Goal: Task Accomplishment & Management: Complete application form

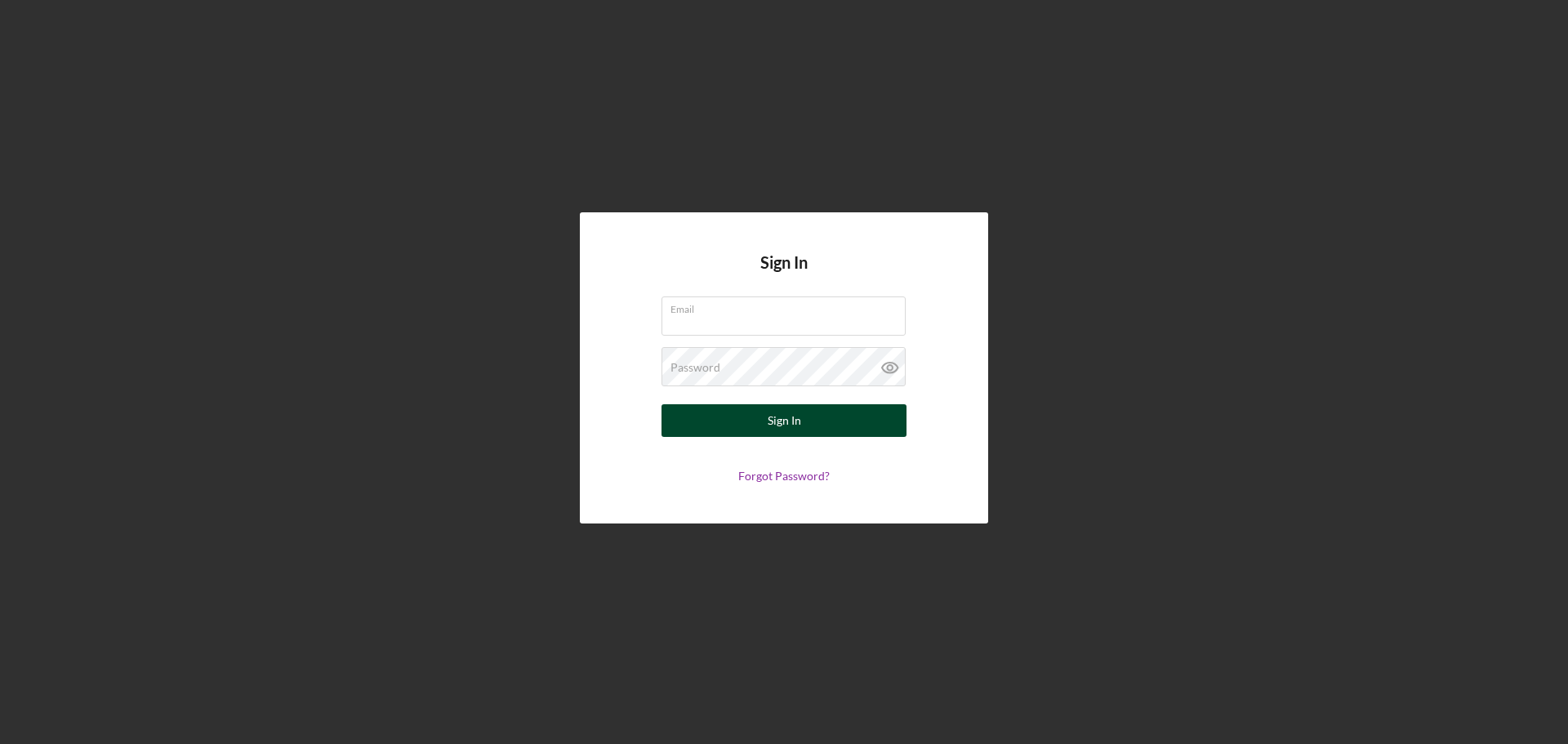
type input "sforrest@justinepetersen.org"
drag, startPoint x: 788, startPoint y: 430, endPoint x: 836, endPoint y: 435, distance: 48.3
click at [790, 429] on div "Sign In" at bounding box center [784, 420] width 33 height 33
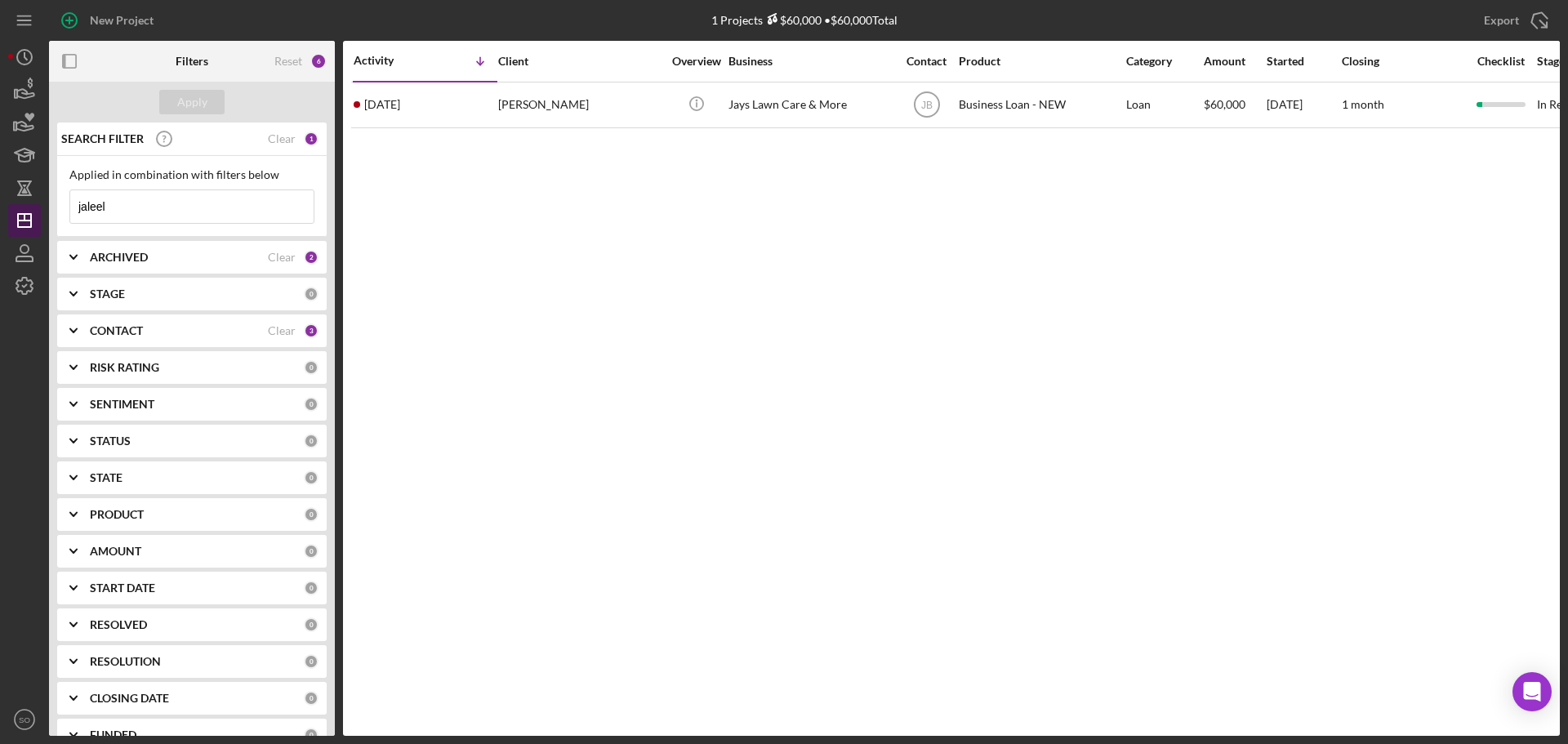
drag, startPoint x: 143, startPoint y: 211, endPoint x: 34, endPoint y: 211, distance: 109.0
click at [34, 211] on div "New Project 1 Projects $60,000 • $60,000 Total jaleel Export Icon/Export Filter…" at bounding box center [784, 368] width 1551 height 736
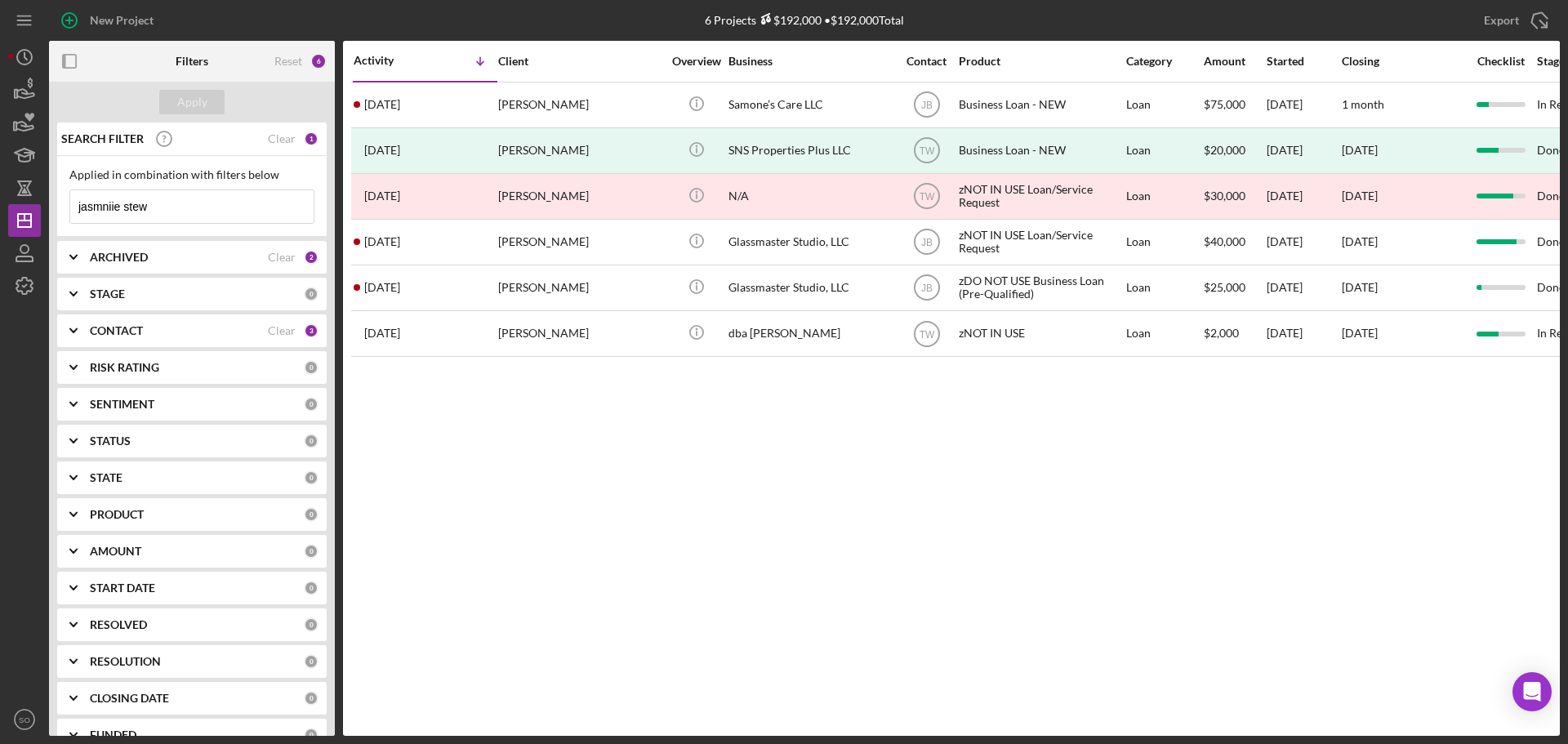
drag, startPoint x: 212, startPoint y: 214, endPoint x: 0, endPoint y: 190, distance: 213.4
click at [0, 190] on div "New Project 6 Projects $192,000 • $192,000 Total jaleel Export Icon/Export Filt…" at bounding box center [784, 372] width 1568 height 744
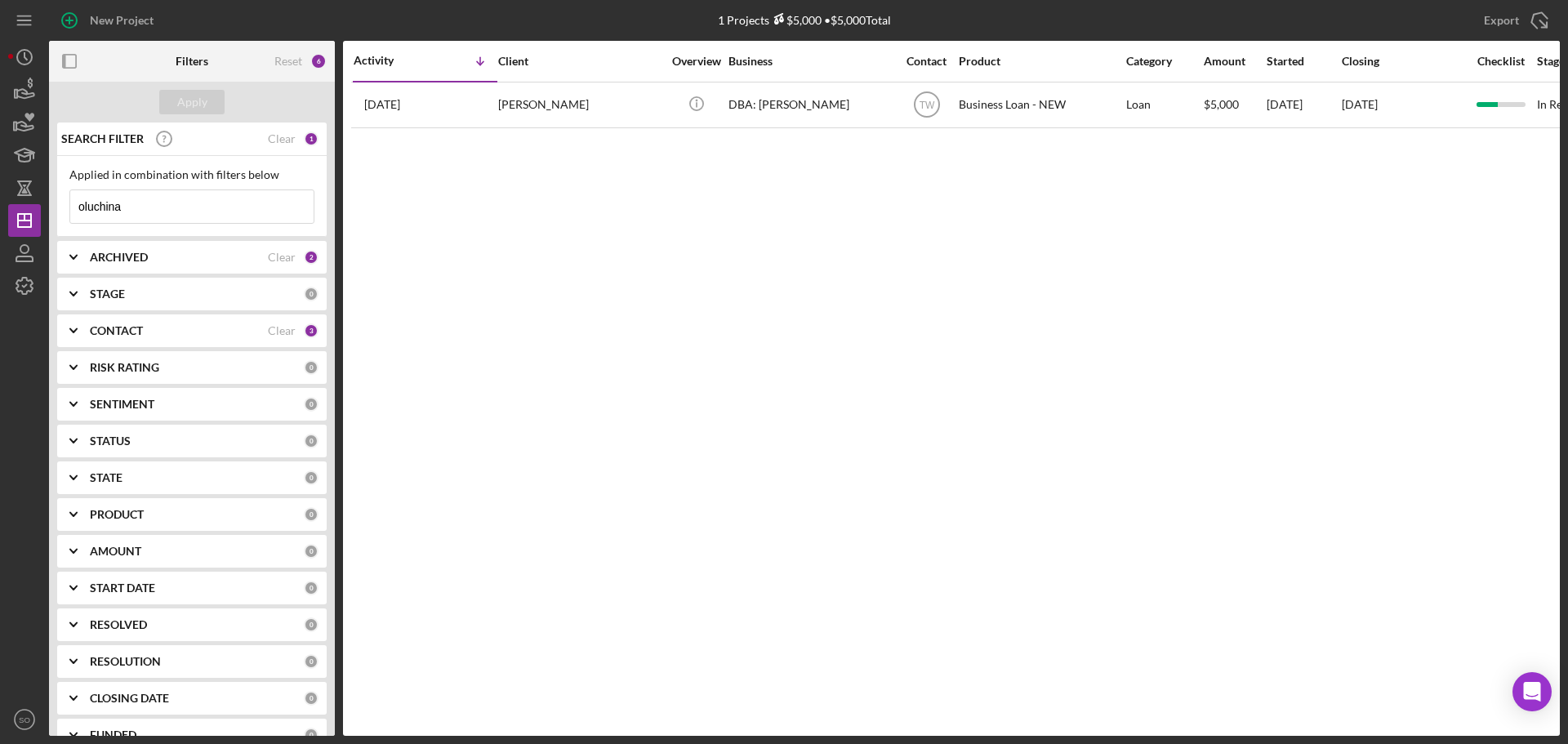
type input "oluchina"
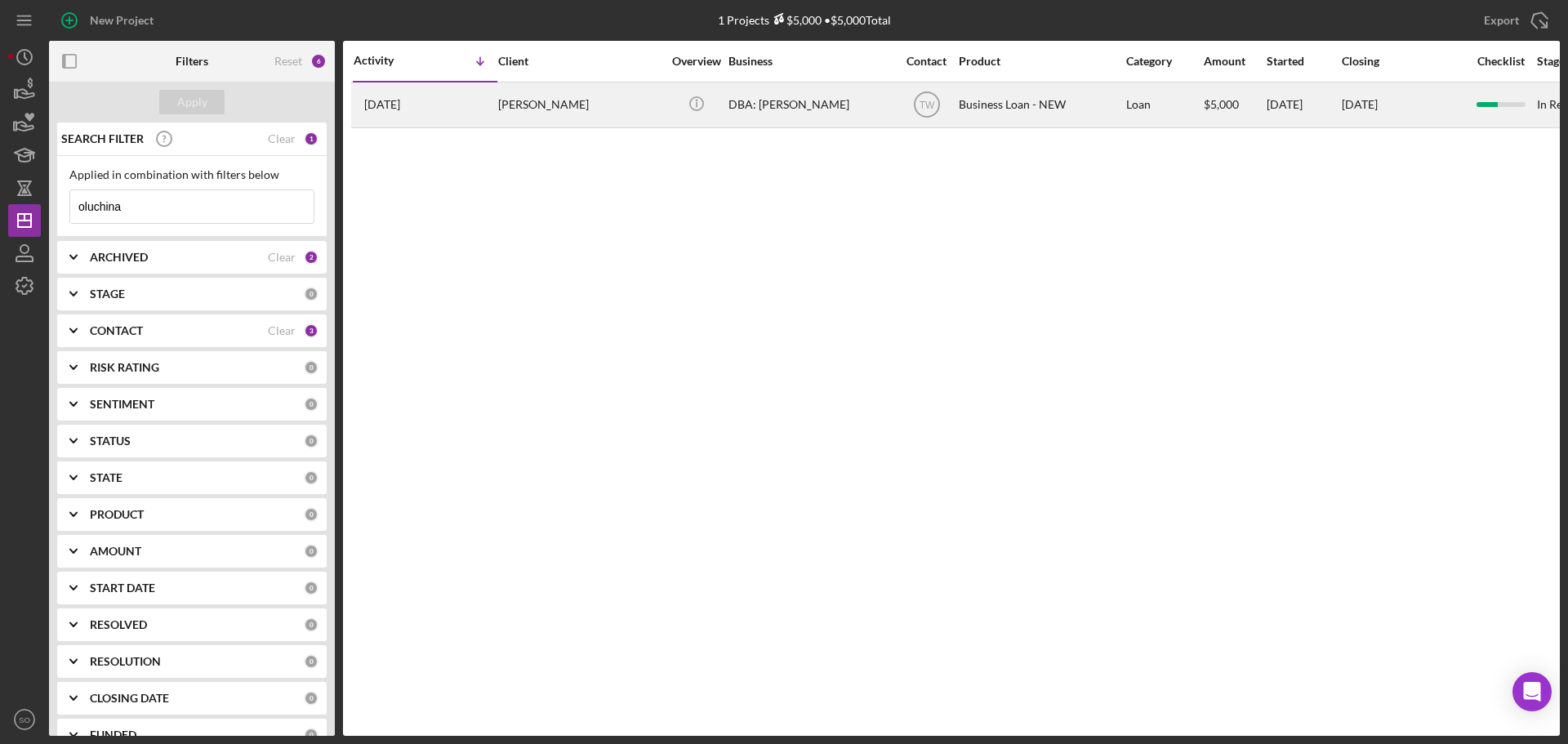
click at [508, 104] on div "ALICE ASEWE OLUCHINA" at bounding box center [579, 105] width 163 height 43
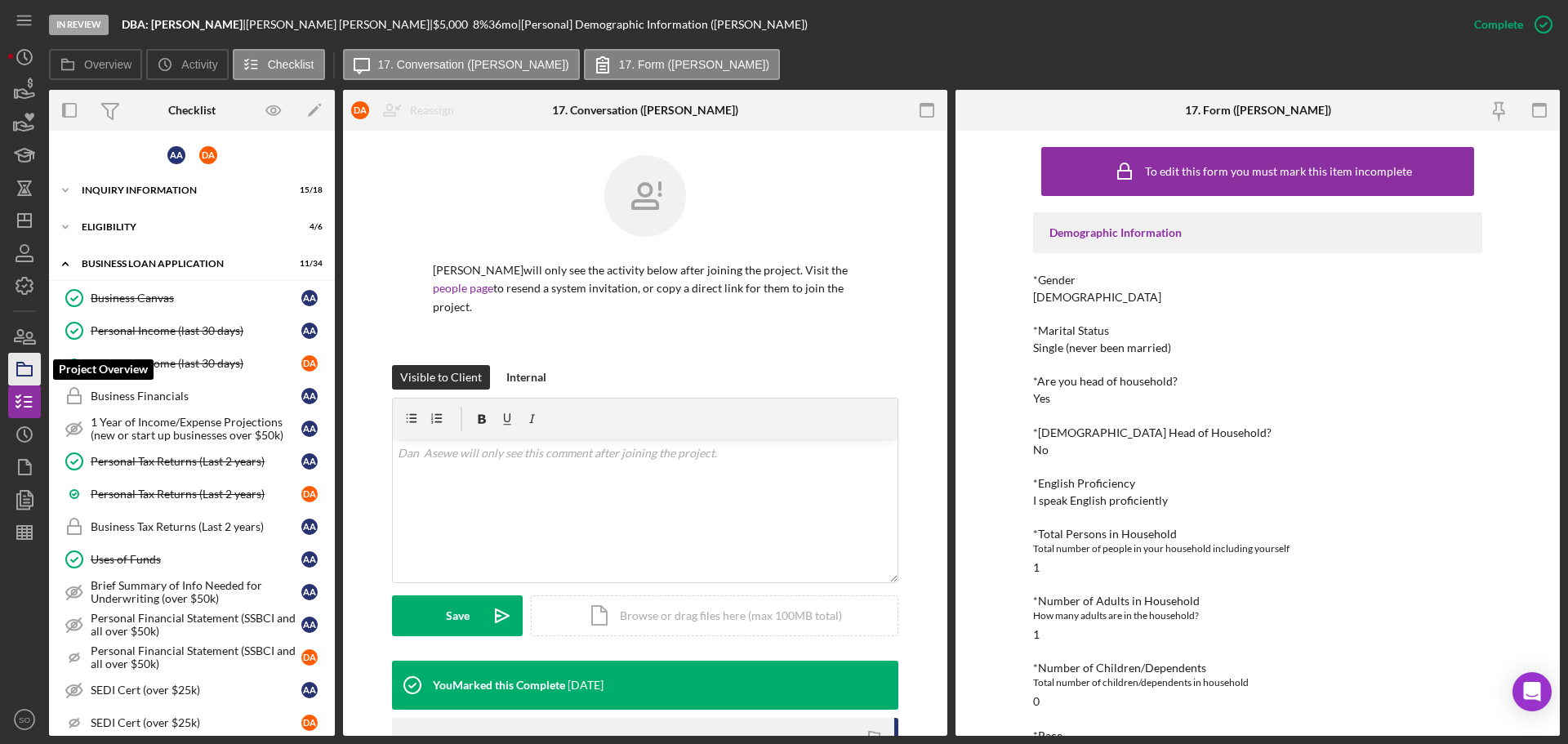
click at [33, 363] on icon "button" at bounding box center [24, 369] width 41 height 41
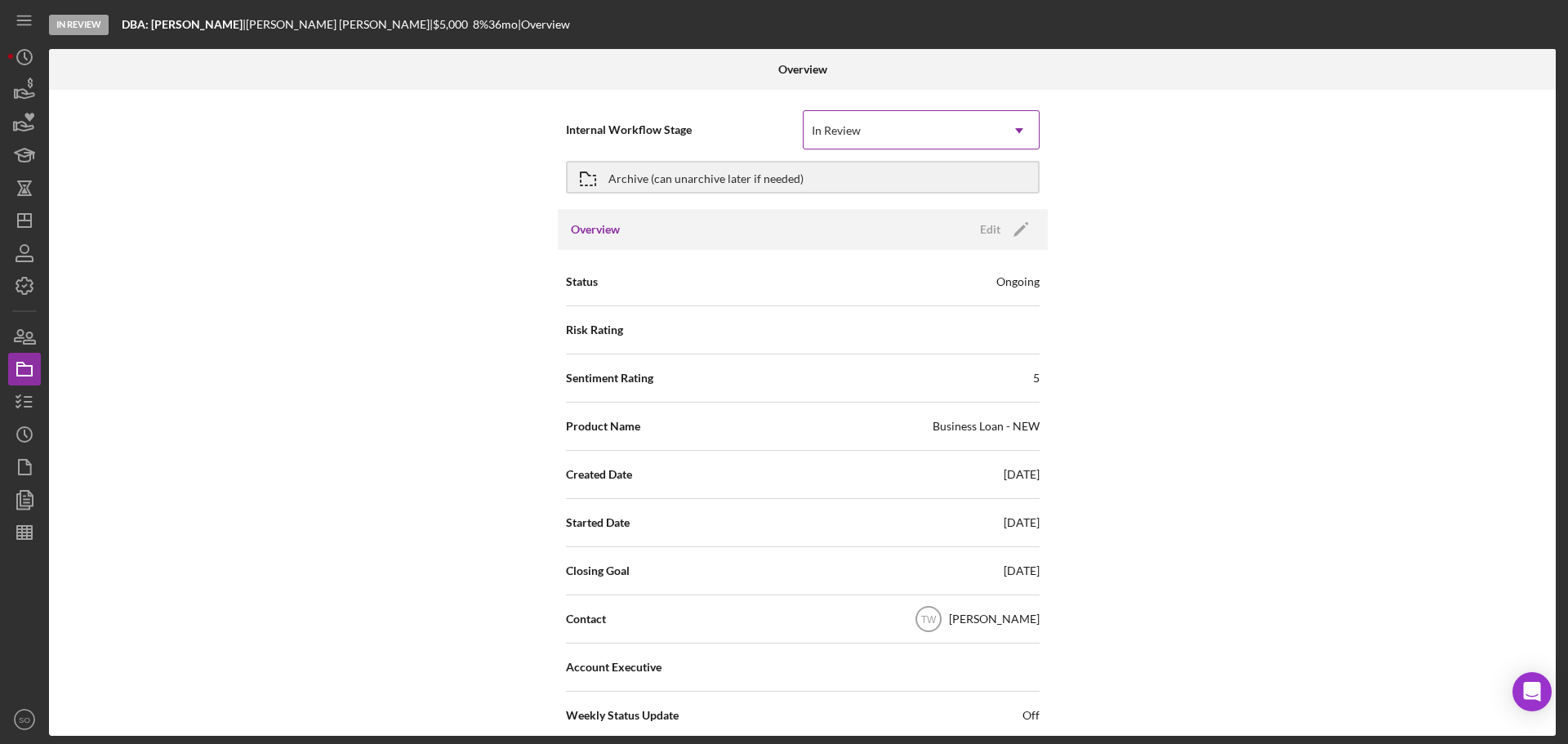
click at [991, 145] on div "In Review" at bounding box center [901, 130] width 196 height 38
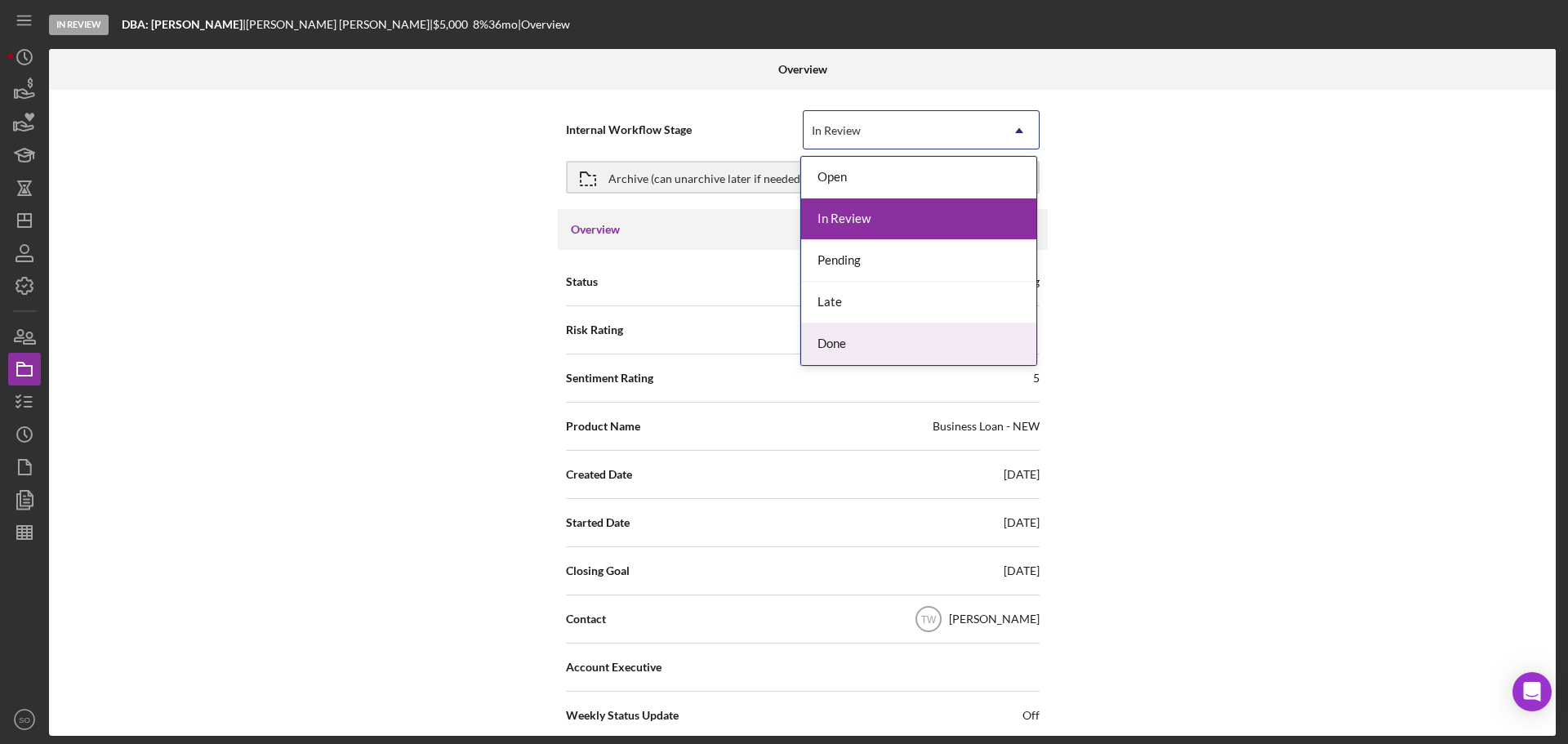
click at [891, 336] on div "Done" at bounding box center [918, 344] width 235 height 42
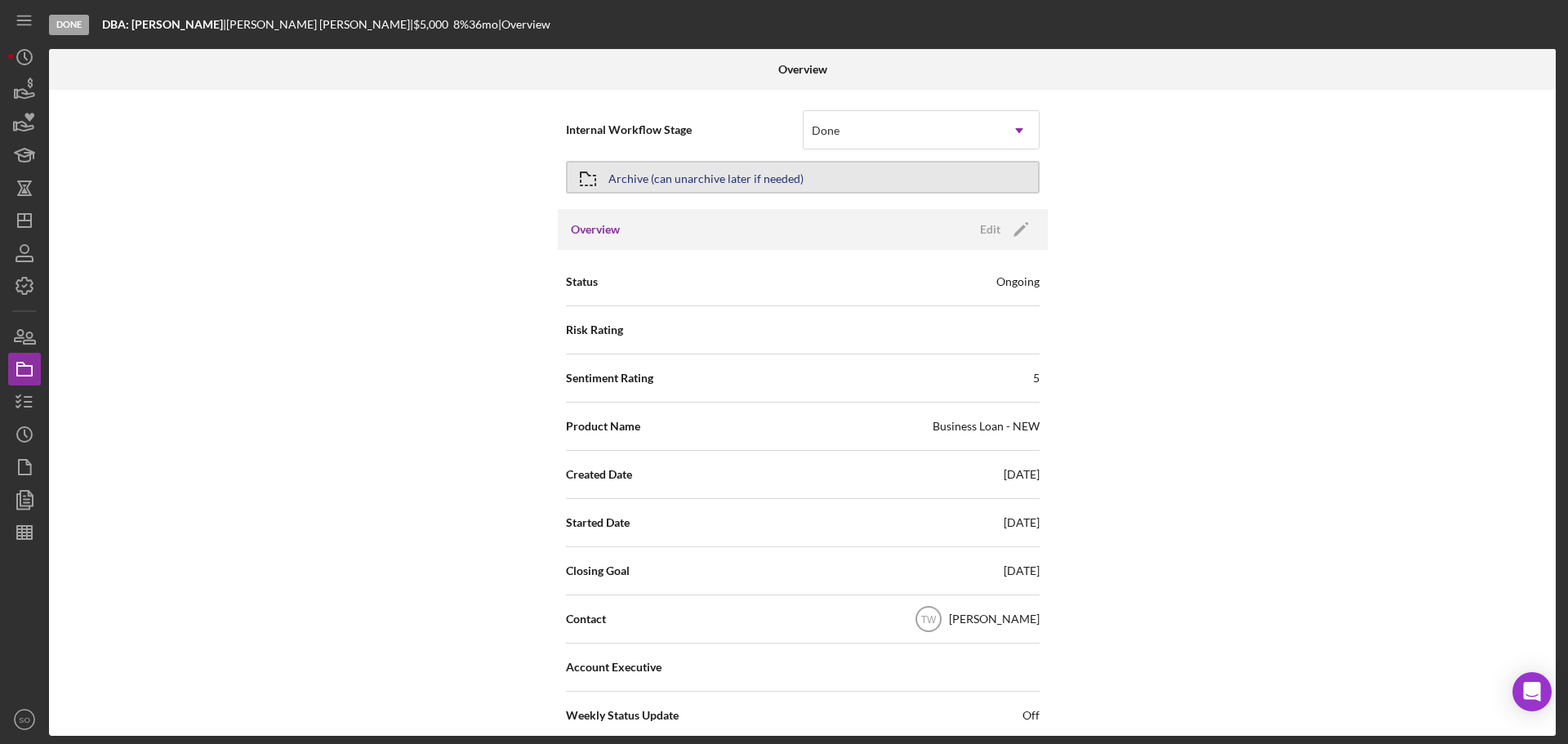
click at [665, 176] on div "Archive (can unarchive later if needed)" at bounding box center [705, 176] width 195 height 29
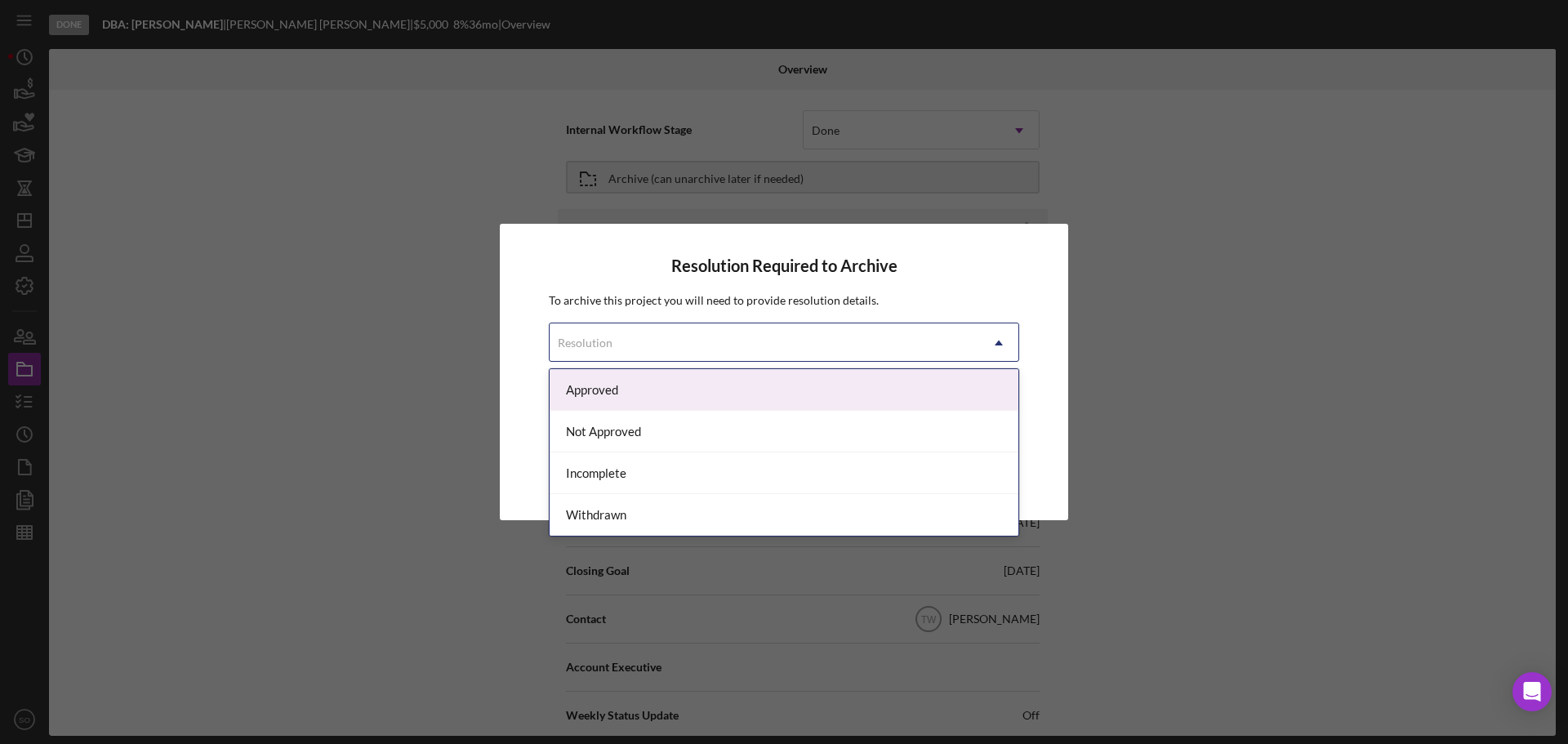
click at [823, 344] on div "Resolution" at bounding box center [764, 343] width 430 height 38
click at [664, 400] on div "Approved" at bounding box center [783, 390] width 469 height 42
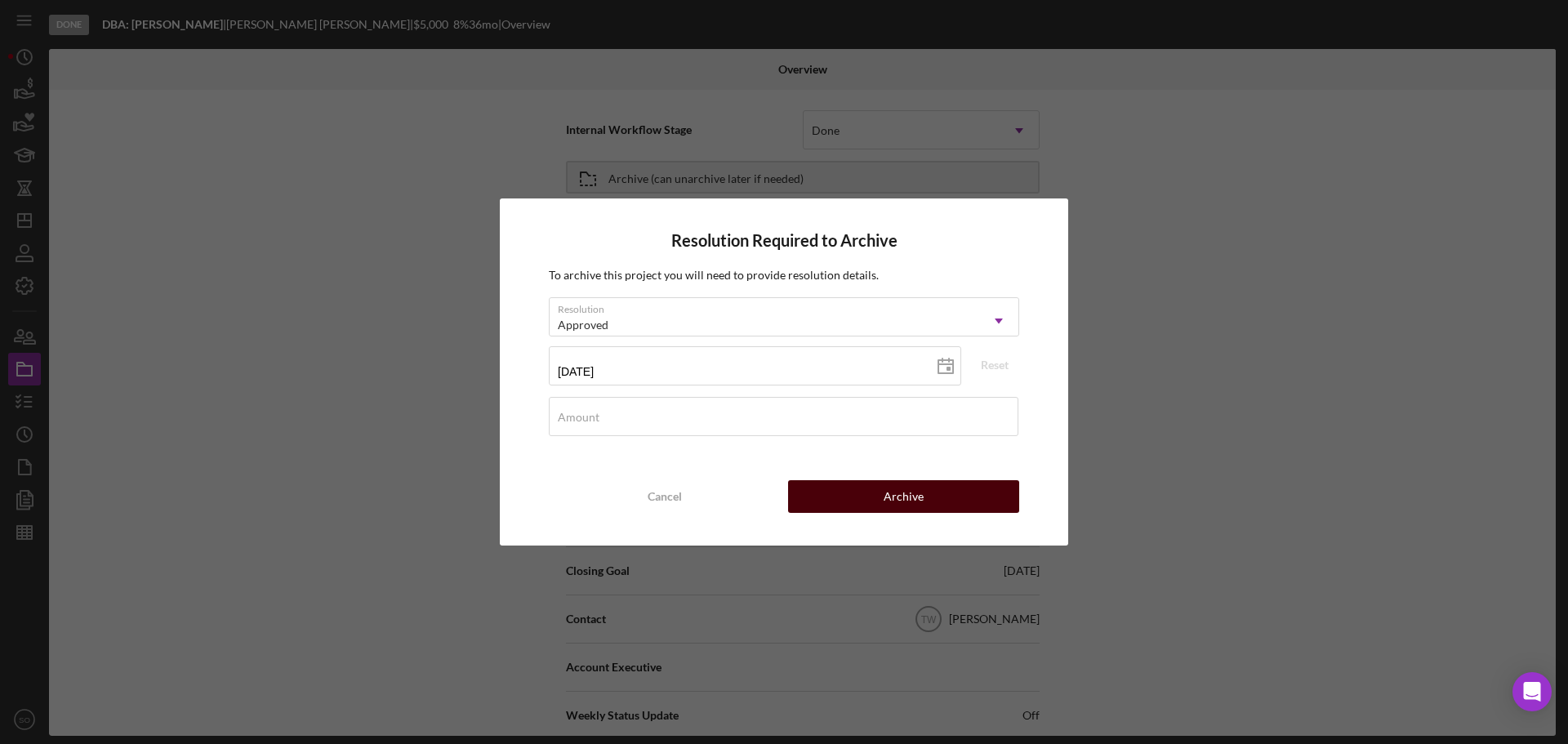
click at [867, 511] on button "Archive" at bounding box center [904, 496] width 231 height 33
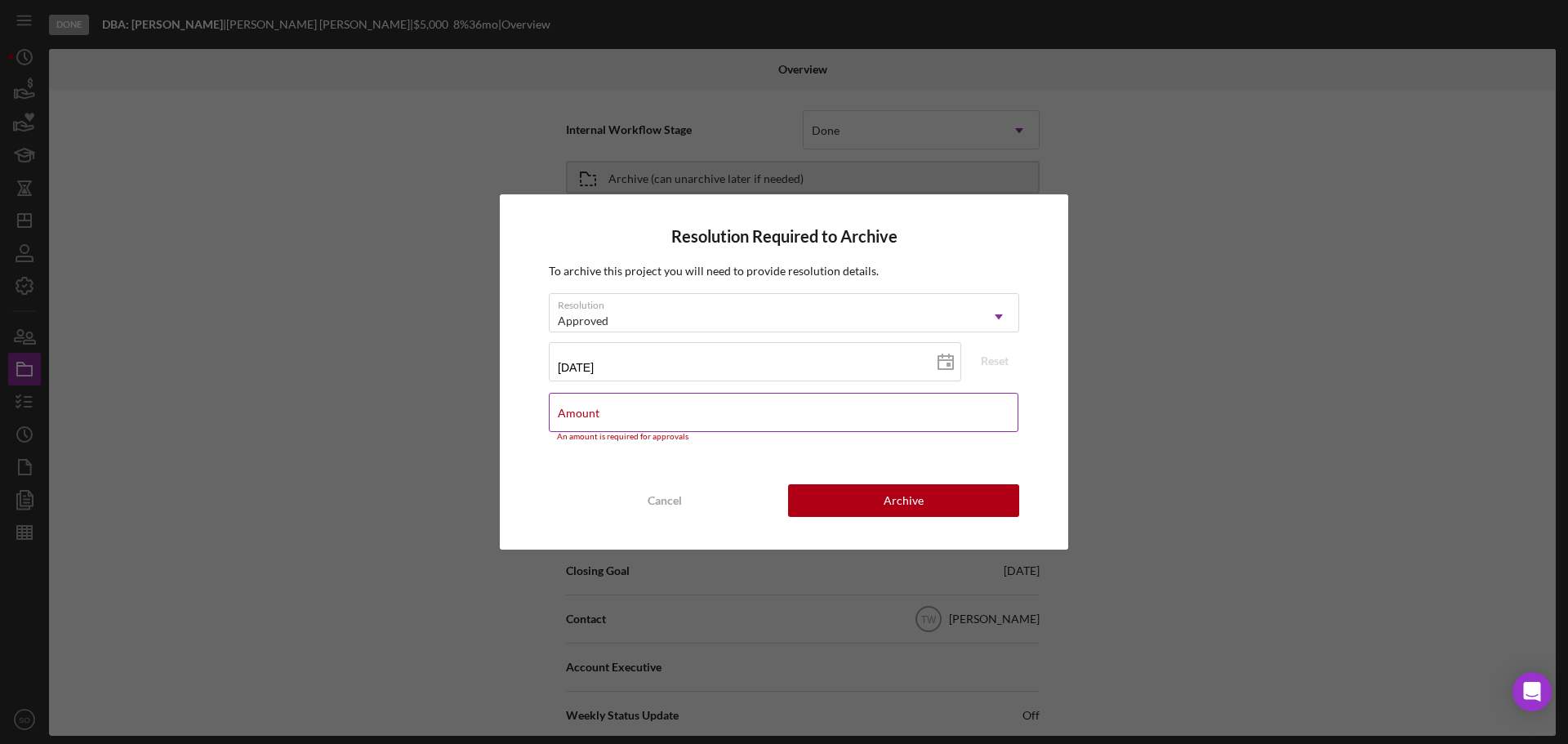
click at [734, 420] on input "Amount" at bounding box center [783, 412] width 470 height 39
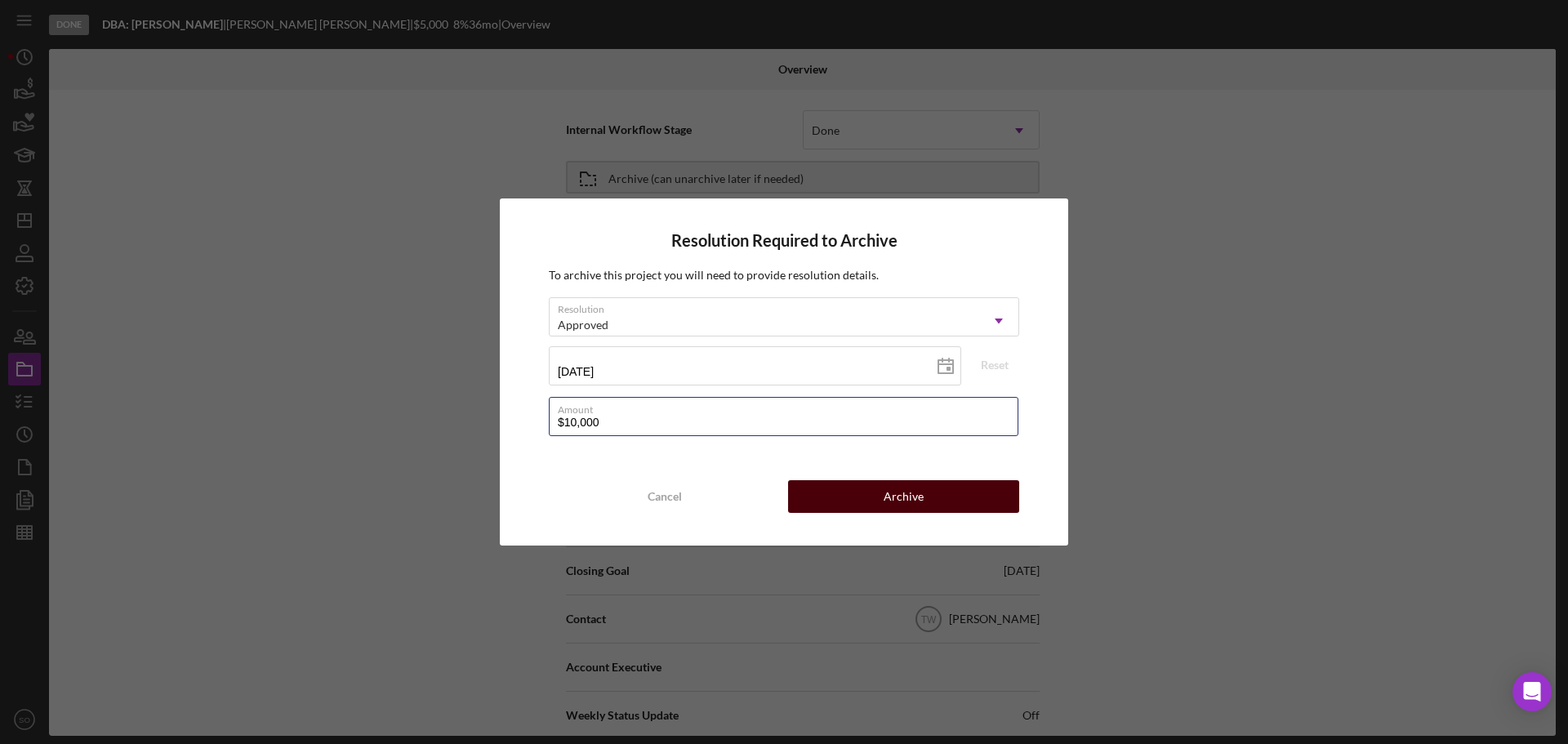
type input "$10,000"
click at [859, 508] on button "Archive" at bounding box center [904, 496] width 231 height 33
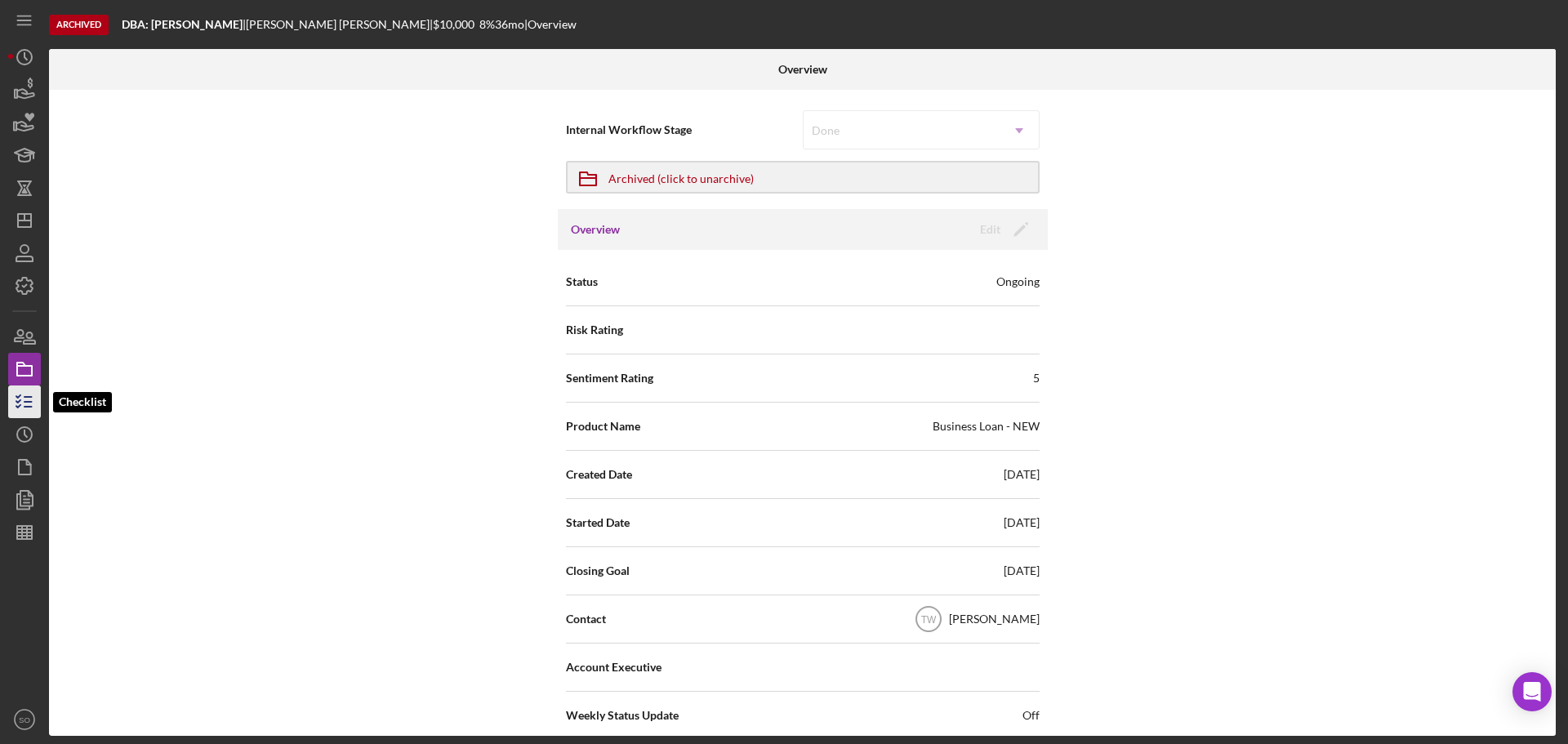
click at [18, 396] on icon "button" at bounding box center [24, 401] width 41 height 41
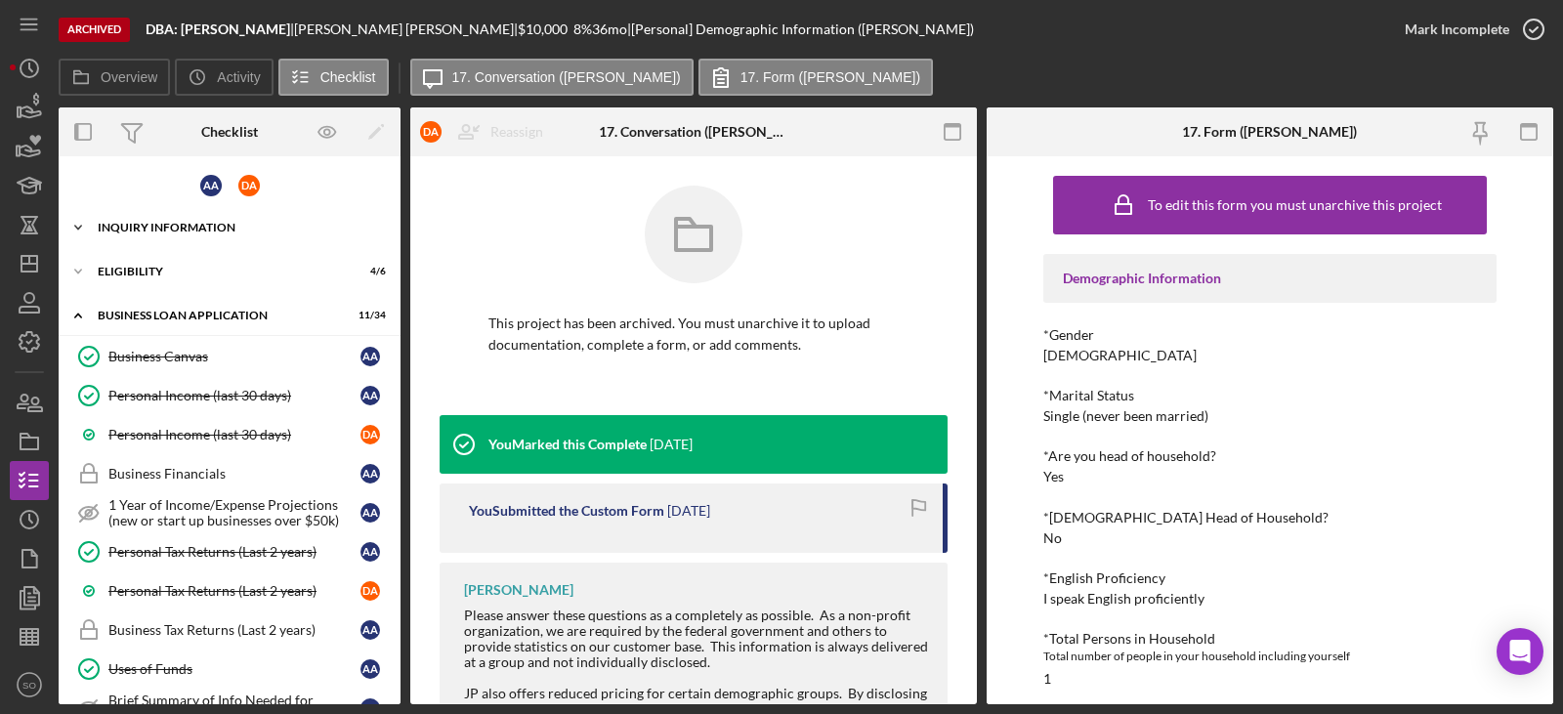
click at [185, 229] on div "INQUIRY INFORMATION" at bounding box center [237, 228] width 278 height 12
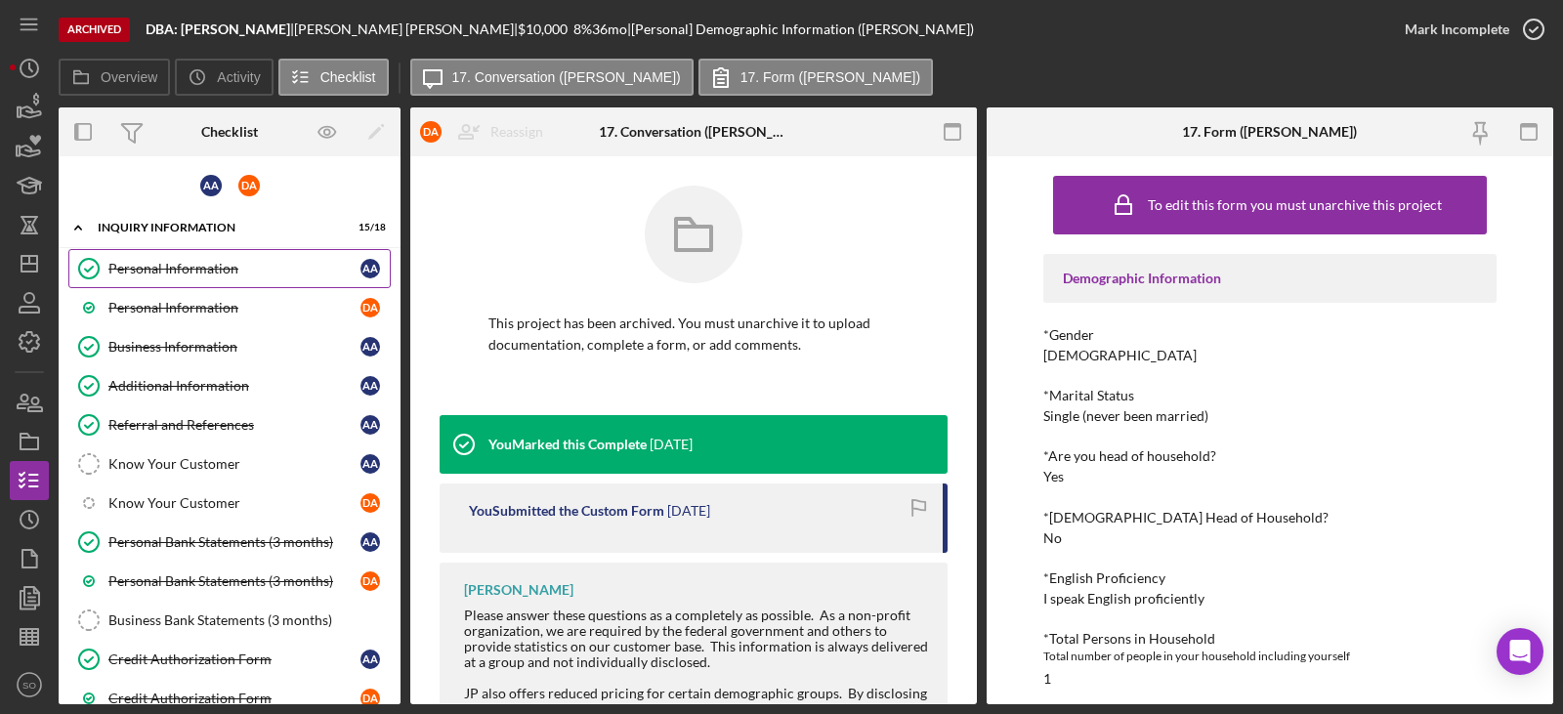
click at [197, 272] on div "Personal Information" at bounding box center [234, 269] width 252 height 16
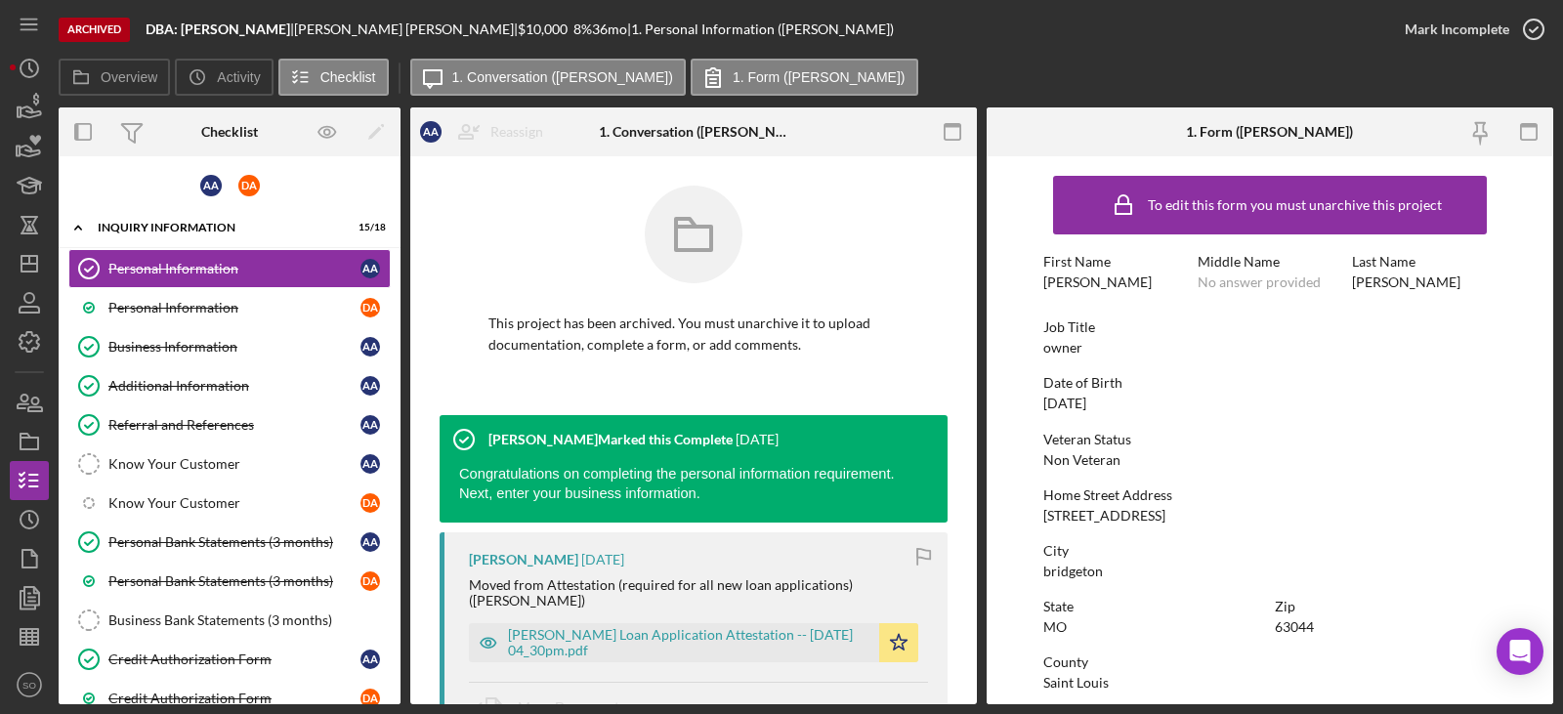
click at [1085, 400] on div "01/01/1968" at bounding box center [1064, 404] width 43 height 16
copy div "01/01/1968"
click at [1120, 516] on div "12106 Natural Bridge Rd Unit D" at bounding box center [1104, 516] width 122 height 16
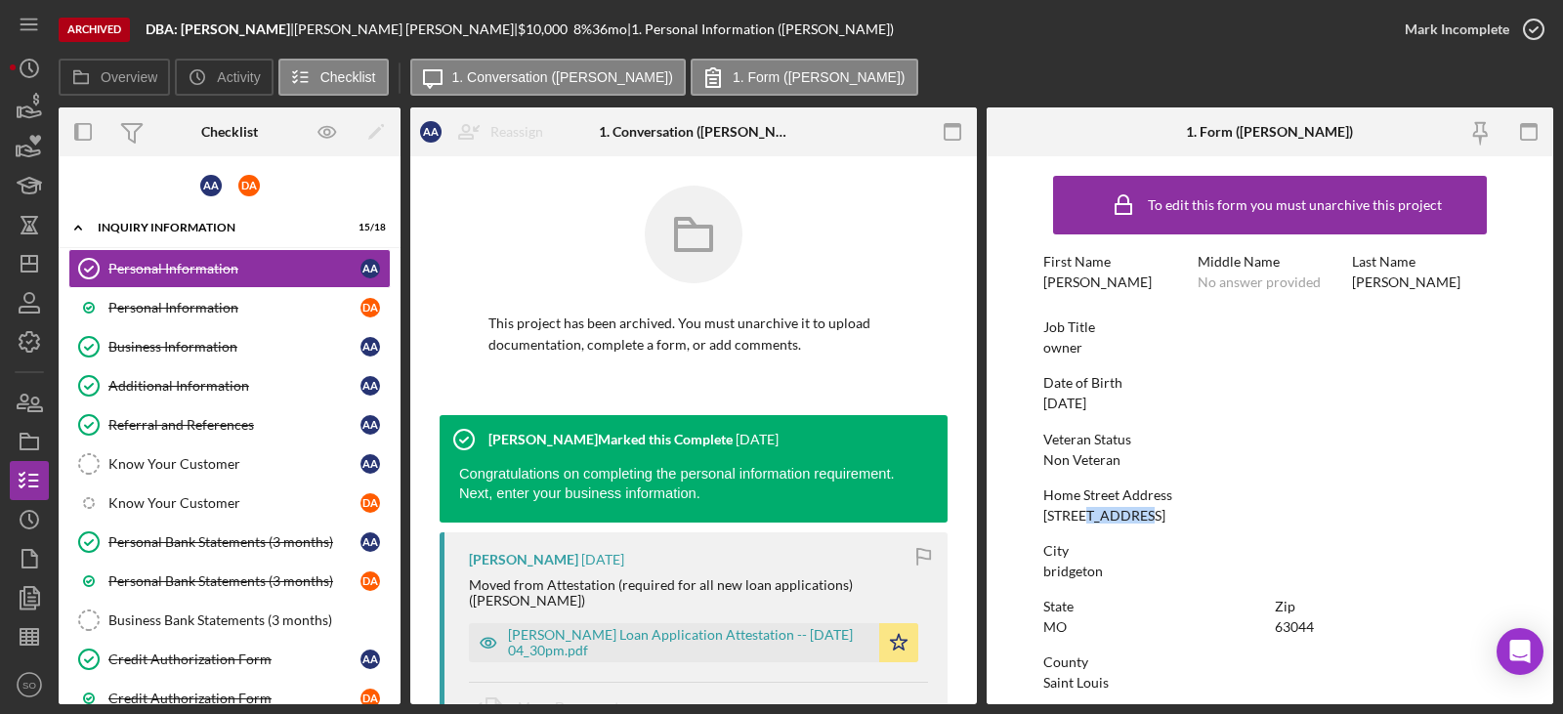
click at [1120, 516] on div "12106 Natural Bridge Rd Unit D" at bounding box center [1104, 516] width 122 height 16
copy div "12106 Natural Bridge Rd Unit D"
click at [1062, 571] on div "bridgeton" at bounding box center [1073, 572] width 60 height 16
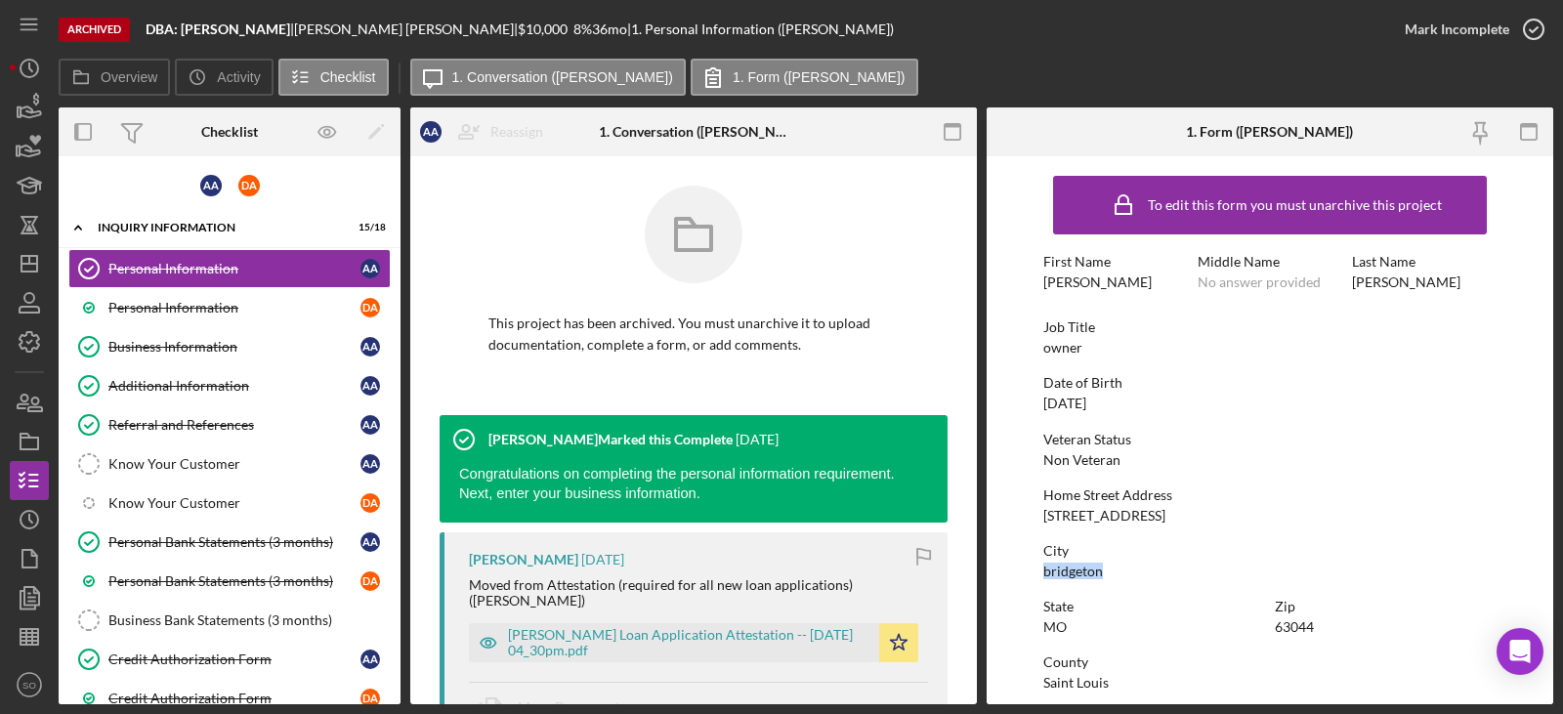
copy div "bridgeton"
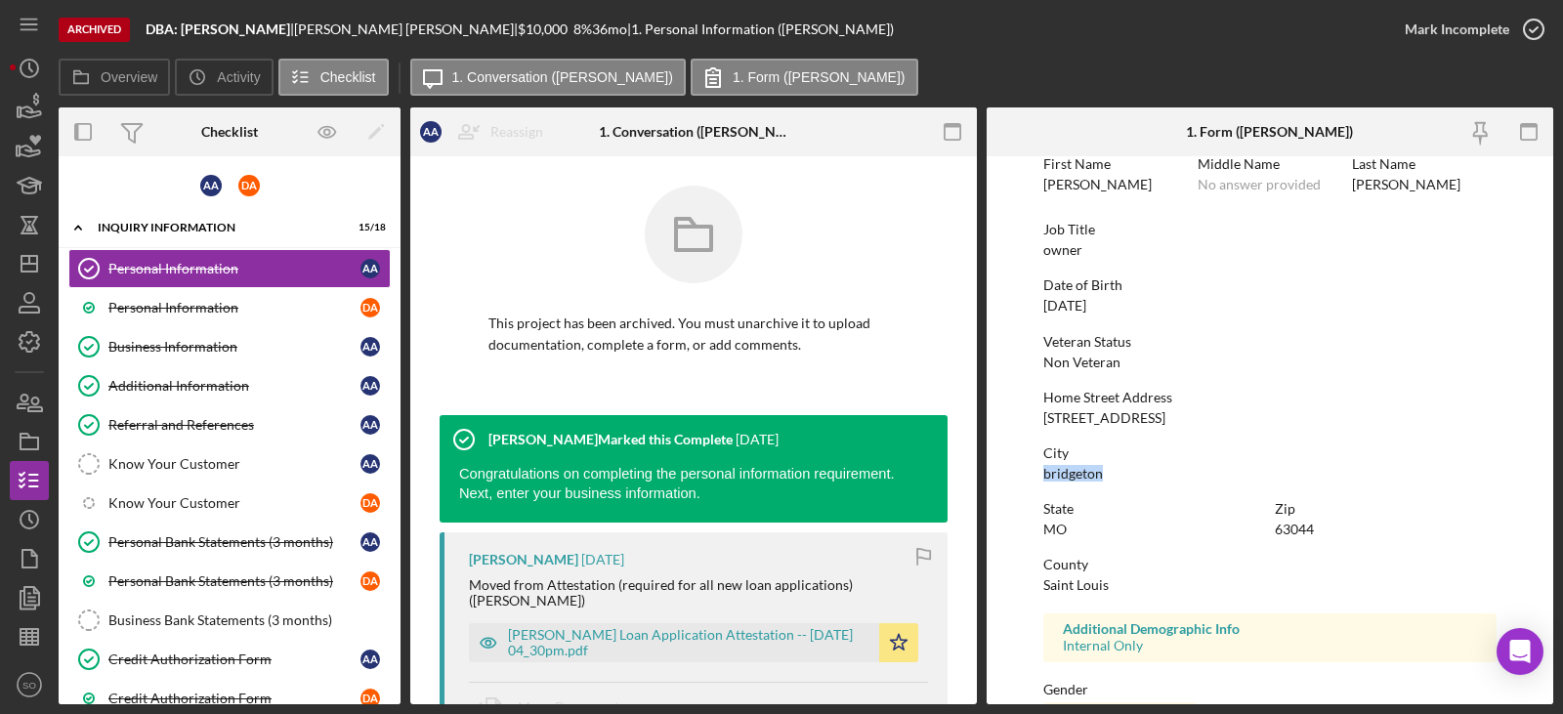
click at [1294, 529] on div "63044" at bounding box center [1294, 530] width 39 height 16
copy div "63044"
click at [1067, 583] on div "Saint Louis" at bounding box center [1075, 585] width 65 height 16
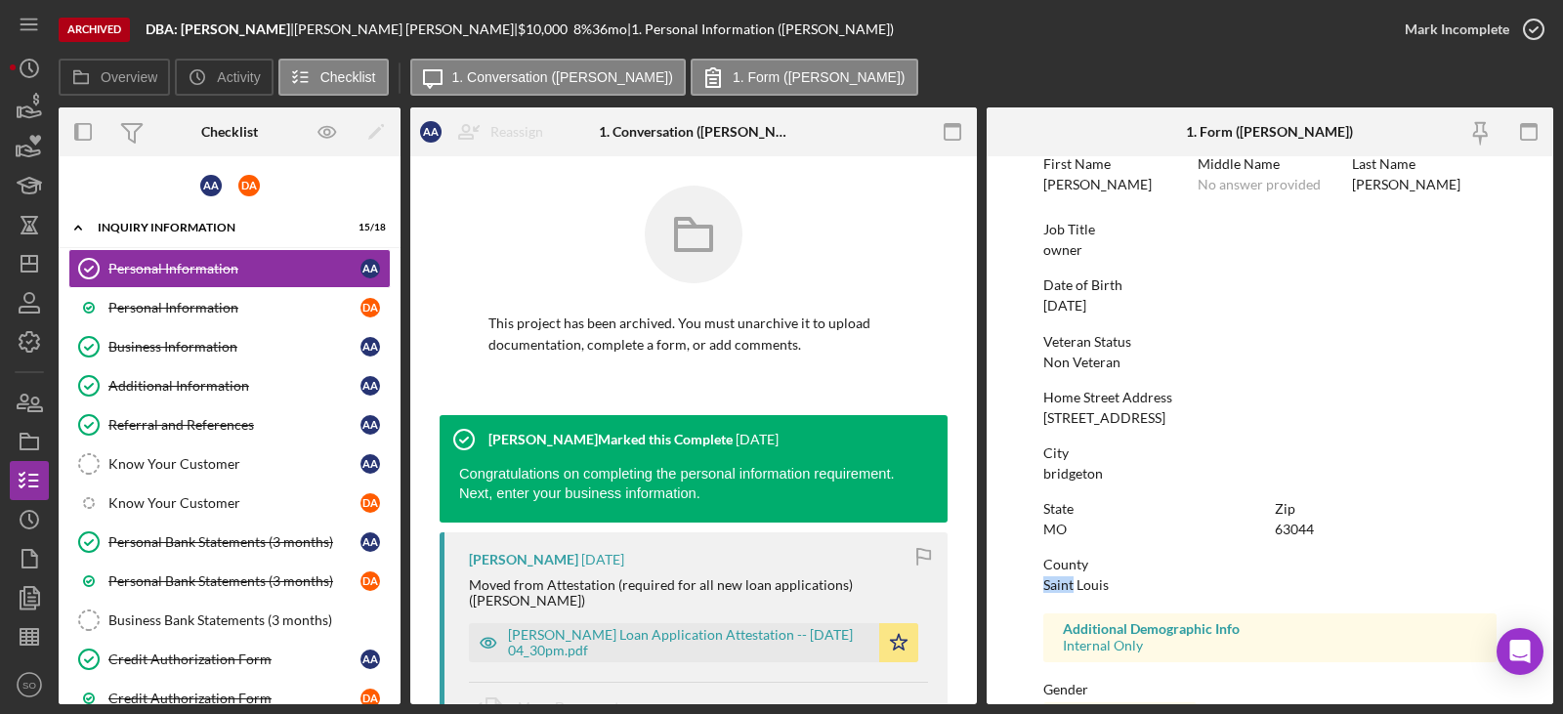
click at [1067, 583] on div "Saint Louis" at bounding box center [1075, 585] width 65 height 16
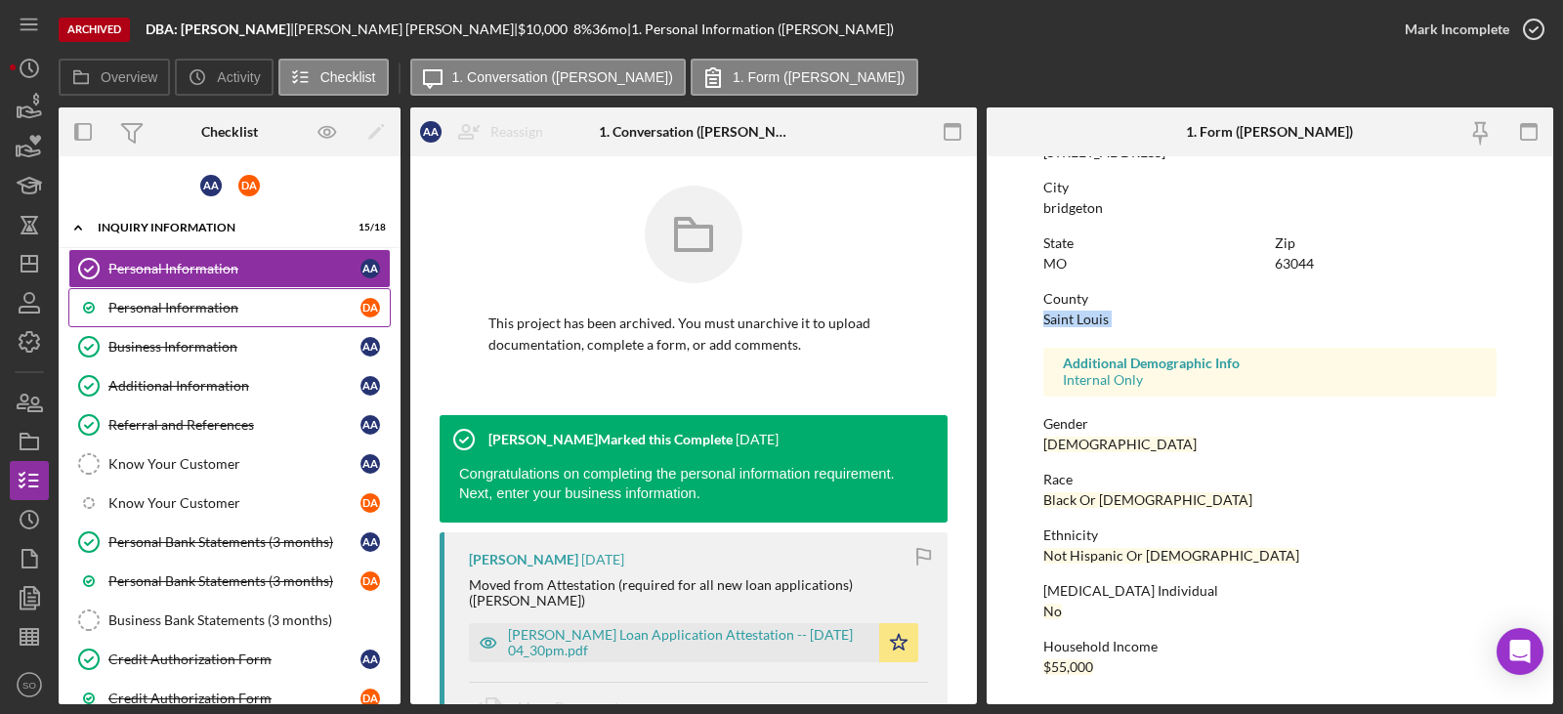
click at [247, 310] on div "Personal Information" at bounding box center [234, 308] width 252 height 16
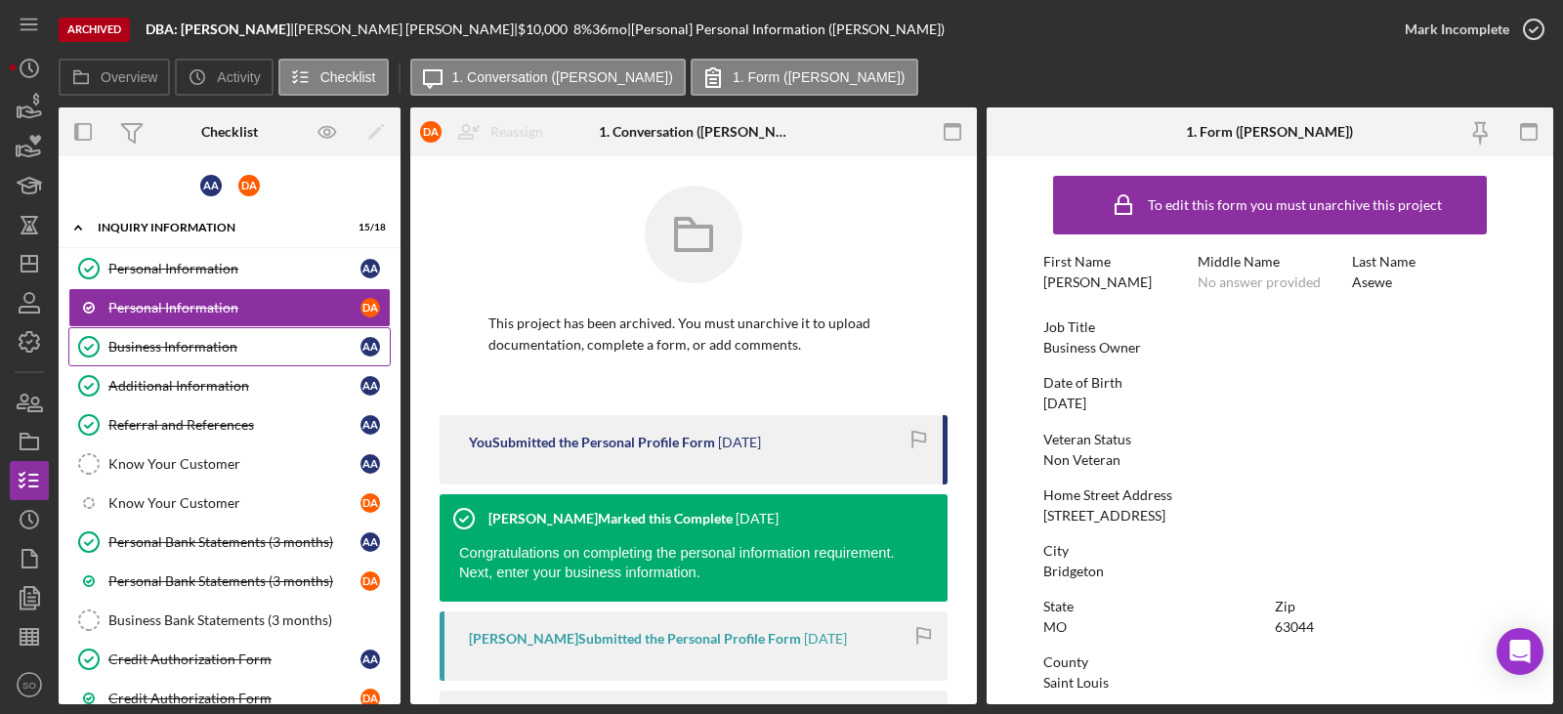
click at [238, 341] on div "Business Information" at bounding box center [234, 347] width 252 height 16
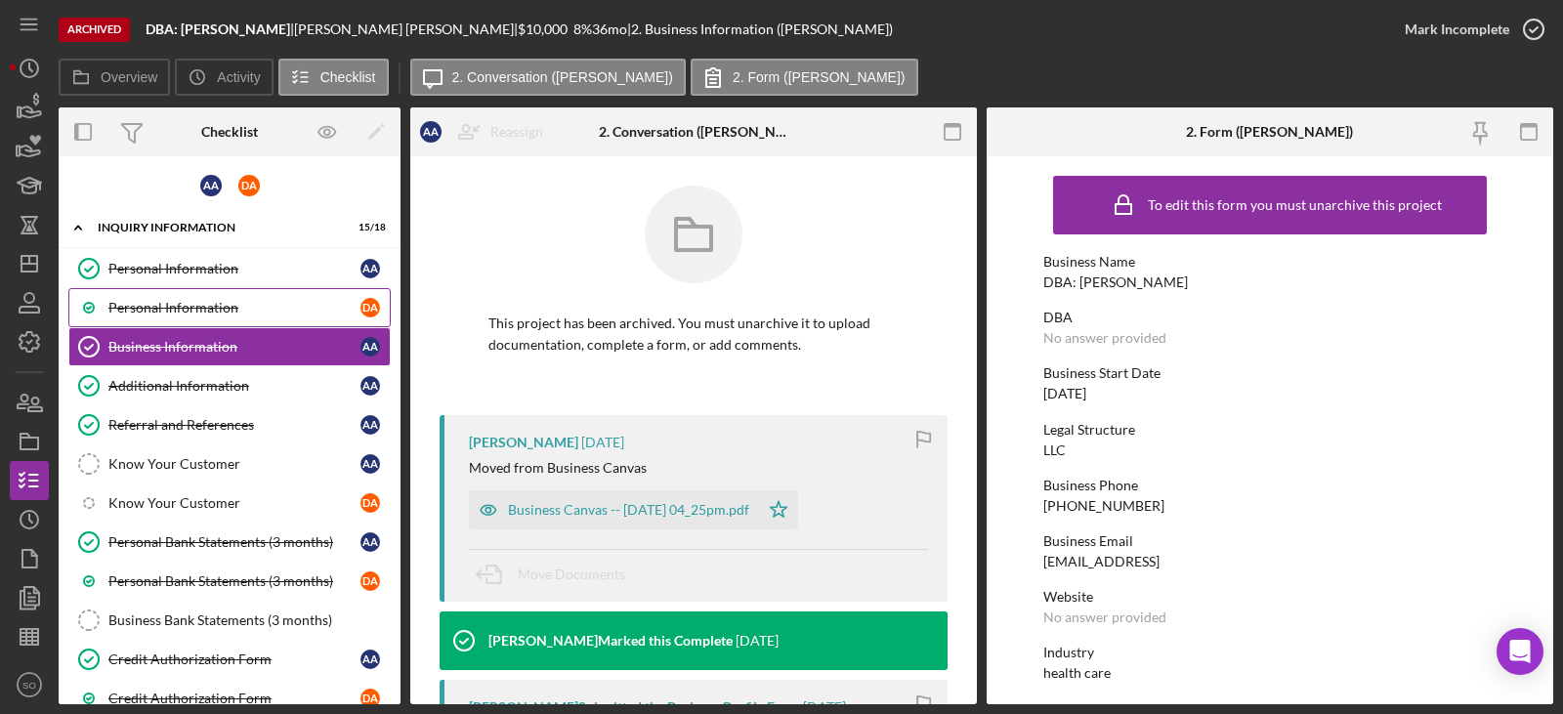
click at [233, 315] on div "Personal Information" at bounding box center [234, 308] width 252 height 16
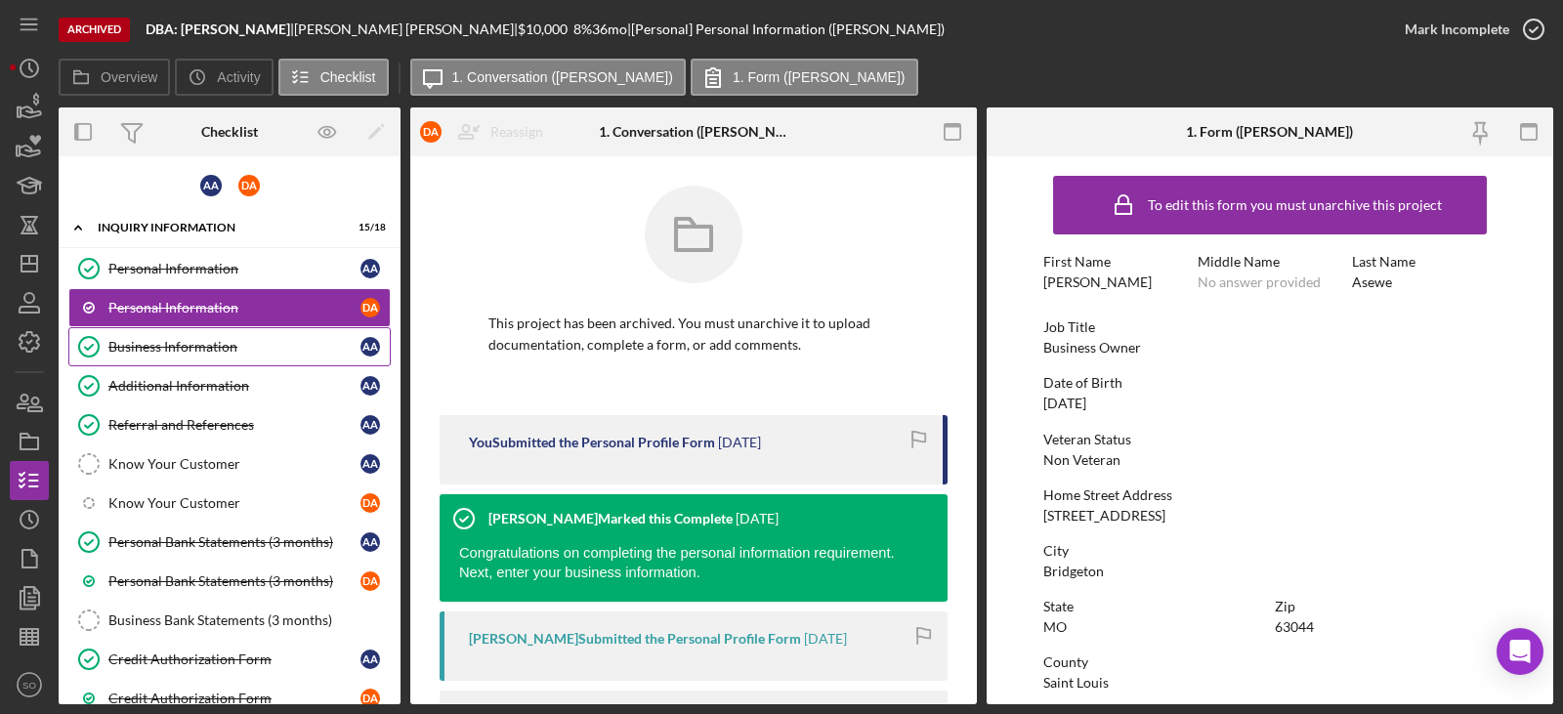
click at [238, 358] on link "Business Information Business Information A A" at bounding box center [229, 346] width 322 height 39
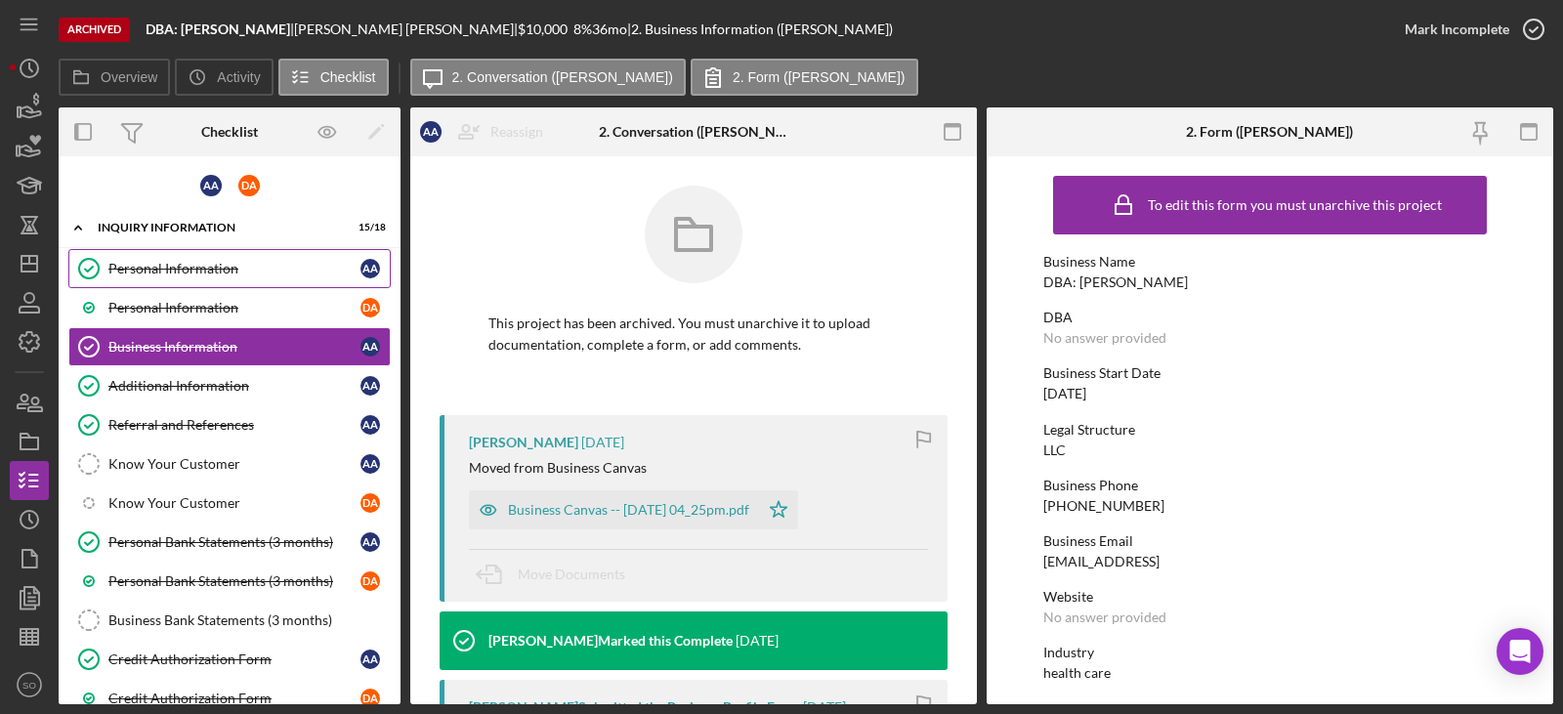
click at [192, 270] on div "Personal Information" at bounding box center [234, 269] width 252 height 16
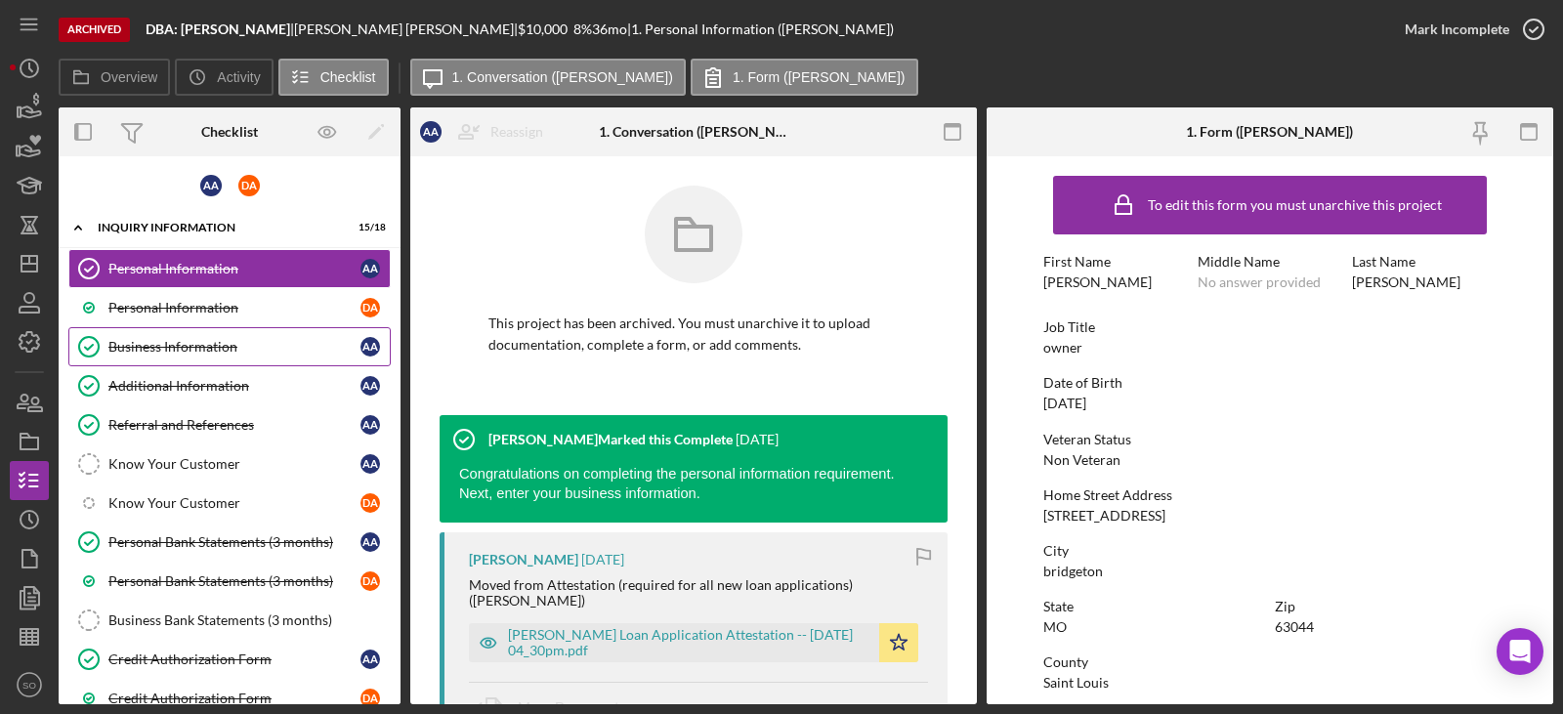
drag, startPoint x: 222, startPoint y: 352, endPoint x: 242, endPoint y: 362, distance: 23.2
click at [222, 352] on div "Business Information" at bounding box center [234, 347] width 252 height 16
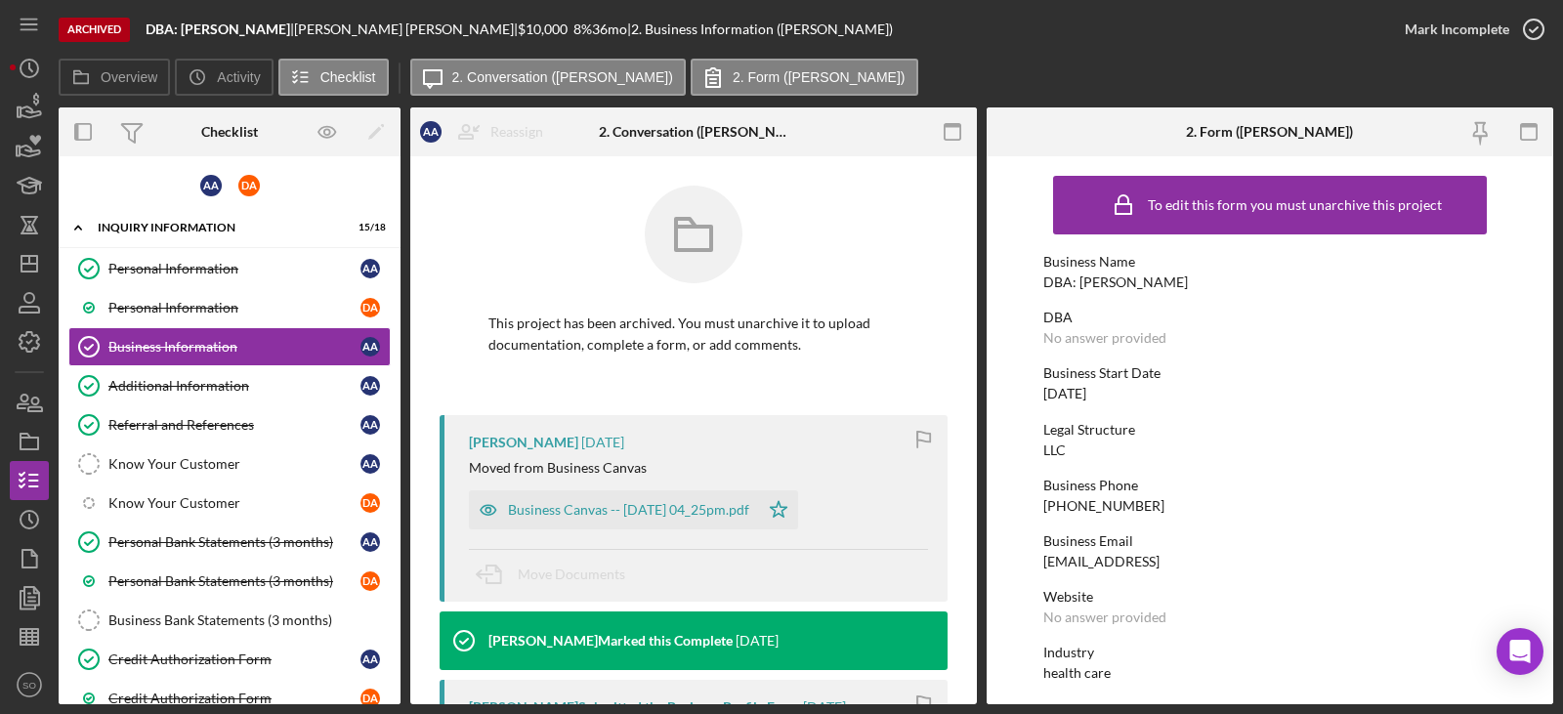
click at [1086, 394] on div "01/01/2022" at bounding box center [1064, 394] width 43 height 16
copy div "01/01/2022"
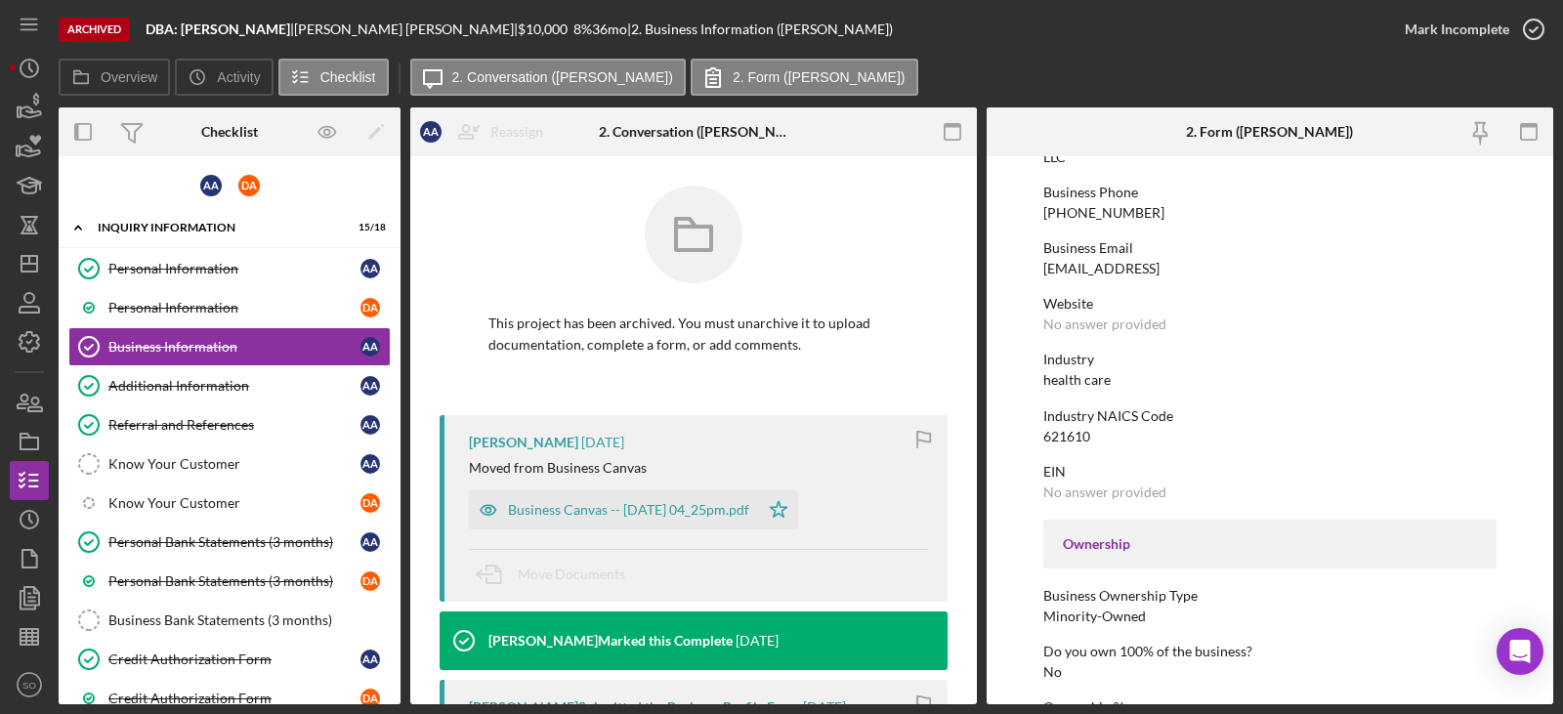
click at [1063, 387] on div "health care" at bounding box center [1076, 380] width 67 height 16
click at [1063, 386] on div "health care" at bounding box center [1076, 380] width 67 height 16
click at [1062, 385] on div "health care" at bounding box center [1076, 380] width 67 height 16
copy div "health care"
click at [1065, 440] on div "621610" at bounding box center [1066, 437] width 47 height 16
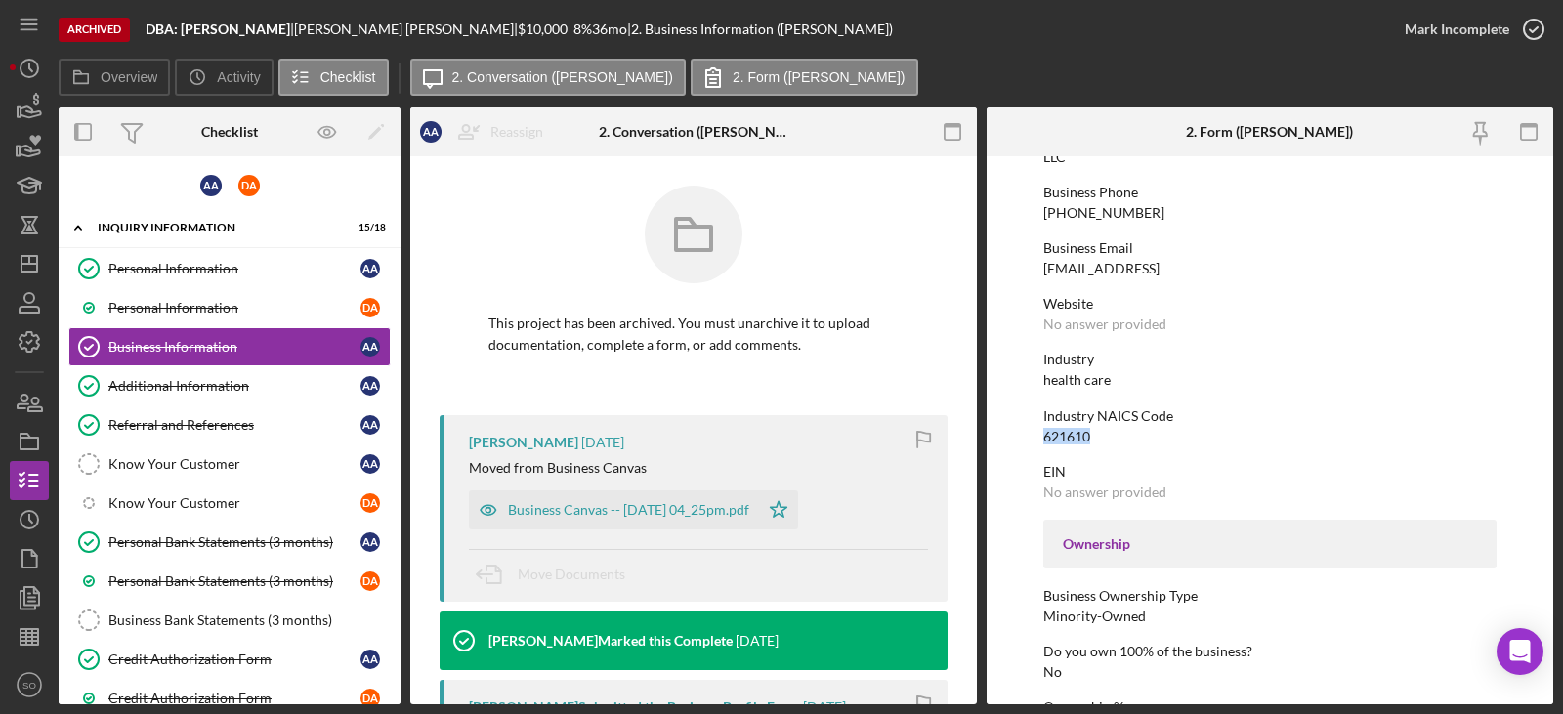
click at [1065, 440] on div "621610" at bounding box center [1066, 437] width 47 height 16
copy div "621610"
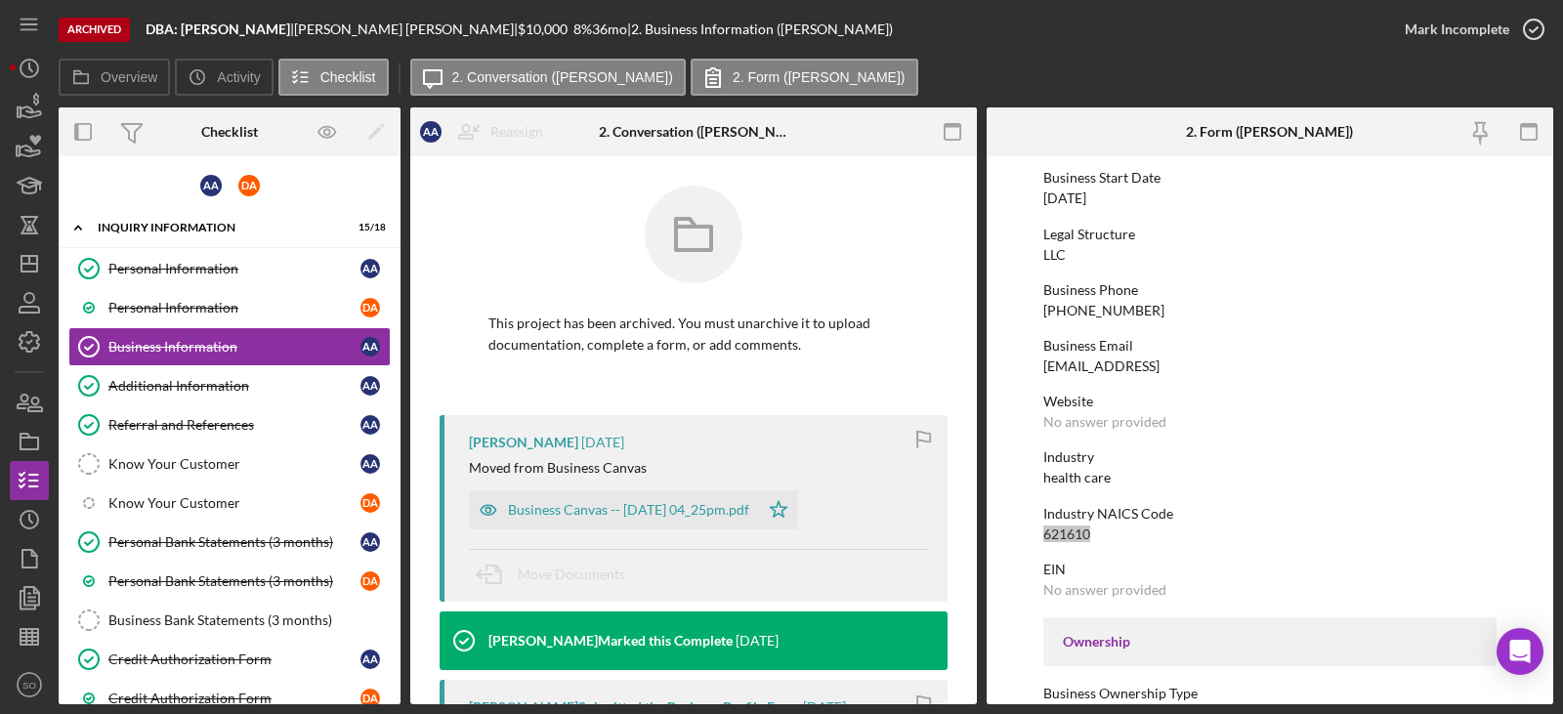
scroll to position [0, 0]
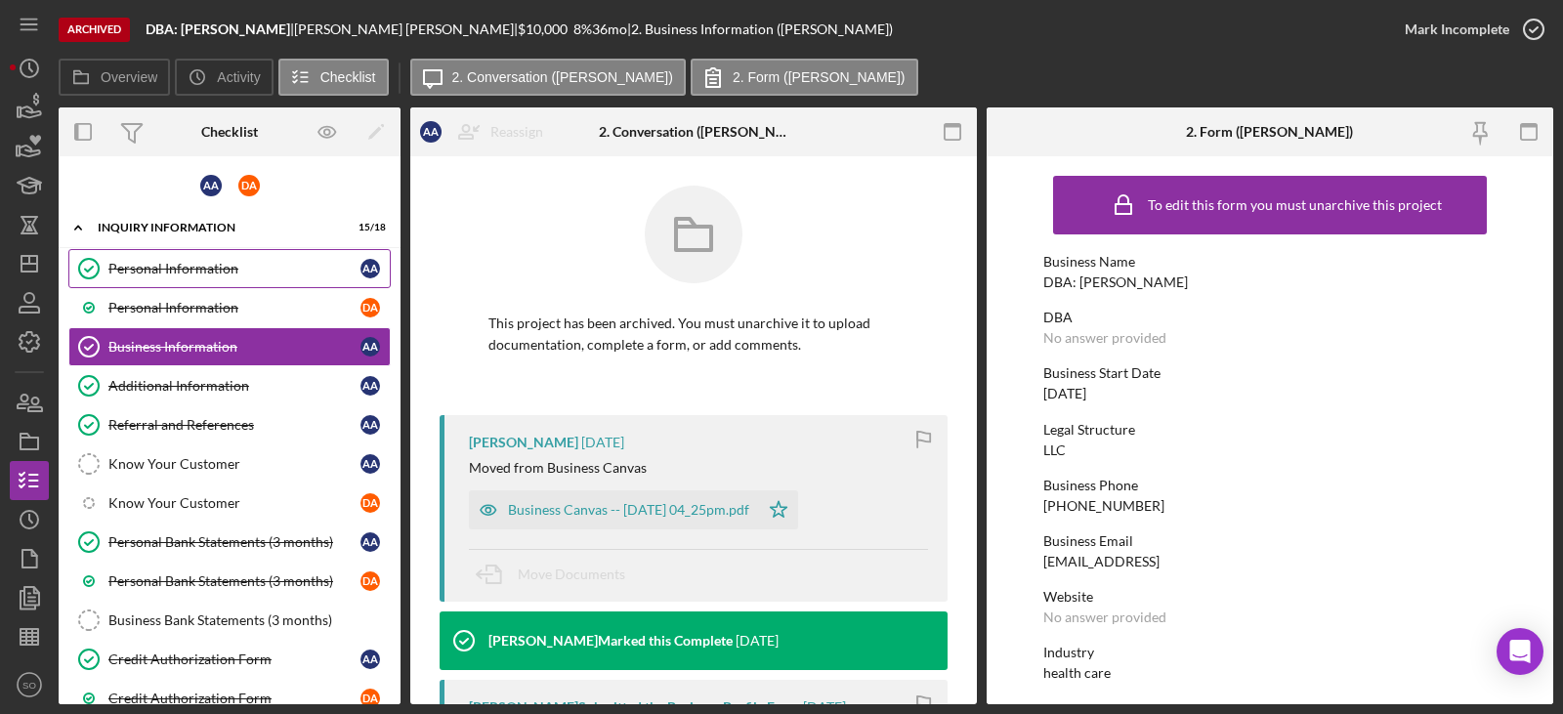
drag, startPoint x: 165, startPoint y: 276, endPoint x: 187, endPoint y: 287, distance: 24.0
click at [165, 276] on div "Personal Information" at bounding box center [234, 269] width 252 height 16
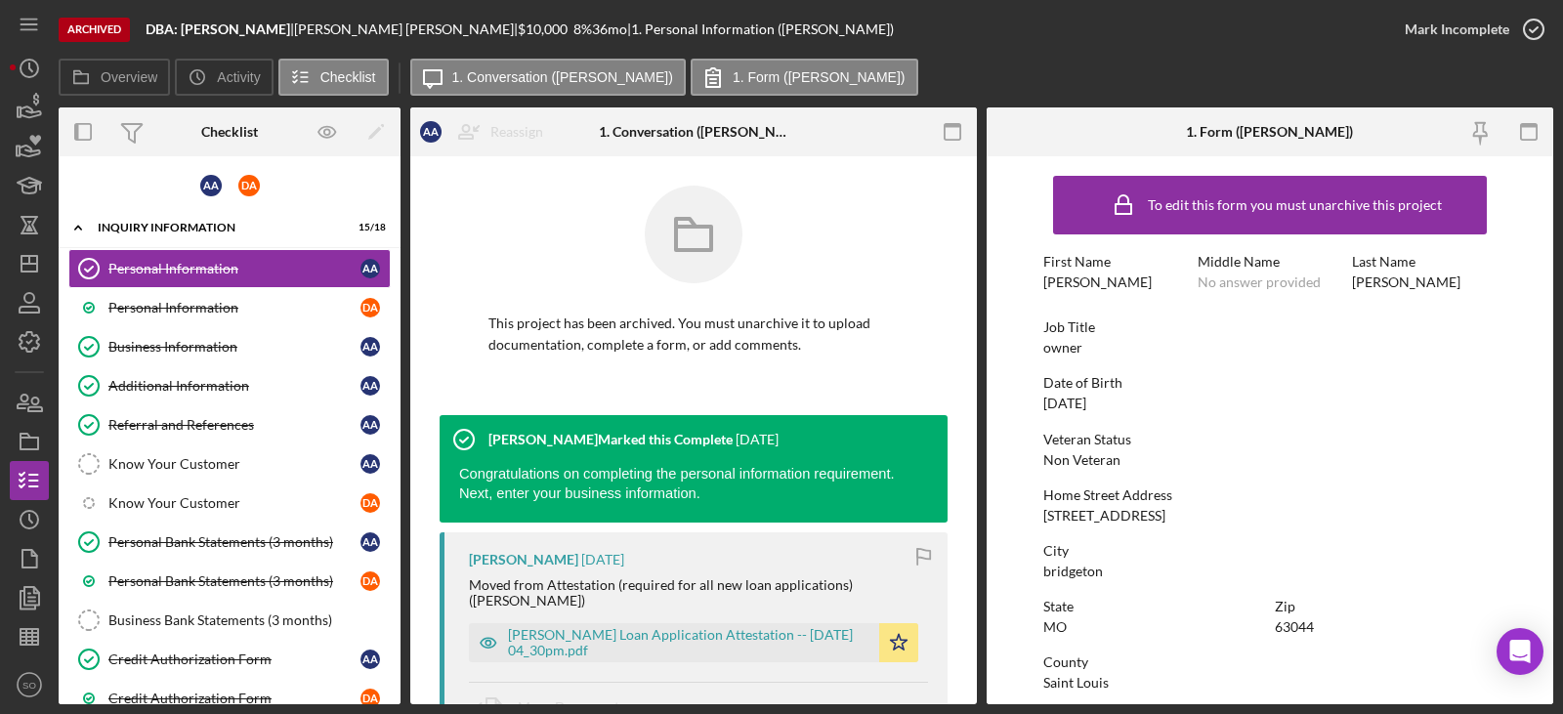
scroll to position [98, 0]
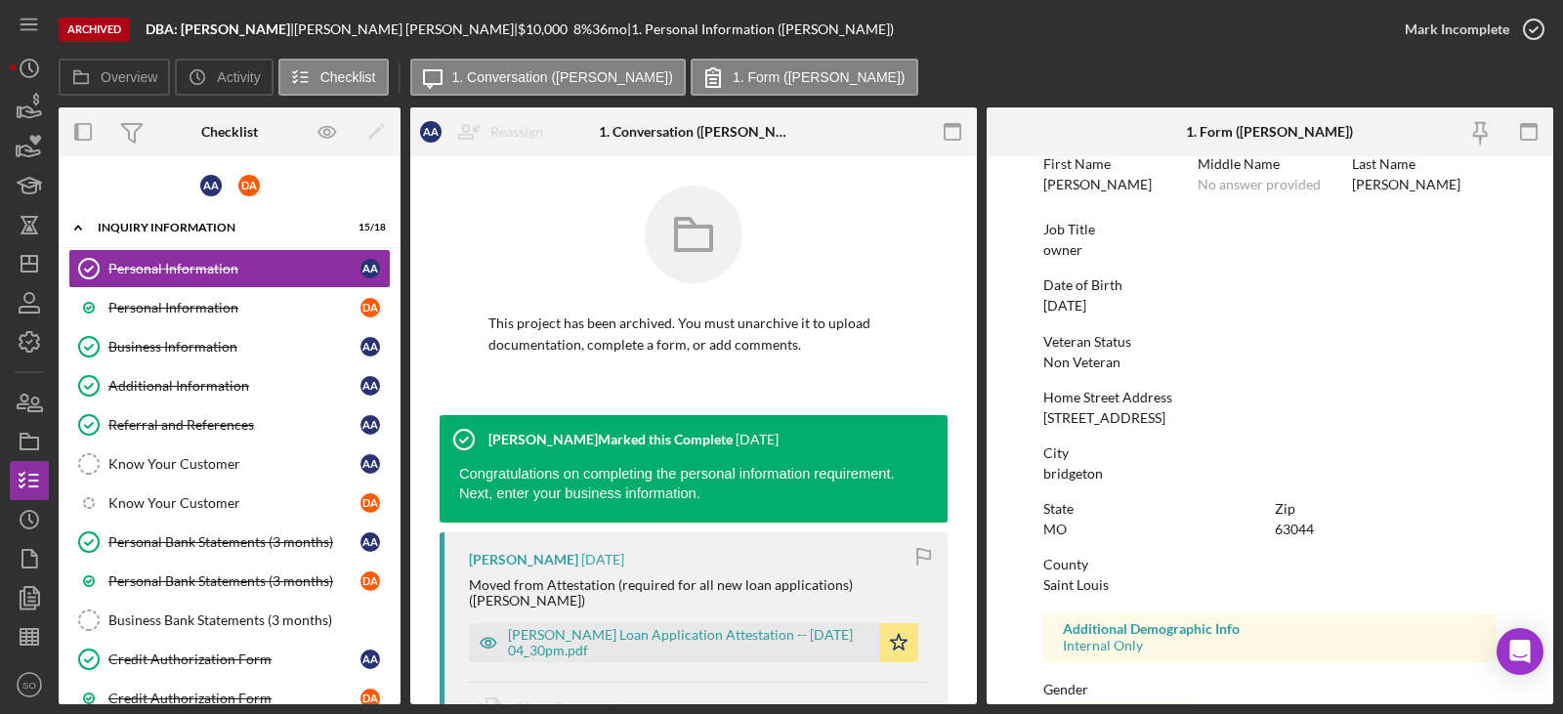
click at [1169, 432] on div "To edit this form you must unarchive this project First Name ALICE Middle Name …" at bounding box center [1269, 514] width 453 height 892
click at [1165, 424] on div "12106 Natural Bridge Rd Unit D" at bounding box center [1104, 418] width 122 height 16
copy div "12106 Natural Bridge Rd Unit D"
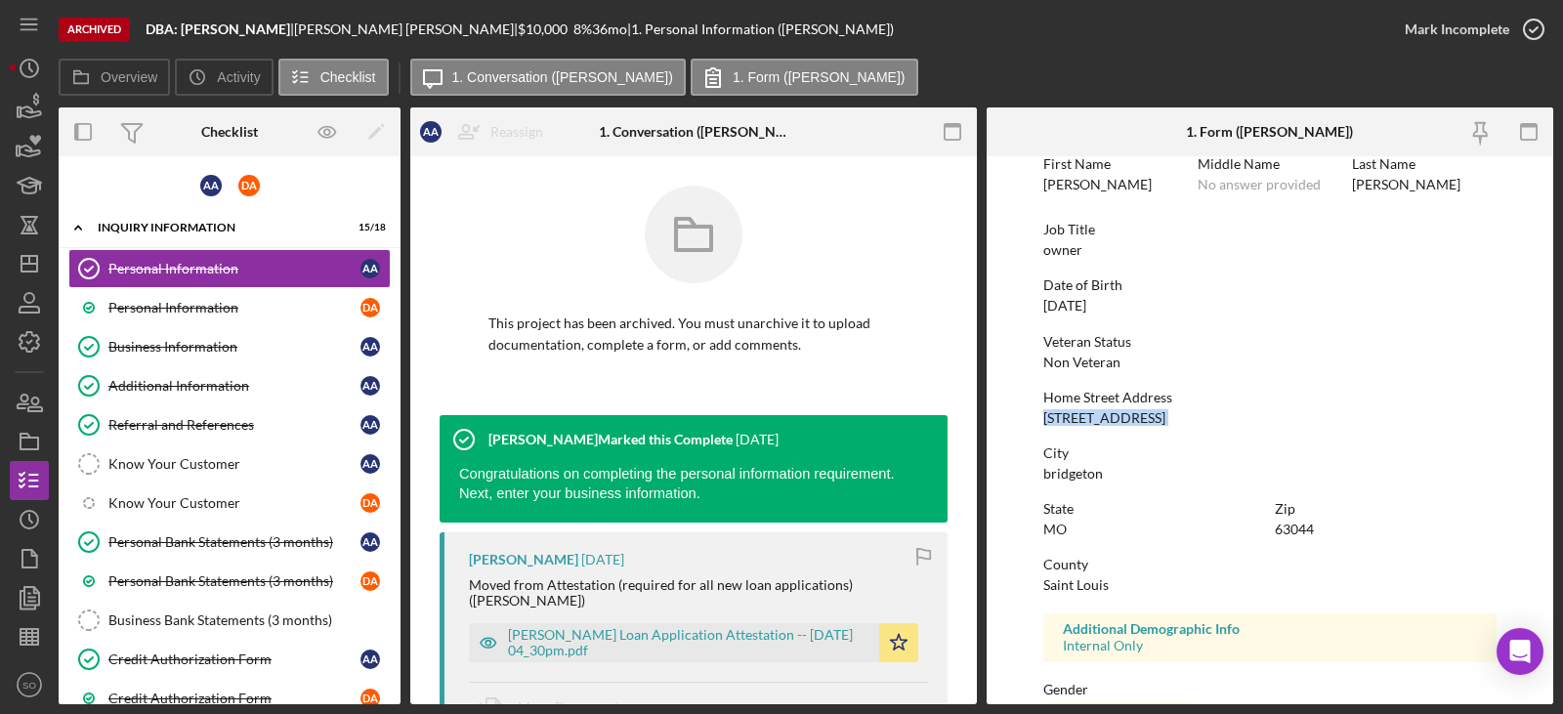
click at [1062, 474] on div "bridgeton" at bounding box center [1073, 474] width 60 height 16
copy div "bridgeton"
click at [1289, 529] on div "63044" at bounding box center [1294, 530] width 39 height 16
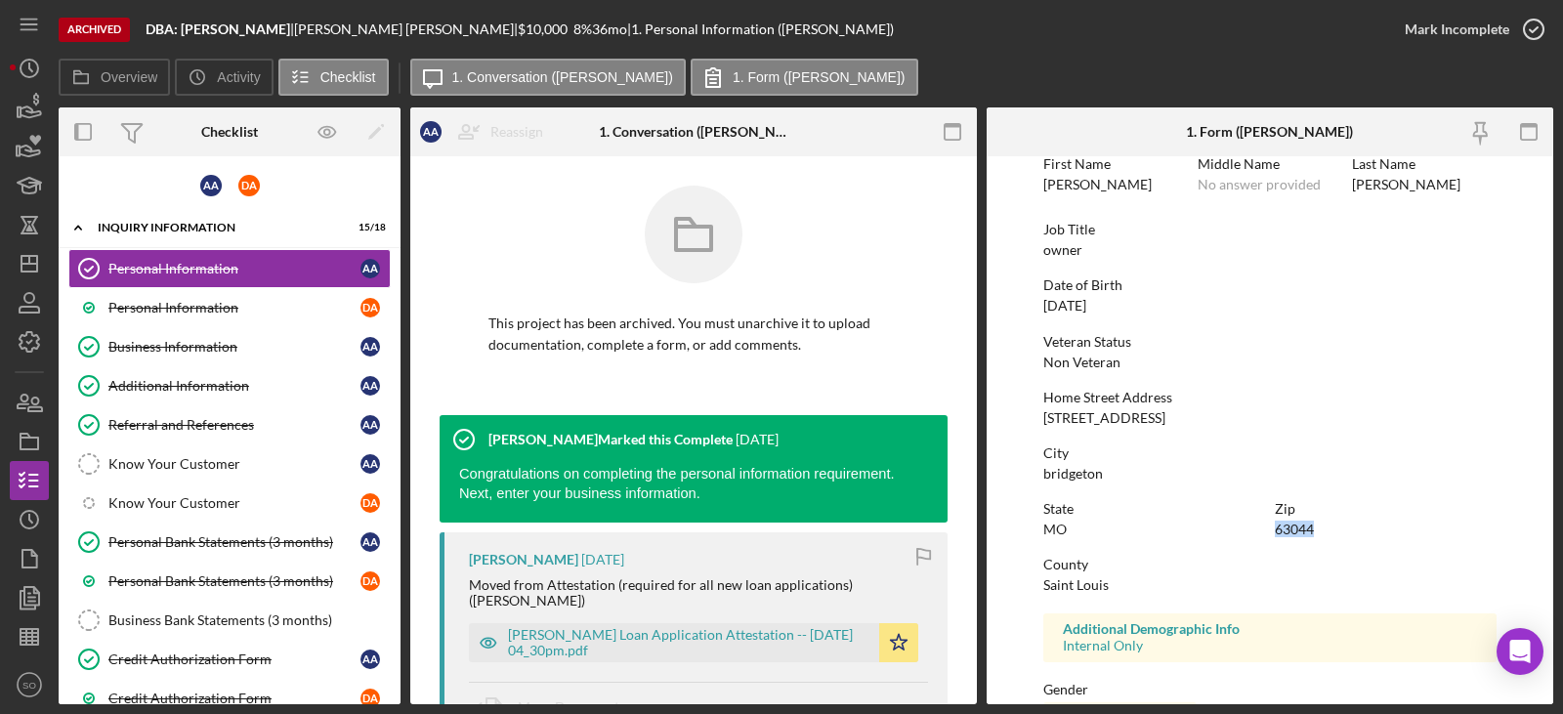
copy div "63044"
click at [231, 389] on div "Additional Information" at bounding box center [234, 386] width 252 height 16
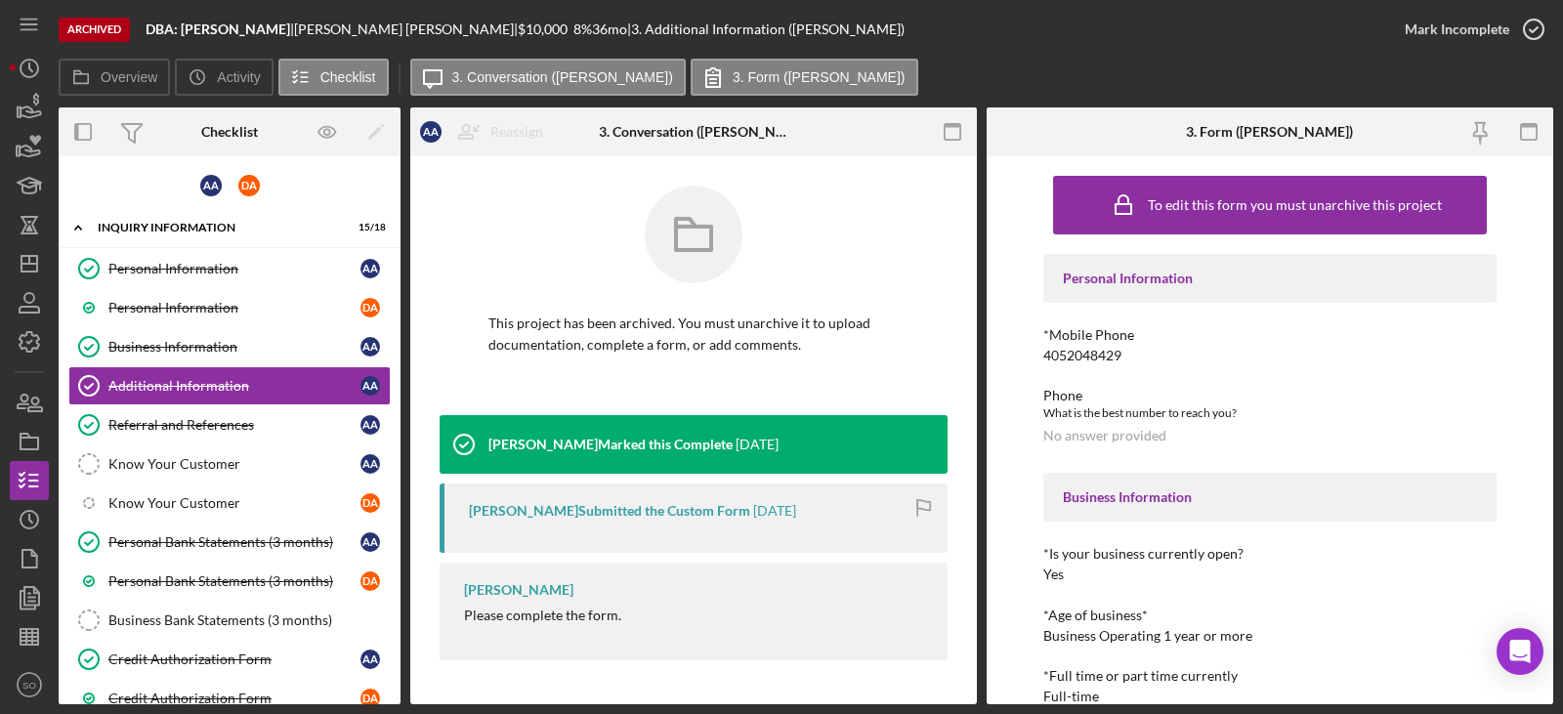
click at [1094, 360] on div "4052048429" at bounding box center [1082, 356] width 78 height 16
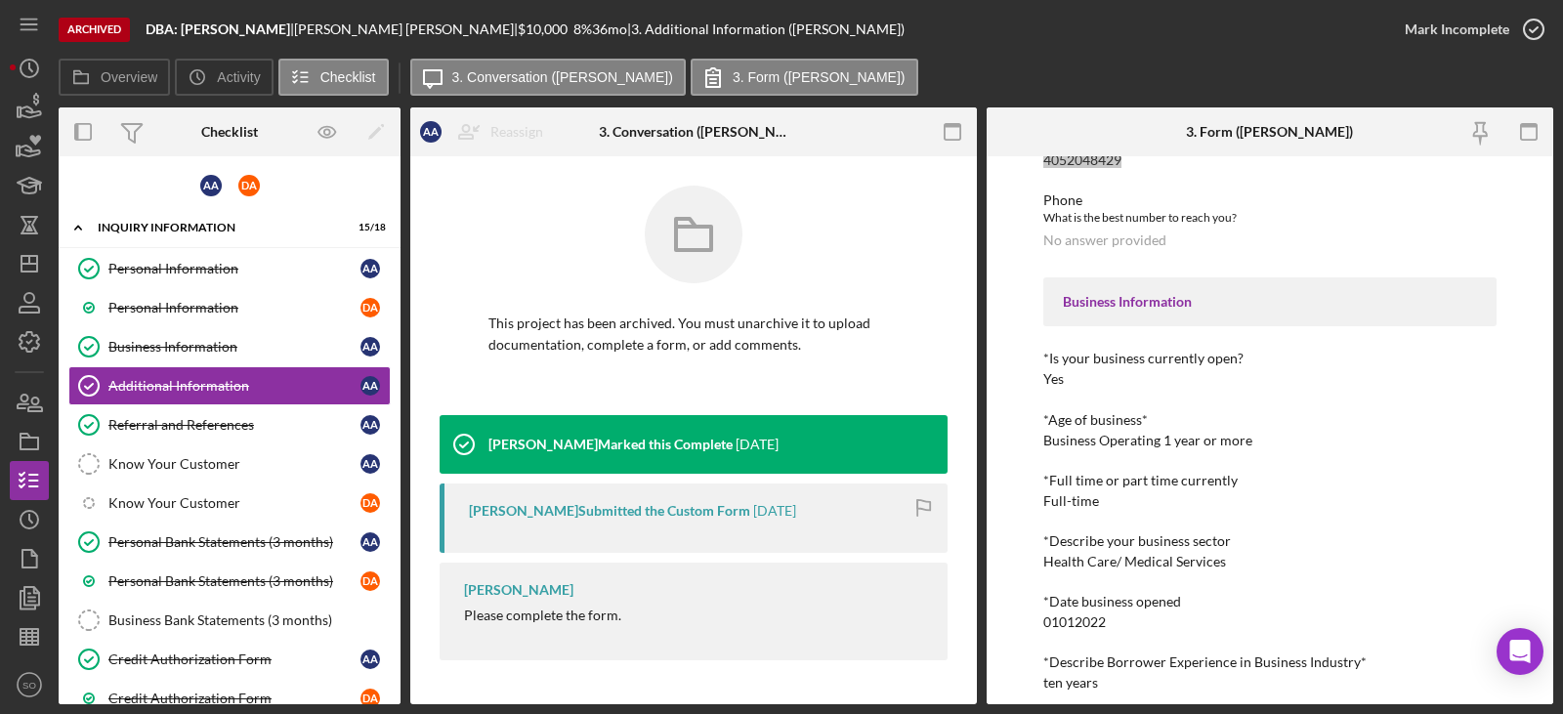
scroll to position [391, 0]
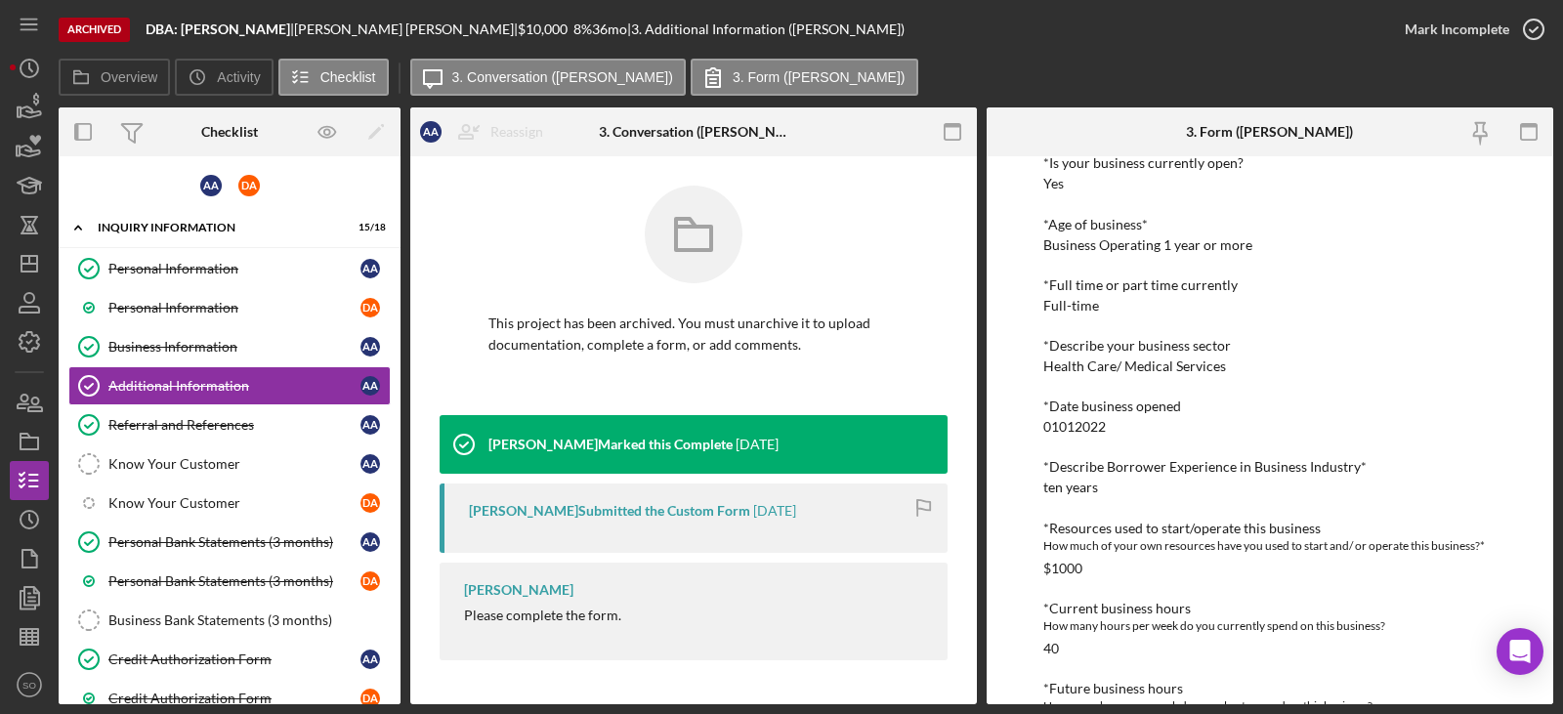
click at [1069, 437] on div "Personal Information *Mobile Phone 4052048429 Phone What is the best number to …" at bounding box center [1269, 511] width 453 height 1296
click at [1072, 427] on div "01012022" at bounding box center [1074, 427] width 63 height 16
click at [1073, 487] on div "ten years" at bounding box center [1070, 488] width 55 height 16
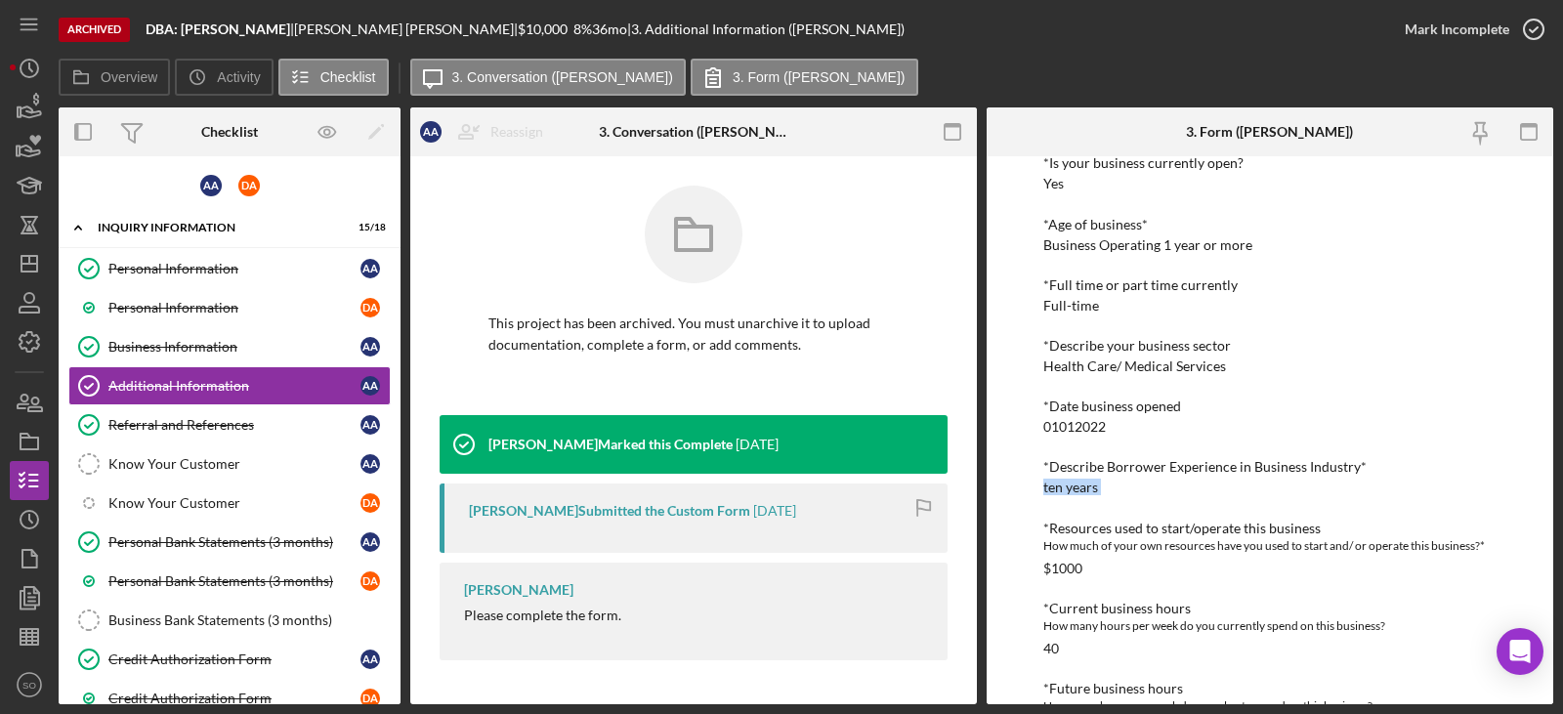
click at [1073, 487] on div "ten years" at bounding box center [1070, 488] width 55 height 16
click at [1049, 647] on div "40" at bounding box center [1051, 649] width 16 height 16
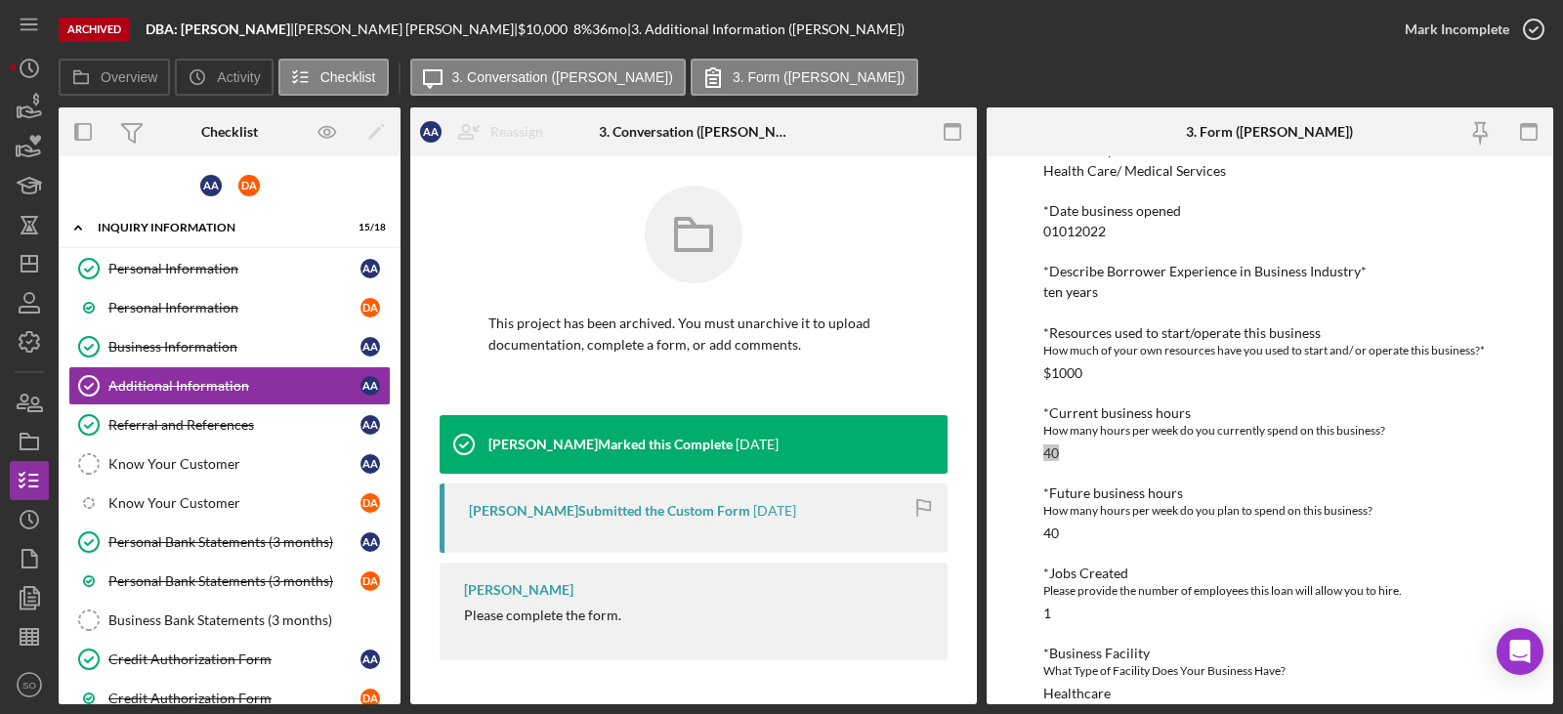
scroll to position [684, 0]
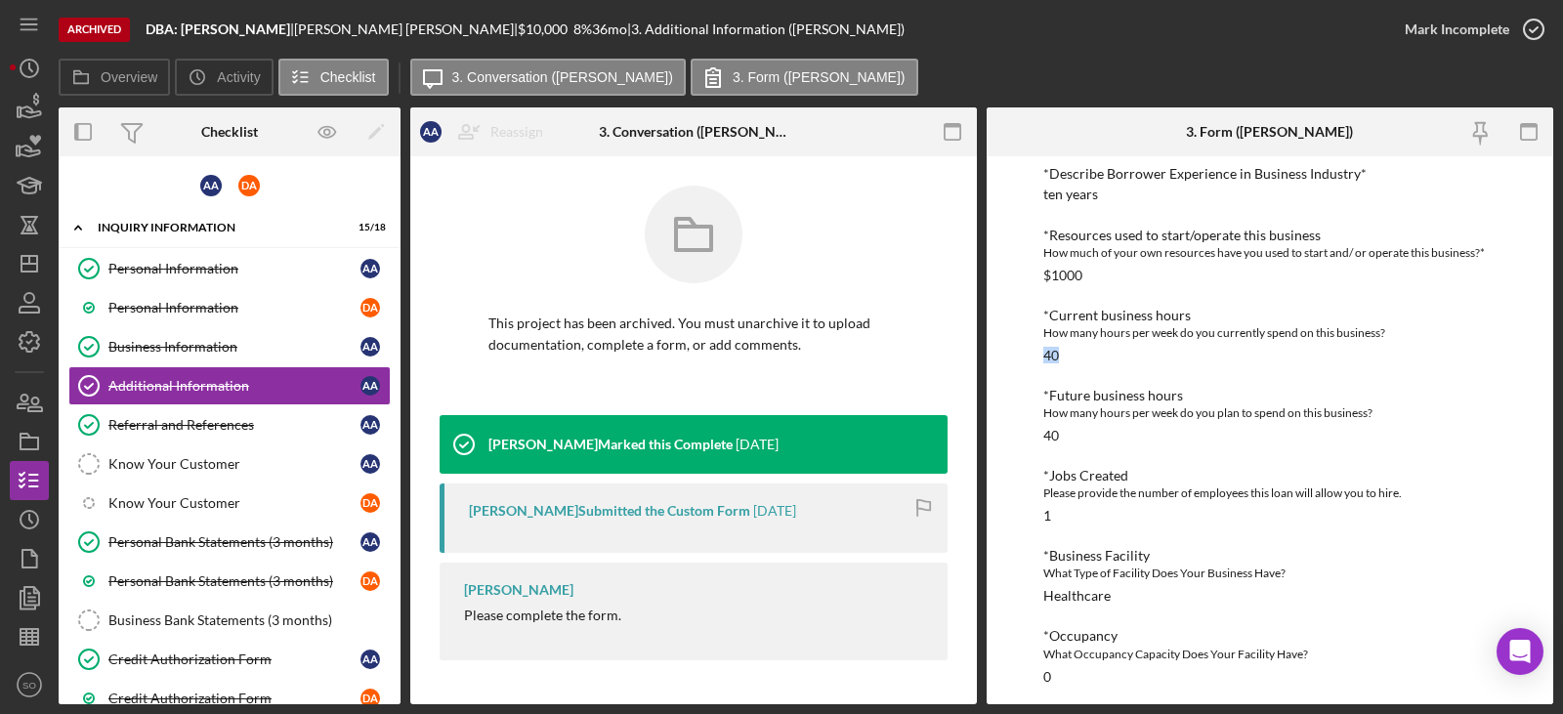
click at [1100, 593] on div "Healthcare" at bounding box center [1076, 596] width 67 height 16
drag, startPoint x: 217, startPoint y: 420, endPoint x: 226, endPoint y: 435, distance: 17.1
click at [218, 421] on div "Referral and References" at bounding box center [234, 425] width 252 height 16
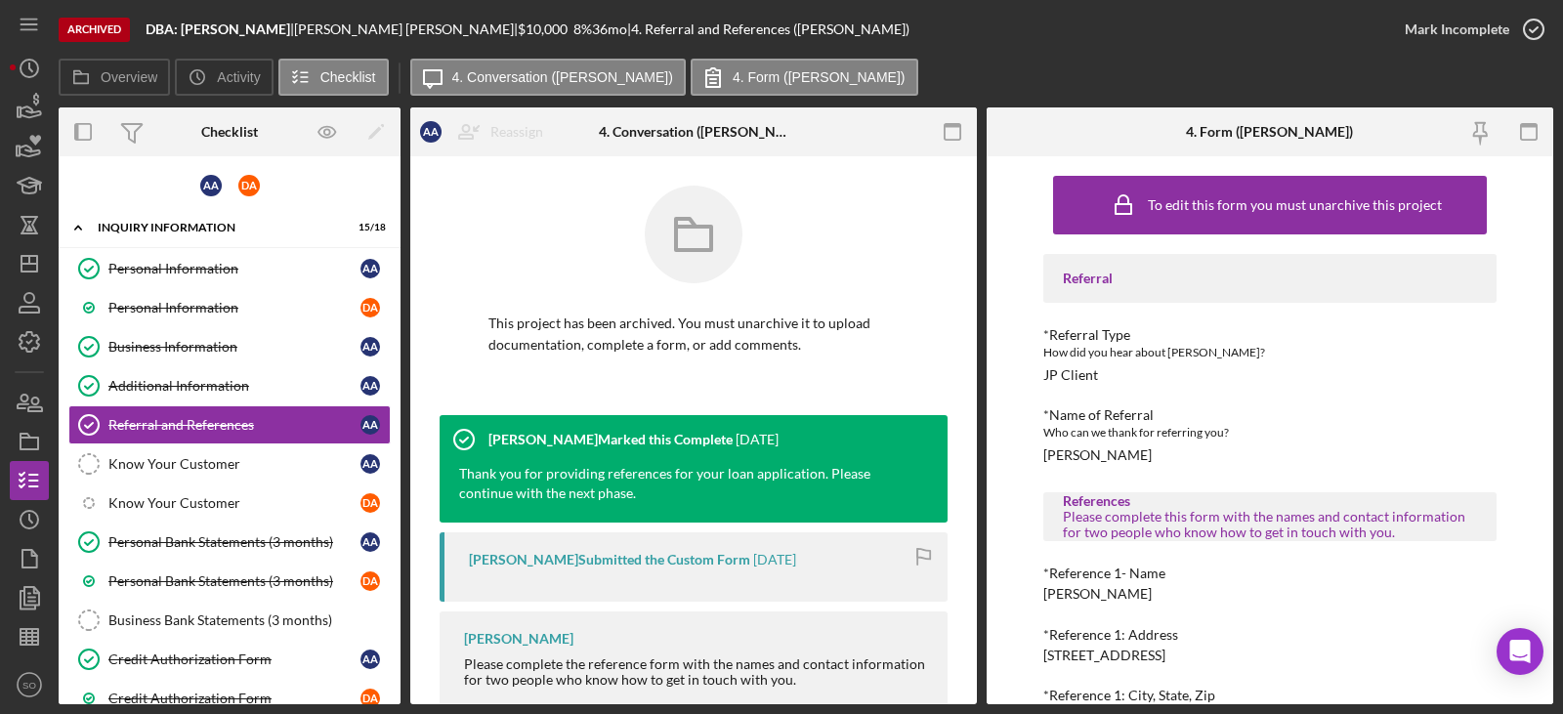
scroll to position [195, 0]
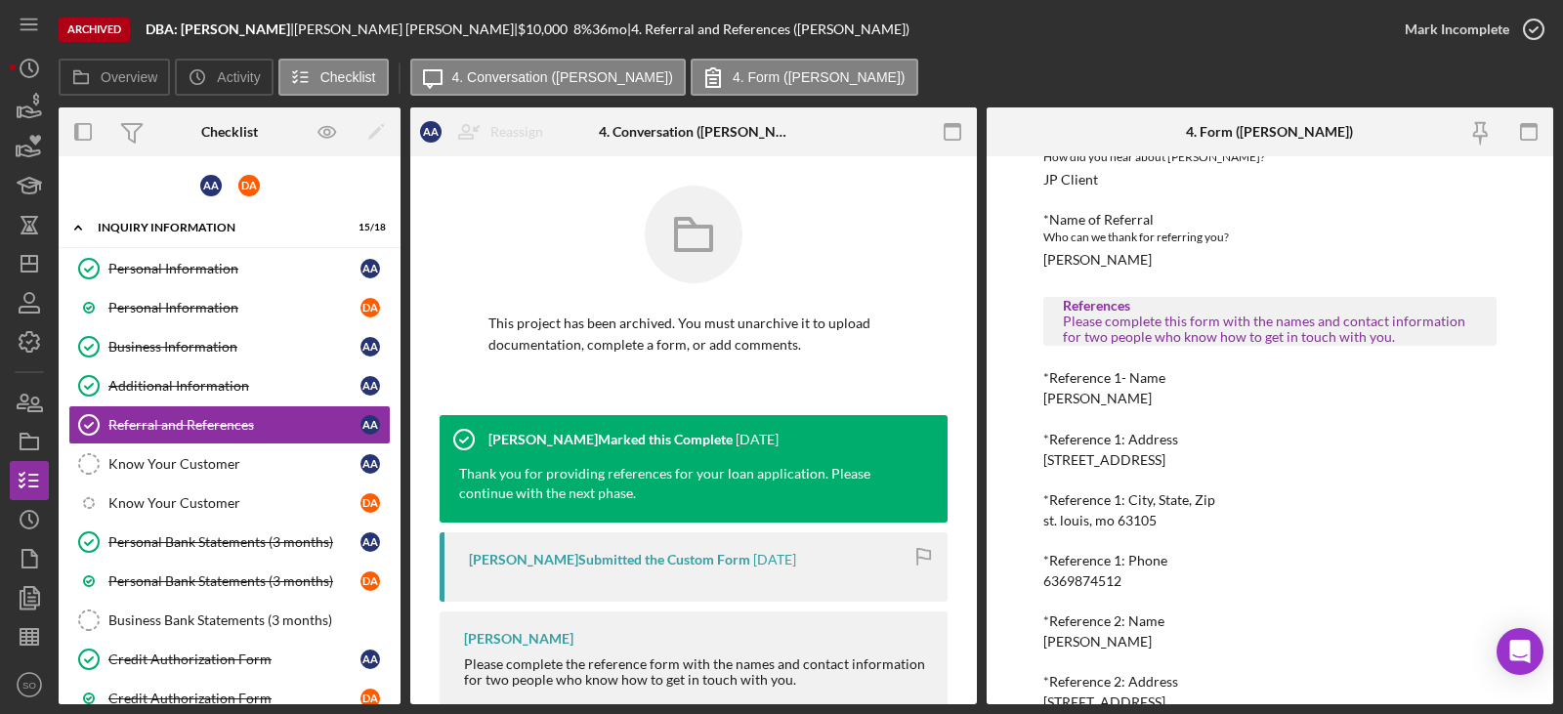
click at [1070, 262] on div "Tyone Henderson" at bounding box center [1097, 260] width 108 height 16
click at [1083, 395] on div "jason white" at bounding box center [1097, 399] width 108 height 16
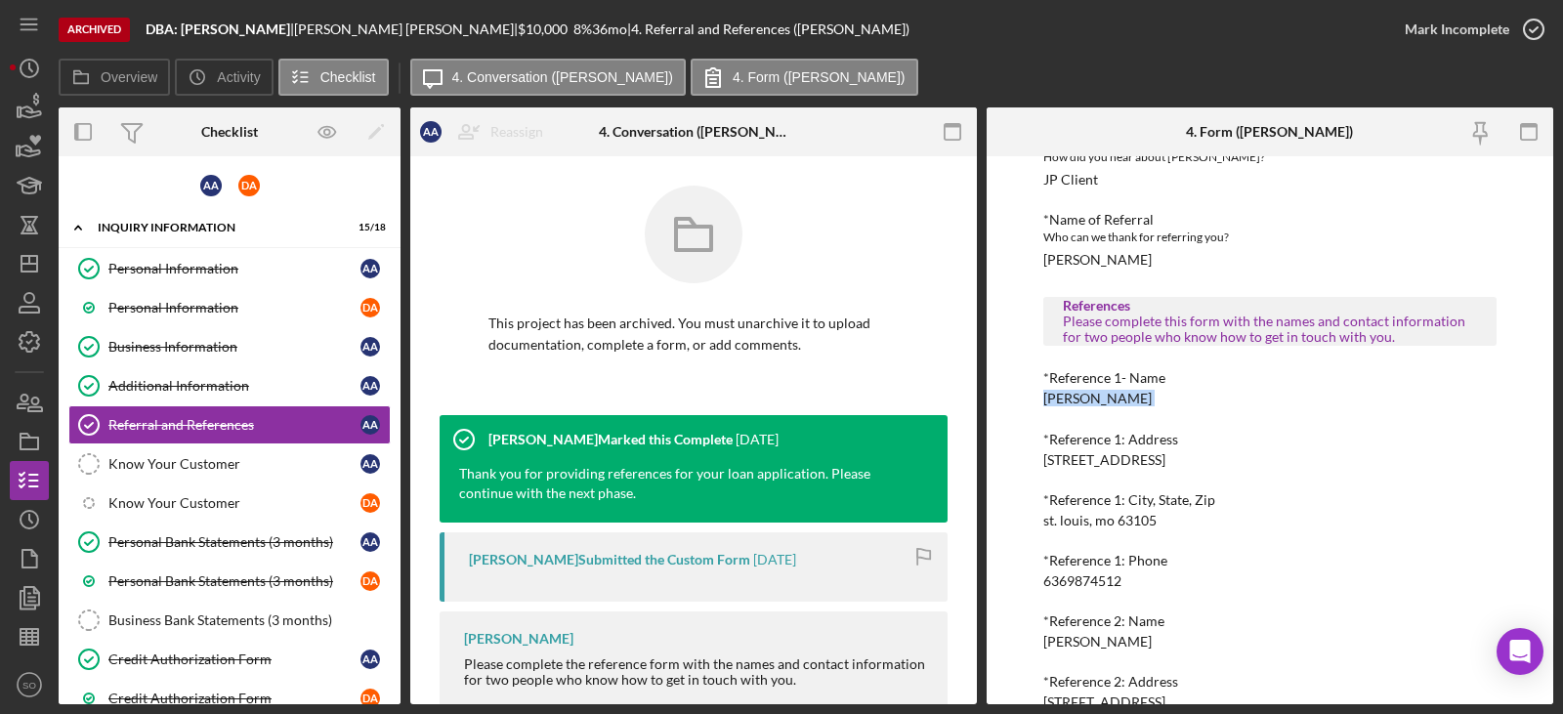
click at [1083, 395] on div "jason white" at bounding box center [1097, 399] width 108 height 16
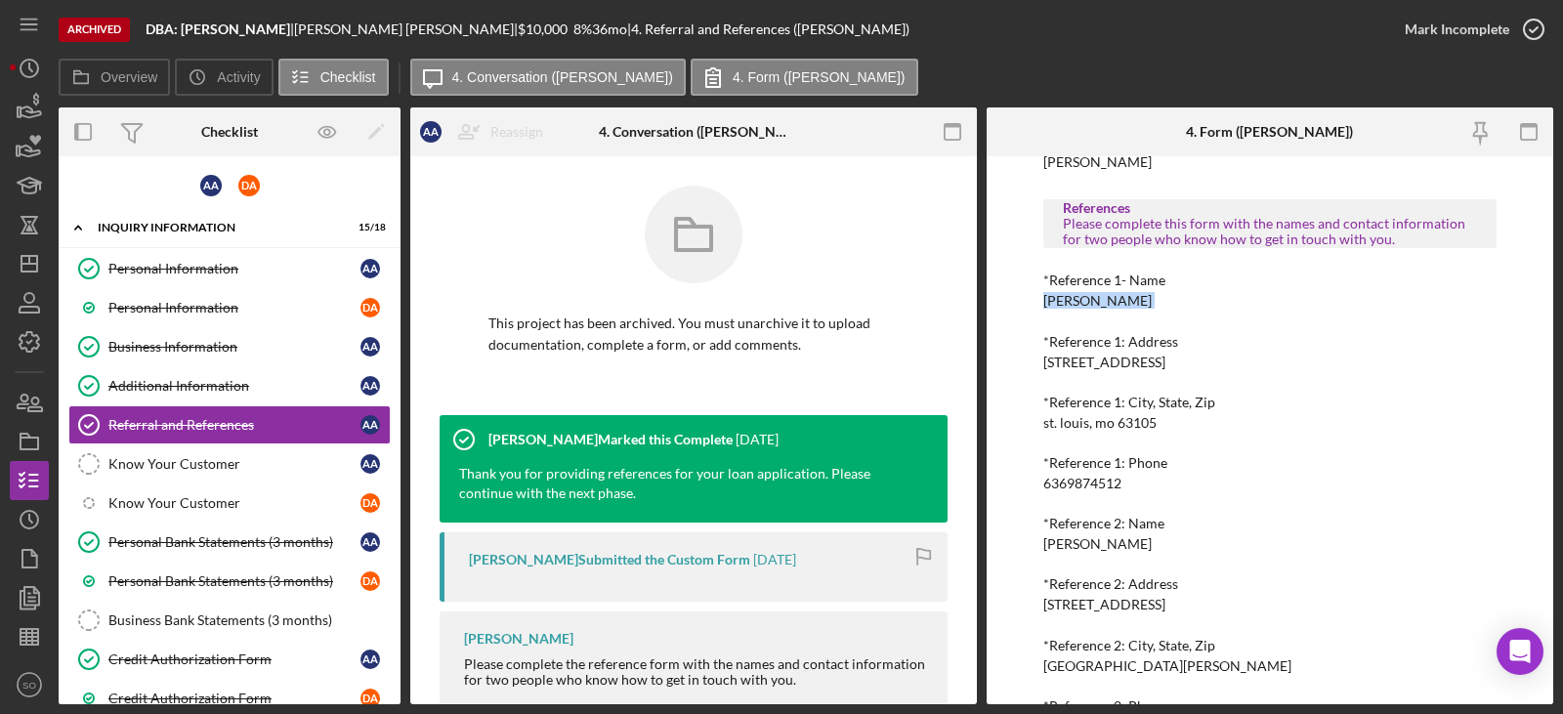
click at [1079, 372] on div "Referral *Referral Type How did you hear about Justine PETERSEN? JP Client *Nam…" at bounding box center [1269, 348] width 453 height 774
click at [1080, 365] on div "201 Jordan ave" at bounding box center [1104, 363] width 122 height 16
click at [1085, 420] on div "st. louis, mo 63105" at bounding box center [1099, 423] width 113 height 16
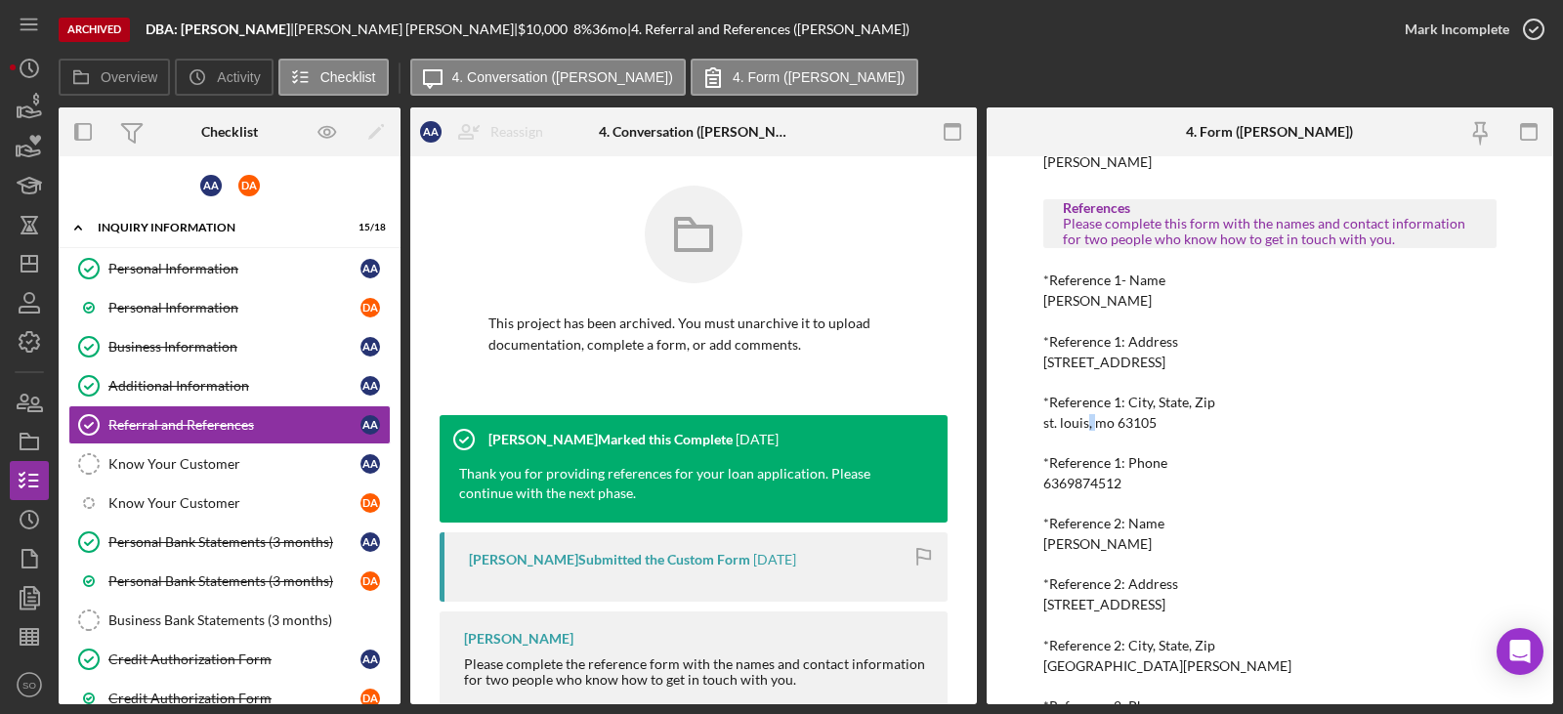
click at [1085, 420] on div "st. louis, mo 63105" at bounding box center [1099, 423] width 113 height 16
click at [1077, 477] on div "6369874512" at bounding box center [1082, 484] width 78 height 16
click at [1071, 554] on div "Referral *Referral Type How did you hear about Justine PETERSEN? JP Client *Nam…" at bounding box center [1269, 348] width 453 height 774
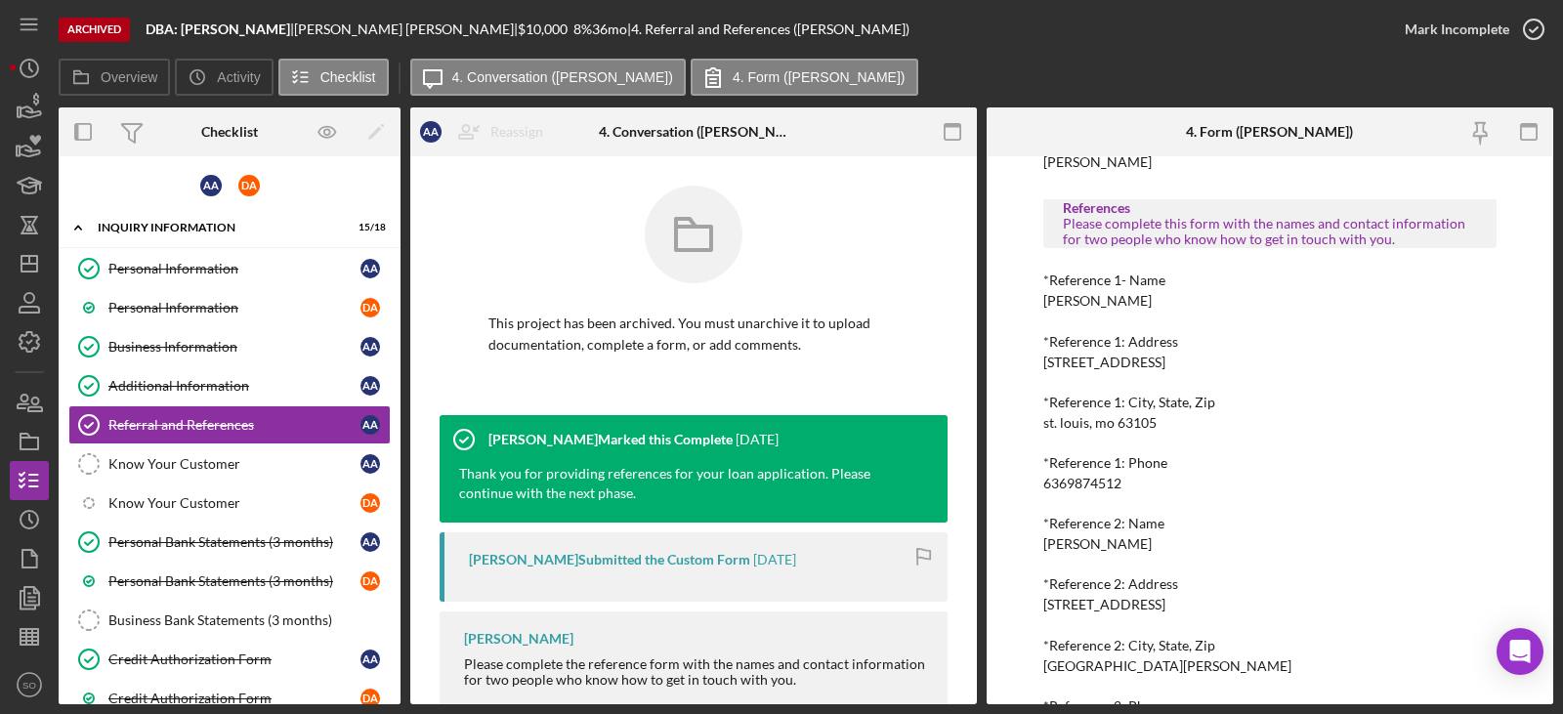
click at [1071, 554] on div "Referral *Referral Type How did you hear about Justine PETERSEN? JP Client *Nam…" at bounding box center [1269, 348] width 453 height 774
click at [1068, 547] on div "jessica baker" at bounding box center [1097, 544] width 108 height 16
click at [1081, 601] on div "107 Woodland Ct" at bounding box center [1104, 605] width 122 height 16
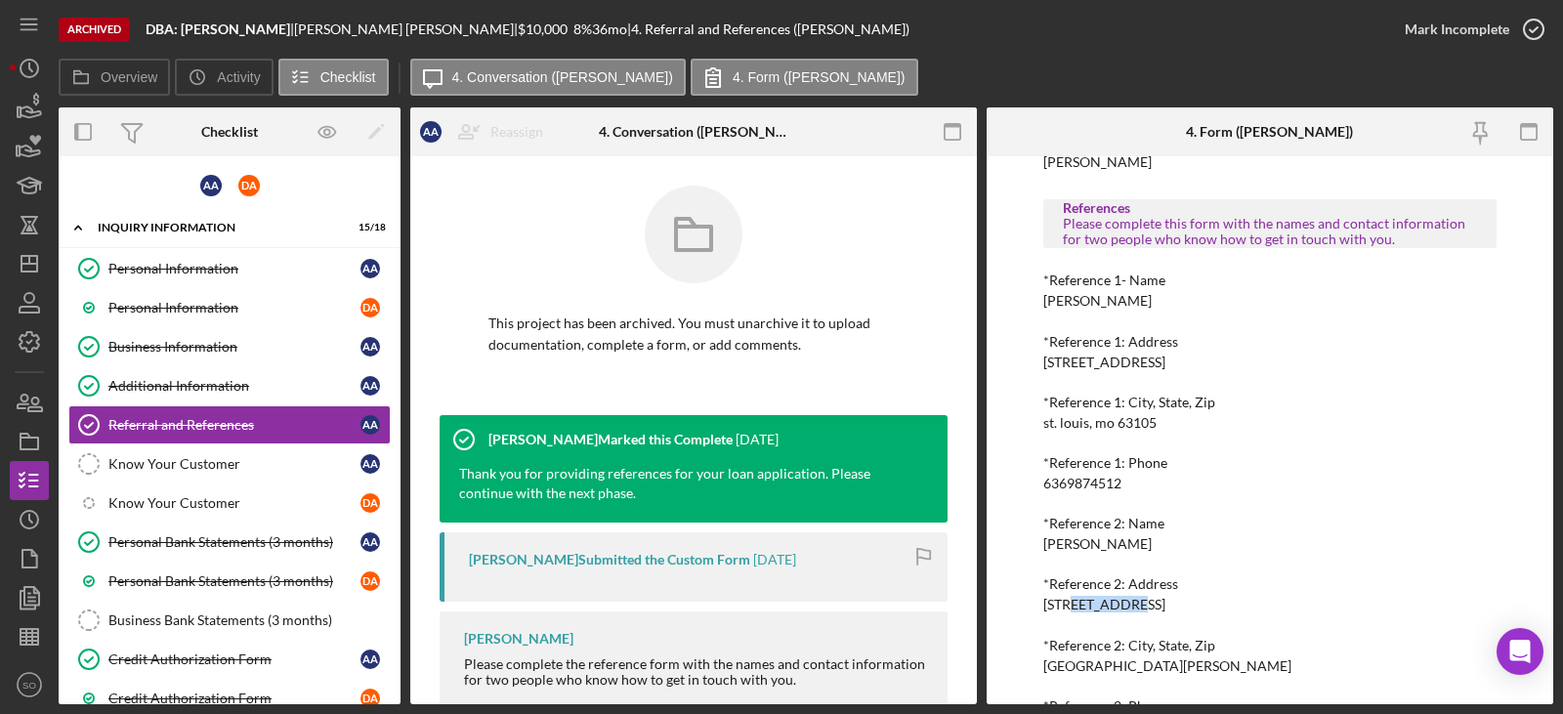
click at [1081, 601] on div "107 Woodland Ct" at bounding box center [1104, 605] width 122 height 16
click at [1082, 601] on div "107 Woodland Ct" at bounding box center [1104, 605] width 122 height 16
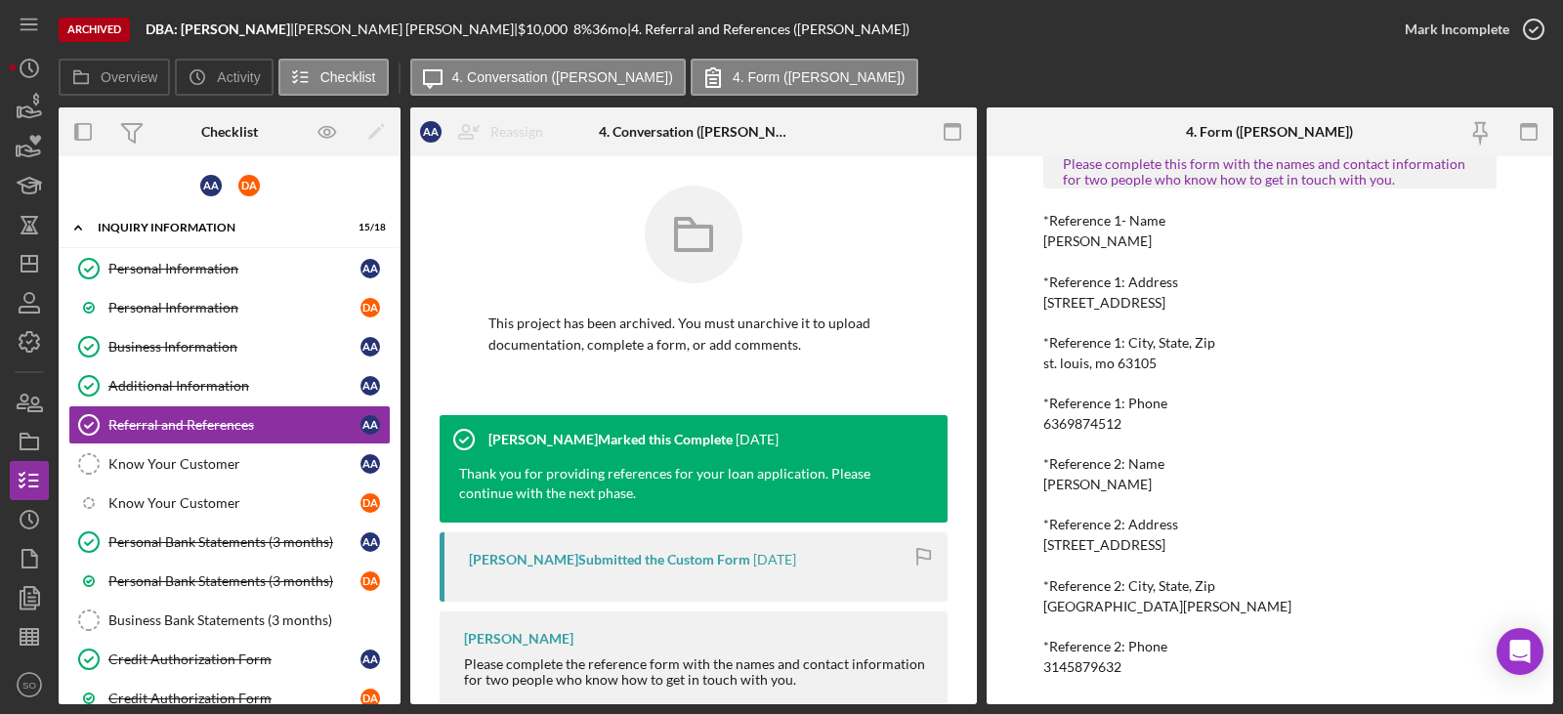
click at [1087, 611] on div "St. Louis, MO 63105" at bounding box center [1167, 607] width 248 height 16
click at [1071, 665] on div "3145879632" at bounding box center [1082, 667] width 78 height 16
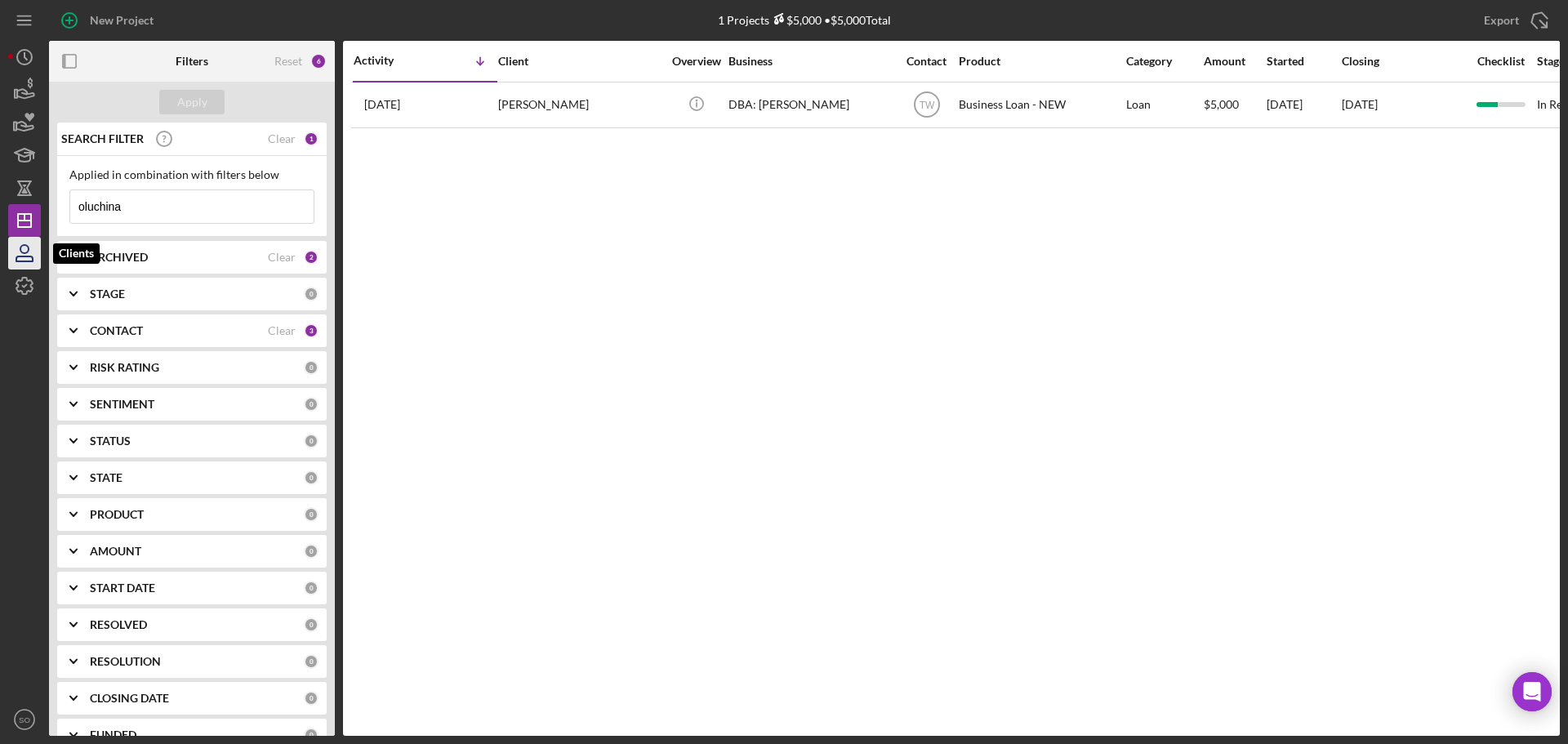
click at [33, 245] on icon "button" at bounding box center [24, 252] width 41 height 41
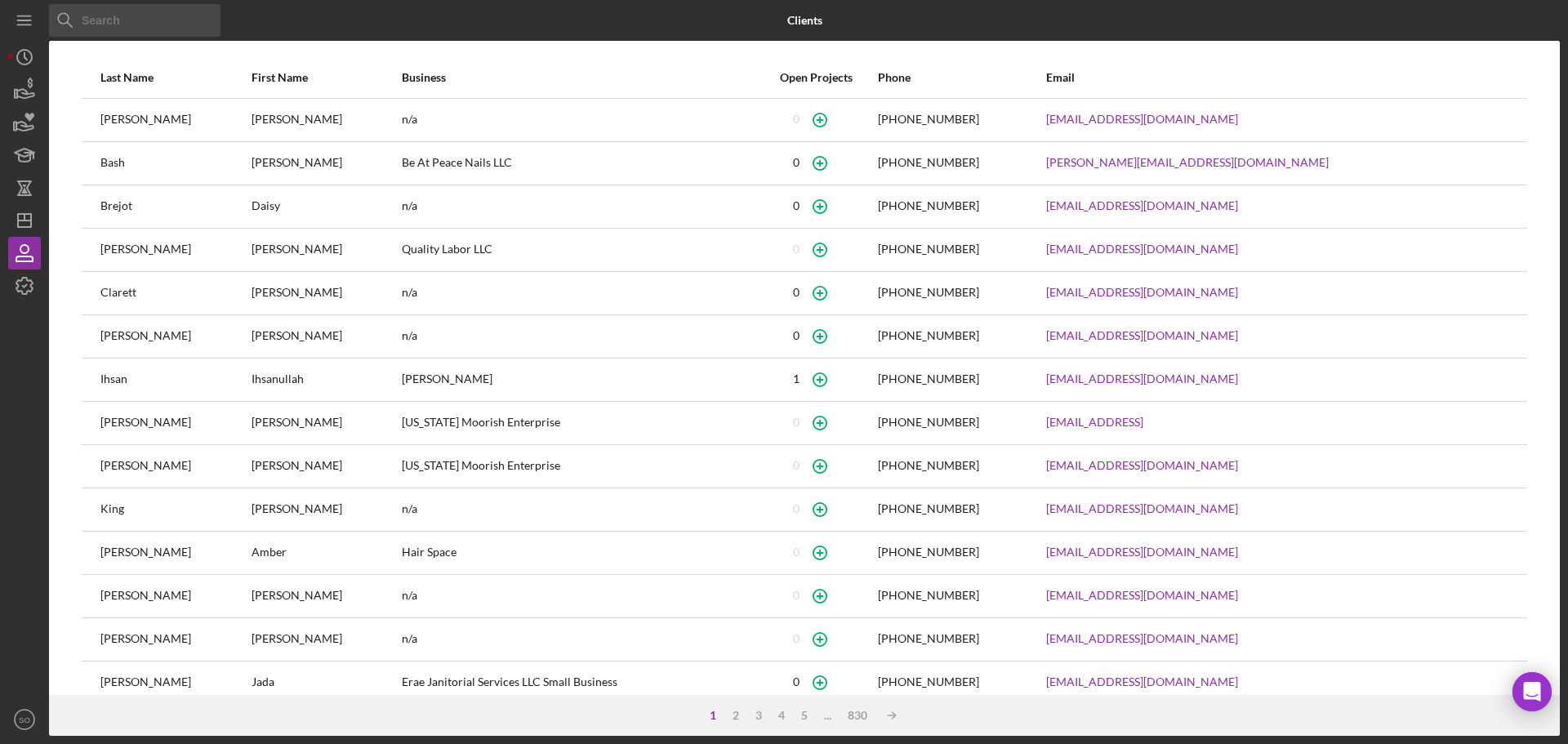
click at [160, 28] on input at bounding box center [135, 20] width 171 height 33
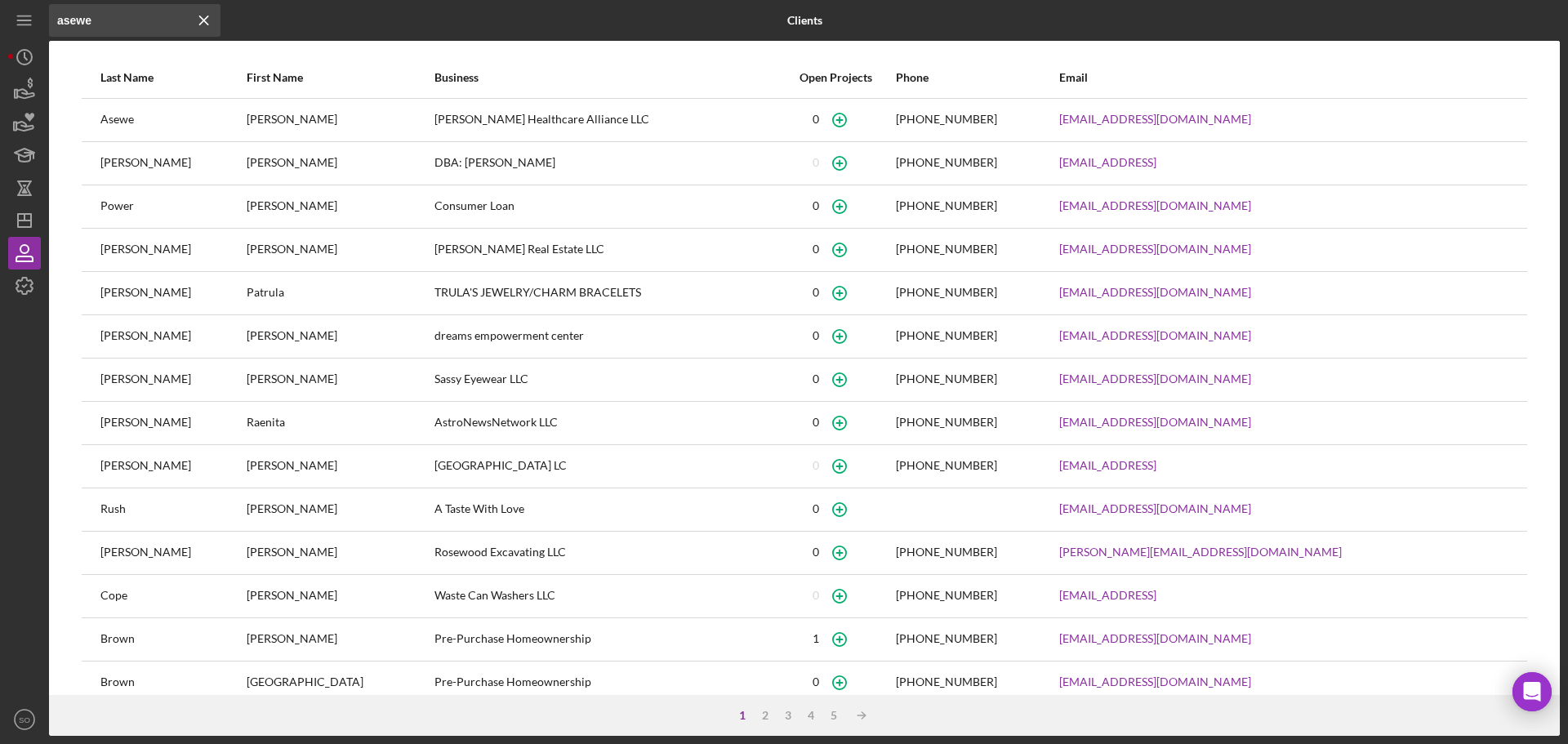
type input "asewe"
click at [858, 159] on icon "button" at bounding box center [839, 163] width 37 height 37
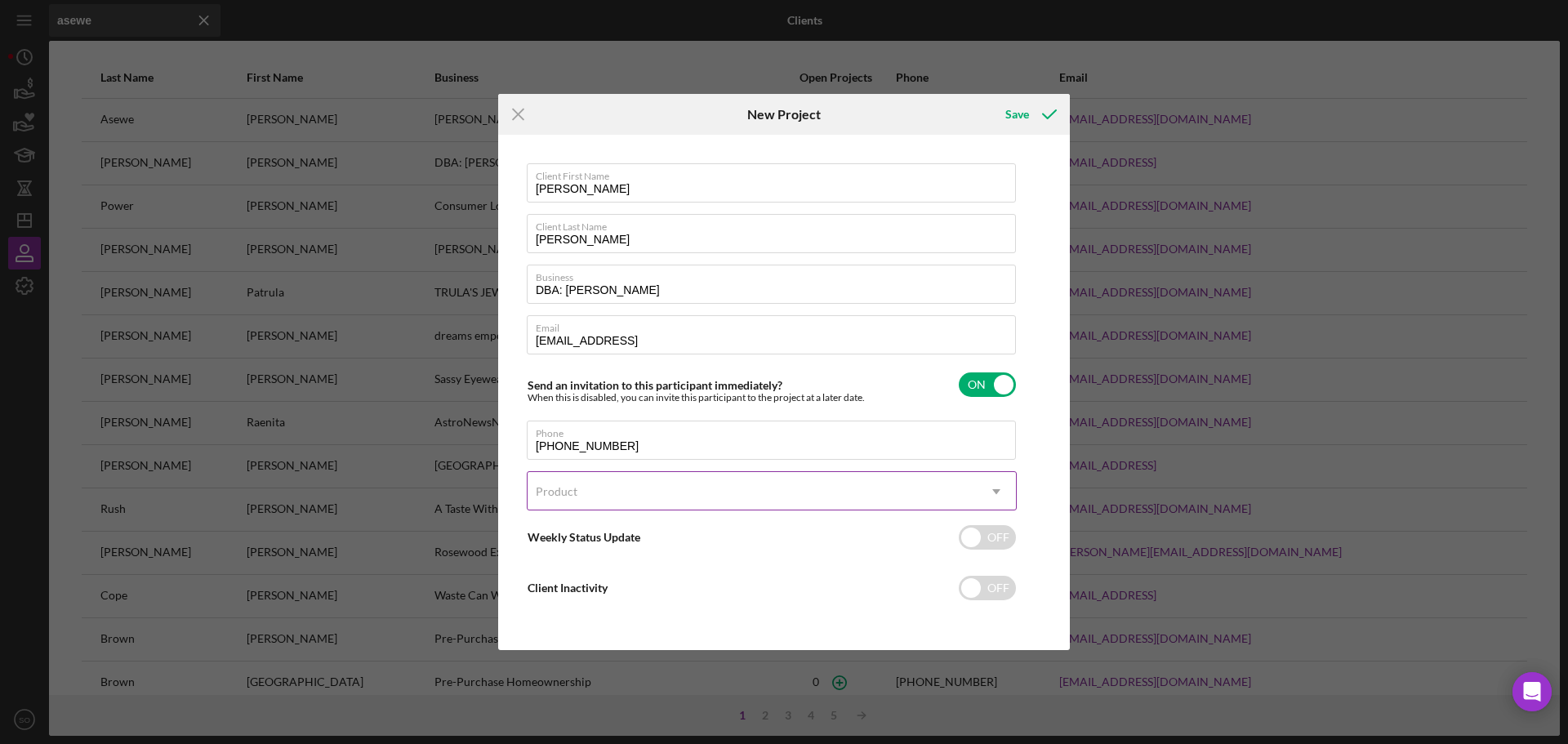
click at [703, 499] on div "Product" at bounding box center [751, 492] width 449 height 38
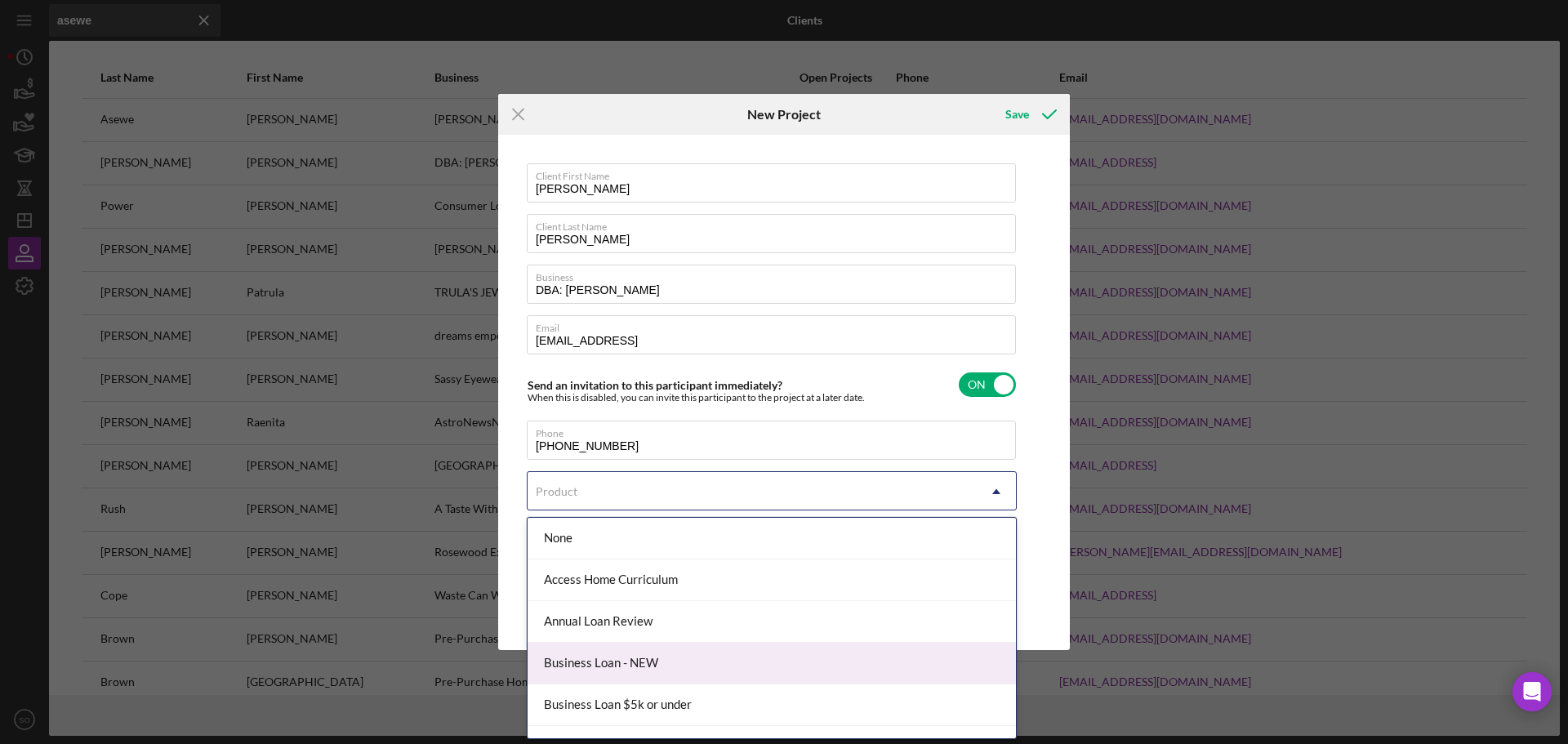
click at [710, 651] on div "Business Loan - NEW" at bounding box center [771, 664] width 488 height 42
checkbox input "true"
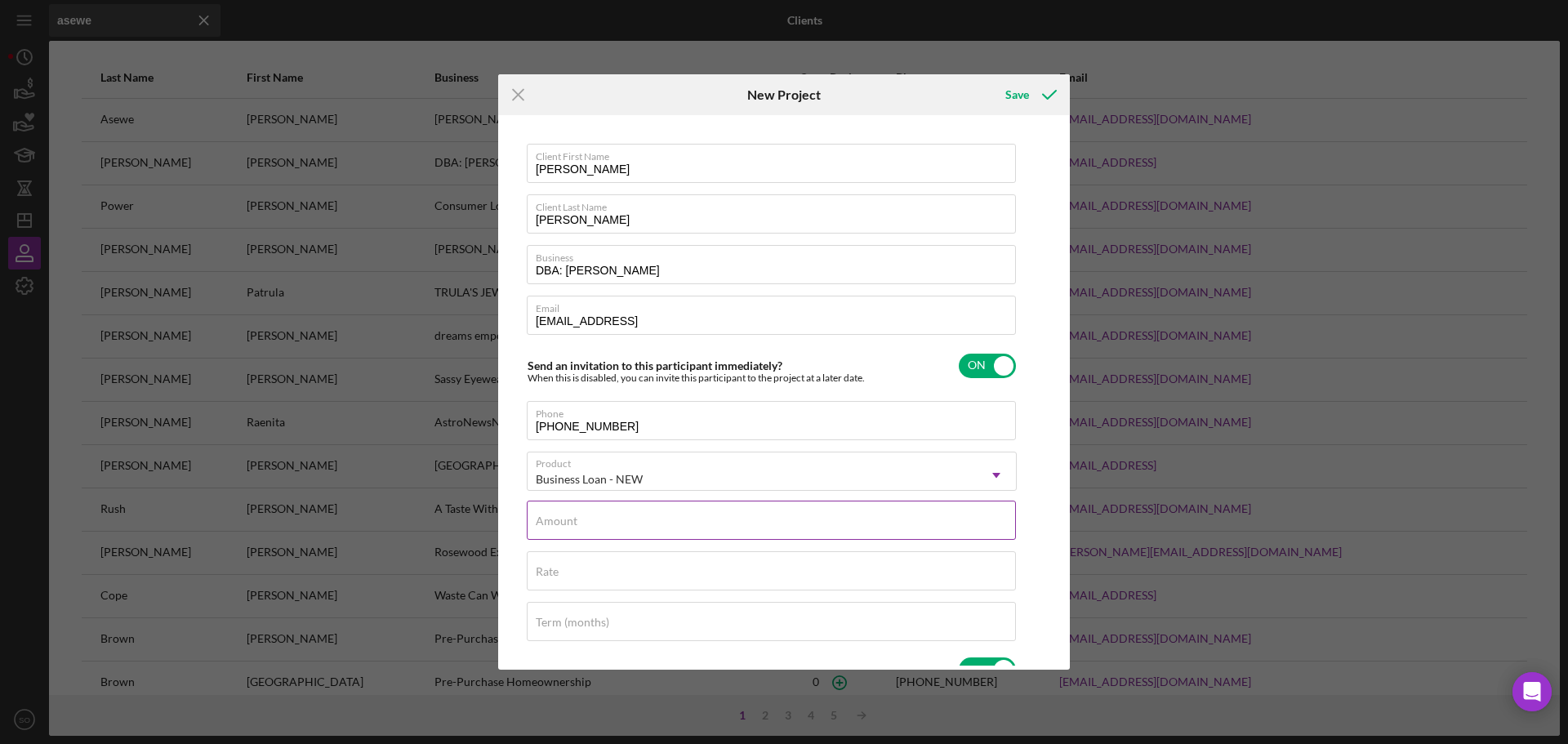
click at [766, 515] on div "Amount" at bounding box center [771, 521] width 490 height 41
type input "$10,000"
click at [698, 577] on input "Rate" at bounding box center [771, 570] width 489 height 39
type input "8.000%"
drag, startPoint x: 579, startPoint y: 221, endPoint x: 544, endPoint y: 218, distance: 35.1
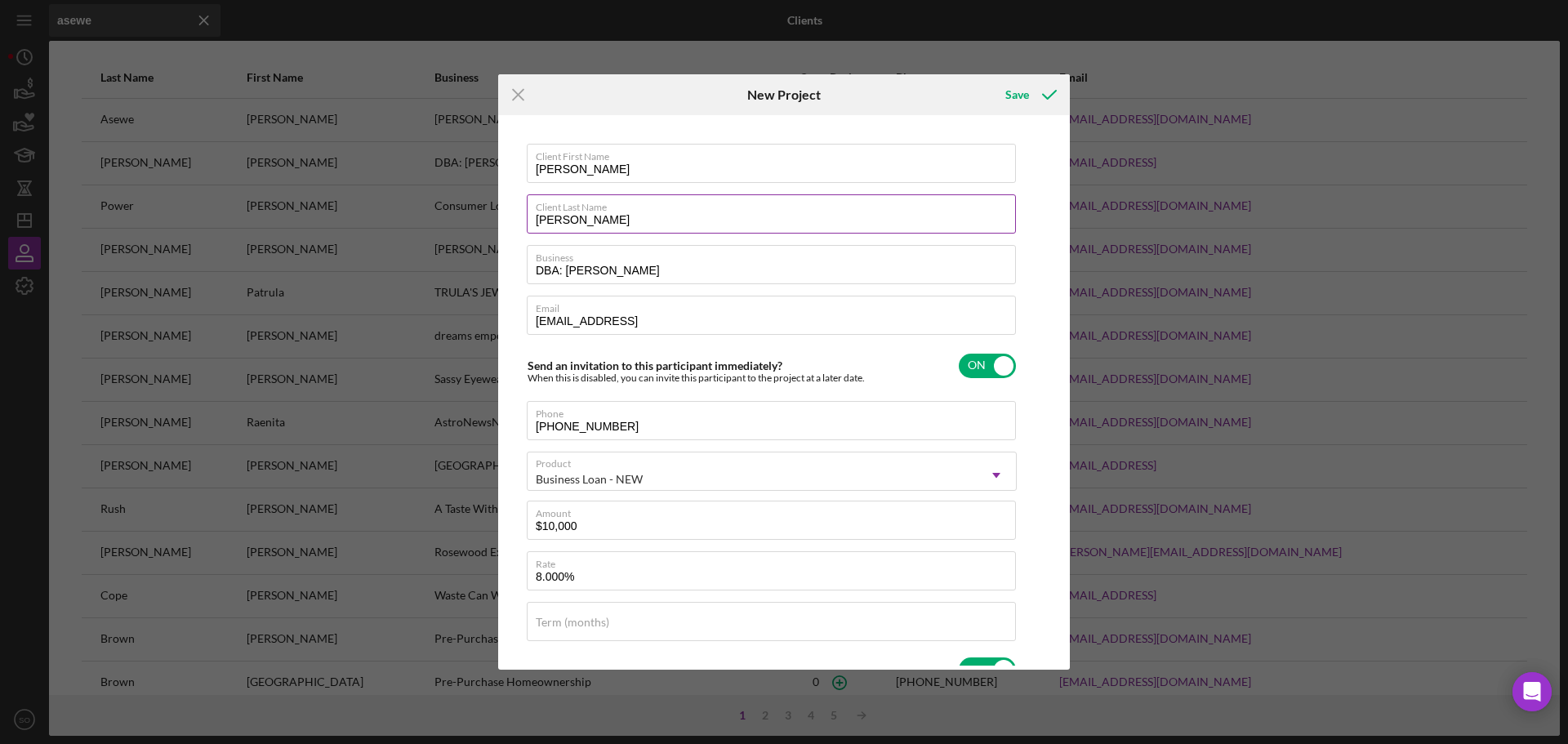
click at [544, 218] on input "ASEWE OLUCHINA" at bounding box center [771, 214] width 489 height 39
drag, startPoint x: 641, startPoint y: 216, endPoint x: 582, endPoint y: 216, distance: 59.0
click at [582, 216] on input "Asewe OLUCHINA" at bounding box center [771, 214] width 489 height 39
type input "[PERSON_NAME]"
click at [589, 268] on input "DBA: ALICE ASEWE OLUCHINA" at bounding box center [771, 264] width 489 height 39
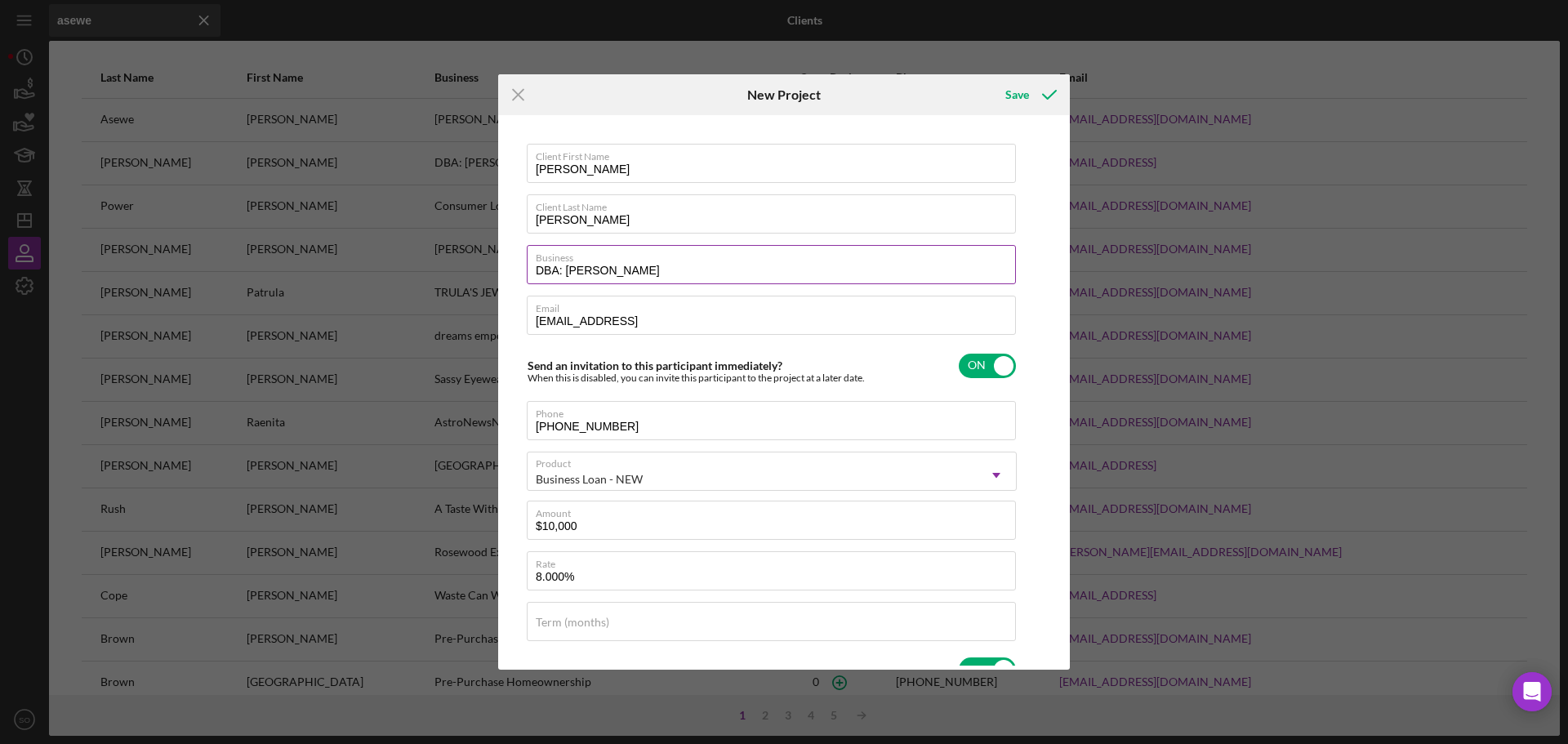
click at [589, 268] on input "DBA: ALICE ASEWE OLUCHINA" at bounding box center [771, 264] width 489 height 39
drag, startPoint x: 637, startPoint y: 271, endPoint x: 597, endPoint y: 271, distance: 40.0
click at [598, 271] on input "DBA: Alice ASEWE OLUCHINA" at bounding box center [771, 264] width 489 height 39
drag, startPoint x: 685, startPoint y: 270, endPoint x: 639, endPoint y: 269, distance: 46.0
click at [639, 269] on input "DBA: Alice Asewe OLUCHINA" at bounding box center [771, 264] width 489 height 39
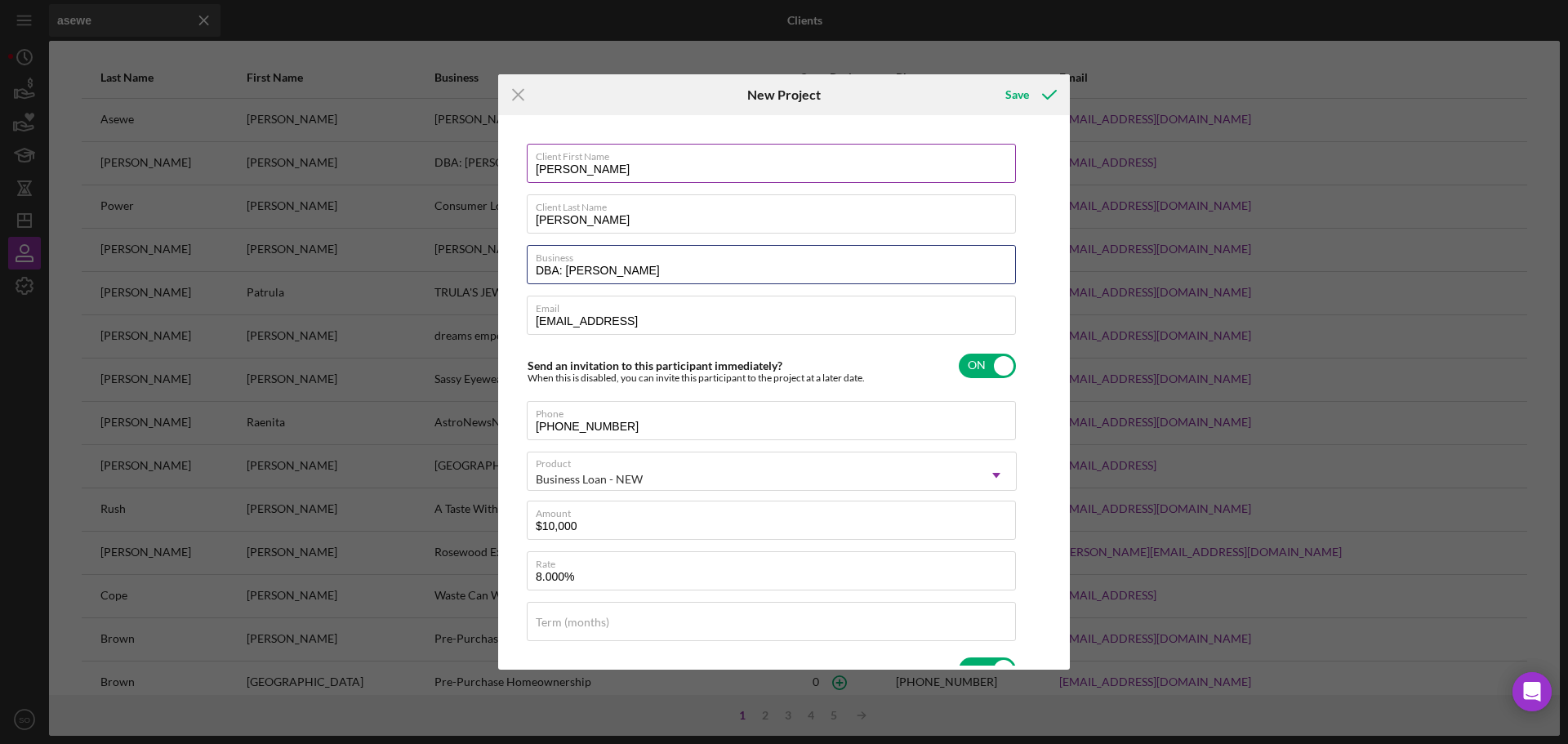
type input "DBA: [PERSON_NAME]"
drag, startPoint x: 577, startPoint y: 170, endPoint x: 476, endPoint y: 168, distance: 101.0
click at [481, 170] on div "Icon/Menu Close New Project Save Client First Name ALICE Client Last Name Asewe…" at bounding box center [784, 372] width 1568 height 744
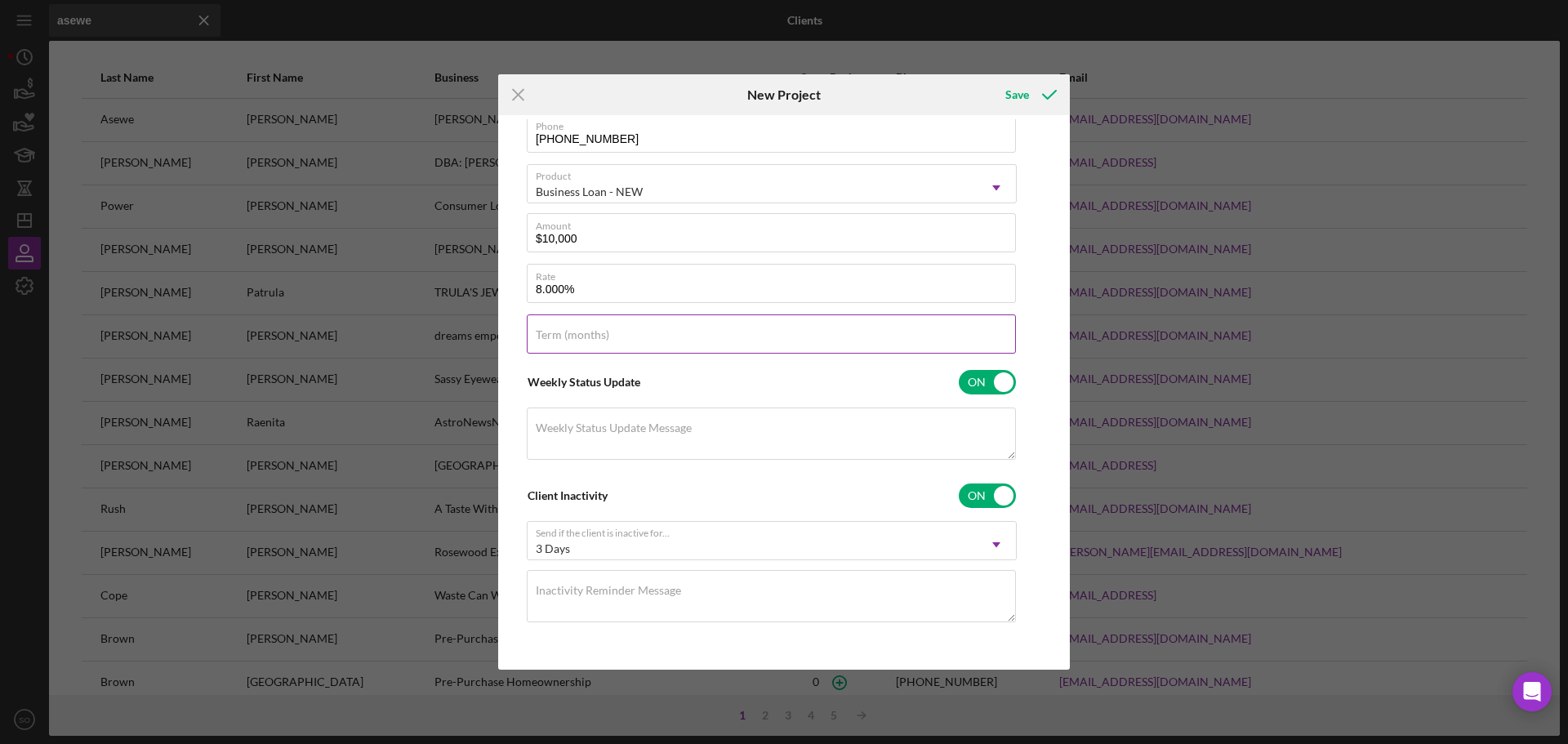
type input "[PERSON_NAME]"
click at [708, 329] on div "Term (months)" at bounding box center [771, 334] width 490 height 41
type input "84"
click at [1023, 92] on div "Save" at bounding box center [1017, 94] width 23 height 33
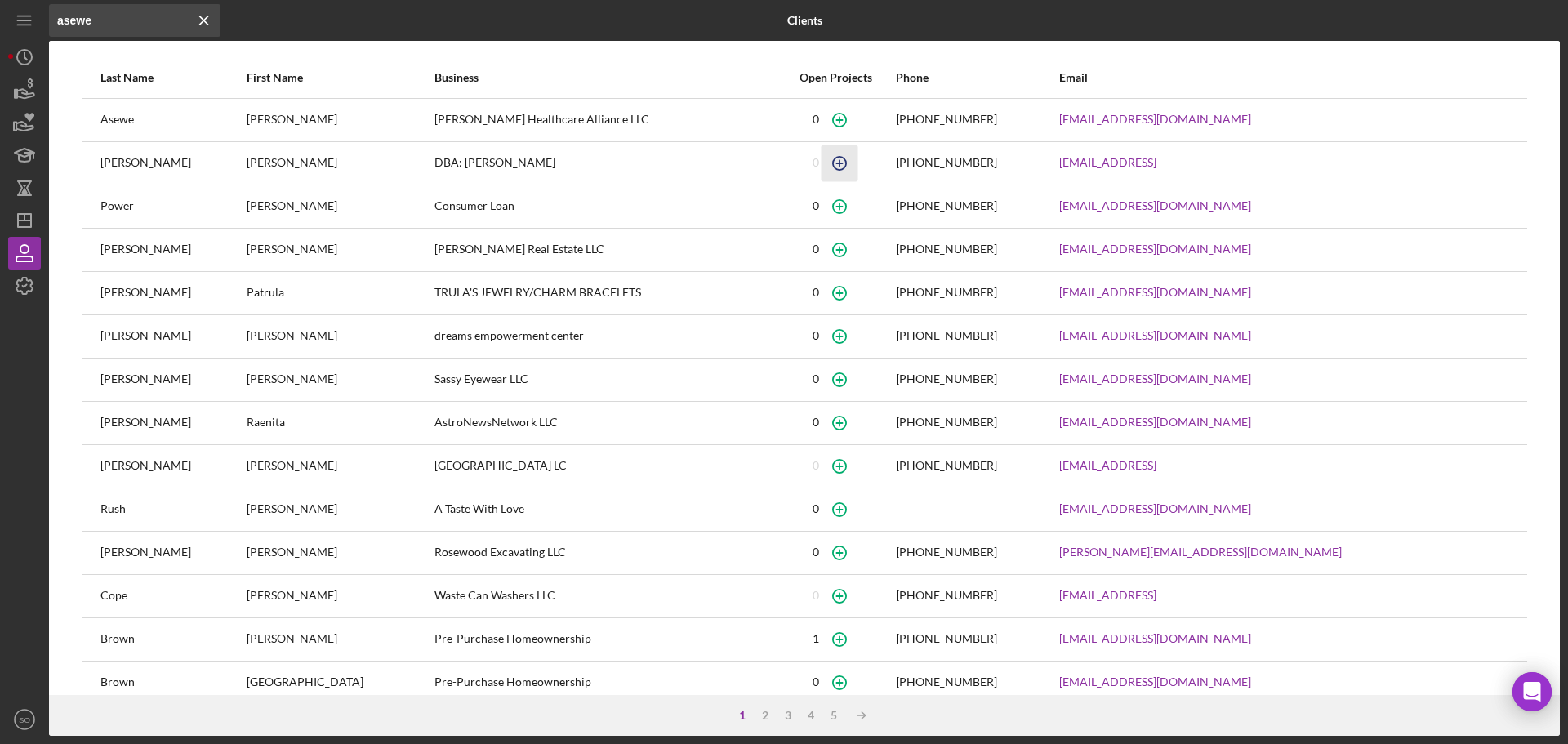
click at [858, 164] on icon "button" at bounding box center [839, 163] width 37 height 37
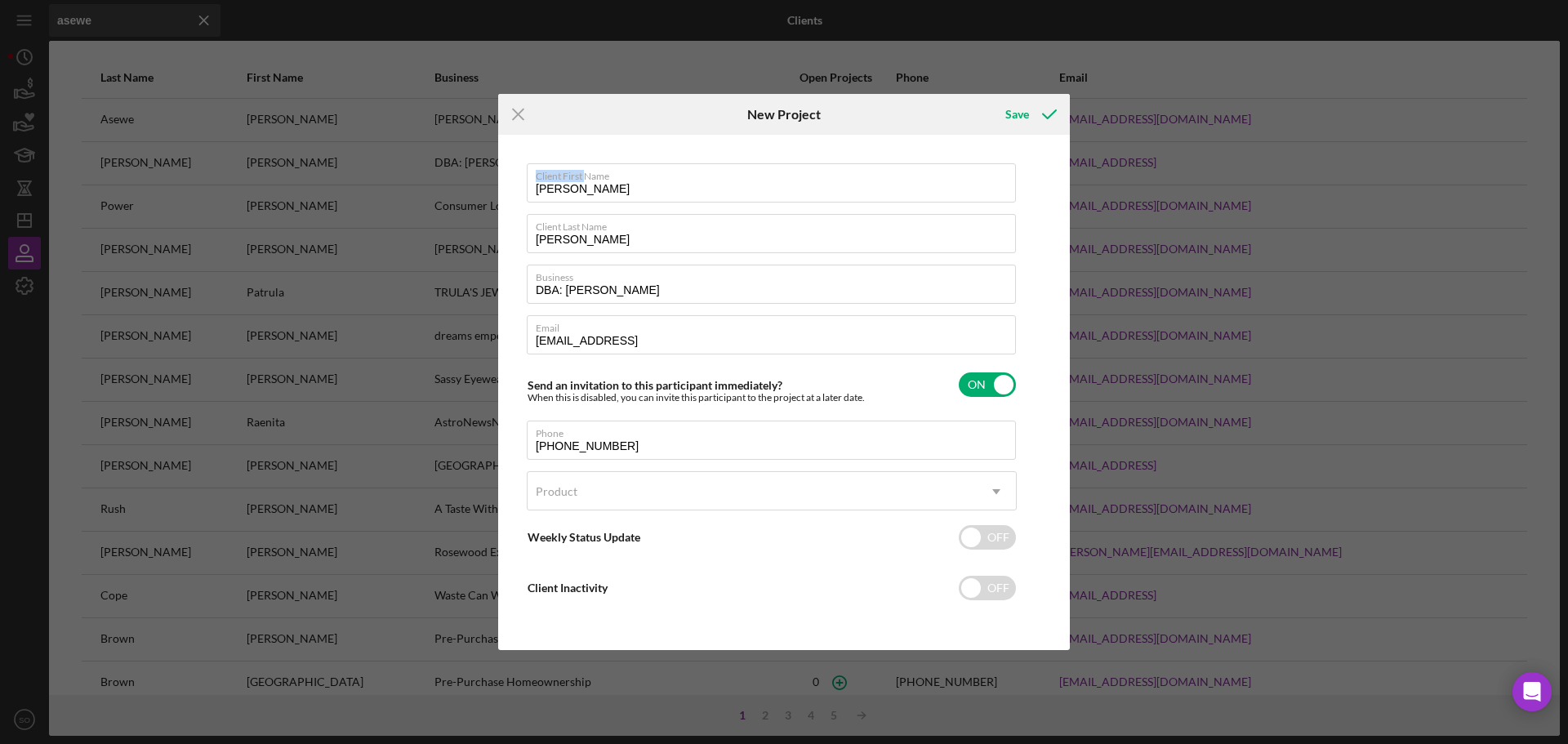
drag, startPoint x: 587, startPoint y: 178, endPoint x: 320, endPoint y: 184, distance: 267.1
click at [320, 184] on div "Icon/Menu Close New Project Save Client First Name ALICE Client Last Name ASEWE…" at bounding box center [784, 372] width 1568 height 744
click at [557, 188] on input "ALICE" at bounding box center [771, 182] width 489 height 39
type input "[PERSON_NAME]"
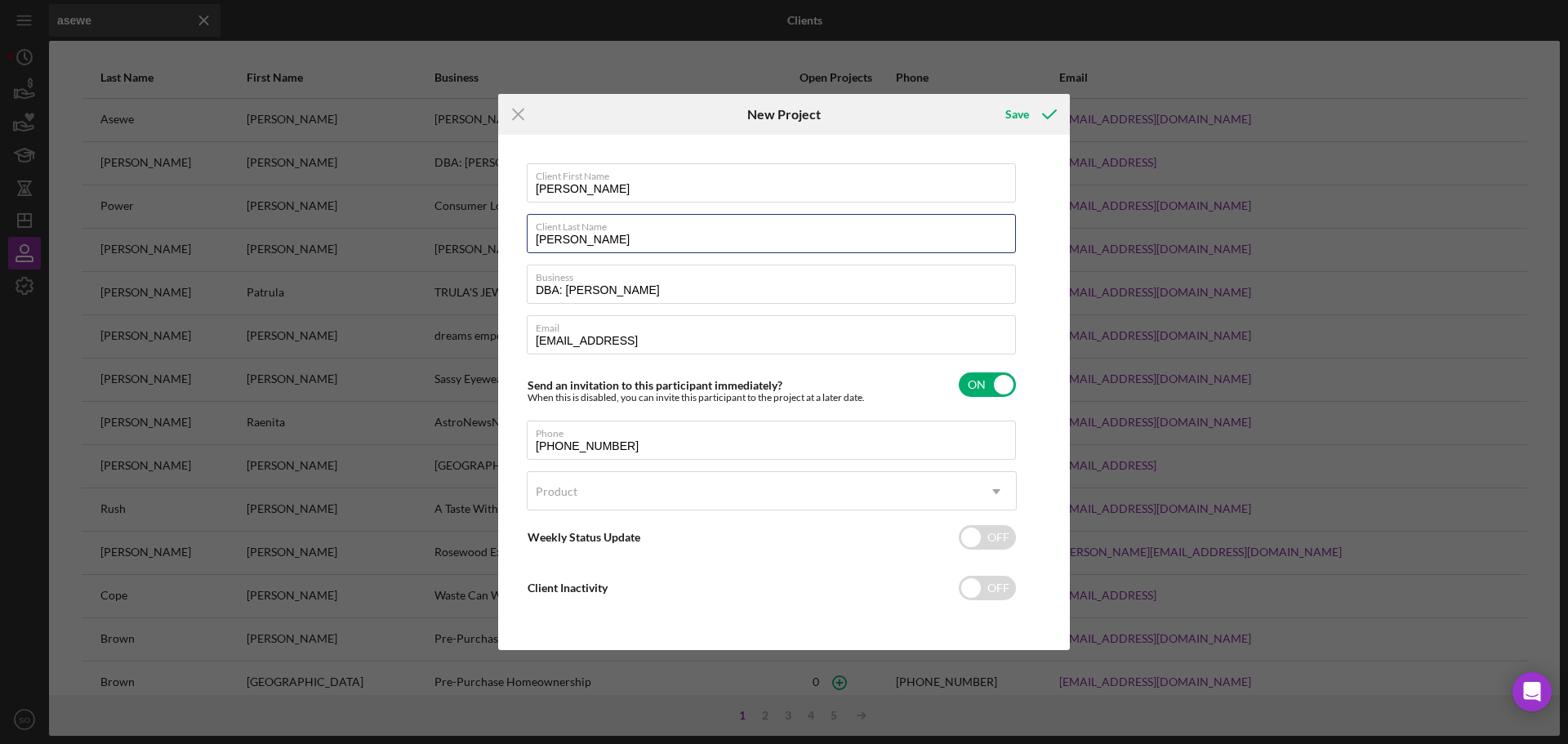
drag, startPoint x: 672, startPoint y: 242, endPoint x: 300, endPoint y: 210, distance: 373.4
click at [300, 206] on div "Icon/Menu Close New Project Save Client First Name Alice Client Last Name ASEWE…" at bounding box center [784, 372] width 1568 height 744
type input "[PERSON_NAME]"
click at [705, 502] on div "Product" at bounding box center [751, 492] width 449 height 38
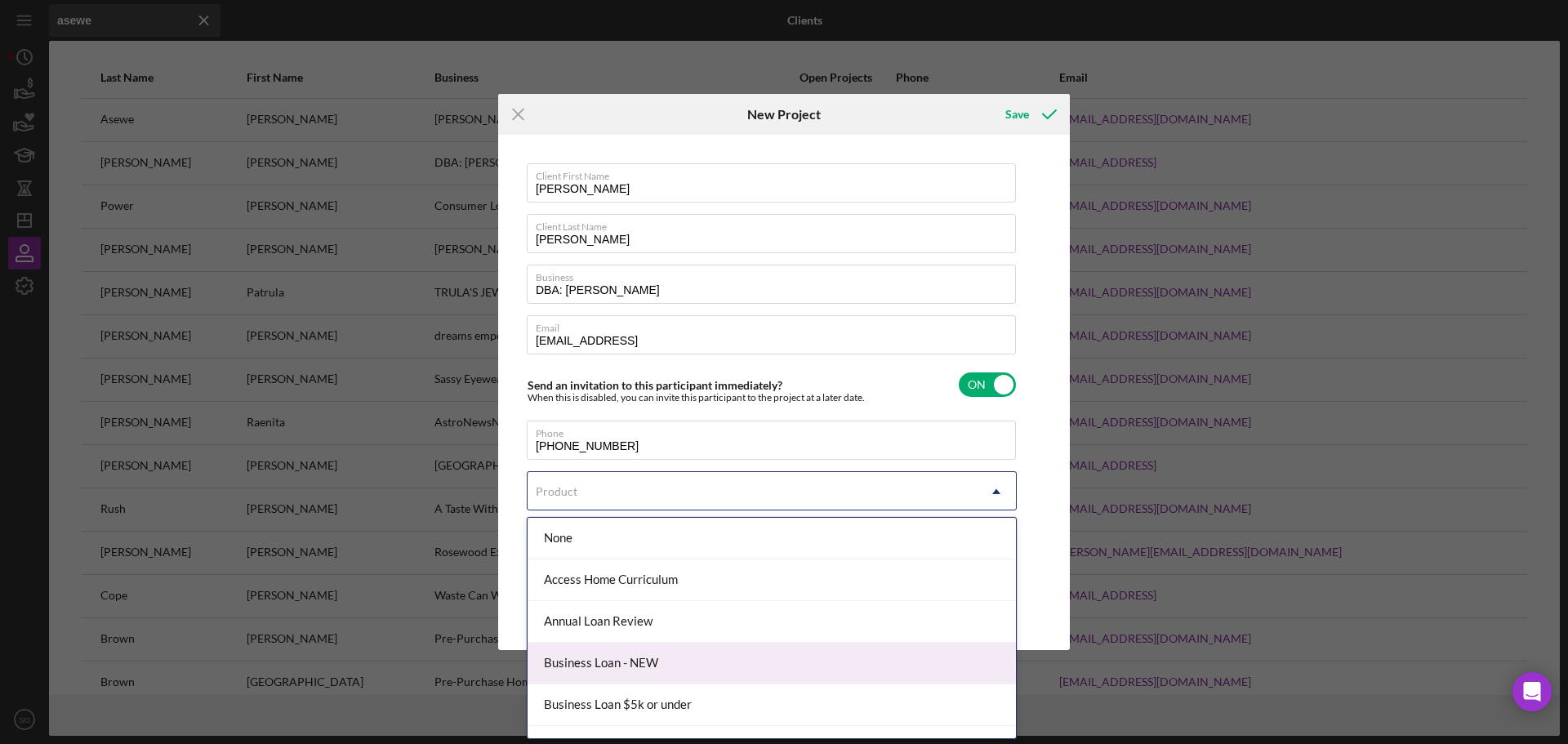
click at [692, 650] on div "Business Loan - NEW" at bounding box center [771, 664] width 488 height 42
checkbox input "true"
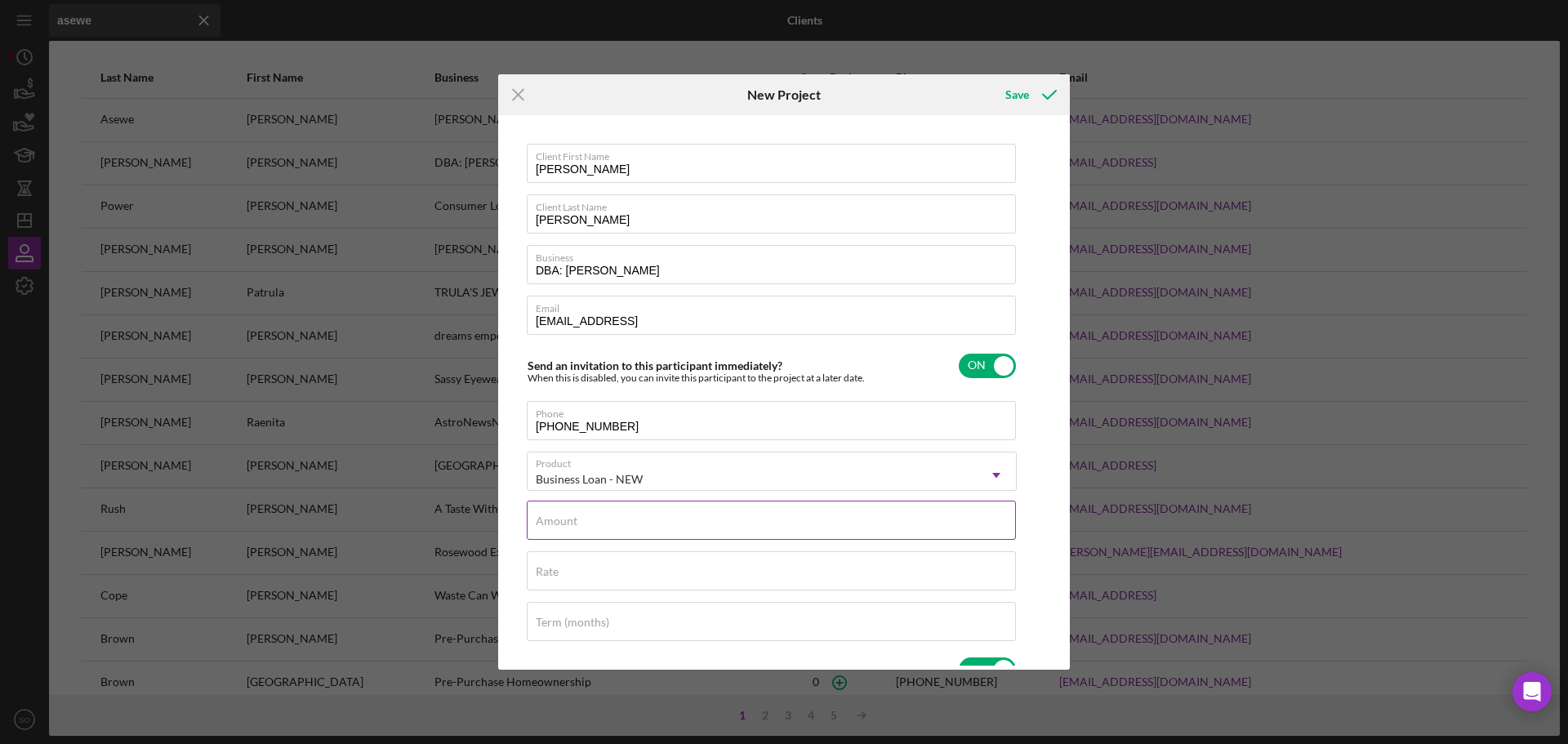
click at [736, 537] on input "Amount" at bounding box center [771, 520] width 489 height 39
type input "$10,000"
click at [654, 578] on input "Rate" at bounding box center [771, 570] width 489 height 39
drag, startPoint x: 654, startPoint y: 580, endPoint x: 399, endPoint y: 540, distance: 258.1
click at [399, 540] on div "Icon/Menu Close New Project Save Client First Name Alice Client Last Name Asewe…" at bounding box center [784, 372] width 1568 height 744
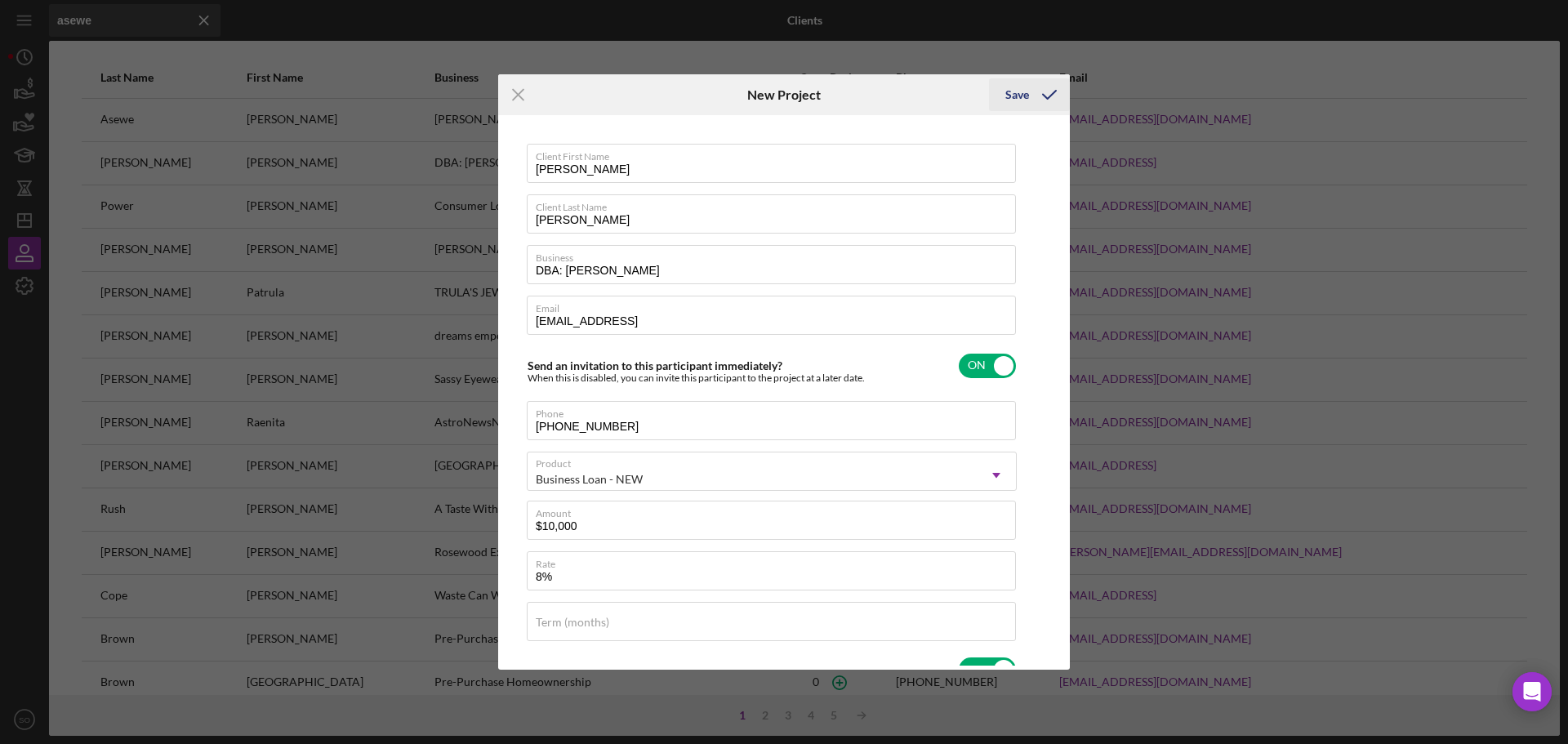
type input "8.000%"
click at [1010, 97] on div "Save" at bounding box center [1017, 94] width 23 height 33
type input "ALICE"
type input "ASEWE OLUCHINA"
checkbox input "false"
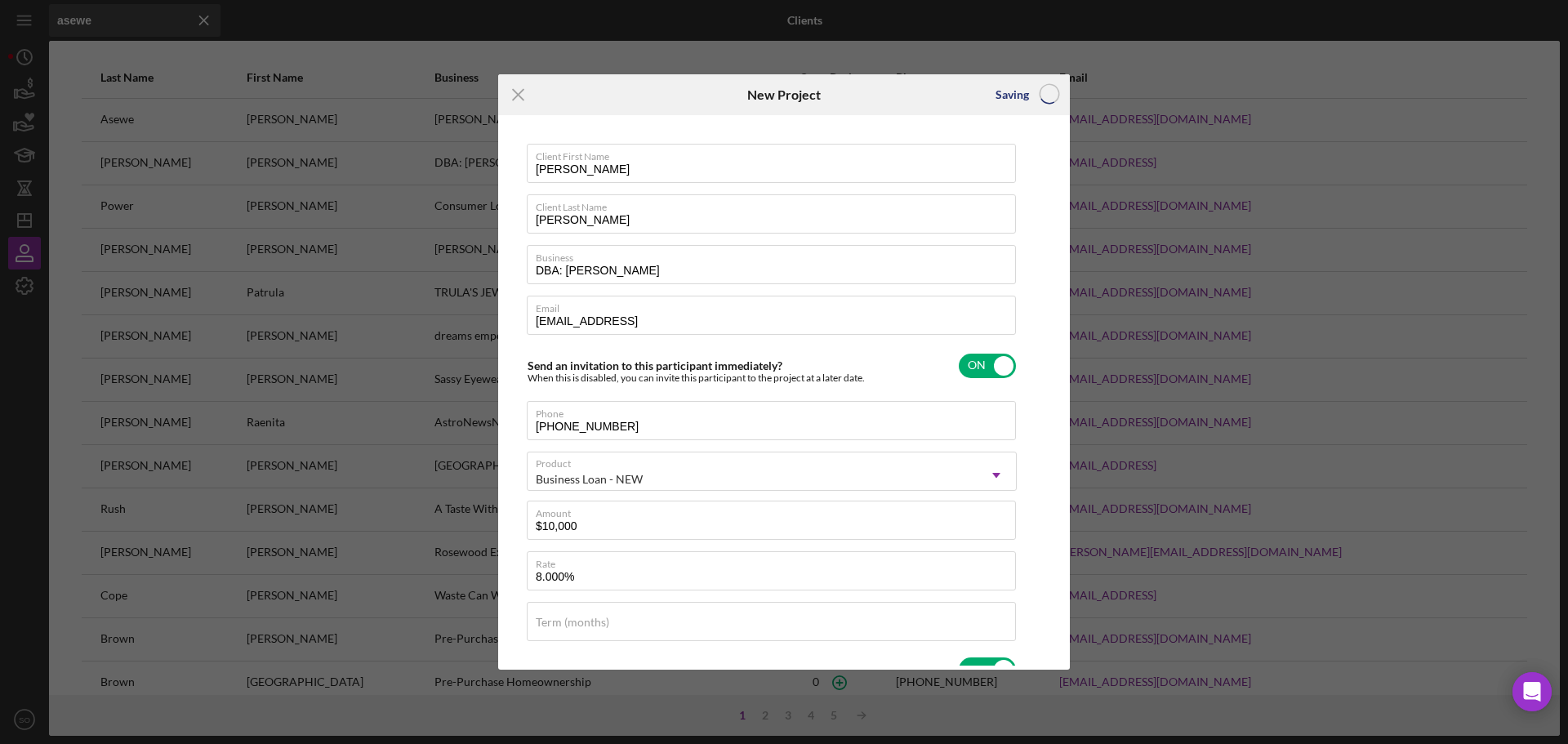
checkbox input "false"
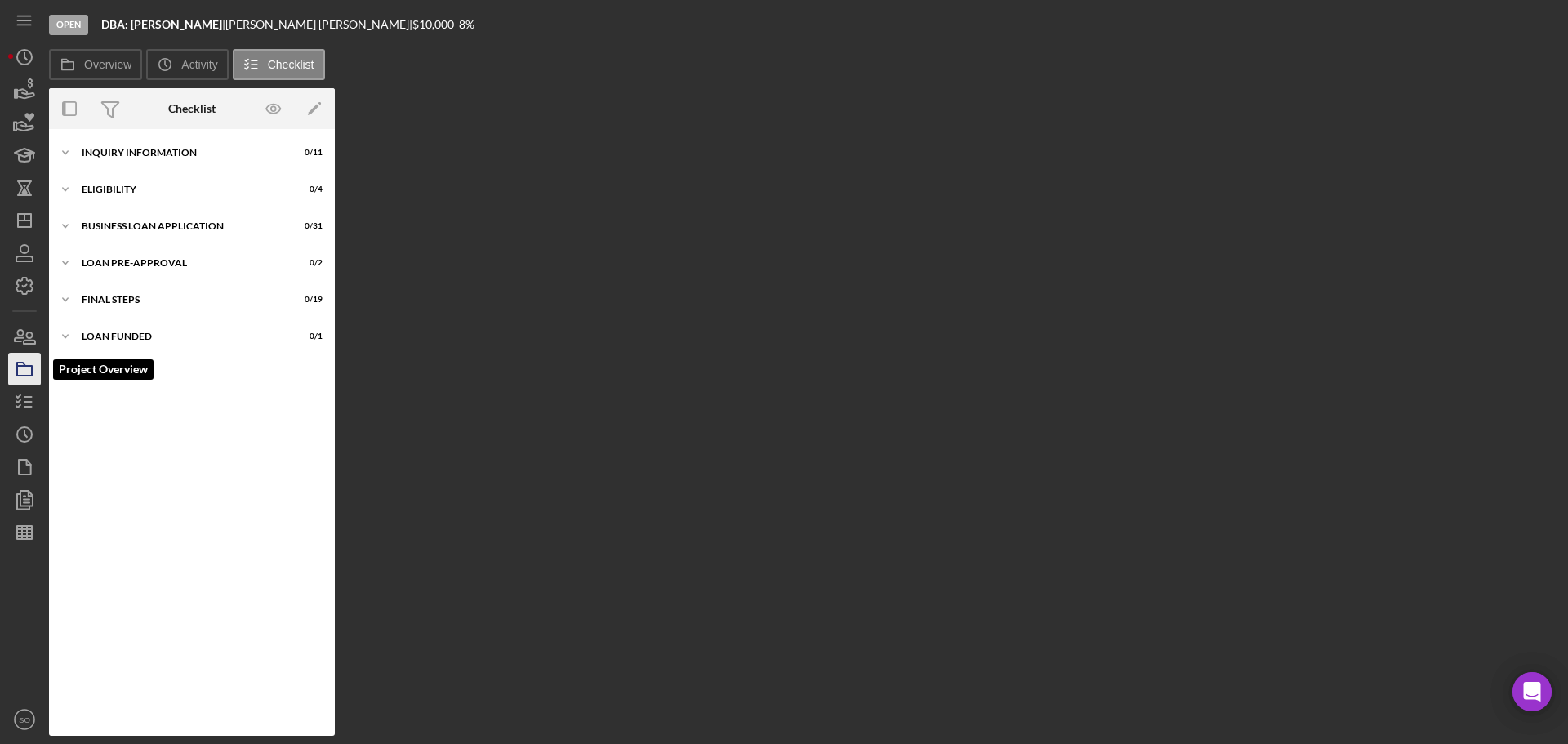
click at [32, 370] on rect "button" at bounding box center [25, 371] width 15 height 10
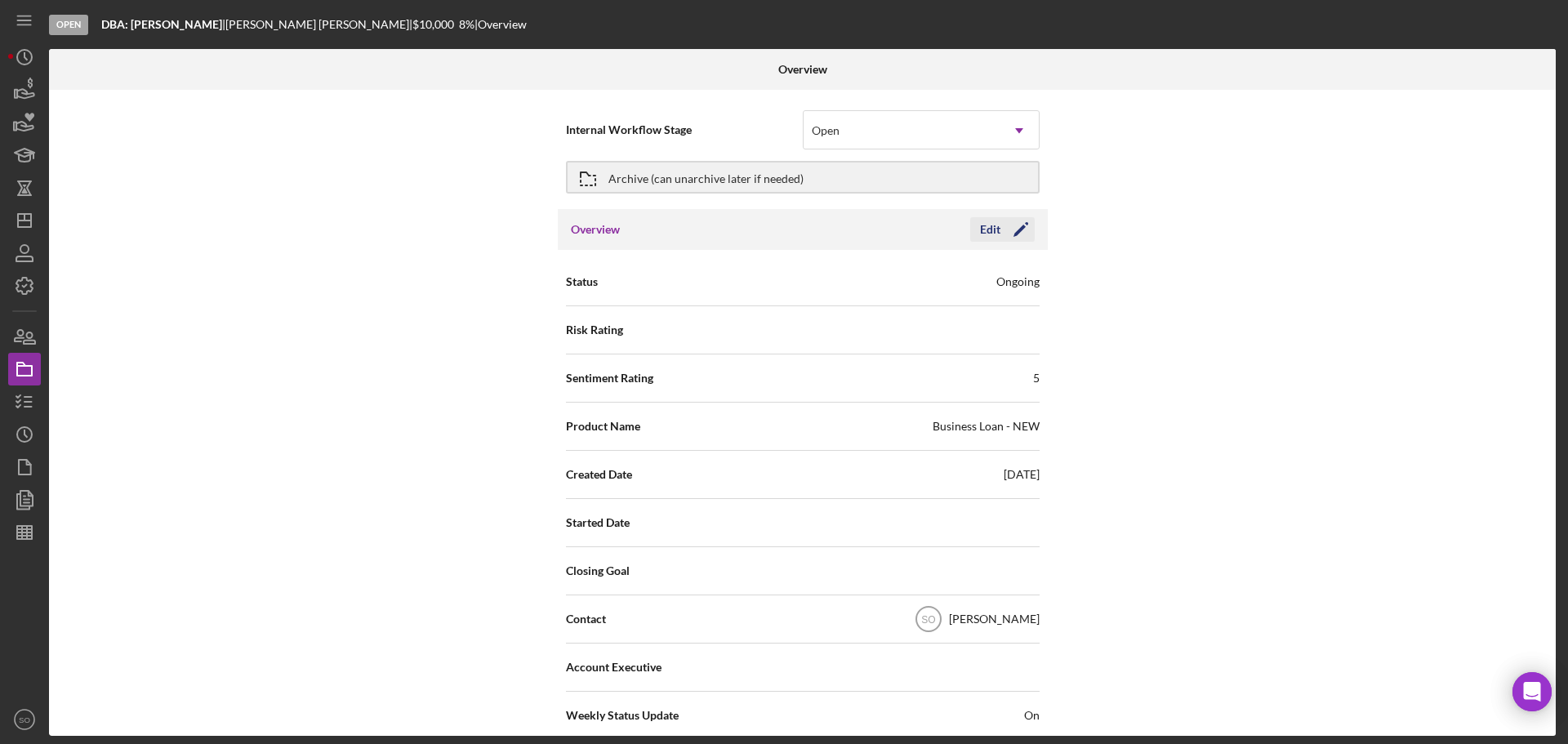
click at [1011, 227] on icon "Icon/Edit" at bounding box center [1021, 229] width 41 height 41
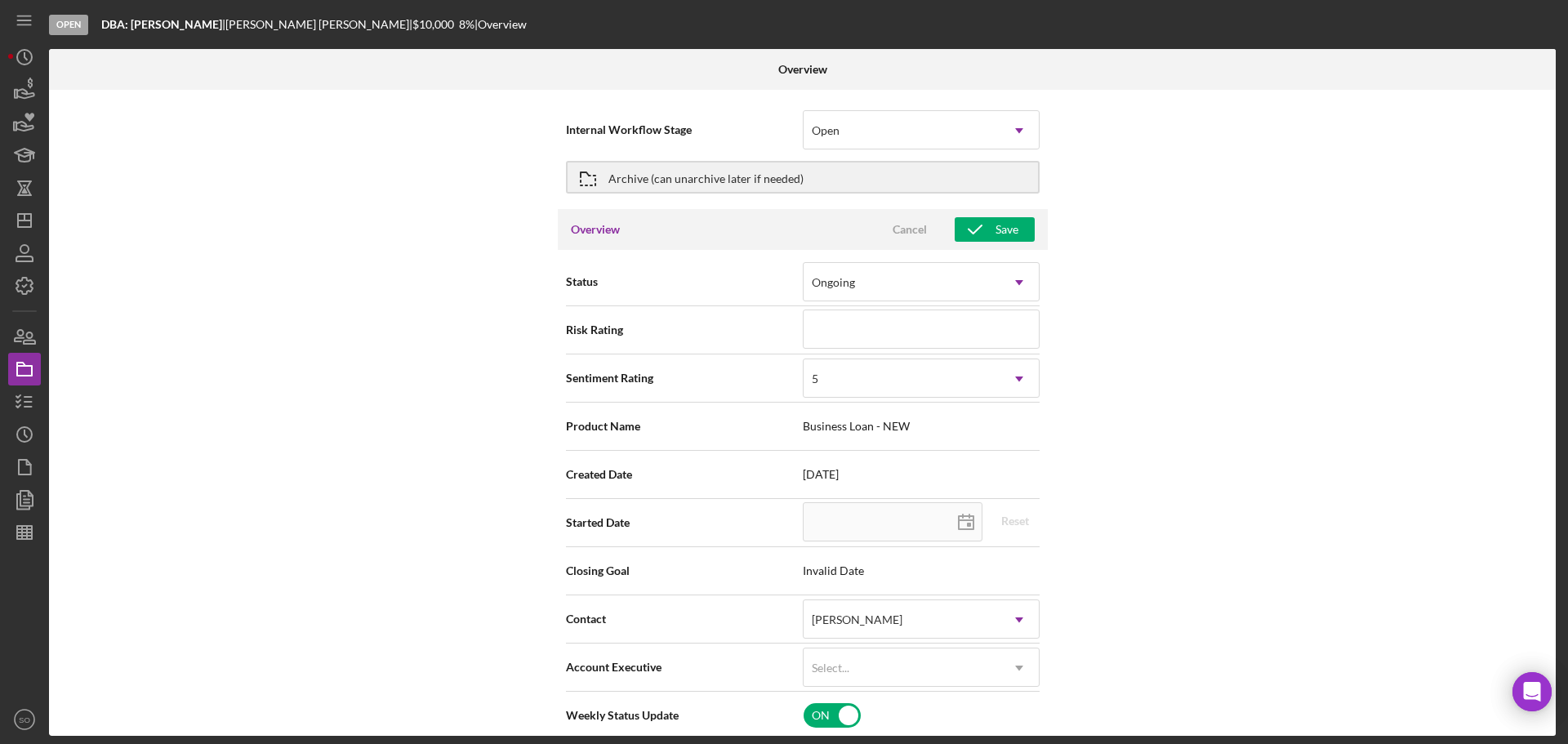
scroll to position [163, 0]
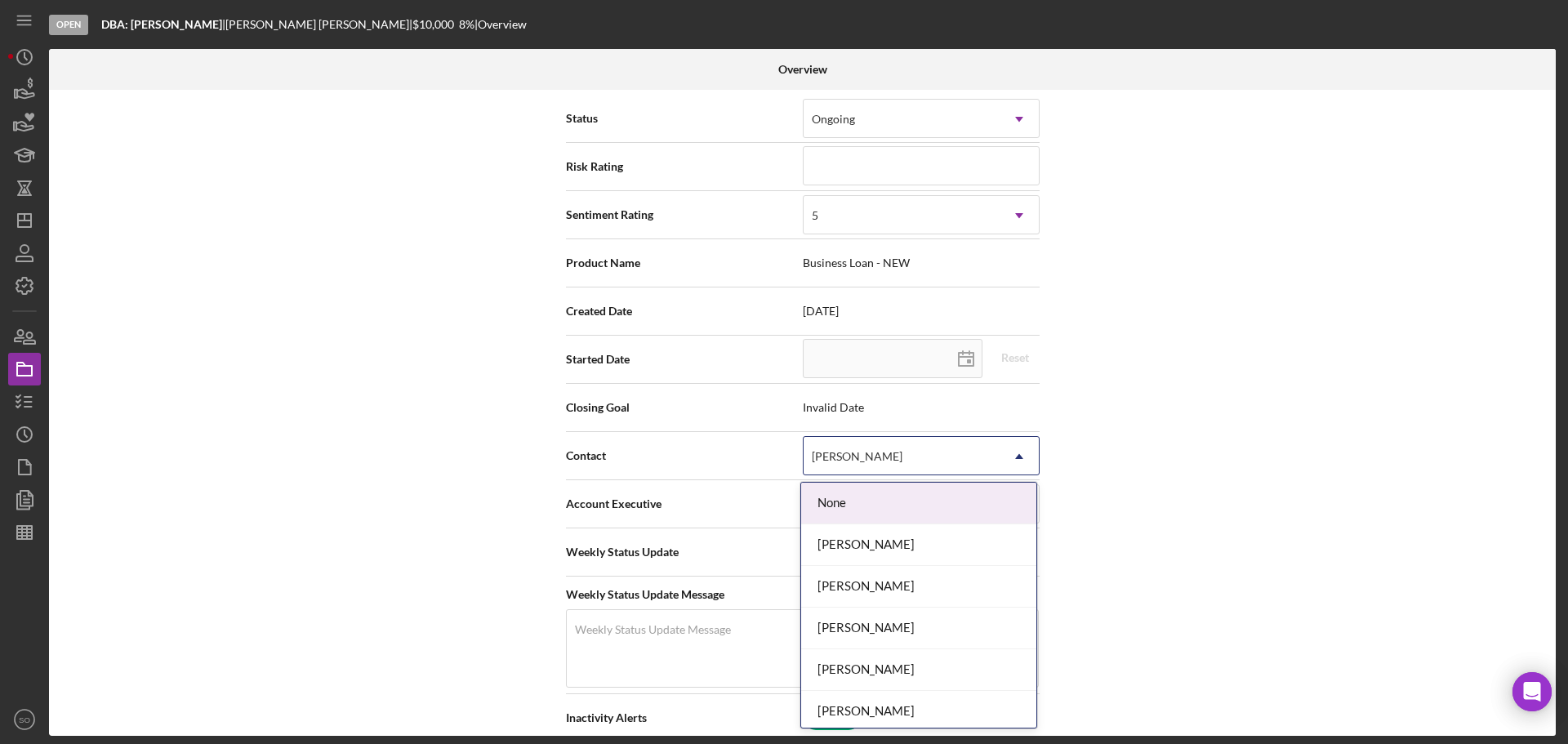
click at [949, 455] on div "[PERSON_NAME]" at bounding box center [901, 456] width 196 height 38
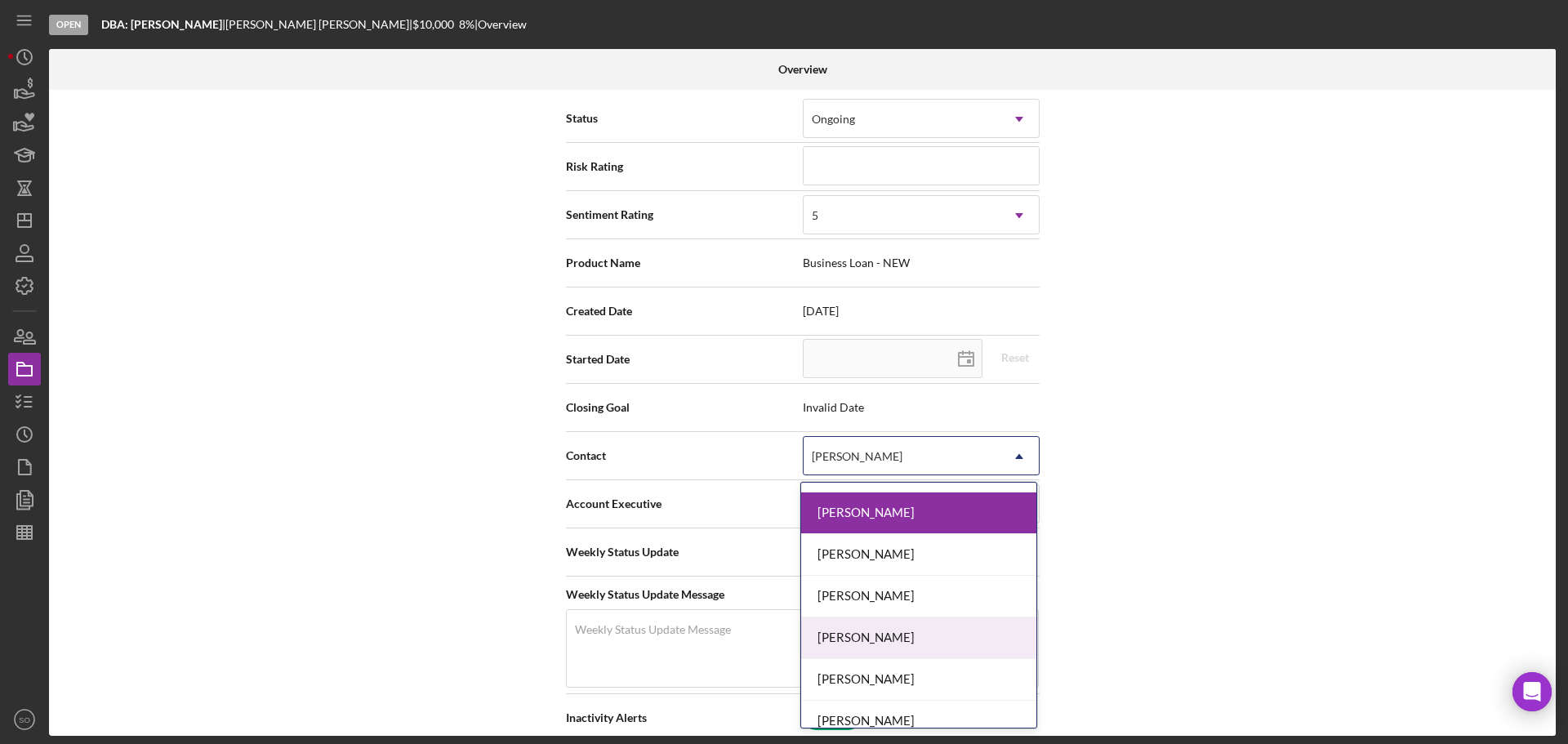
scroll to position [572, 0]
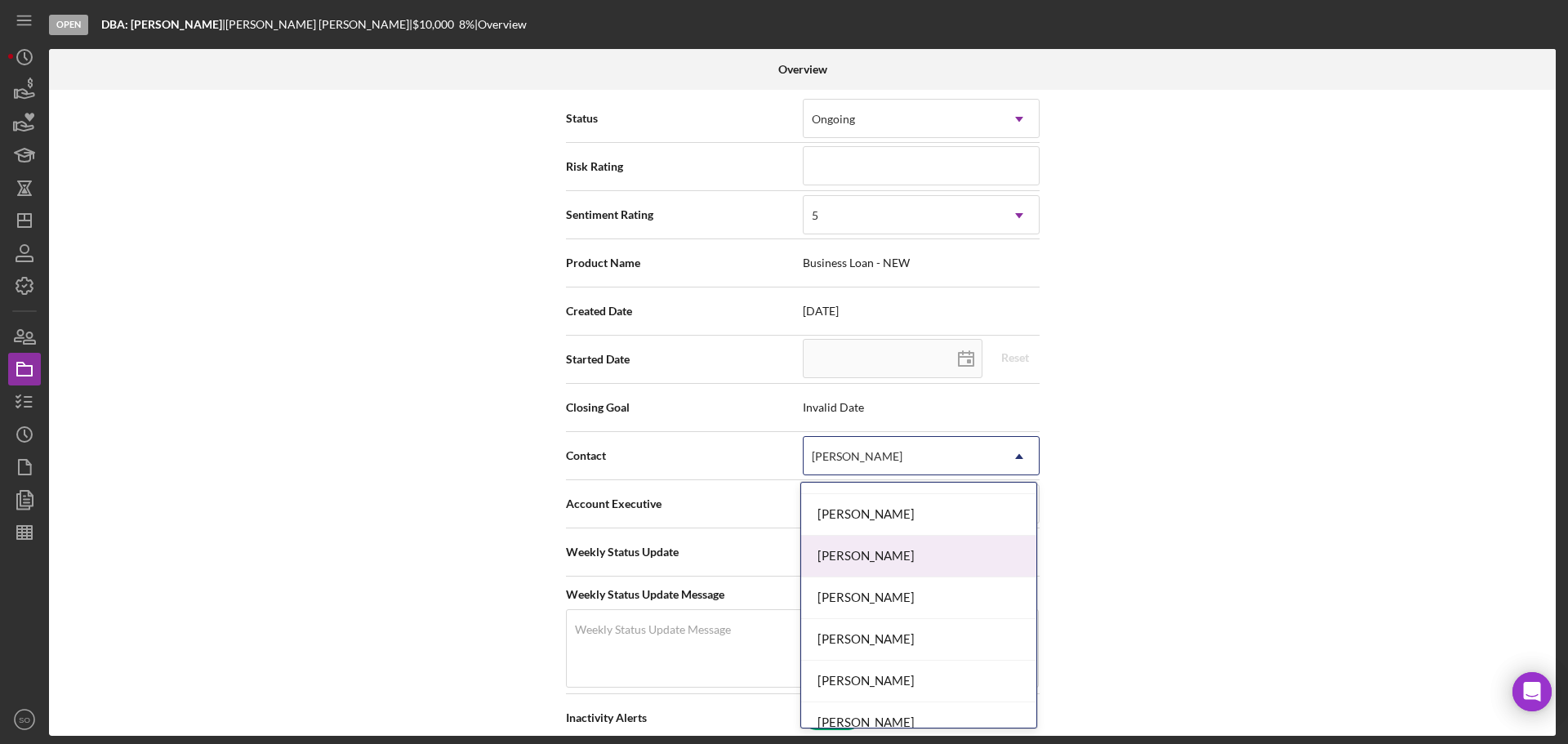
click at [892, 552] on div "[PERSON_NAME]" at bounding box center [918, 557] width 235 height 42
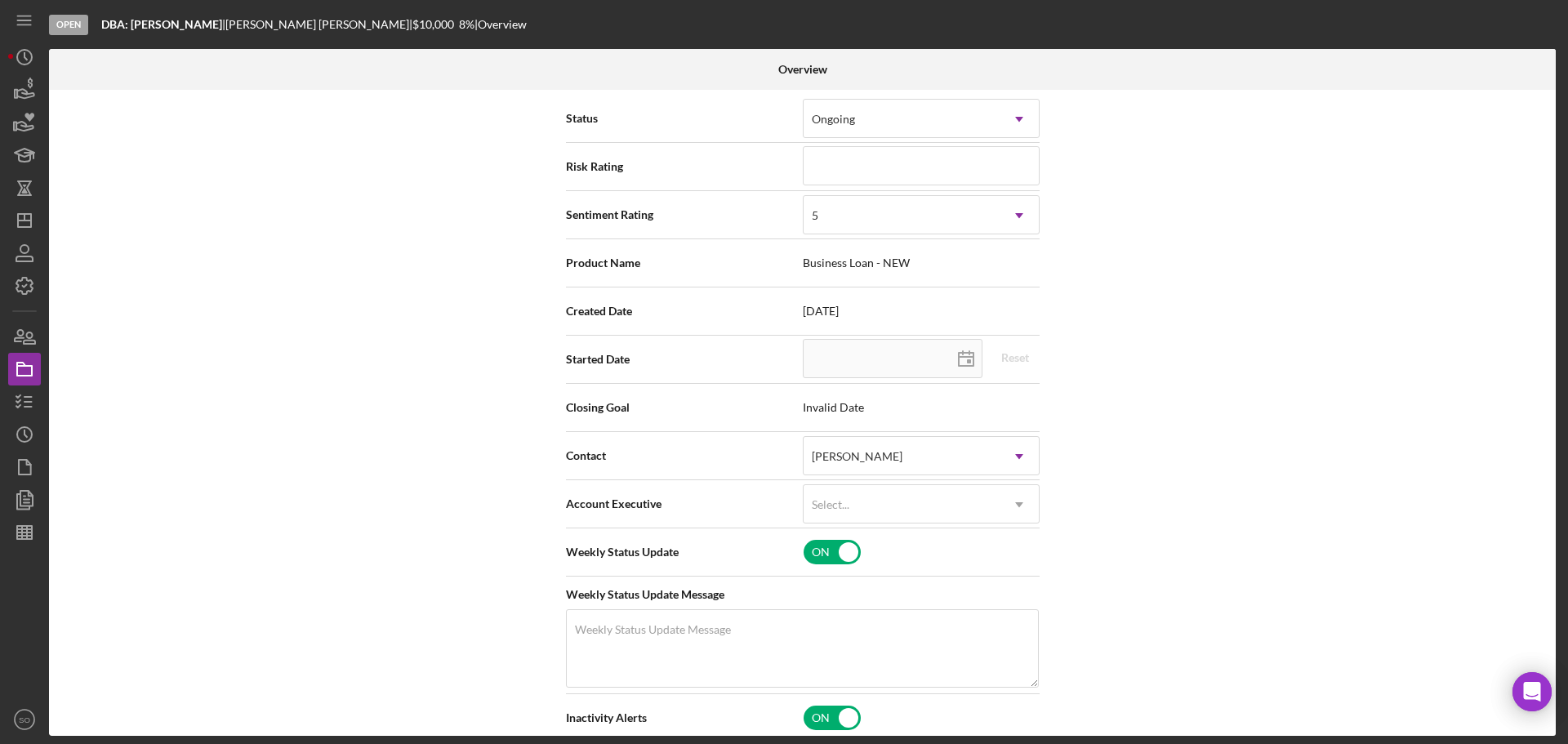
scroll to position [0, 0]
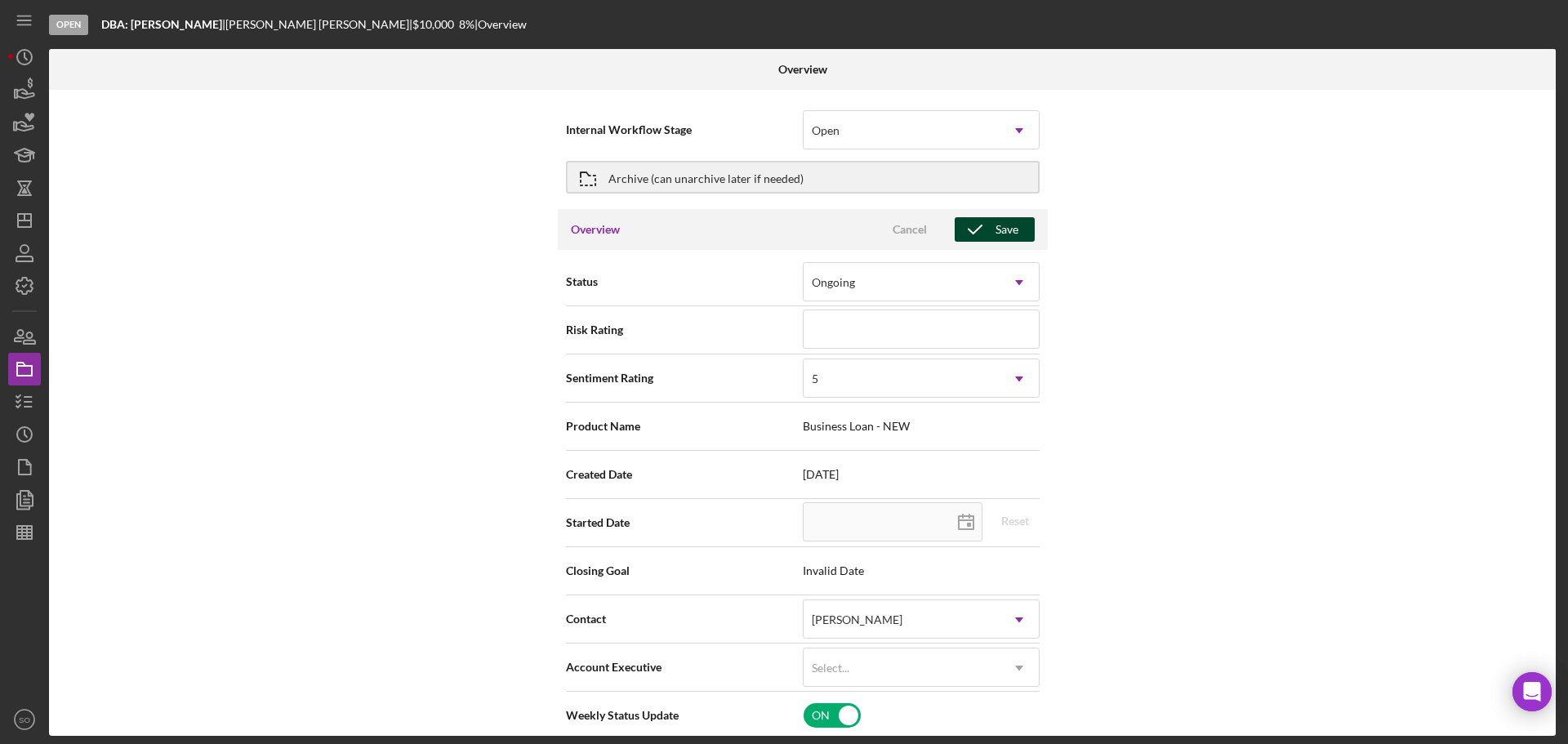
click at [998, 239] on div "Save" at bounding box center [1006, 229] width 23 height 24
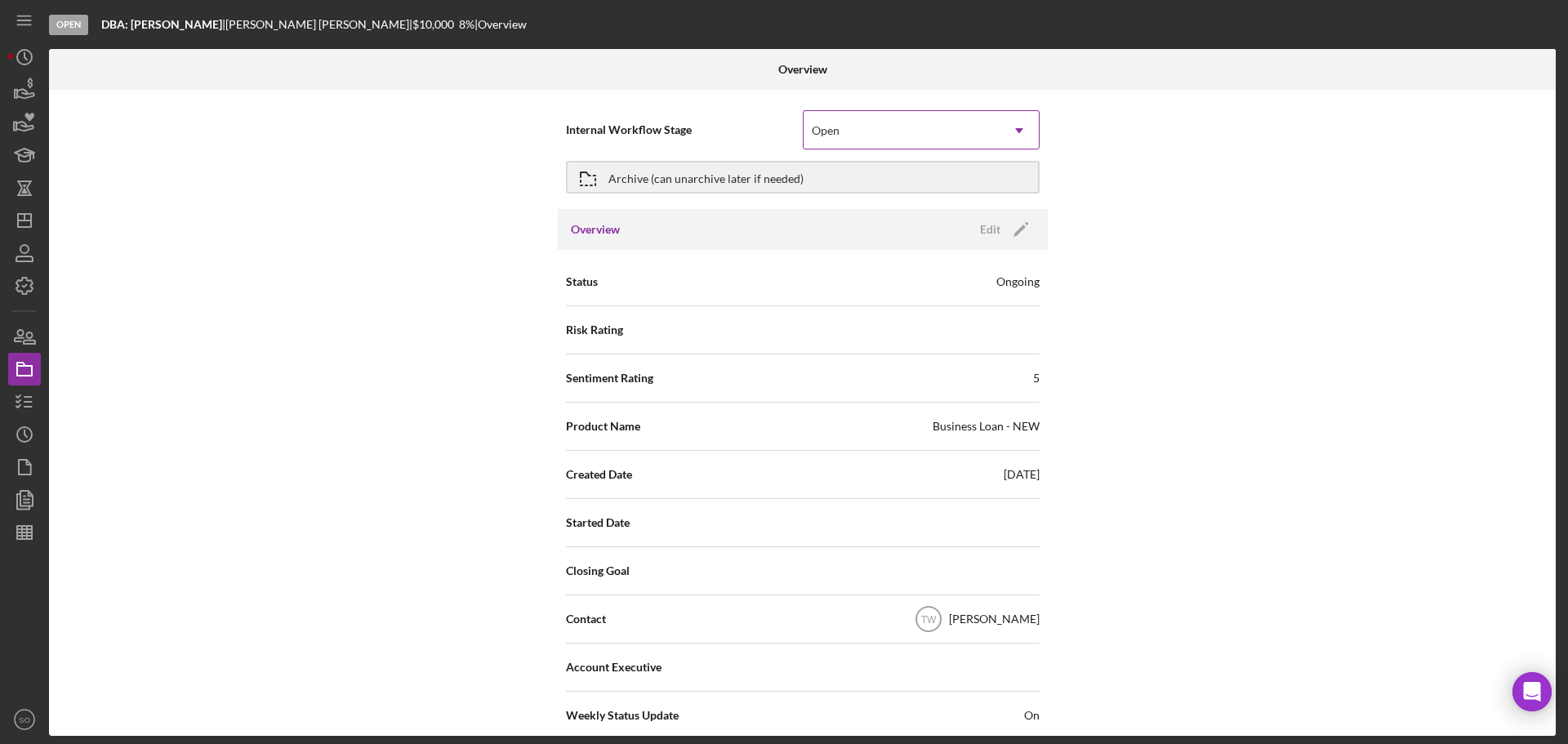
click at [1005, 143] on icon "Icon/Dropdown Arrow" at bounding box center [1019, 130] width 39 height 39
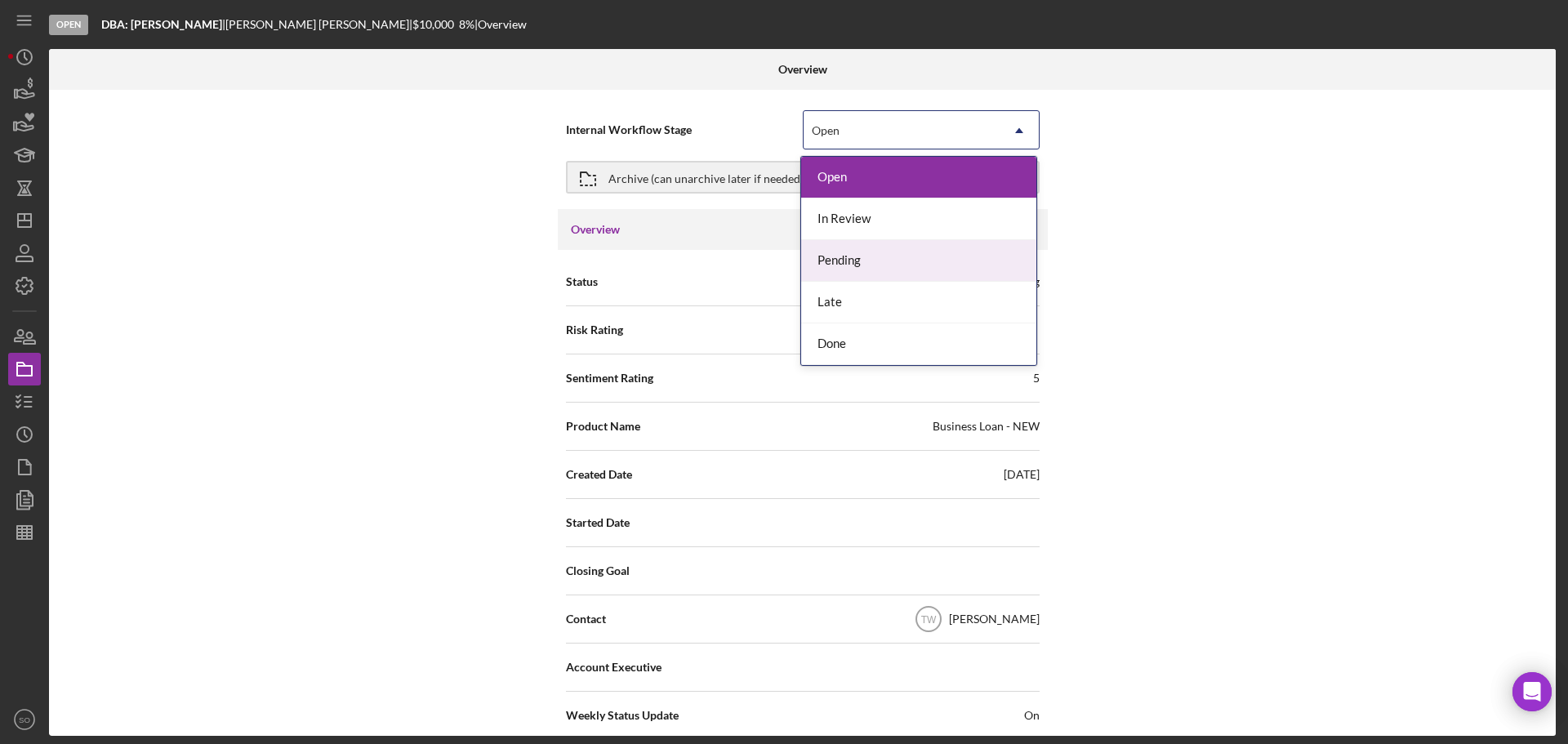
click at [874, 231] on div "In Review" at bounding box center [918, 219] width 235 height 42
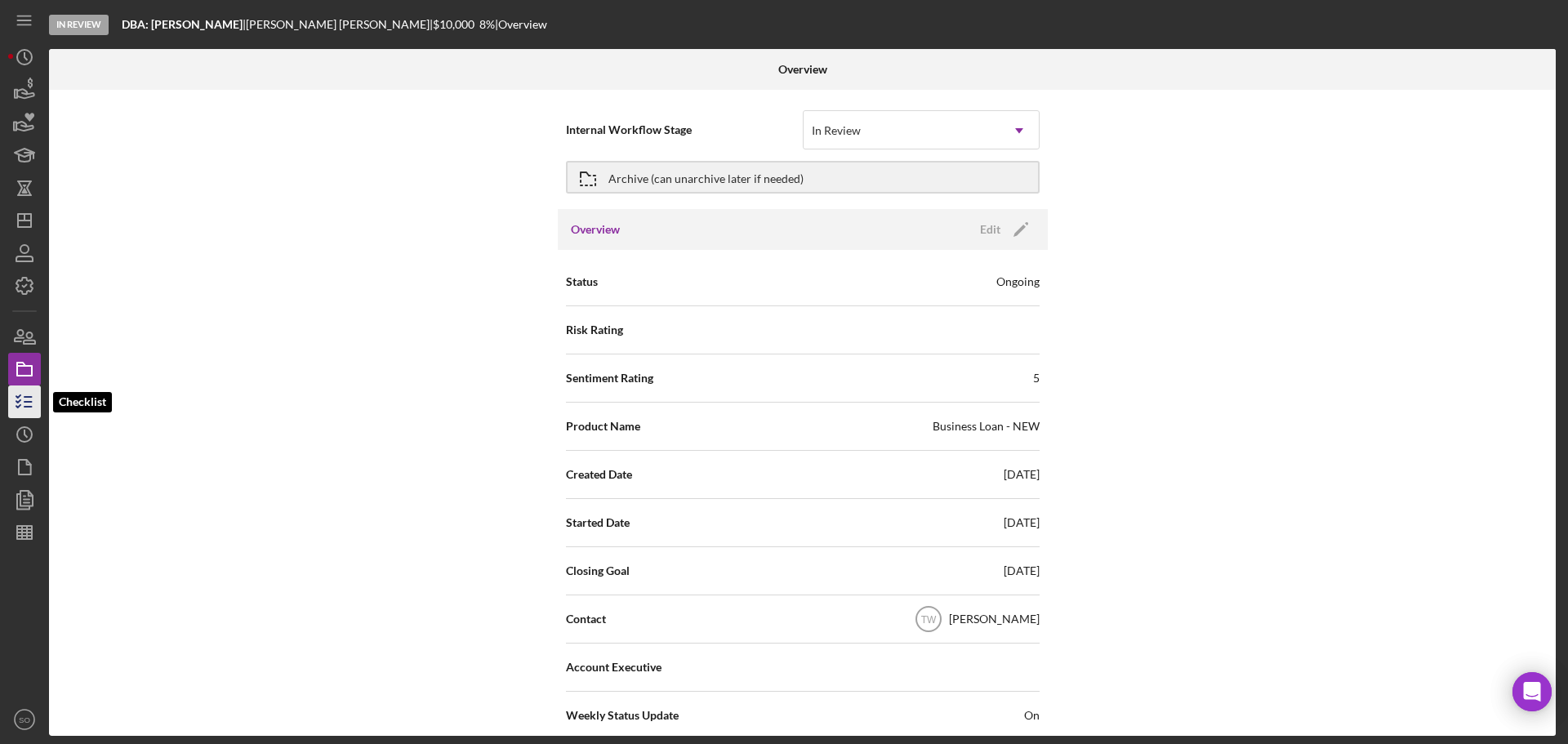
drag, startPoint x: 11, startPoint y: 406, endPoint x: 48, endPoint y: 410, distance: 37.2
click at [13, 406] on icon "button" at bounding box center [24, 401] width 41 height 41
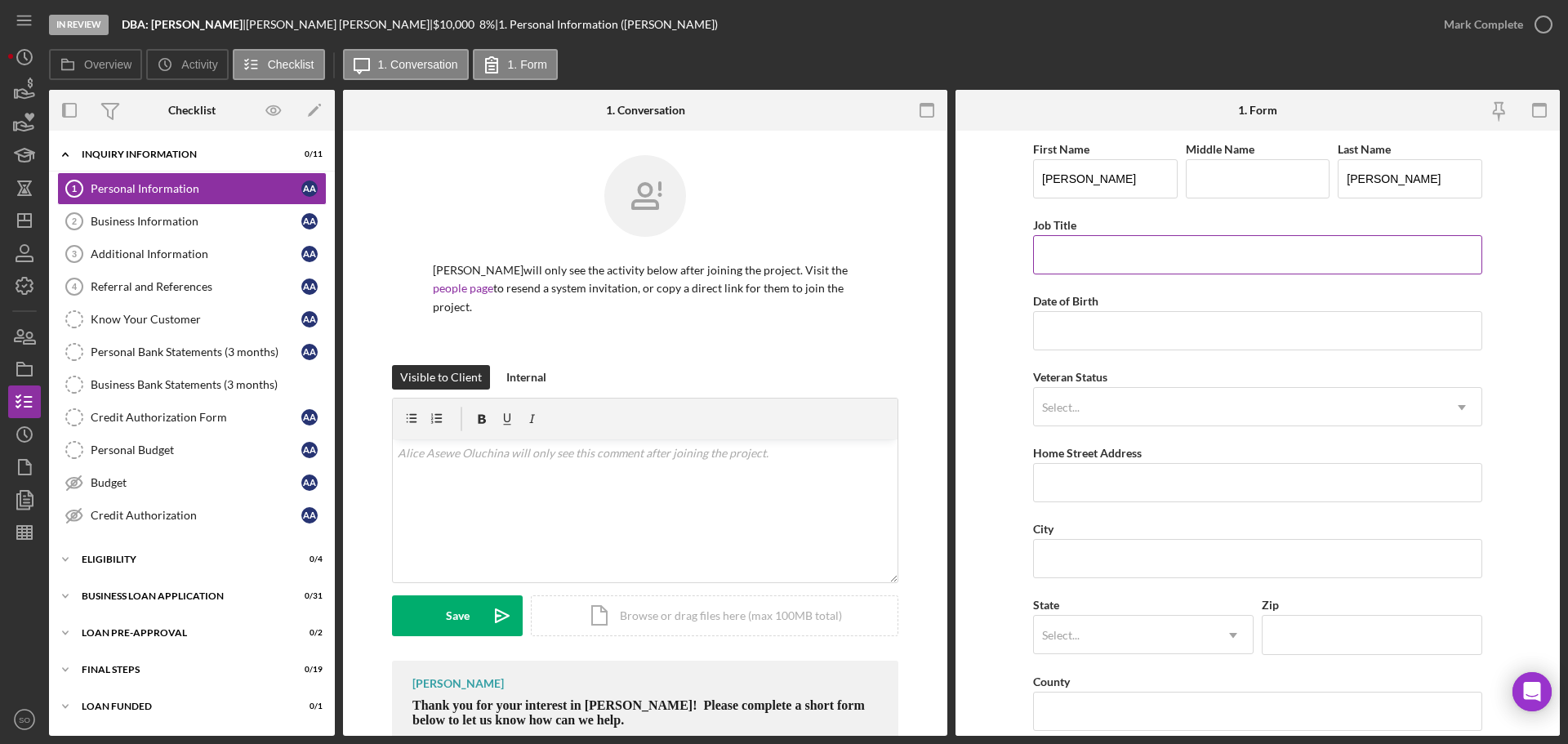
click at [1075, 243] on input "Job Title" at bounding box center [1257, 254] width 449 height 39
type input "Business Owner"
click at [1010, 307] on form "First Name Alice Middle Name Last Name Asewe Oluchina Job Title Business Owner …" at bounding box center [1257, 433] width 604 height 605
paste input "01/01/1968"
type input "01/01/1968"
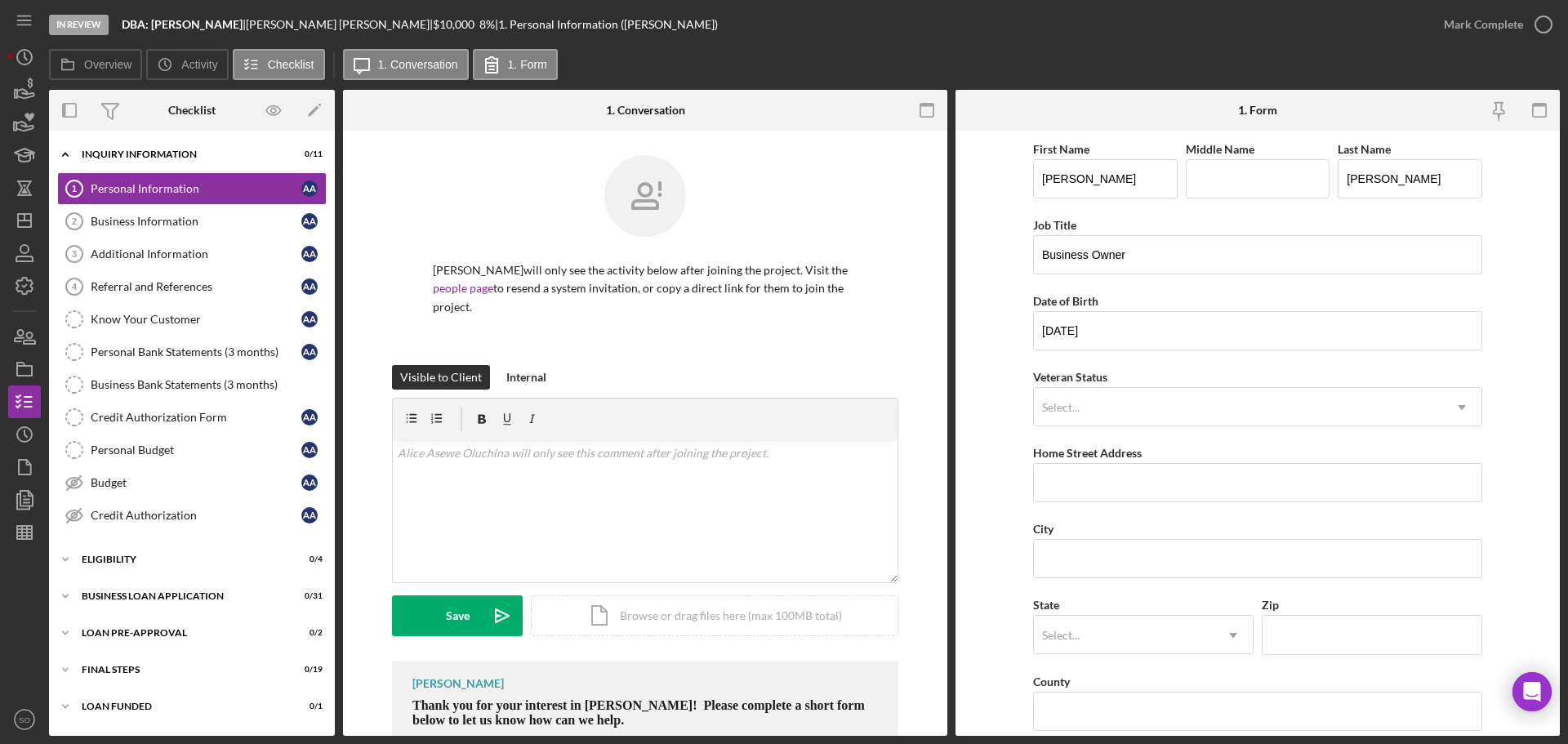
click at [1008, 398] on form "First Name Alice Middle Name Last Name Asewe Oluchina Job Title Business Owner …" at bounding box center [1257, 433] width 604 height 605
click at [1138, 415] on div "Select..." at bounding box center [1238, 407] width 408 height 38
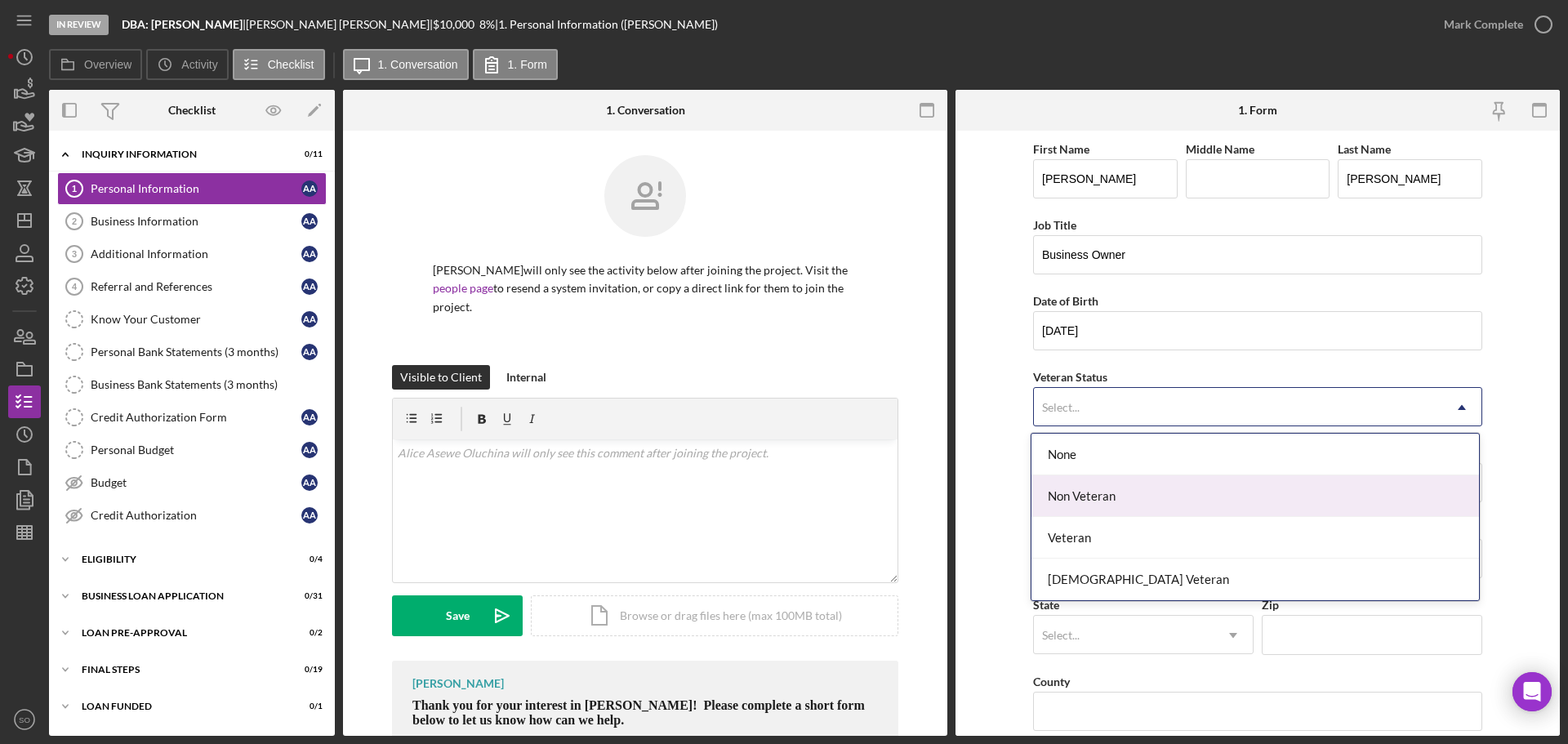
click at [1112, 501] on div "Non Veteran" at bounding box center [1255, 497] width 447 height 42
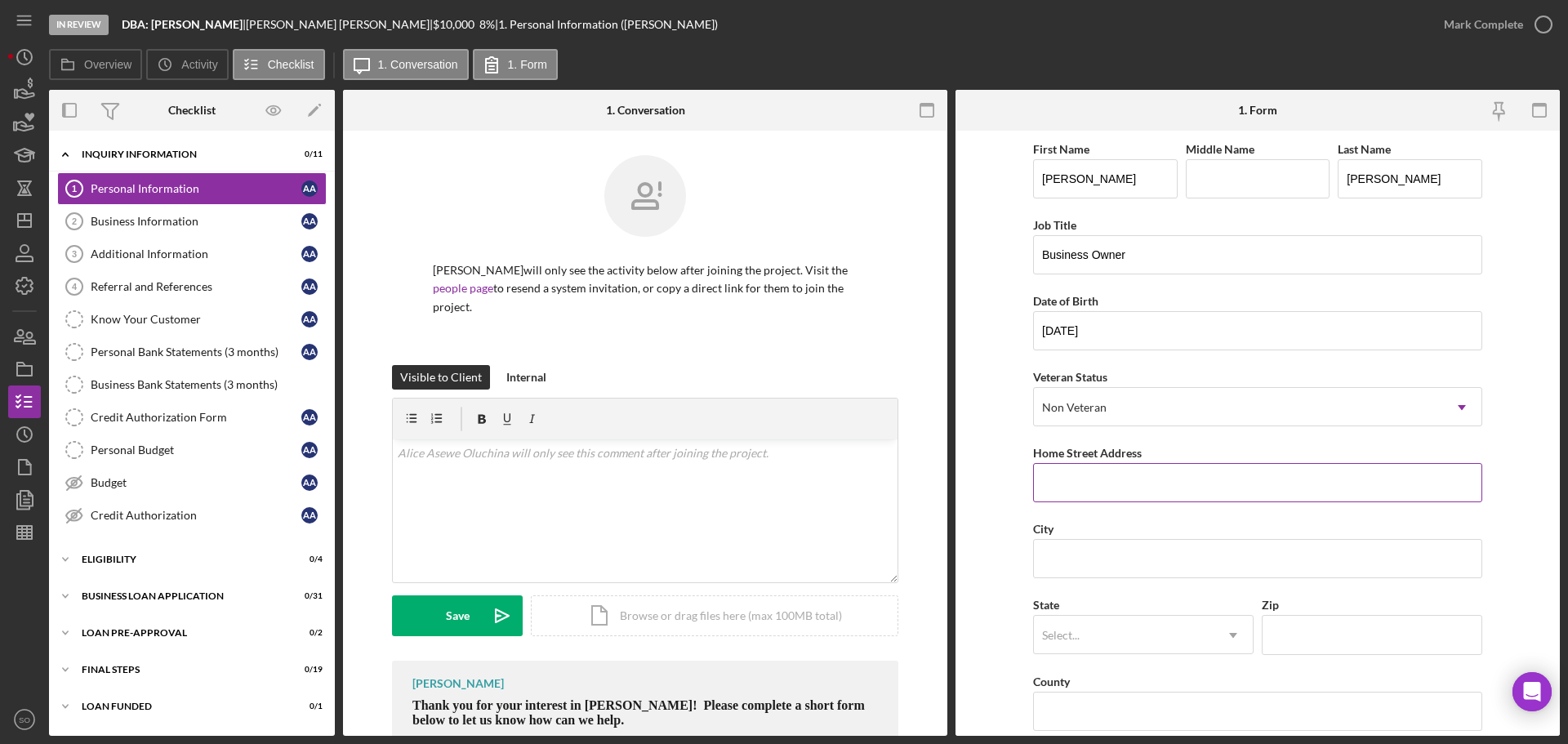
click at [1097, 475] on input "Home Street Address" at bounding box center [1257, 482] width 449 height 39
paste input "12106 Natural Bridge Rd Unit D"
type input "12106 Natural Bridge Rd Unit D"
click at [1084, 558] on input "City" at bounding box center [1257, 558] width 449 height 39
paste input "bridgeton"
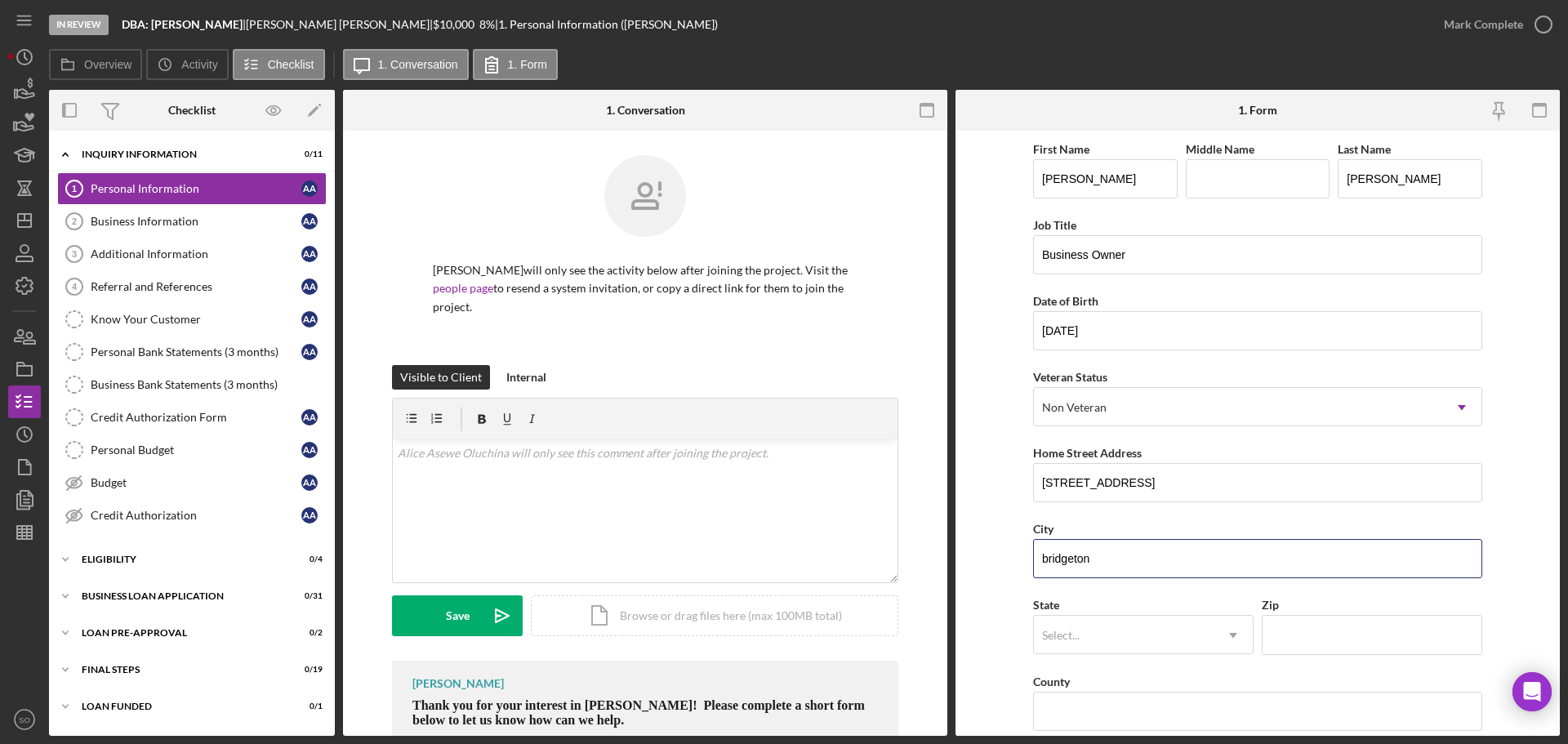
type input "bridgeton"
click at [978, 485] on form "First Name Alice Middle Name Last Name Asewe Oluchina Job Title Business Owner …" at bounding box center [1257, 433] width 604 height 605
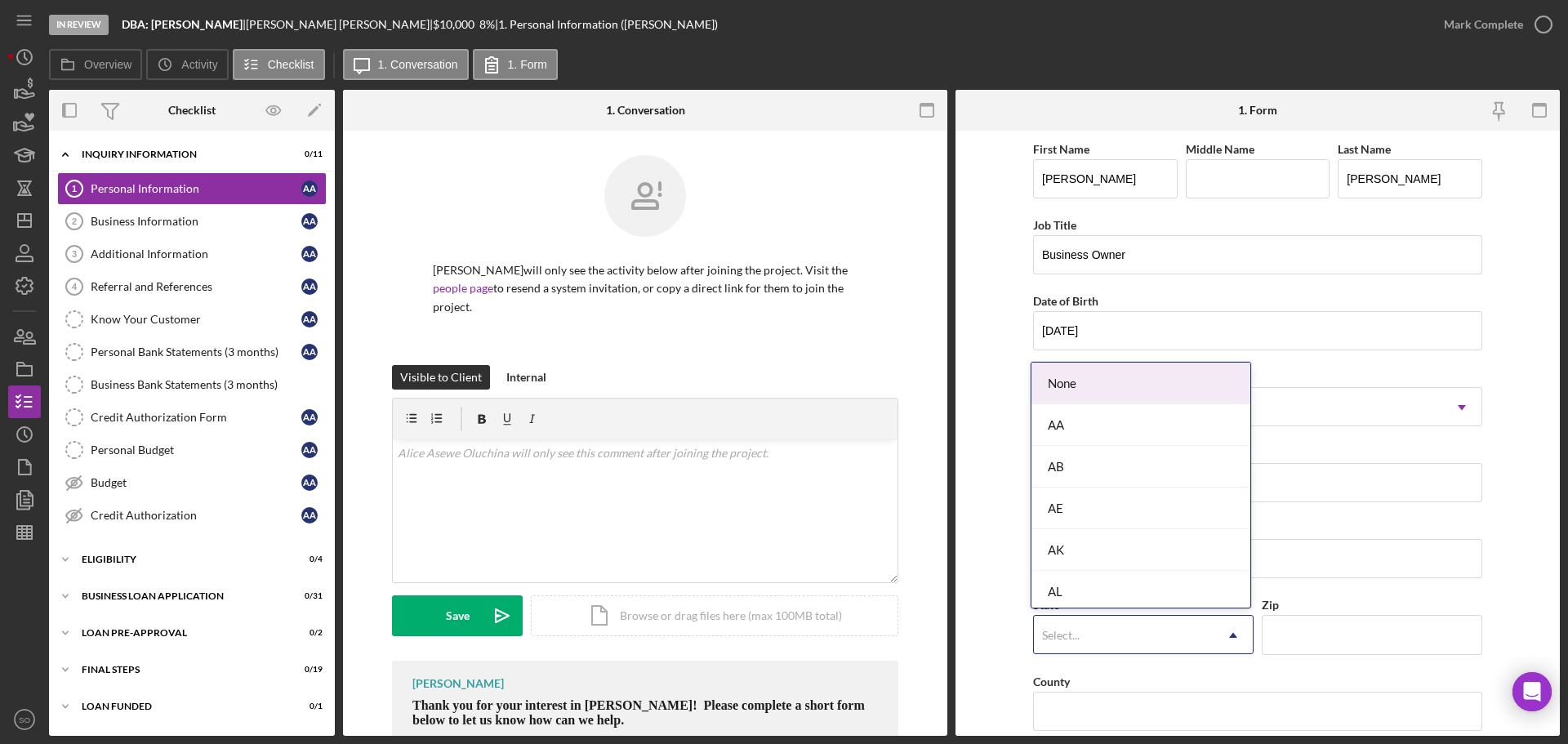
click at [1115, 621] on div "Select..." at bounding box center [1123, 635] width 180 height 38
type input "mo"
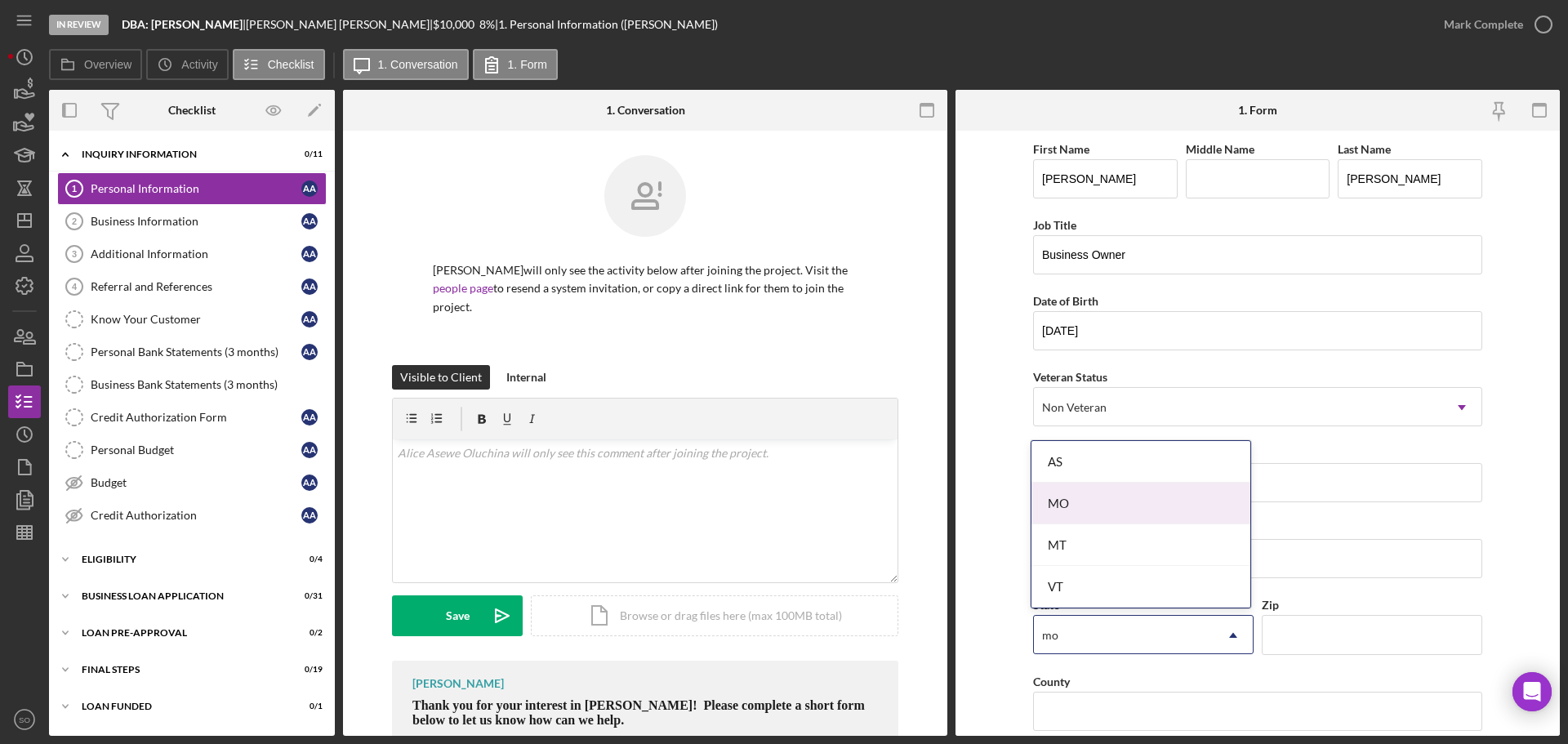
click at [1143, 512] on div "MO" at bounding box center [1141, 503] width 219 height 42
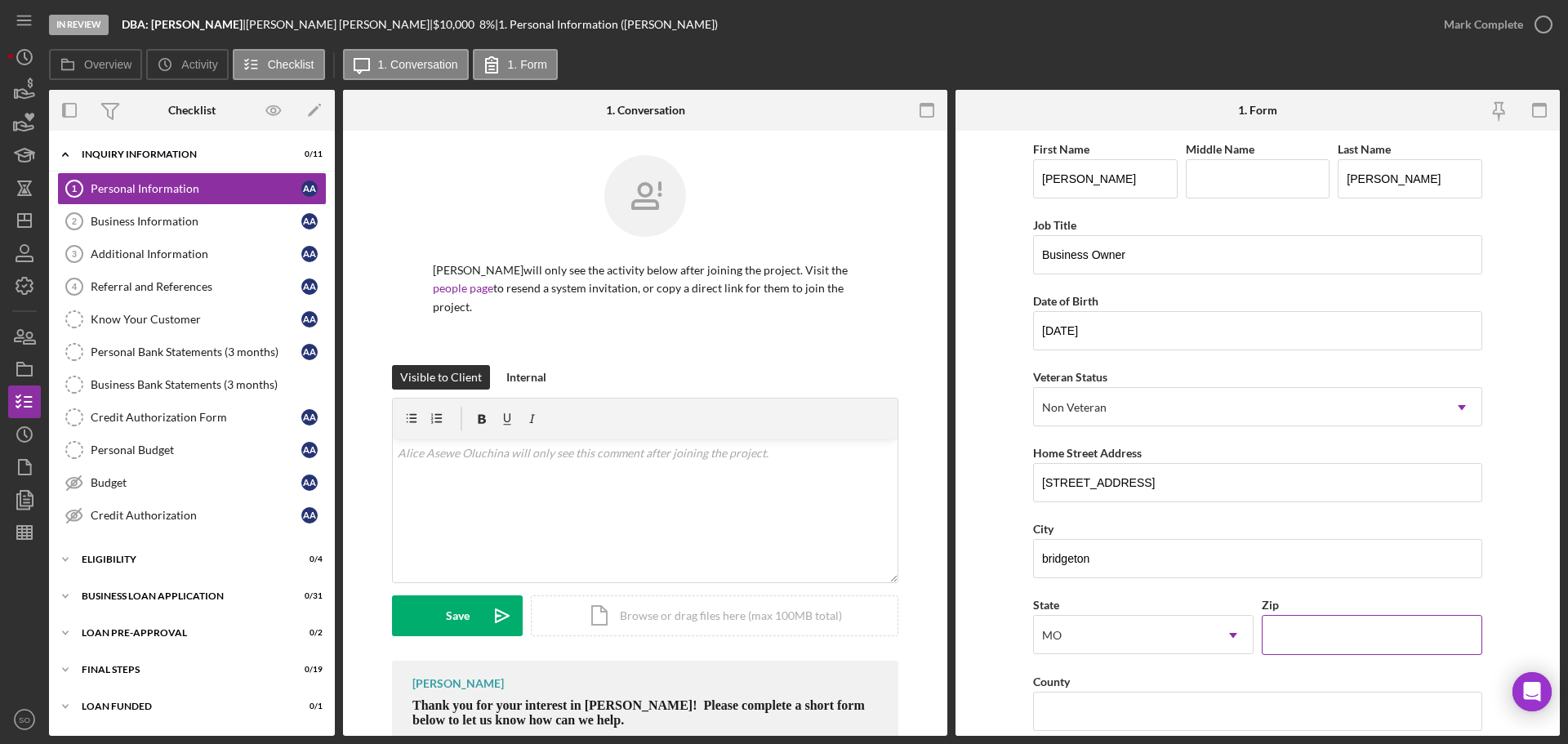
click at [1294, 625] on input "Zip" at bounding box center [1372, 634] width 221 height 39
paste input "63044"
type input "63044"
click at [995, 619] on form "First Name Alice Middle Name Last Name Asewe Oluchina Job Title Business Owner …" at bounding box center [1257, 433] width 604 height 605
drag, startPoint x: 1434, startPoint y: 636, endPoint x: 1085, endPoint y: 702, distance: 355.2
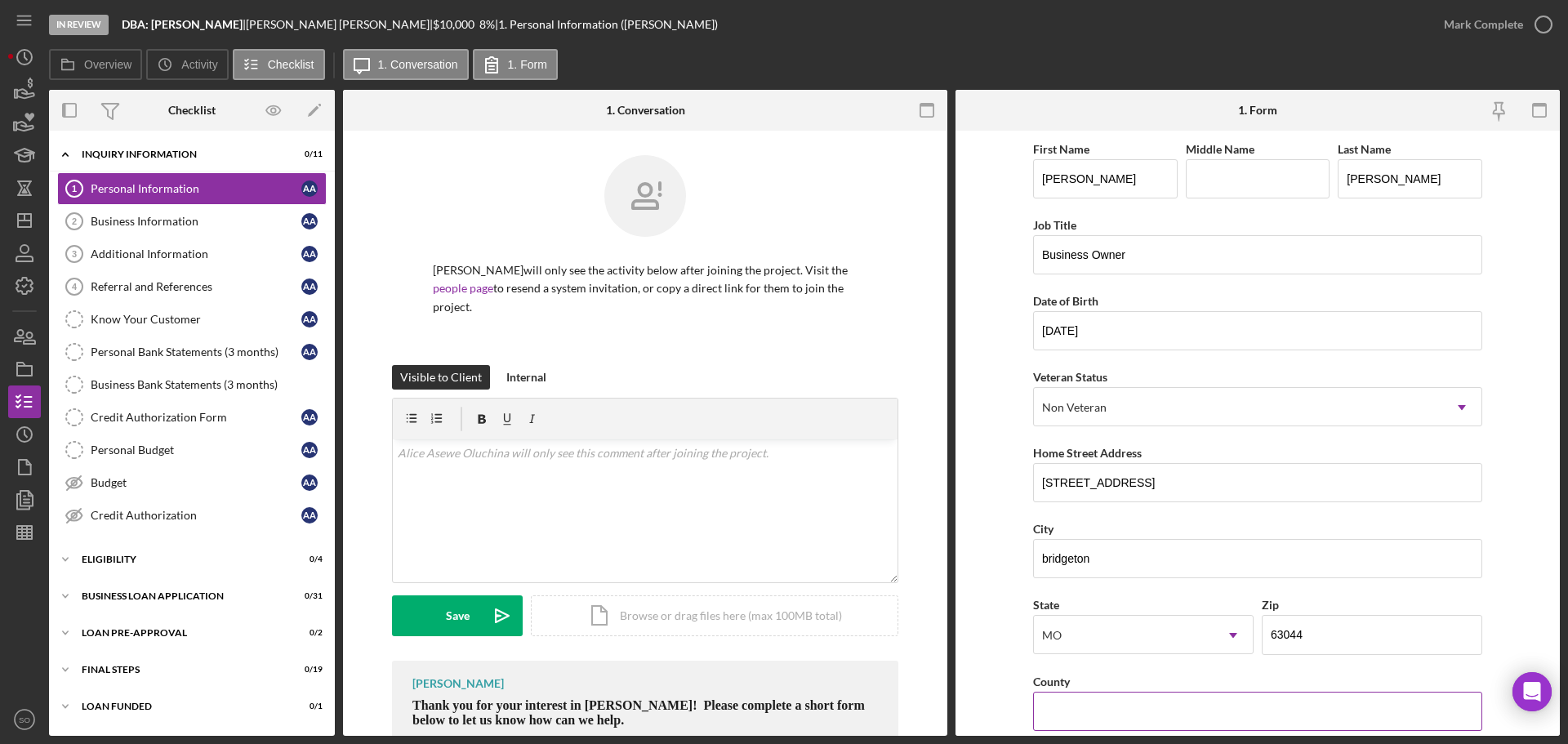
click at [1085, 702] on input "County" at bounding box center [1257, 711] width 449 height 39
type input "St. Louis County"
click at [995, 660] on form "First Name Alice Middle Name Last Name Asewe Oluchina Job Title Business Owner …" at bounding box center [1257, 433] width 604 height 605
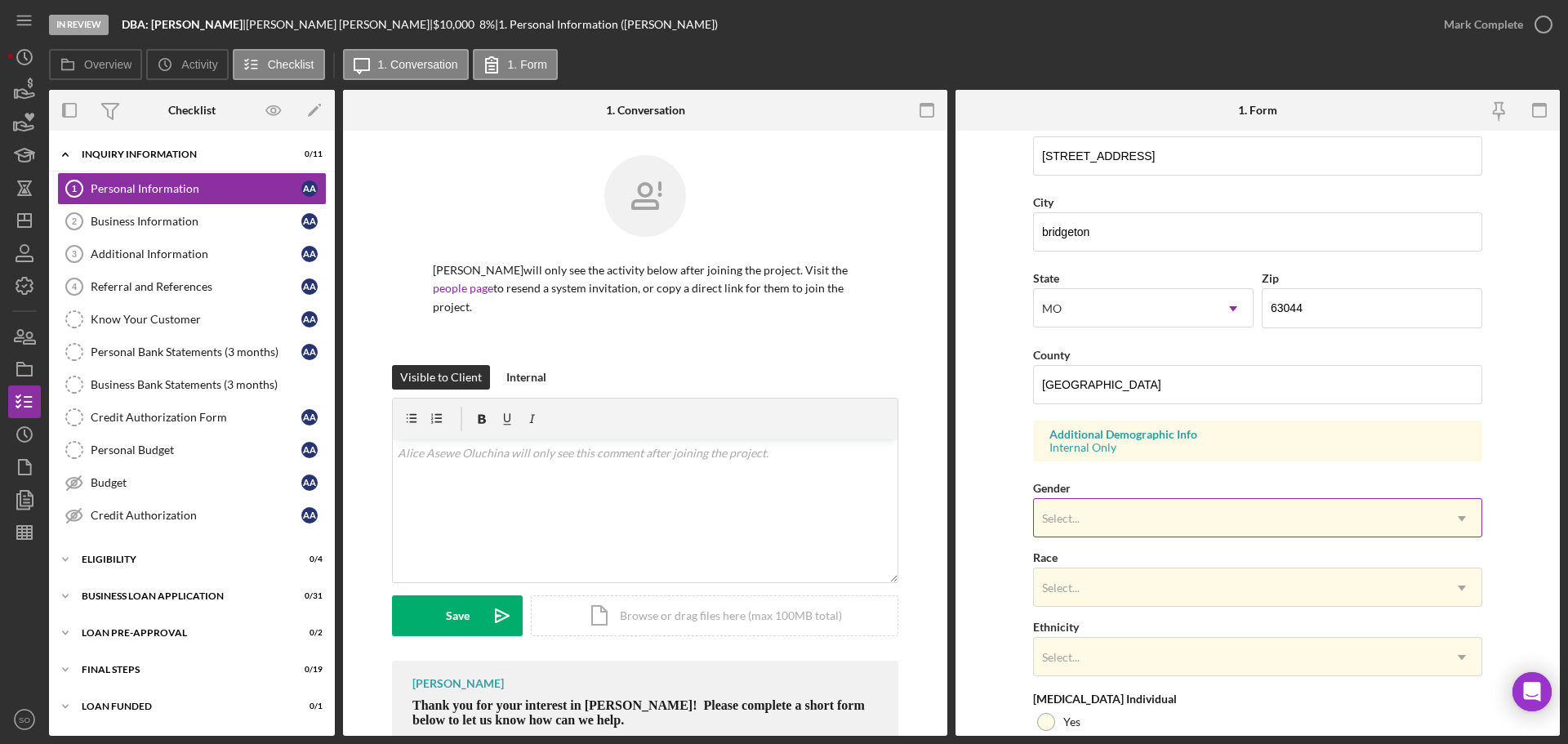
click at [1128, 519] on div "Select..." at bounding box center [1238, 518] width 408 height 38
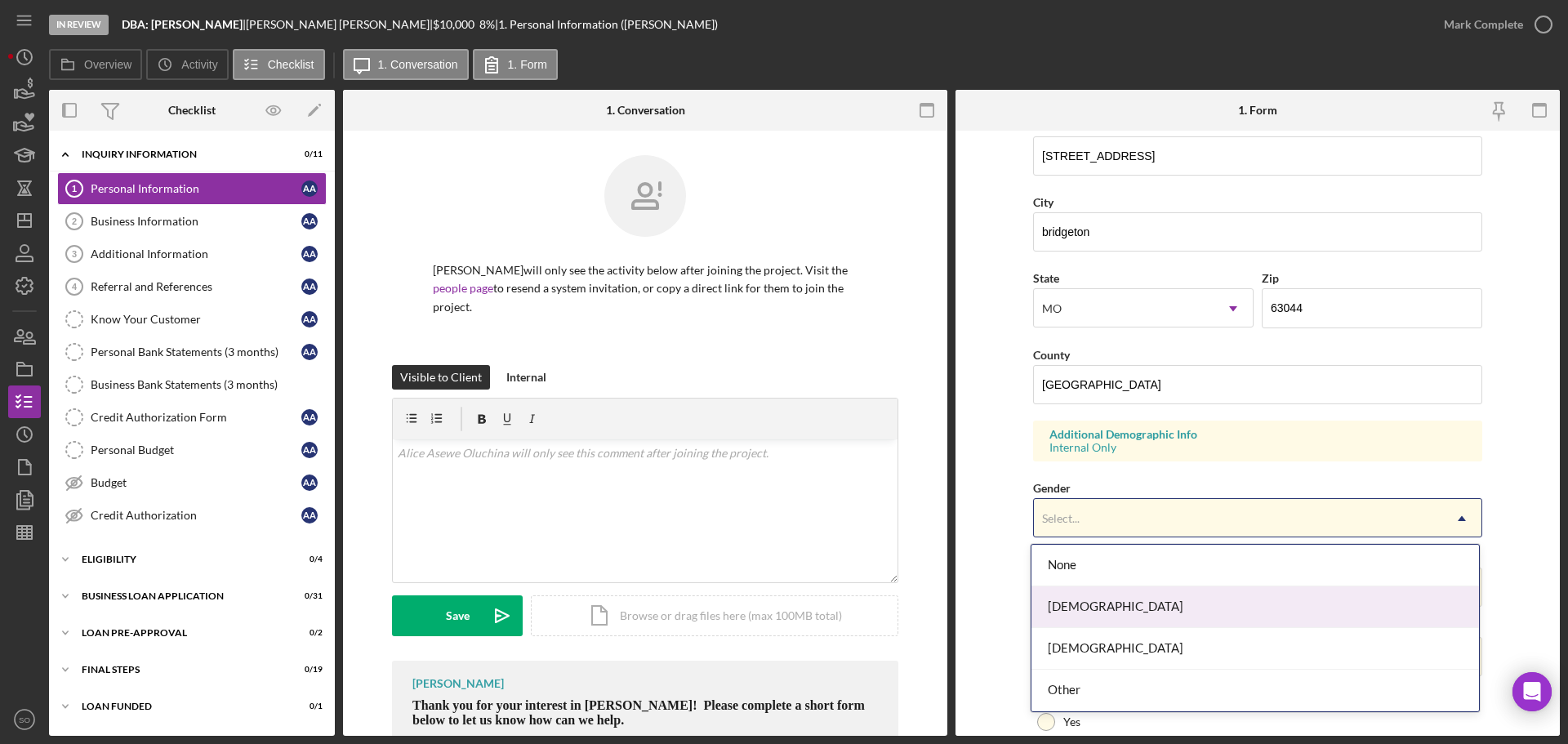
click at [1102, 604] on div "Female" at bounding box center [1255, 607] width 447 height 42
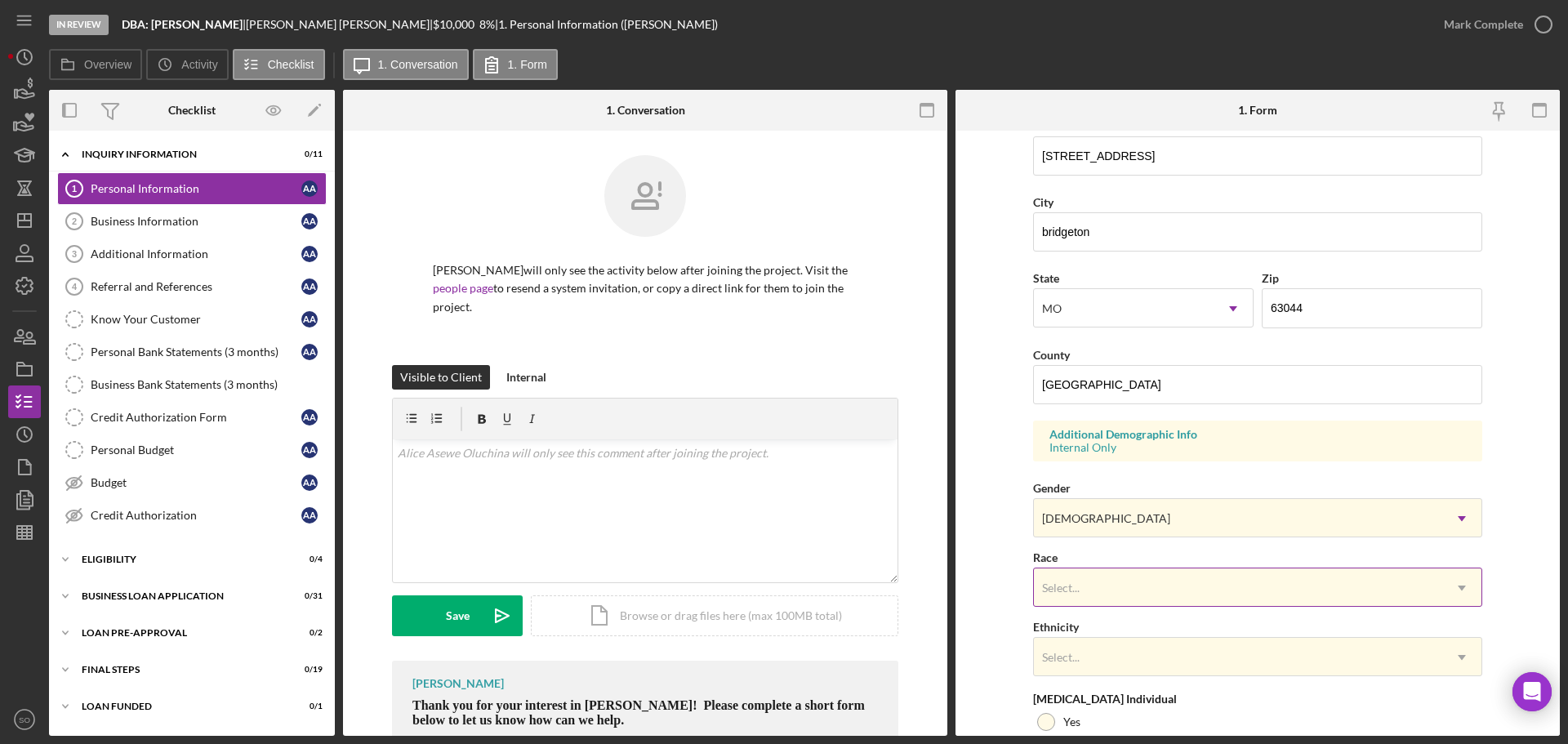
click at [1145, 586] on div "Select..." at bounding box center [1238, 588] width 408 height 38
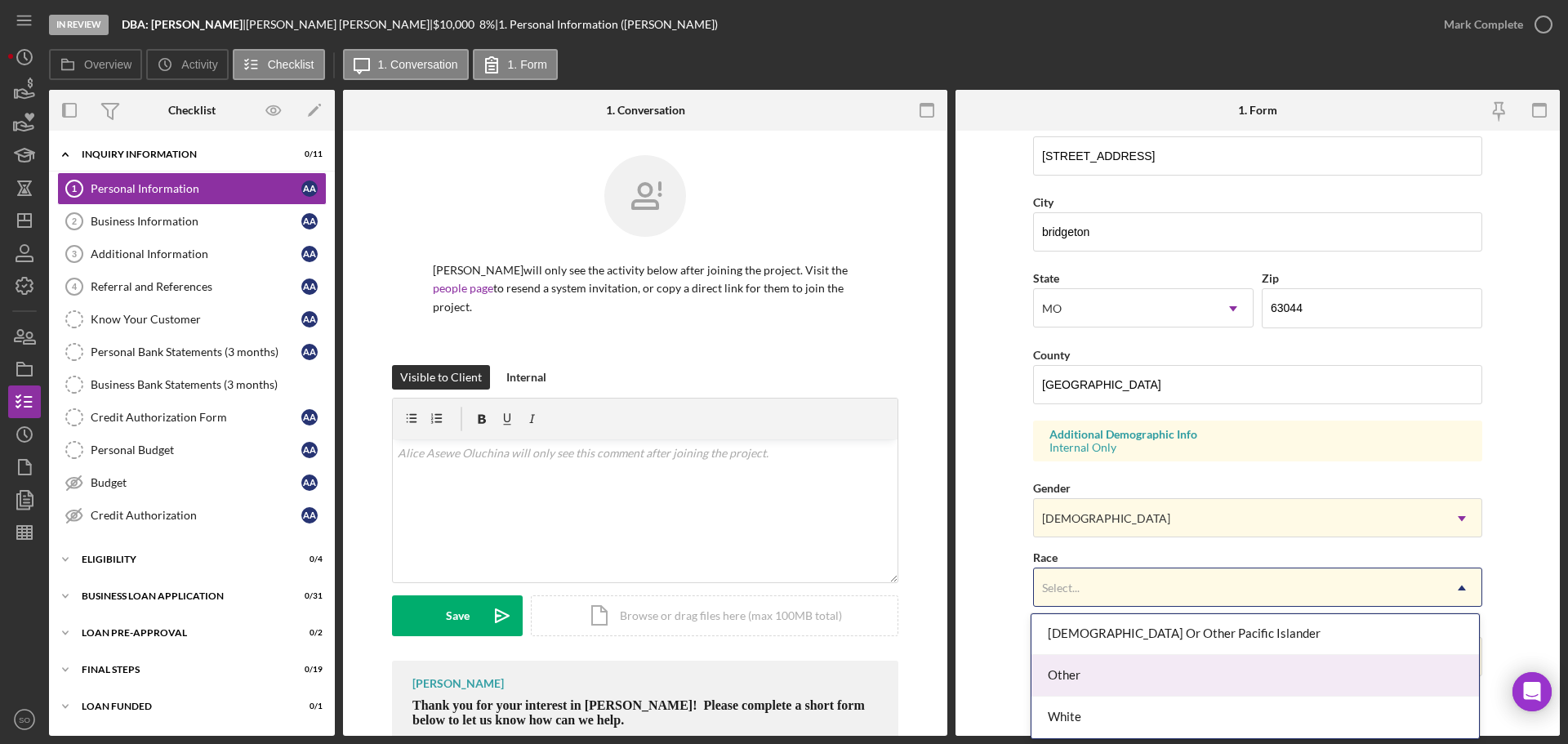
scroll to position [46, 0]
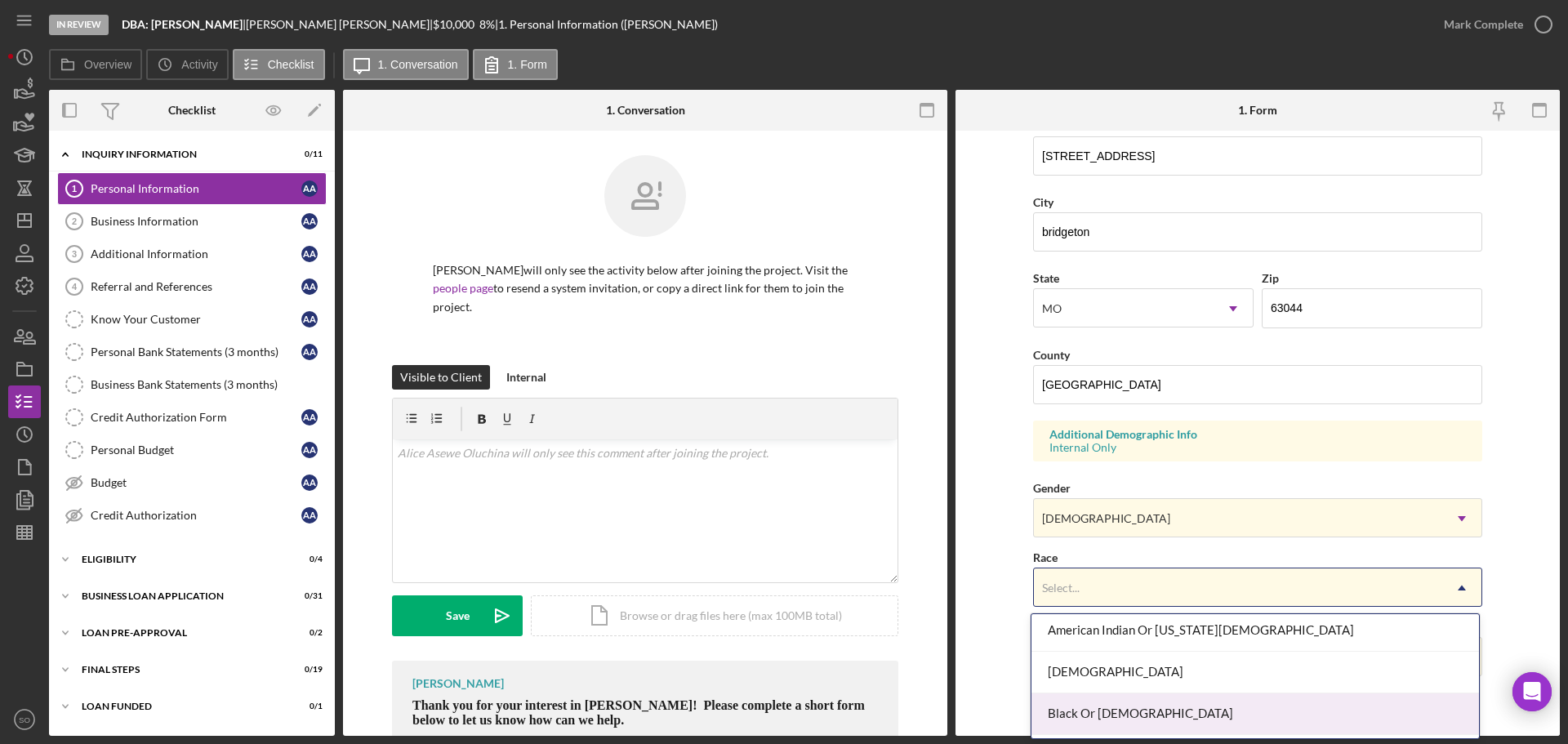
click at [1142, 714] on div "Black Or African American" at bounding box center [1255, 714] width 447 height 42
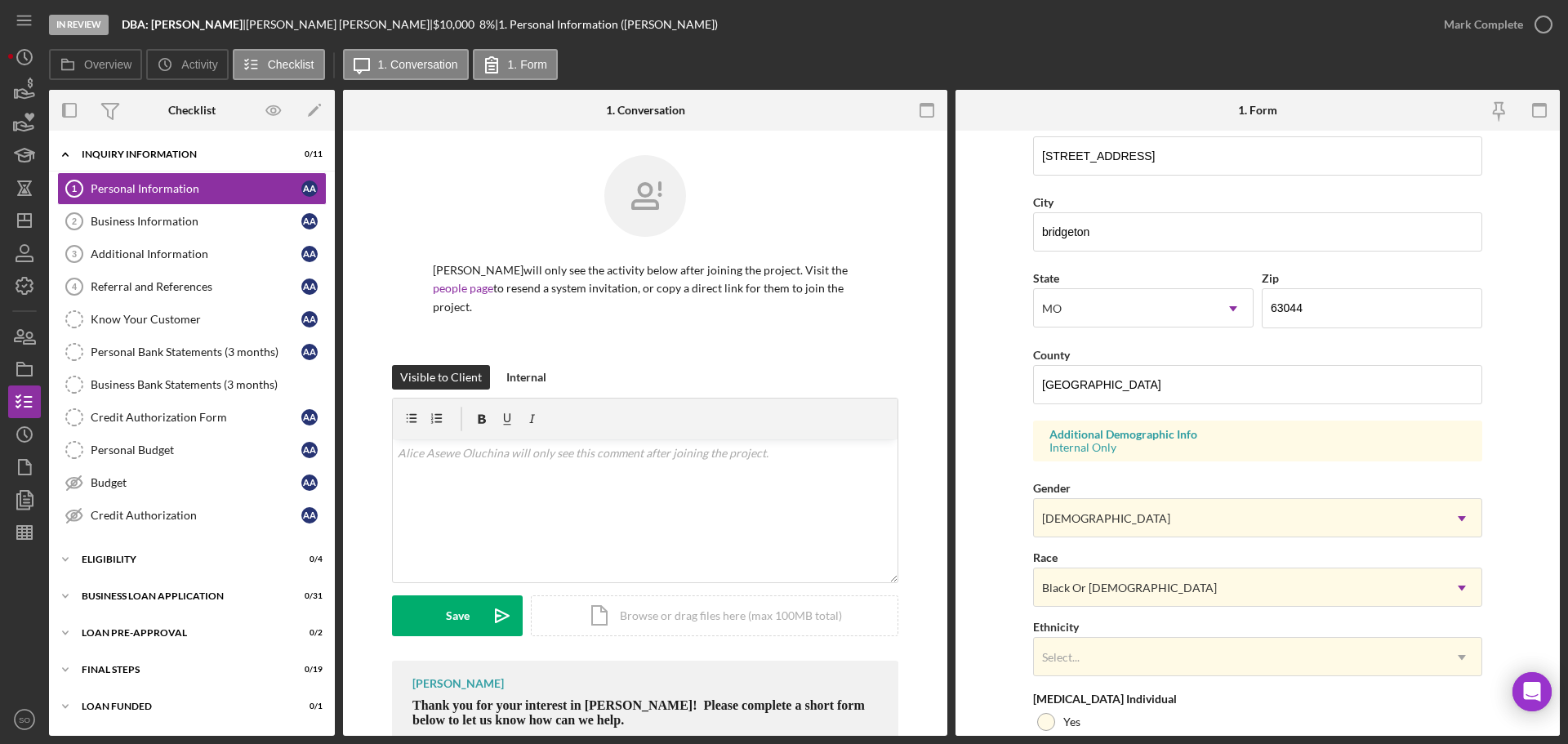
click at [973, 632] on form "First Name Alice Middle Name Last Name Asewe Oluchina Job Title Business Owner …" at bounding box center [1257, 433] width 604 height 605
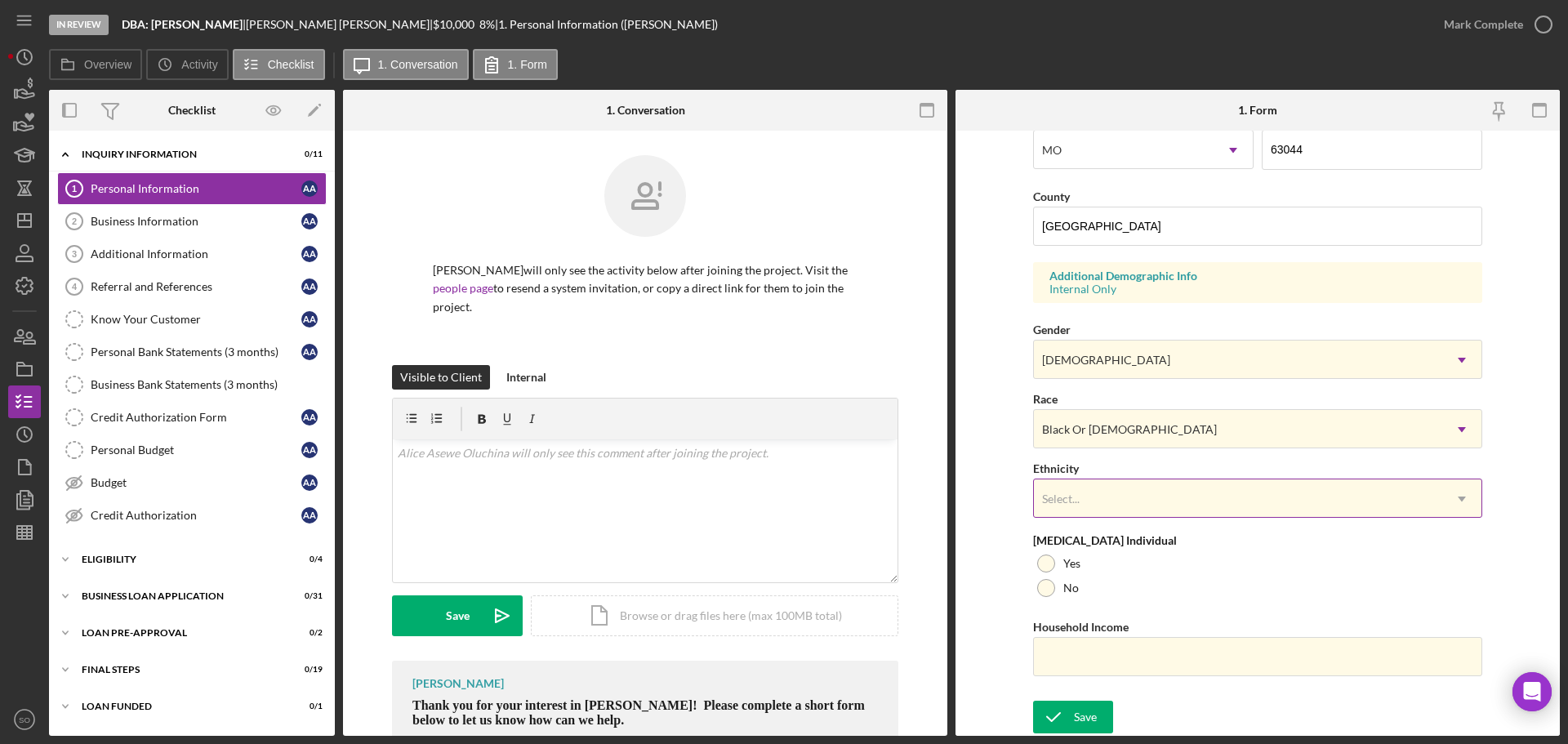
click at [1143, 507] on div "Select..." at bounding box center [1238, 498] width 408 height 38
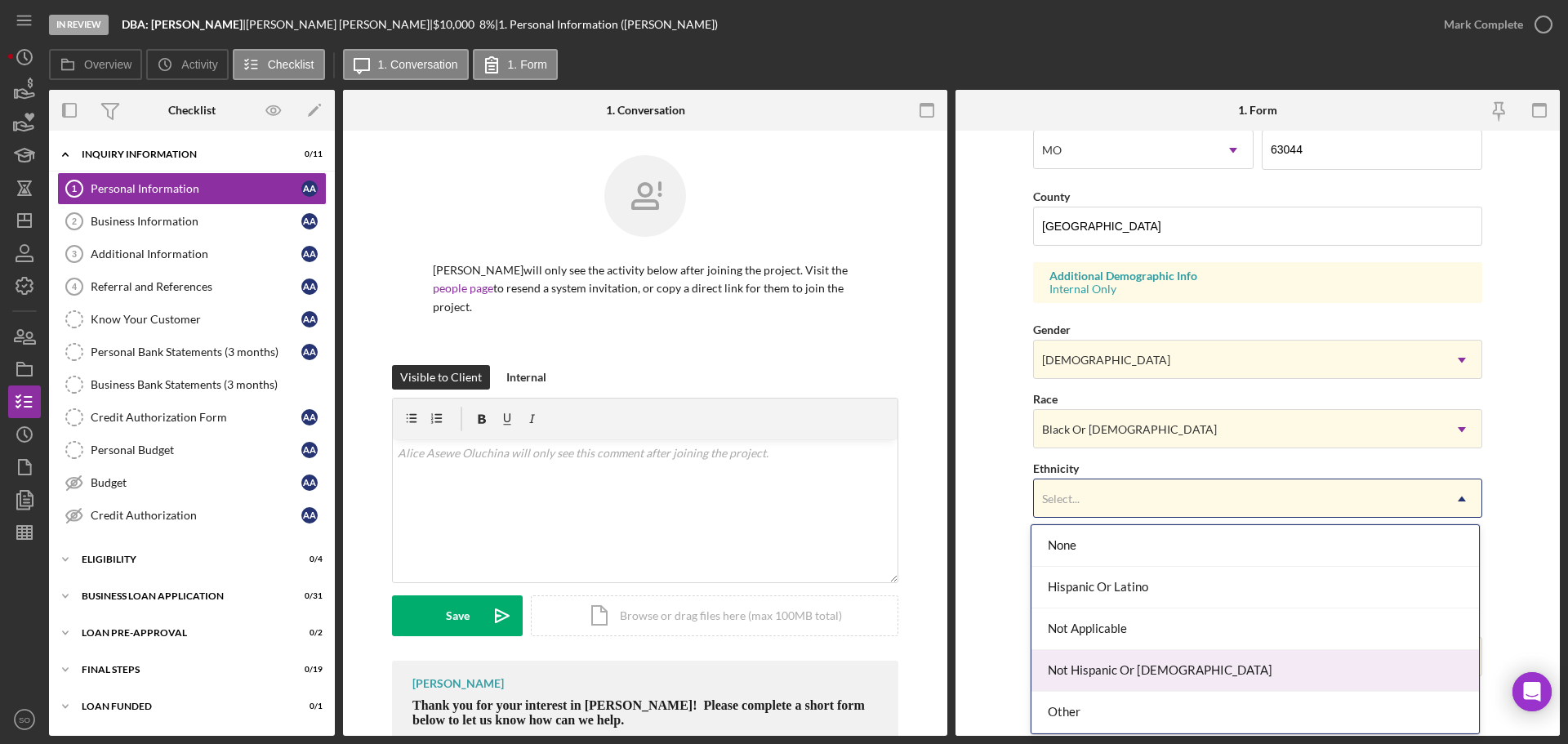
click at [1116, 660] on div "Not Hispanic Or Latino" at bounding box center [1255, 671] width 447 height 42
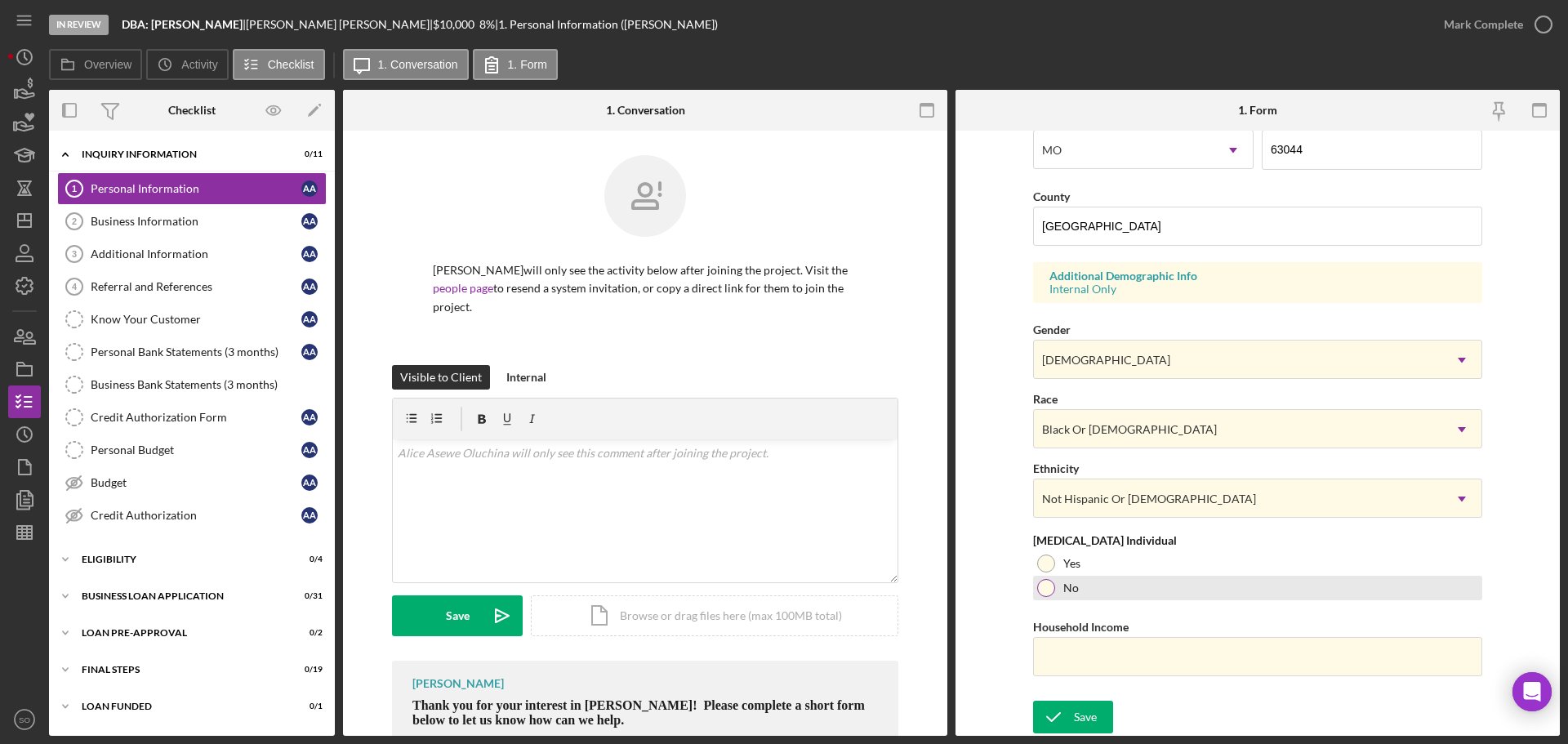
click at [1044, 581] on div at bounding box center [1046, 588] width 18 height 18
click at [1086, 665] on input "Household Income" at bounding box center [1257, 656] width 449 height 39
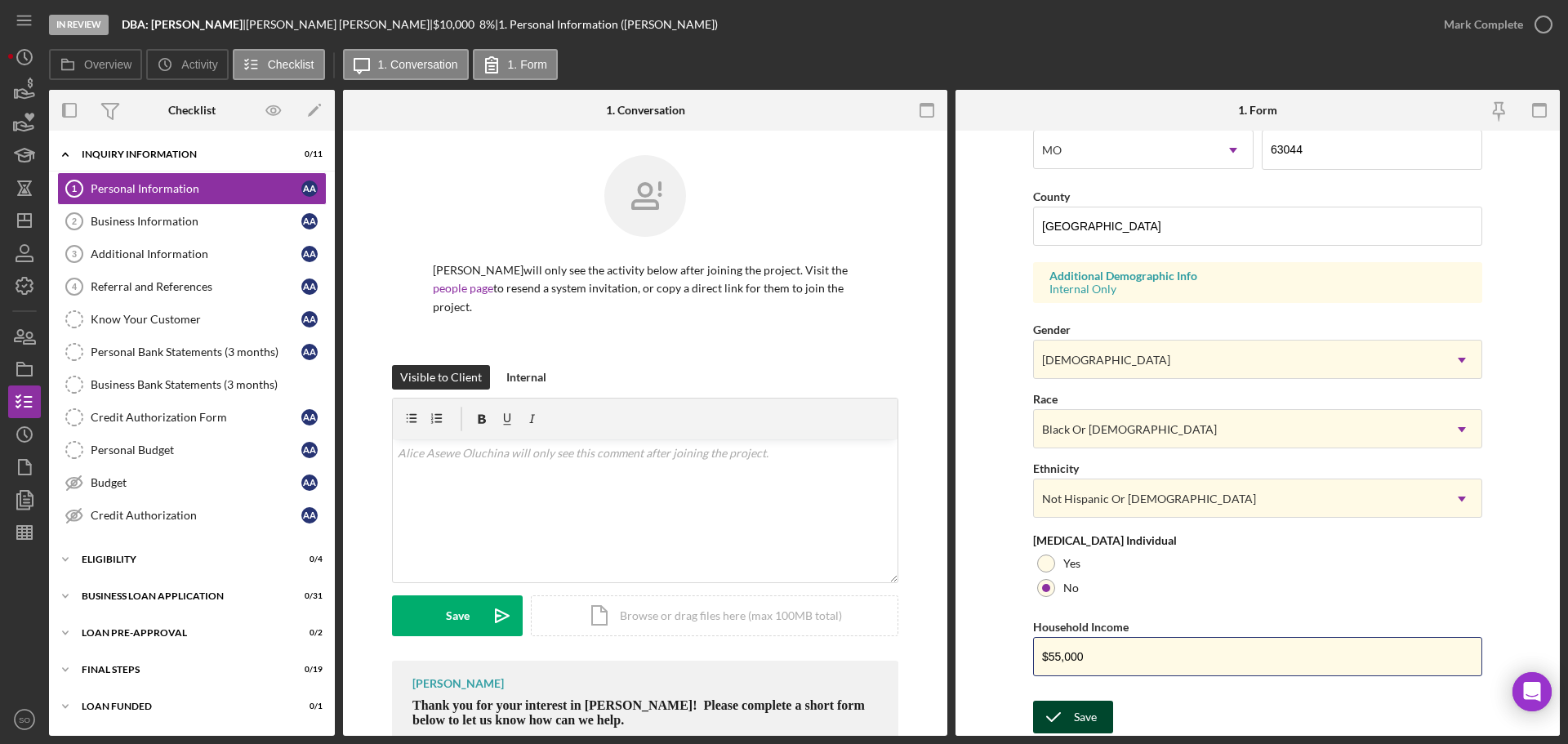
type input "$55,000"
click at [1074, 719] on div "Save" at bounding box center [1085, 716] width 23 height 33
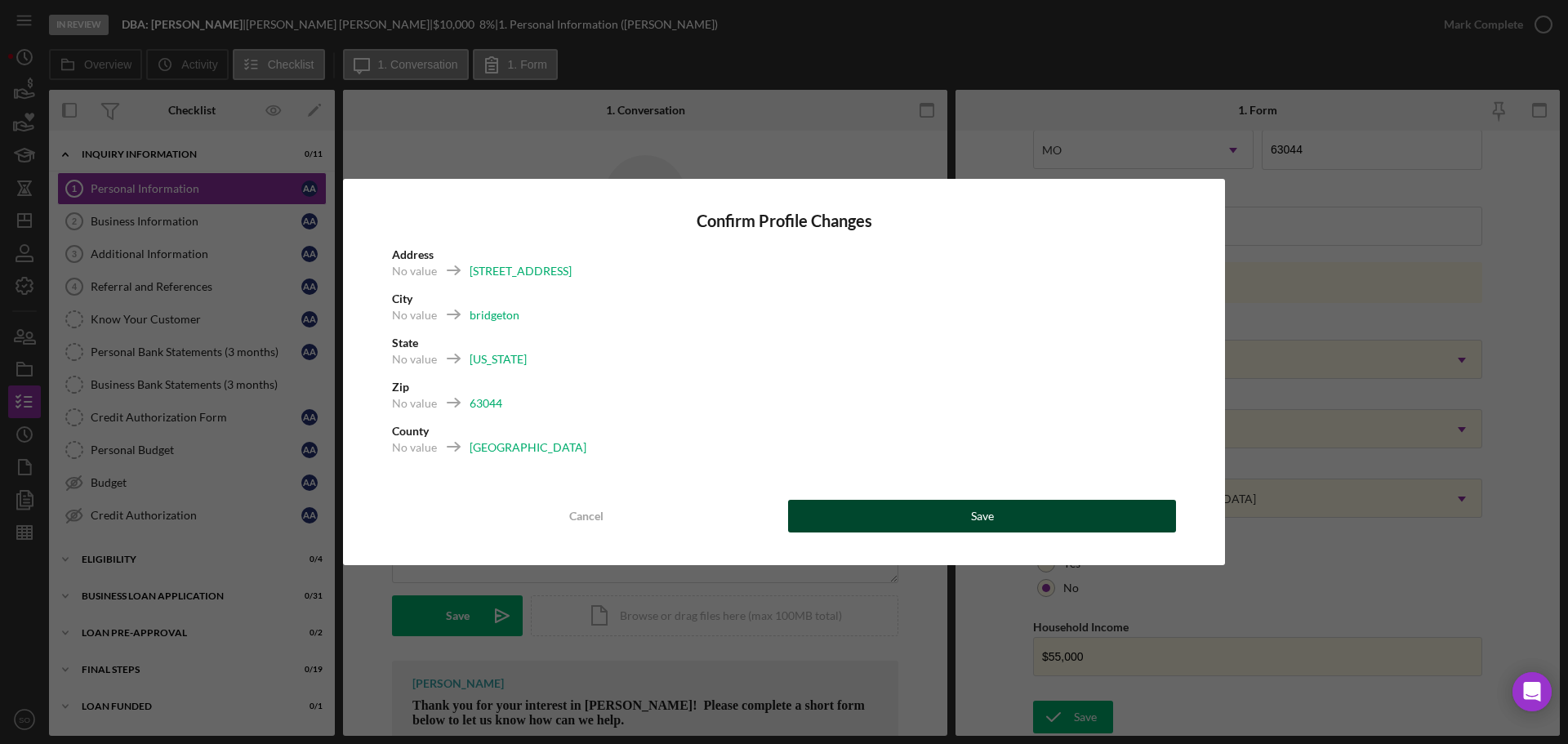
click at [988, 507] on div "Save" at bounding box center [982, 516] width 23 height 33
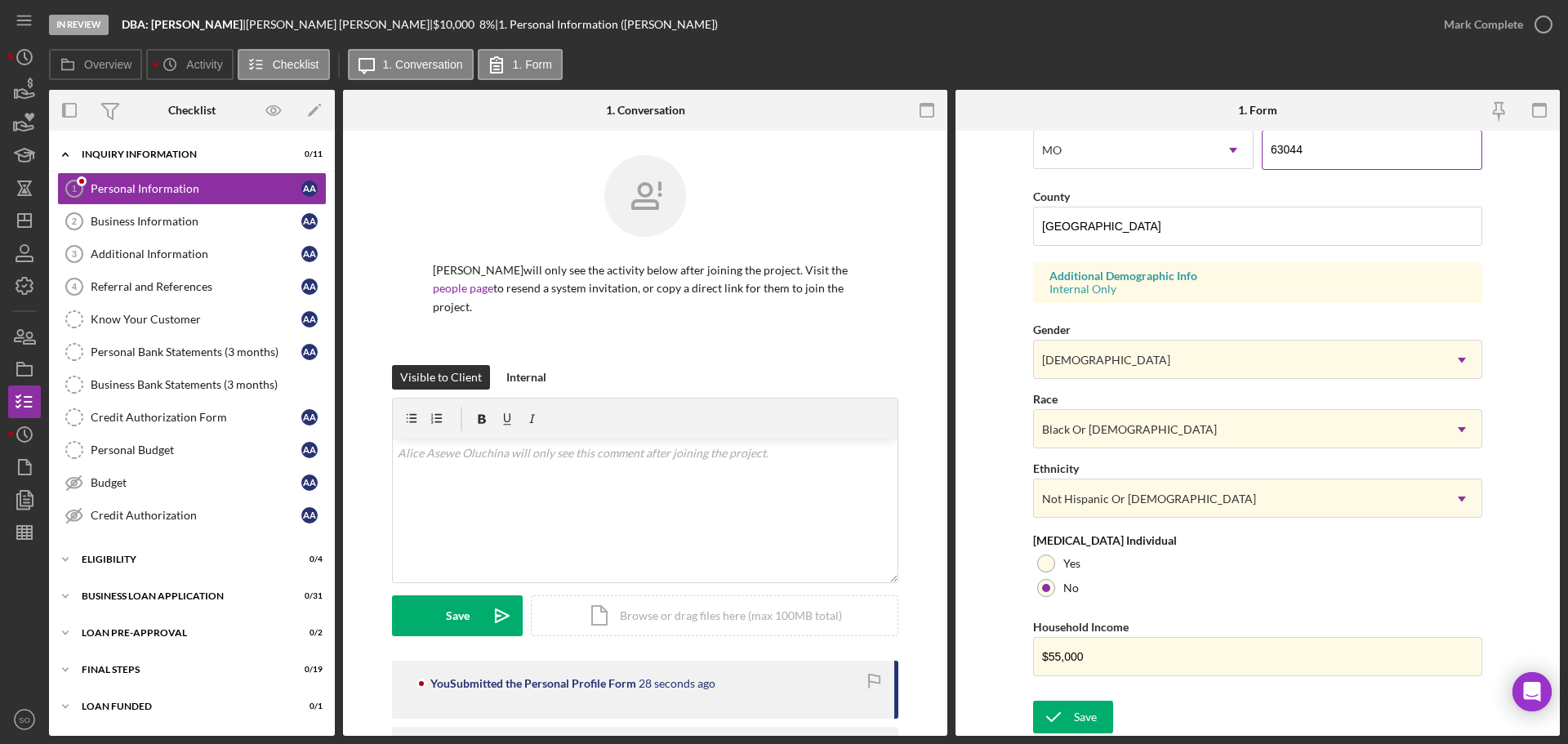
scroll to position [77, 0]
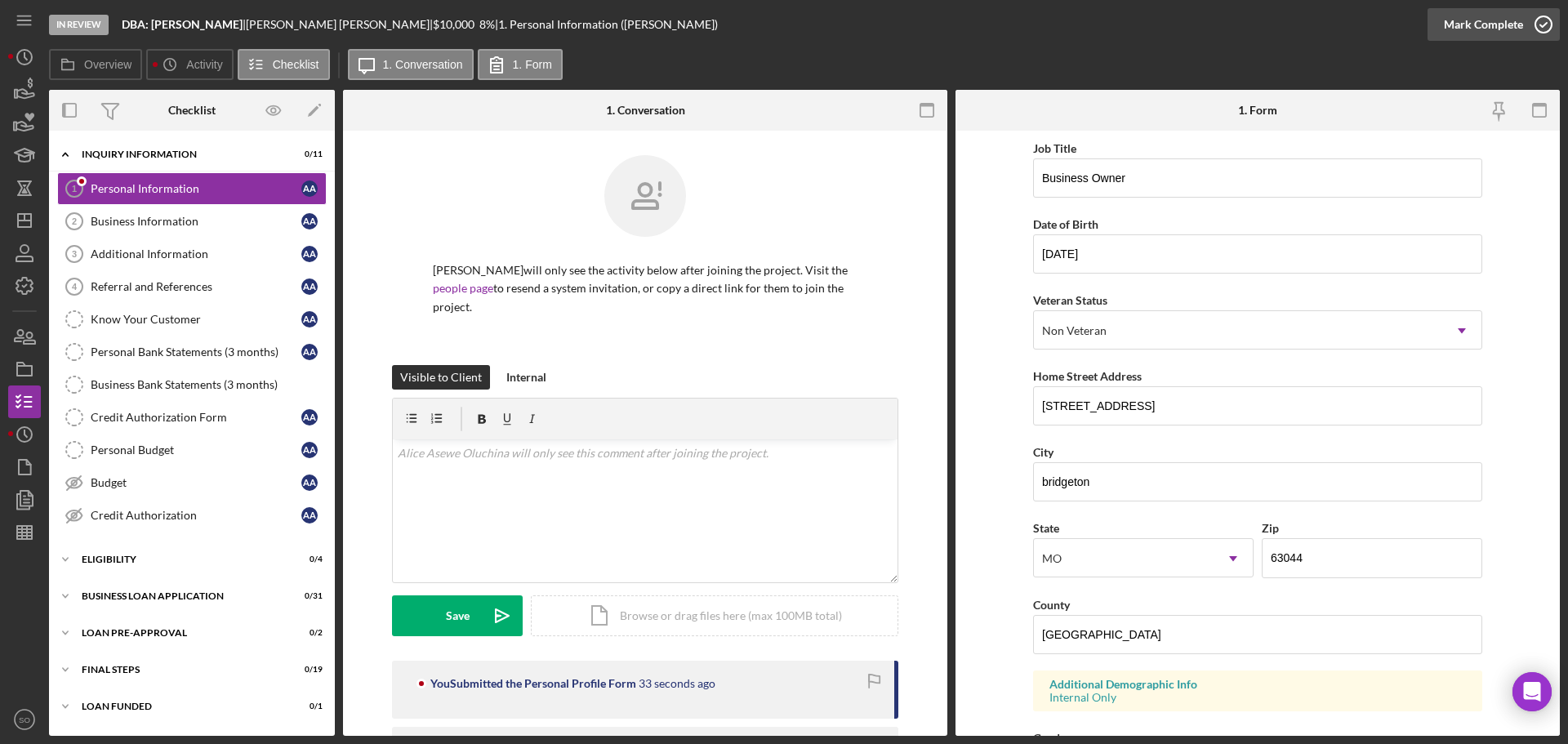
click at [1493, 21] on div "Mark Complete" at bounding box center [1483, 24] width 79 height 33
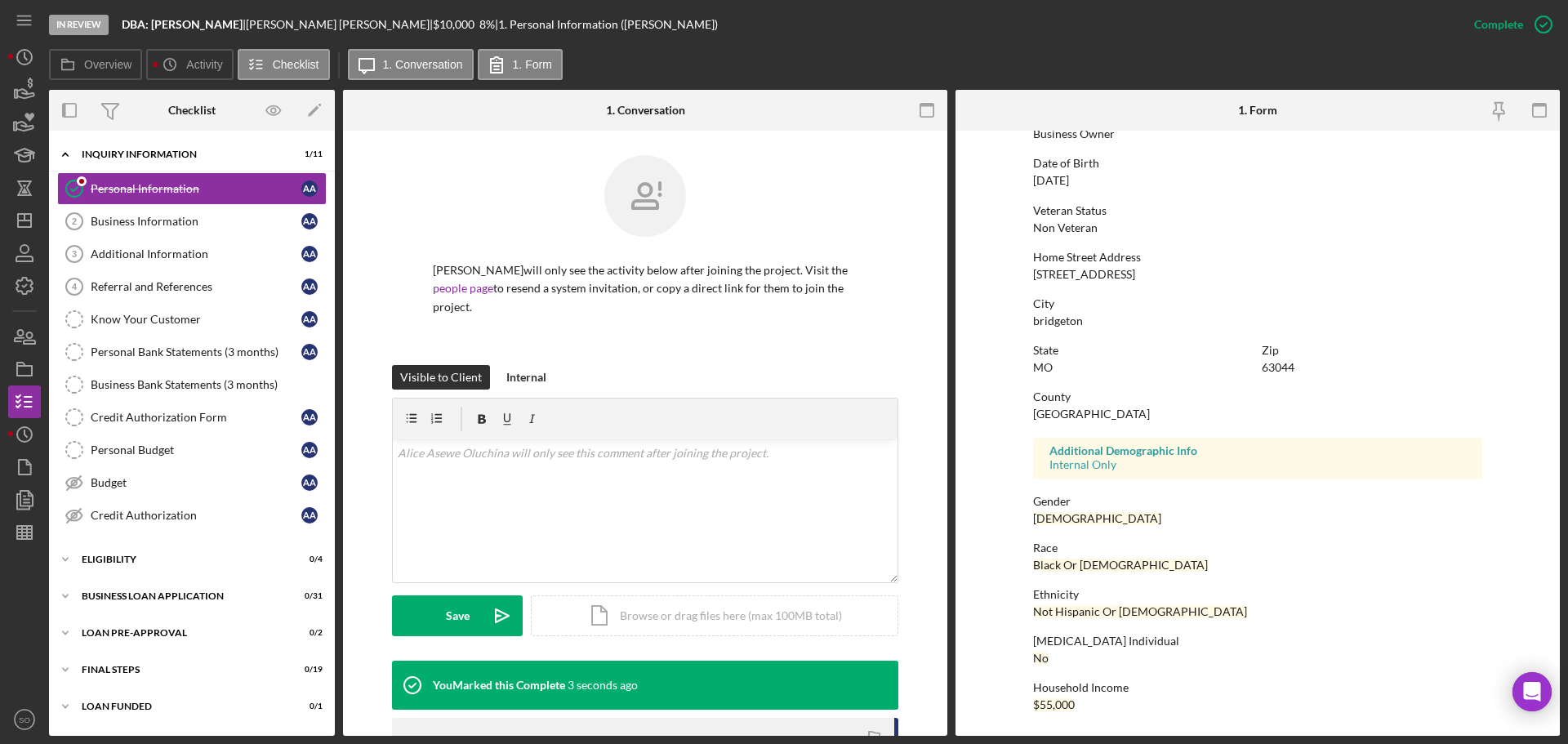
scroll to position [0, 0]
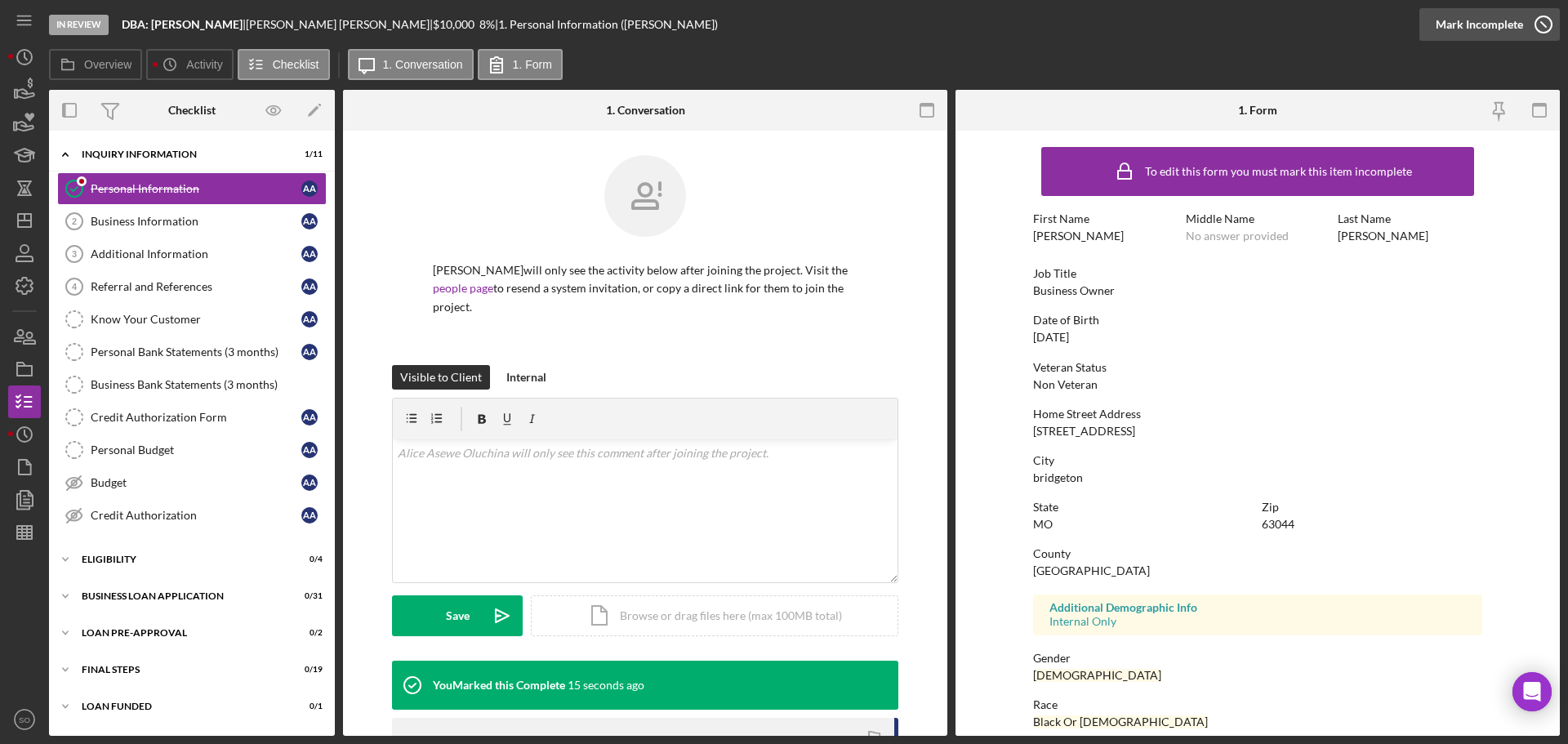
click at [1483, 26] on div "Mark Incomplete" at bounding box center [1479, 24] width 88 height 33
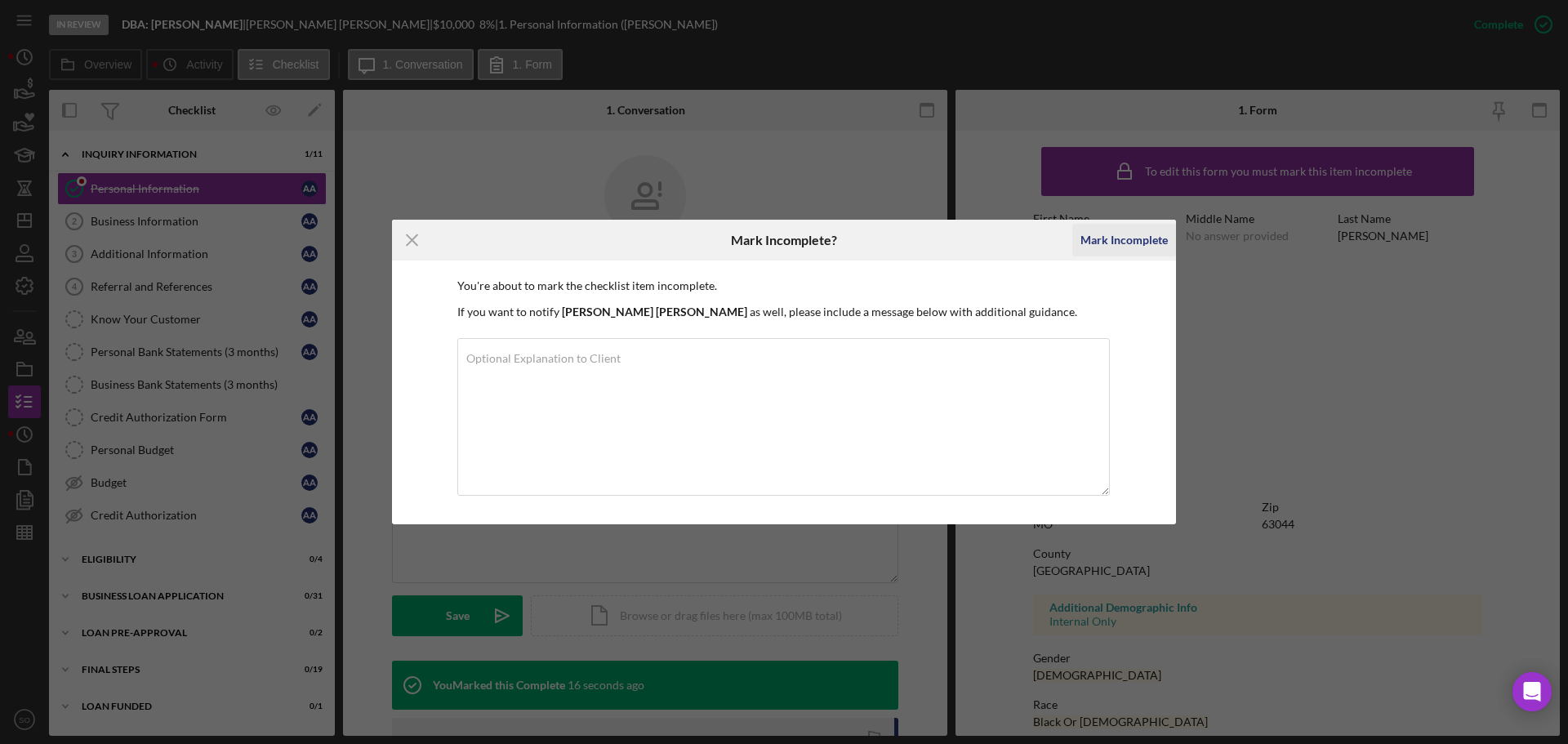
click at [1107, 242] on div "Mark Incomplete" at bounding box center [1123, 240] width 88 height 33
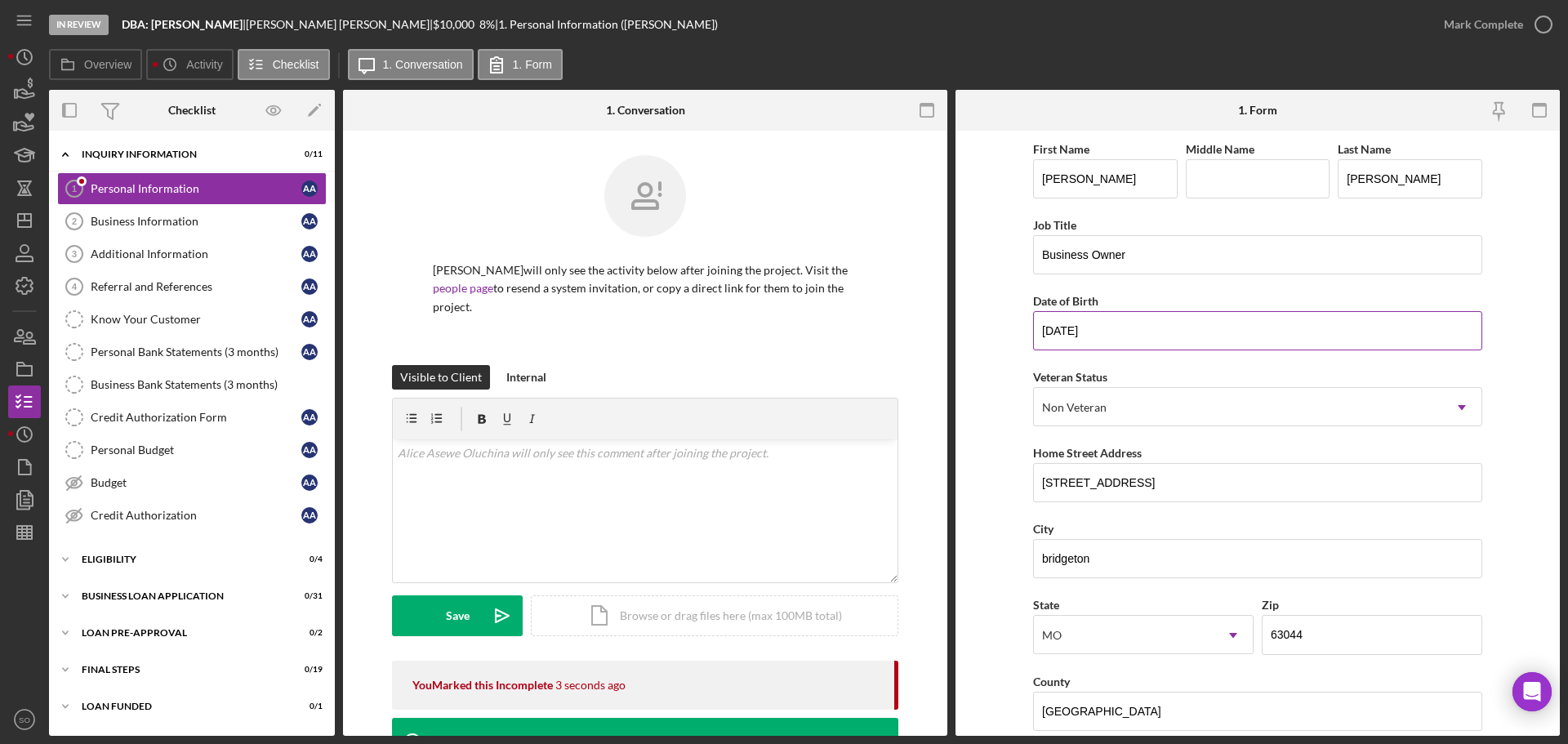
click at [1067, 329] on input "01/01/1968" at bounding box center [1257, 330] width 449 height 39
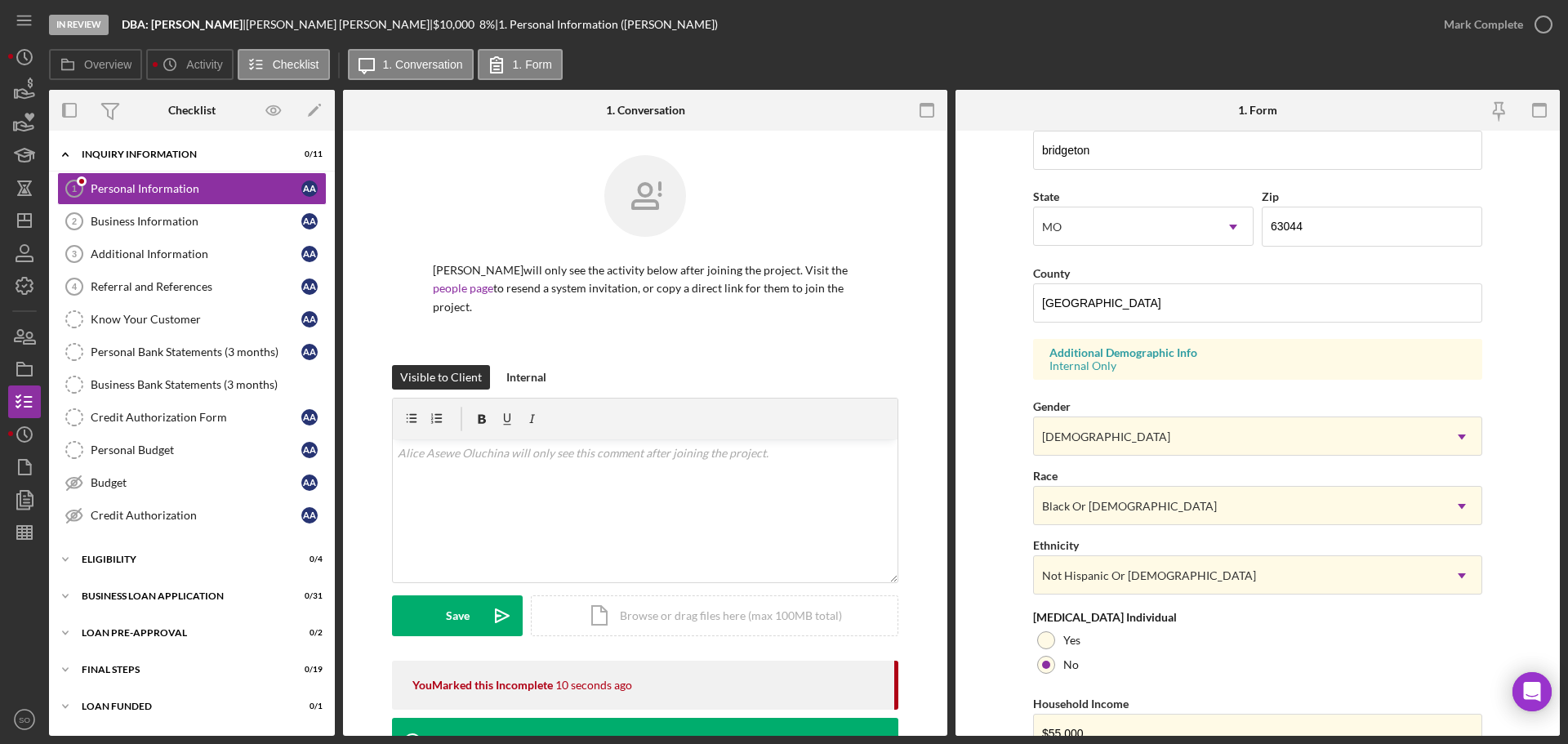
scroll to position [485, 0]
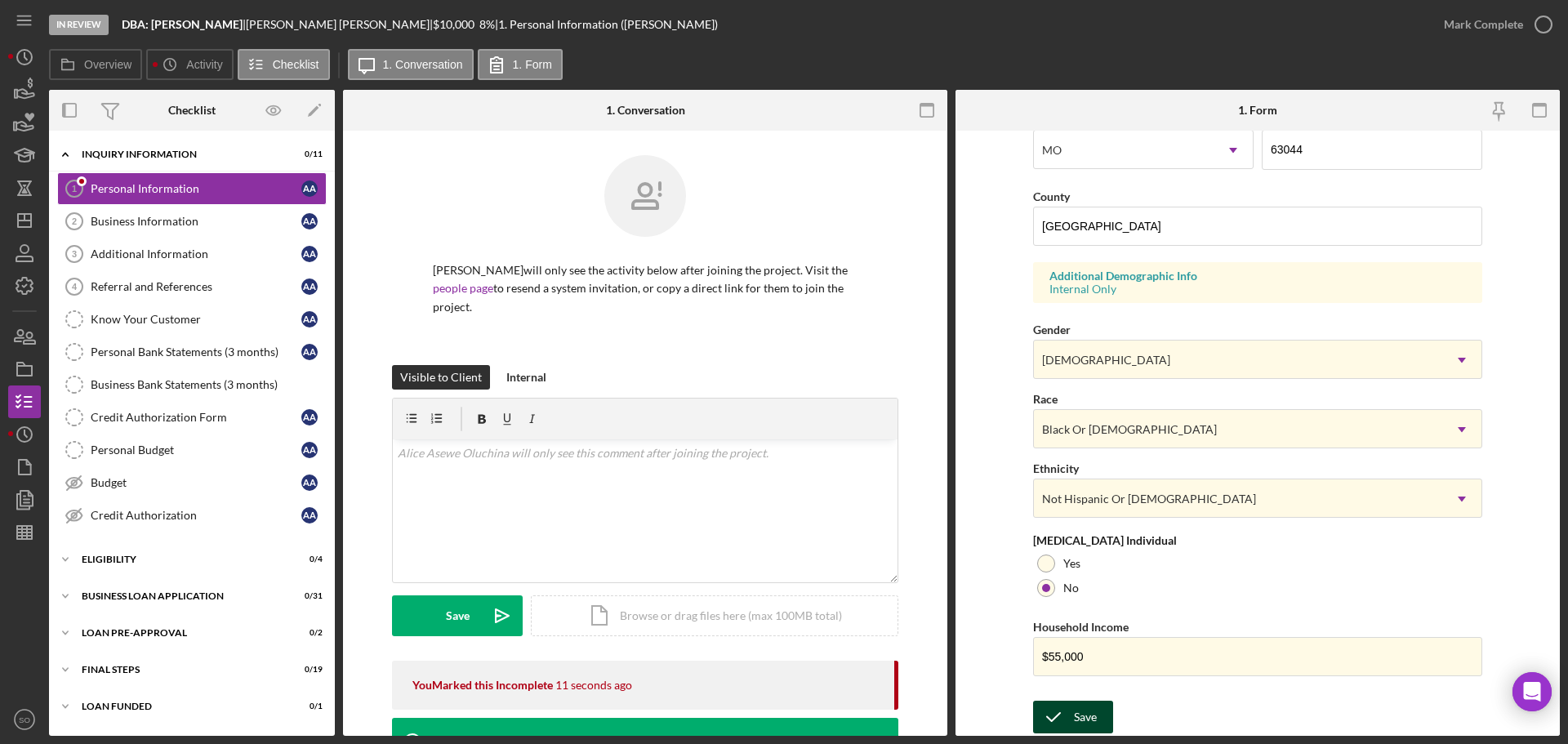
type input "01/03/1968"
click at [1079, 721] on div "Save" at bounding box center [1085, 716] width 23 height 33
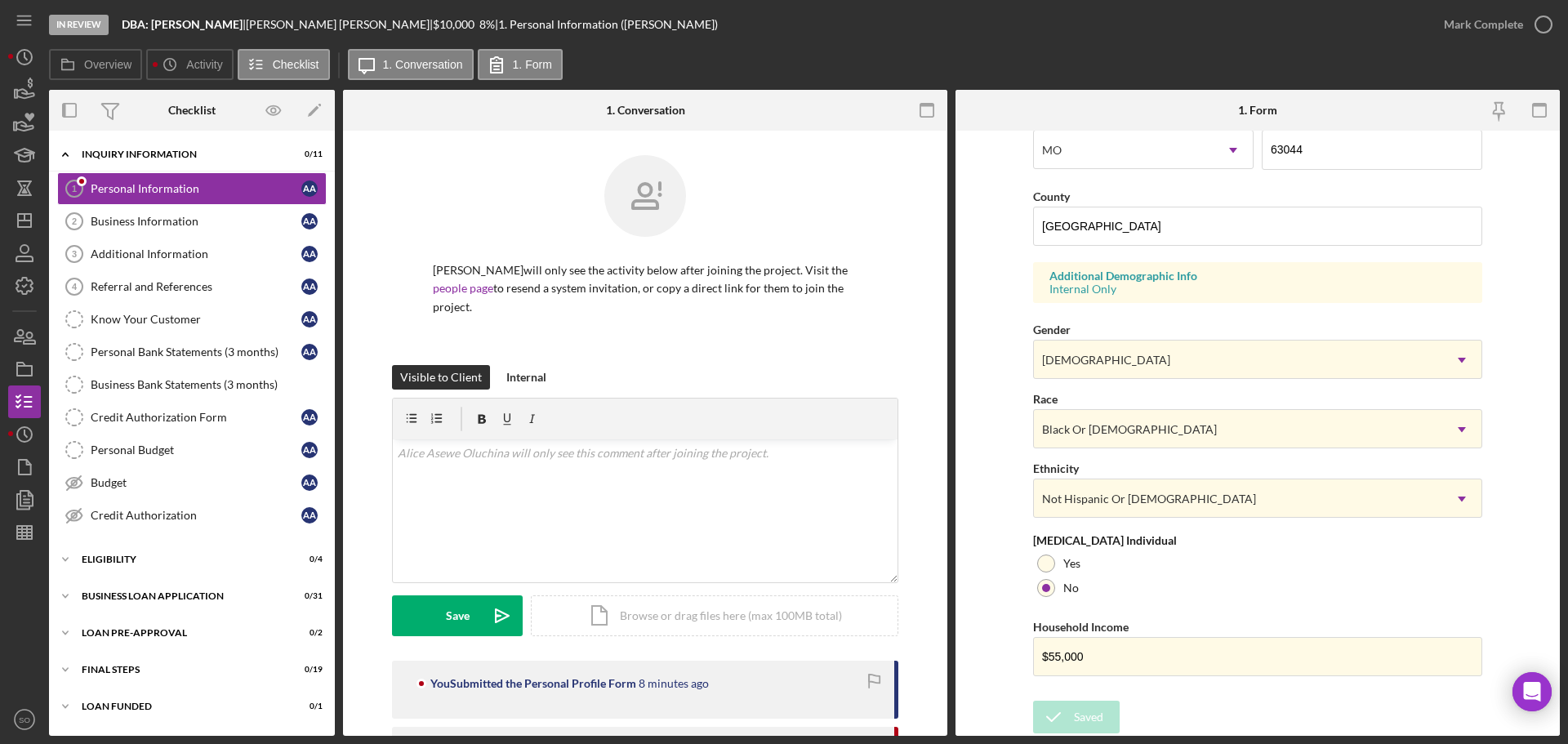
scroll to position [240, 0]
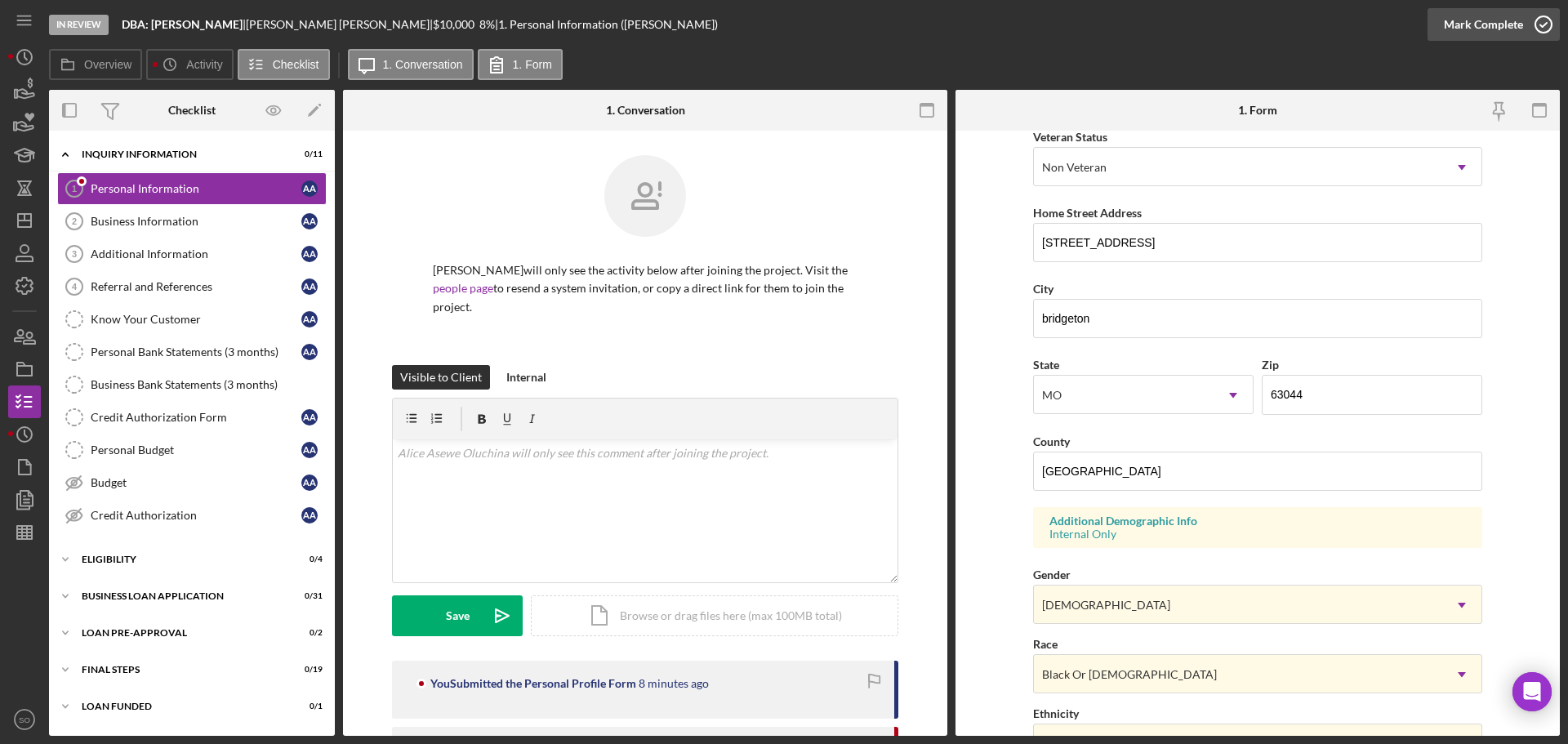
click at [1446, 35] on div "Mark Complete" at bounding box center [1483, 24] width 79 height 33
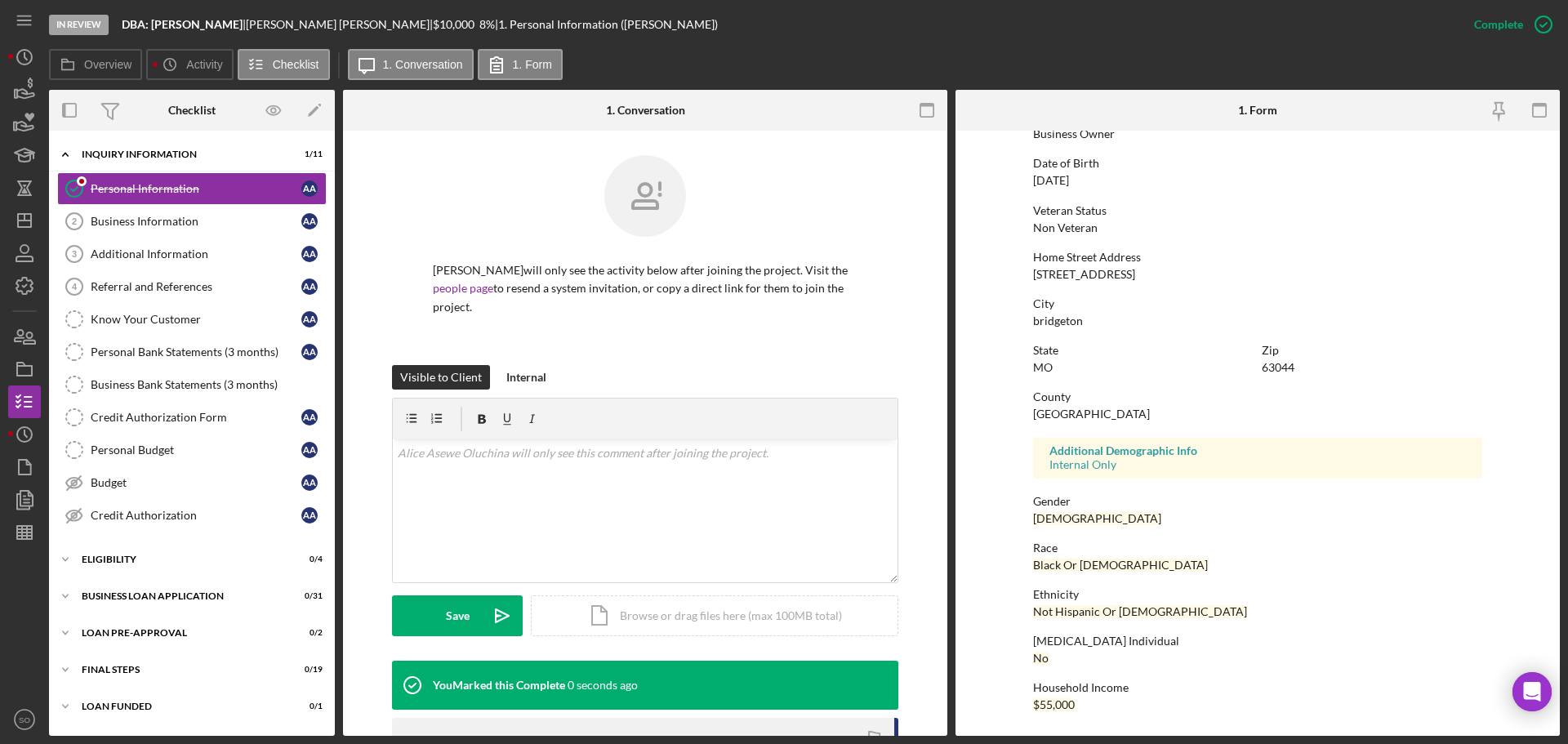
scroll to position [146, 0]
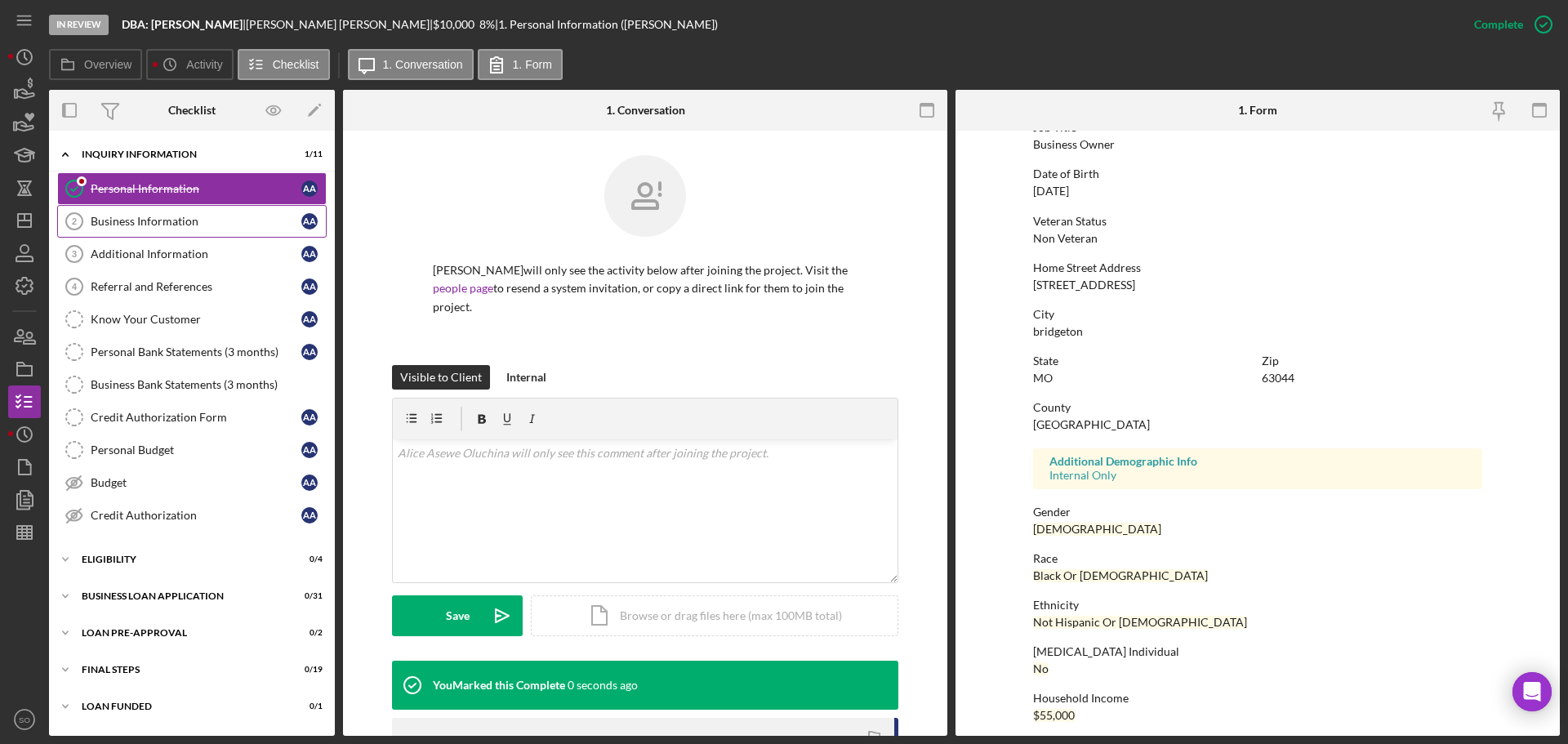
click at [162, 216] on div "Business Information" at bounding box center [196, 222] width 211 height 13
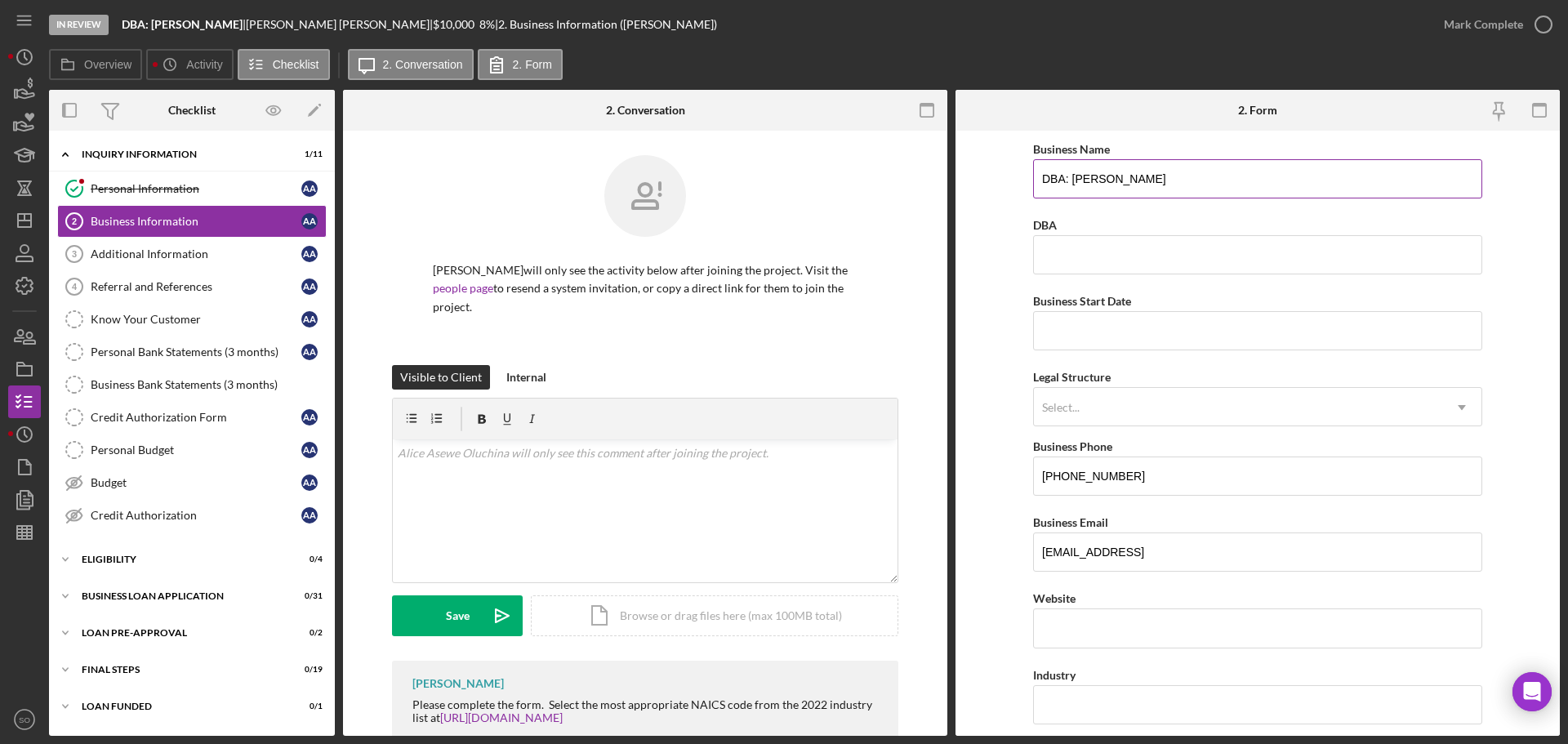
drag, startPoint x: 1102, startPoint y: 181, endPoint x: 1076, endPoint y: 176, distance: 26.5
click at [1076, 176] on input "DBA: ALICE ASEWE OLUCHINA" at bounding box center [1257, 178] width 449 height 39
type input "DBA: [PERSON_NAME]"
click at [1144, 315] on input "Business Start Date" at bounding box center [1257, 330] width 449 height 39
click at [1087, 322] on input "Business Start Date" at bounding box center [1257, 330] width 449 height 39
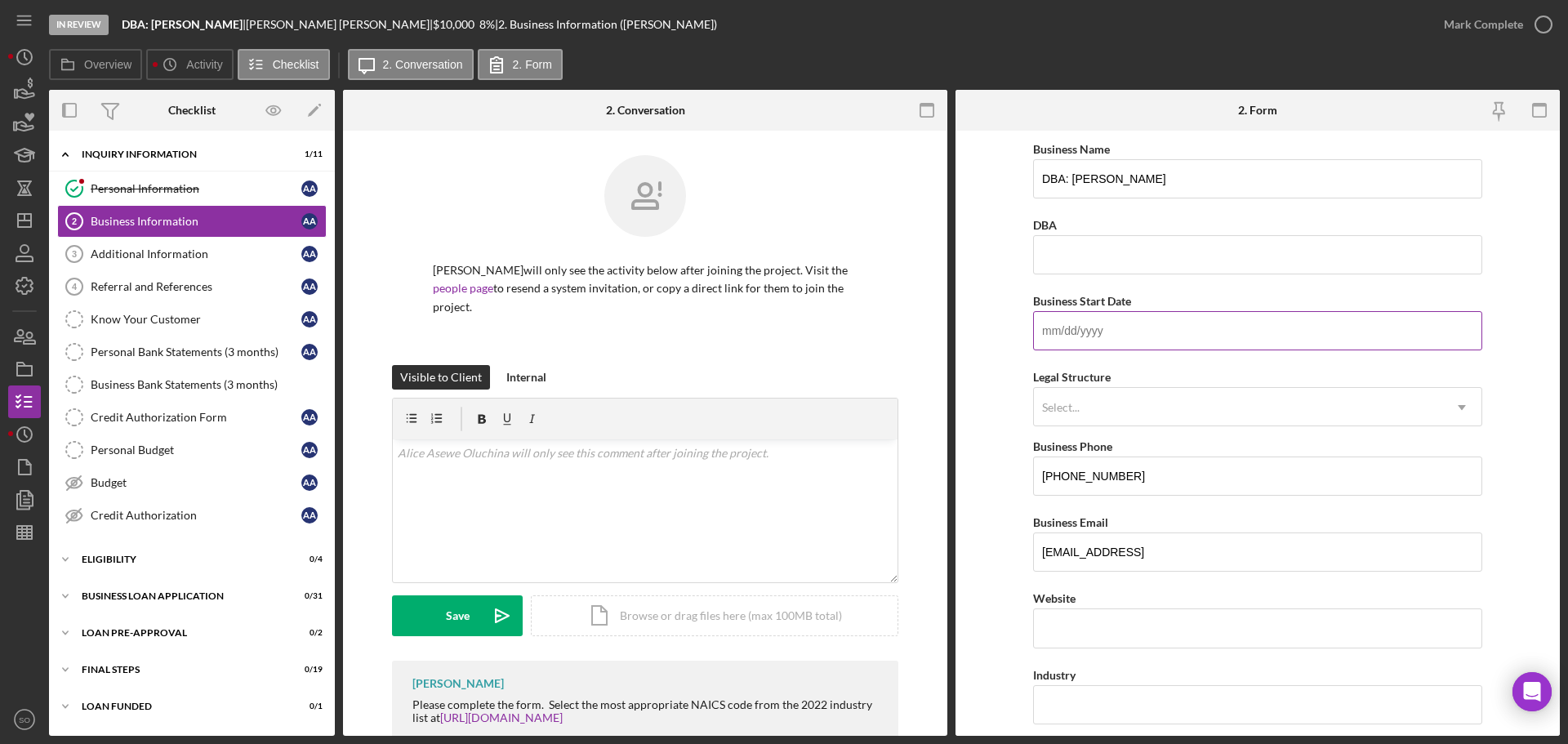
paste input "01/01/2022"
type input "01/01/2022"
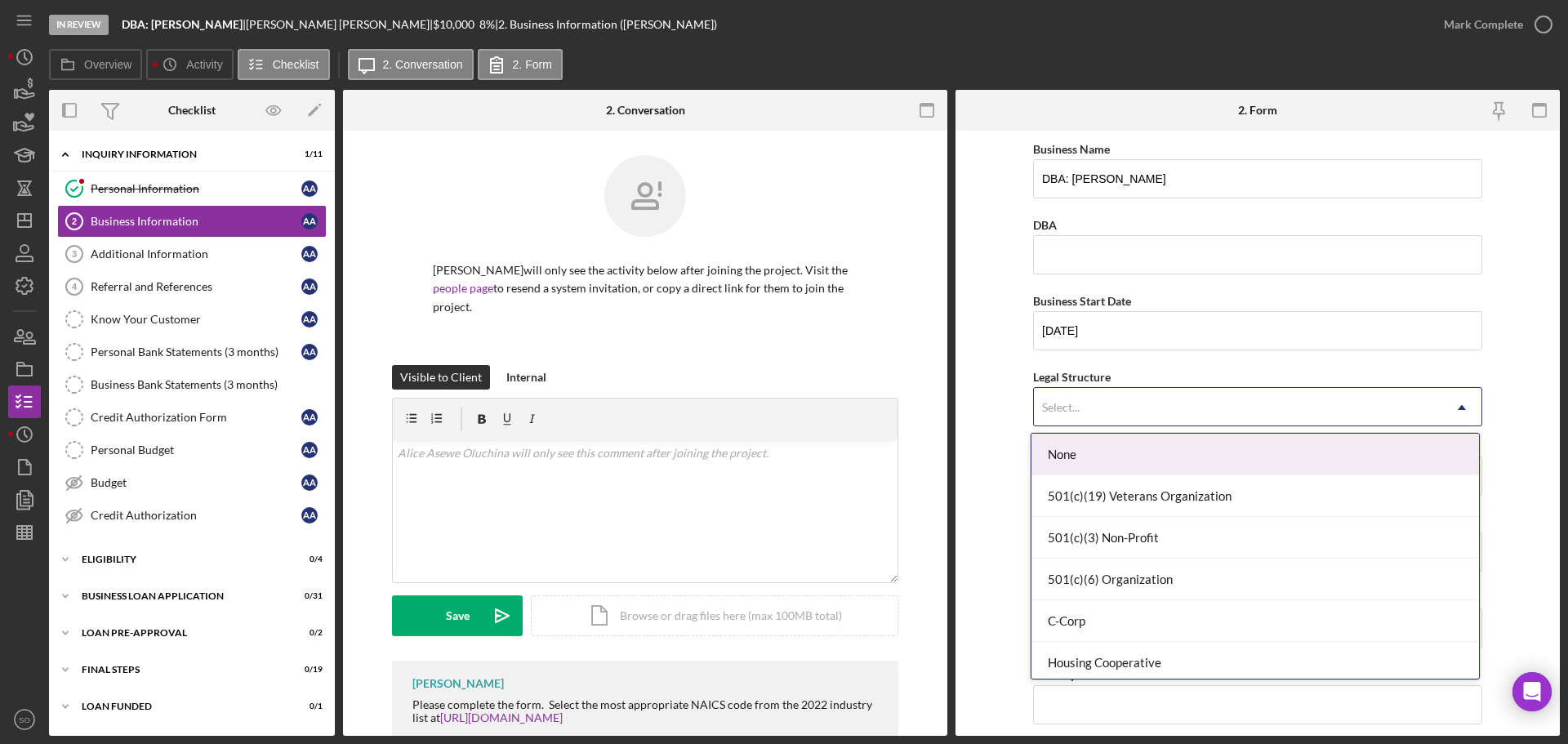
click at [1109, 409] on div "Select..." at bounding box center [1238, 407] width 408 height 38
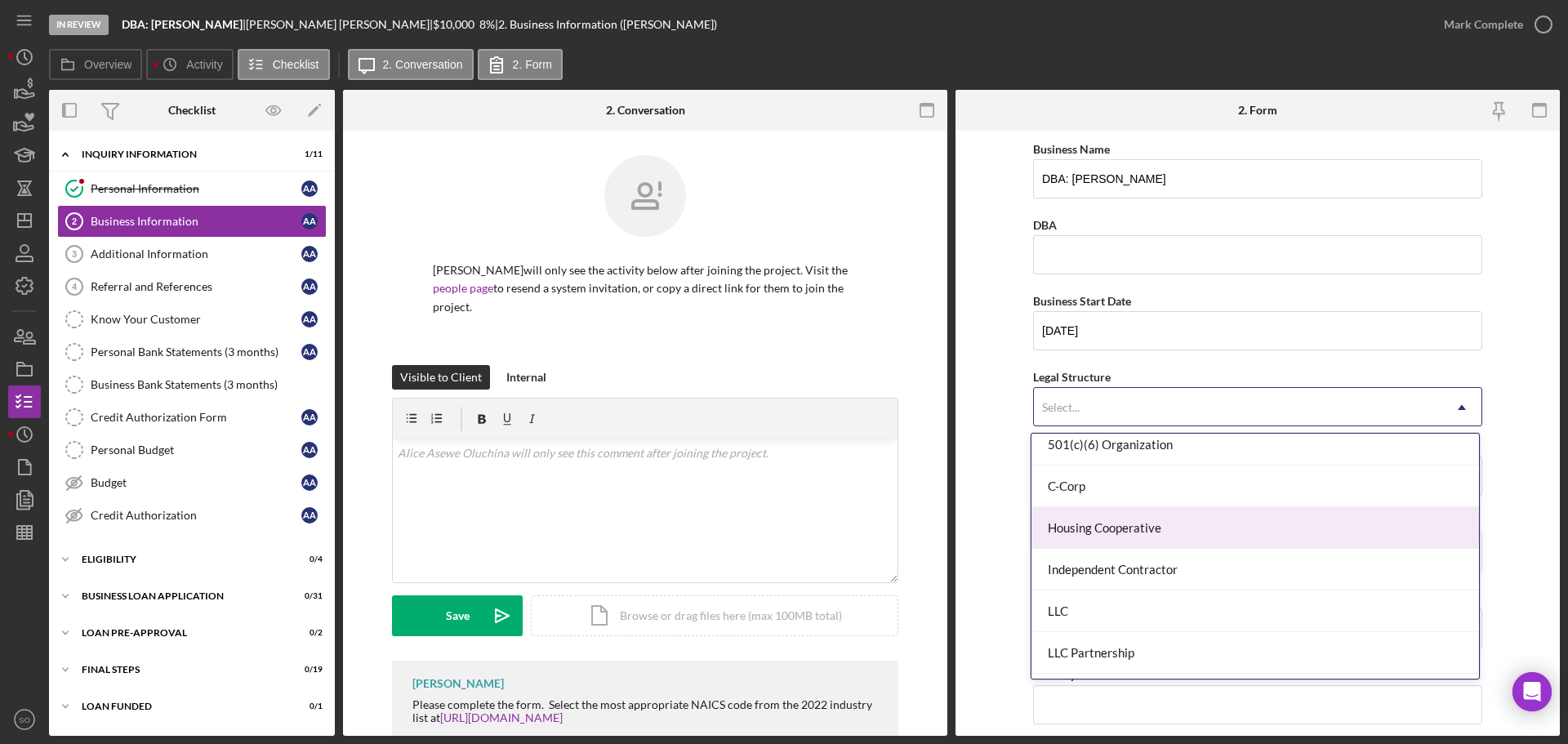
scroll to position [298, 0]
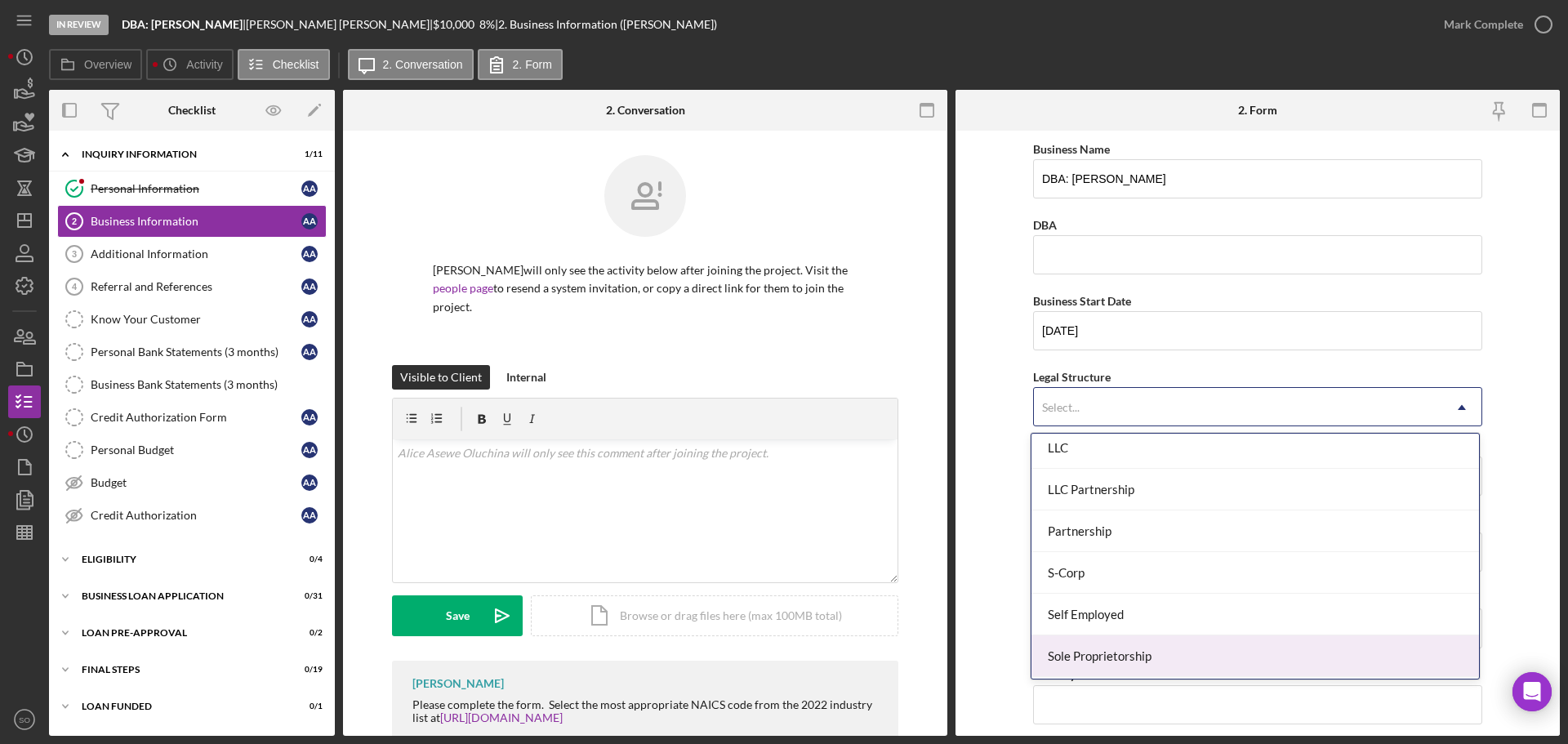
click at [1166, 659] on div "Sole Proprietorship" at bounding box center [1255, 656] width 447 height 42
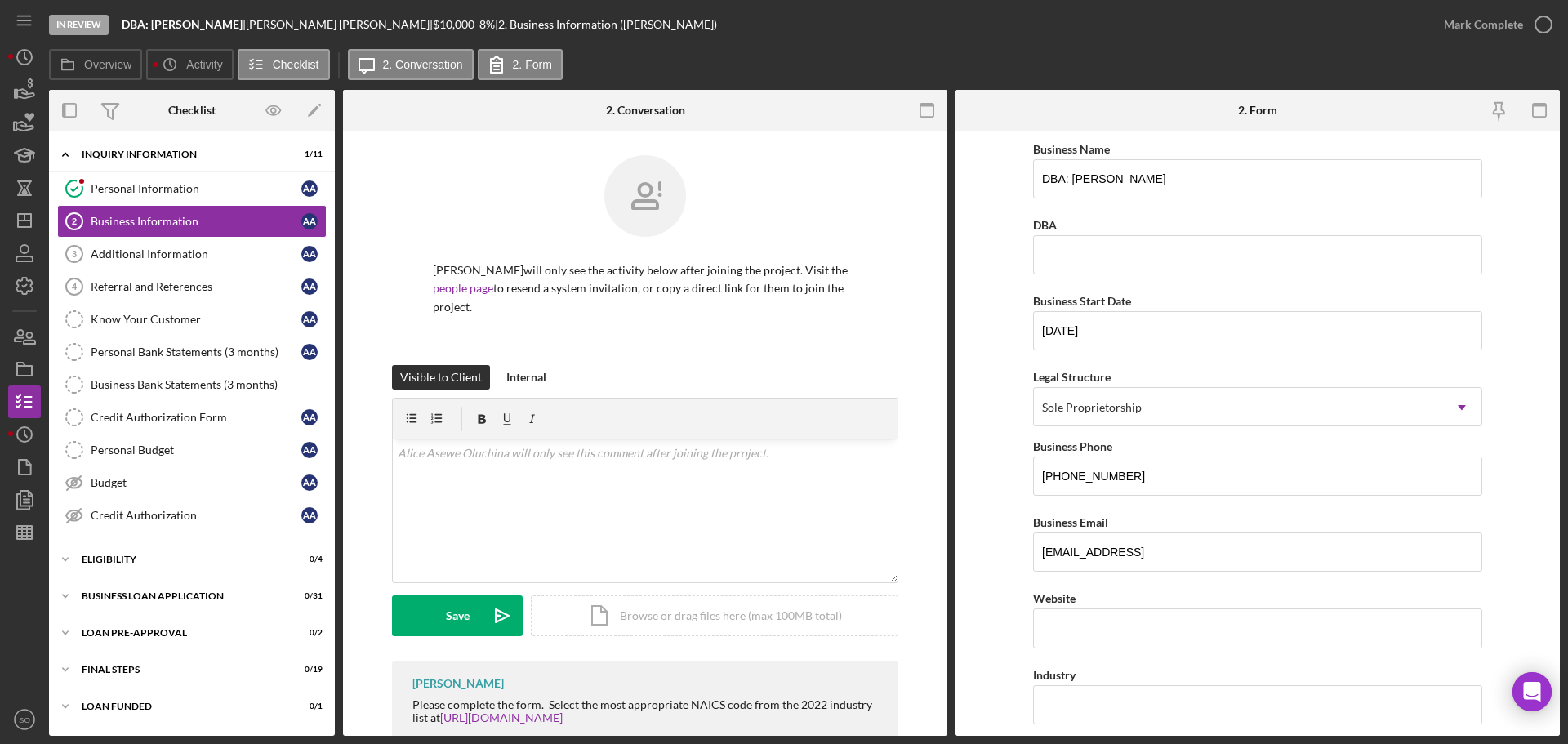
scroll to position [163, 0]
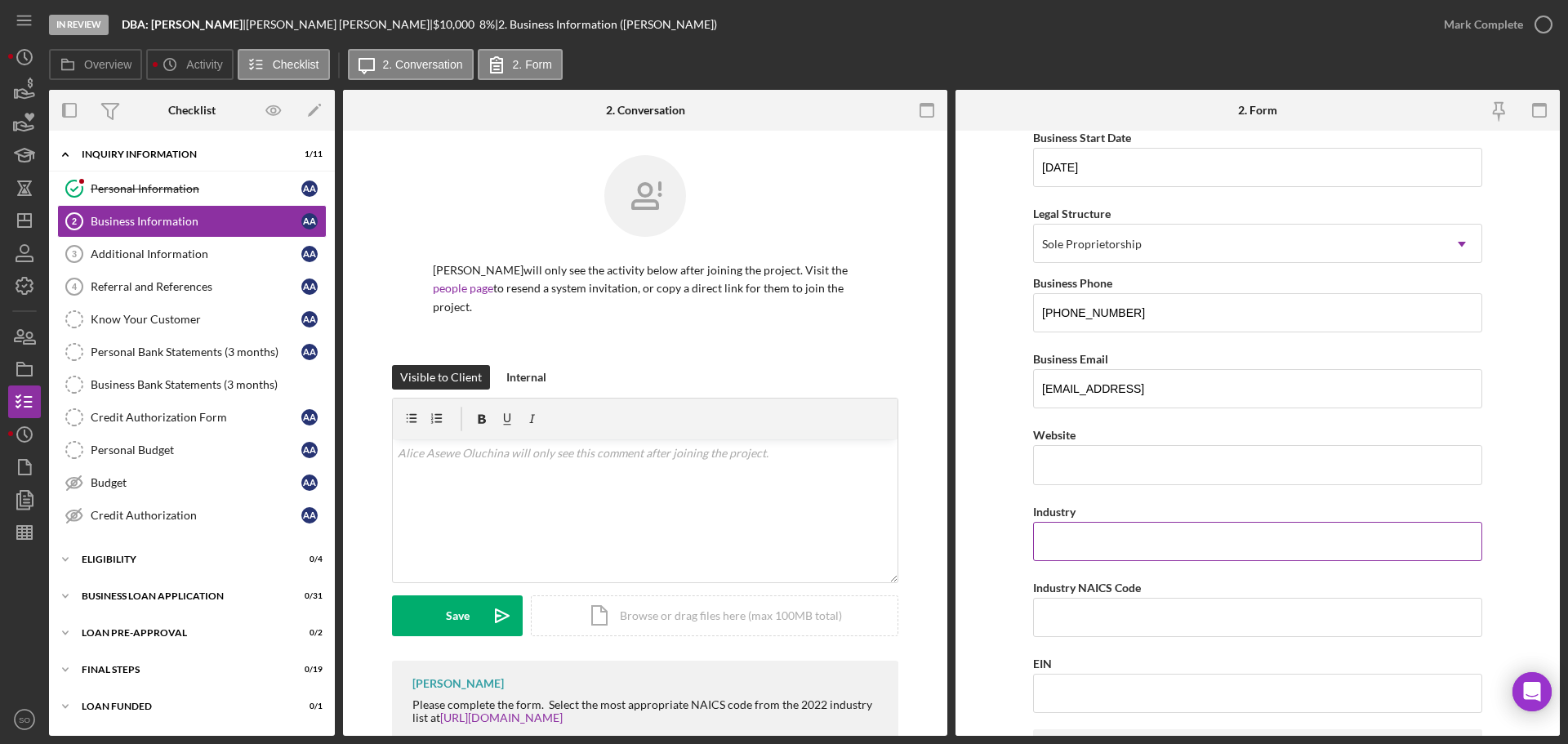
click at [1117, 540] on input "Industry" at bounding box center [1257, 541] width 449 height 39
paste input "health care"
type input "health care"
click at [1087, 608] on input "Industry NAICS Code" at bounding box center [1257, 617] width 449 height 39
paste input "621610"
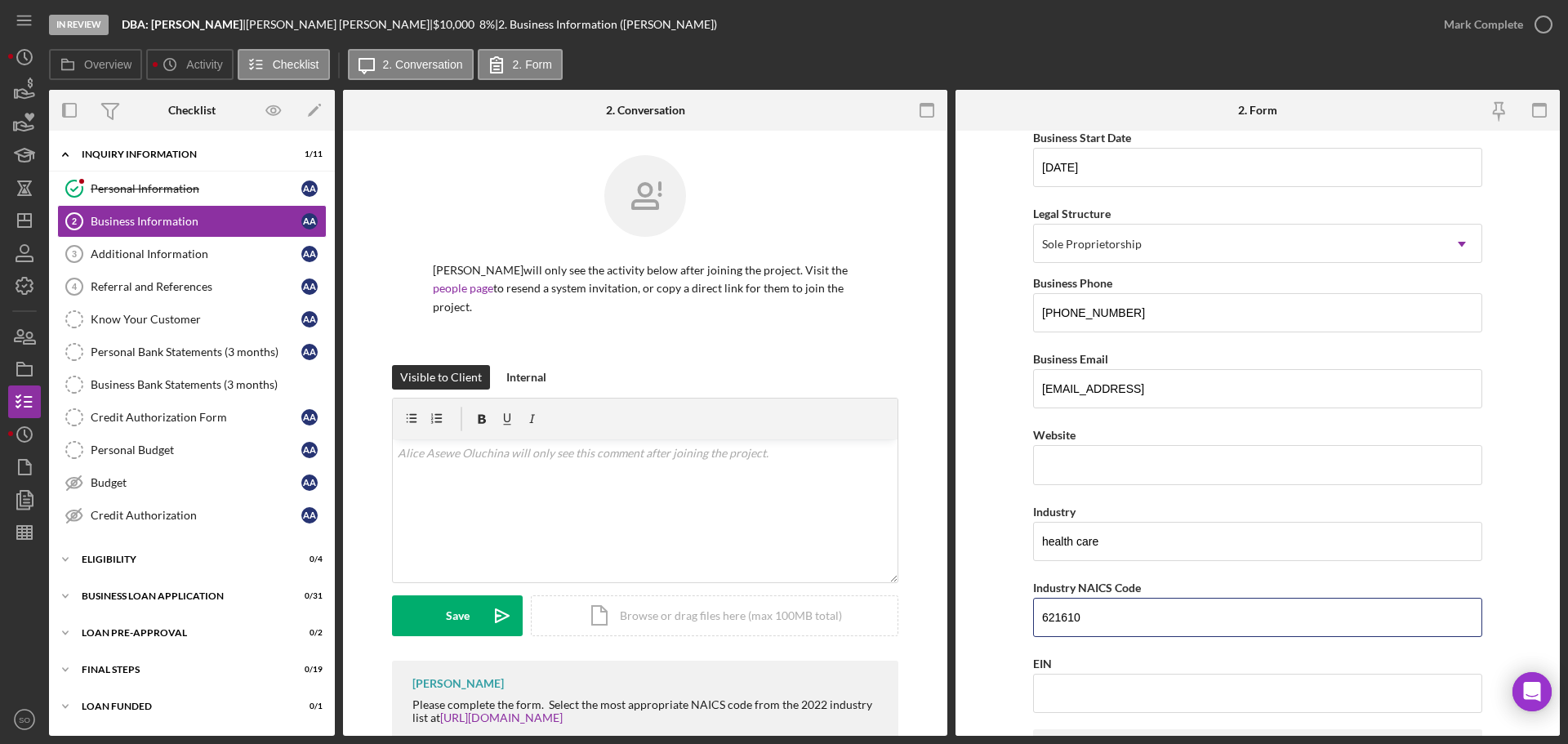
type input "621610"
click at [1000, 617] on form "Business Name DBA: Alice Asewe Oluchina DBA Business Start Date 01/01/2022 Lega…" at bounding box center [1257, 433] width 604 height 605
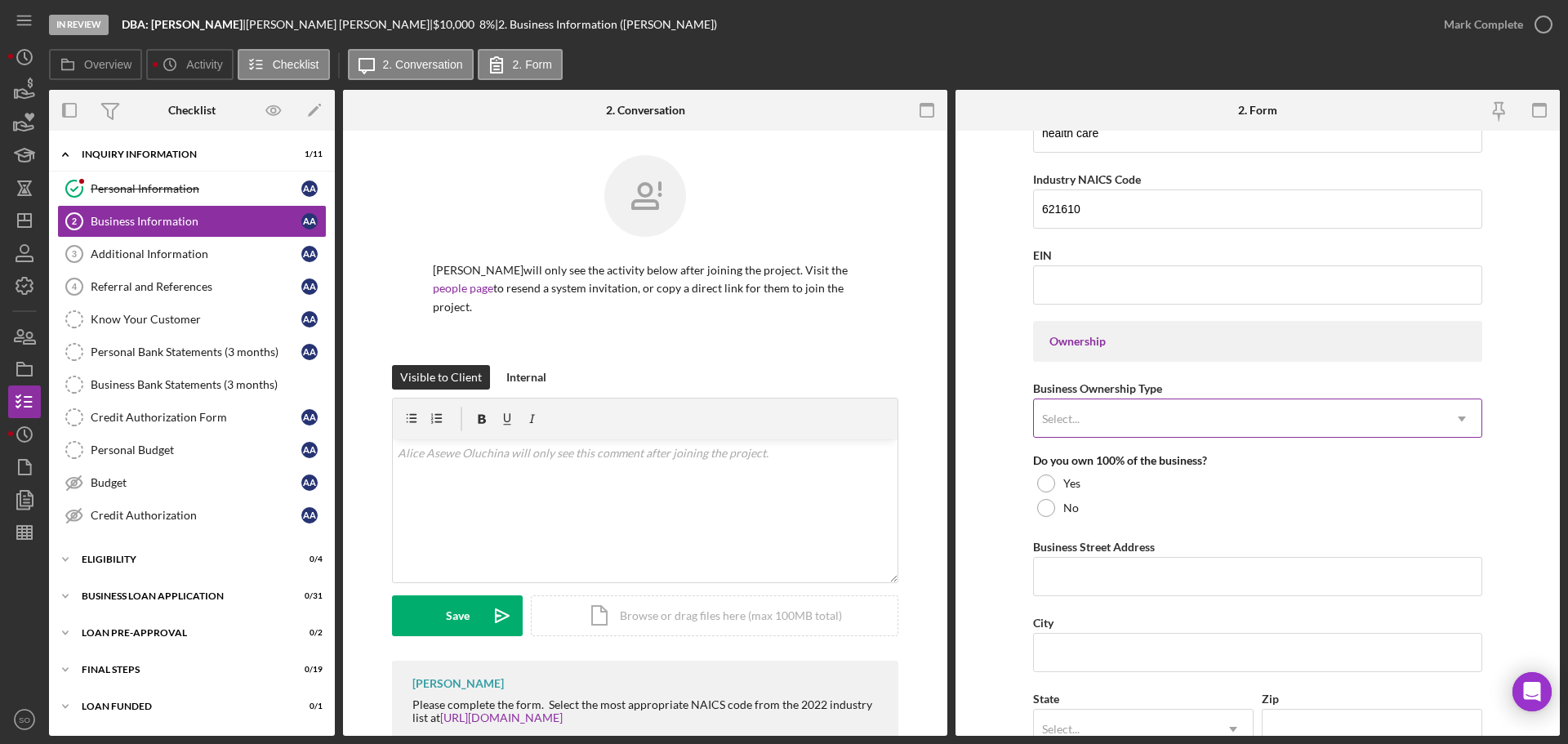
click at [1187, 420] on div "Select..." at bounding box center [1238, 419] width 408 height 38
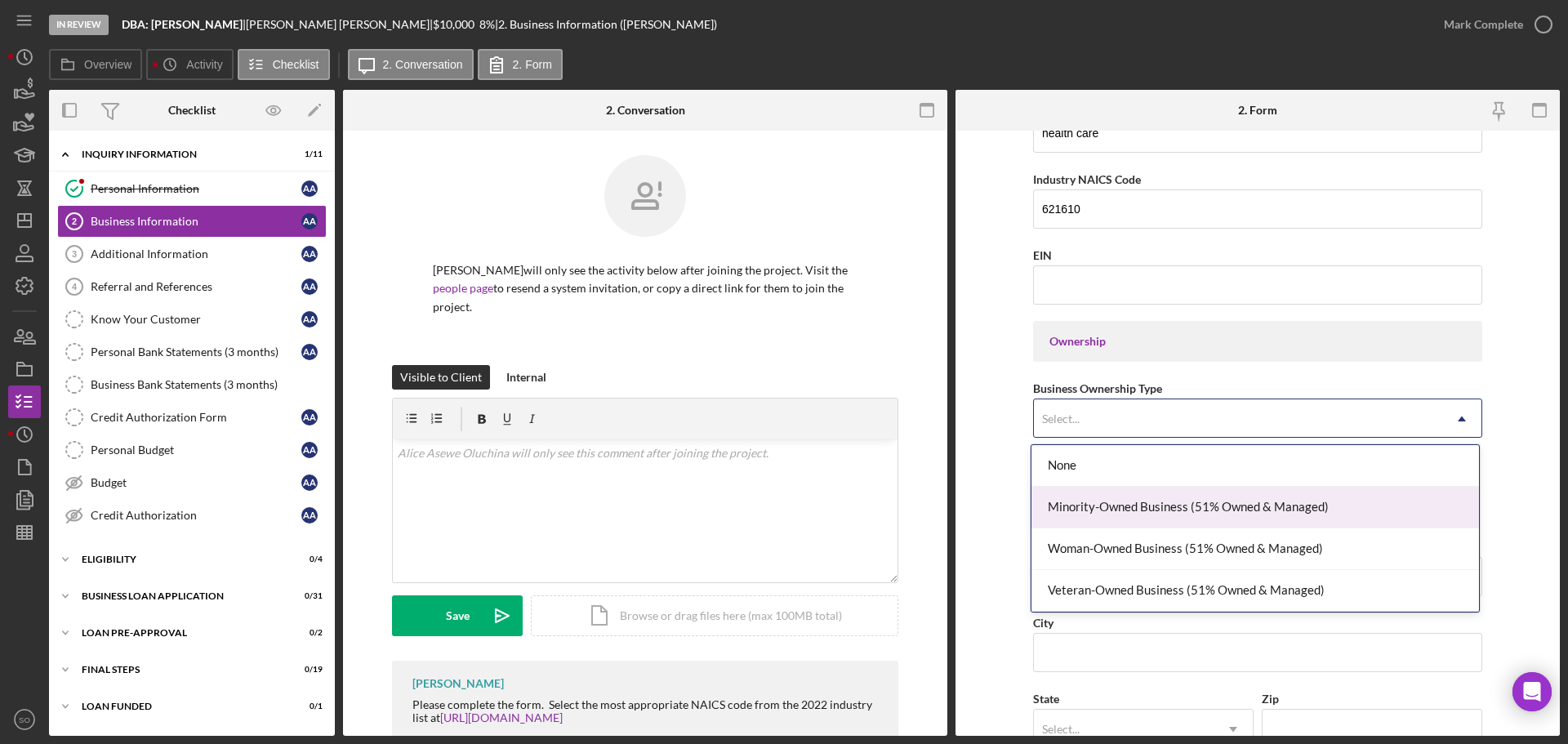
click at [1161, 519] on div "Minority-Owned Business (51% Owned & Managed)" at bounding box center [1255, 507] width 447 height 42
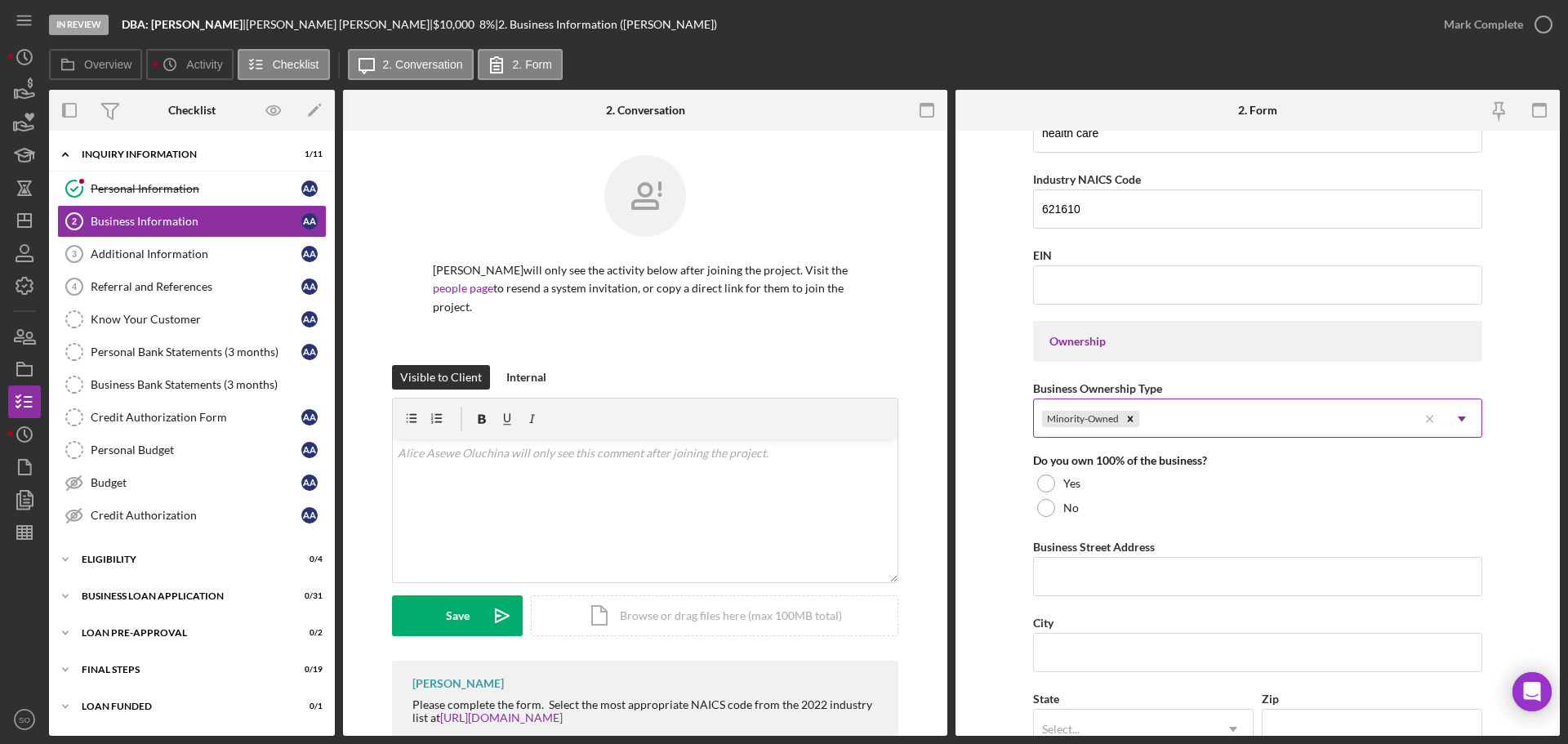
click at [1240, 425] on div "Minority-Owned" at bounding box center [1225, 419] width 384 height 38
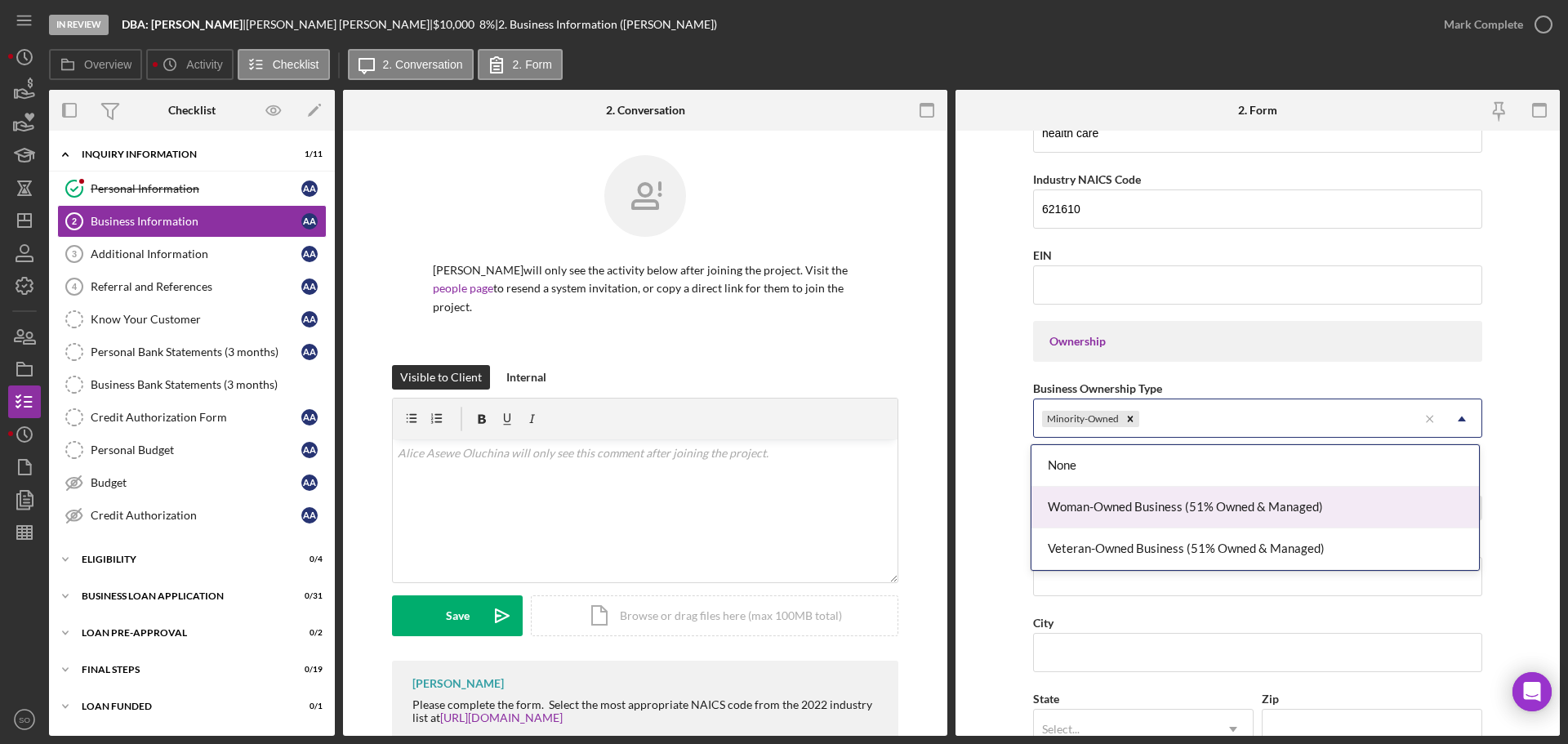
click at [1184, 508] on div "Woman-Owned Business (51% Owned & Managed)" at bounding box center [1255, 507] width 447 height 42
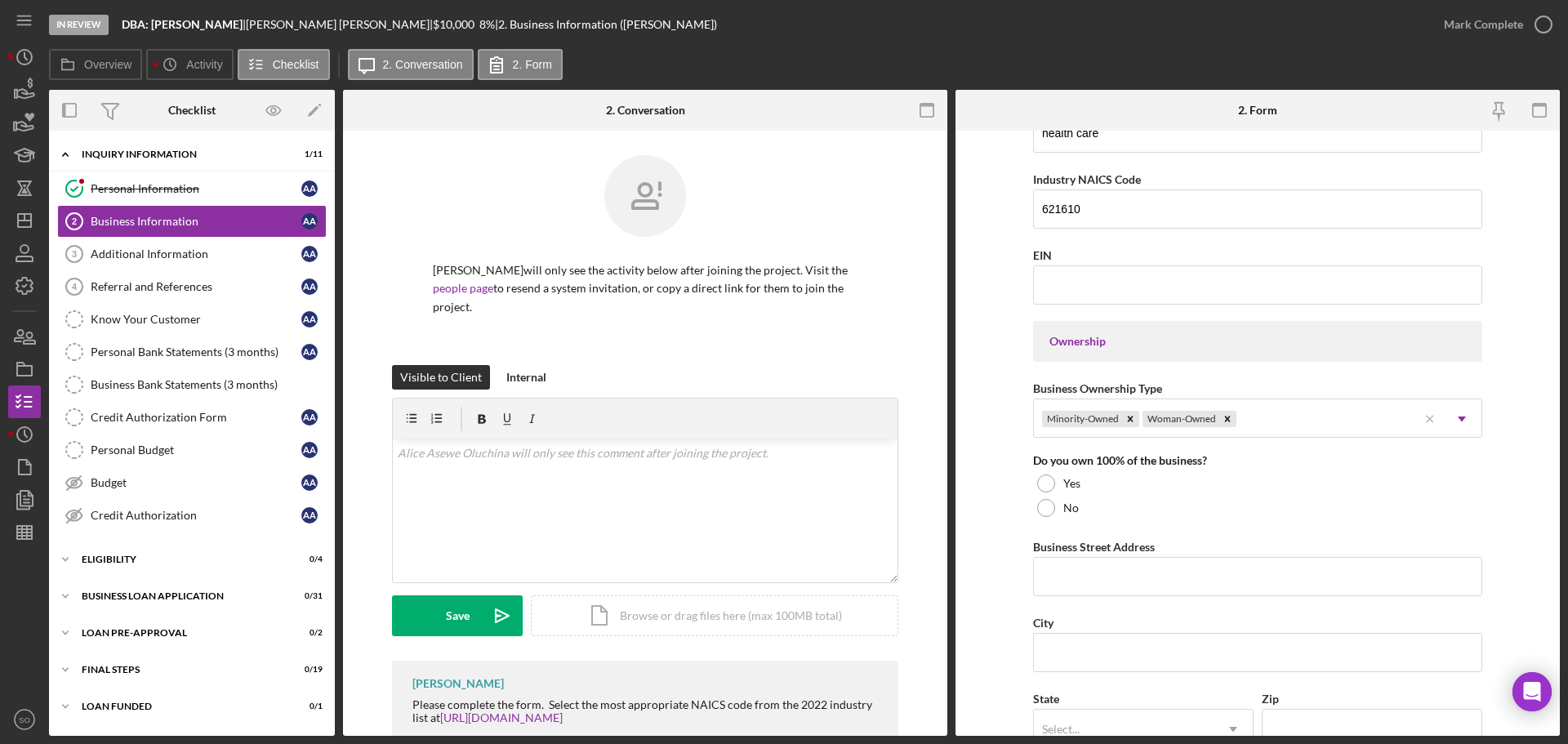
click at [1011, 523] on form "Business Name DBA: Alice Asewe Oluchina DBA Business Start Date 01/01/2022 Lega…" at bounding box center [1257, 433] width 604 height 605
click at [1060, 487] on div "Yes" at bounding box center [1257, 483] width 449 height 24
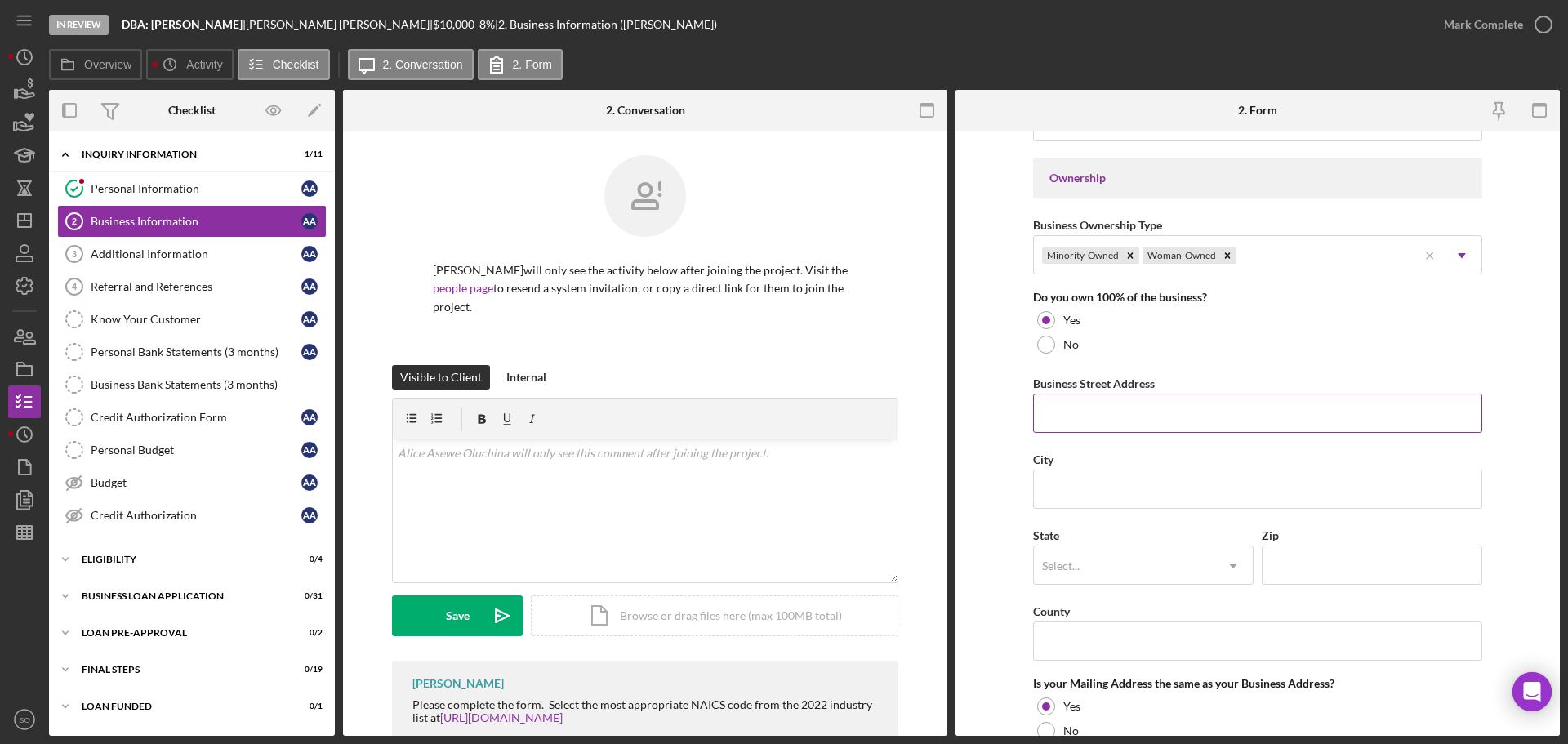
click at [1238, 407] on input "Business Street Address" at bounding box center [1257, 413] width 449 height 39
paste input "12106 Natural Bridge Rd Unit D"
type input "12106 Natural Bridge Rd Unit D"
click at [1259, 497] on input "City" at bounding box center [1257, 489] width 449 height 39
paste input "bridgeton"
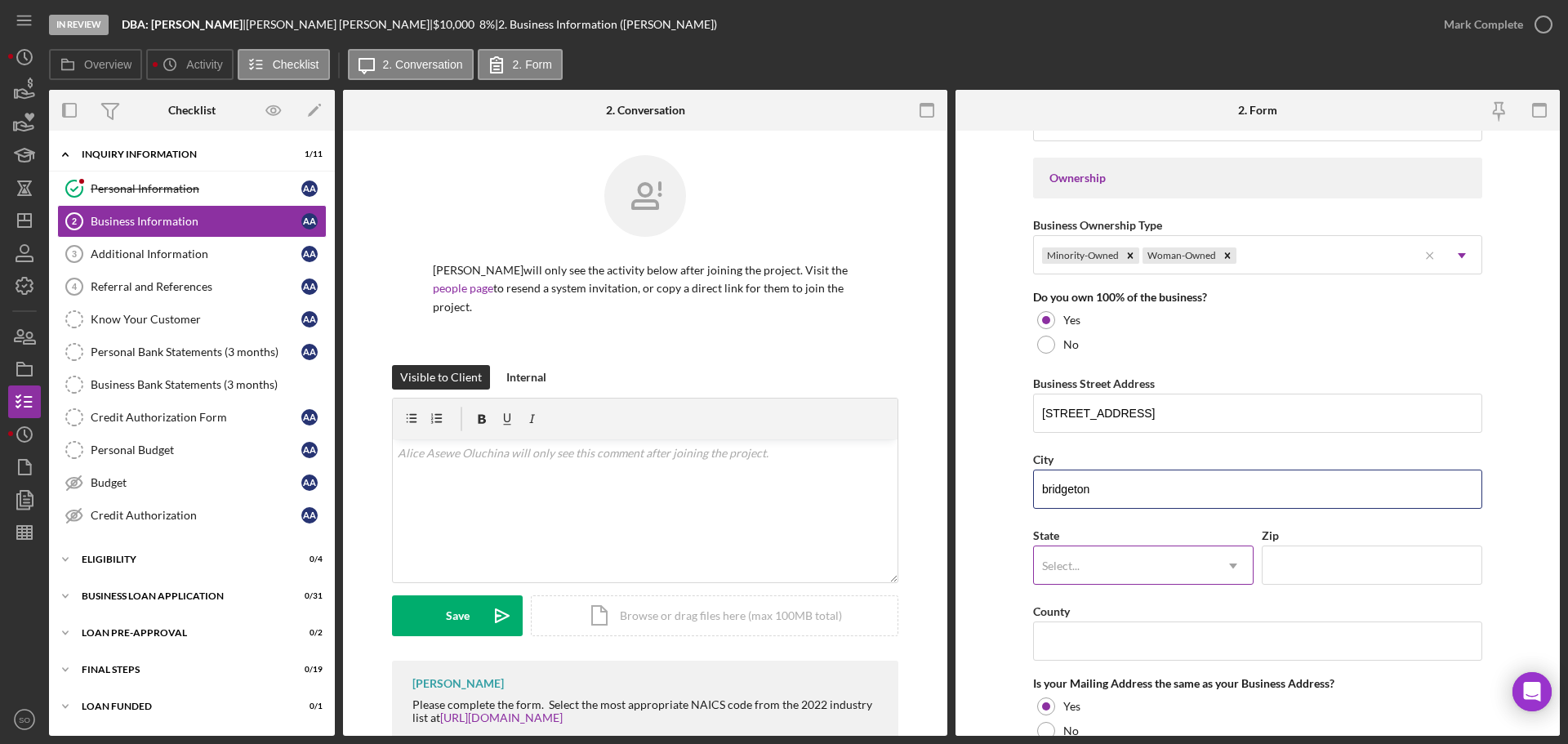
type input "bridgeton"
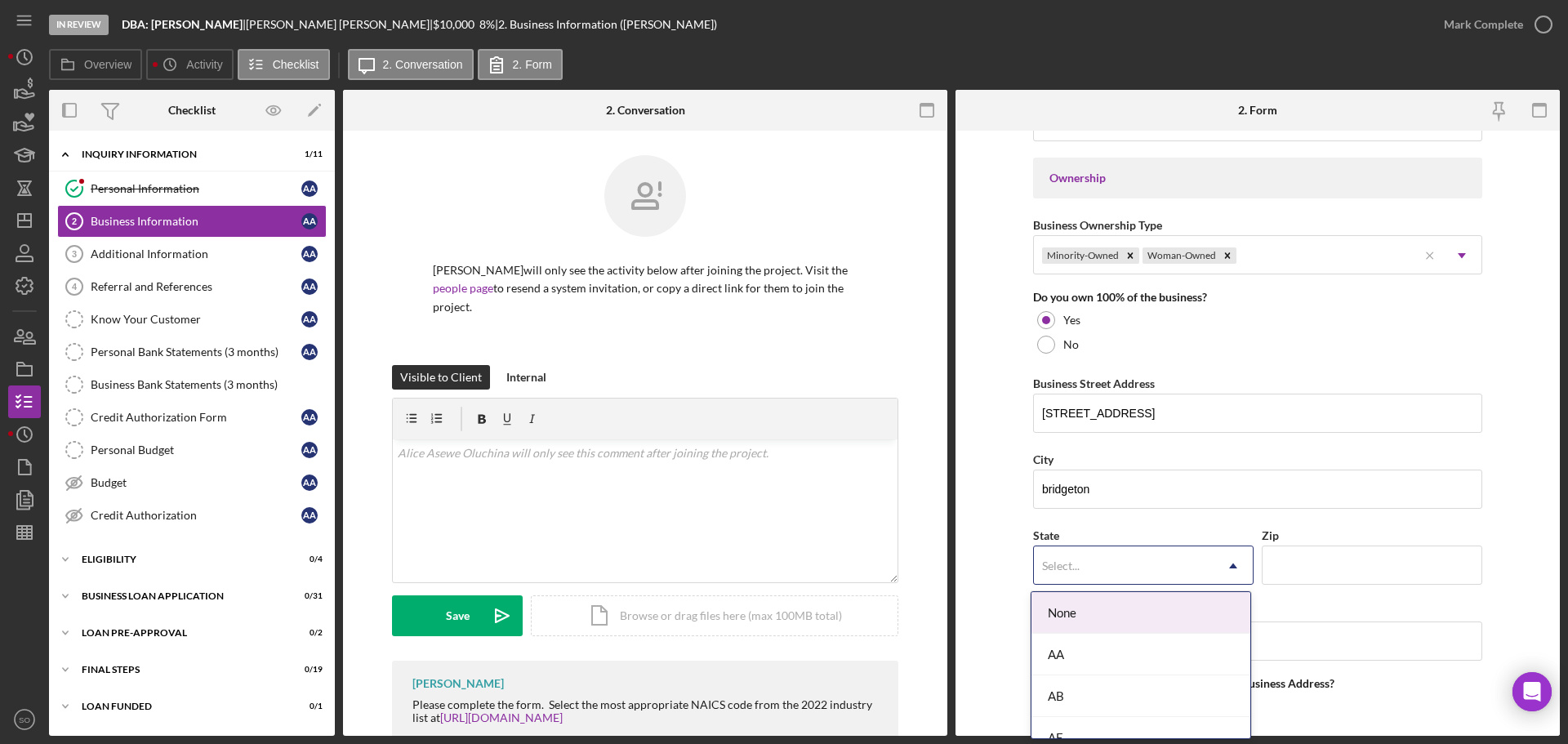
click at [1135, 564] on div "Select..." at bounding box center [1123, 566] width 180 height 38
type input "mo"
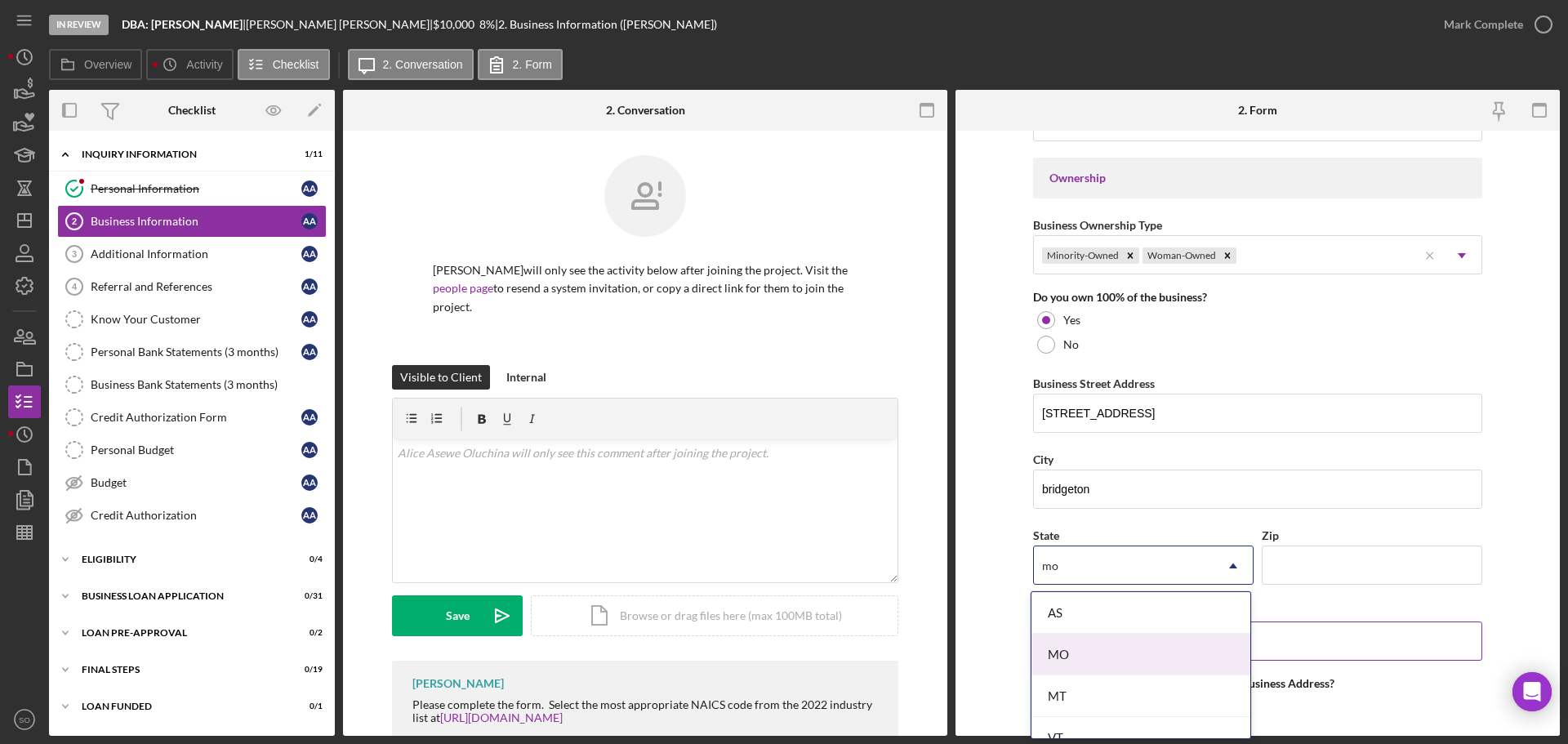
drag, startPoint x: 1137, startPoint y: 645, endPoint x: 1286, endPoint y: 660, distance: 149.8
click at [1138, 649] on div "MO" at bounding box center [1141, 655] width 219 height 42
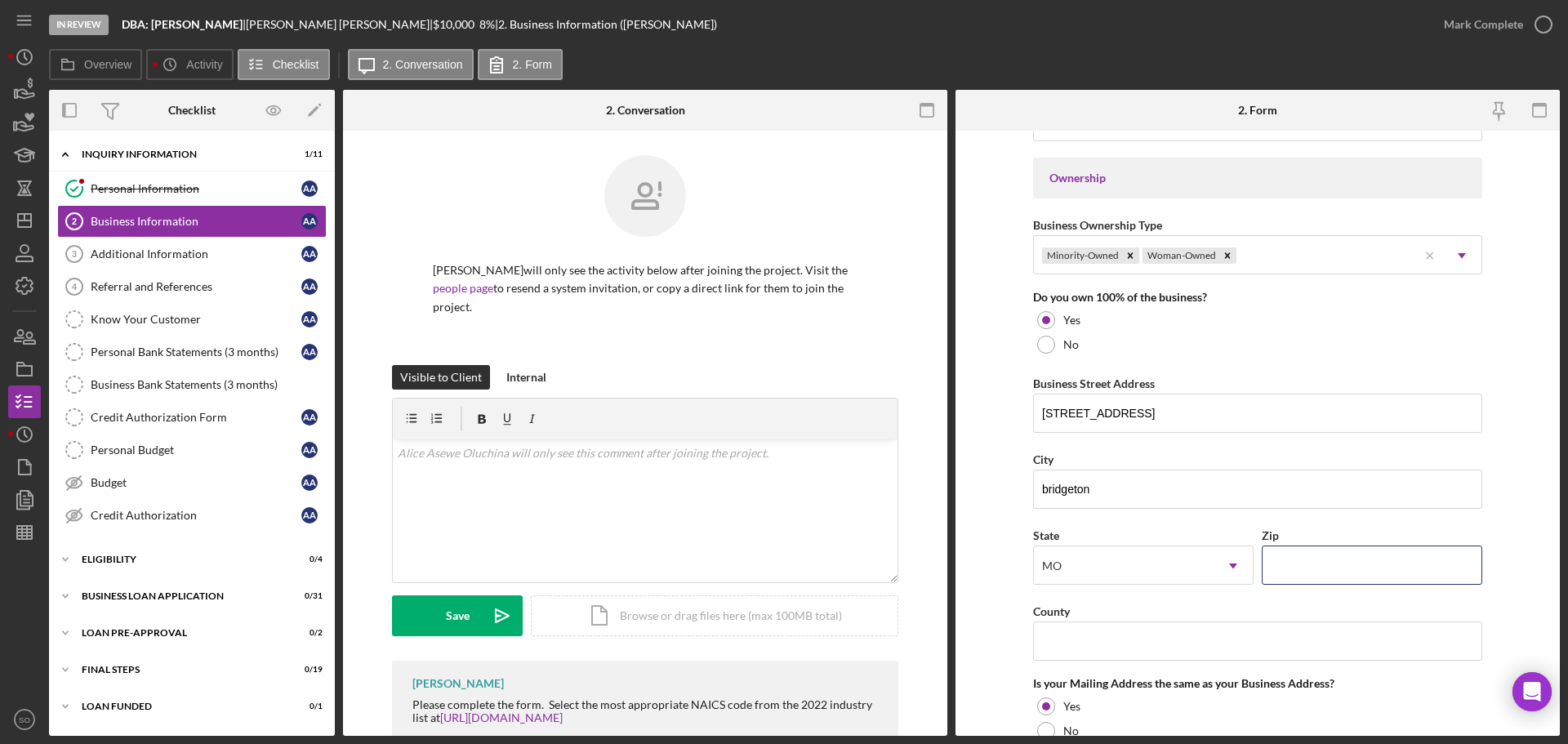
drag, startPoint x: 1316, startPoint y: 573, endPoint x: 1299, endPoint y: 589, distance: 23.3
click at [1316, 573] on input "Zip" at bounding box center [1372, 565] width 221 height 39
paste input "63044"
type input "63044"
click at [1190, 621] on input "County" at bounding box center [1257, 640] width 449 height 39
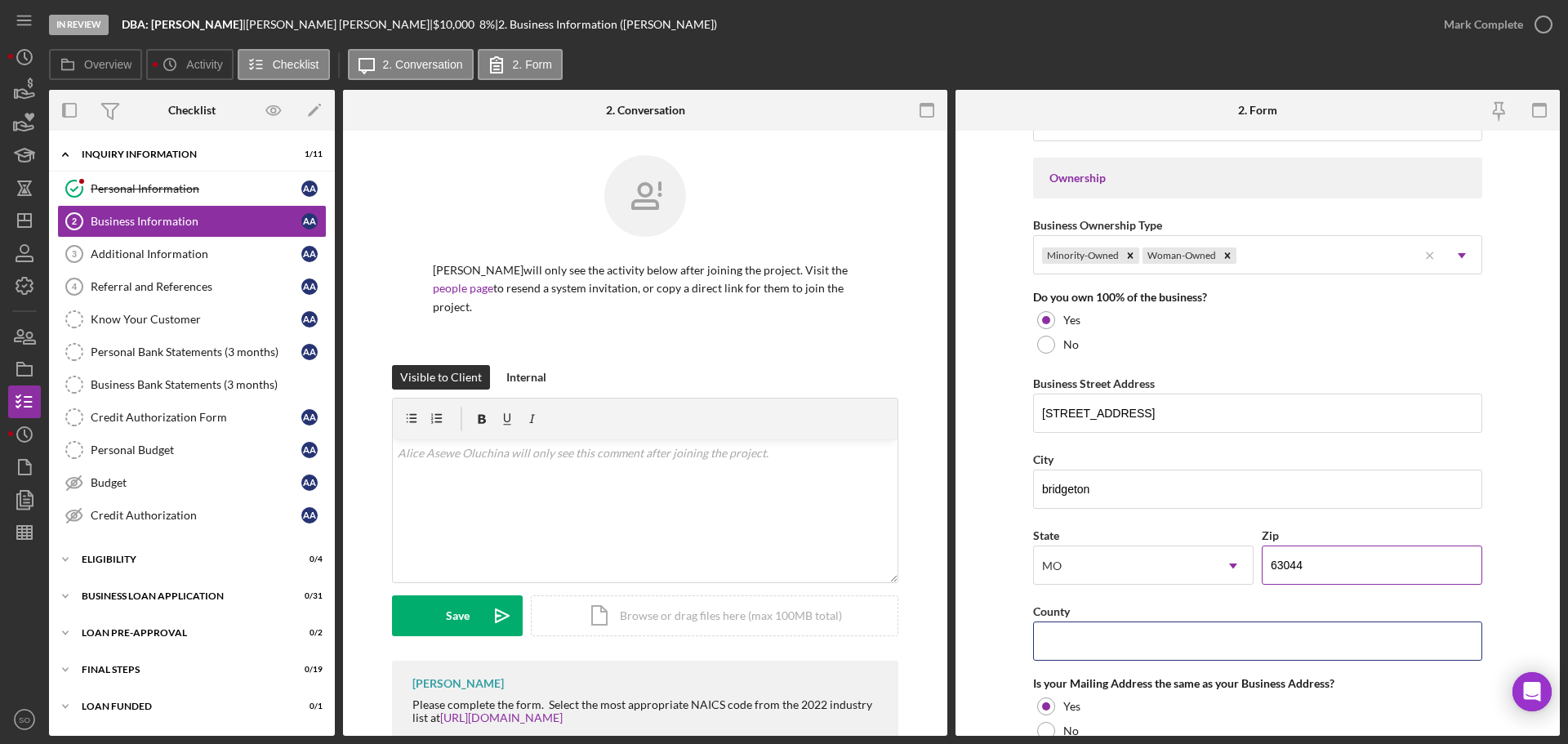
type input "St. Louis County"
click at [1005, 604] on form "Business Name DBA: Alice Asewe Oluchina DBA Business Start Date 01/01/2022 Lega…" at bounding box center [1257, 433] width 604 height 605
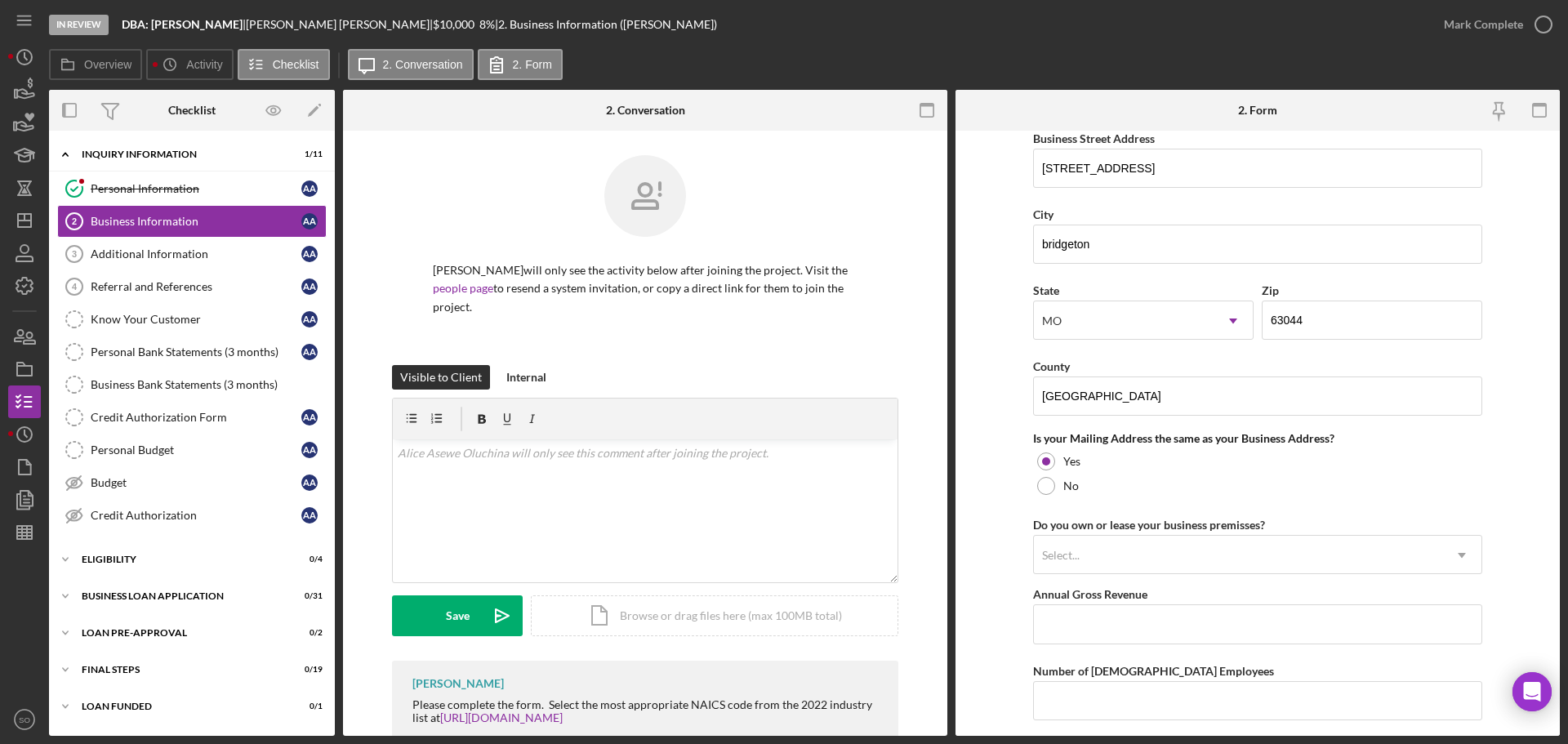
scroll to position [1062, 0]
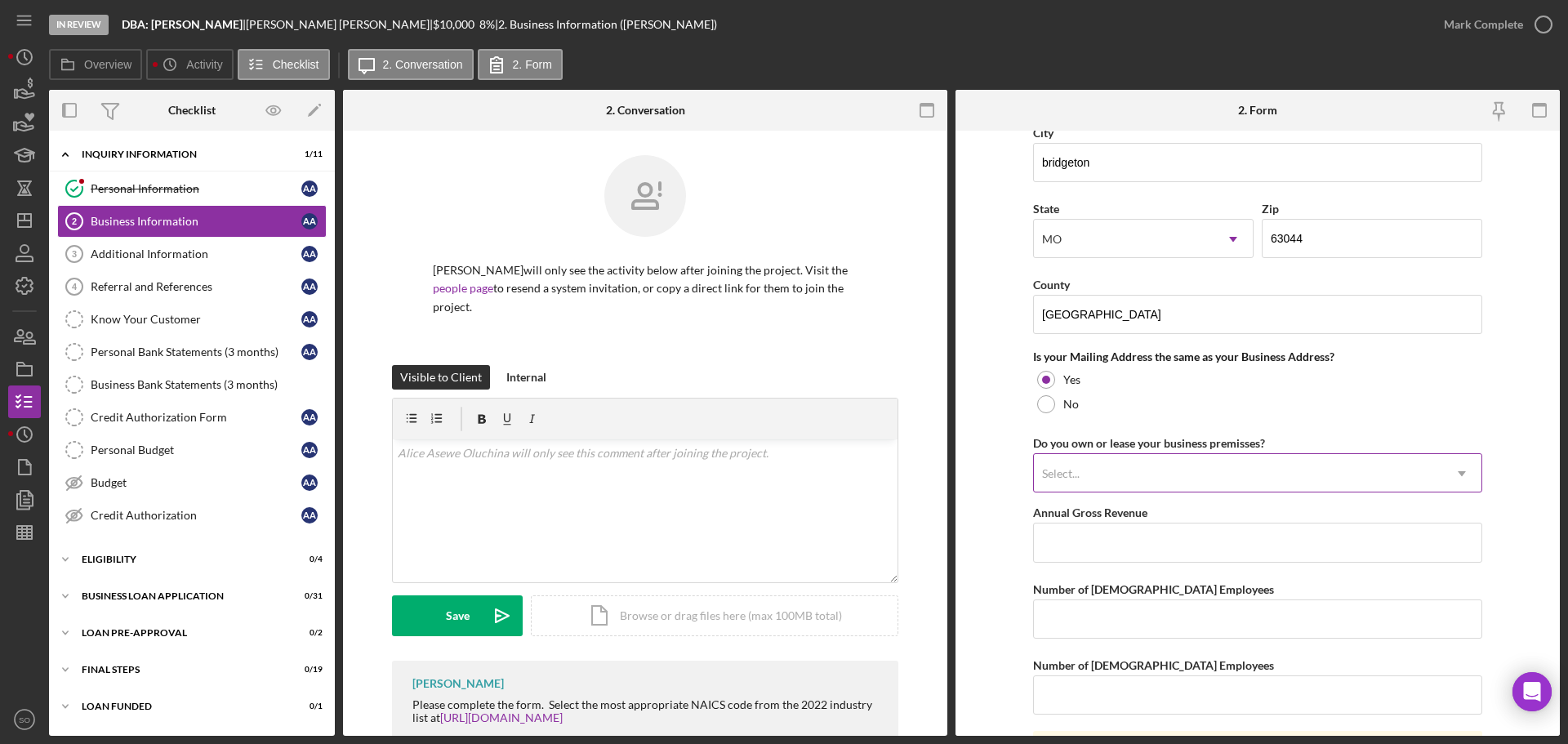
click at [1191, 477] on div "Select..." at bounding box center [1238, 473] width 408 height 38
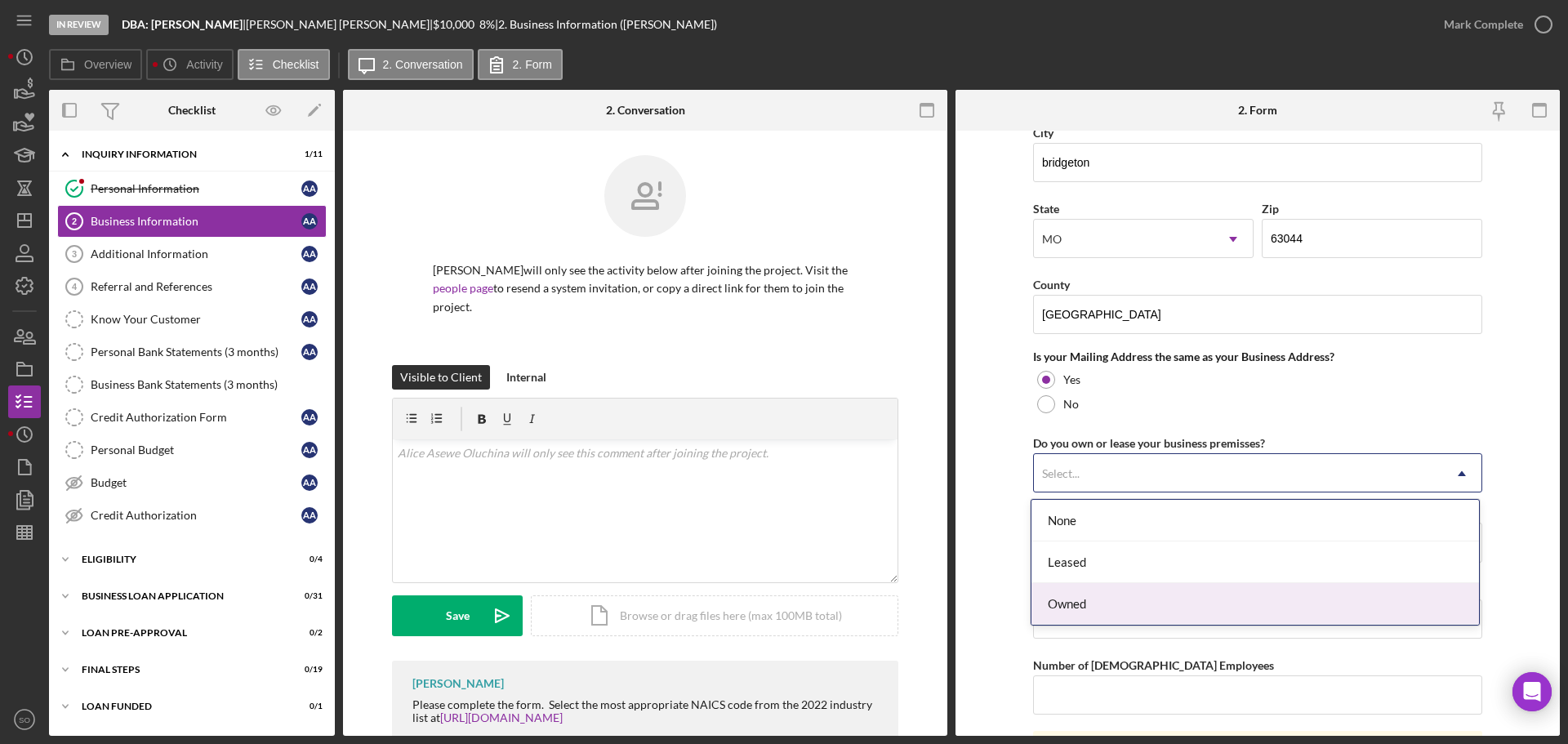
click at [1105, 593] on div "Owned" at bounding box center [1255, 604] width 447 height 42
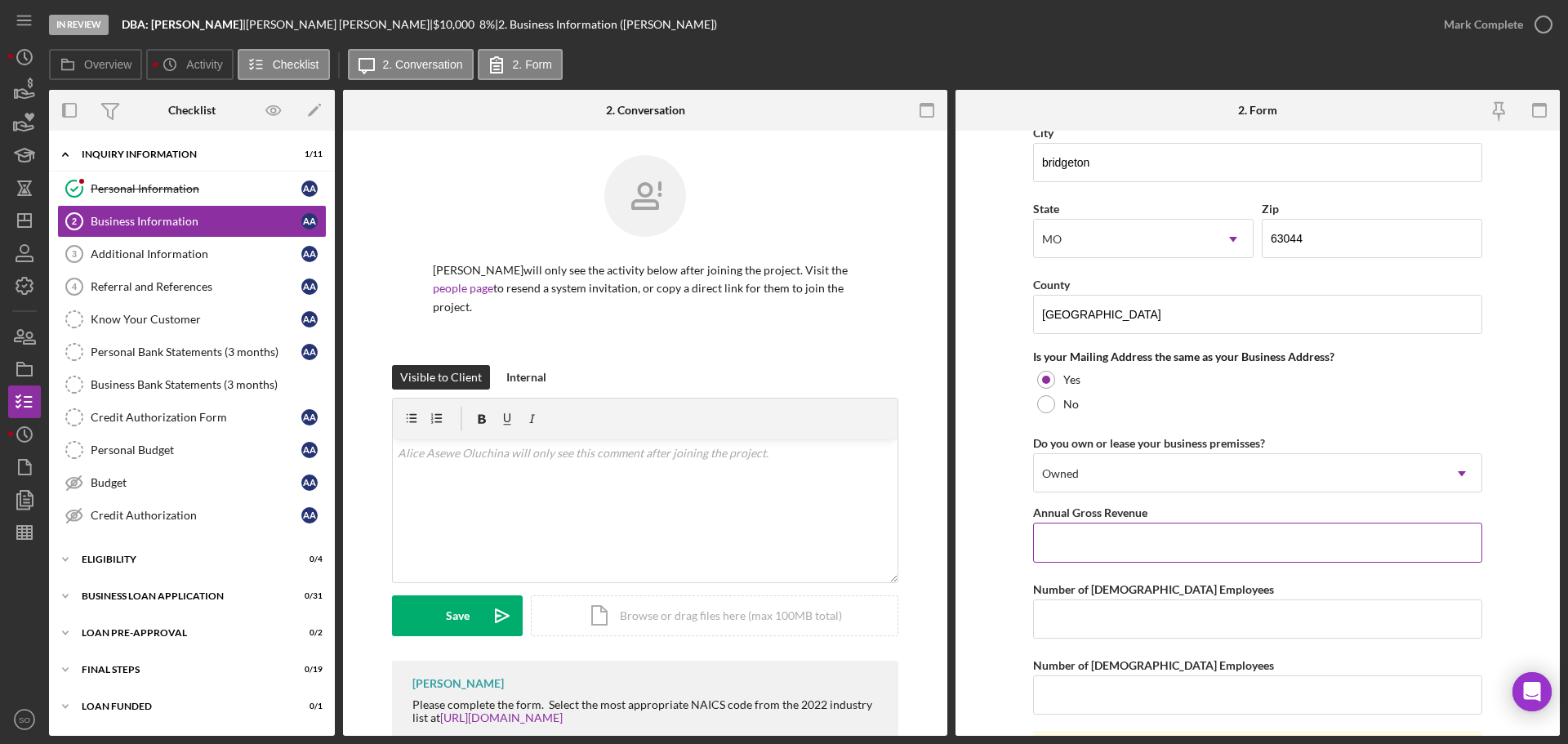
click at [1147, 546] on input "Annual Gross Revenue" at bounding box center [1257, 542] width 449 height 39
type input "$55,000"
click at [1153, 617] on input "Number of Full-Time Employees" at bounding box center [1257, 619] width 449 height 39
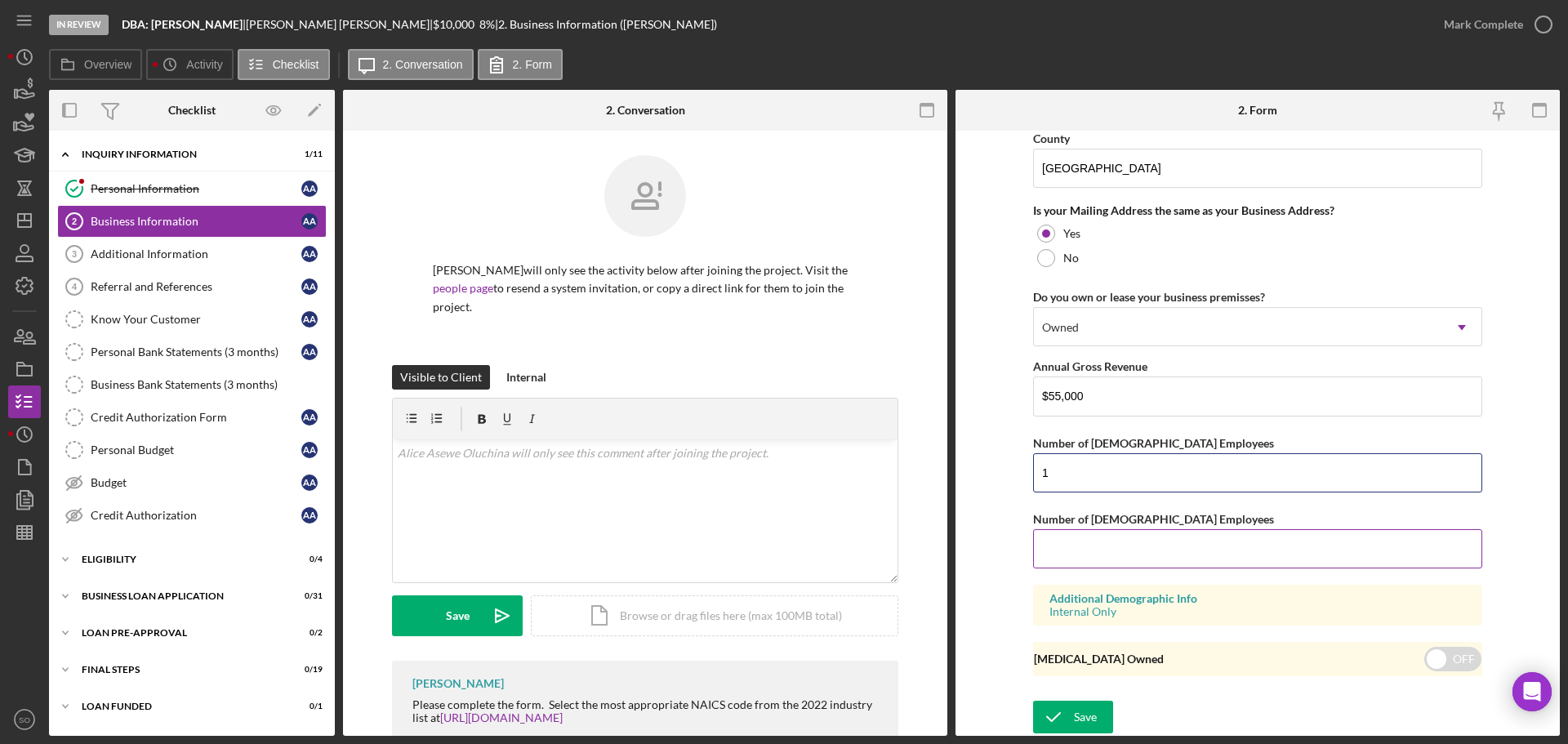
type input "1"
click at [1111, 552] on input "Number of Part-Time Employees" at bounding box center [1257, 548] width 449 height 39
type input "0"
click at [1087, 717] on div "Save" at bounding box center [1085, 716] width 23 height 33
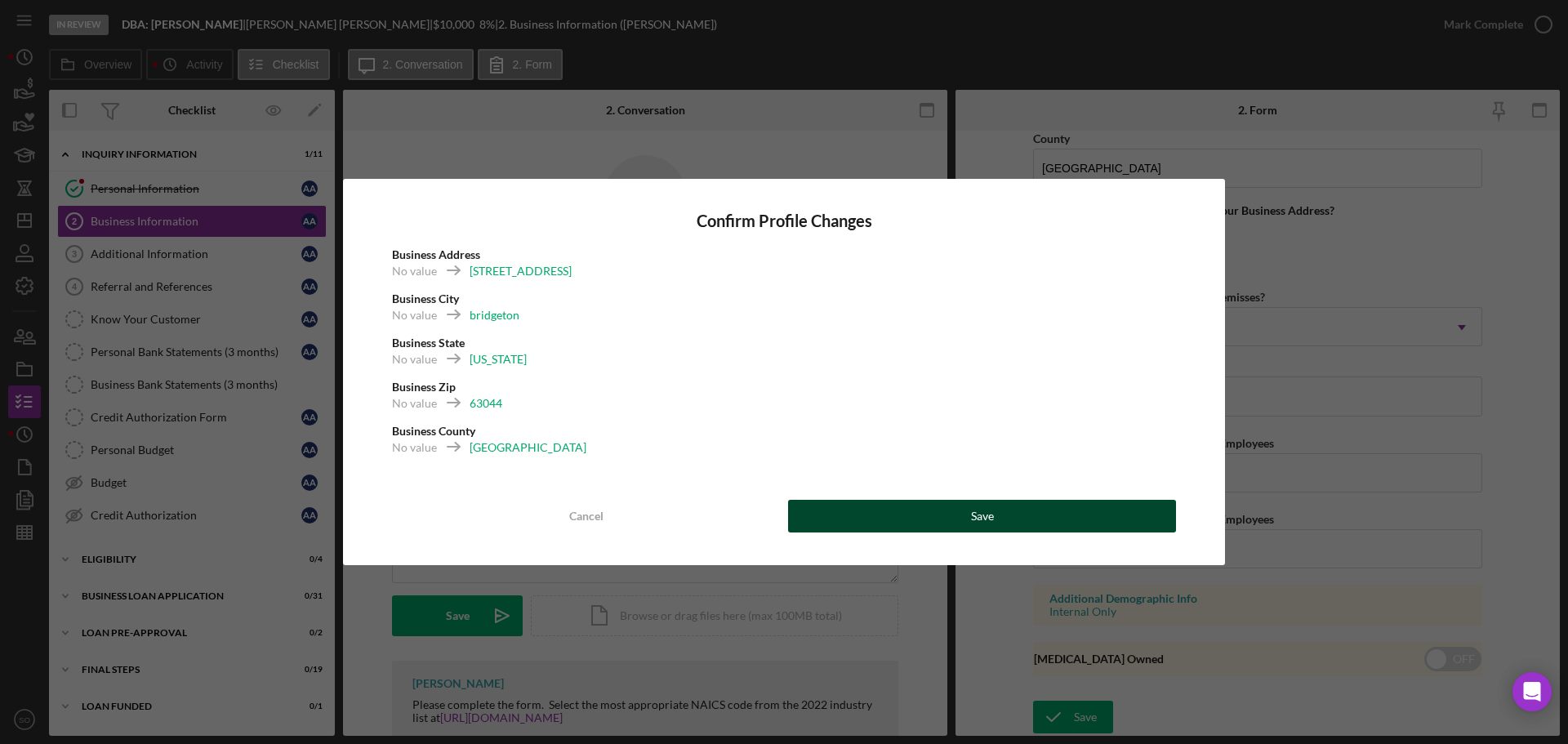
click at [1020, 529] on button "Save" at bounding box center [982, 516] width 388 height 33
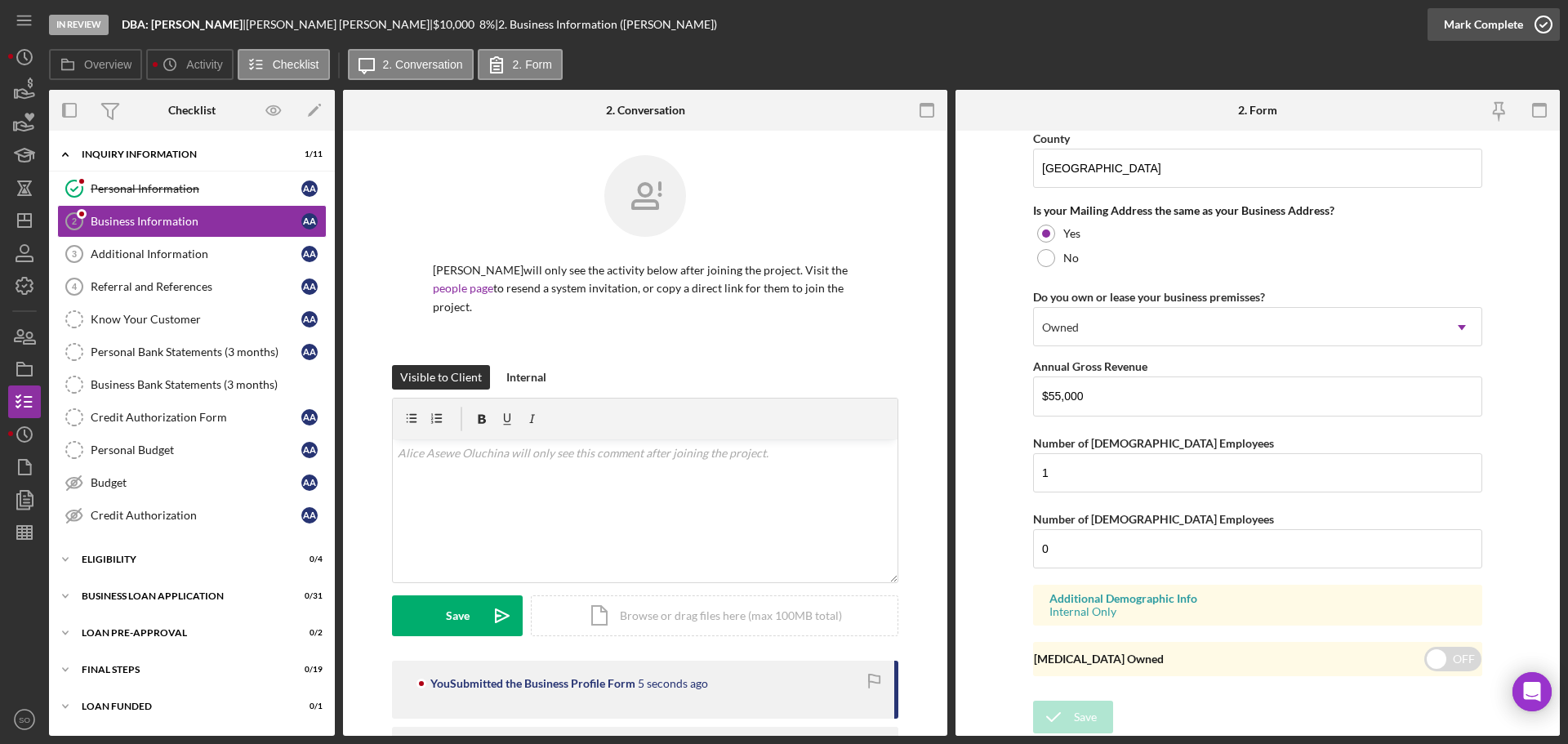
click at [1481, 33] on div "Mark Complete" at bounding box center [1483, 24] width 79 height 33
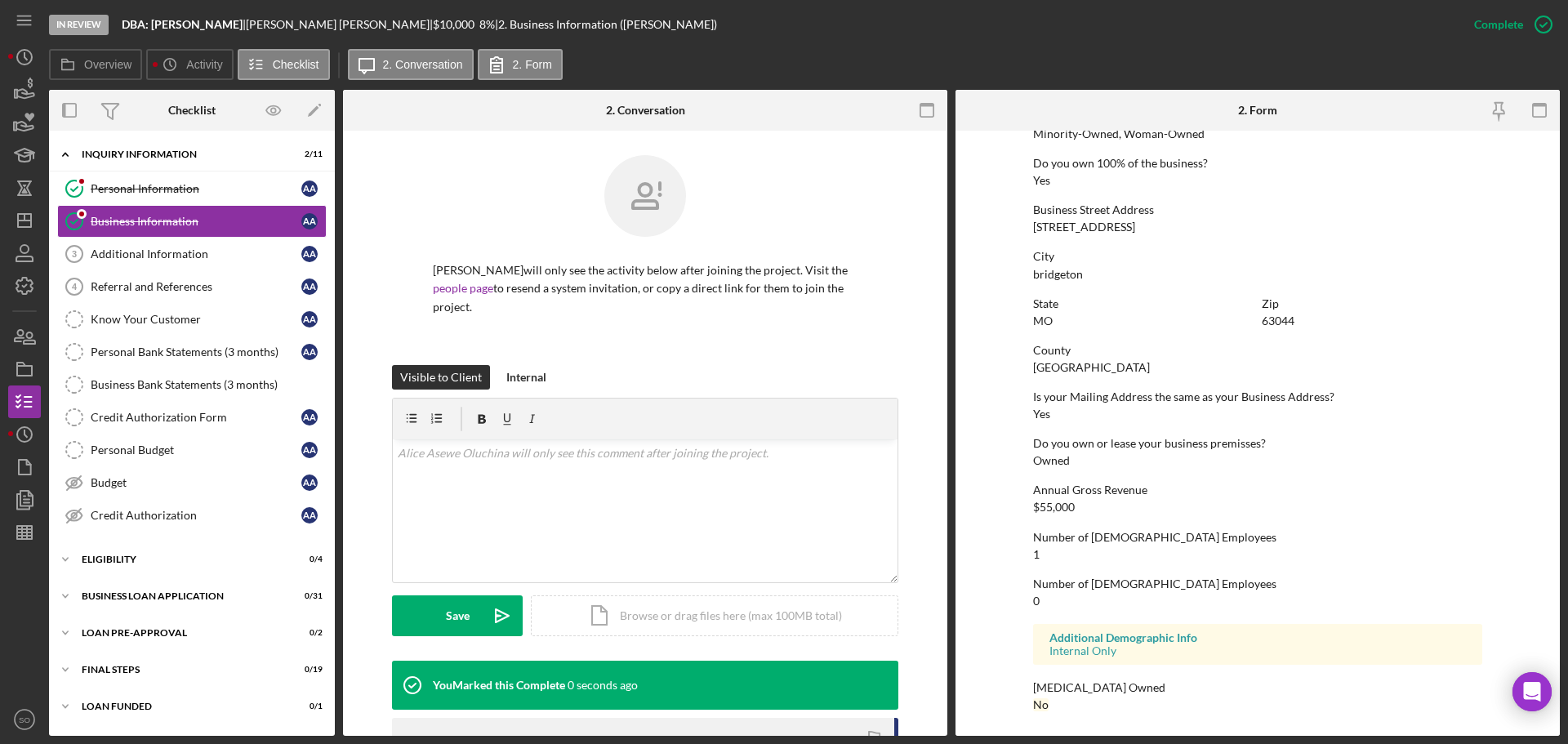
scroll to position [626, 0]
click at [172, 243] on link "Additional Information 3 Additional Information A A" at bounding box center [191, 253] width 269 height 33
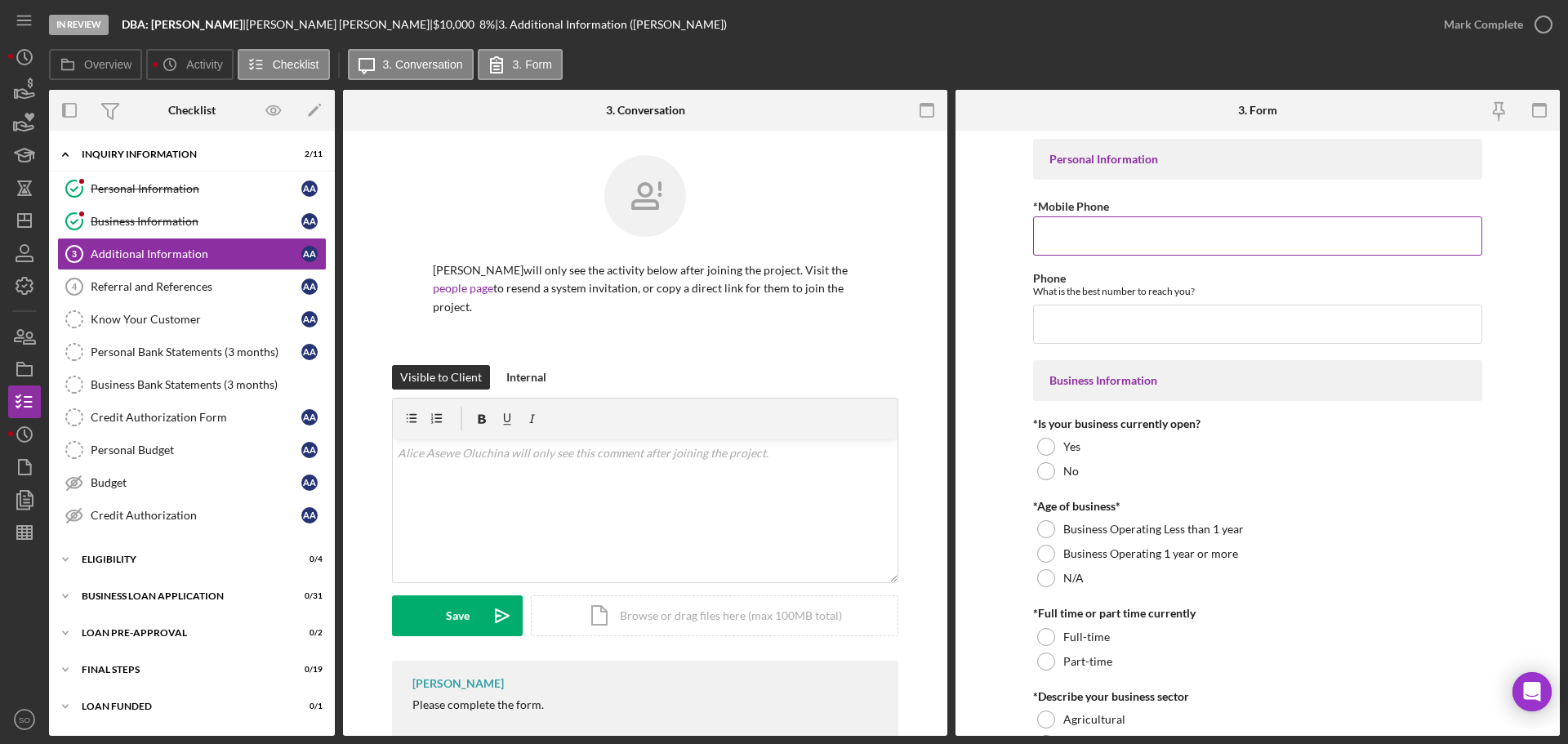
click at [1175, 228] on input "*Mobile Phone" at bounding box center [1257, 236] width 449 height 39
paste input "(405) 204-8429"
type input "(405) 204-8429"
click at [1123, 336] on input "Phone" at bounding box center [1257, 324] width 449 height 39
paste input "(405) 204-8429"
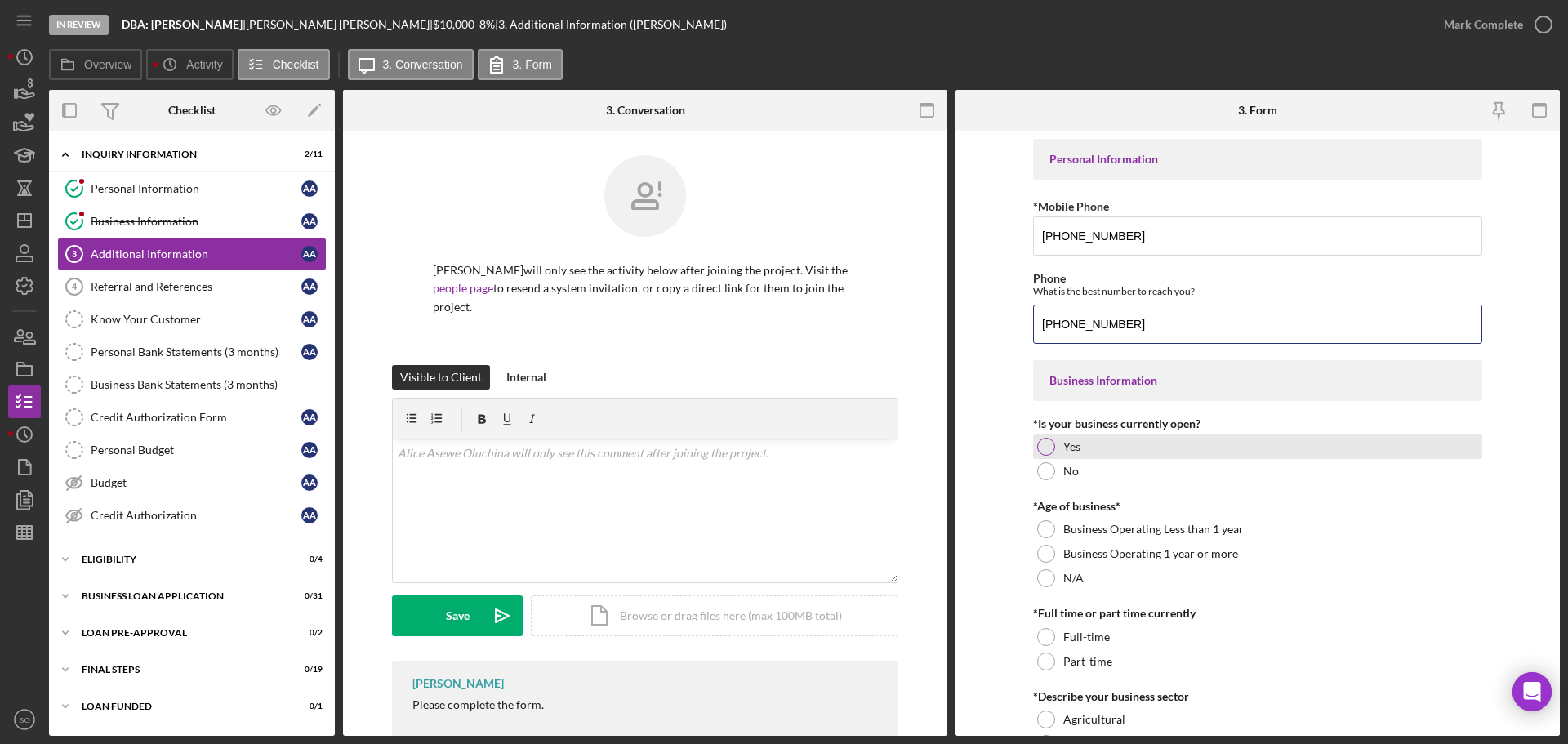
type input "(405) 204-8429"
click at [1063, 447] on label "Yes" at bounding box center [1072, 447] width 18 height 13
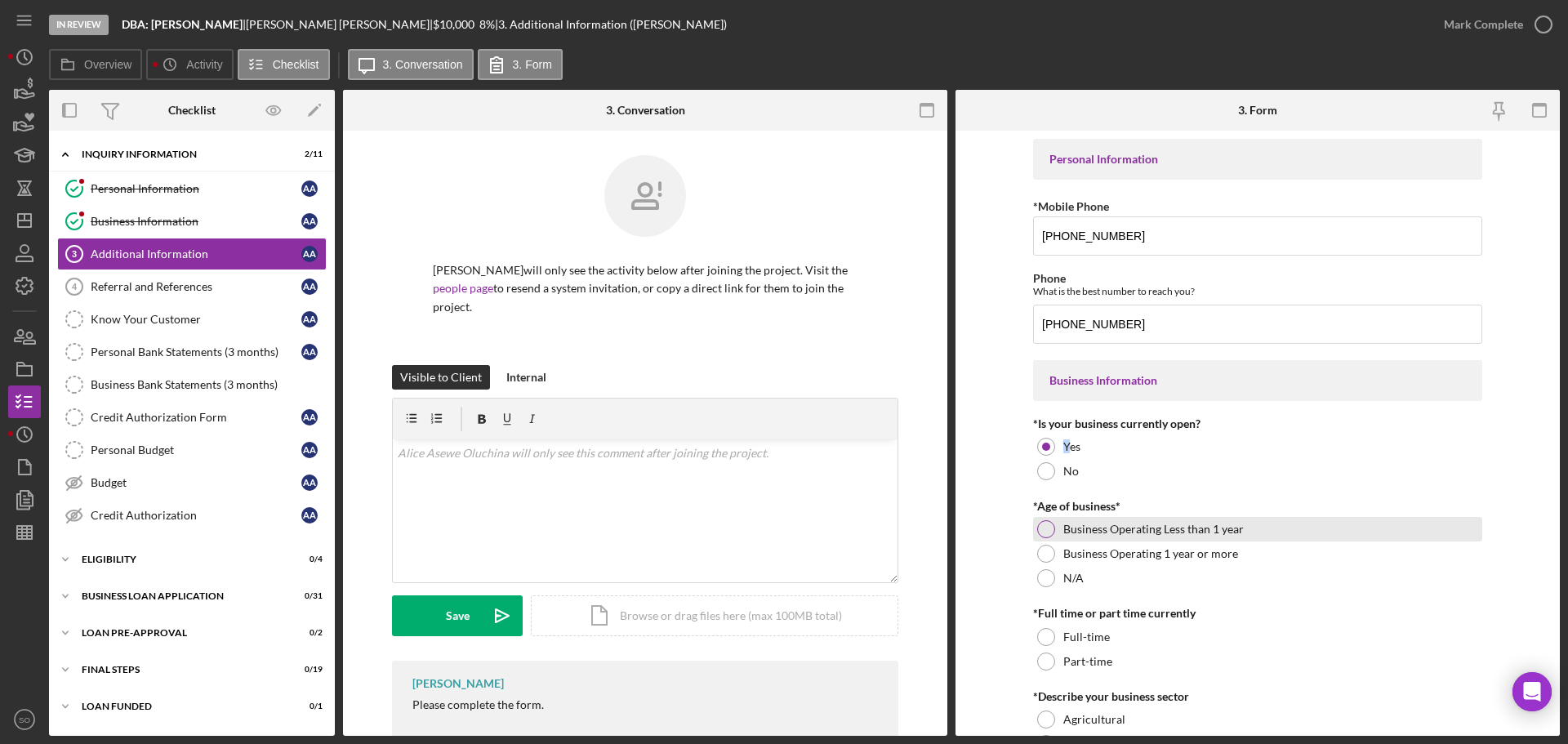
click at [1037, 527] on div at bounding box center [1046, 528] width 18 height 18
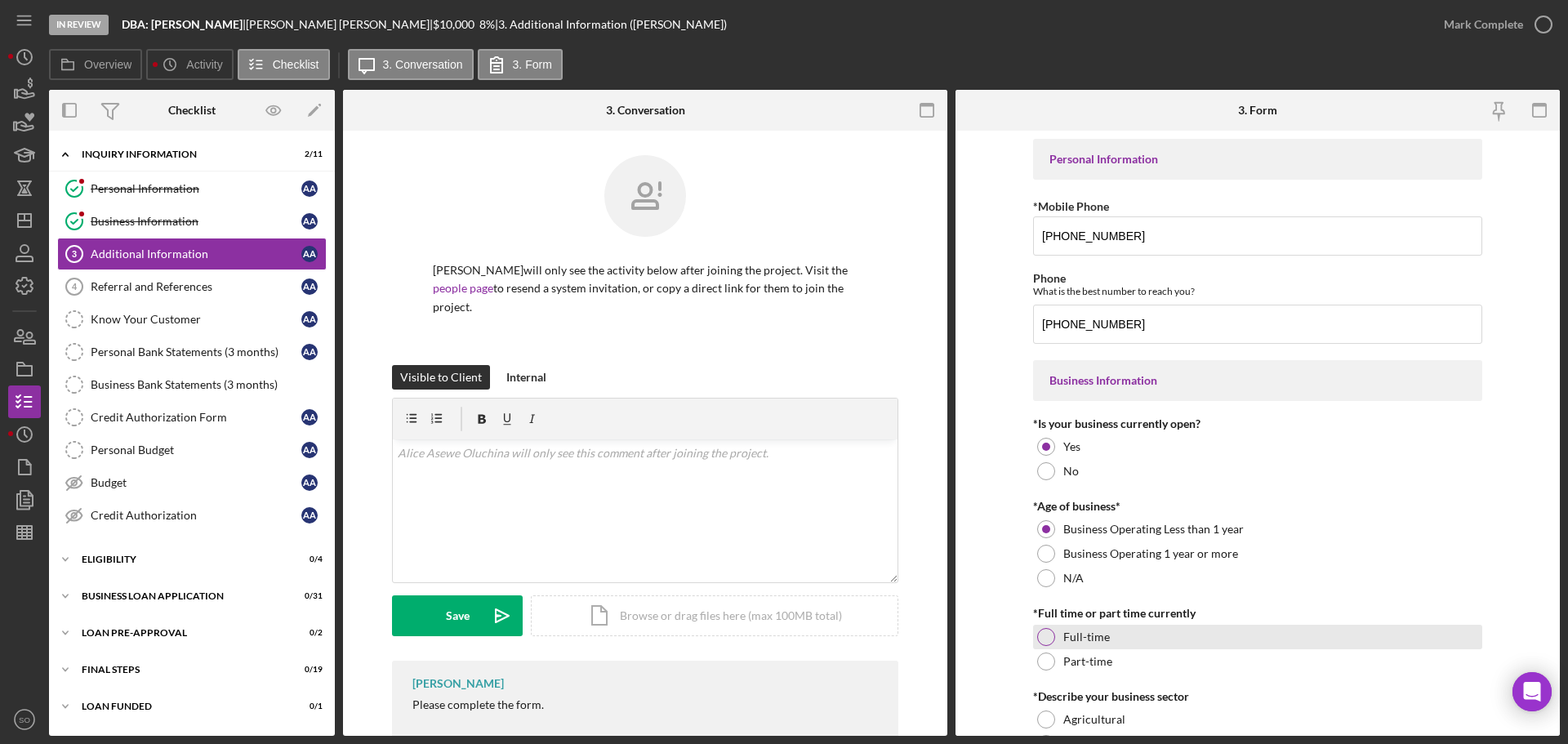
click at [1048, 638] on div at bounding box center [1046, 636] width 18 height 18
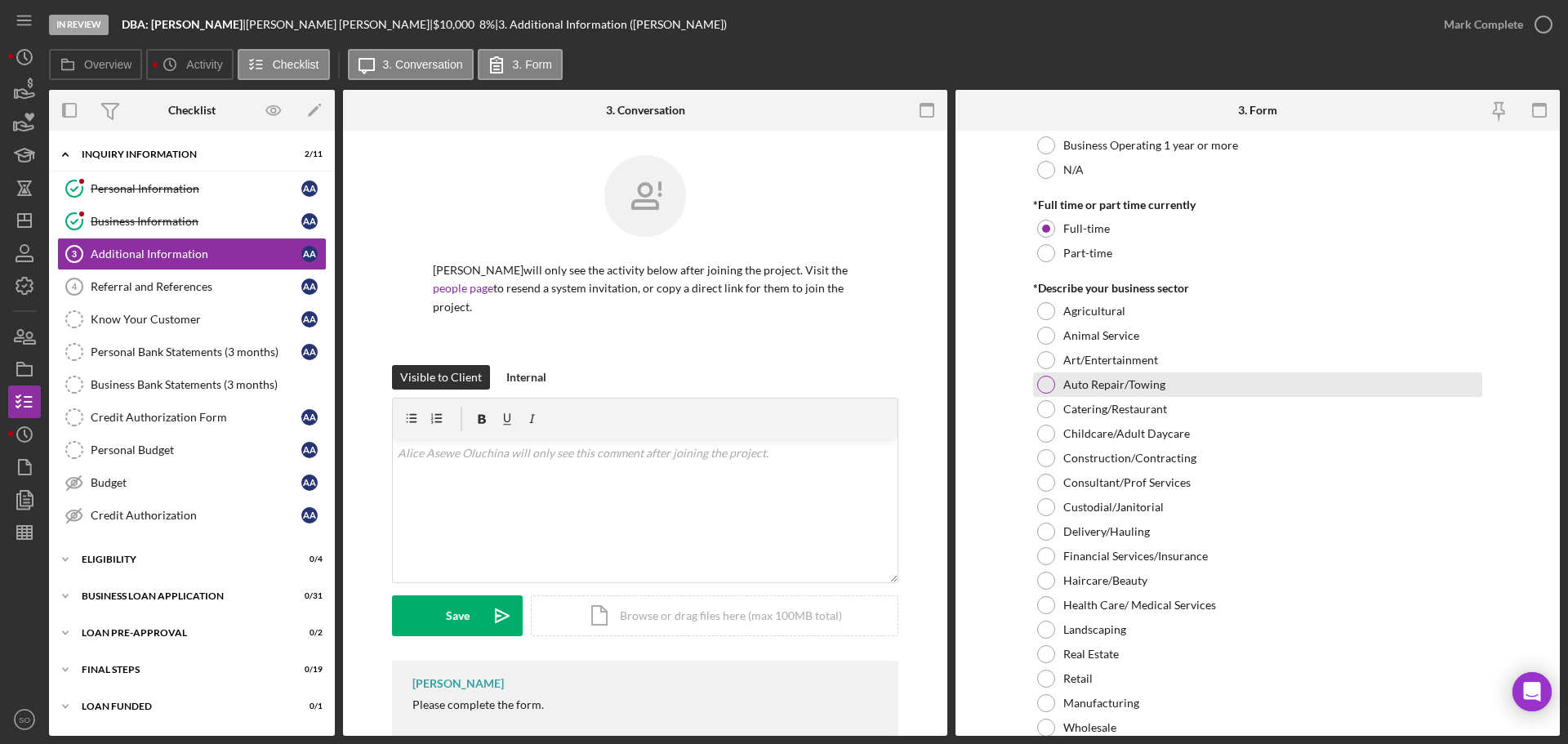
scroll to position [490, 0]
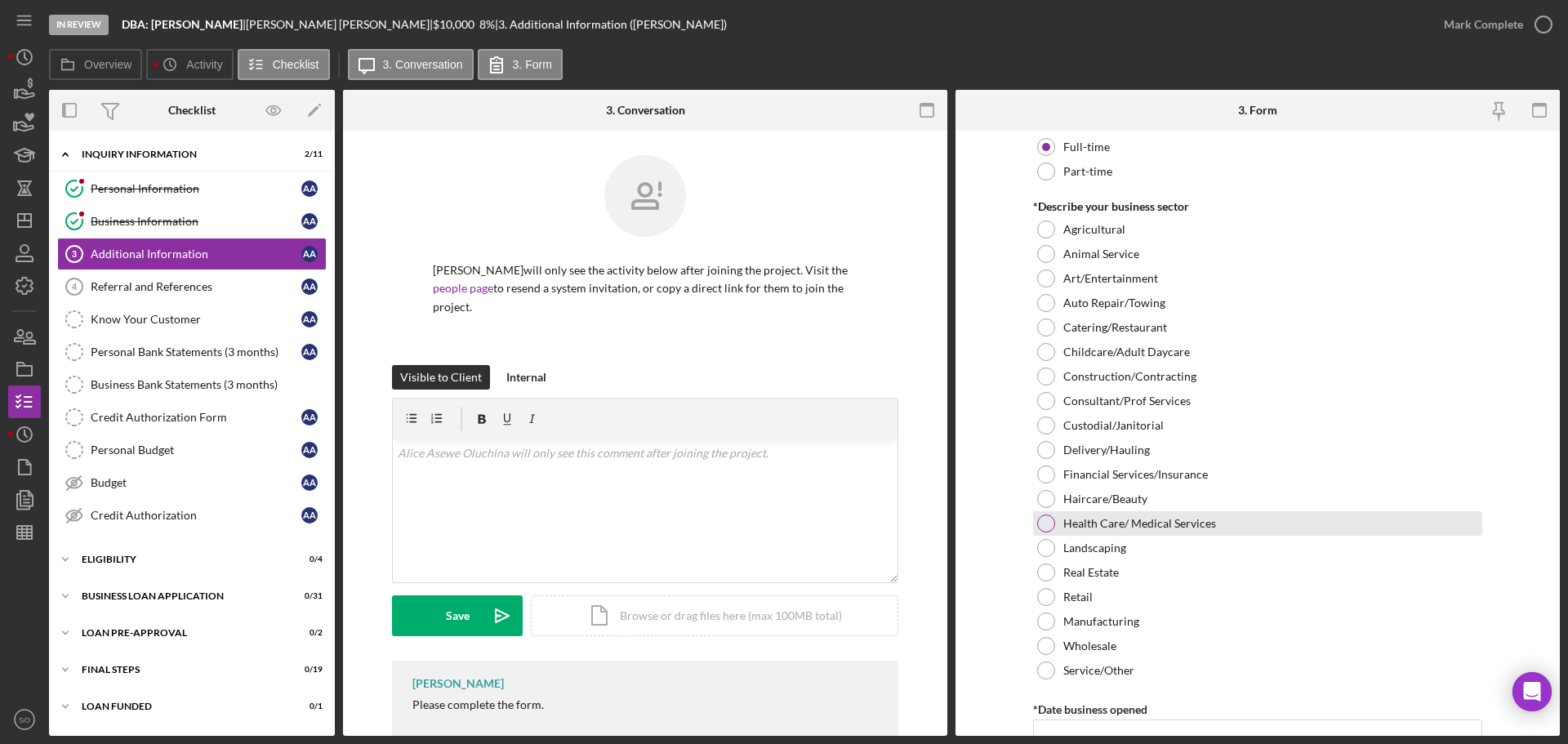
click at [1041, 531] on div at bounding box center [1046, 522] width 18 height 18
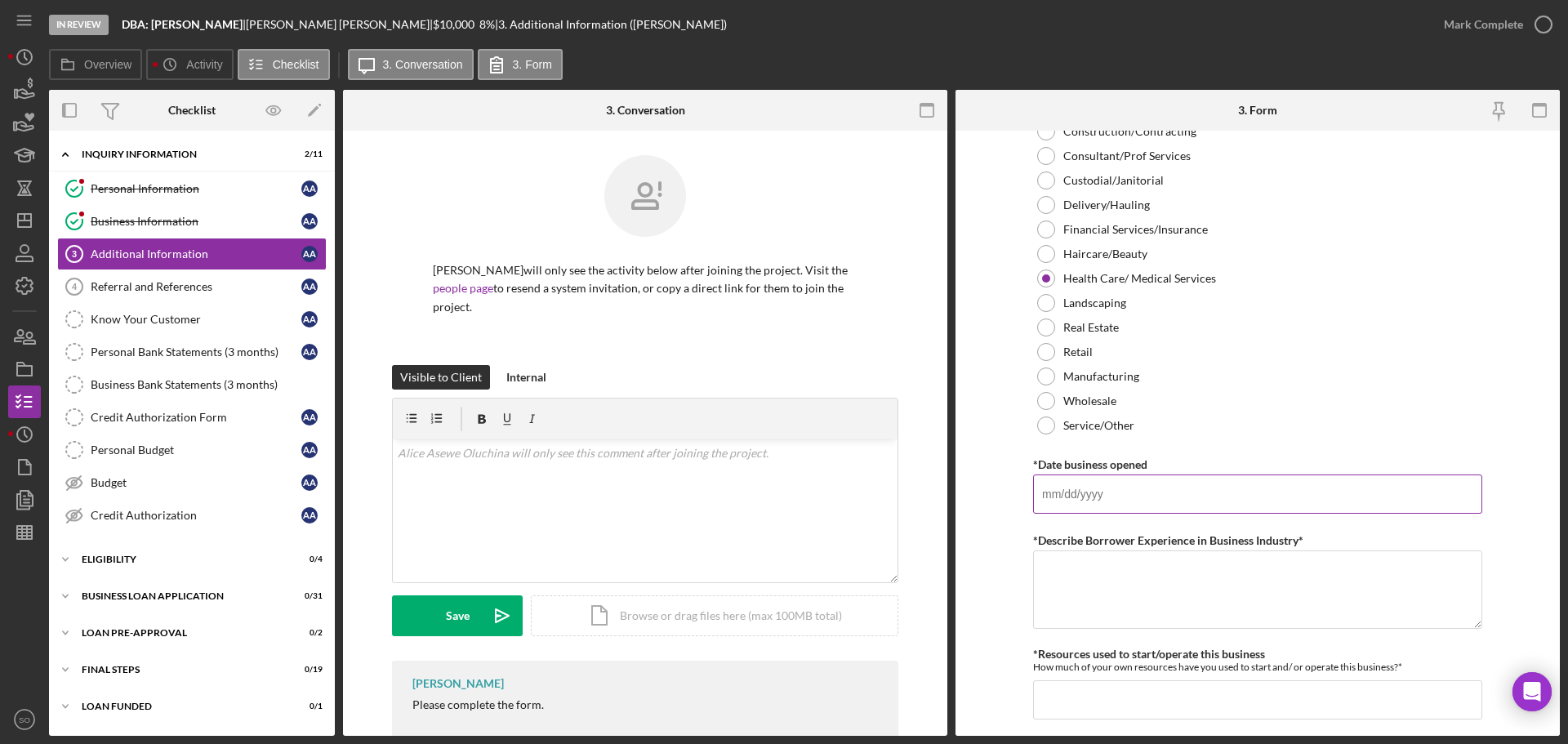
click at [1089, 502] on input "*Date business opened" at bounding box center [1257, 494] width 449 height 39
paste input "01/01/2022"
type input "01/01/2022"
click at [982, 545] on form "Personal Information *Mobile Phone (405) 204-8429 Phone What is the best number…" at bounding box center [1257, 433] width 604 height 605
click at [1044, 603] on textarea "*Describe Borrower Experience in Business Industry*" at bounding box center [1257, 589] width 449 height 79
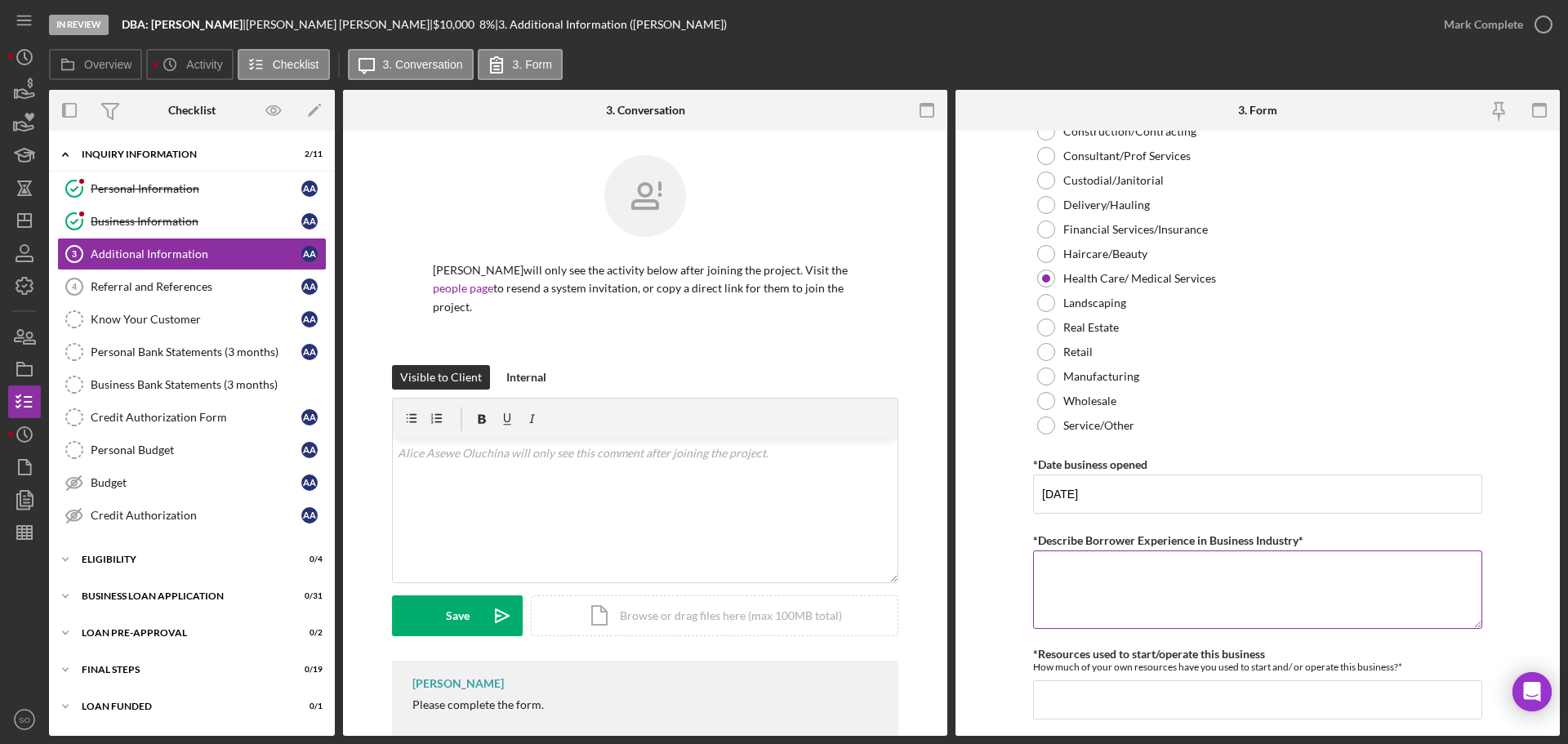
paste textarea "ten years"
type textarea "ten years"
click at [972, 577] on form "Personal Information *Mobile Phone (405) 204-8429 Phone What is the best number…" at bounding box center [1257, 433] width 604 height 605
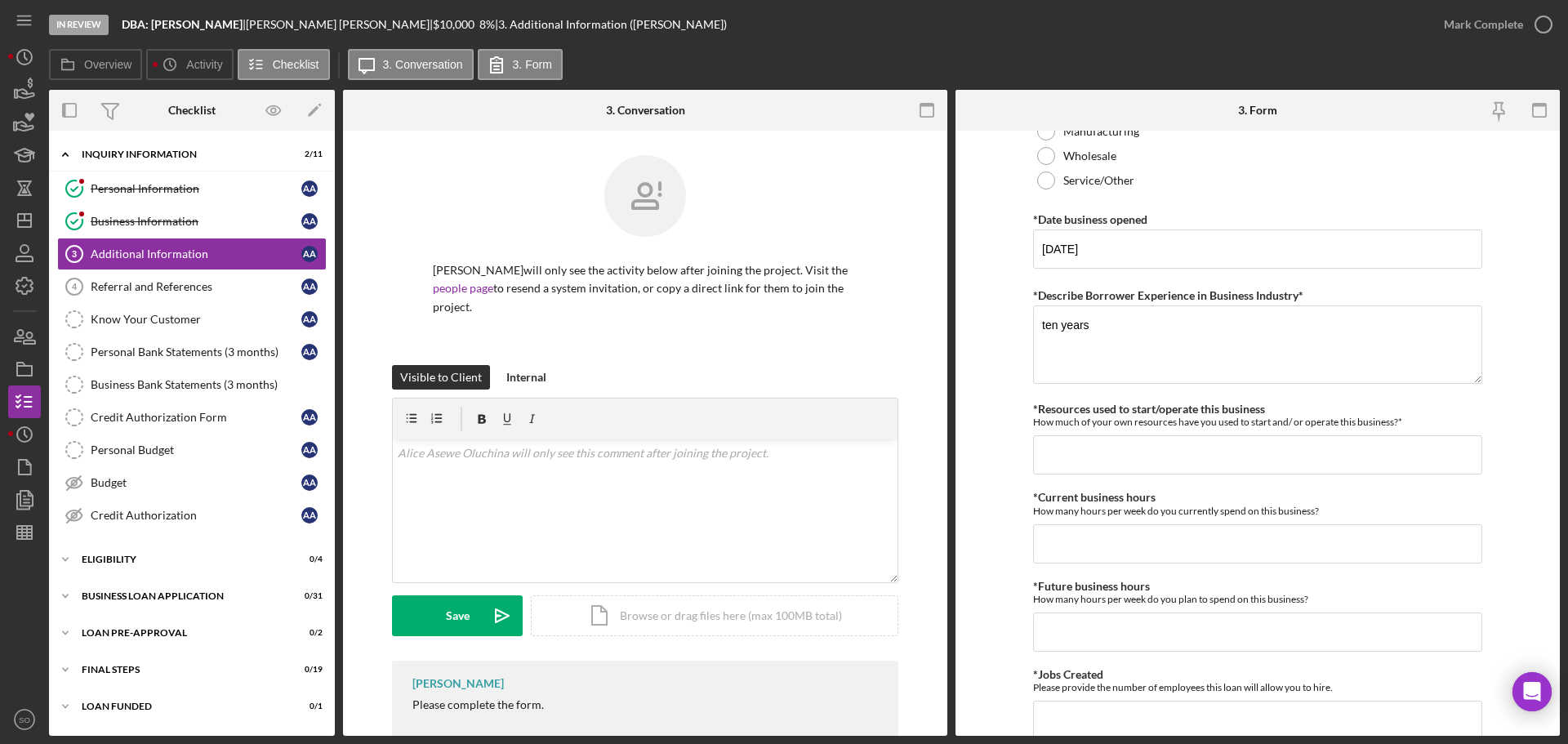
click at [1077, 476] on div "Personal Information *Mobile Phone (405) 204-8429 Phone What is the best number…" at bounding box center [1257, 339] width 449 height 2362
click at [1092, 469] on input "*Resources used to start/operate this business" at bounding box center [1257, 455] width 449 height 39
type input "$1,000"
click at [1076, 543] on input "*Current business hours" at bounding box center [1257, 543] width 449 height 39
paste input "40"
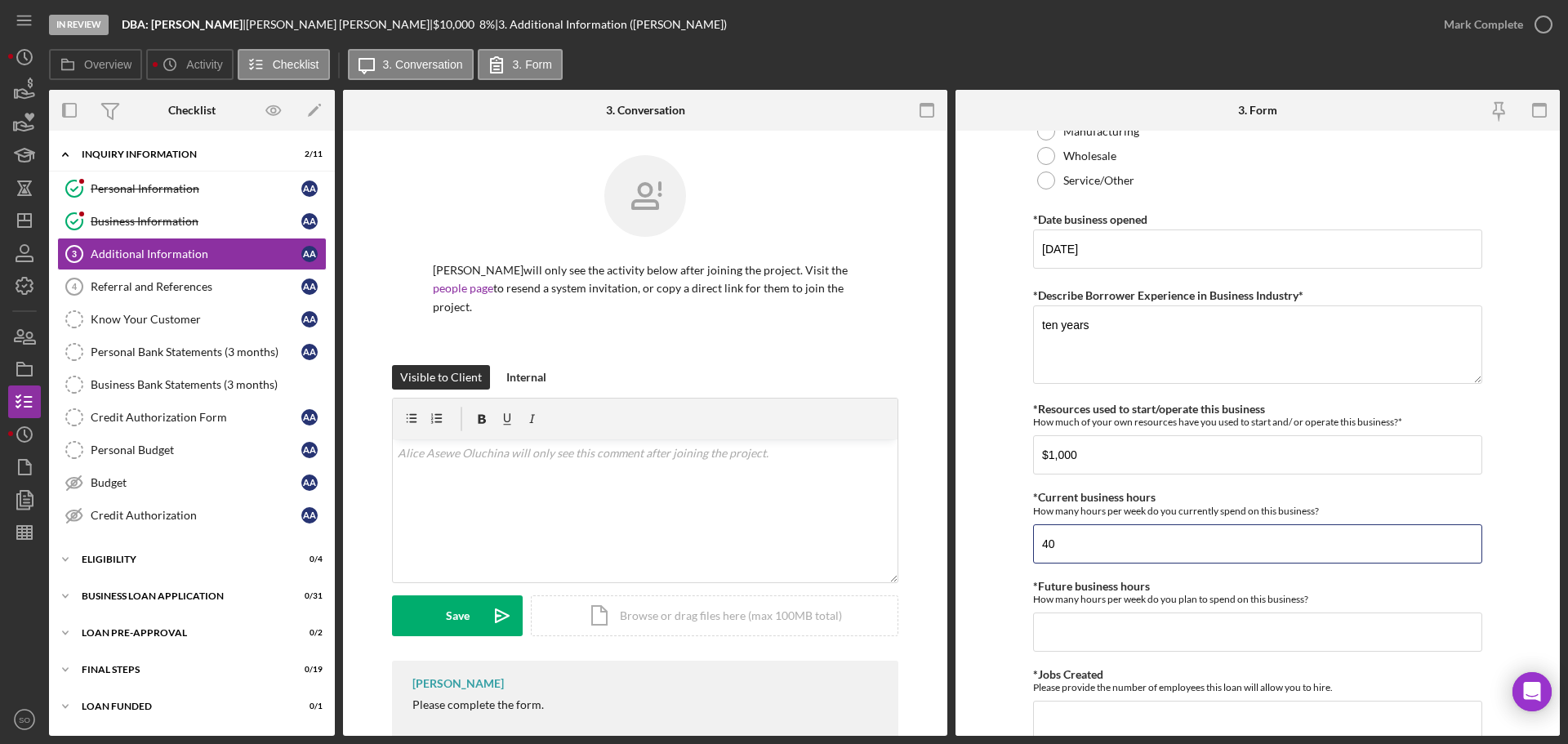
type input "40"
click at [1005, 540] on form "Personal Information *Mobile Phone (405) 204-8429 Phone What is the best number…" at bounding box center [1257, 433] width 604 height 605
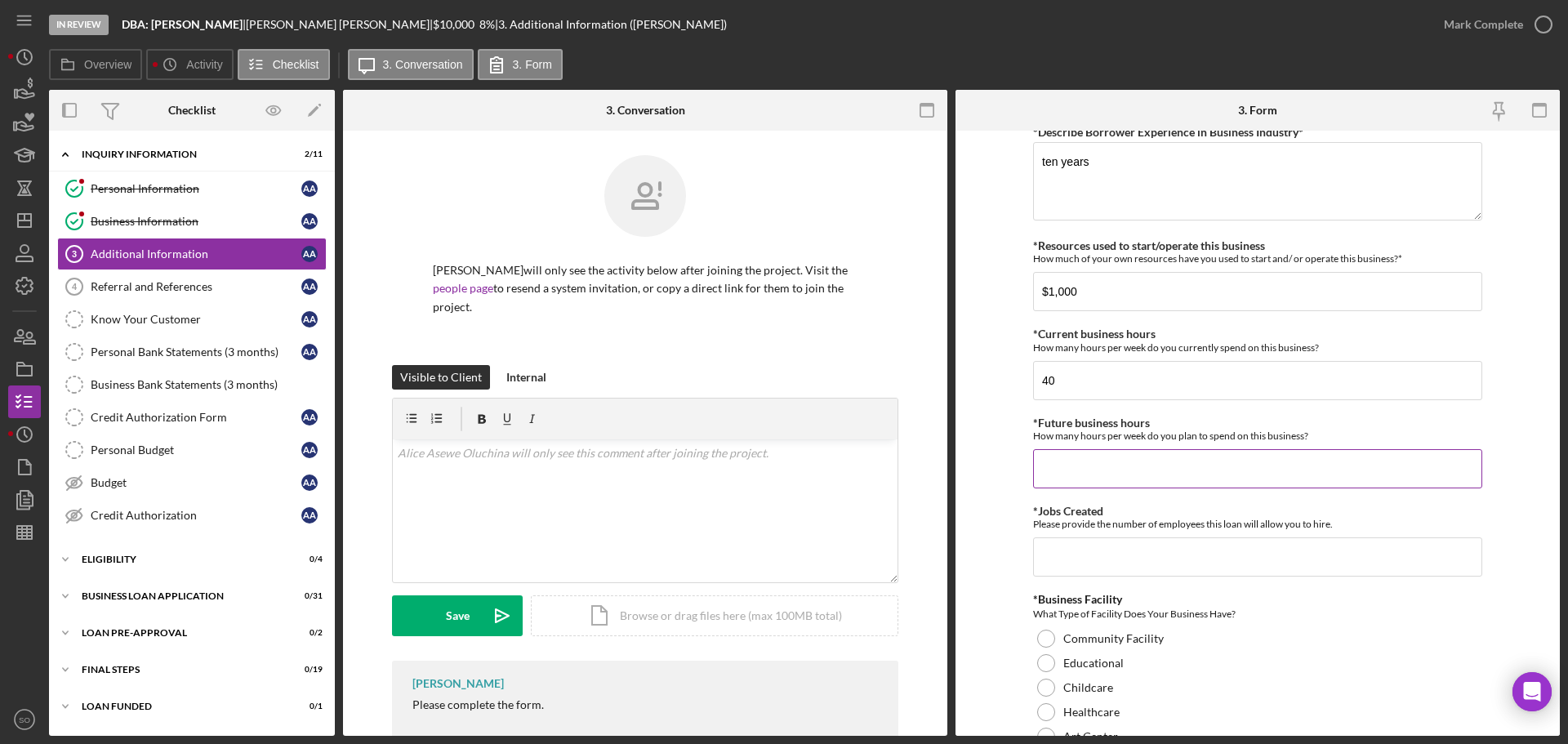
click at [1085, 467] on input "*Future business hours" at bounding box center [1257, 468] width 449 height 39
type input "40"
click at [1109, 565] on input "*Jobs Created" at bounding box center [1257, 557] width 449 height 39
click at [1127, 570] on input "*Jobs Created" at bounding box center [1257, 557] width 449 height 39
type input "1"
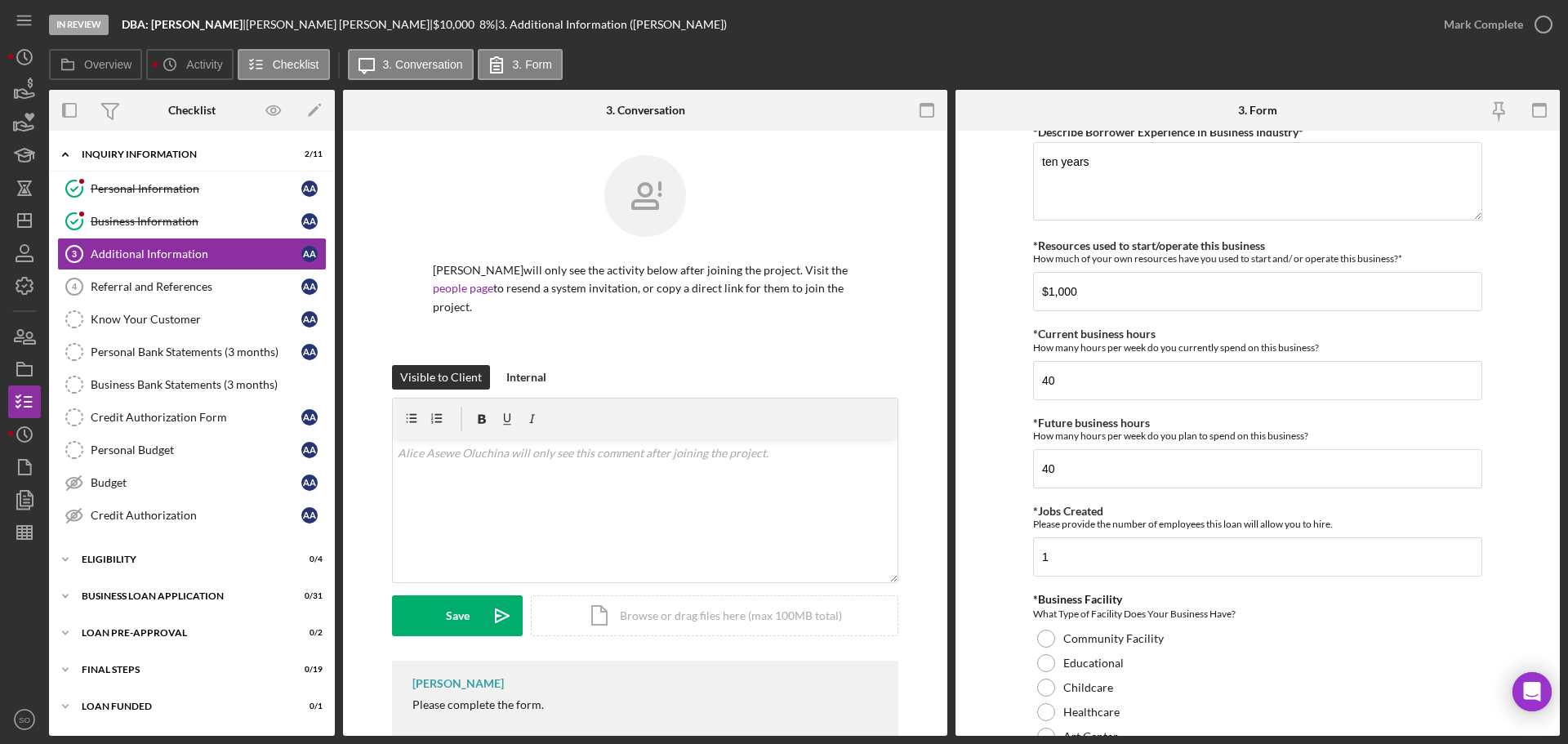
click at [1003, 649] on form "Personal Information *Mobile Phone (405) 204-8429 Phone What is the best number…" at bounding box center [1257, 433] width 604 height 605
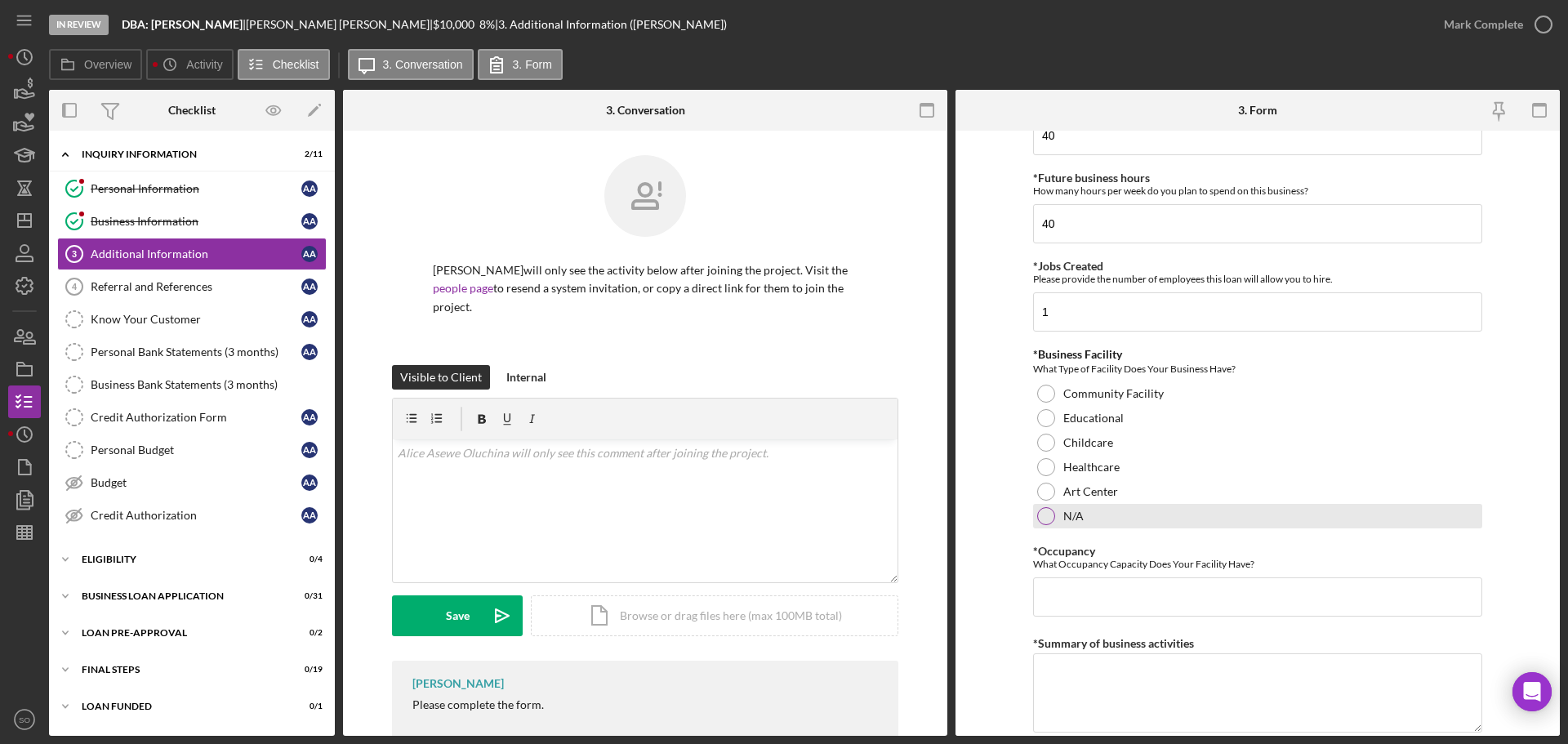
click at [1033, 507] on div "N/A" at bounding box center [1257, 516] width 449 height 24
click at [1086, 595] on input "*Occupancy" at bounding box center [1257, 597] width 449 height 39
type input "0"
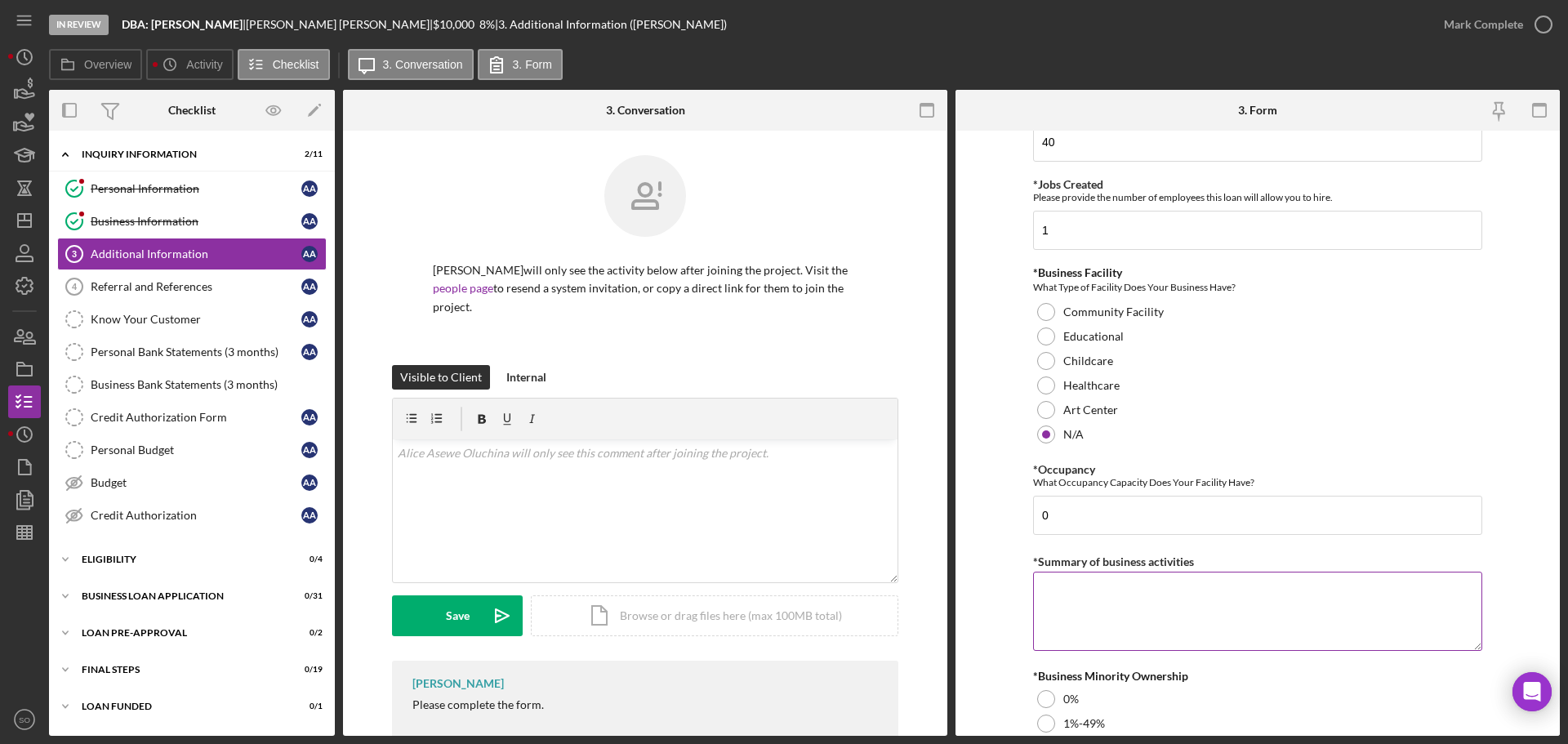
click at [1069, 603] on textarea "*Summary of business activities" at bounding box center [1257, 611] width 449 height 79
paste textarea "Healthcare"
type textarea "Healthcare"
click at [1005, 583] on form "Personal Information *Mobile Phone (405) 204-8429 Phone What is the best number…" at bounding box center [1257, 433] width 604 height 605
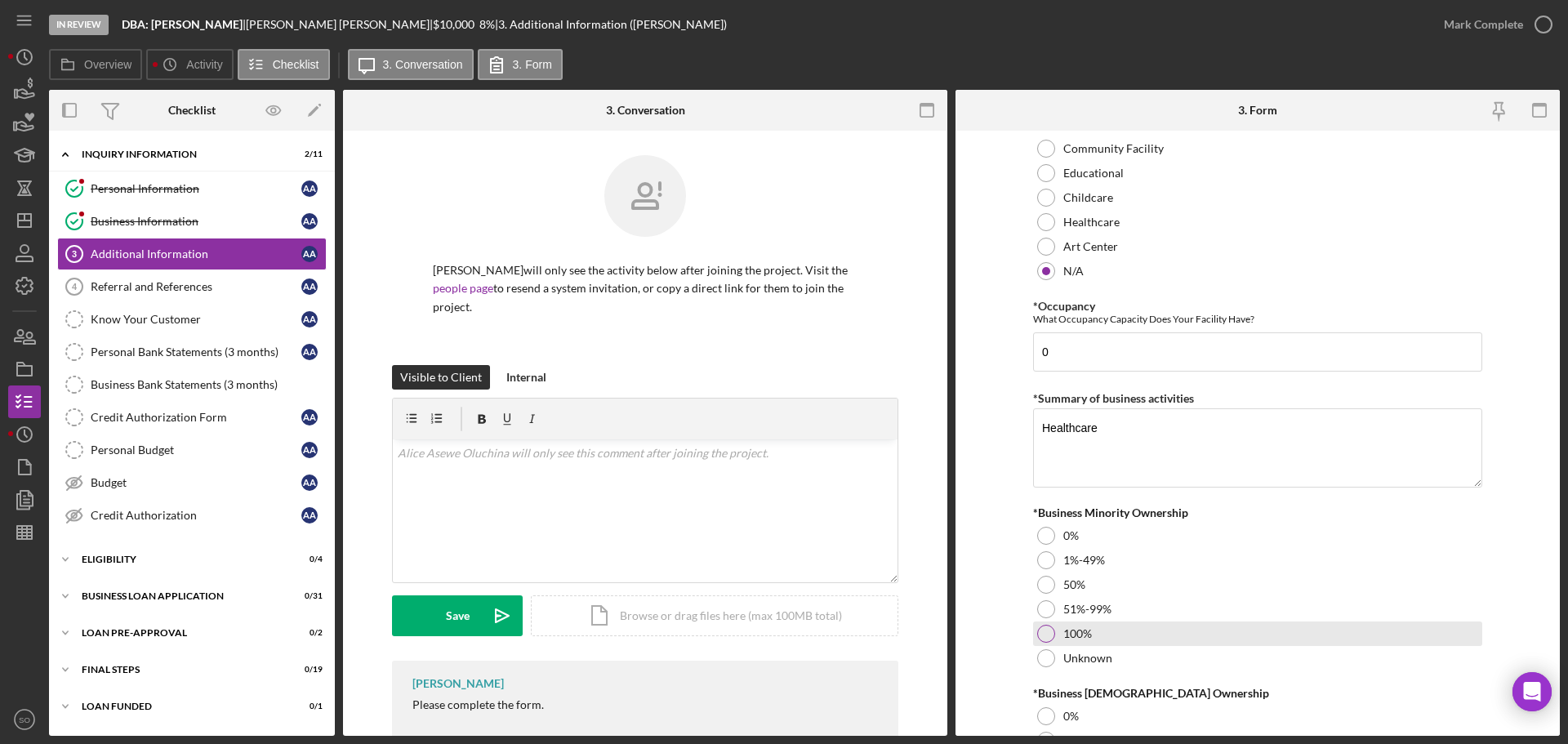
click at [1043, 624] on div at bounding box center [1046, 633] width 18 height 18
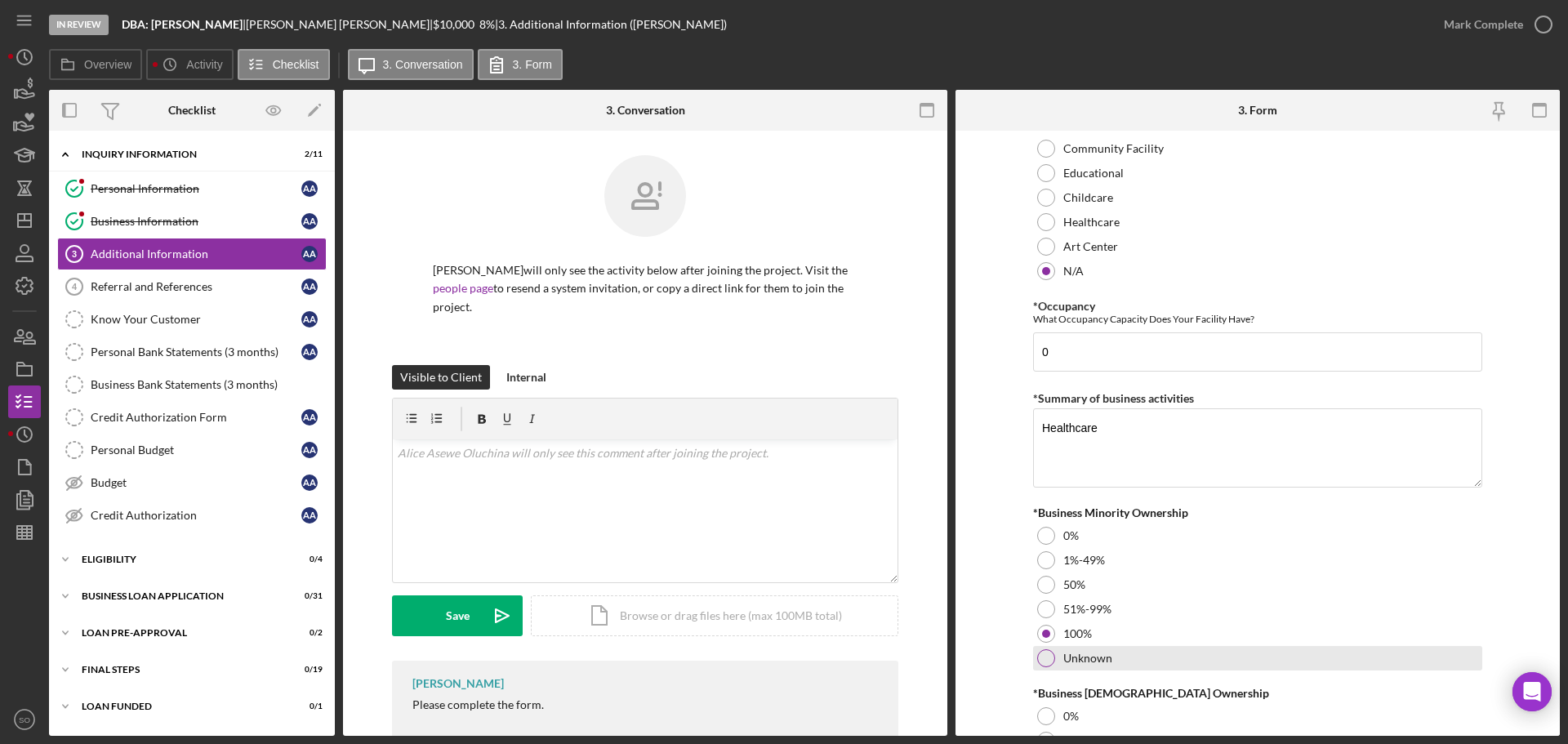
scroll to position [1808, 0]
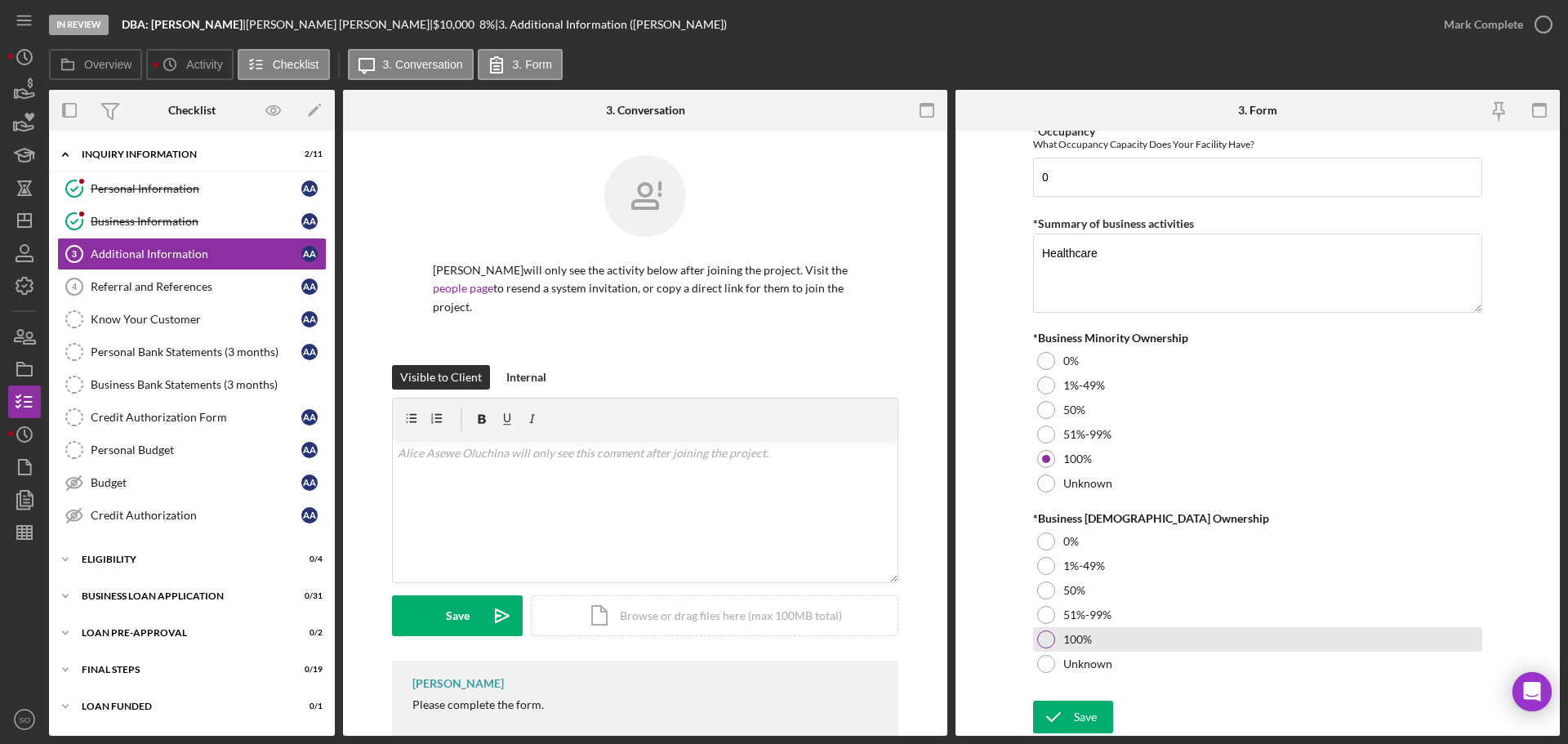
click at [1067, 645] on label "100%" at bounding box center [1077, 640] width 28 height 13
drag, startPoint x: 1101, startPoint y: 713, endPoint x: 1143, endPoint y: 726, distance: 44.0
click at [1101, 714] on button "Save" at bounding box center [1073, 716] width 80 height 33
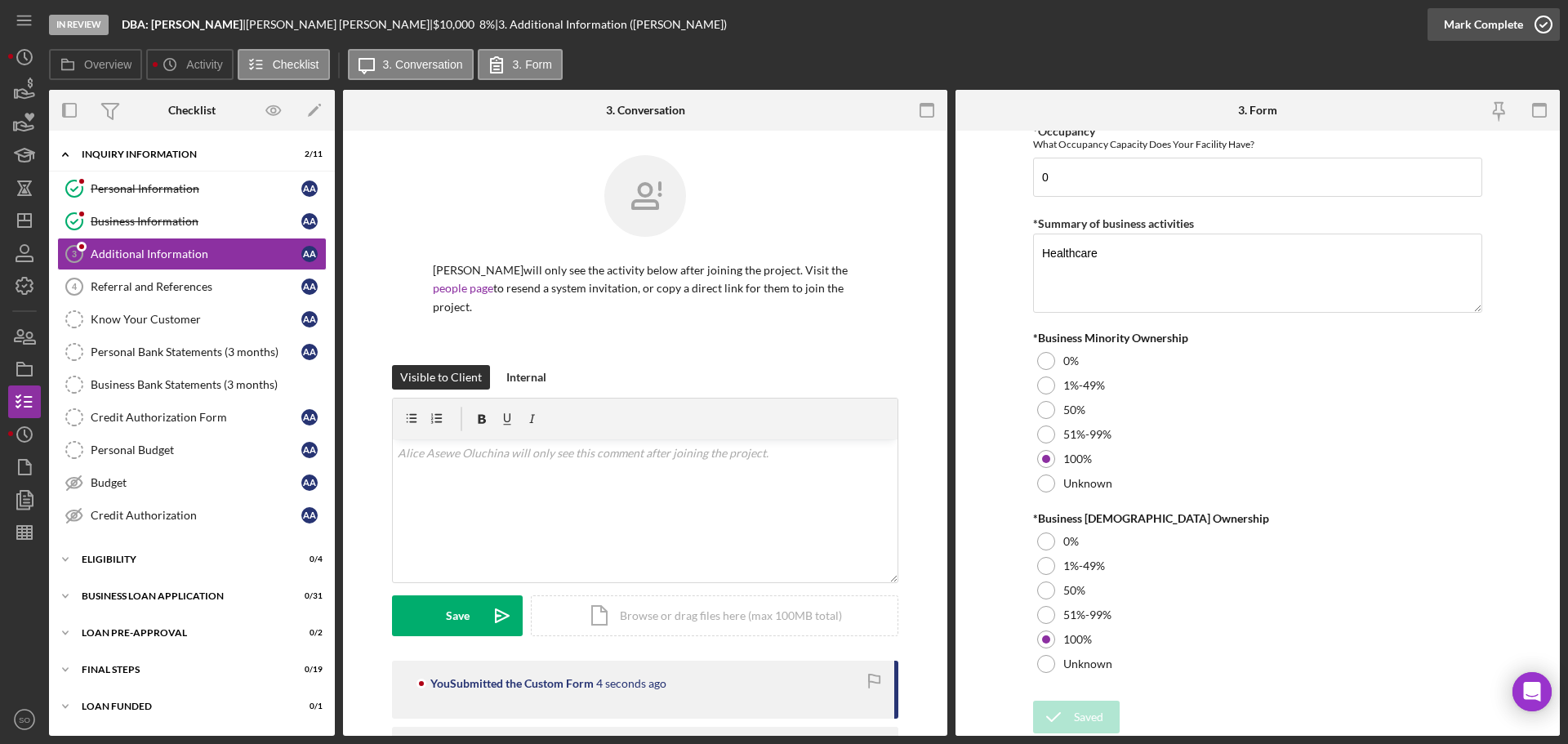
click at [1452, 34] on div "Mark Complete" at bounding box center [1483, 24] width 79 height 33
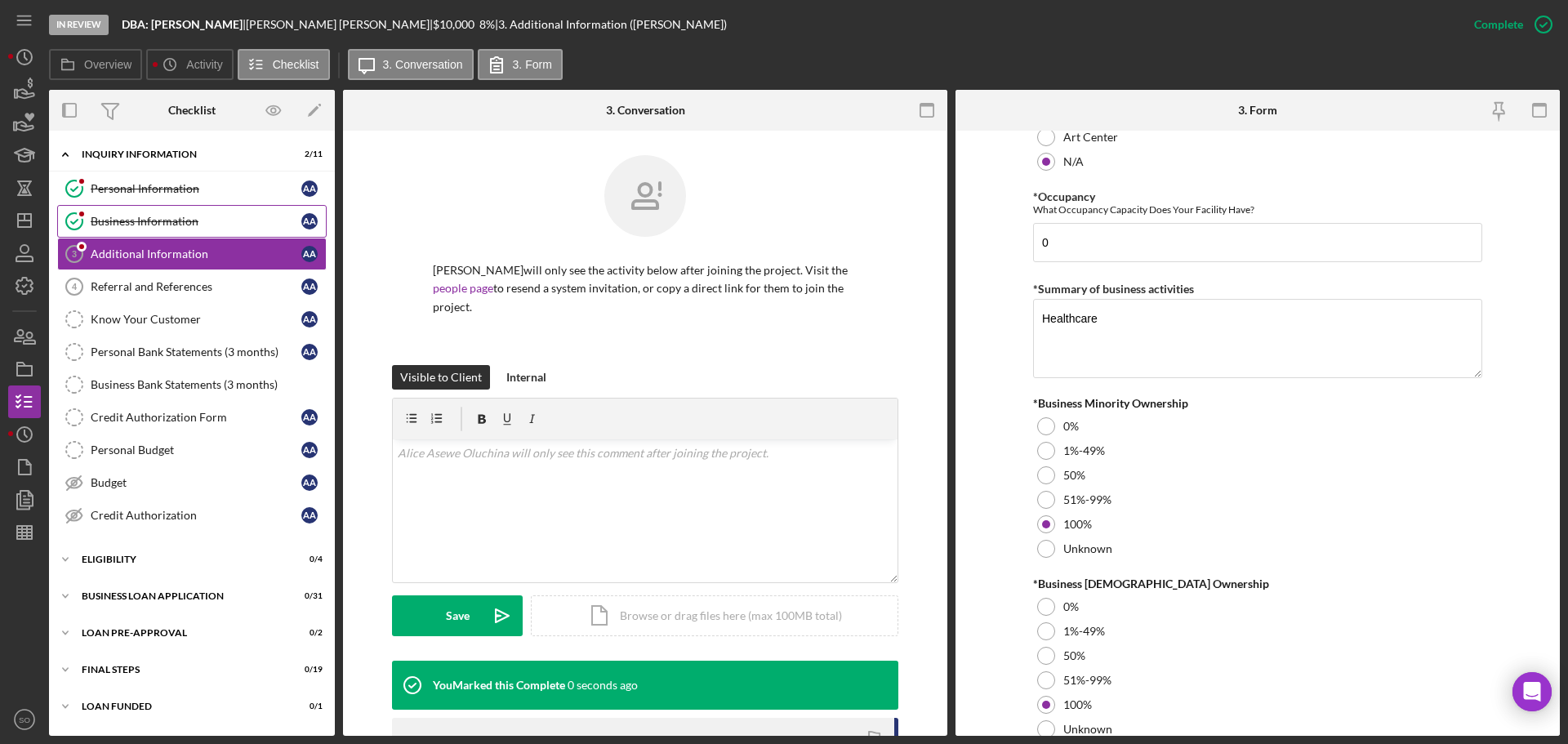
scroll to position [1873, 0]
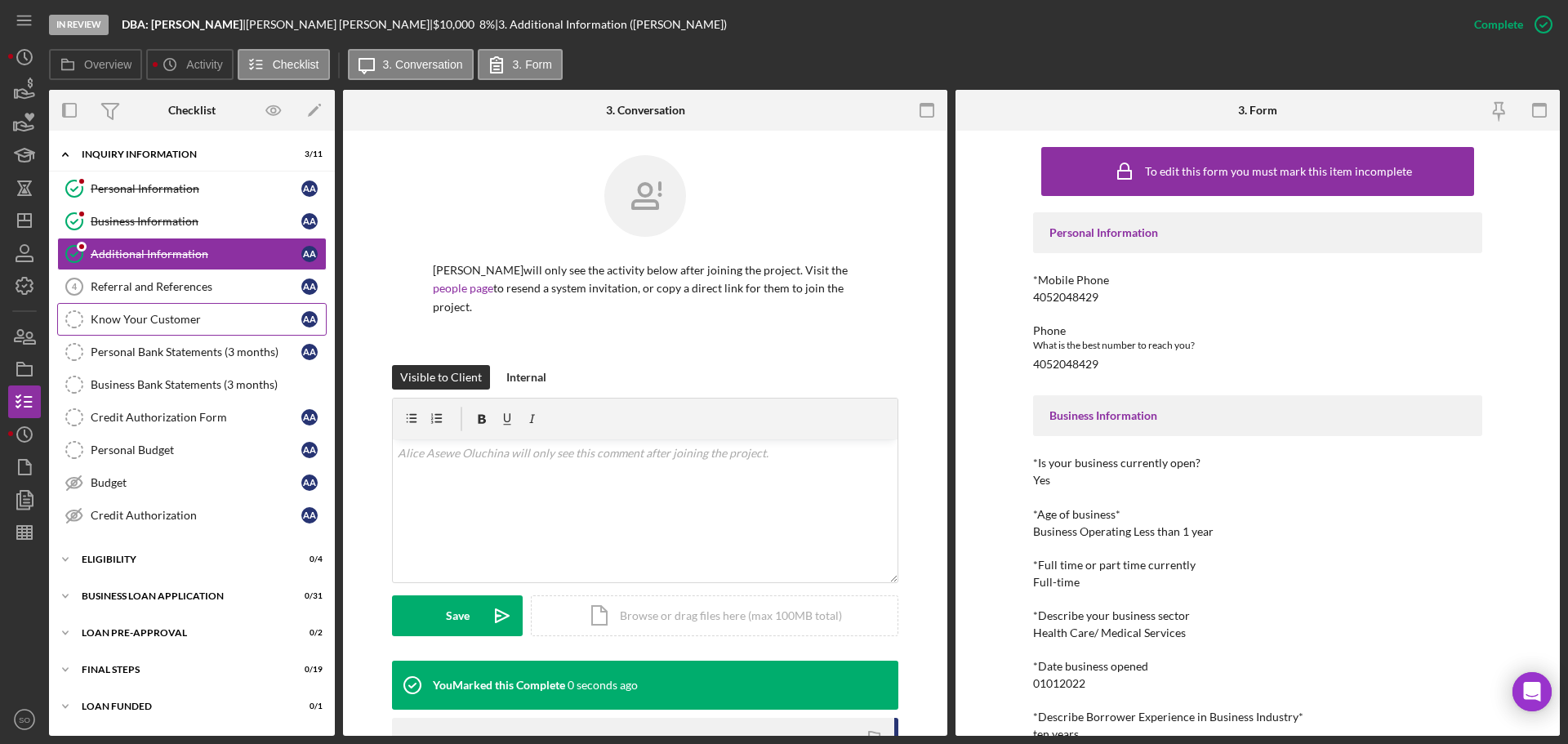
drag, startPoint x: 158, startPoint y: 284, endPoint x: 270, endPoint y: 318, distance: 117.0
click at [158, 284] on div "Referral and References" at bounding box center [196, 287] width 211 height 13
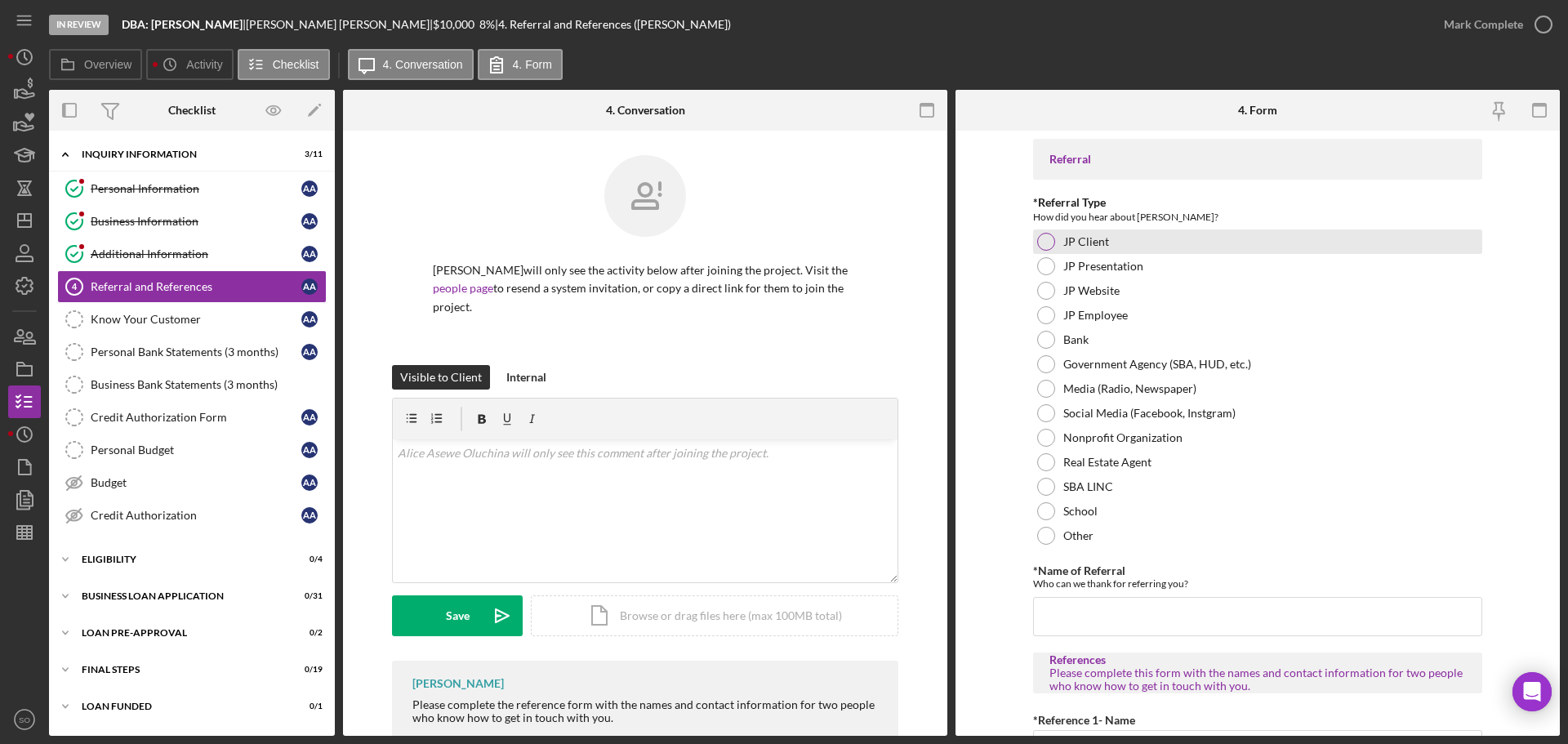
click at [1039, 242] on div at bounding box center [1046, 241] width 18 height 18
click at [1119, 620] on input "*Name of Referral" at bounding box center [1257, 616] width 449 height 39
paste input "Tyone Henderson"
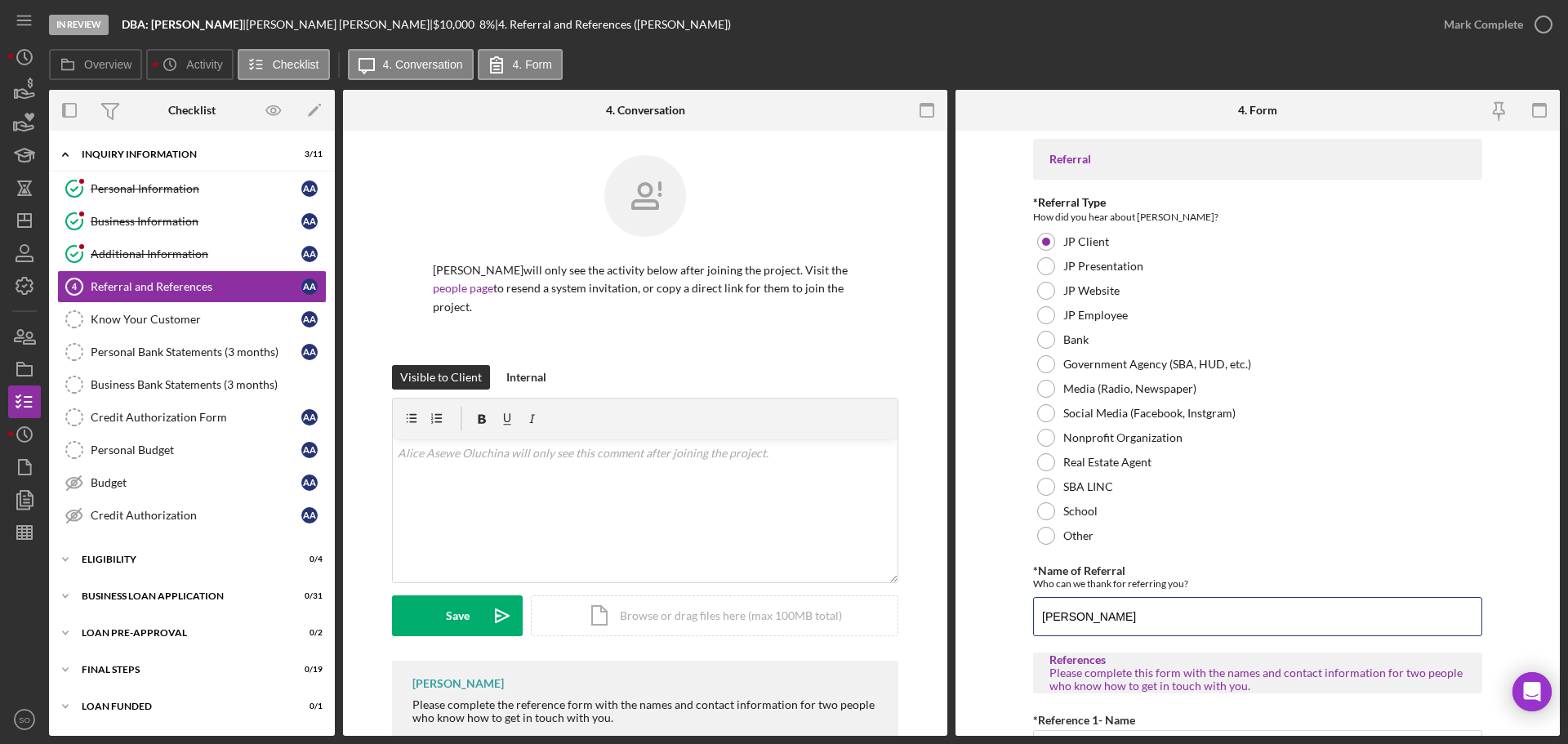
type input "Tyone Henderson"
click at [983, 554] on form "Referral *Referral Type How did you hear about Justine PETERSEN? JP Client JP P…" at bounding box center [1257, 433] width 604 height 605
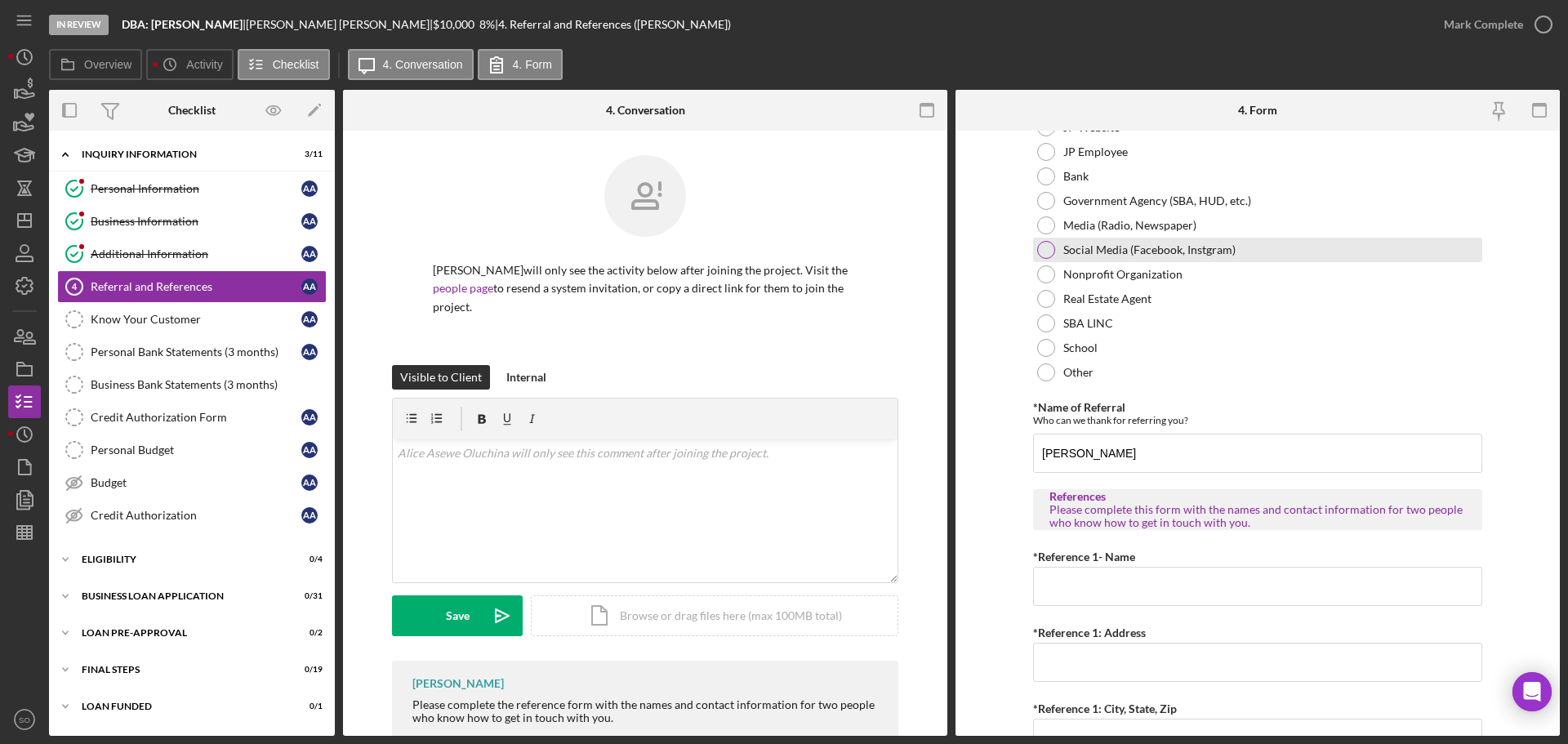
scroll to position [245, 0]
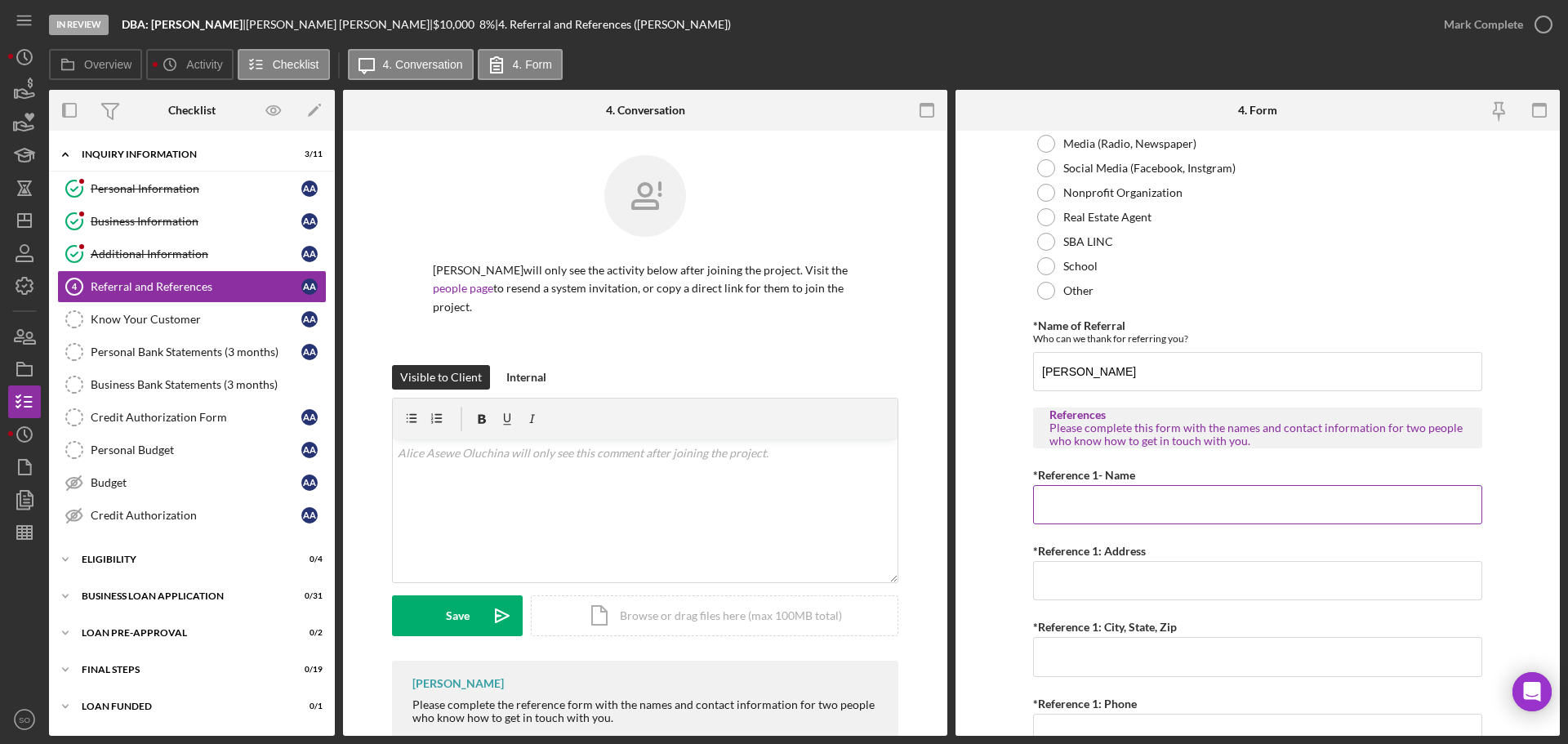
click at [1093, 497] on input "*Reference 1- Name" at bounding box center [1257, 504] width 449 height 39
paste input "jason white"
type input "jason white"
click at [1161, 582] on input "*Reference 1: Address" at bounding box center [1257, 580] width 449 height 39
paste input "201 Jordan ave"
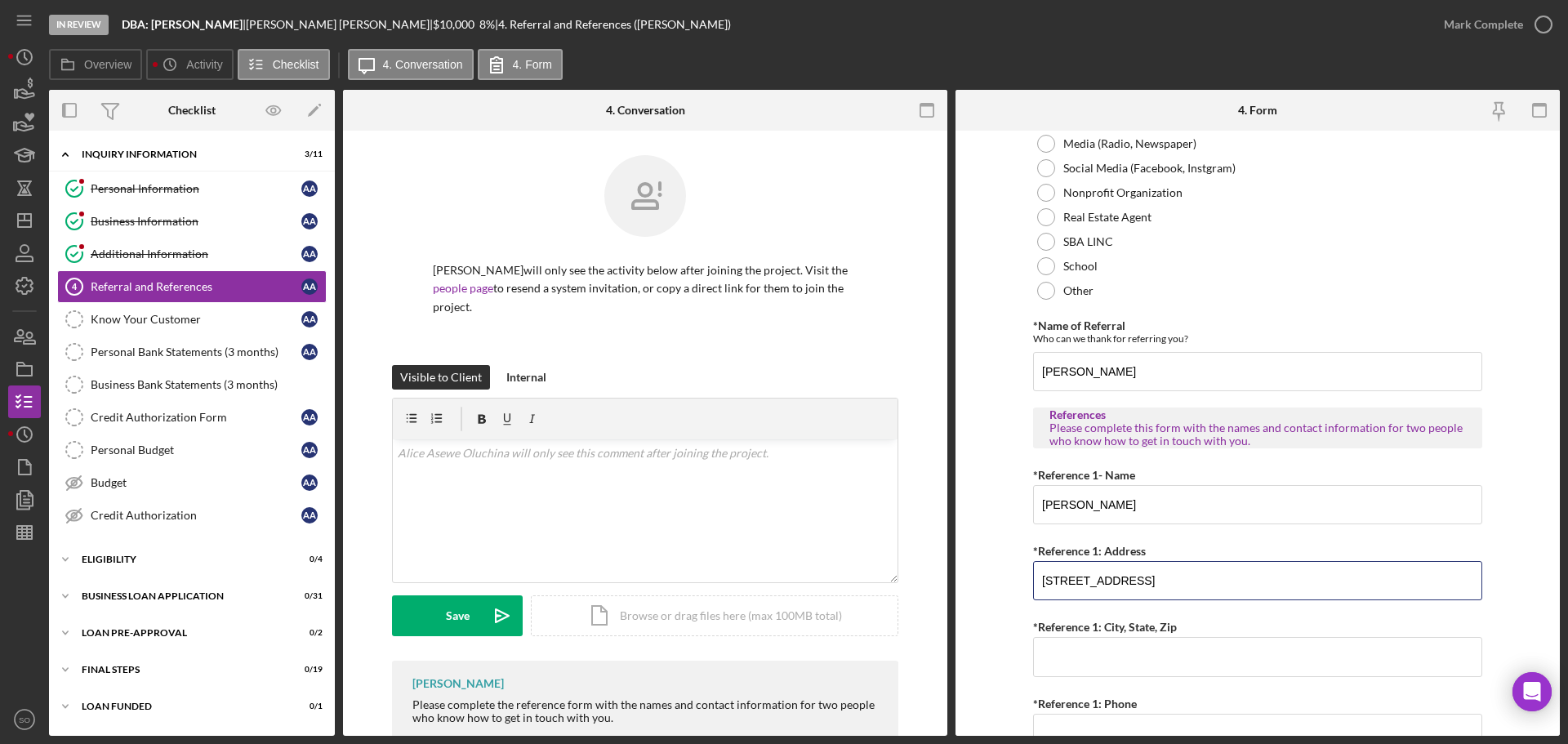
type input "201 Jordan ave"
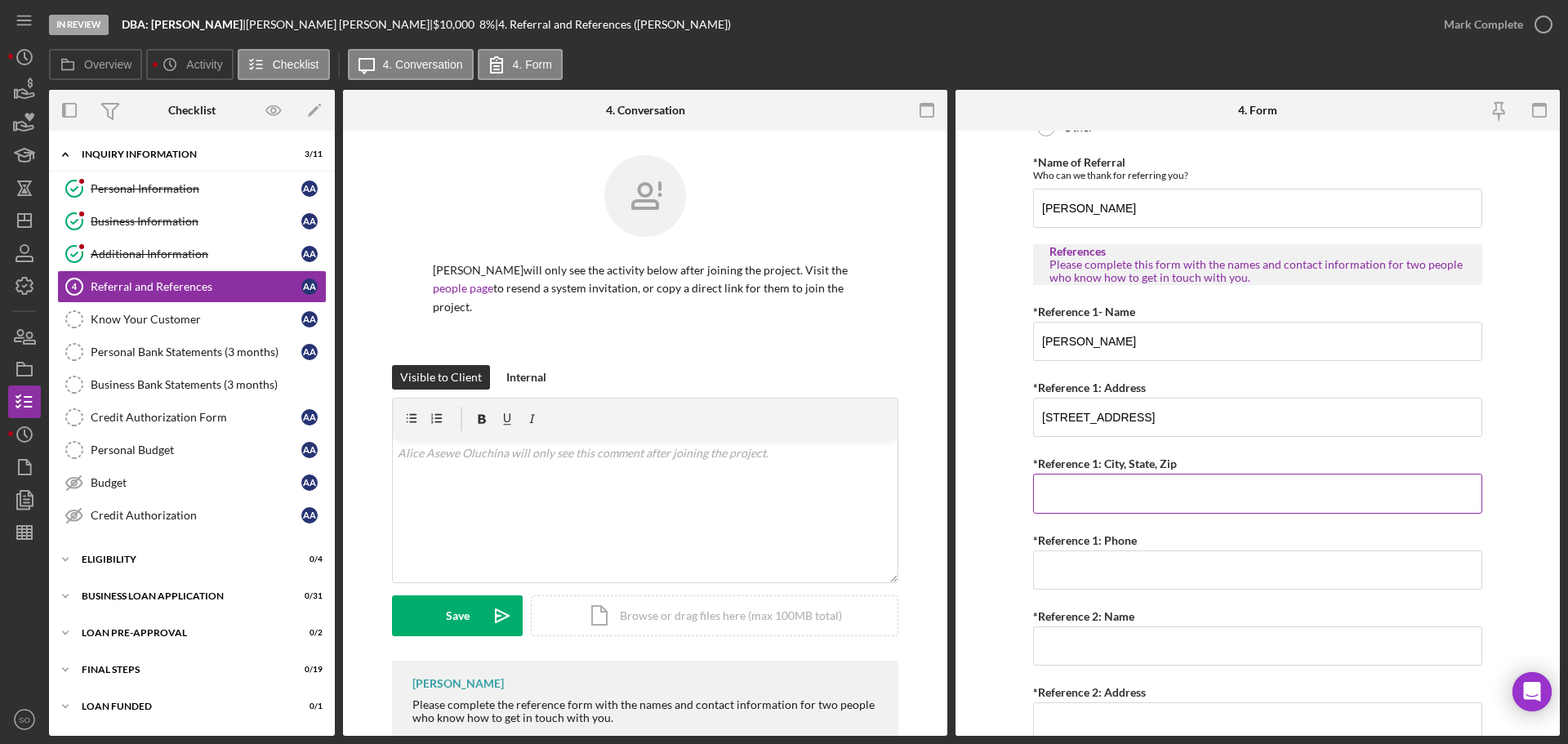
click at [1071, 506] on input "*Reference 1: City, State, Zip" at bounding box center [1257, 493] width 449 height 39
paste input "st. louis, mo 63105"
type input "st. louis, mo 63105"
click at [1103, 578] on input "*Reference 1: Phone" at bounding box center [1257, 569] width 449 height 39
paste input "(636) 987-4512"
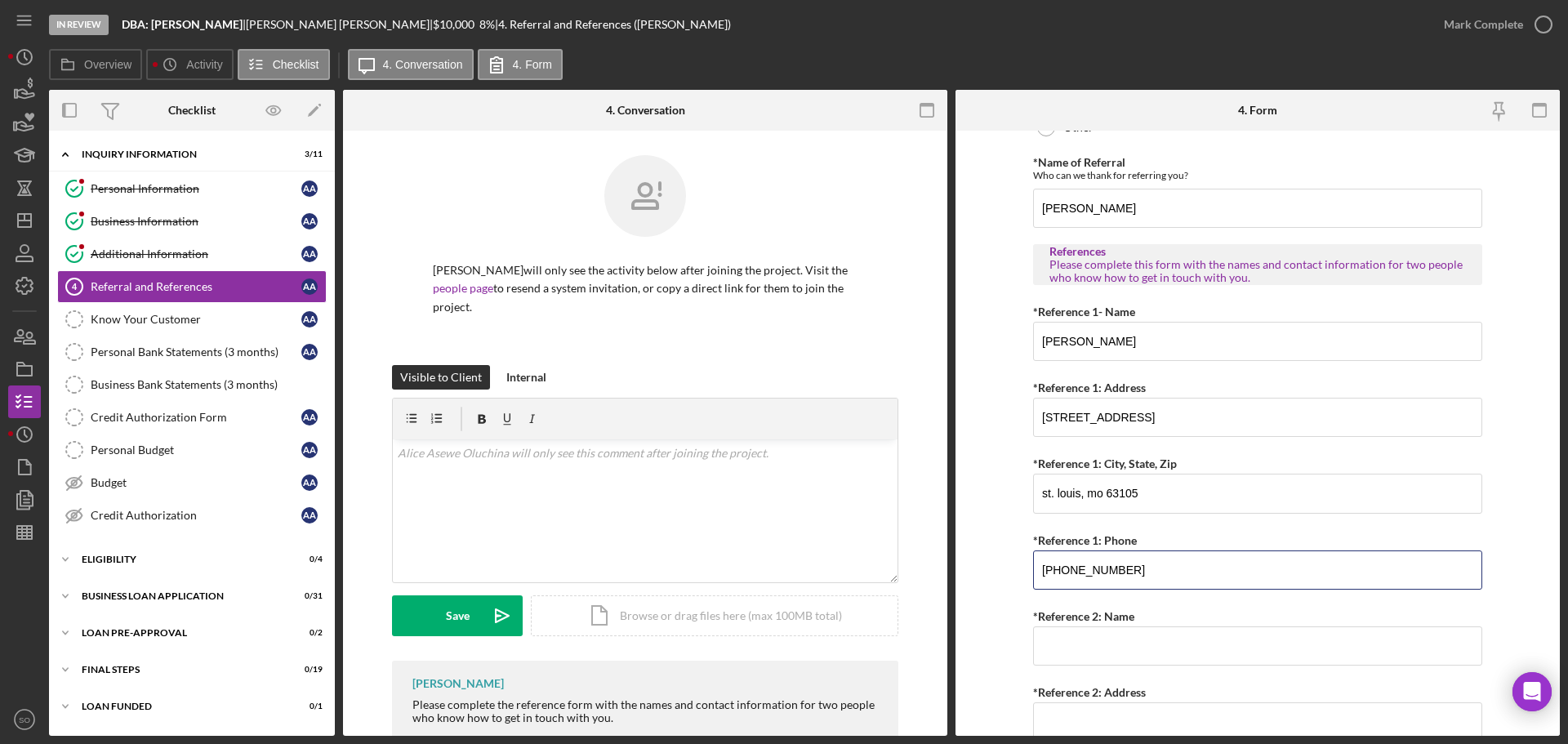
type input "(636) 987-4512"
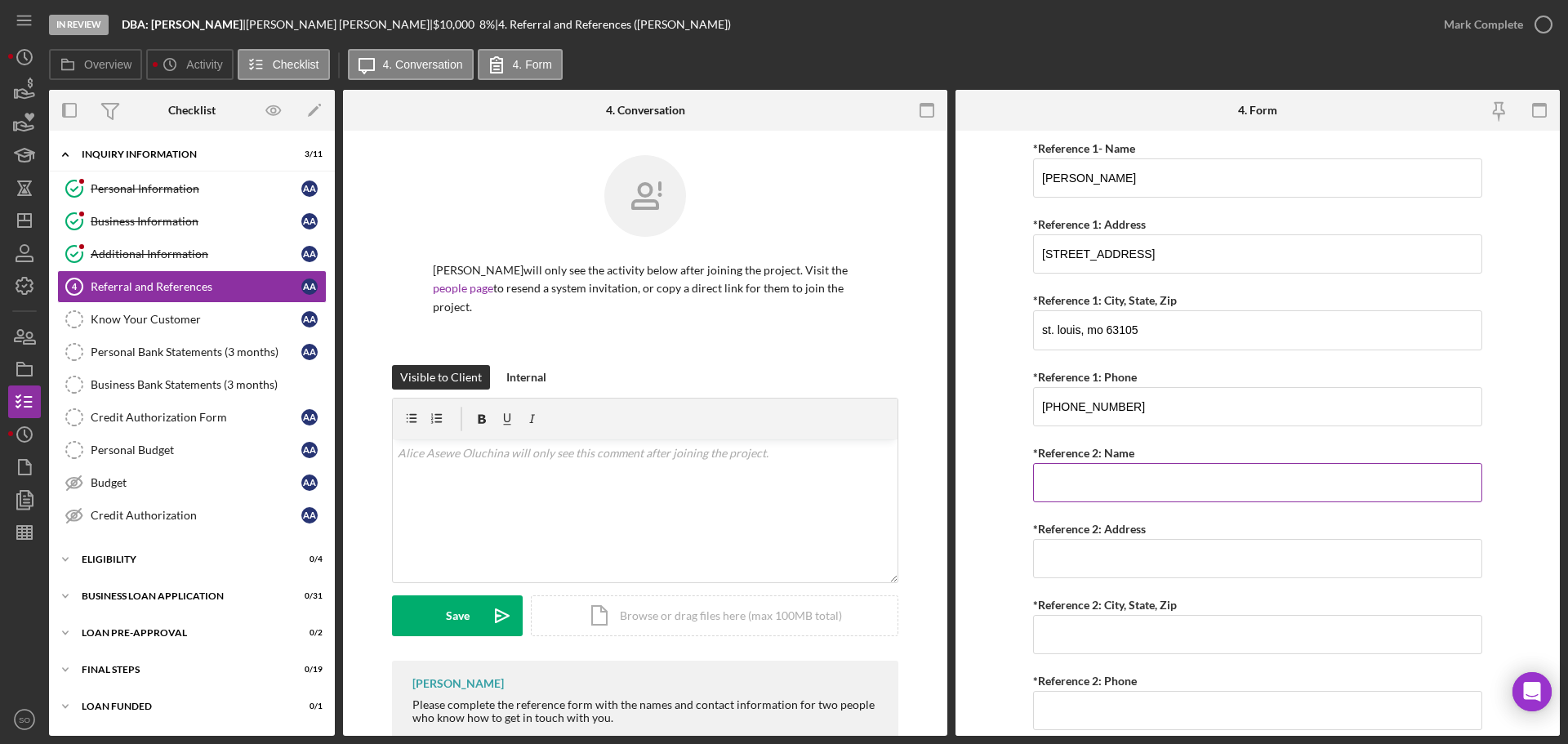
click at [1081, 482] on input "*Reference 2: Name" at bounding box center [1257, 482] width 449 height 39
paste input "jessica baker"
type input "jessica baker"
click at [1118, 552] on input "*Reference 2: Address" at bounding box center [1257, 558] width 449 height 39
paste input "107 Woodland Ct"
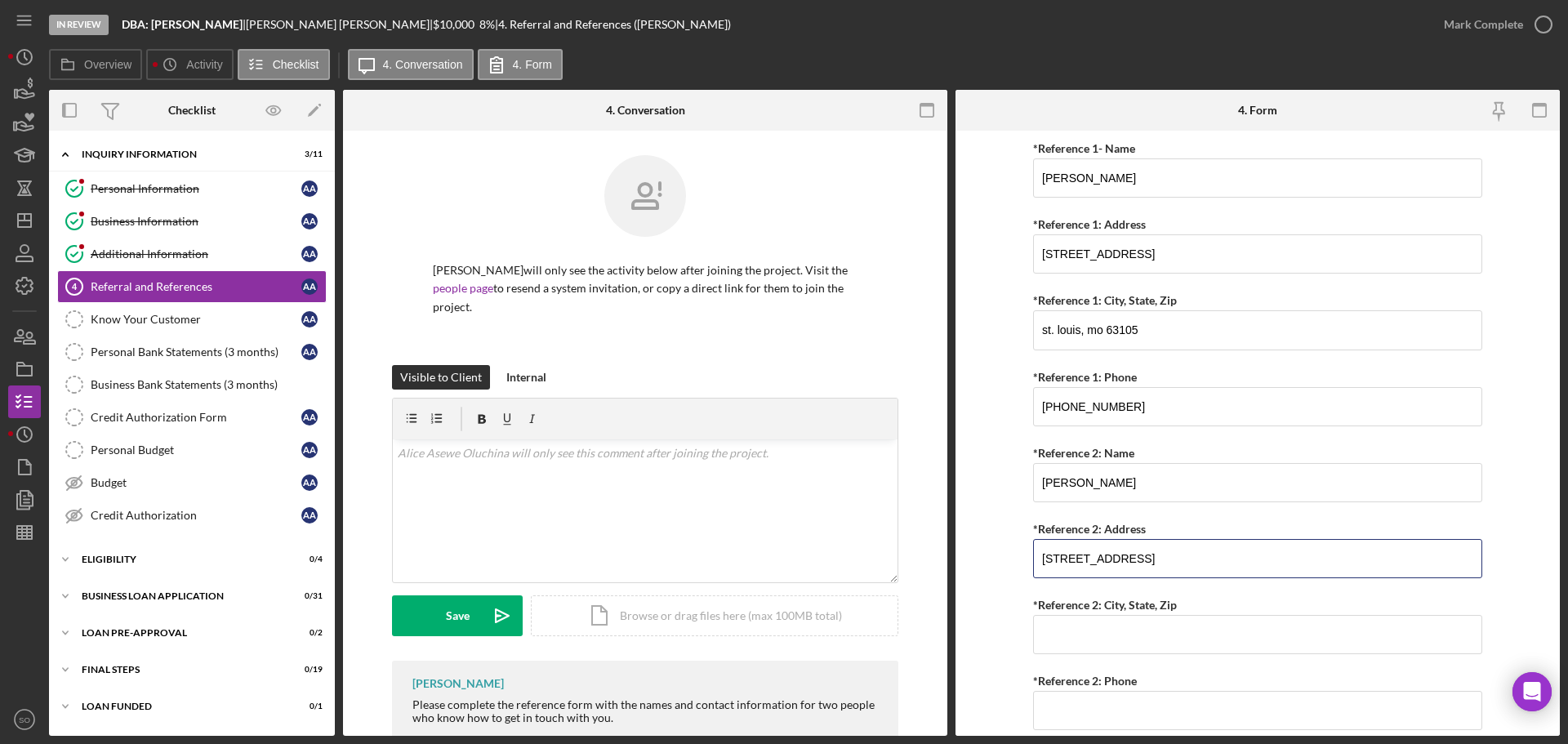
type input "107 Woodland Ct"
click at [1144, 630] on input "*Reference 2: City, State, Zip" at bounding box center [1257, 634] width 449 height 39
paste input "St. Louis, MO 63105"
type input "St. Louis, MO 63105"
click at [1087, 706] on input "*Reference 2: Phone" at bounding box center [1257, 710] width 449 height 39
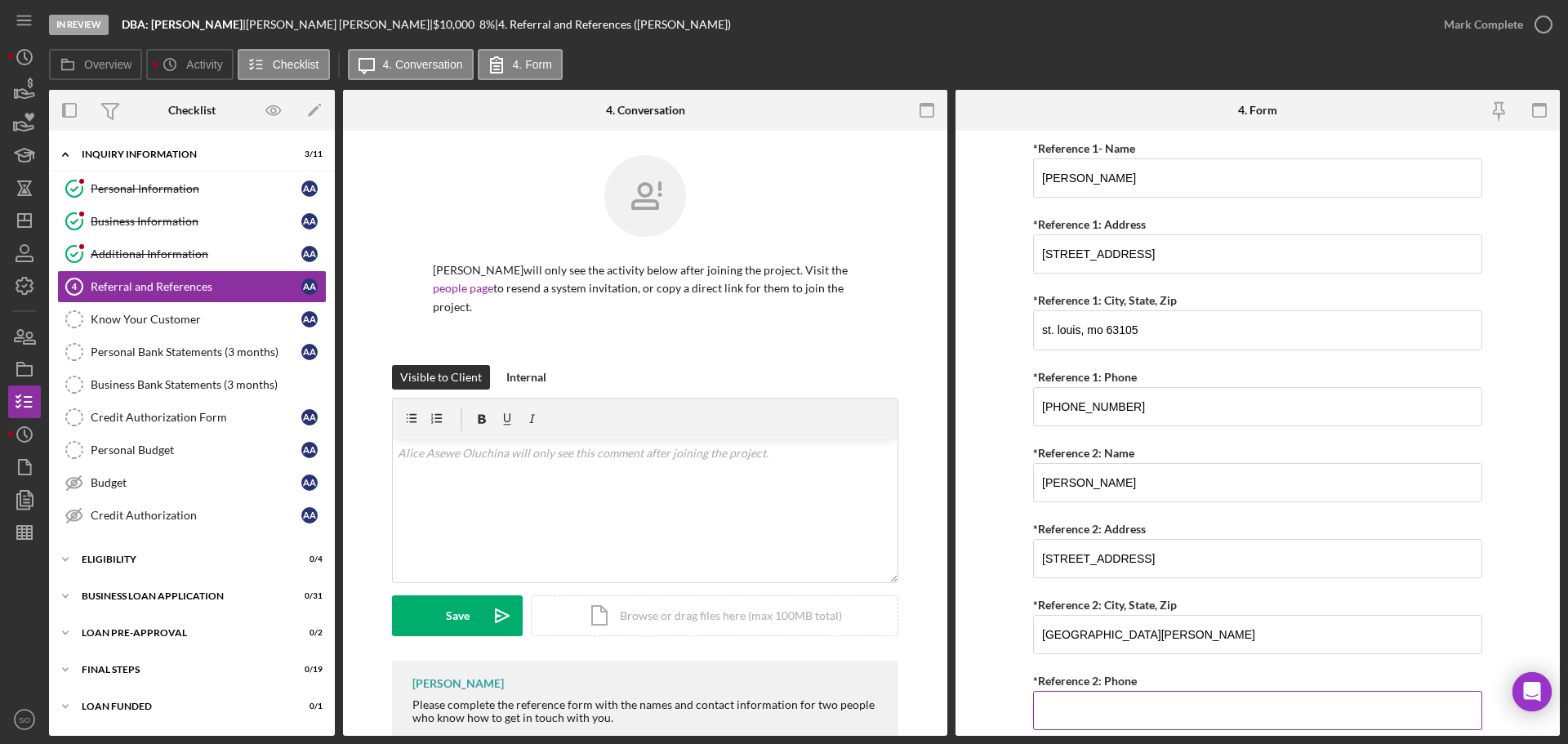
paste input "(314) 587-9632"
type input "(314) 587-9632"
click at [974, 635] on form "Referral *Referral Type How did you hear about Justine PETERSEN? JP Client JP P…" at bounding box center [1257, 433] width 604 height 605
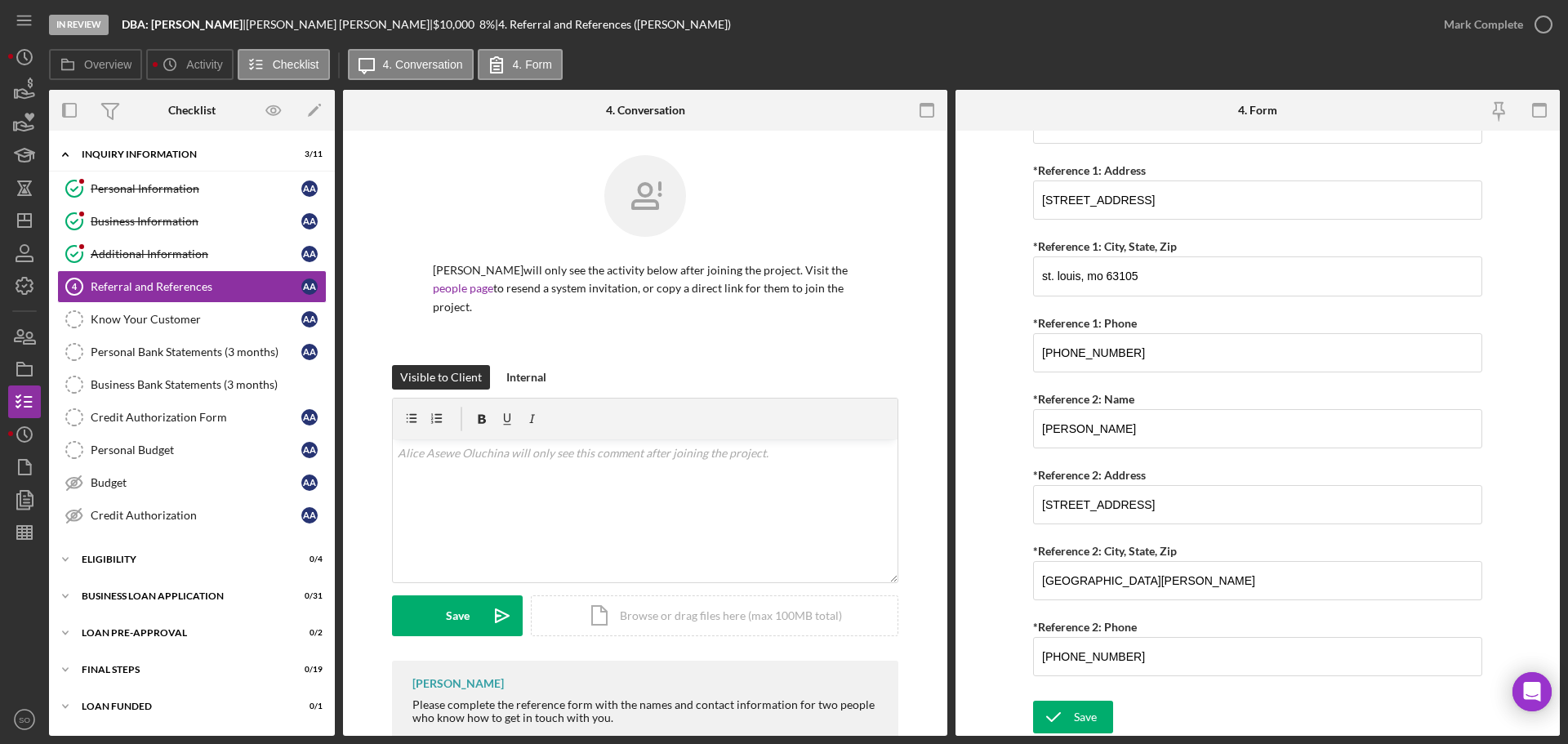
drag, startPoint x: 1107, startPoint y: 711, endPoint x: 1133, endPoint y: 726, distance: 30.0
click at [1106, 711] on button "Save" at bounding box center [1073, 716] width 80 height 33
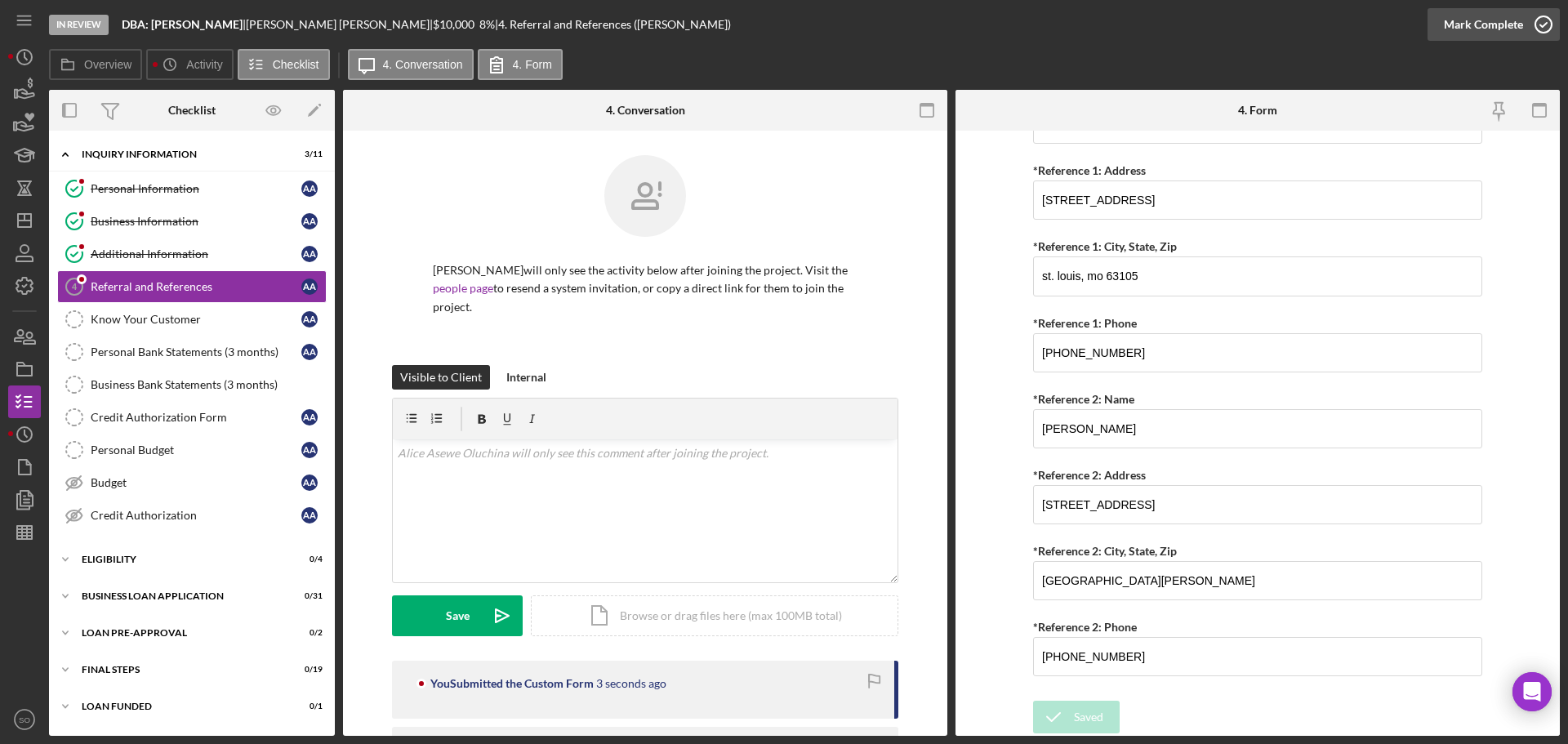
click at [1469, 35] on div "Mark Complete" at bounding box center [1483, 24] width 79 height 33
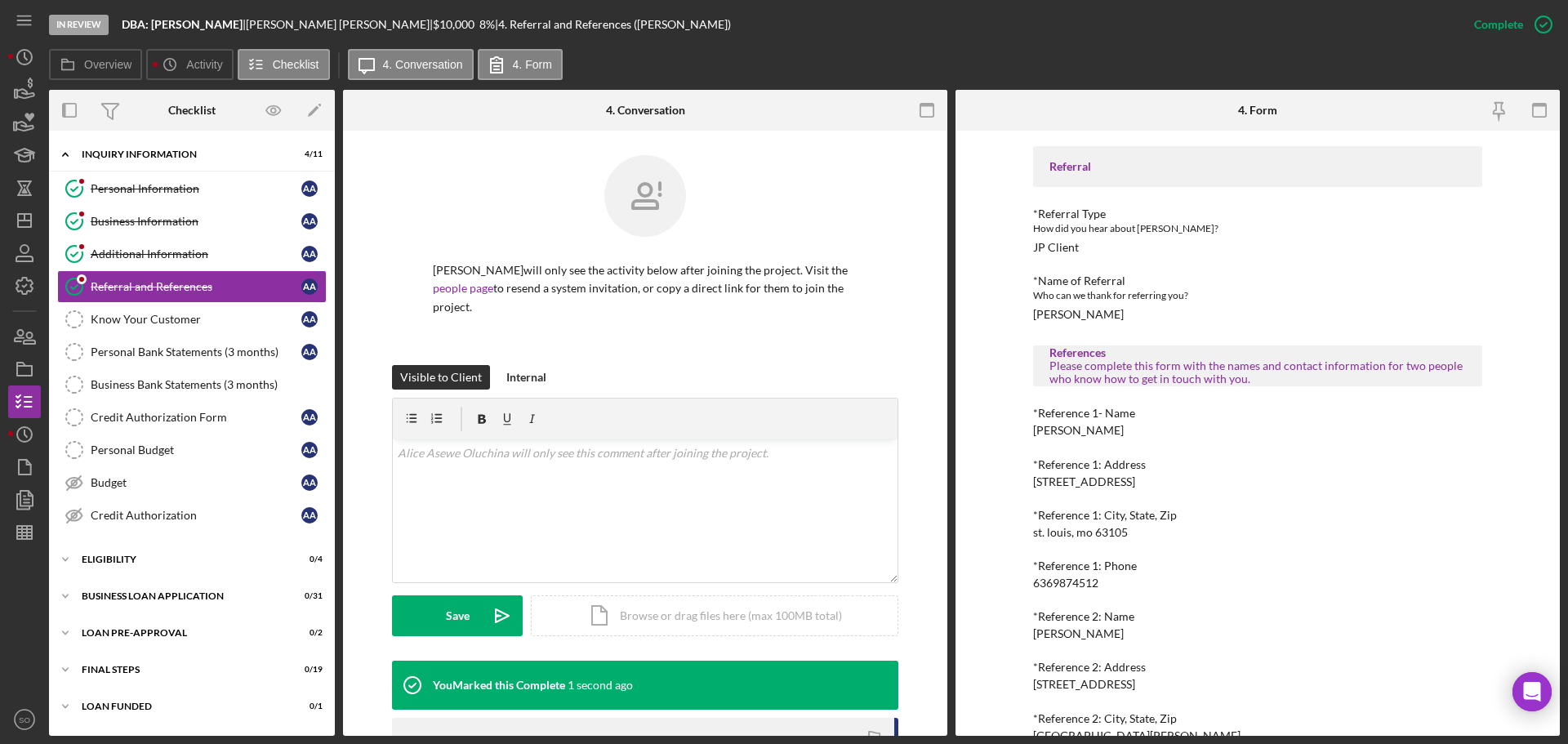
scroll to position [148, 0]
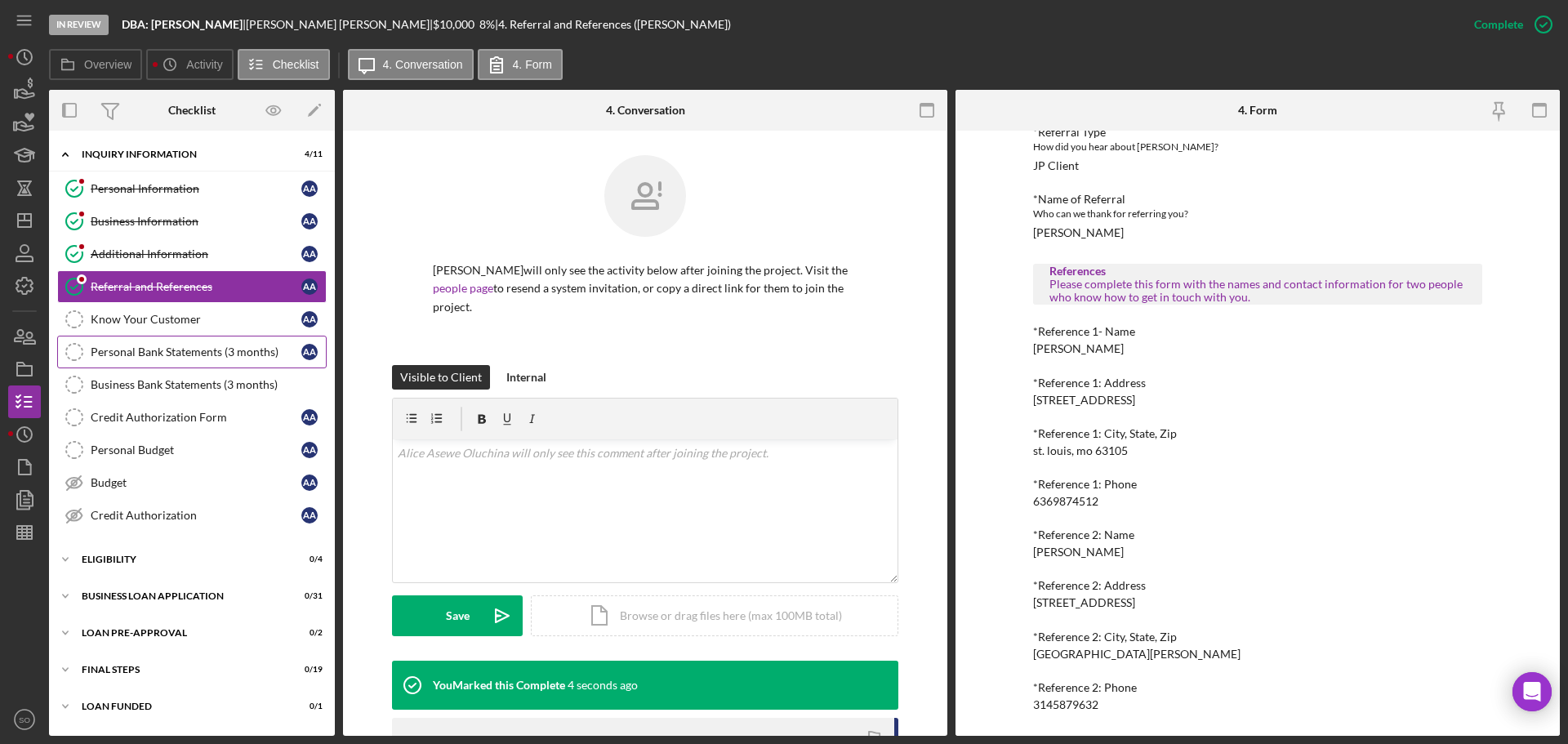
click at [182, 356] on div "Personal Bank Statements (3 months)" at bounding box center [196, 352] width 211 height 13
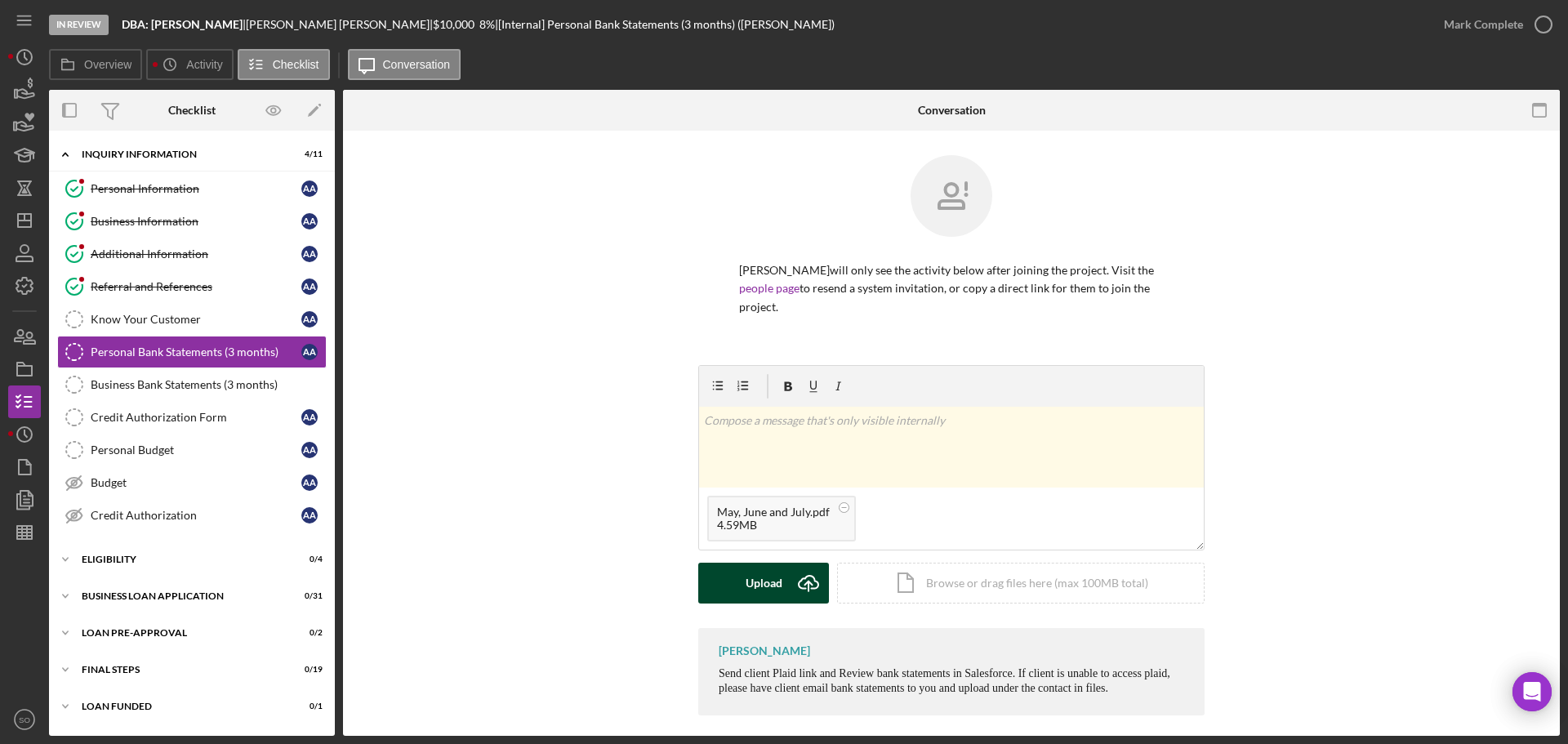
click at [756, 580] on div "Upload" at bounding box center [764, 583] width 37 height 41
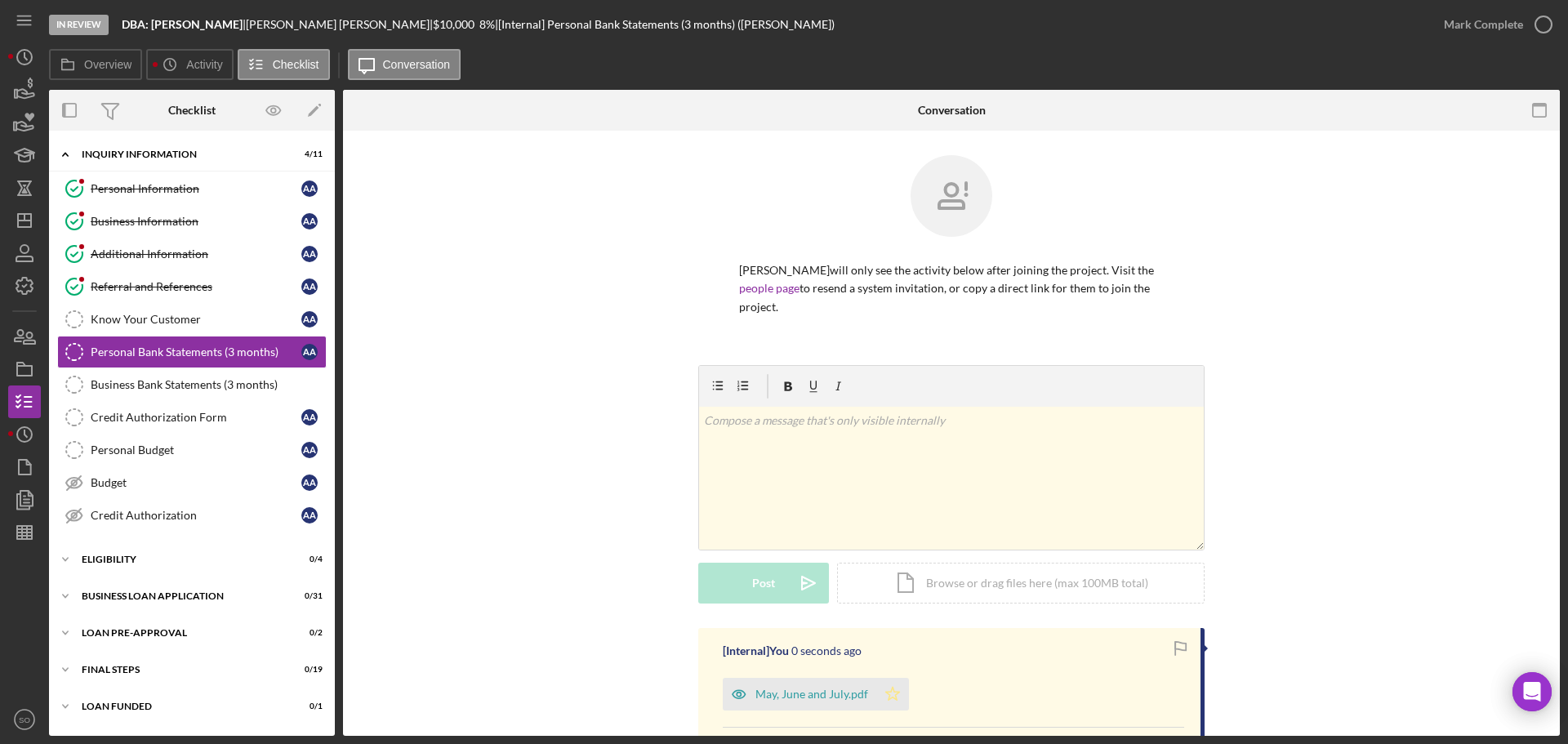
click at [883, 696] on icon "Icon/Star" at bounding box center [892, 694] width 33 height 33
click at [1458, 19] on div "Mark Complete" at bounding box center [1483, 24] width 79 height 33
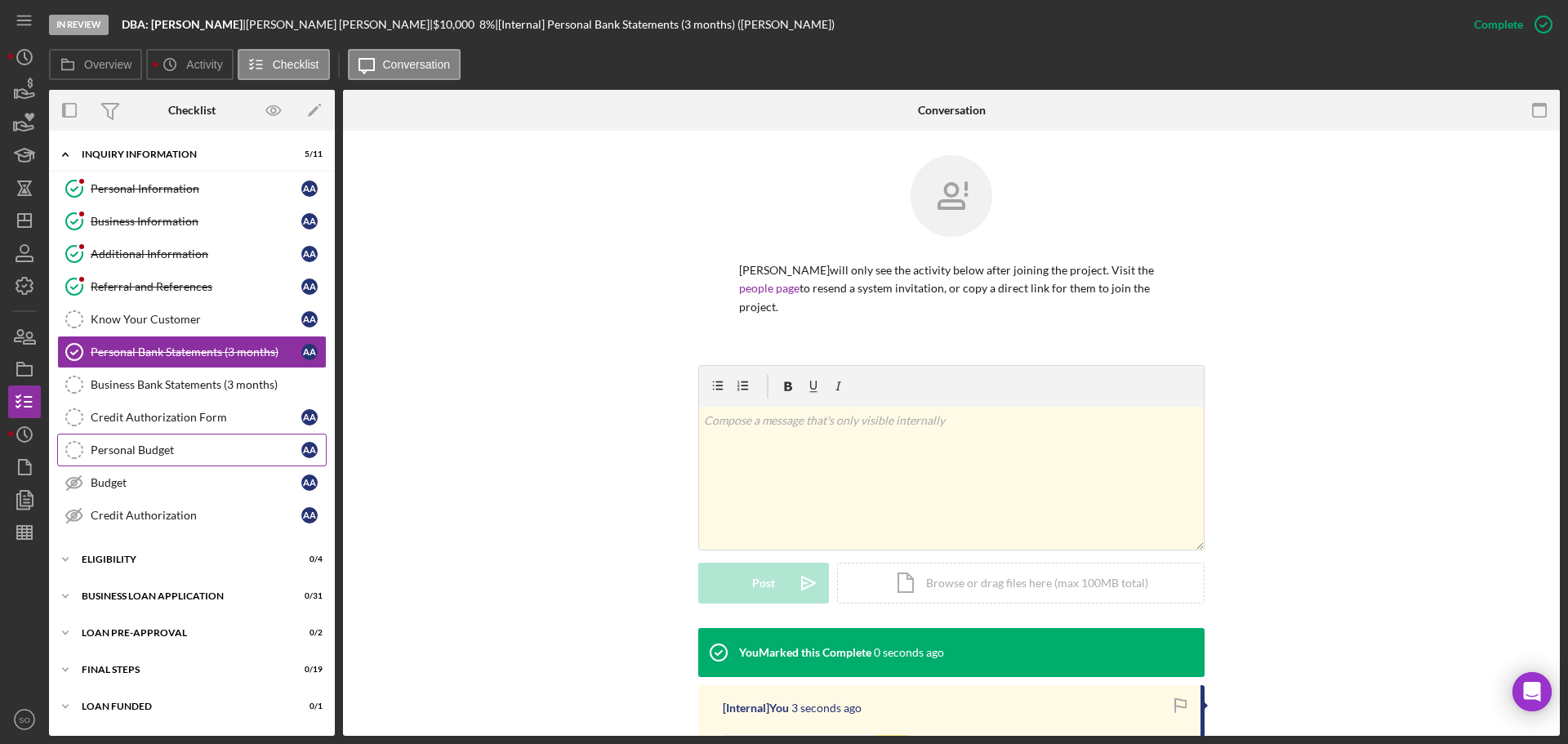
click at [224, 435] on link "Personal Budget Personal Budget A A" at bounding box center [191, 450] width 269 height 33
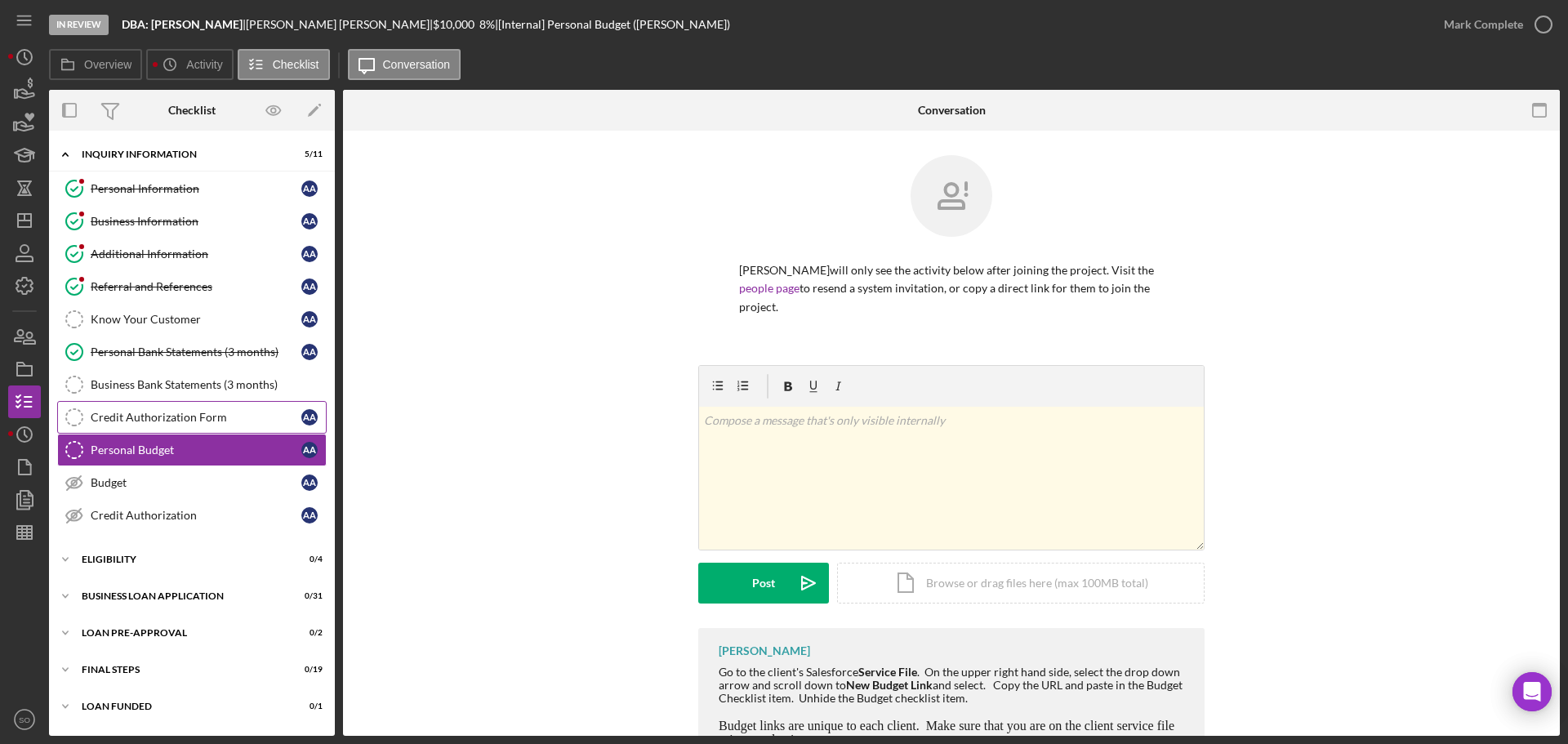
drag, startPoint x: 201, startPoint y: 425, endPoint x: 212, endPoint y: 416, distance: 14.2
click at [202, 420] on link "Credit Authorization Form Credit Authorization Form A A" at bounding box center [191, 417] width 269 height 33
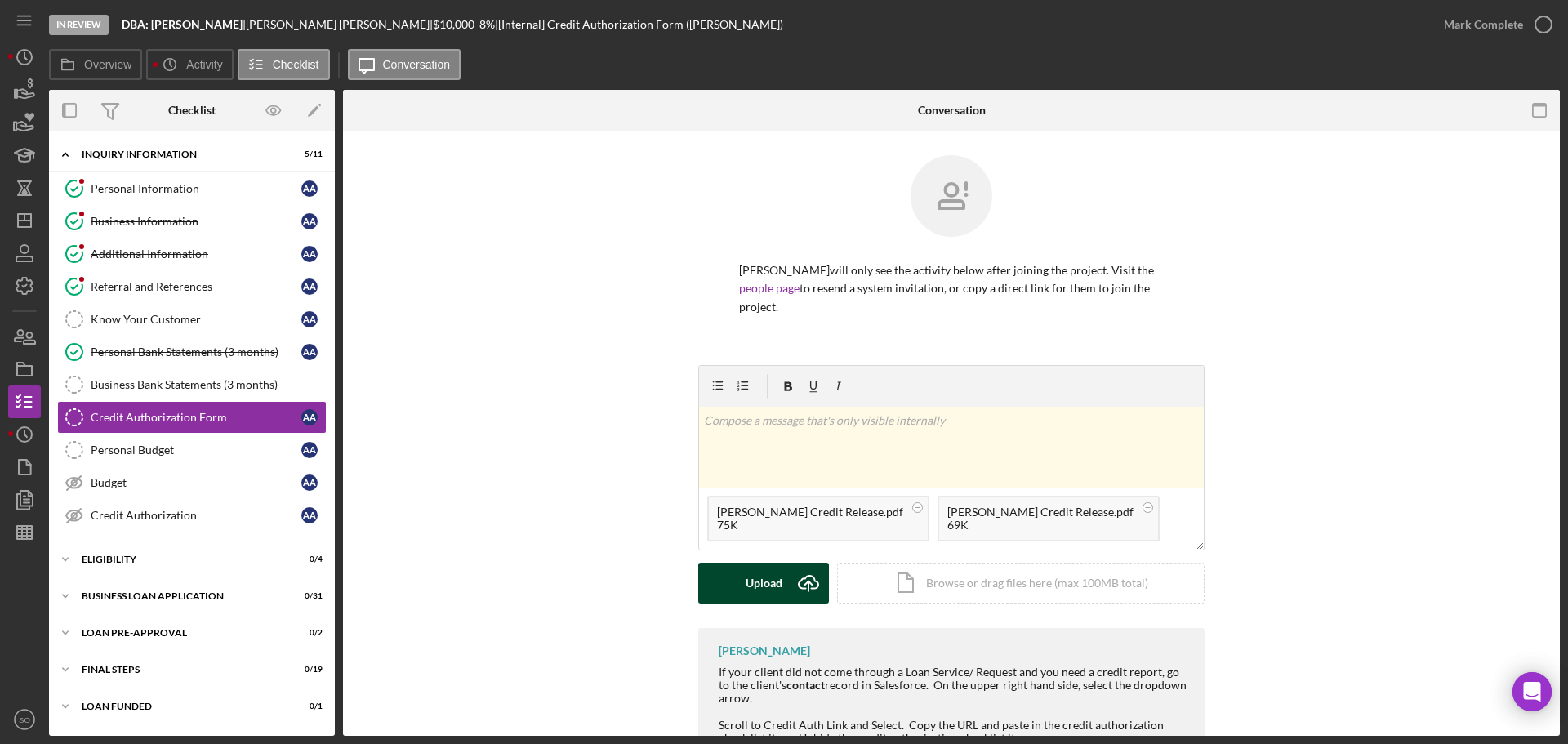
click at [782, 589] on button "Upload Icon/Upload" at bounding box center [763, 583] width 130 height 41
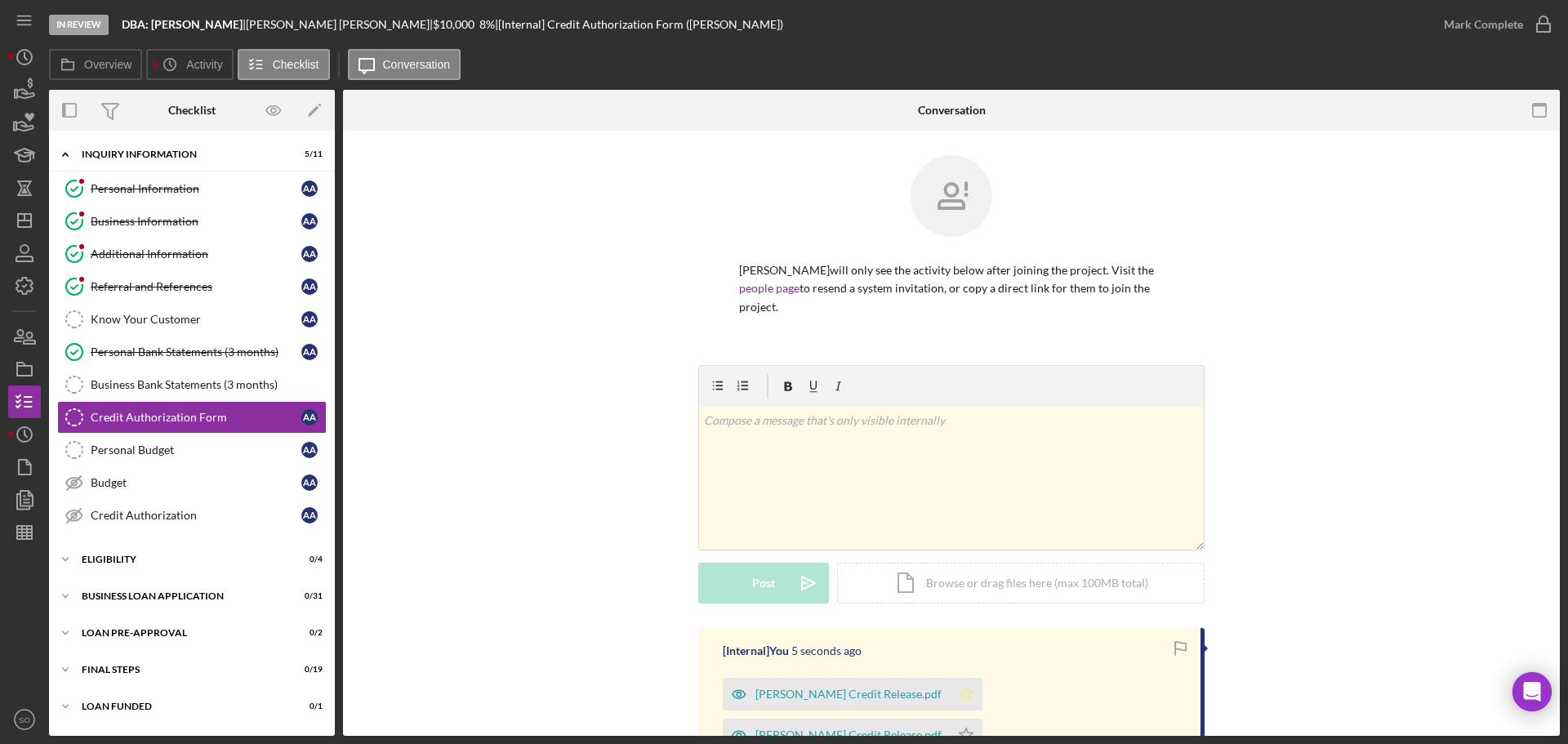
click at [949, 694] on icon "Icon/Star" at bounding box center [965, 694] width 33 height 33
click at [982, 719] on icon "Icon/Star" at bounding box center [965, 735] width 33 height 33
click at [1460, 32] on div "Mark Complete" at bounding box center [1483, 24] width 79 height 33
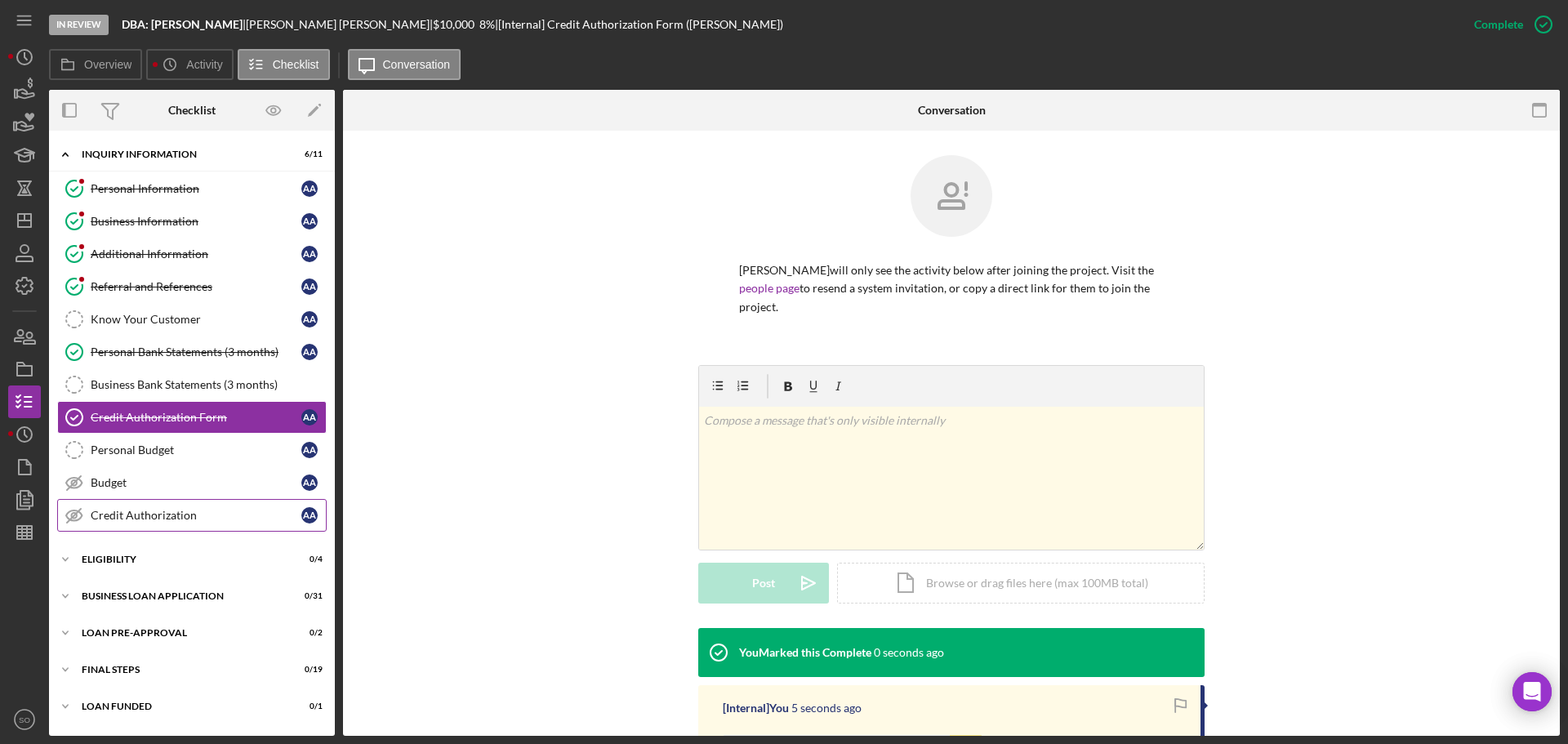
click at [209, 529] on link "Credit Authorization Credit Authorization A A" at bounding box center [191, 515] width 269 height 33
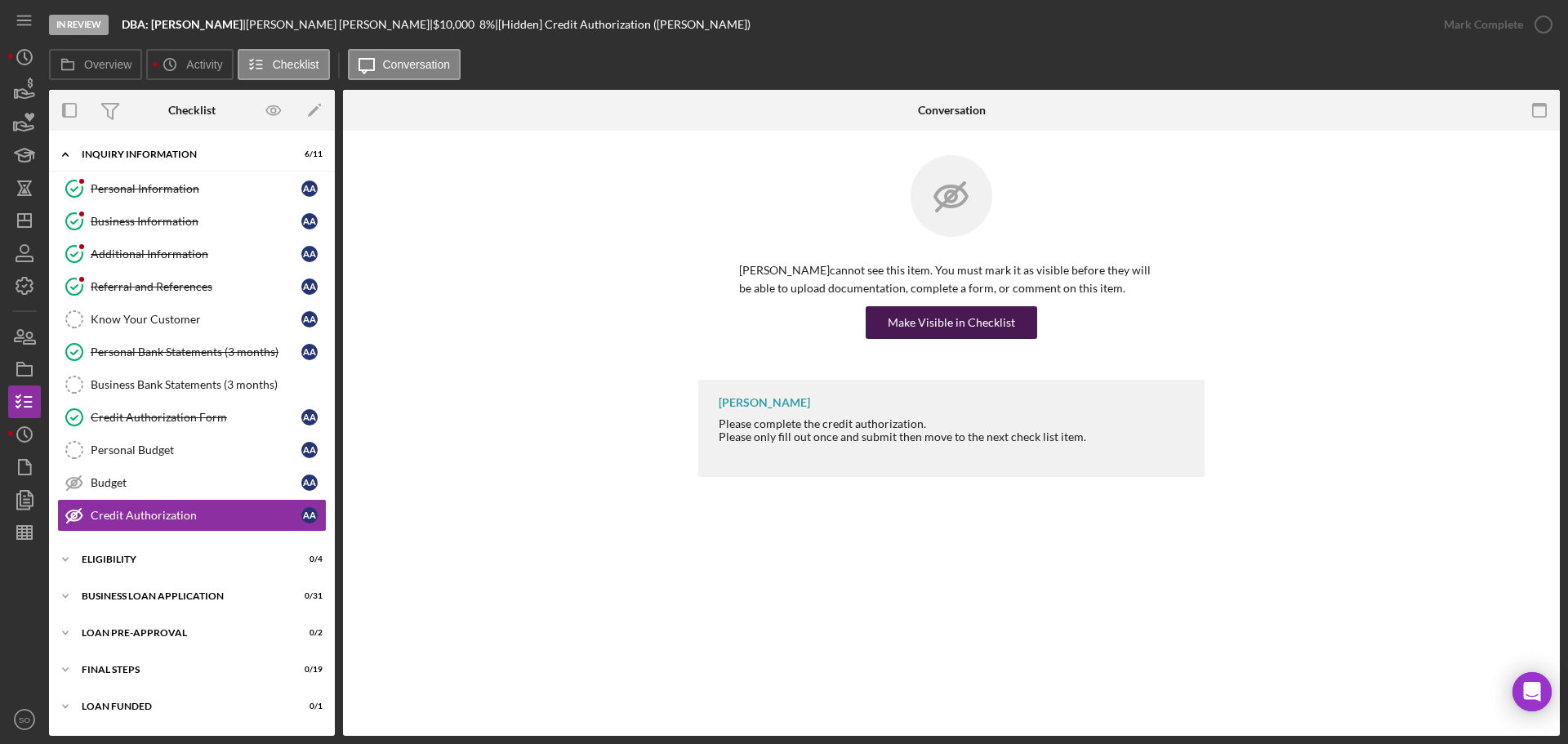
click at [941, 324] on div "Make Visible in Checklist" at bounding box center [951, 322] width 127 height 33
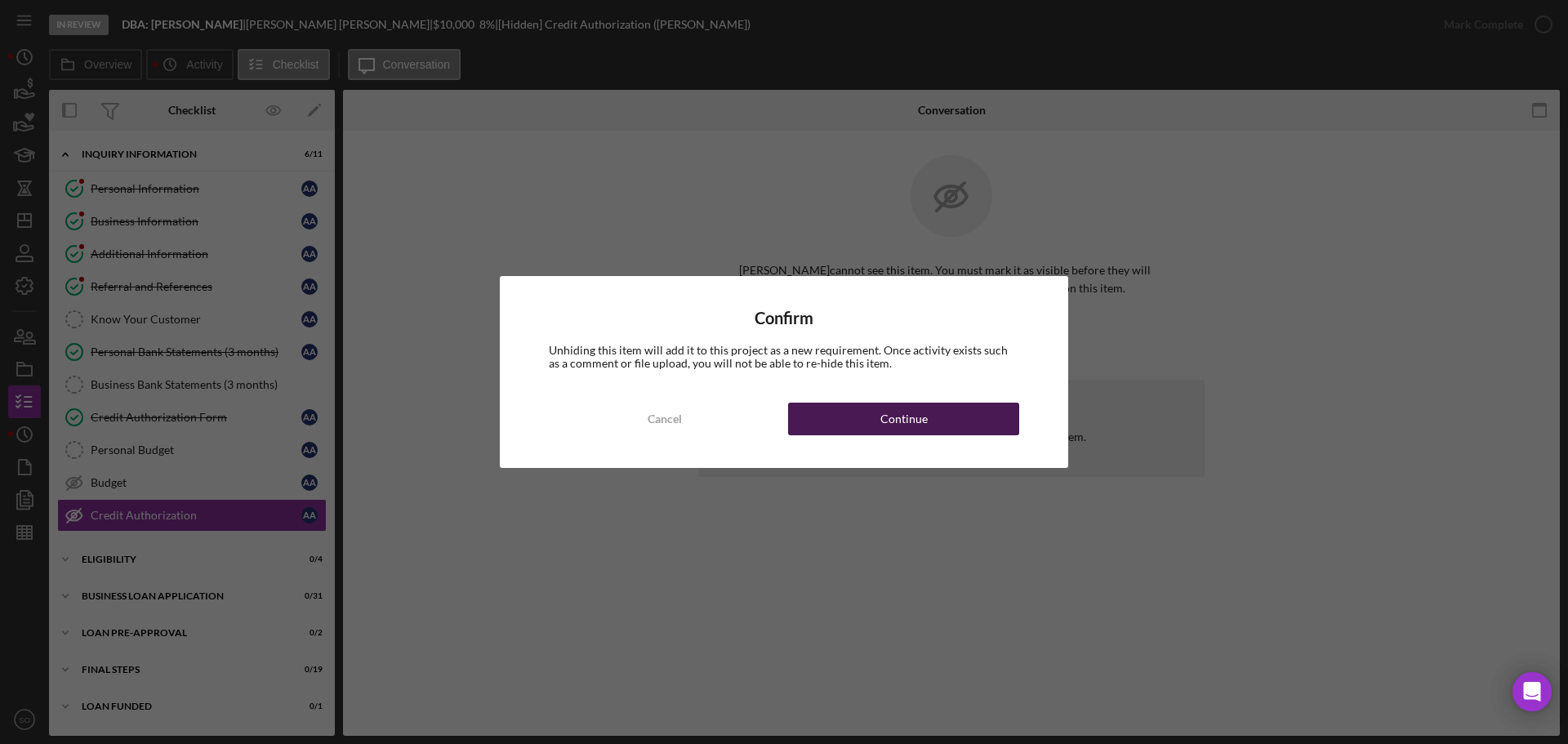
click at [950, 420] on button "Continue" at bounding box center [904, 419] width 231 height 33
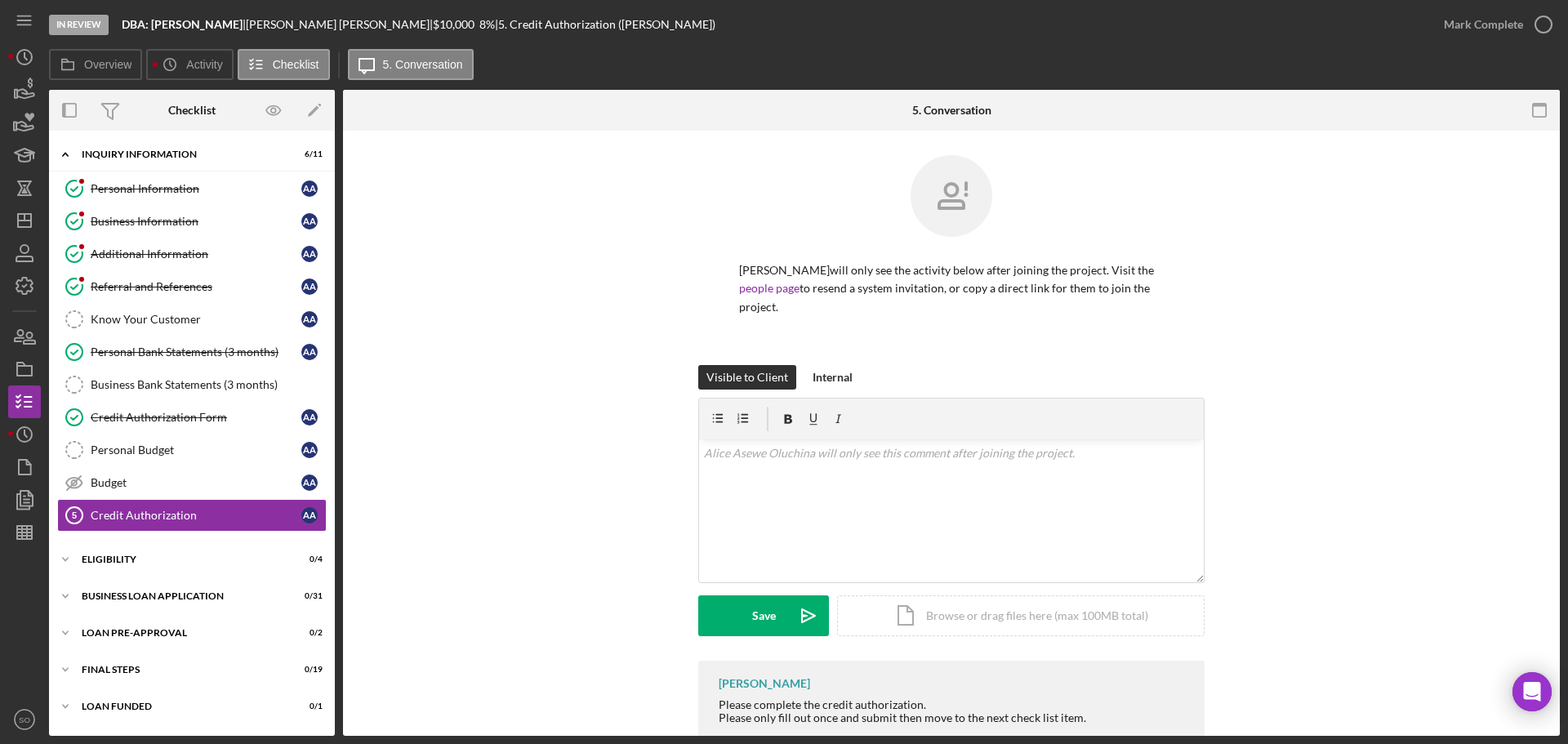
scroll to position [55, 0]
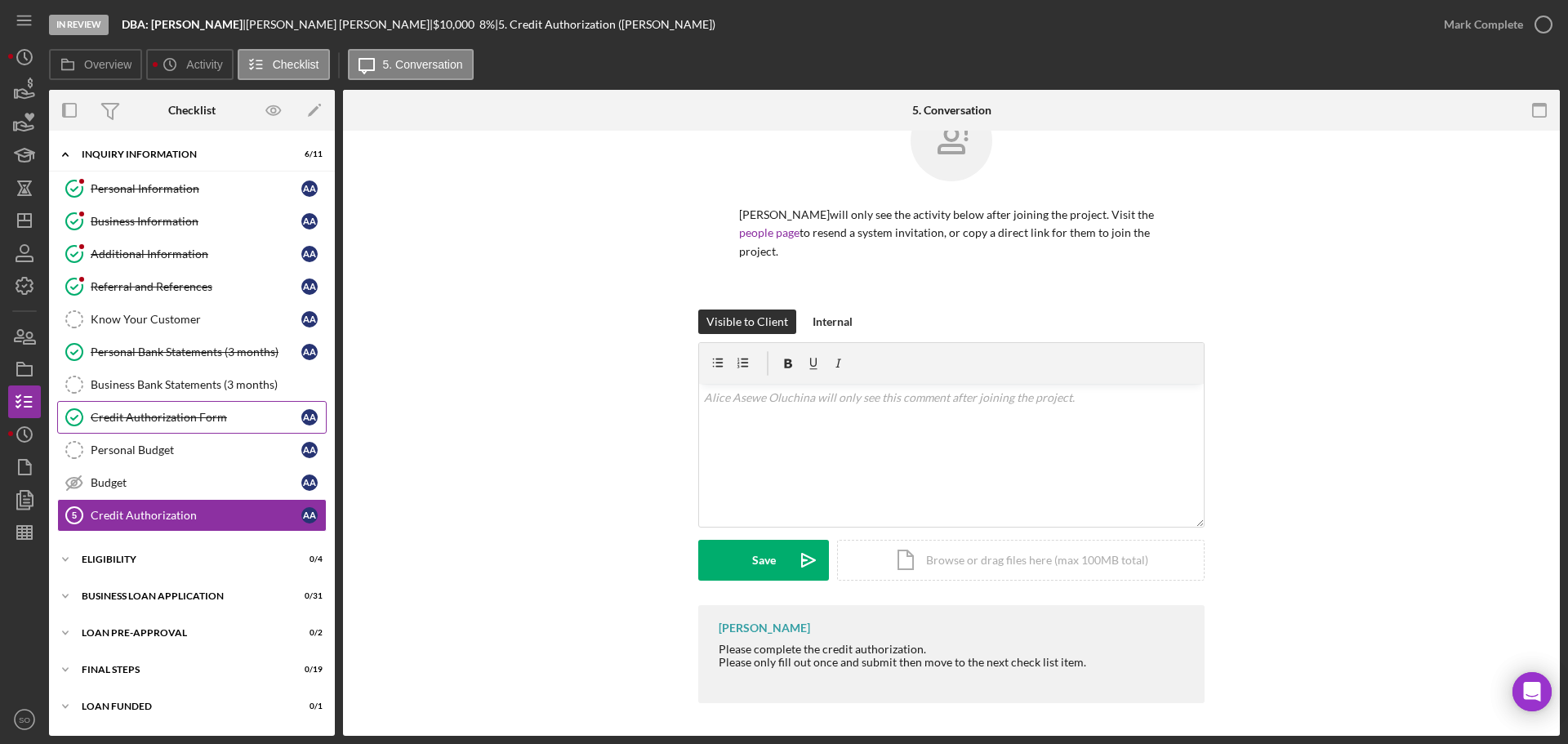
click at [206, 411] on div "Credit Authorization Form" at bounding box center [196, 417] width 211 height 13
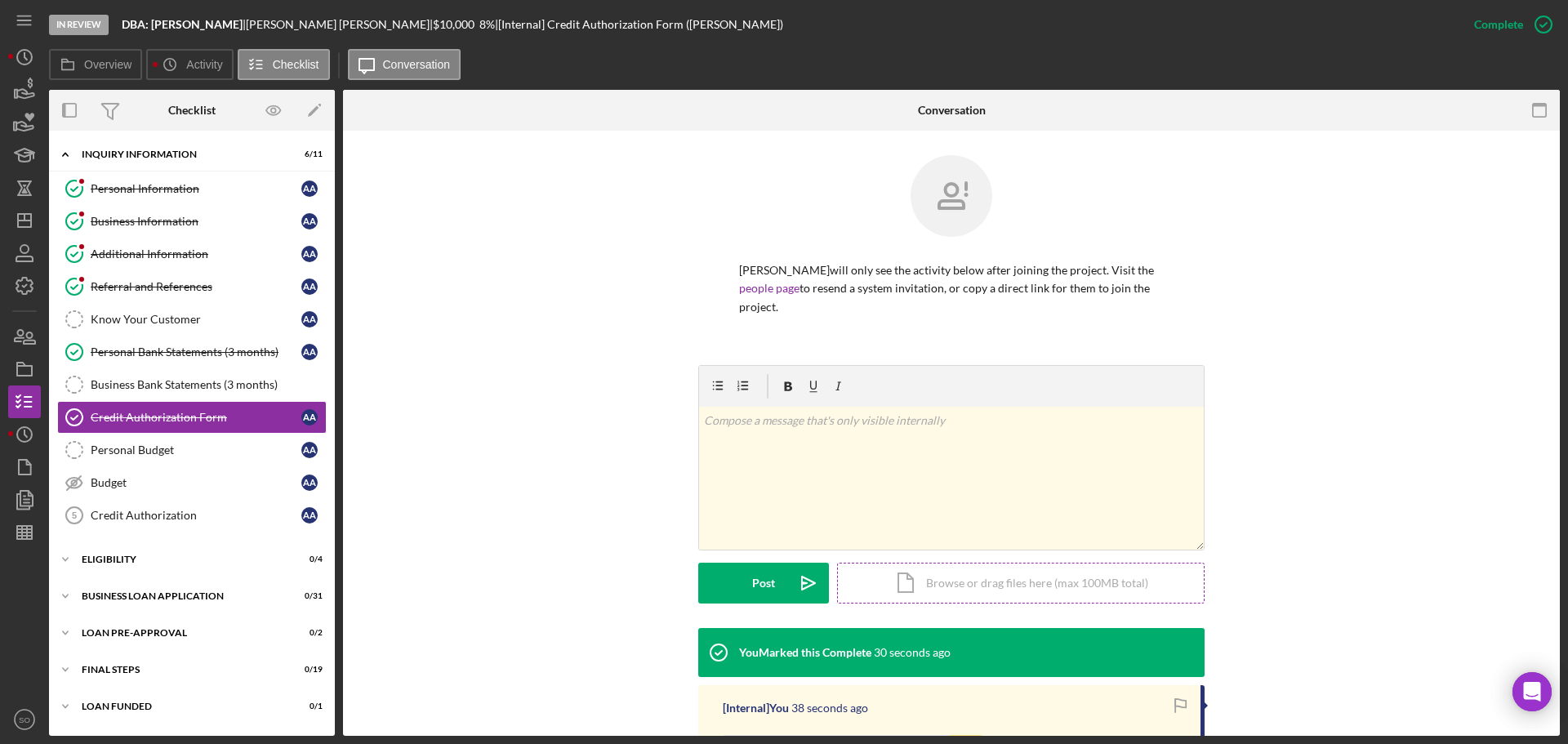
scroll to position [245, 0]
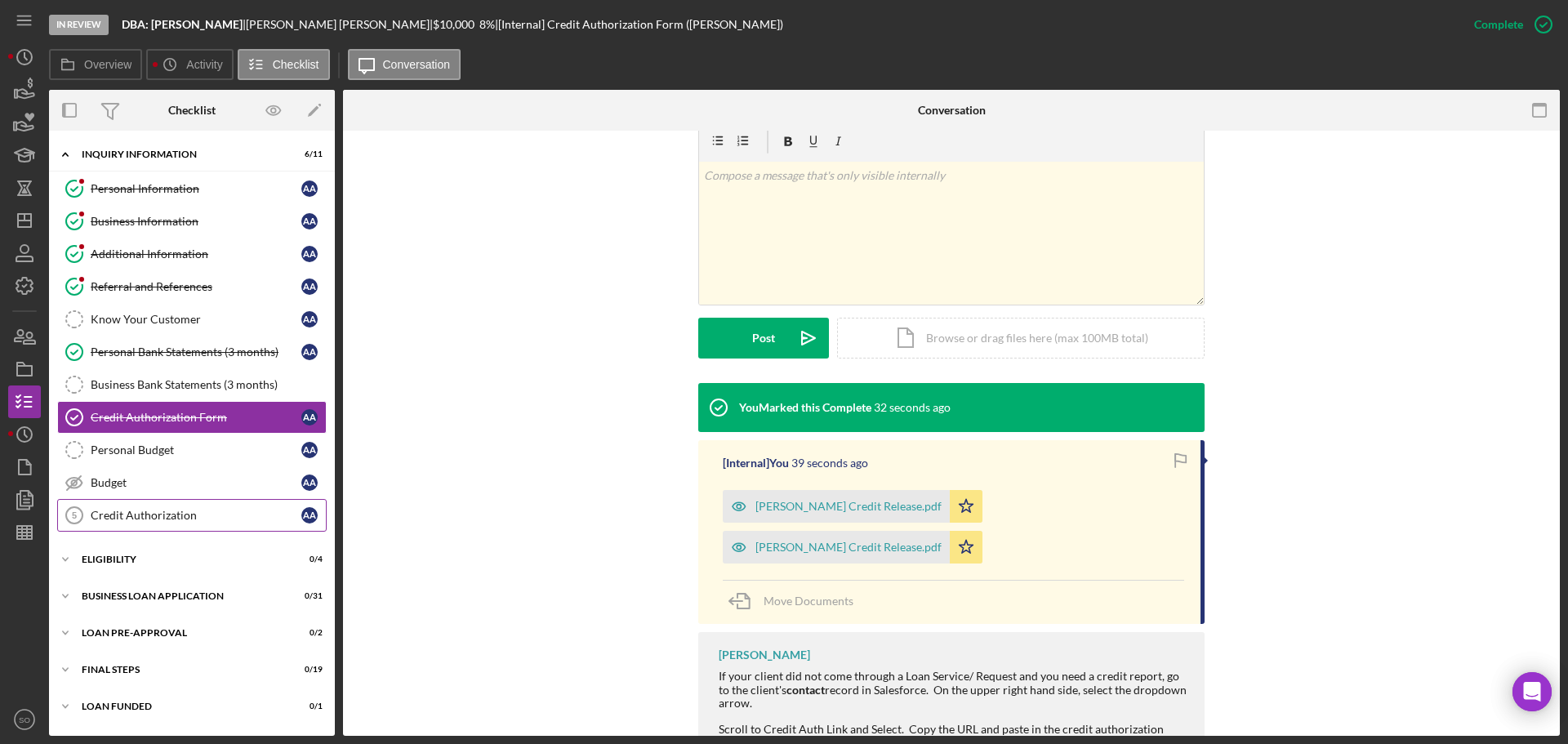
click at [140, 515] on div "Credit Authorization" at bounding box center [196, 516] width 211 height 13
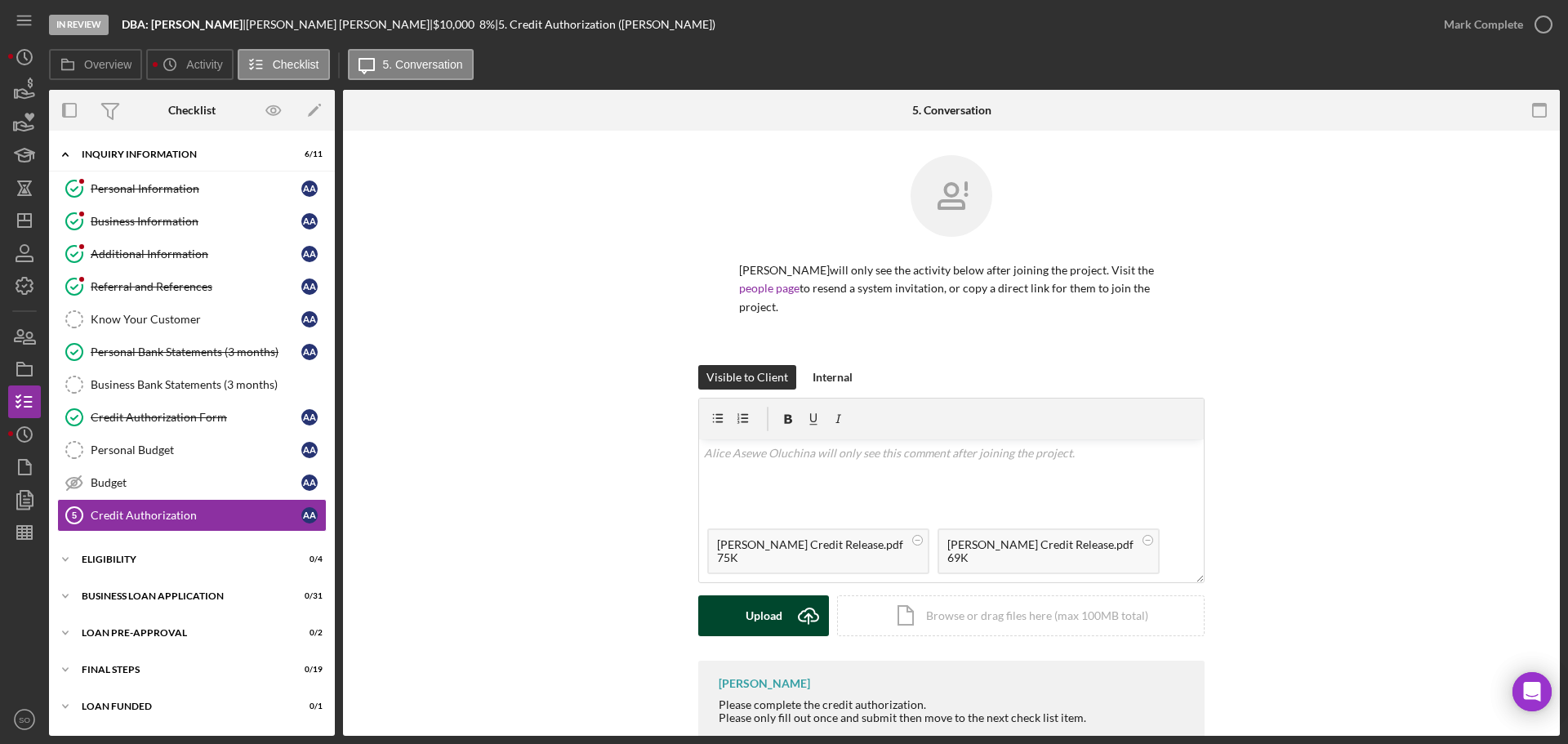
click at [771, 609] on div "Upload" at bounding box center [764, 615] width 37 height 41
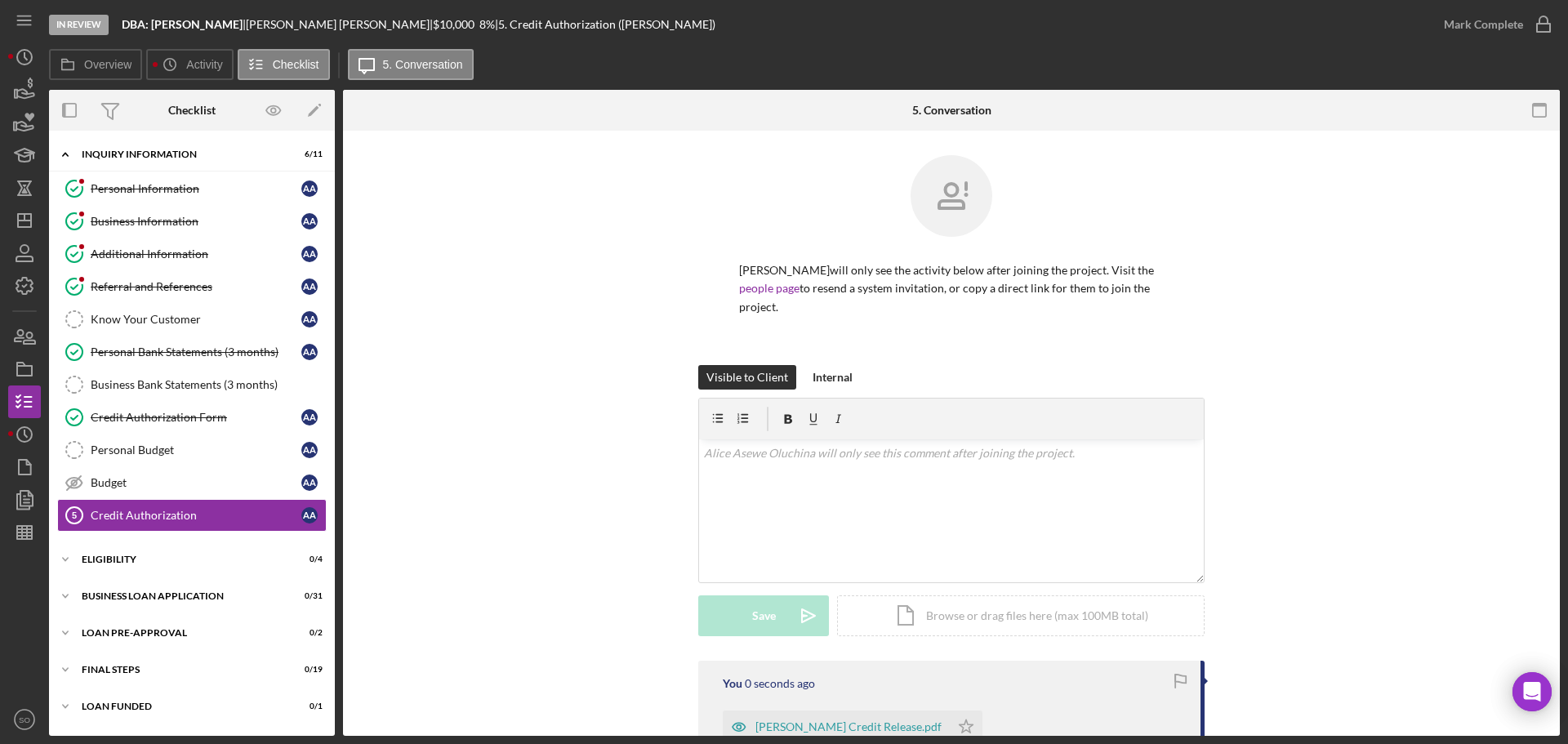
scroll to position [206, 0]
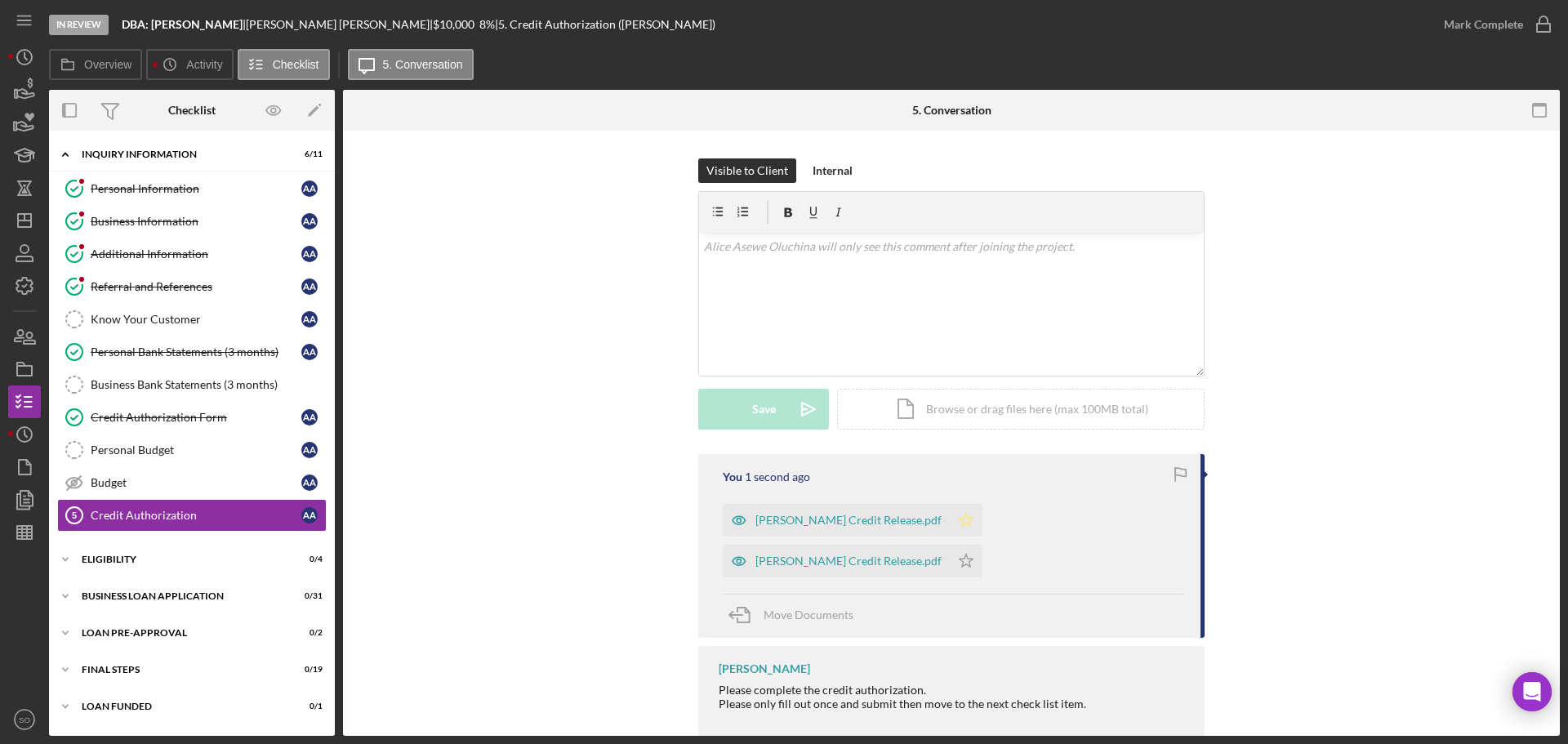
click at [949, 522] on icon "Icon/Star" at bounding box center [965, 520] width 33 height 33
click at [982, 545] on icon "Icon/Star" at bounding box center [965, 561] width 33 height 33
click at [1451, 28] on div "Mark Complete" at bounding box center [1483, 24] width 79 height 33
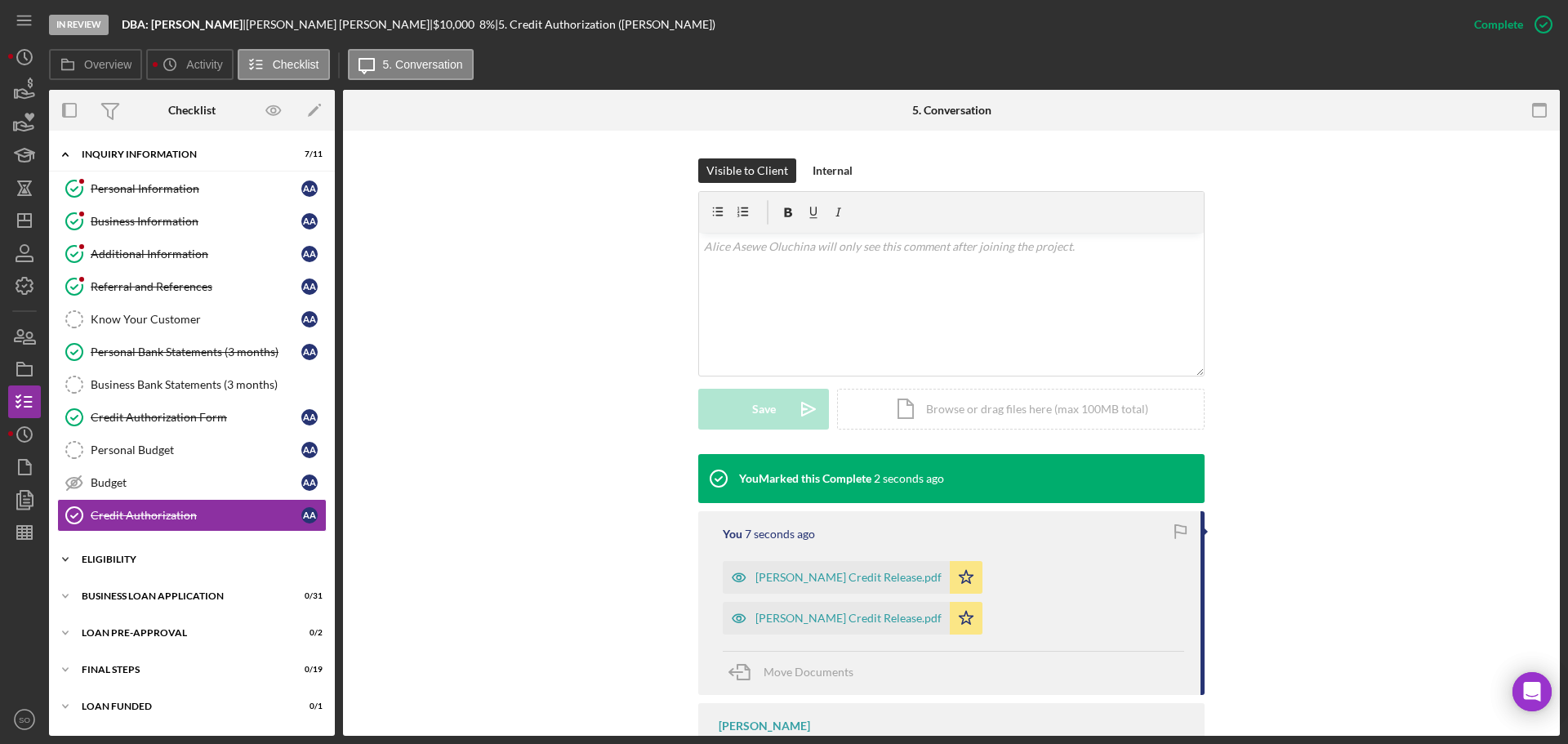
click at [112, 573] on div "Icon/Expander ELIGIBILITY 0 / 4" at bounding box center [192, 559] width 286 height 33
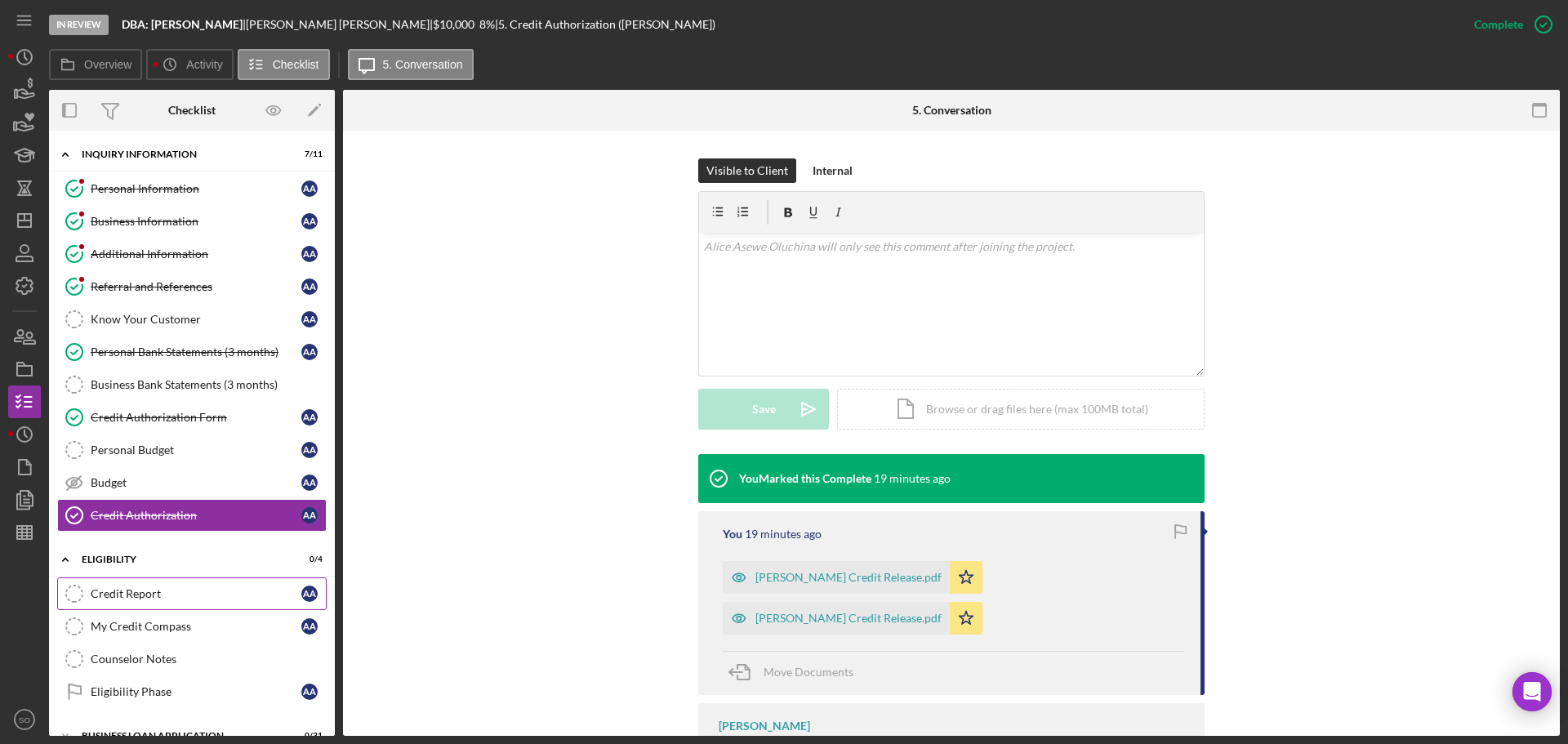
scroll to position [82, 0]
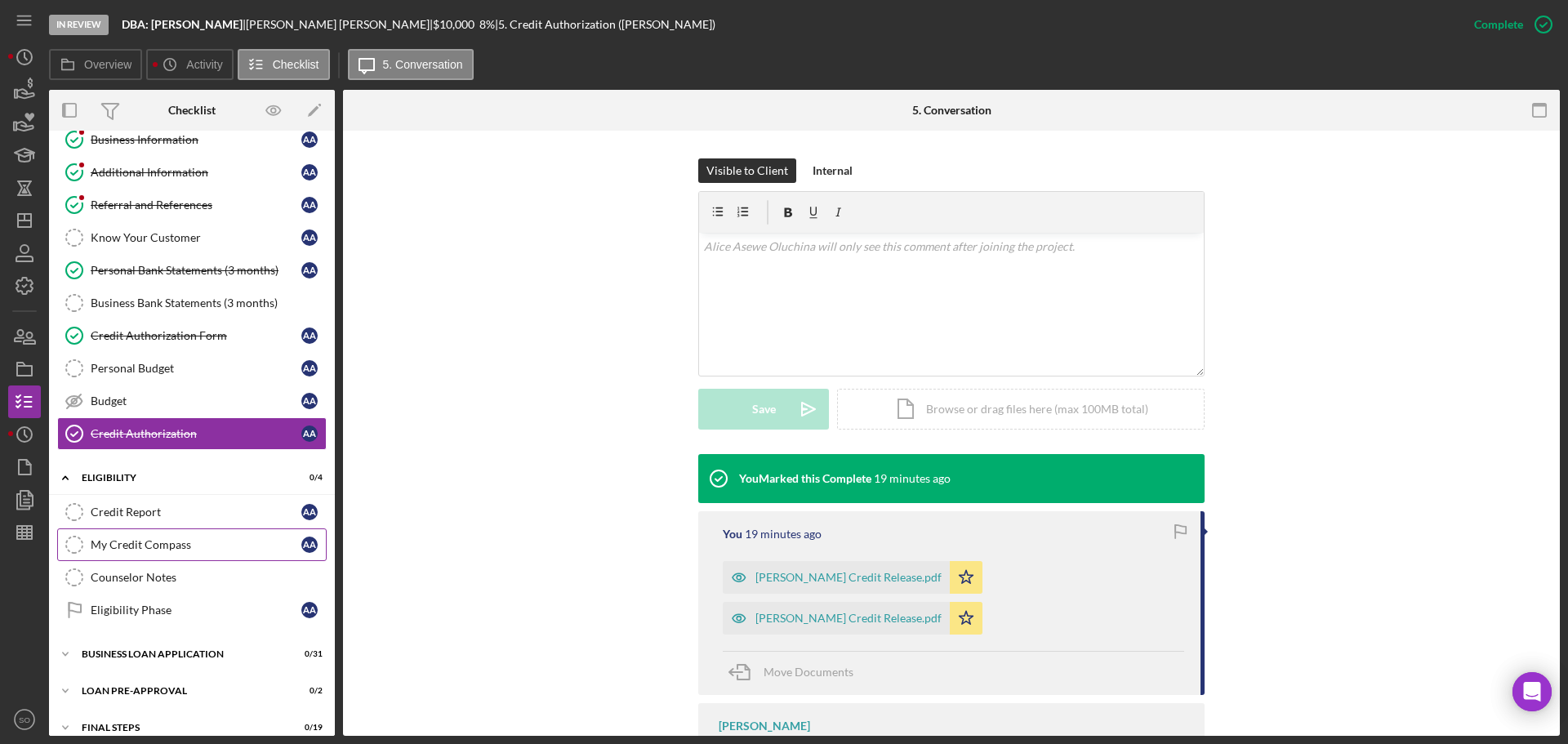
click at [135, 520] on link "Credit Report Credit Report A A" at bounding box center [191, 512] width 269 height 33
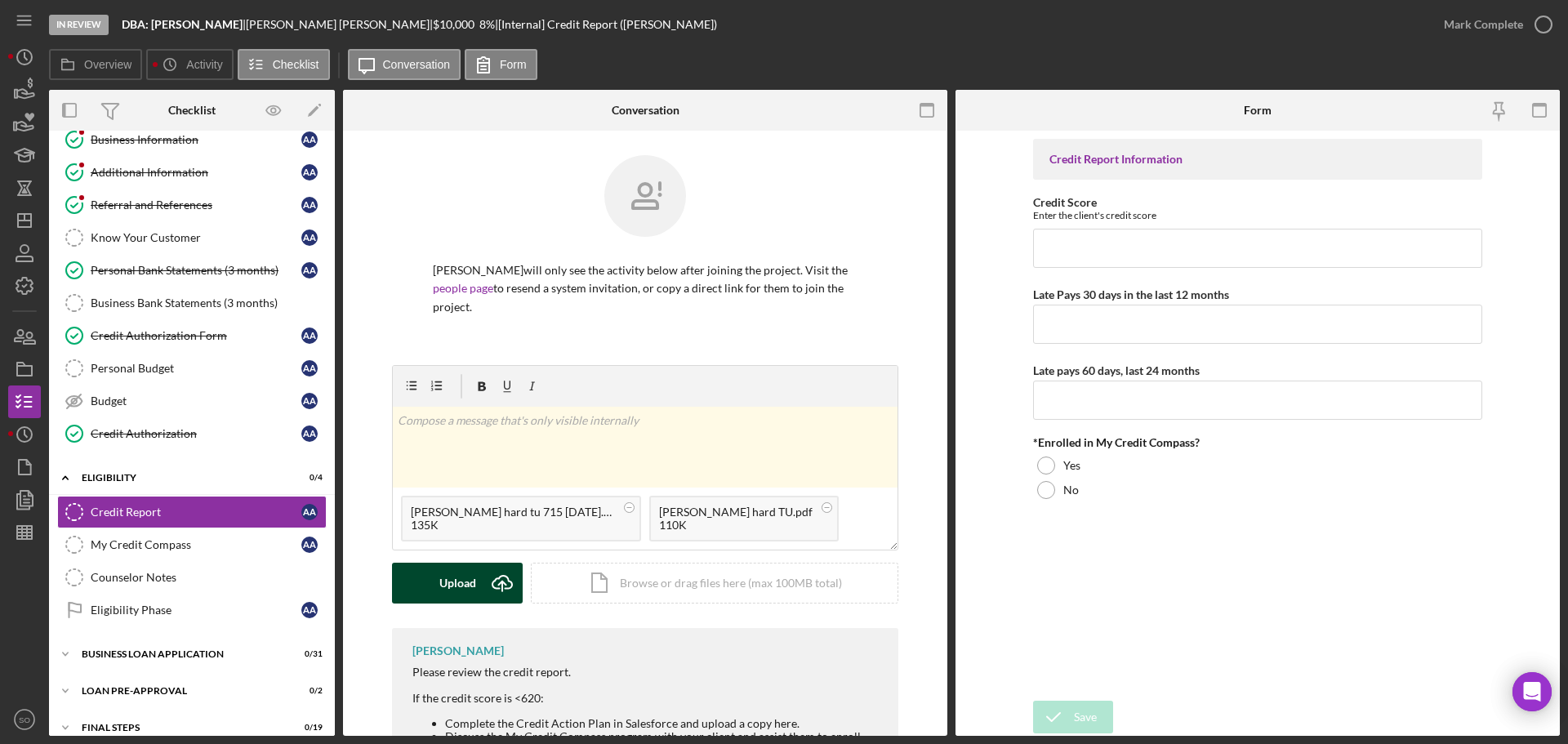
click at [450, 581] on div "Upload" at bounding box center [458, 583] width 37 height 41
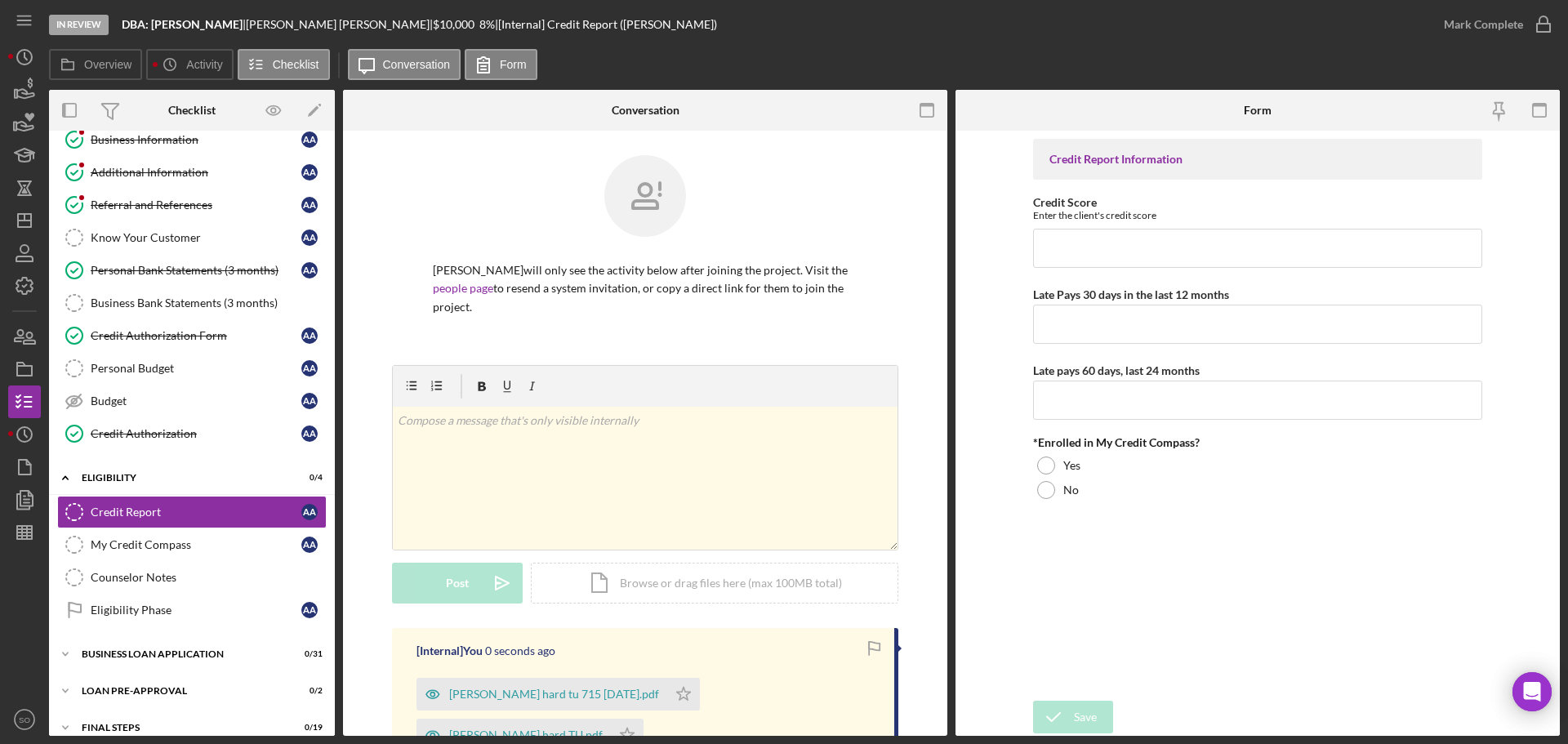
scroll to position [223, 0]
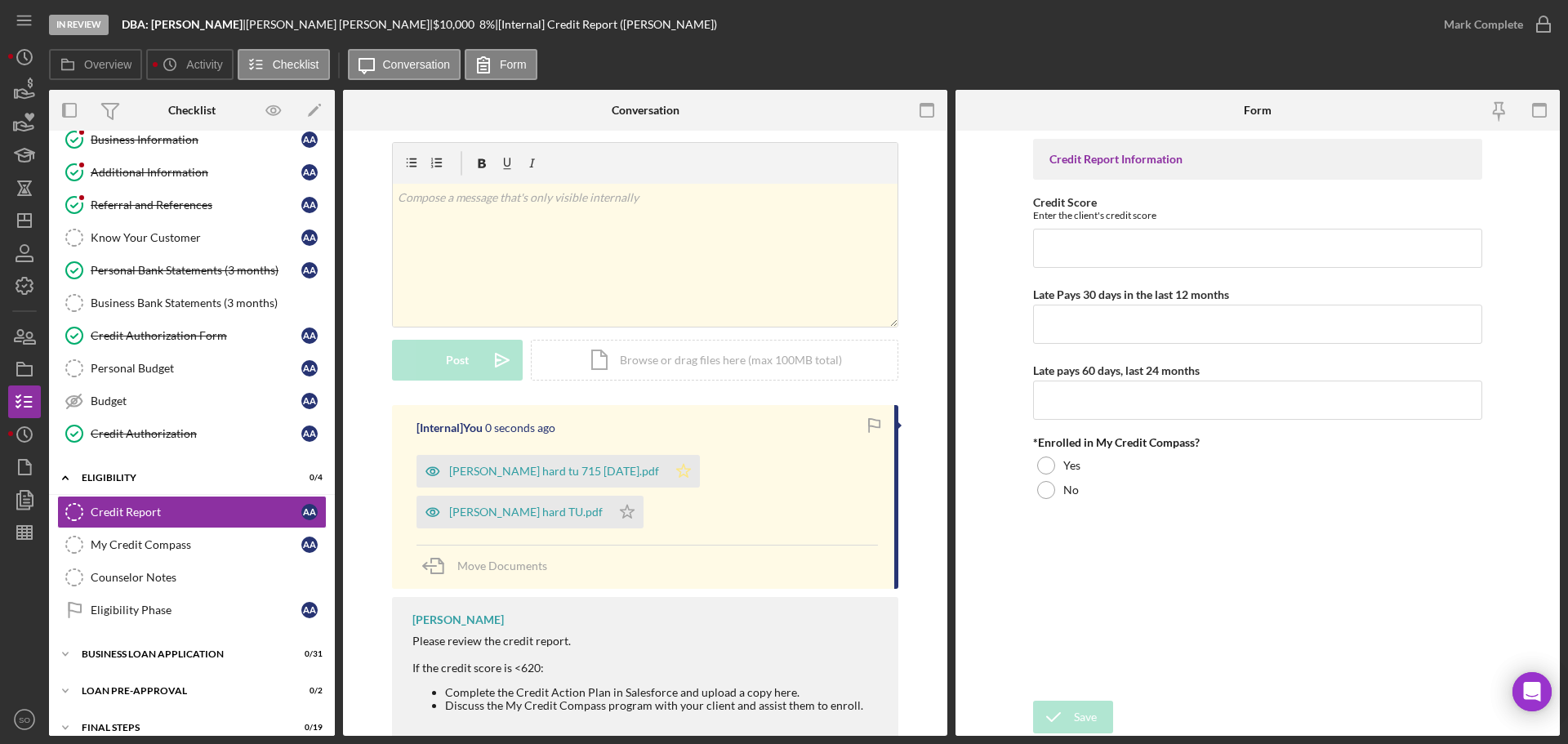
click at [667, 477] on icon "Icon/Star" at bounding box center [683, 471] width 33 height 33
click at [644, 496] on icon "Icon/Star" at bounding box center [627, 512] width 33 height 33
click at [1171, 245] on input "Credit Score" at bounding box center [1257, 248] width 449 height 39
type input "715"
click at [1198, 332] on input "Late Pays 30 days in the last 12 months" at bounding box center [1257, 324] width 449 height 39
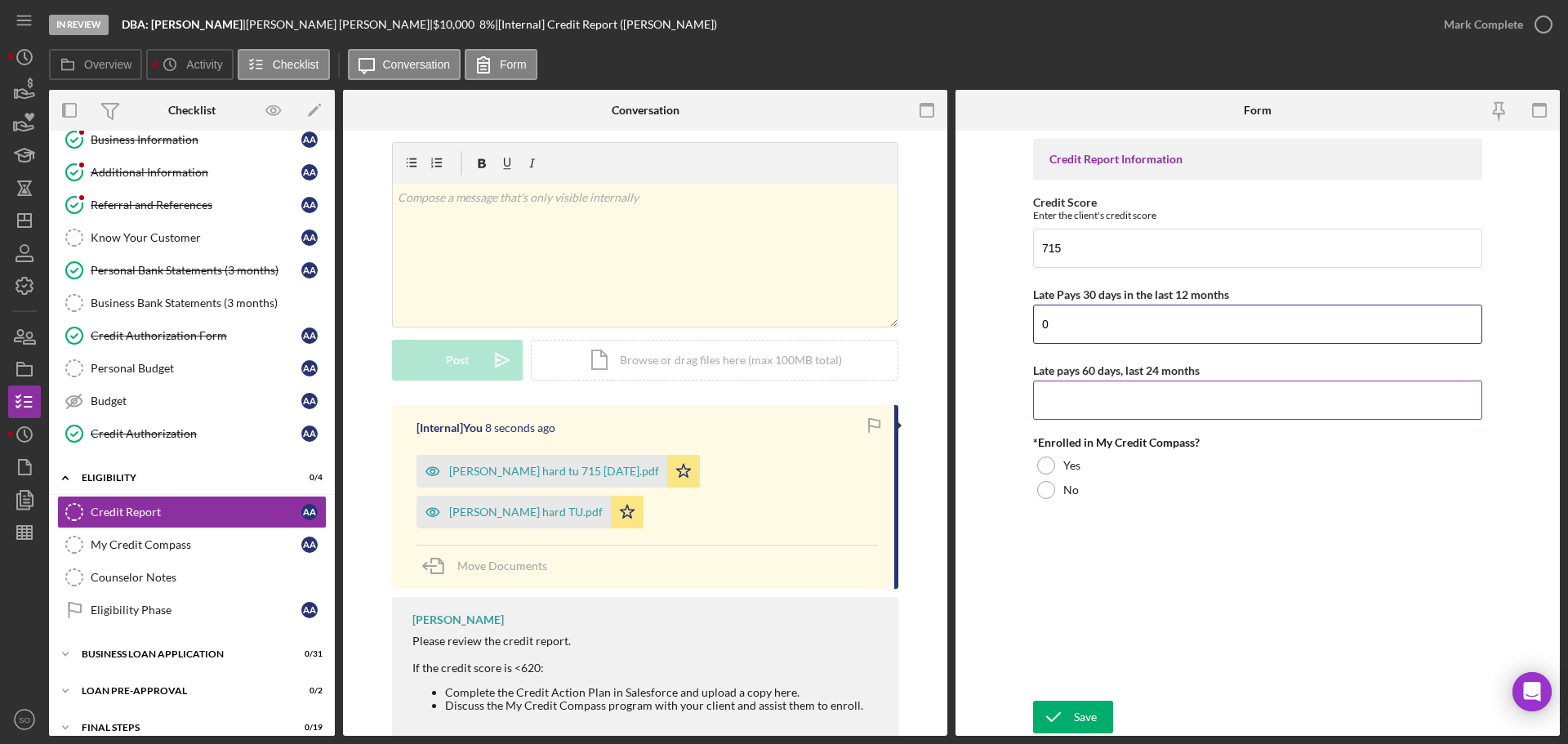
type input "0"
click at [1163, 402] on input "Late pays 60 days, last 24 months" at bounding box center [1257, 400] width 449 height 39
type input "0"
click at [1082, 476] on div "Yes" at bounding box center [1257, 465] width 449 height 24
click at [1087, 708] on div "Save" at bounding box center [1085, 716] width 23 height 33
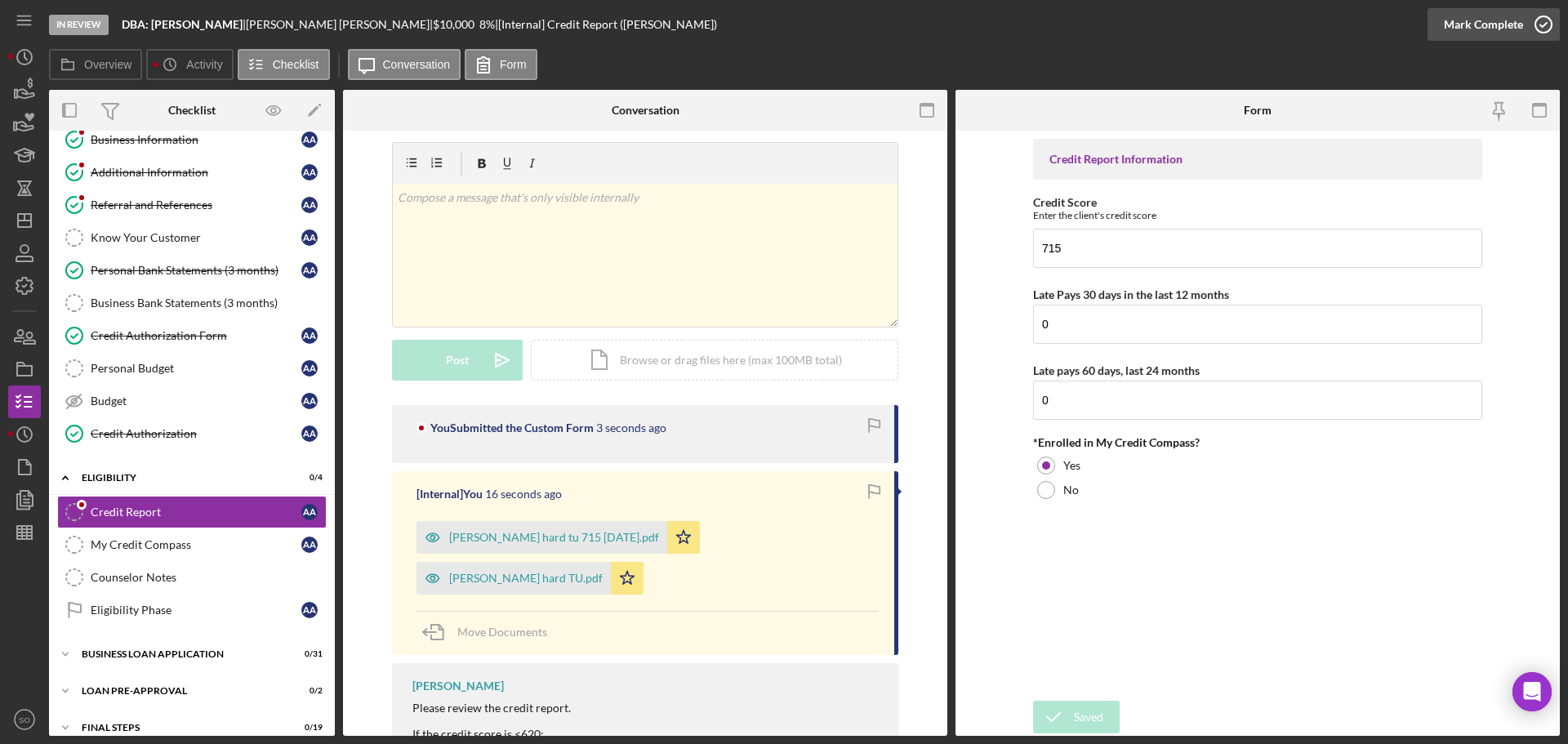
click at [1485, 32] on div "Mark Complete" at bounding box center [1483, 24] width 79 height 33
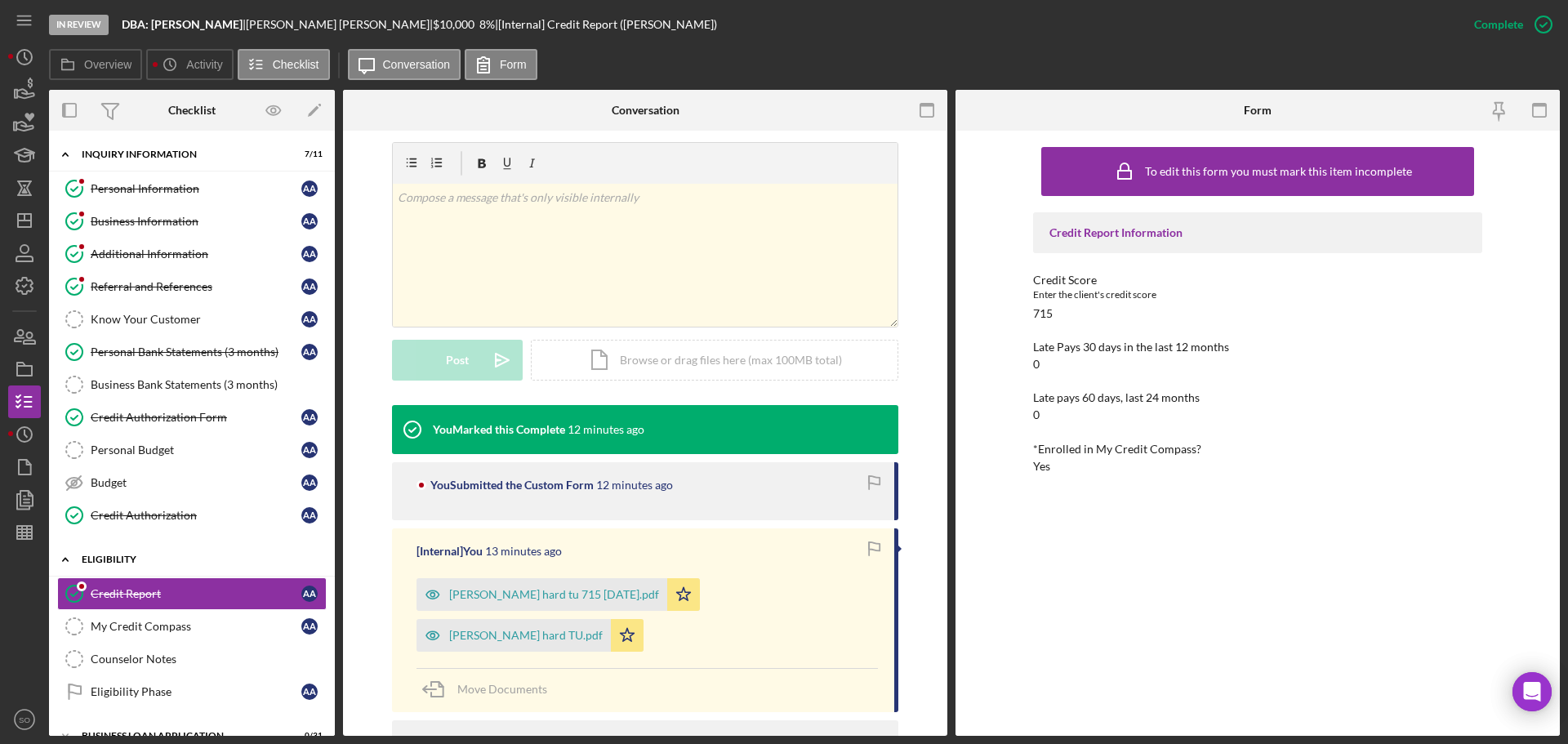
scroll to position [135, 0]
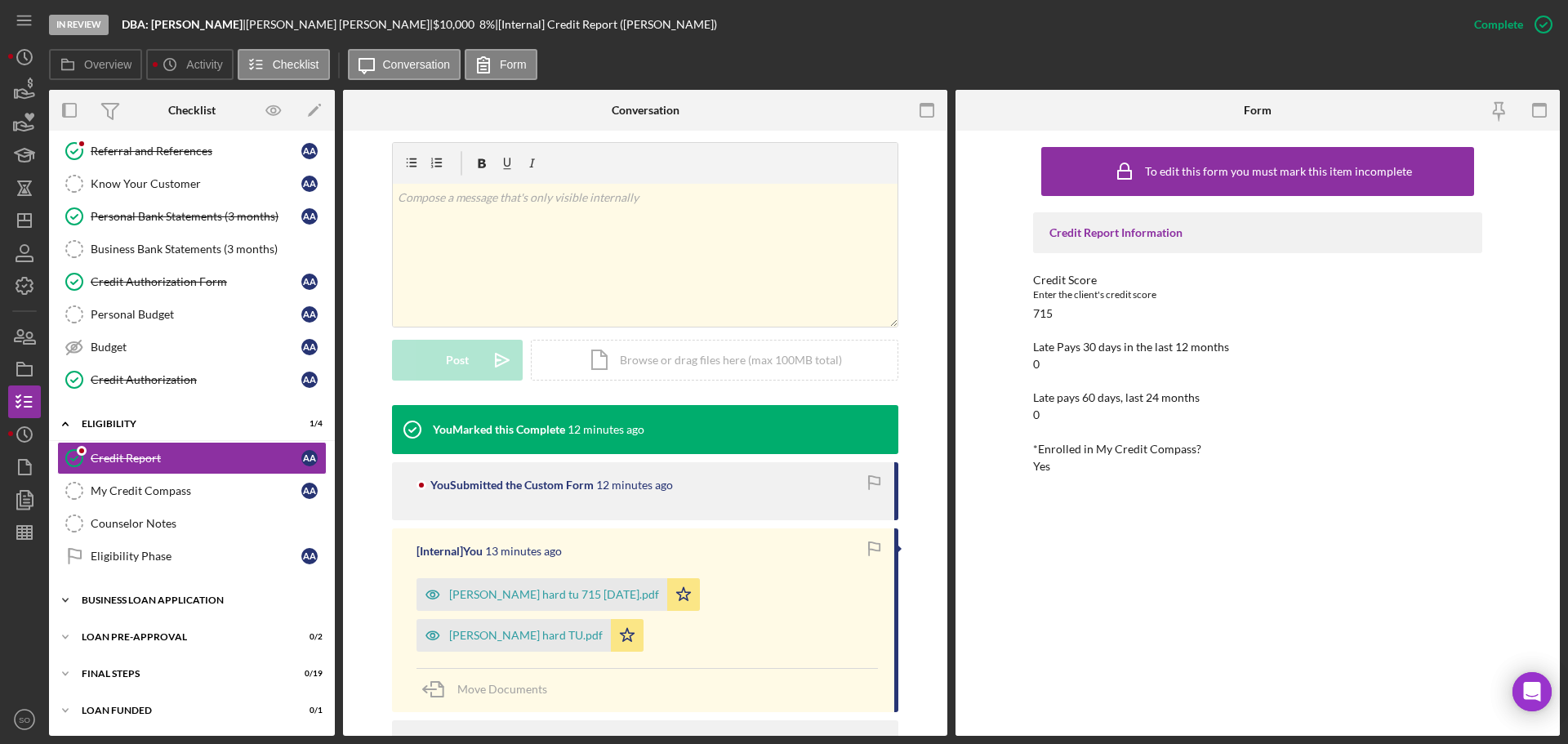
click at [216, 607] on div "Icon/Expander BUSINESS LOAN APPLICATION 0 / 31" at bounding box center [192, 599] width 286 height 33
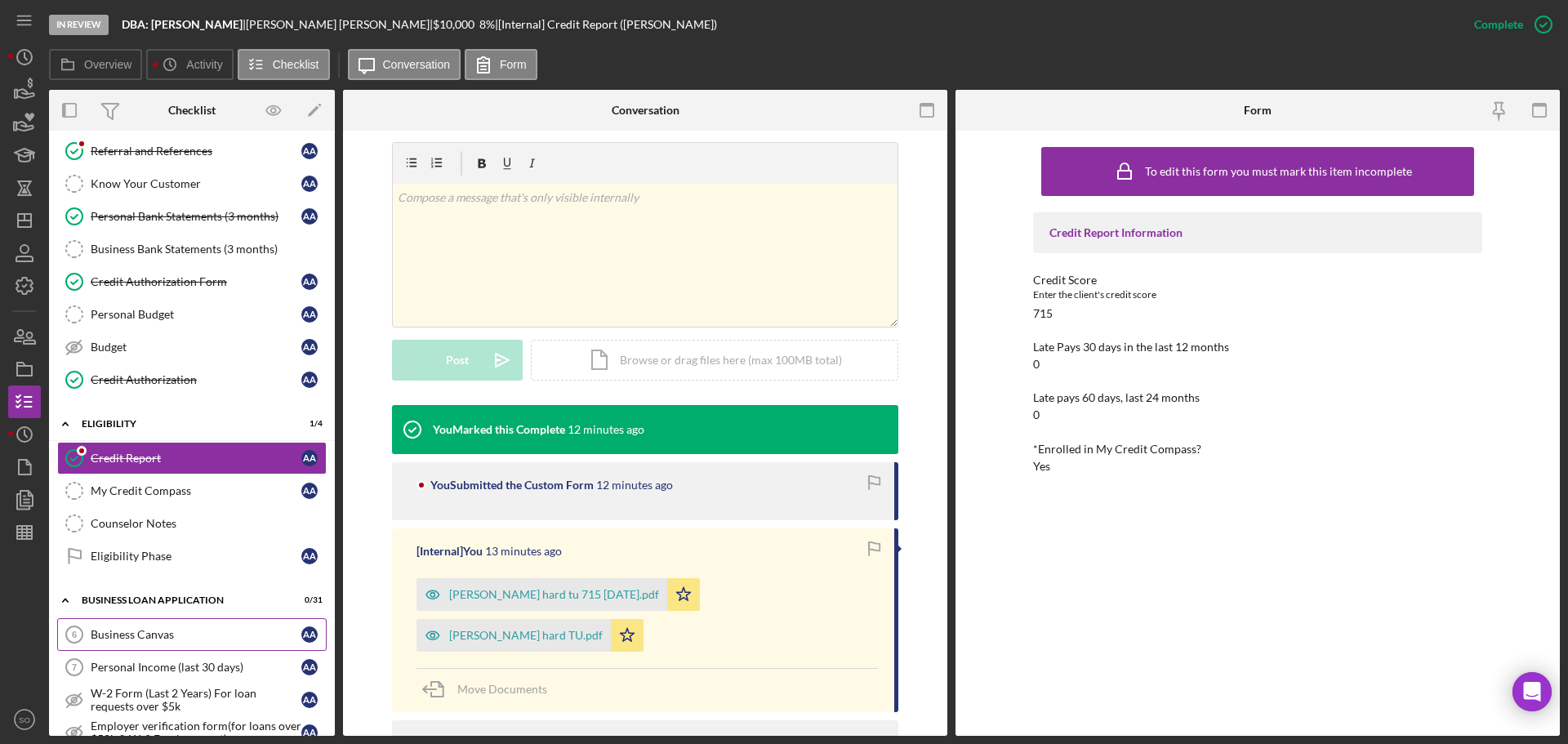
scroll to position [299, 0]
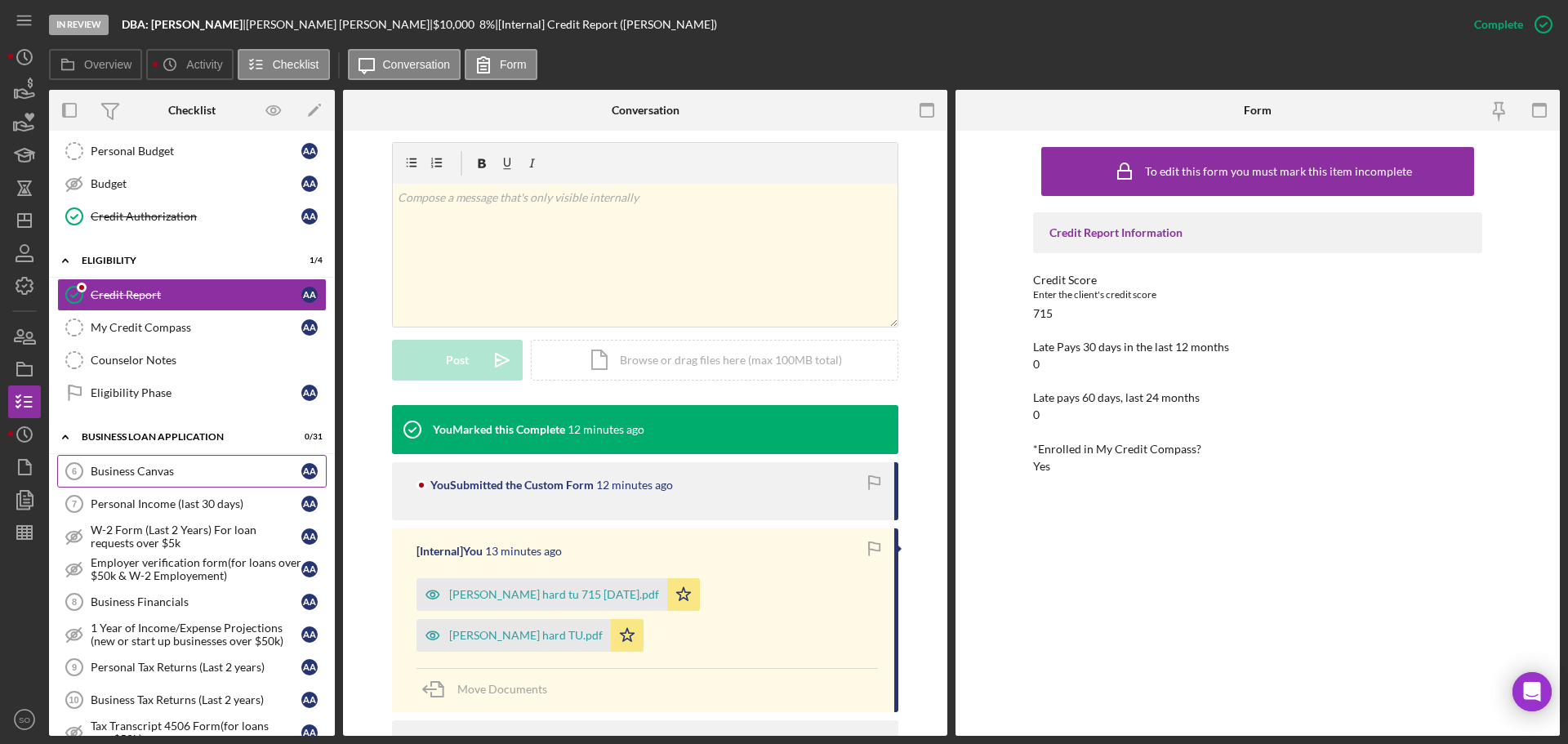
click at [186, 458] on link "Business Canvas 6 Business Canvas A A" at bounding box center [191, 471] width 269 height 33
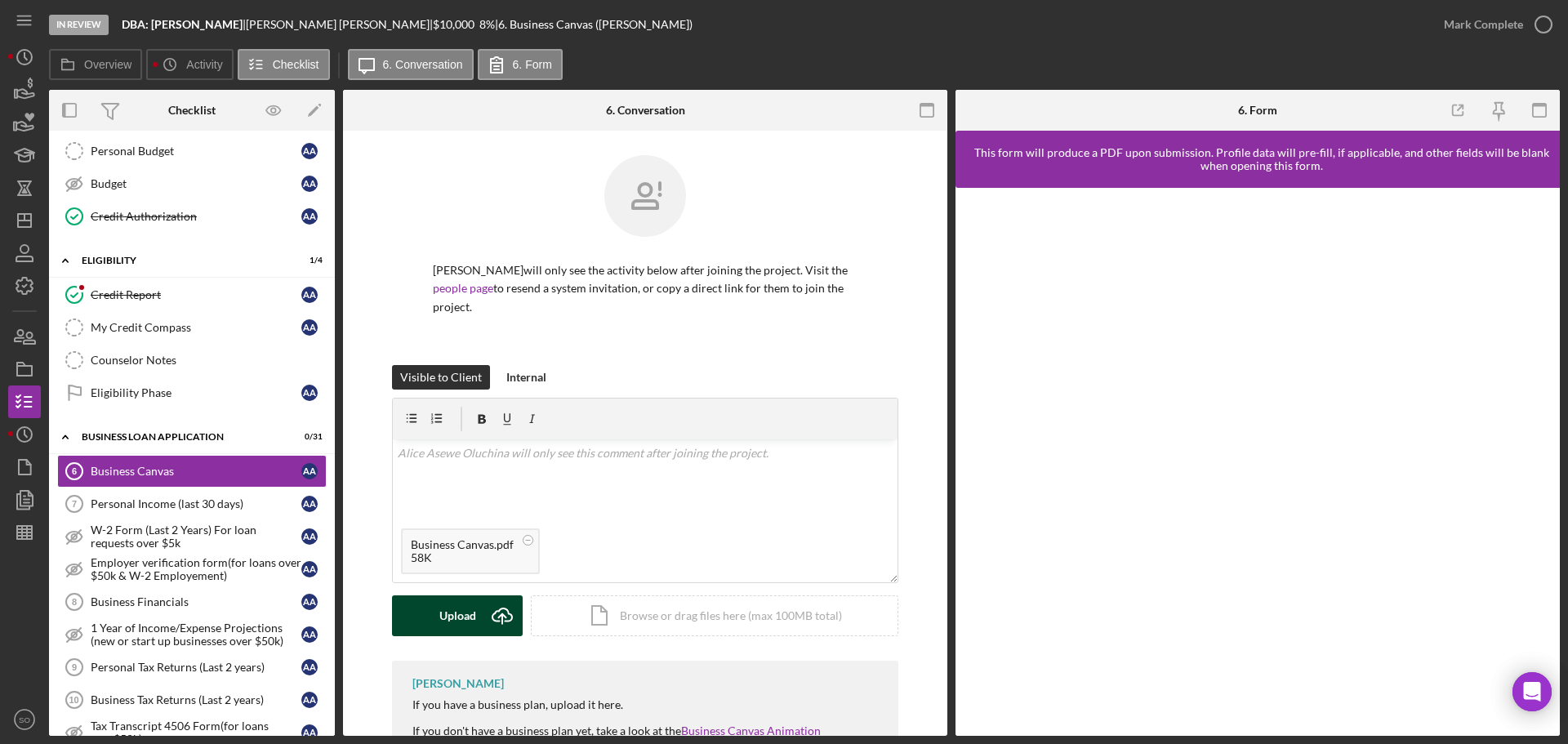
click at [469, 601] on div "Upload" at bounding box center [458, 615] width 37 height 41
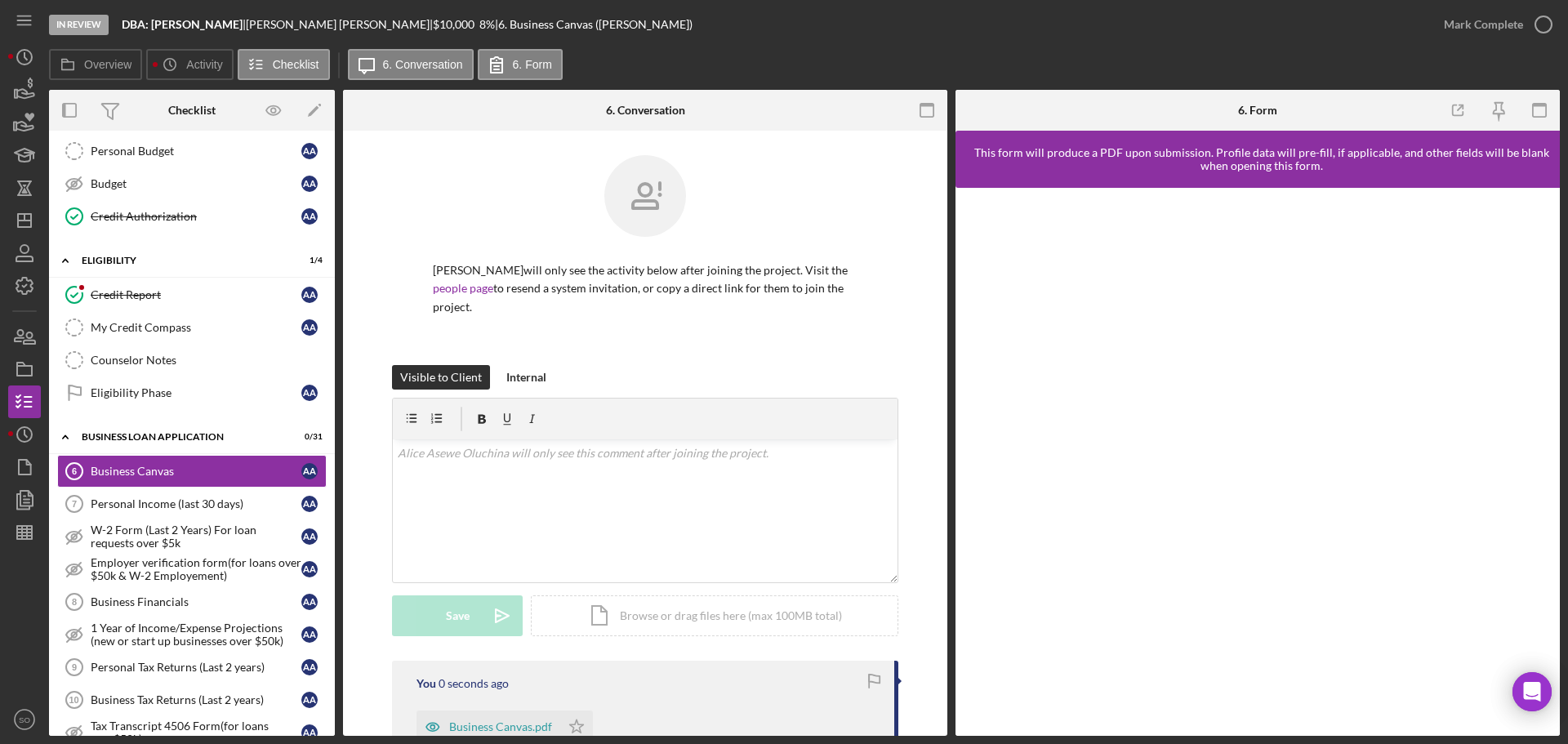
scroll to position [298, 0]
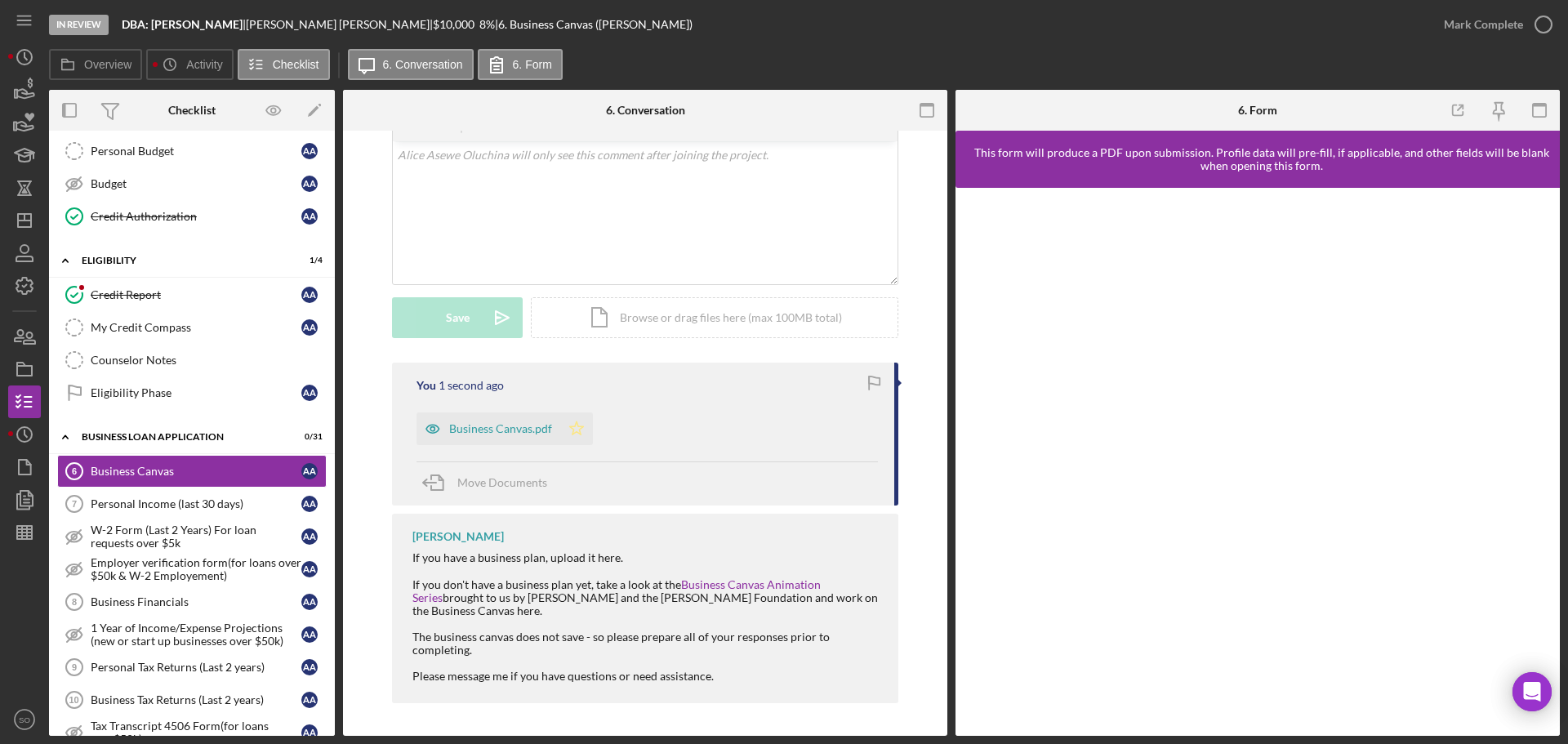
click at [573, 427] on icon "Icon/Star" at bounding box center [576, 428] width 33 height 33
click at [1548, 115] on icon "button" at bounding box center [1540, 110] width 37 height 37
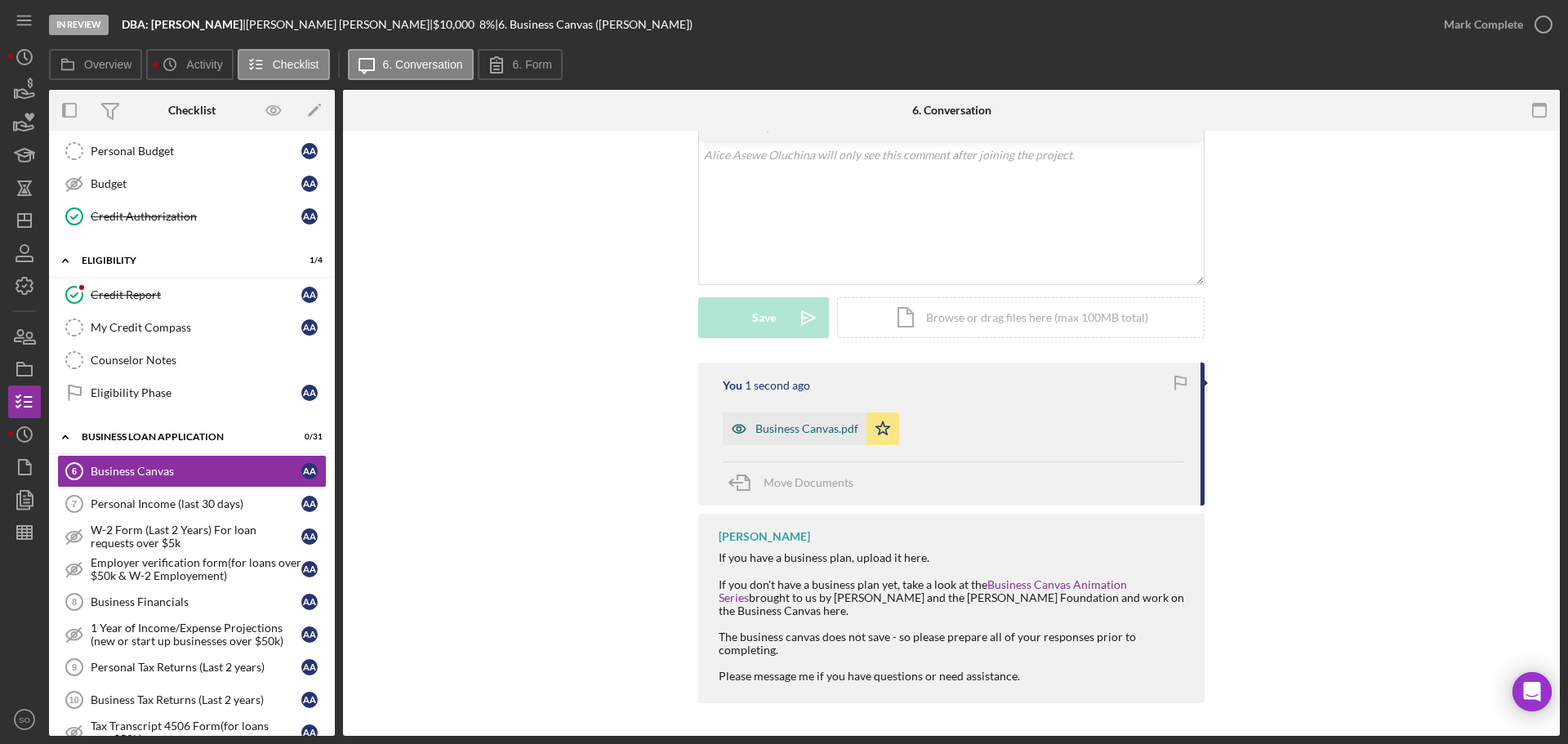
click at [836, 435] on div "Business Canvas.pdf" at bounding box center [807, 429] width 103 height 13
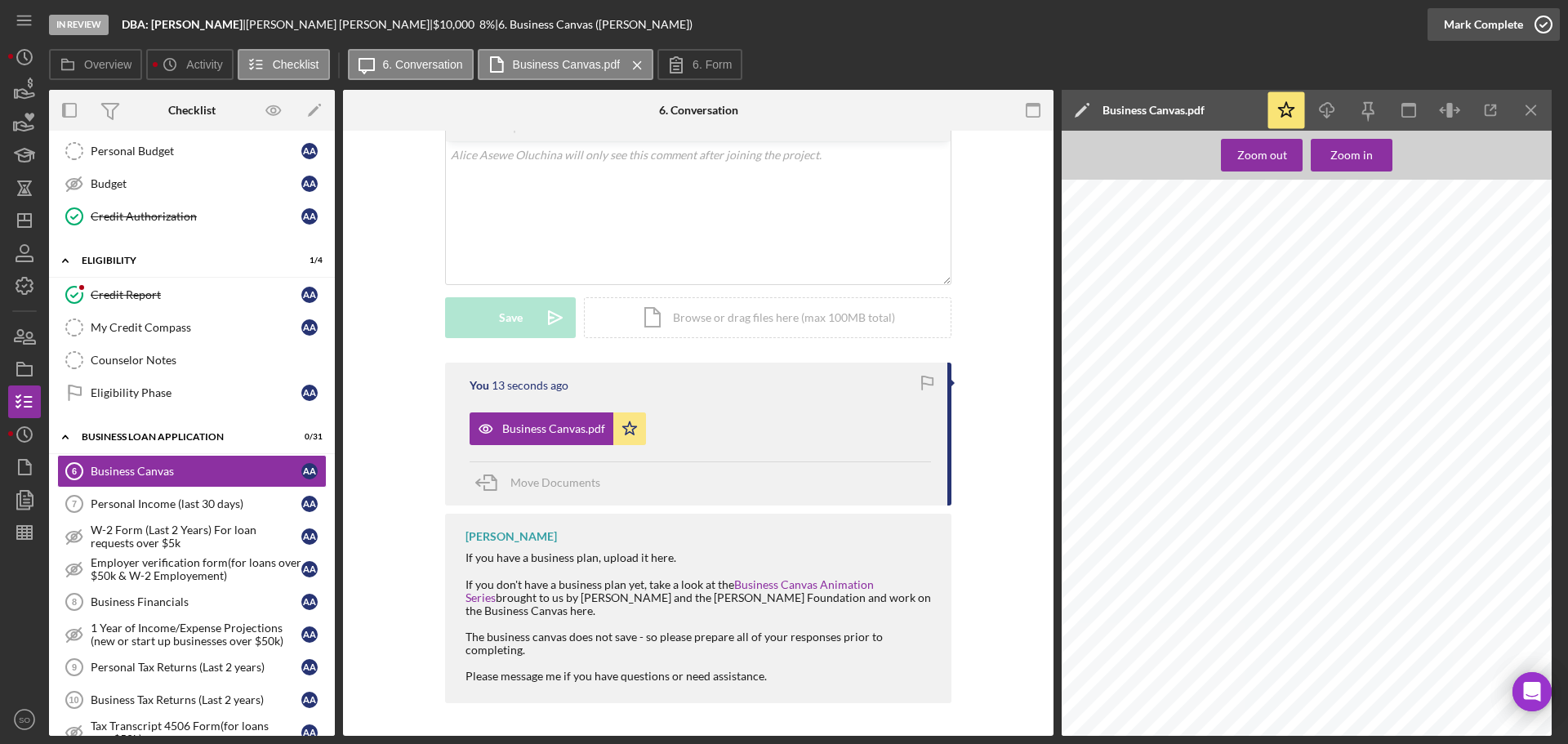
click at [1452, 29] on div "Mark Complete" at bounding box center [1483, 24] width 79 height 33
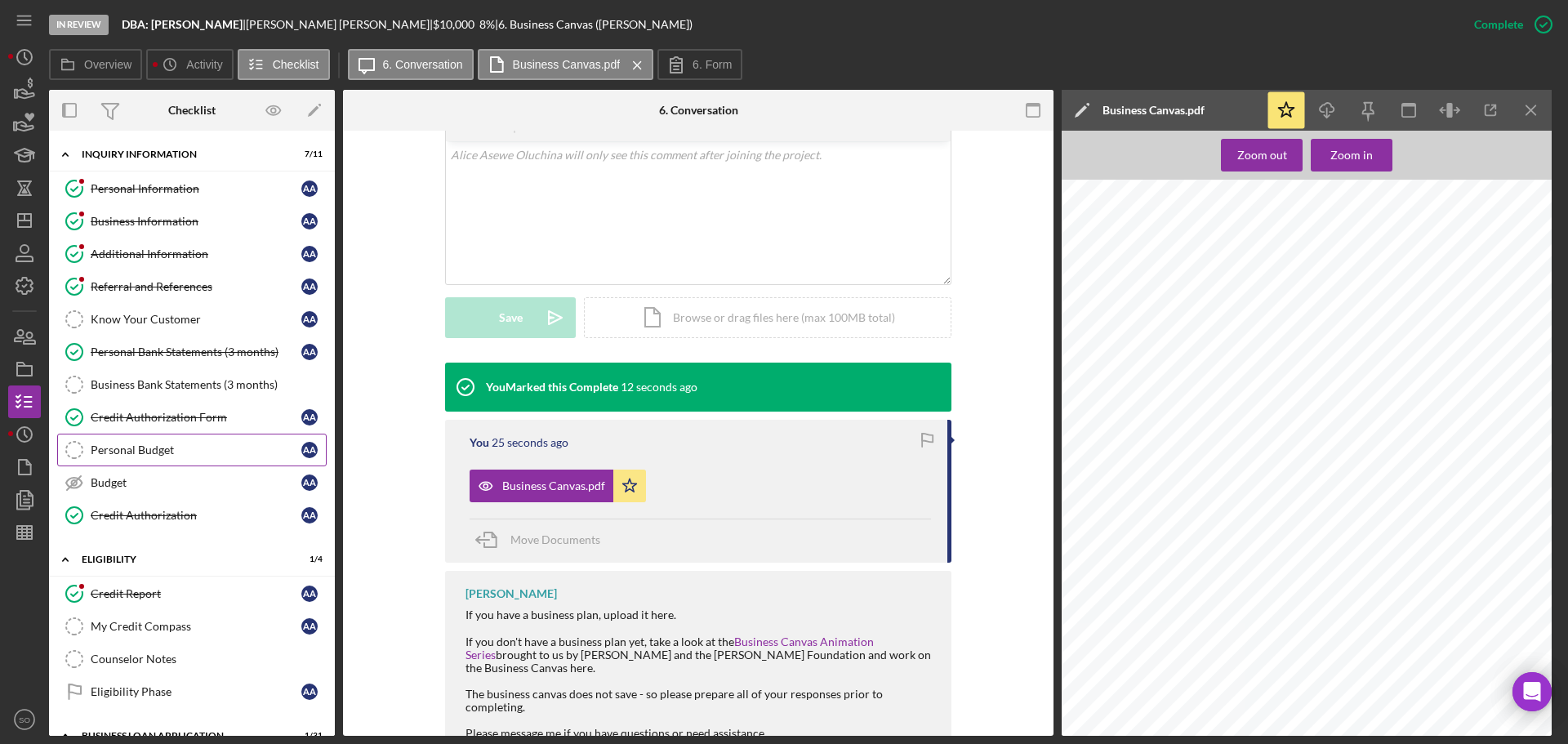
scroll to position [327, 0]
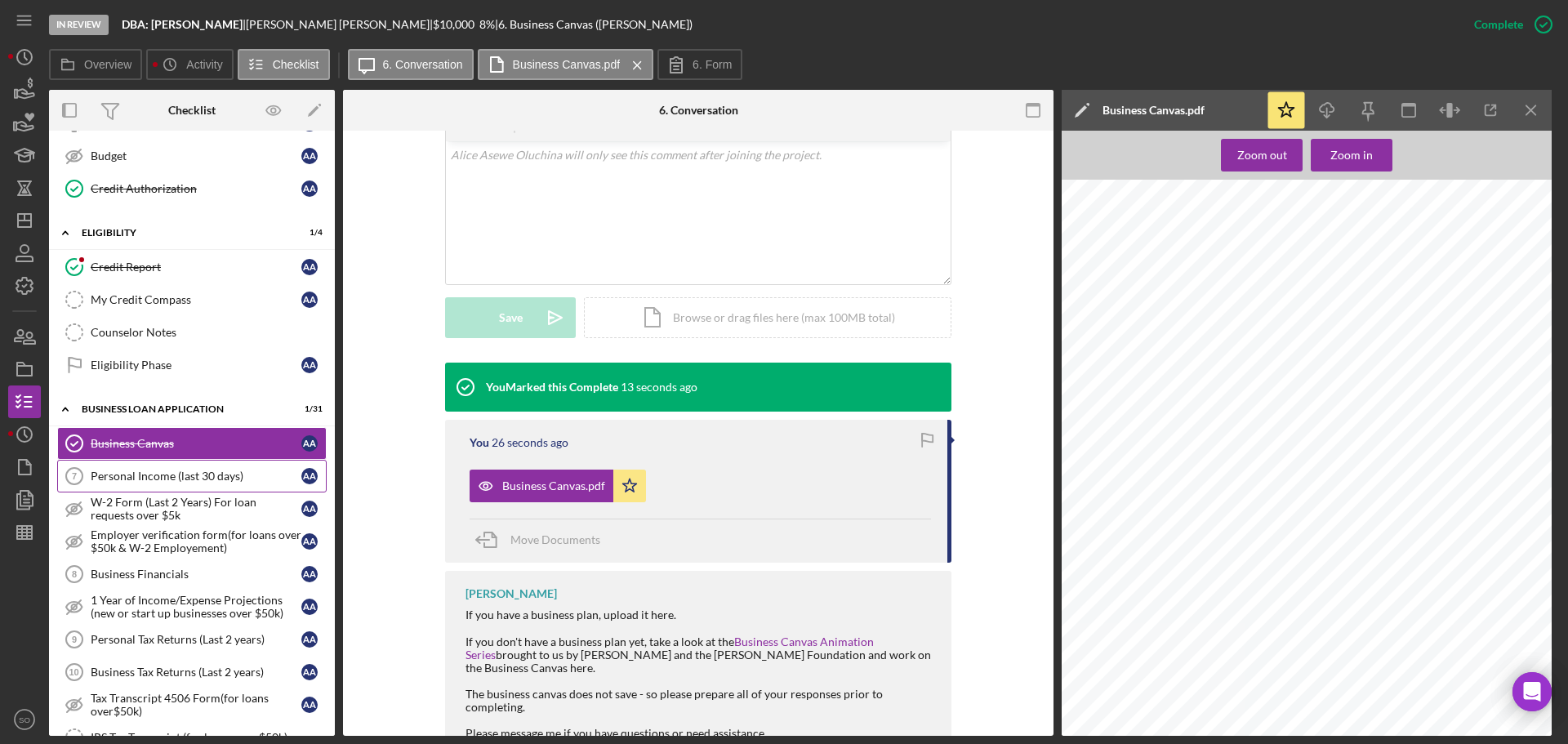
click at [256, 476] on div "Personal Income (last 30 days)" at bounding box center [196, 476] width 211 height 13
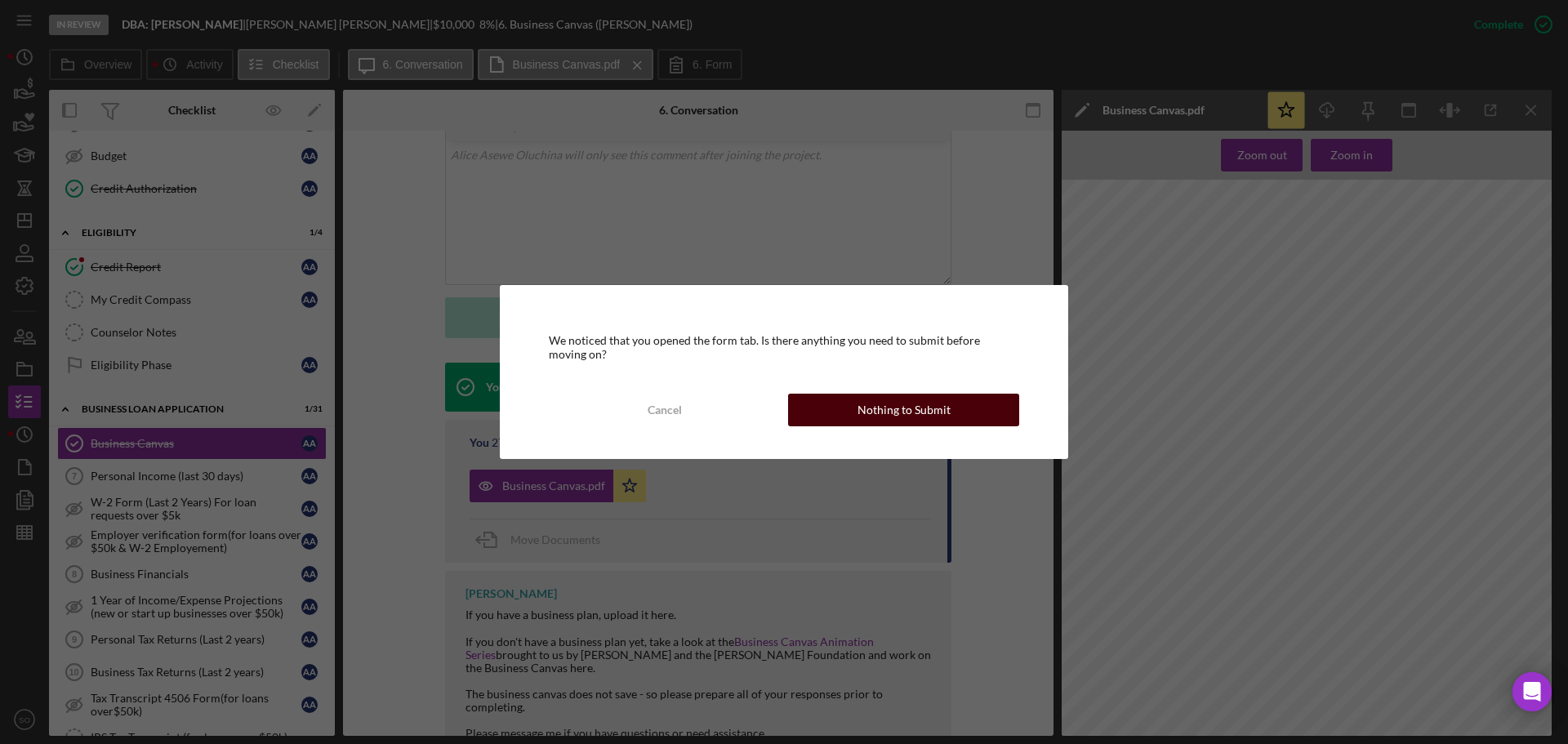
drag, startPoint x: 895, startPoint y: 413, endPoint x: 1504, endPoint y: 441, distance: 609.6
click at [909, 413] on div "Nothing to Submit" at bounding box center [904, 410] width 93 height 33
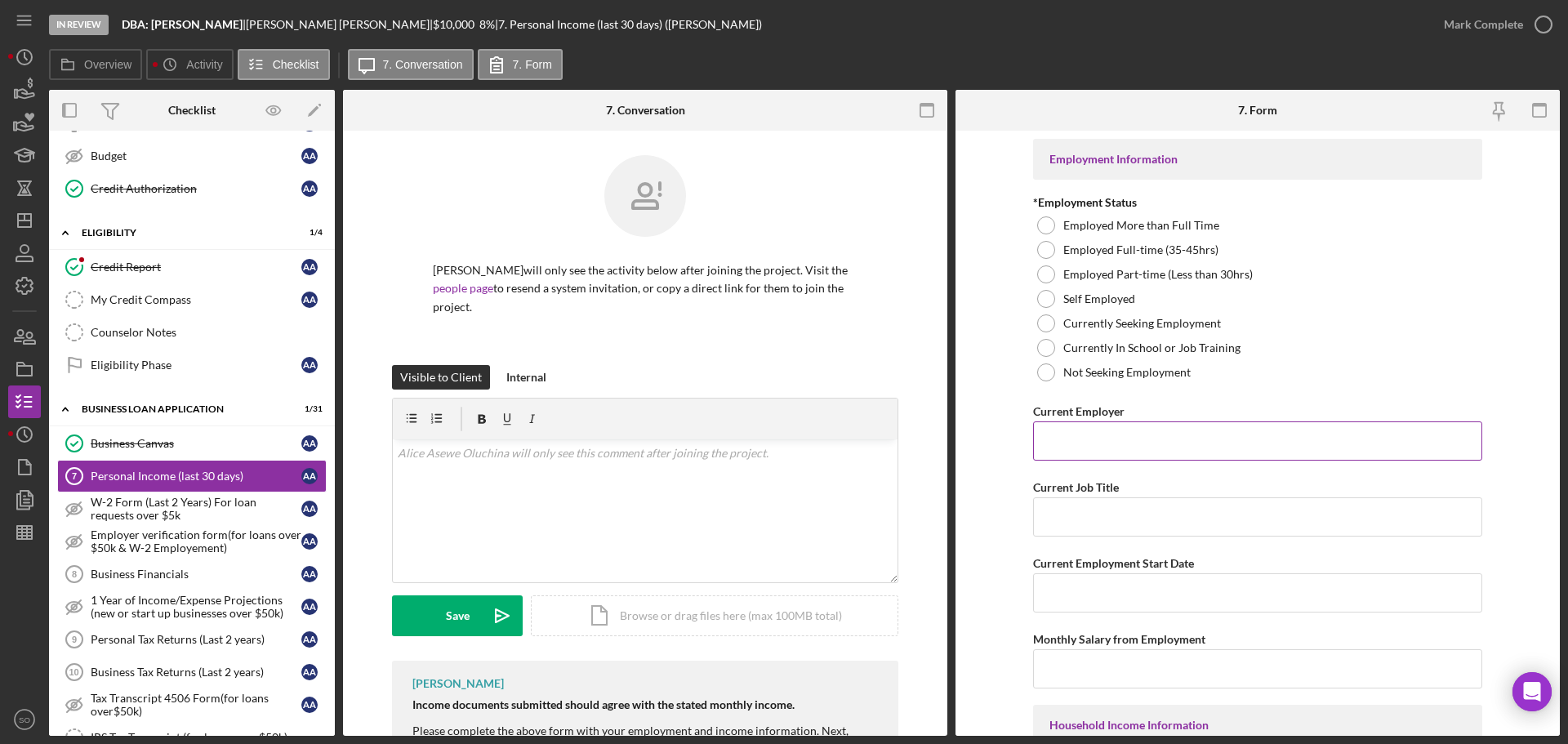
click at [1104, 431] on input "Current Employer" at bounding box center [1257, 441] width 449 height 39
paste input "DBA: ALICE ASEWE OLUCHINA"
type input "DBA: ALICE ASEWE OLUCHINA"
click at [1128, 502] on input "Current Job Title" at bounding box center [1257, 517] width 449 height 39
click at [1046, 298] on div at bounding box center [1046, 298] width 18 height 18
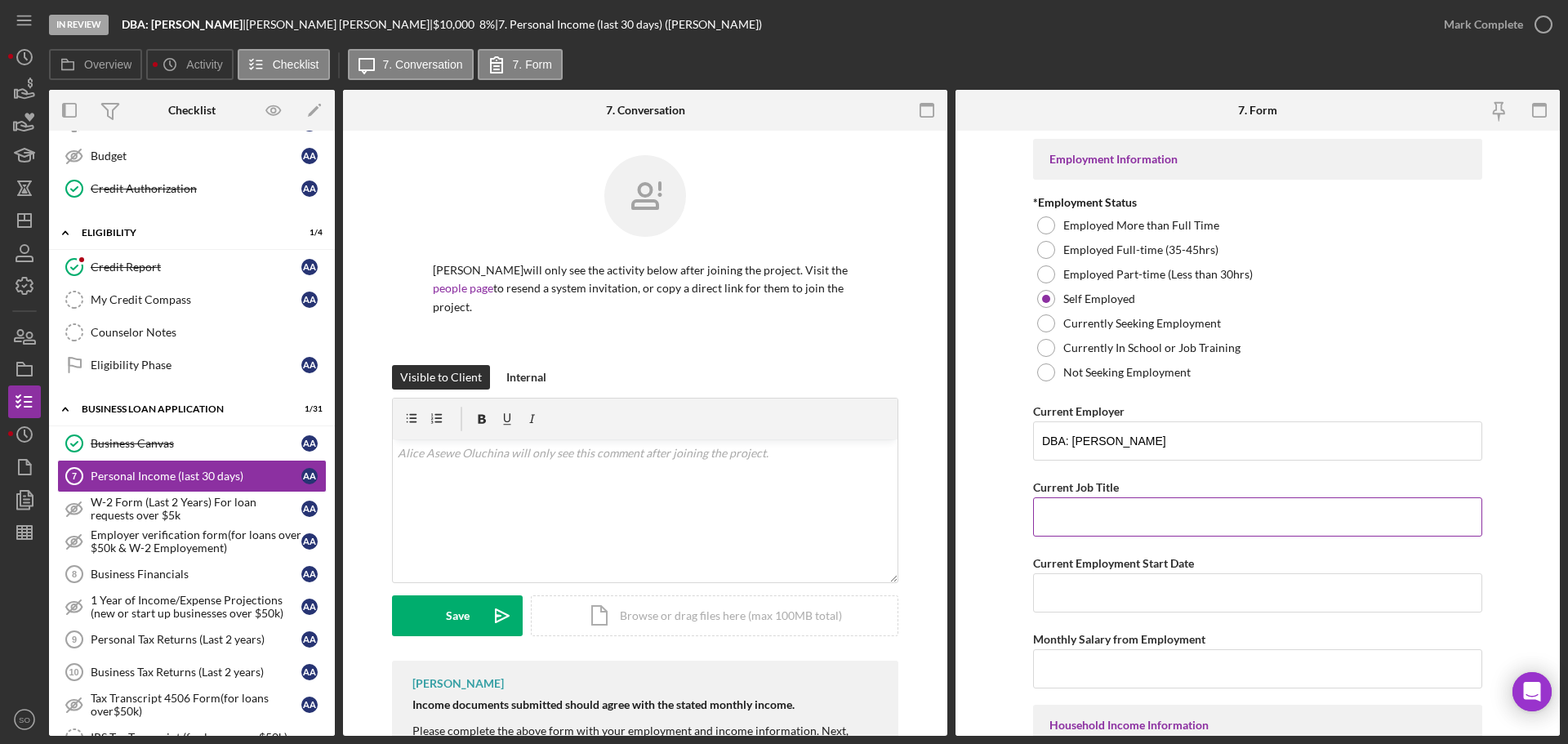
click at [1162, 514] on input "Current Job Title" at bounding box center [1257, 517] width 449 height 39
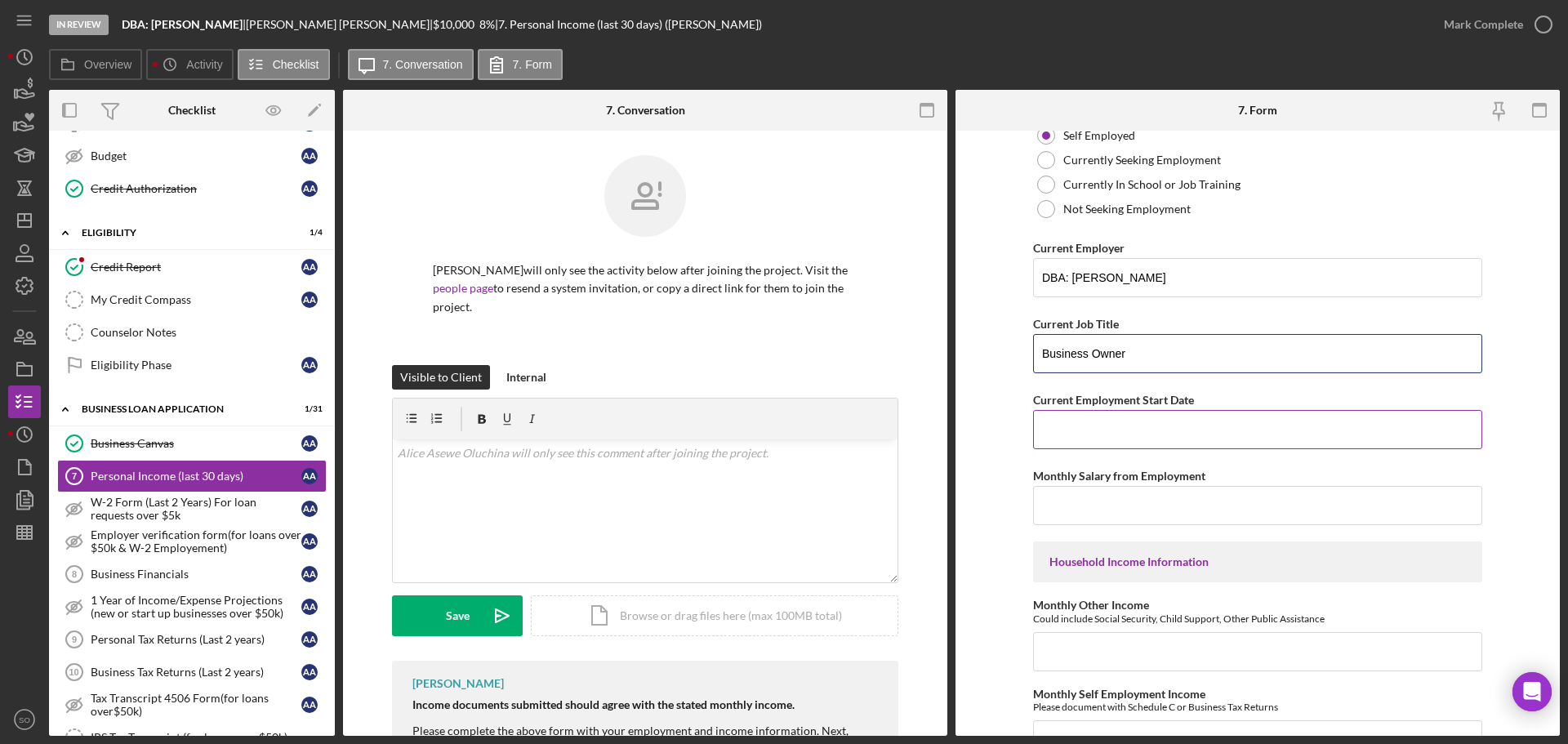
type input "Business Owner"
click at [1190, 435] on input "Current Employment Start Date" at bounding box center [1257, 429] width 449 height 39
click at [1196, 433] on input "Current Employment Start Date" at bounding box center [1257, 429] width 449 height 39
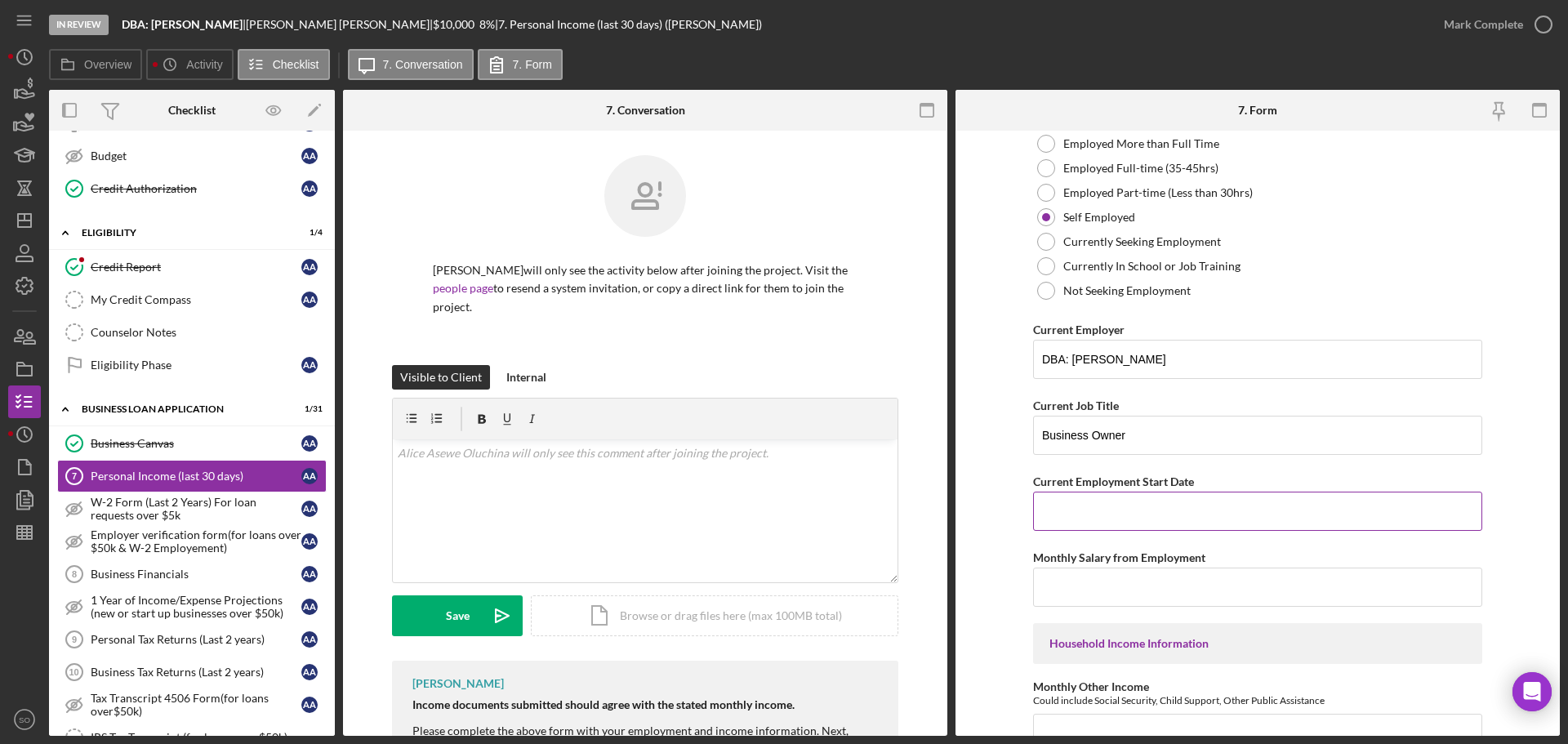
scroll to position [245, 0]
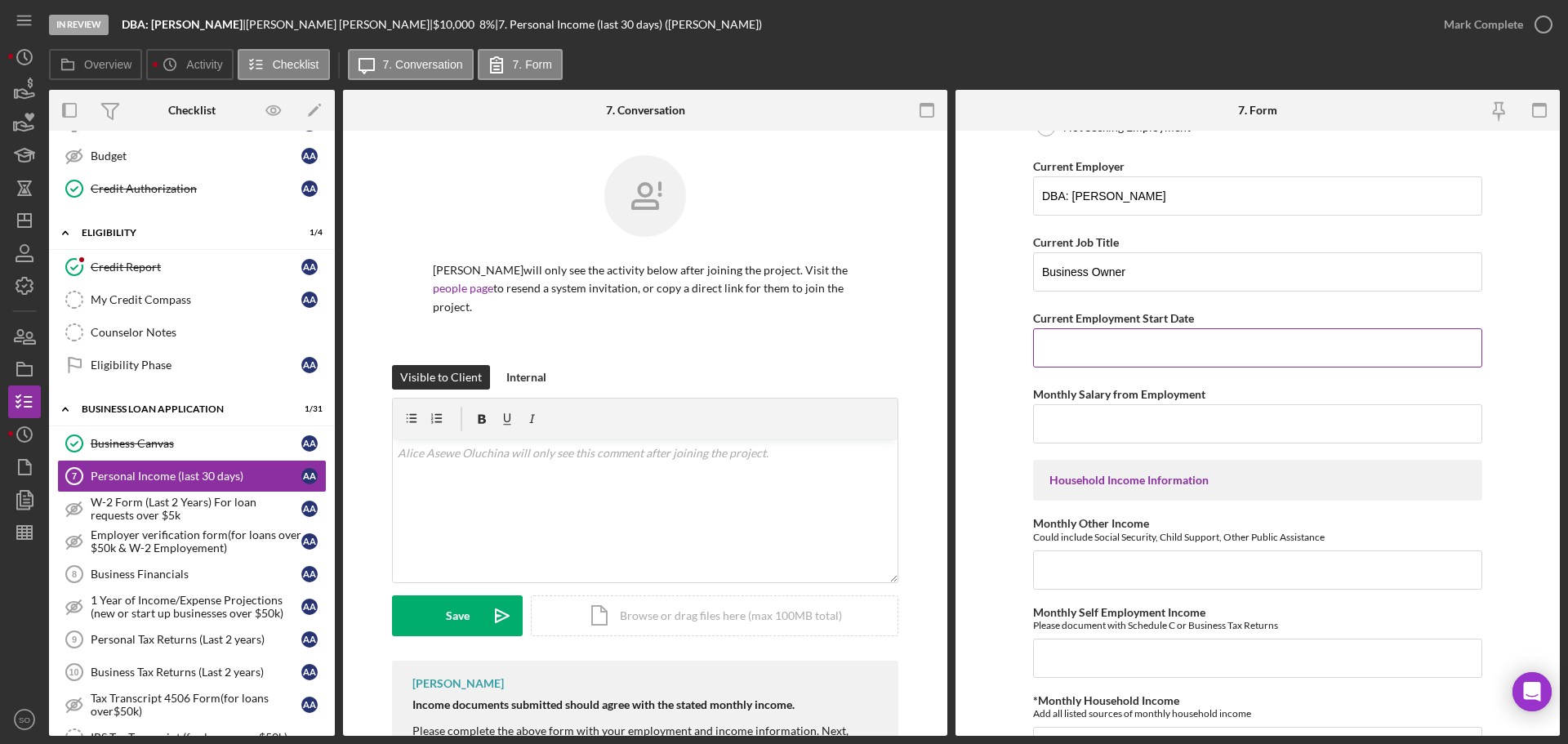
click at [1179, 359] on input "Current Employment Start Date" at bounding box center [1257, 348] width 449 height 39
paste input "01/01/2022"
type input "01/01/2022"
click at [989, 395] on form "Employment Information *Employment Status Employed More than Full Time Employed…" at bounding box center [1257, 433] width 604 height 605
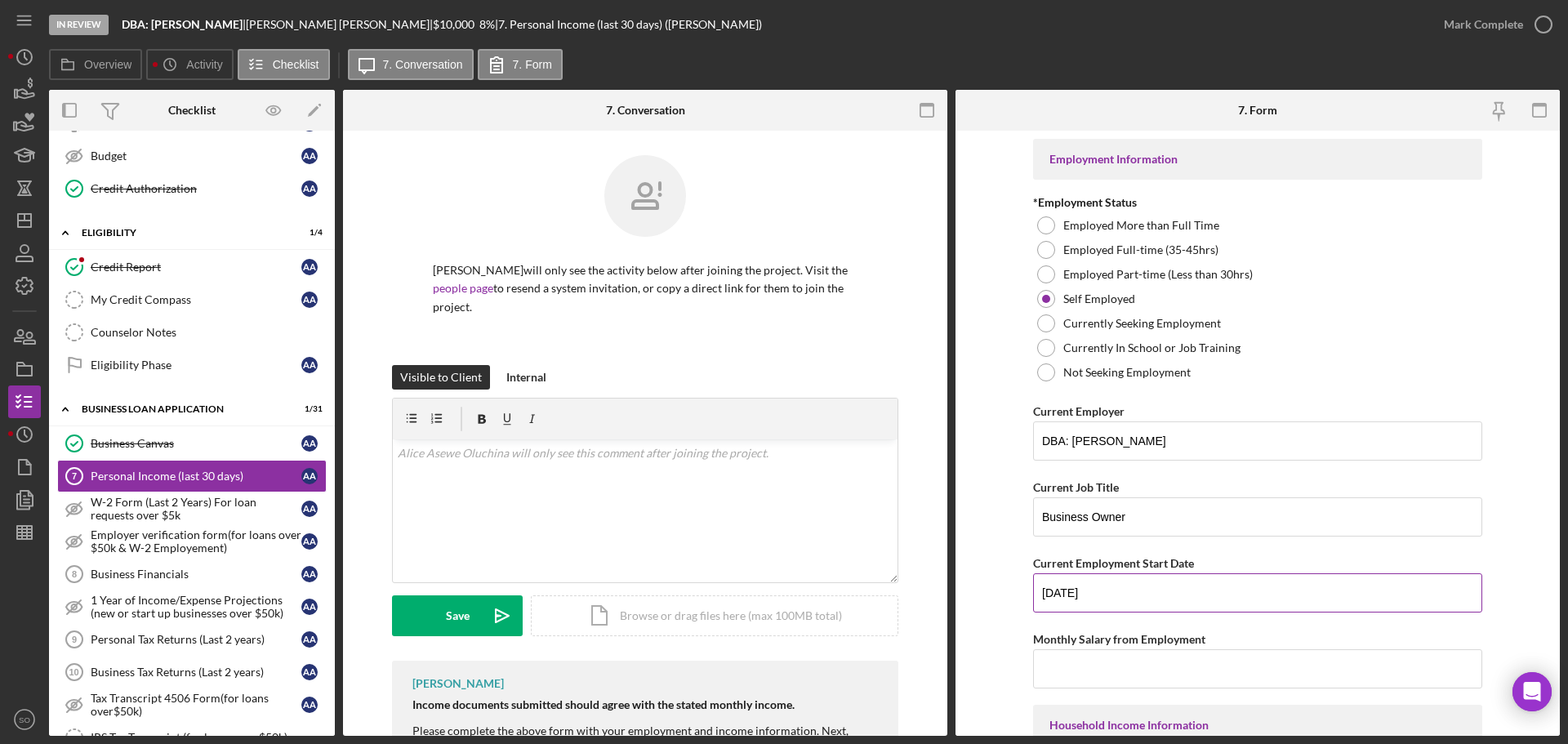
scroll to position [82, 0]
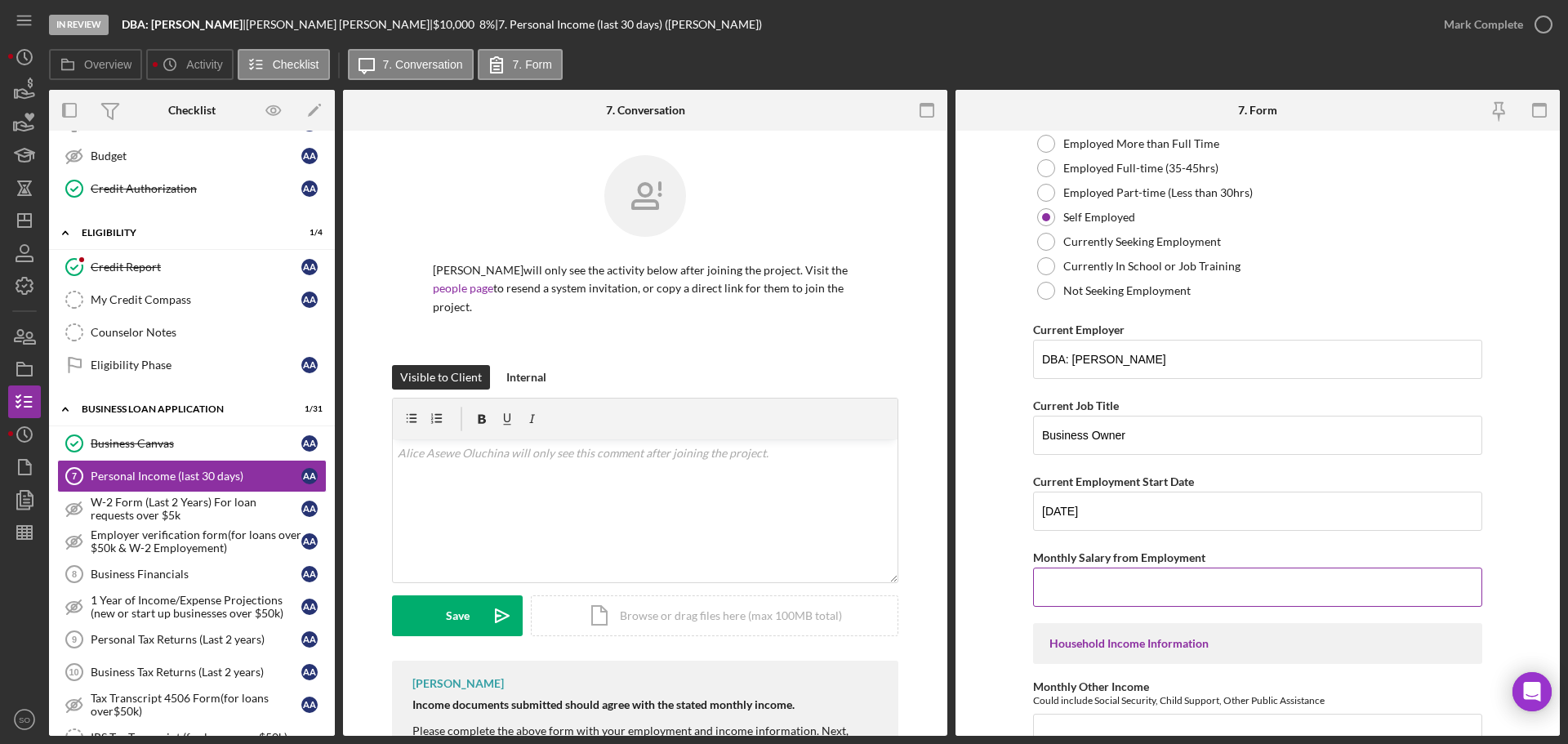
click at [1191, 586] on input "Monthly Salary from Employment" at bounding box center [1257, 587] width 449 height 39
type input "$5,000"
click at [1005, 570] on form "Employment Information *Employment Status Employed More than Full Time Employed…" at bounding box center [1257, 433] width 604 height 605
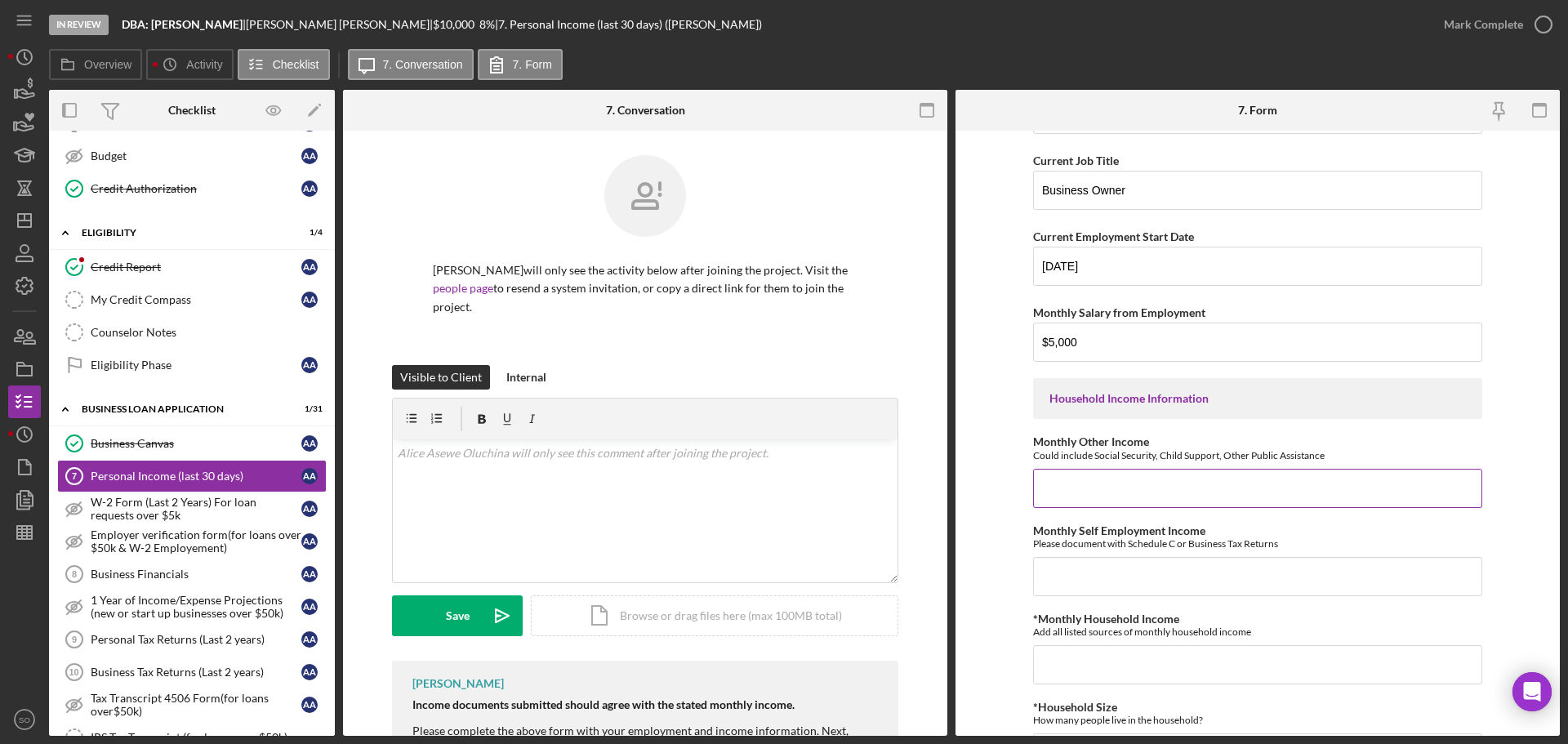
click at [1115, 487] on input "Monthly Other Income" at bounding box center [1257, 488] width 449 height 39
type input "$0"
click at [1123, 589] on input "Monthly Self Employment Income" at bounding box center [1257, 576] width 449 height 39
type input "$5,000"
click at [1120, 654] on input "*Monthly Household Income" at bounding box center [1257, 665] width 449 height 39
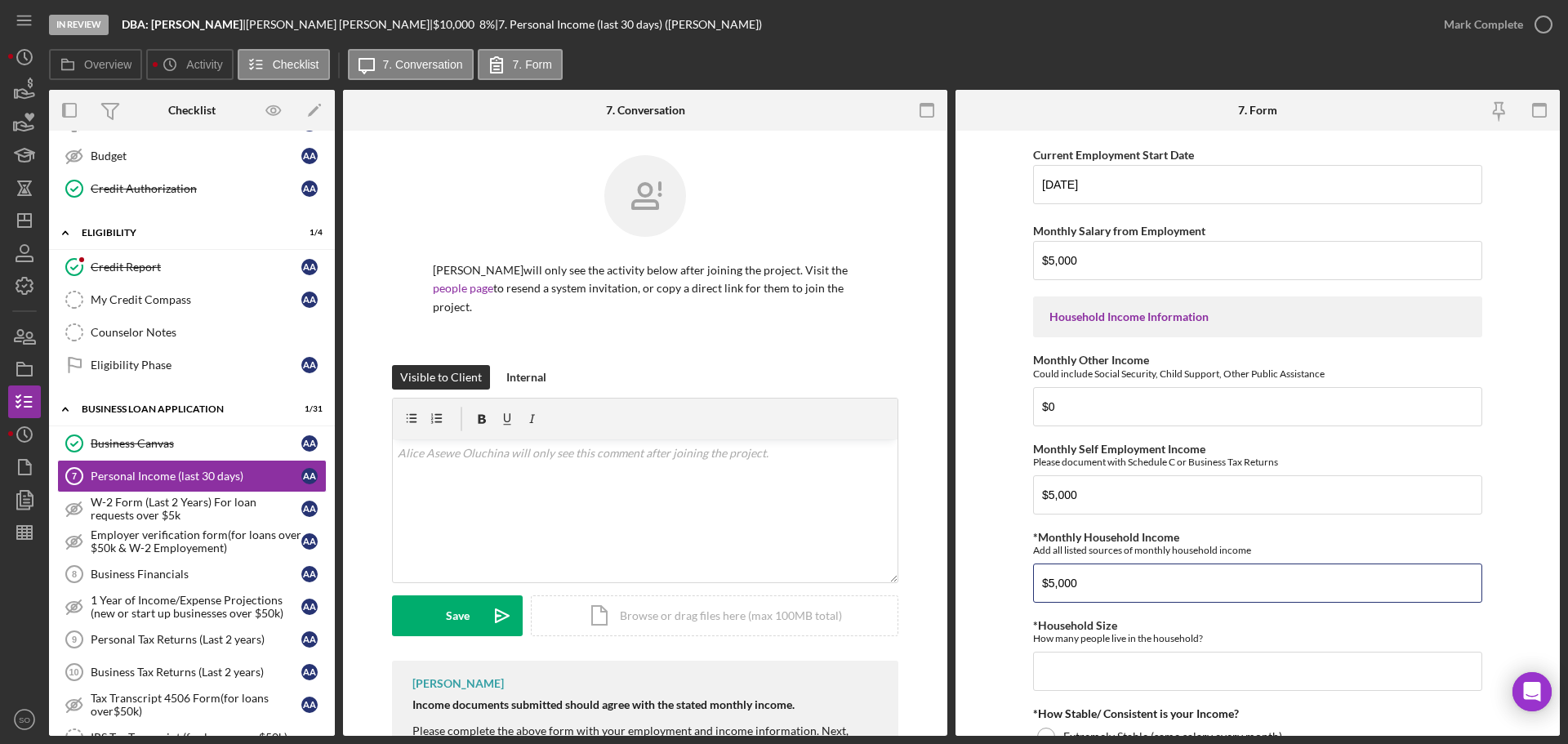
scroll to position [735, 0]
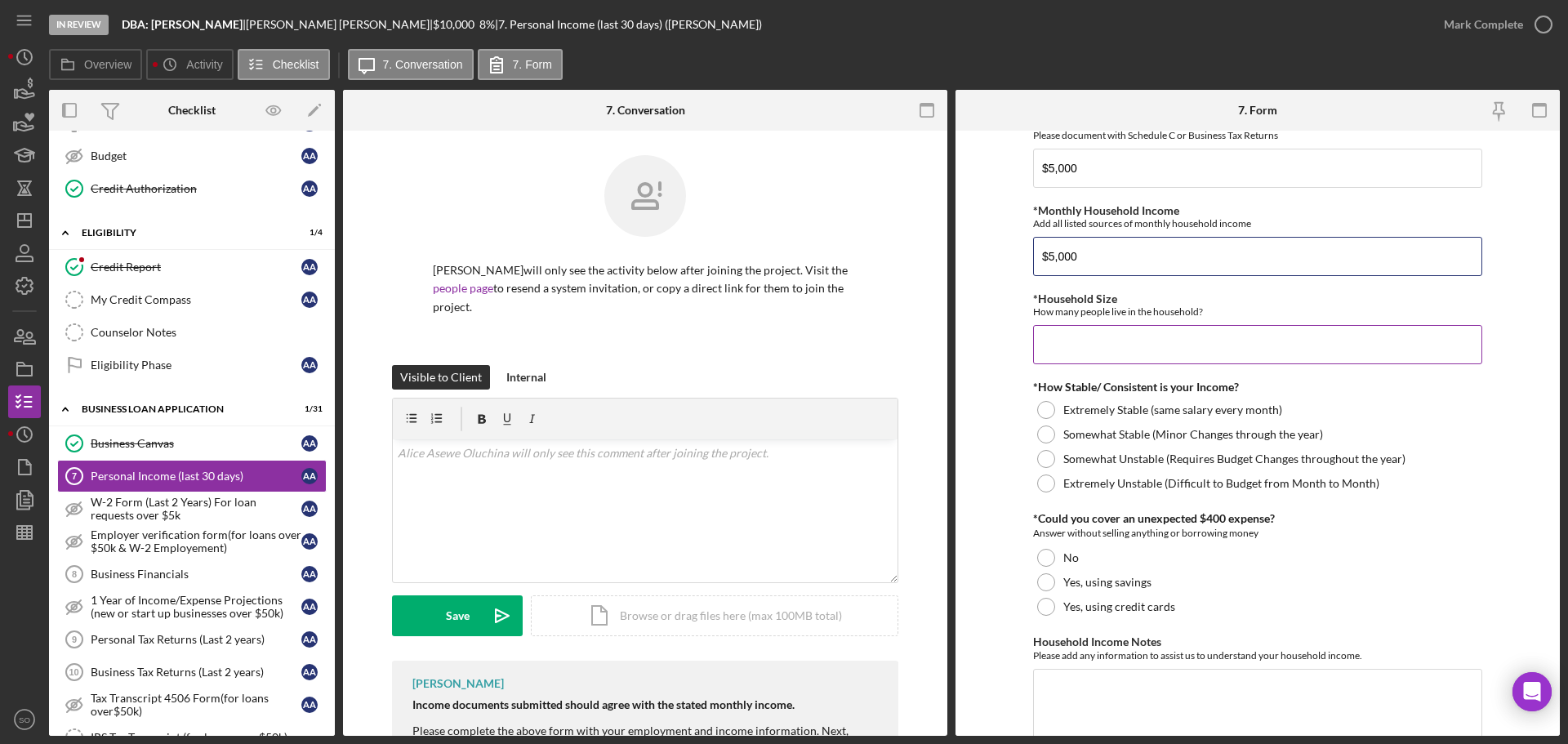
type input "$5,000"
click at [1127, 339] on input "*Household Size" at bounding box center [1257, 344] width 449 height 39
type input "2"
click at [1043, 435] on div at bounding box center [1046, 434] width 18 height 18
click at [1045, 593] on div "Yes, using savings" at bounding box center [1257, 582] width 449 height 24
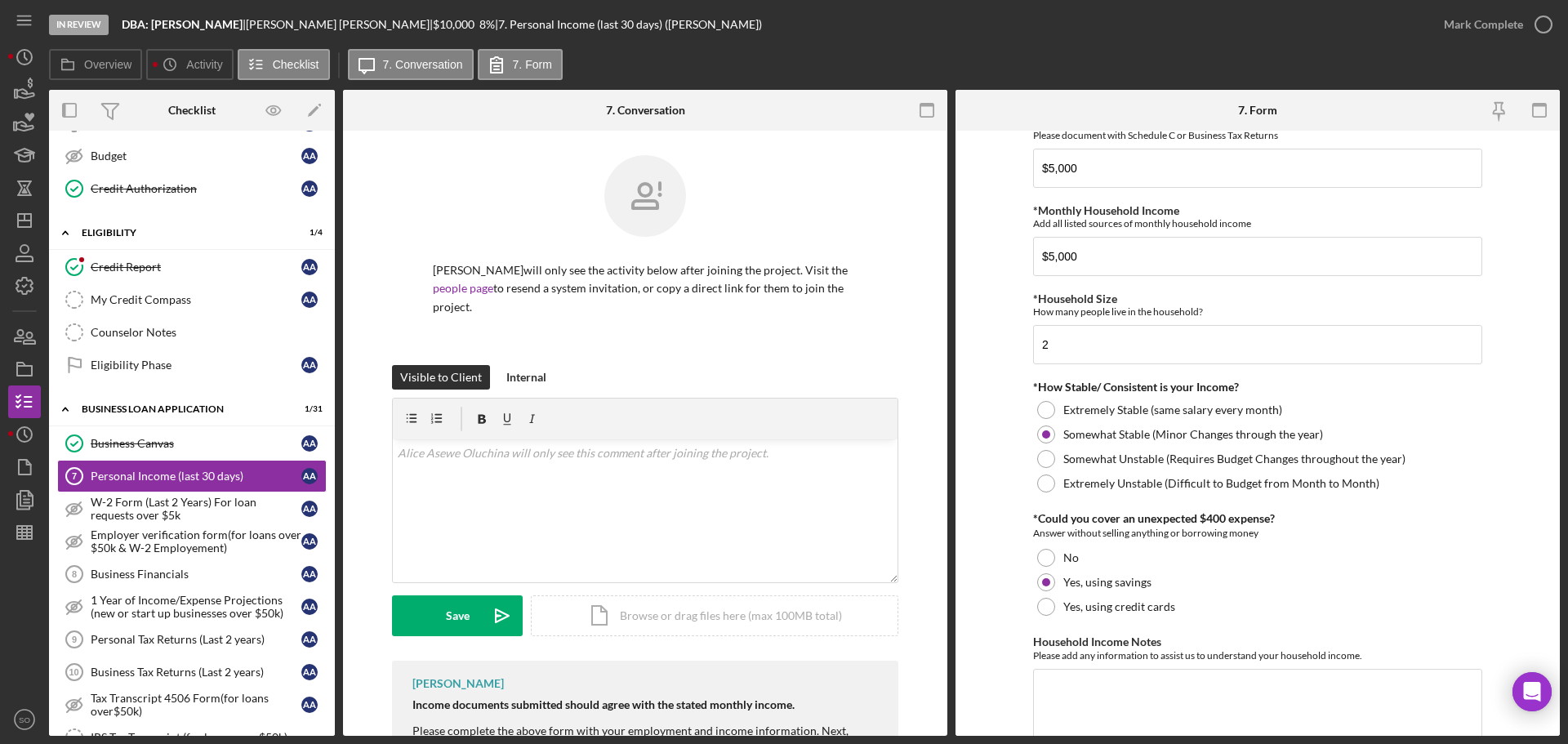
scroll to position [808, 0]
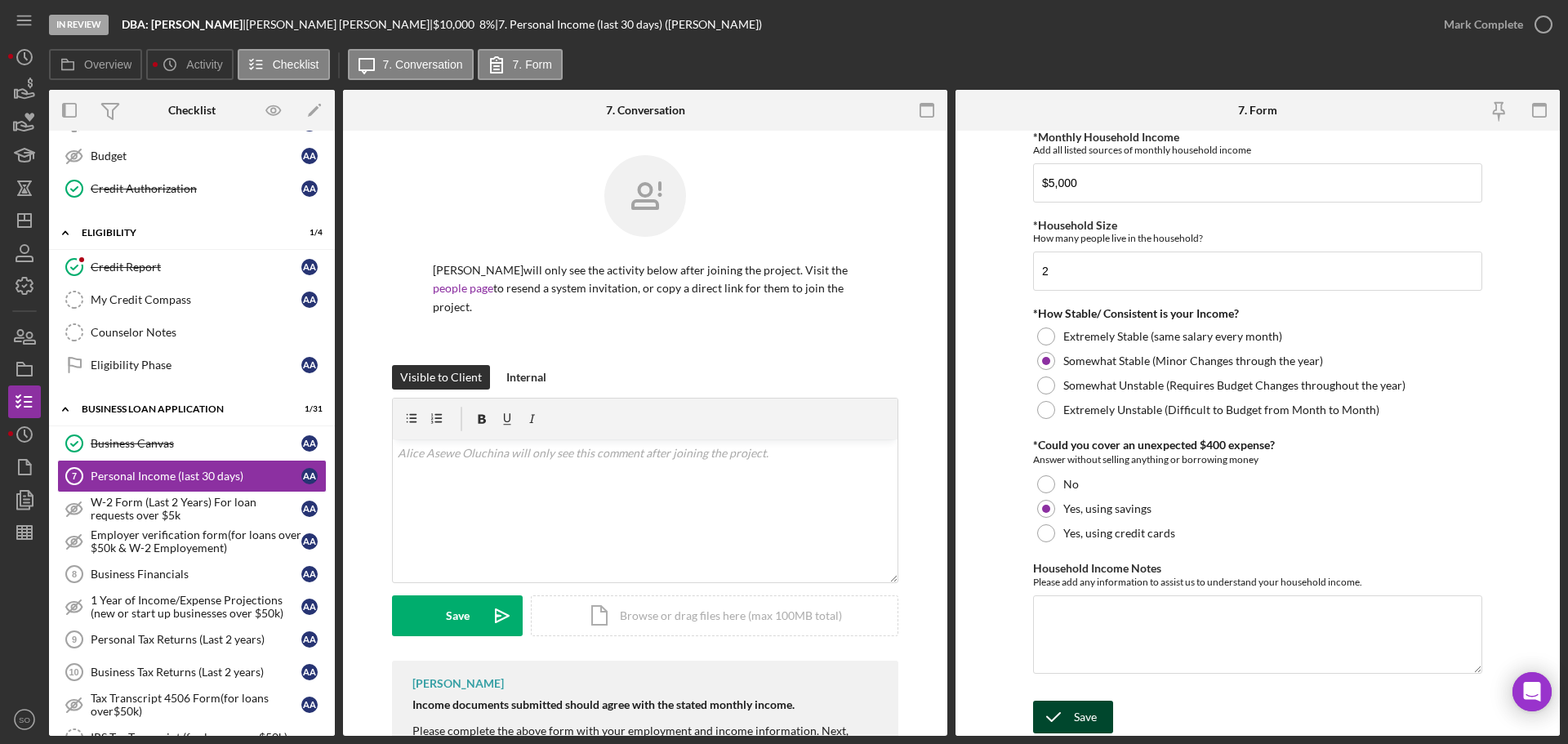
click at [1085, 706] on div "Save" at bounding box center [1085, 716] width 23 height 33
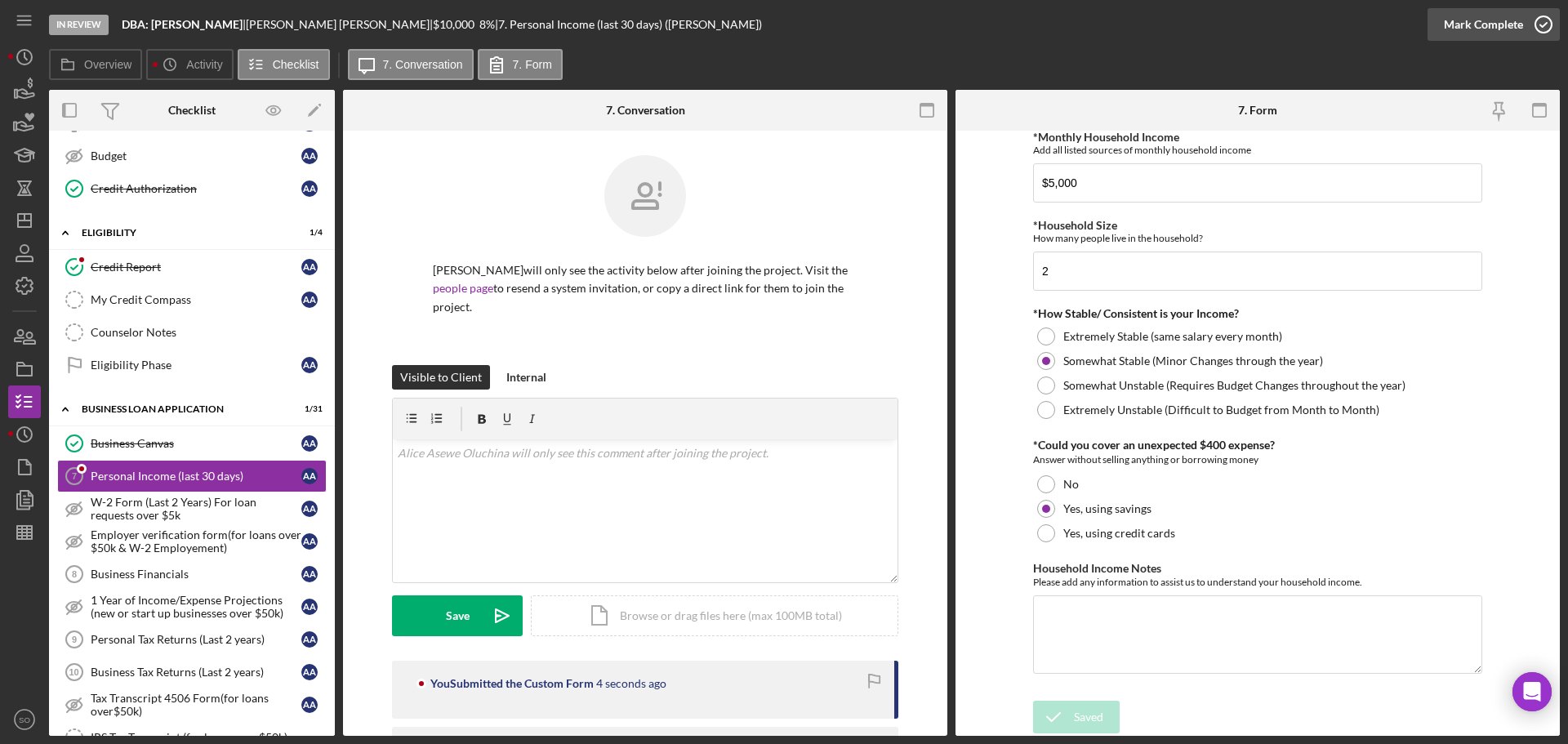
click at [1456, 22] on div "Mark Complete" at bounding box center [1483, 24] width 79 height 33
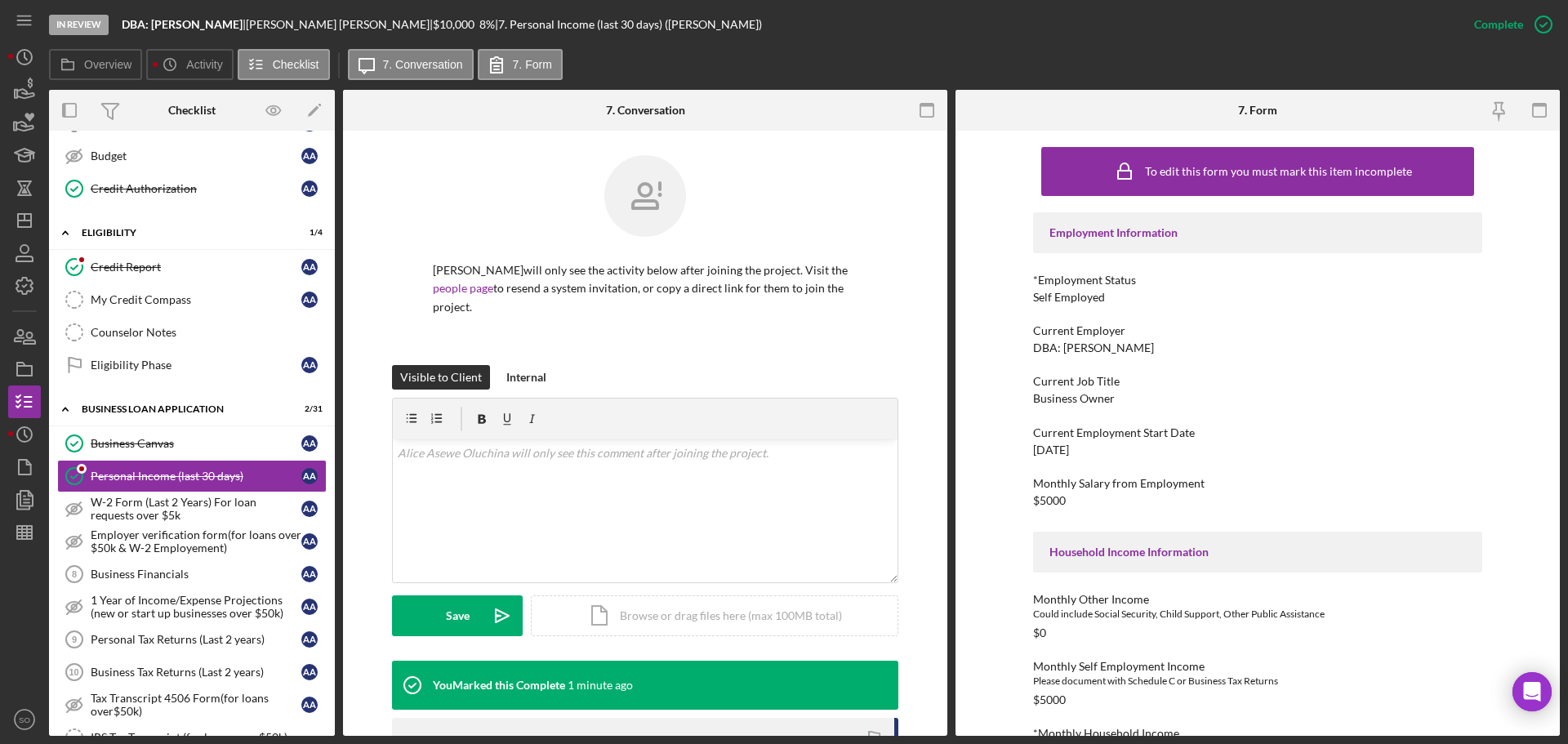
scroll to position [314, 0]
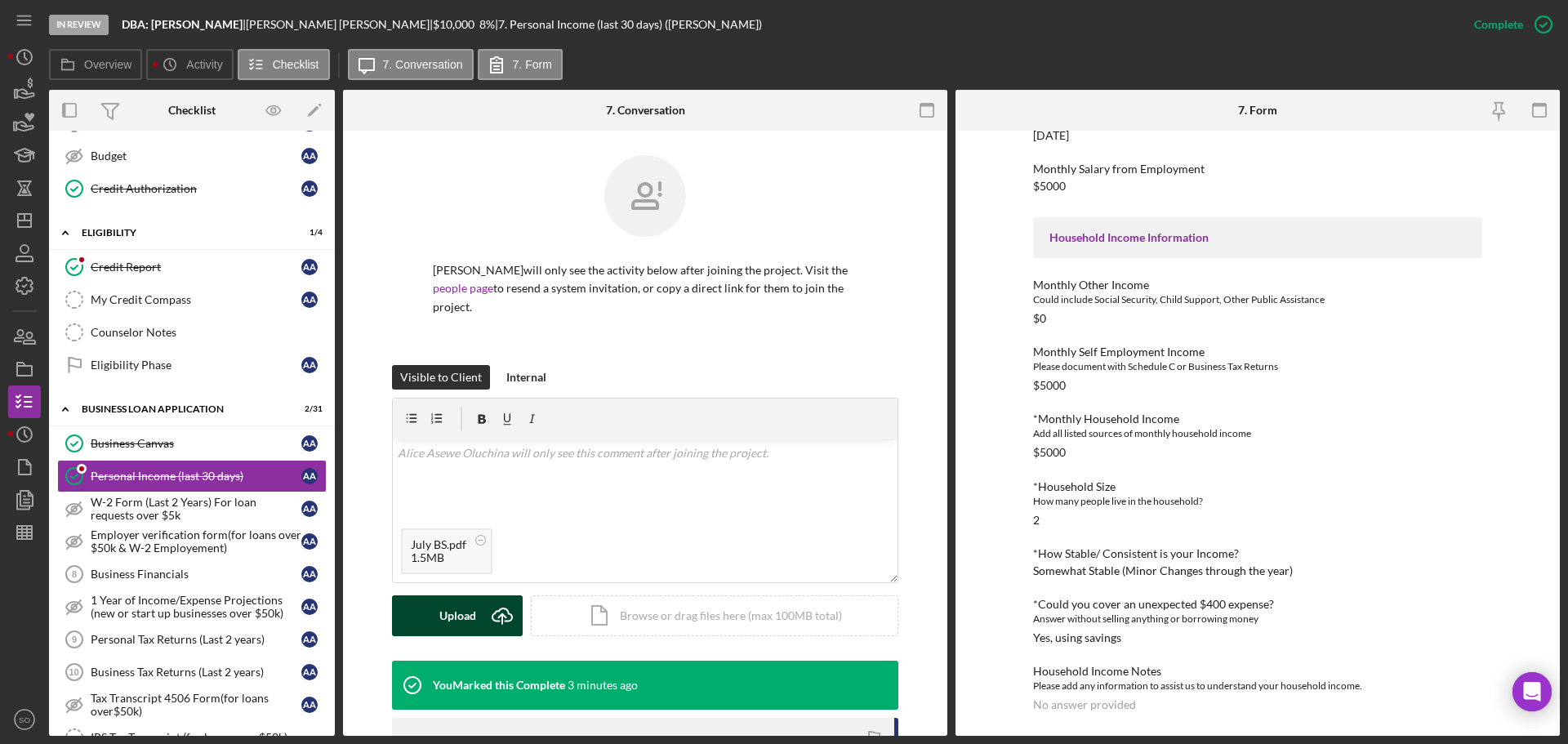
click at [473, 618] on div "Upload" at bounding box center [458, 615] width 37 height 41
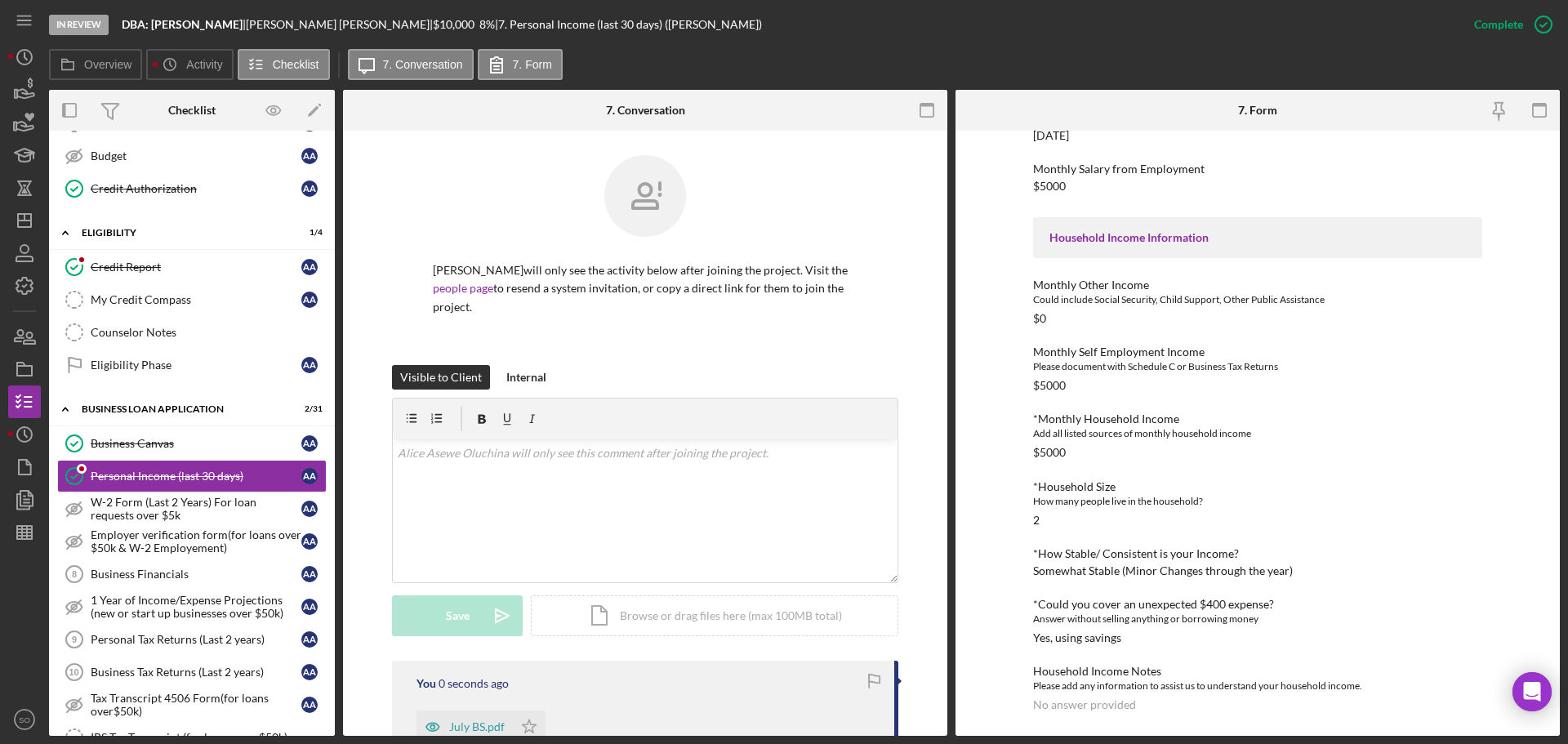
scroll to position [163, 0]
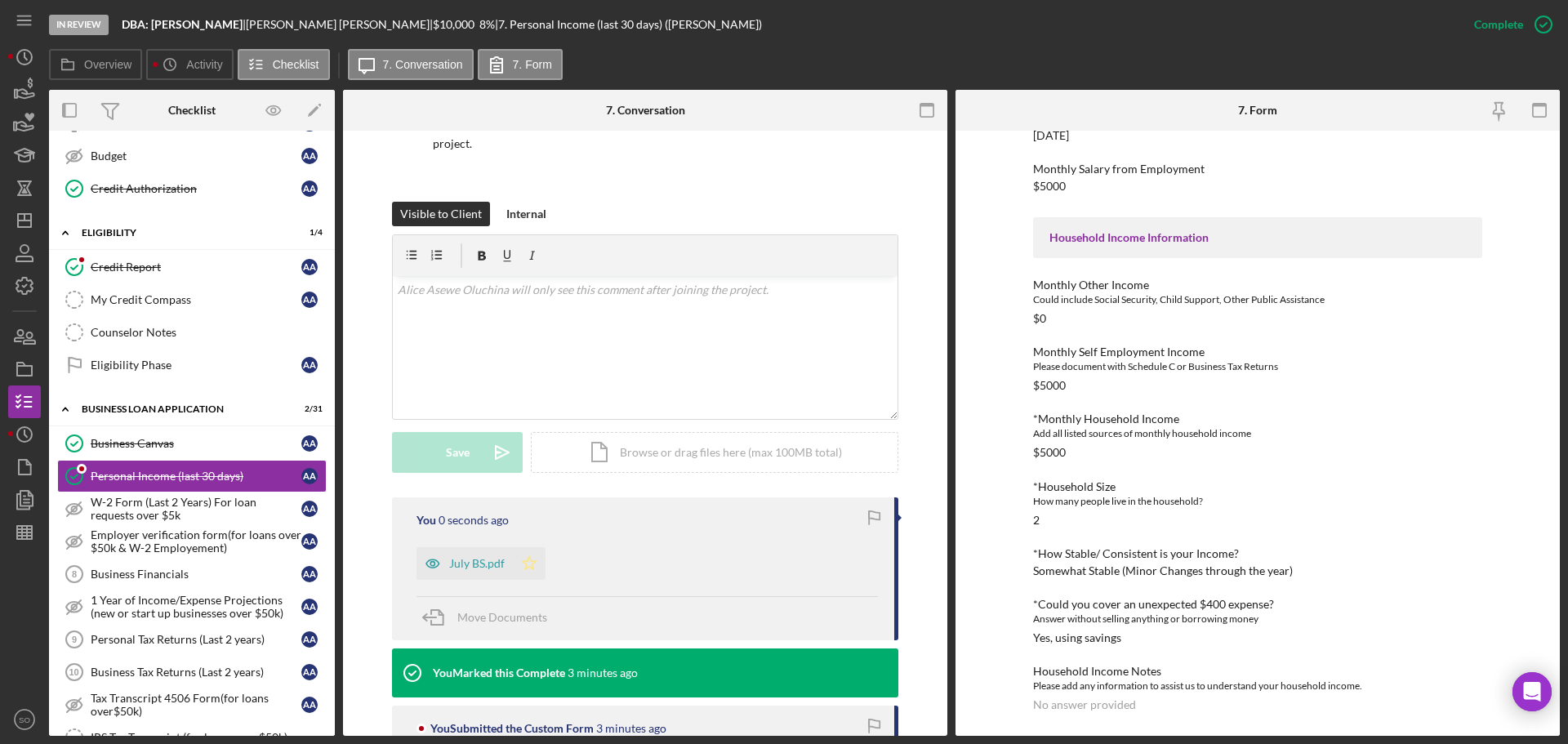
click at [528, 568] on polygon "button" at bounding box center [529, 563] width 14 height 13
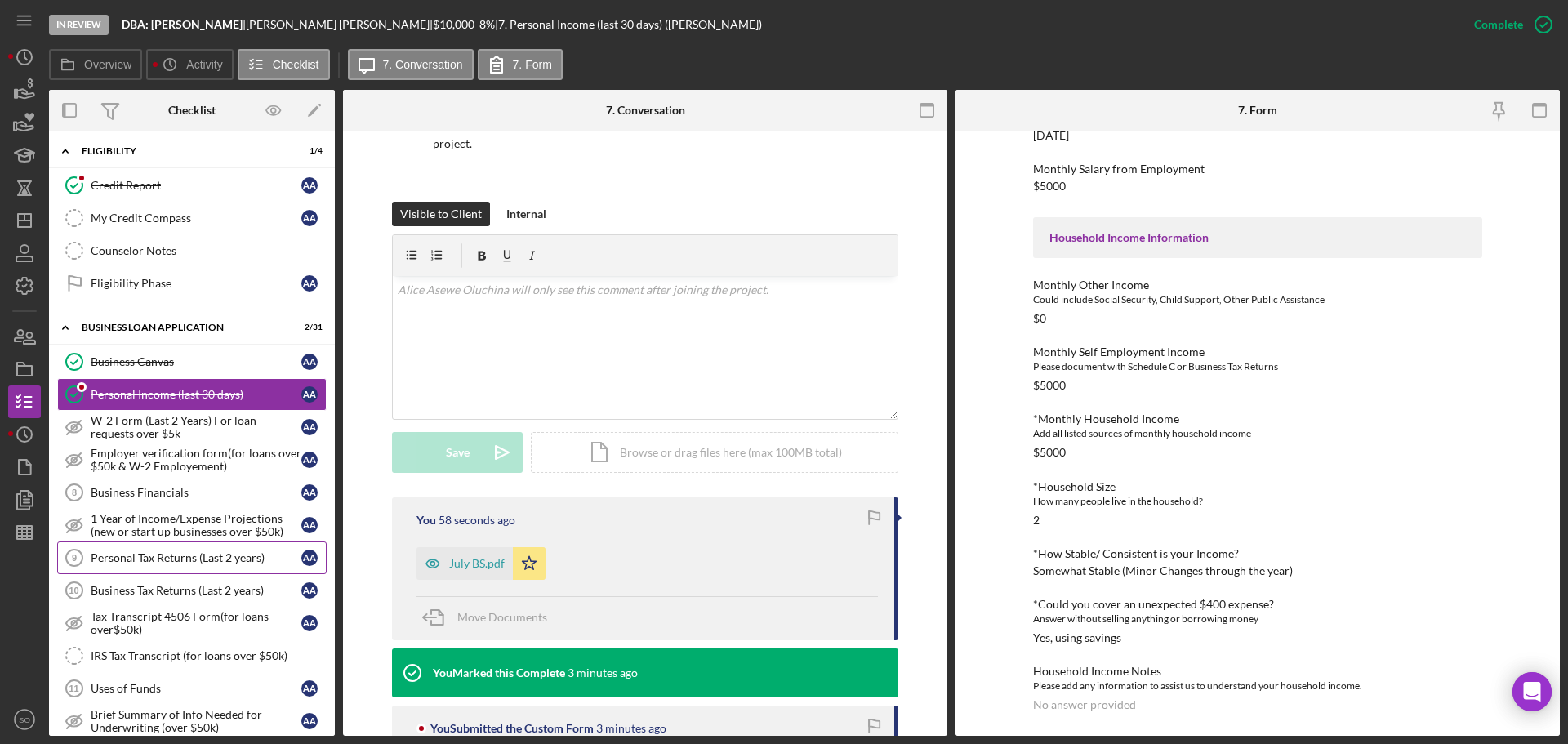
scroll to position [490, 0]
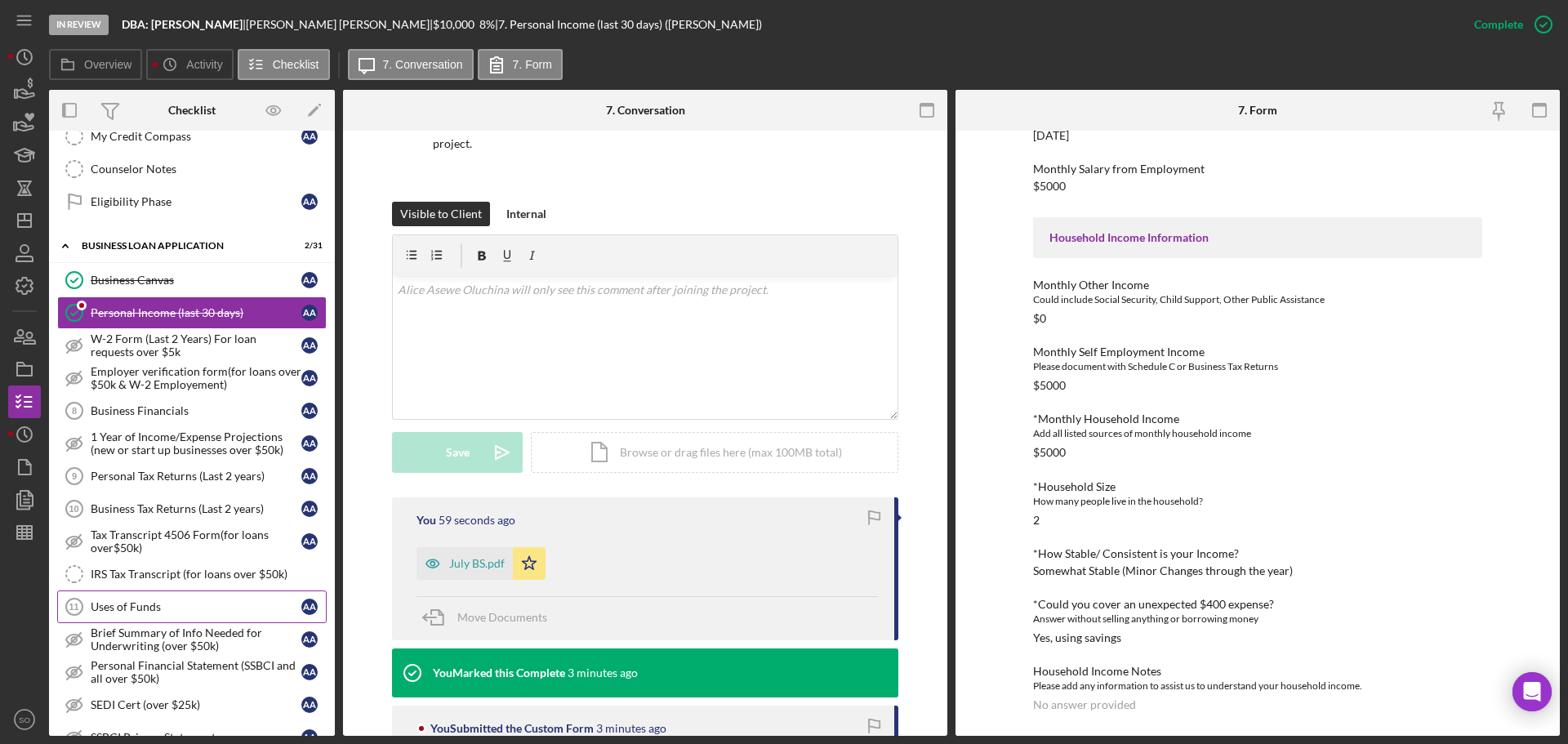
click at [188, 596] on link "Uses of Funds 11 Uses of Funds A A" at bounding box center [191, 606] width 269 height 33
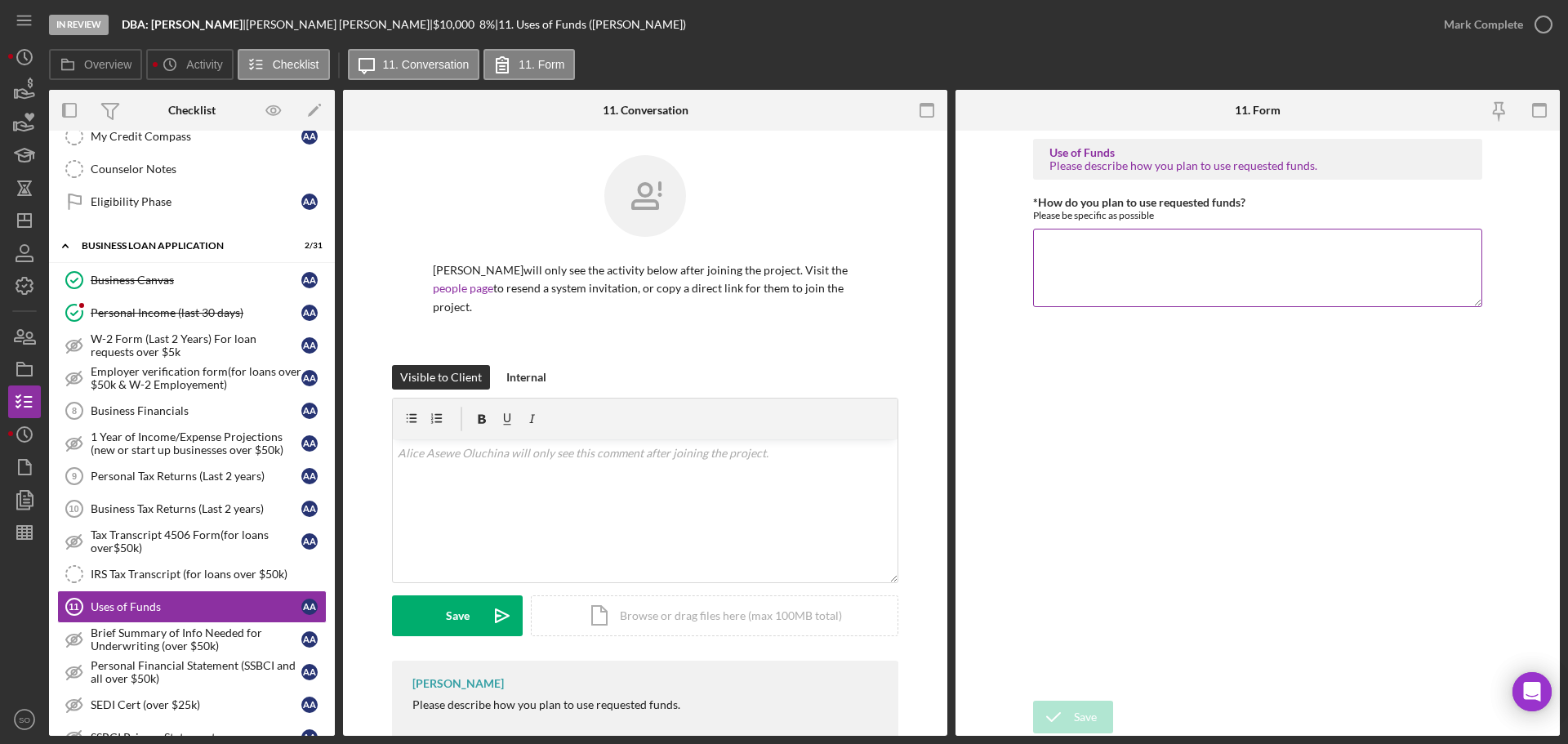
click at [1143, 250] on textarea "*How do you plan to use requested funds?" at bounding box center [1257, 268] width 449 height 79
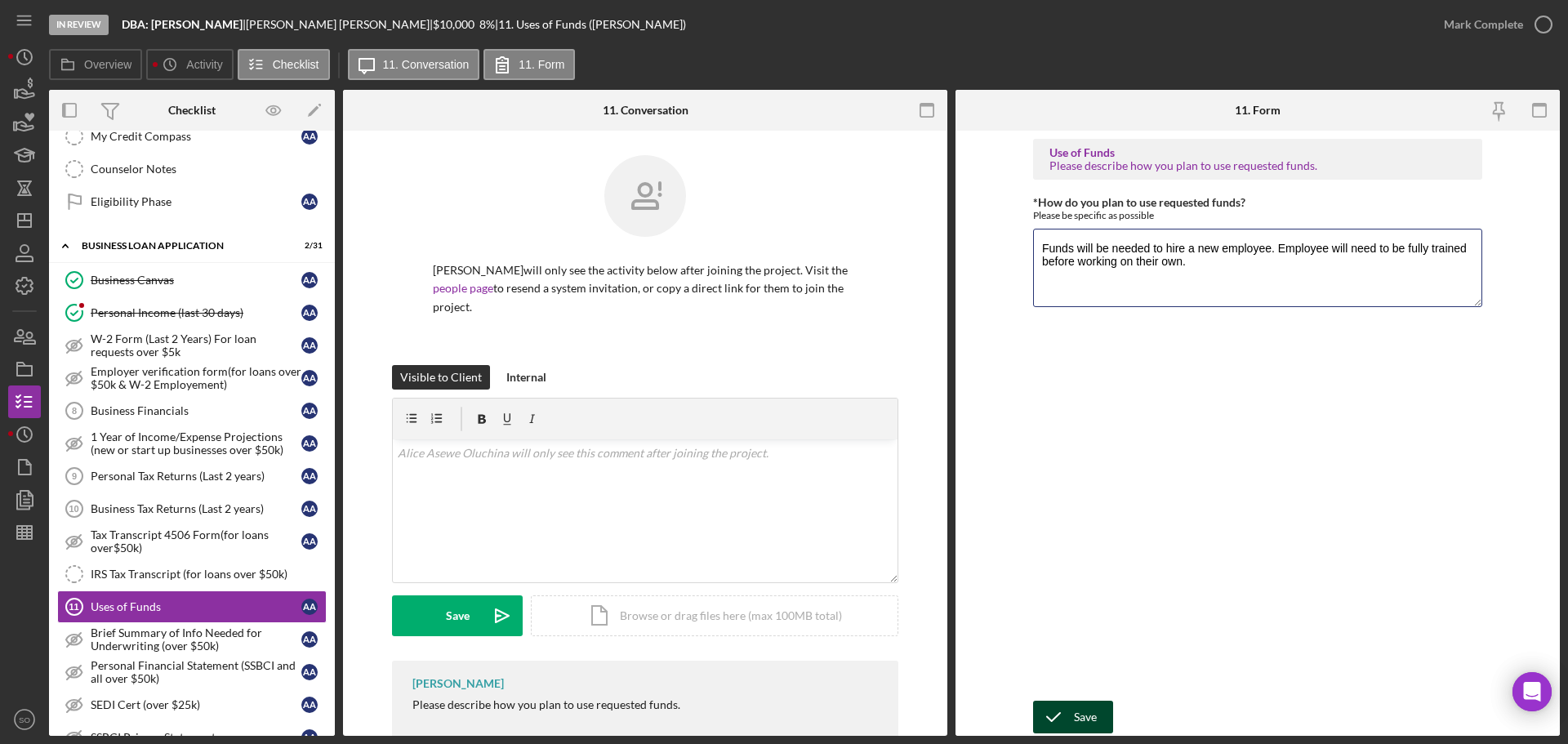
type textarea "Funds will be needed to hire a new employee. Employee will need to be fully tra…"
click at [1092, 716] on div "Save" at bounding box center [1085, 716] width 23 height 33
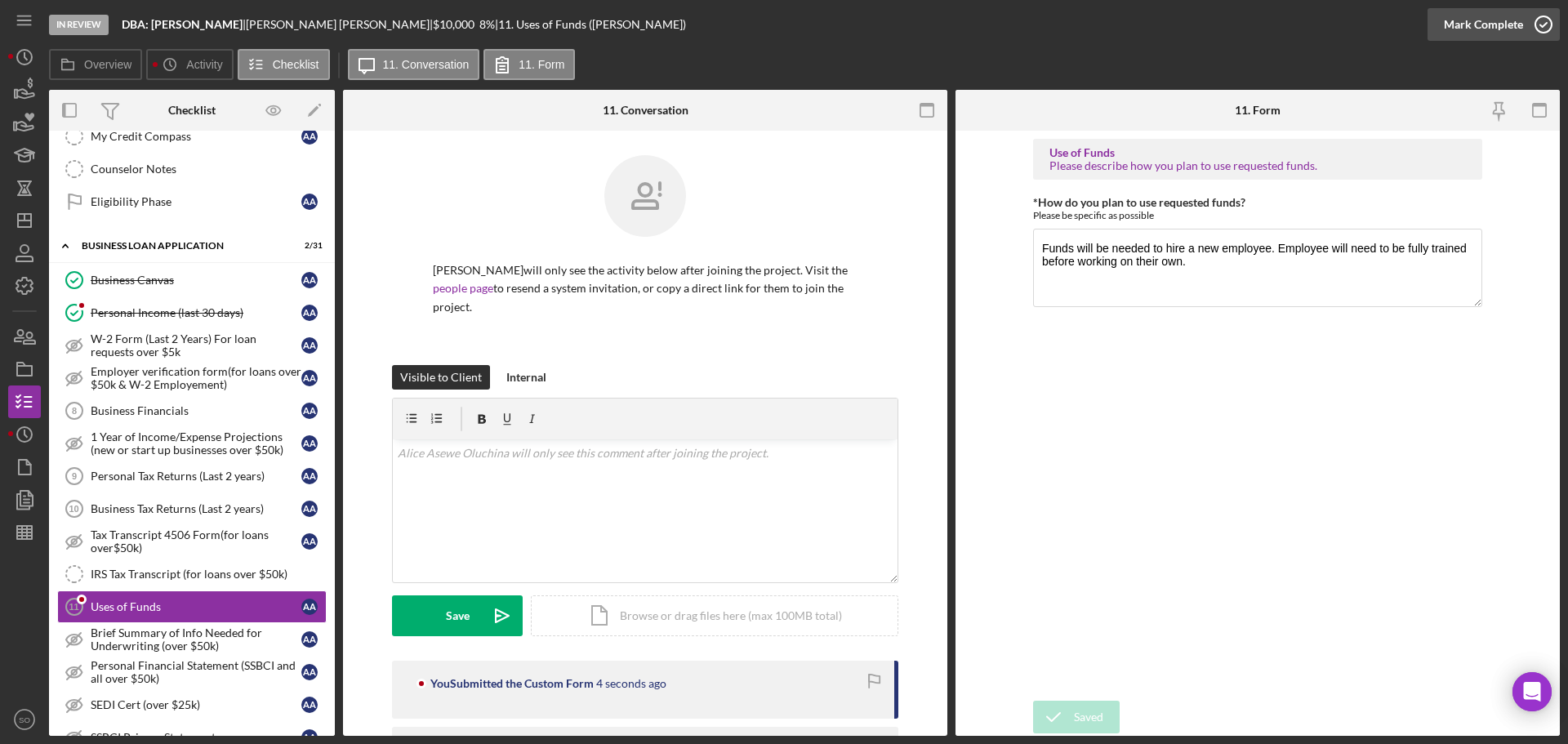
click at [1447, 36] on div "Mark Complete" at bounding box center [1483, 24] width 79 height 33
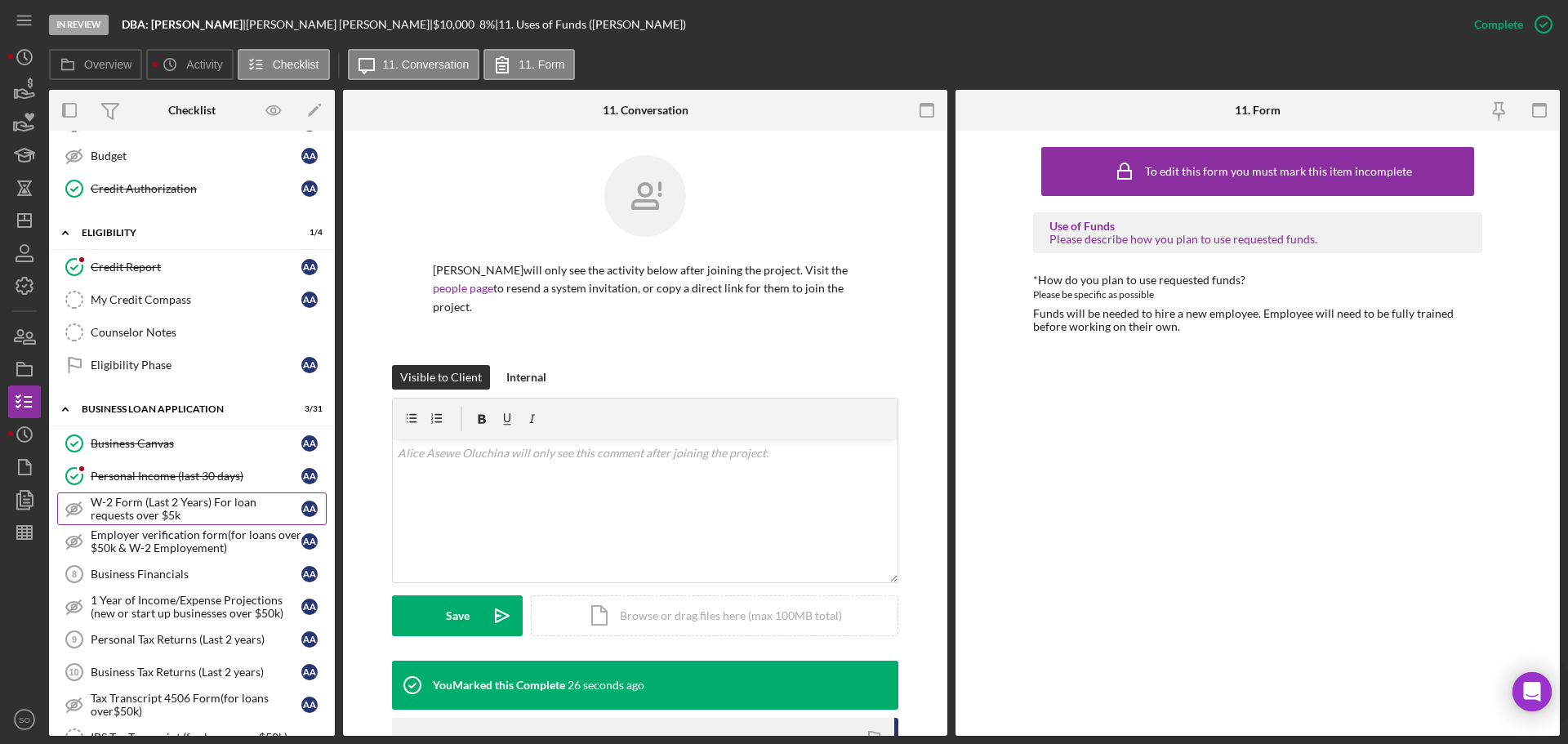
scroll to position [245, 0]
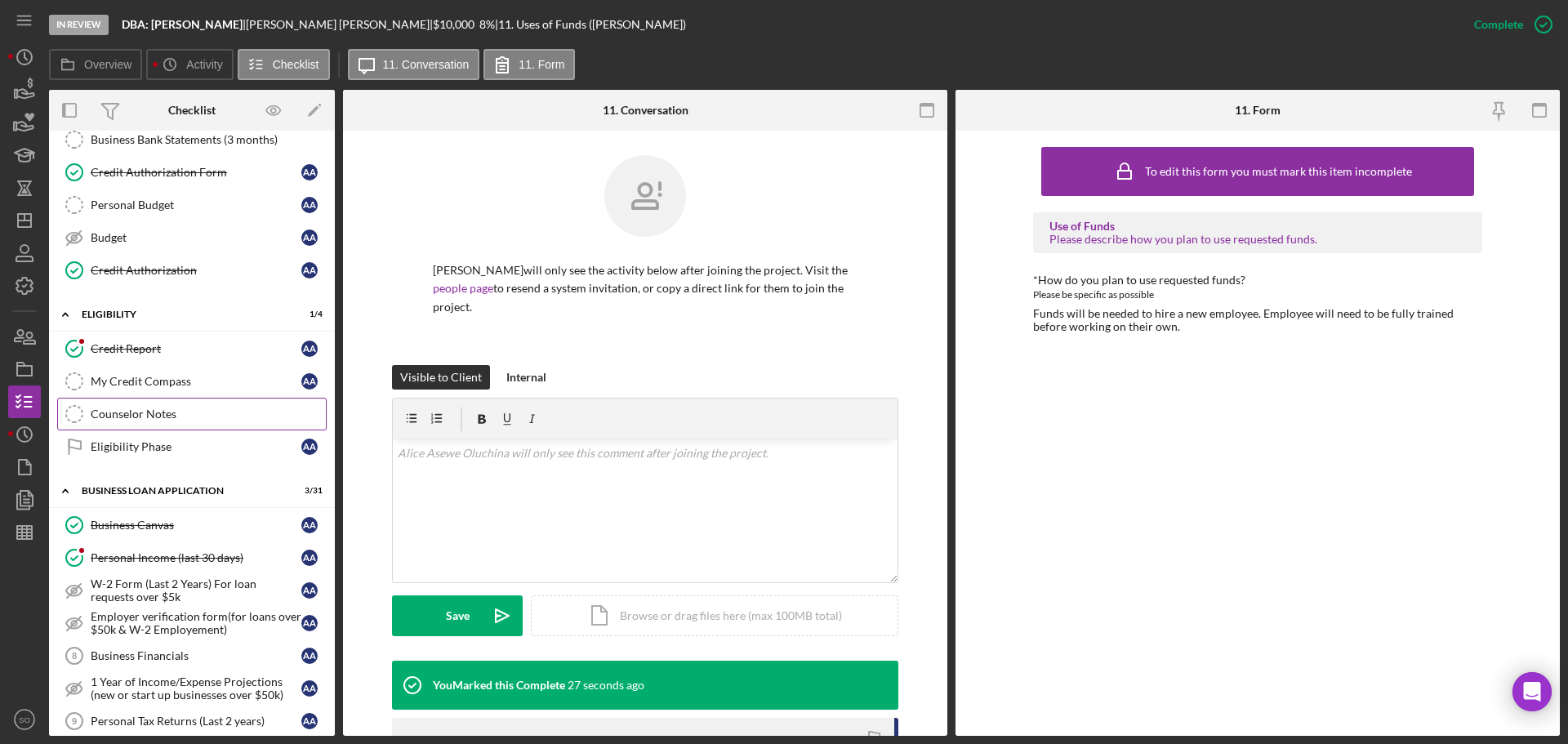
click at [176, 390] on link "My Credit Compass My Credit Compass A A" at bounding box center [191, 381] width 269 height 33
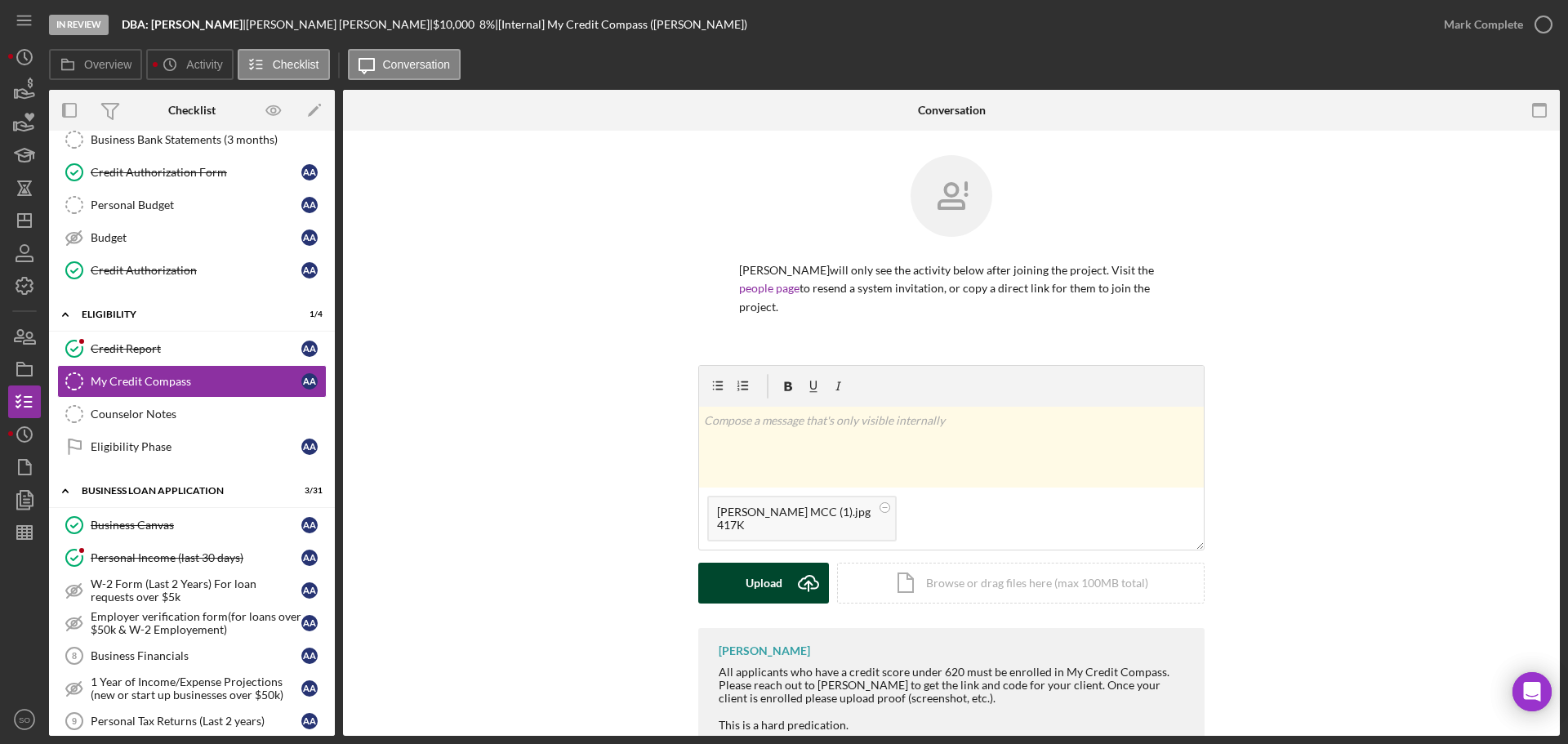
drag, startPoint x: 780, startPoint y: 589, endPoint x: 761, endPoint y: 588, distance: 19.0
click at [774, 589] on button "Upload Icon/Upload" at bounding box center [763, 583] width 130 height 41
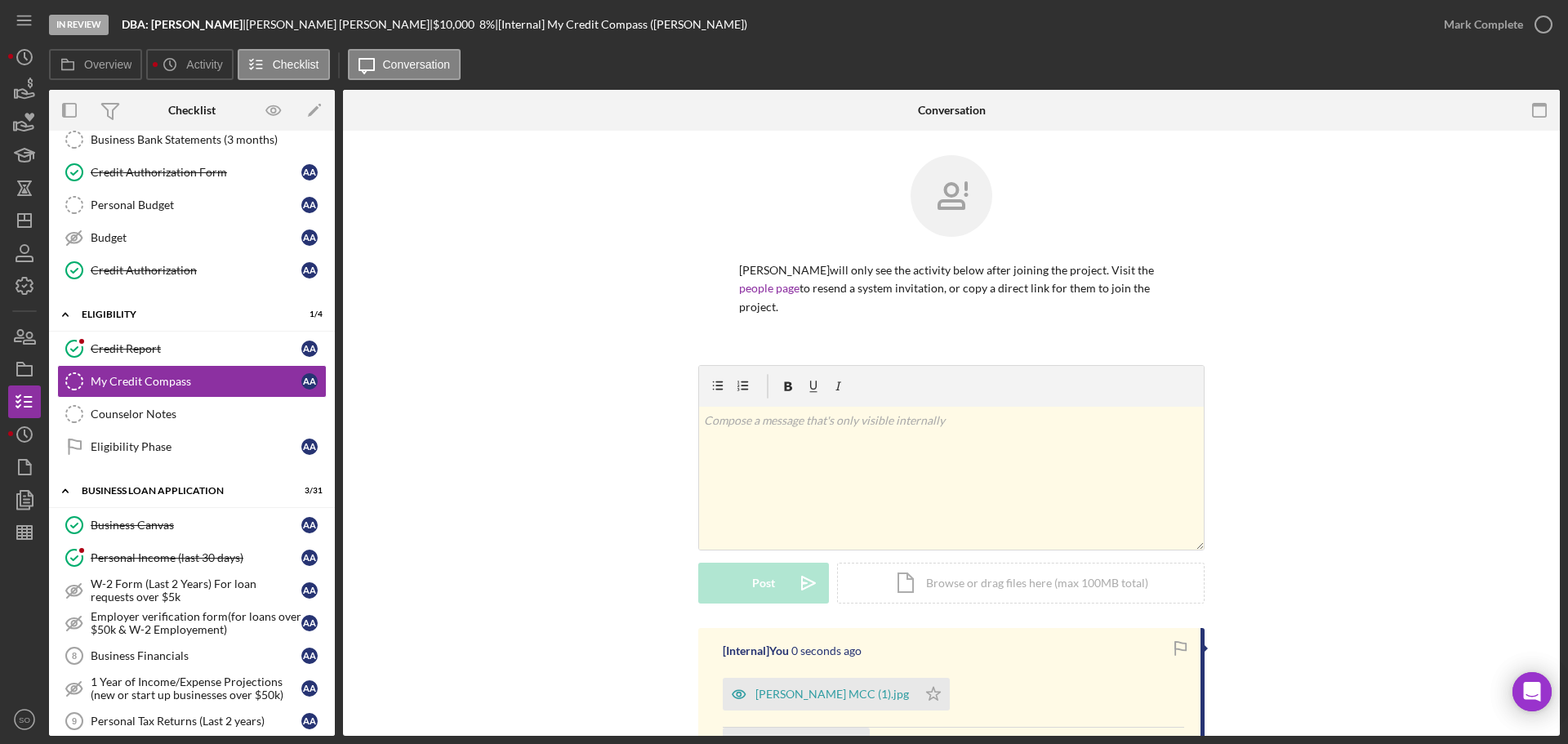
scroll to position [200, 0]
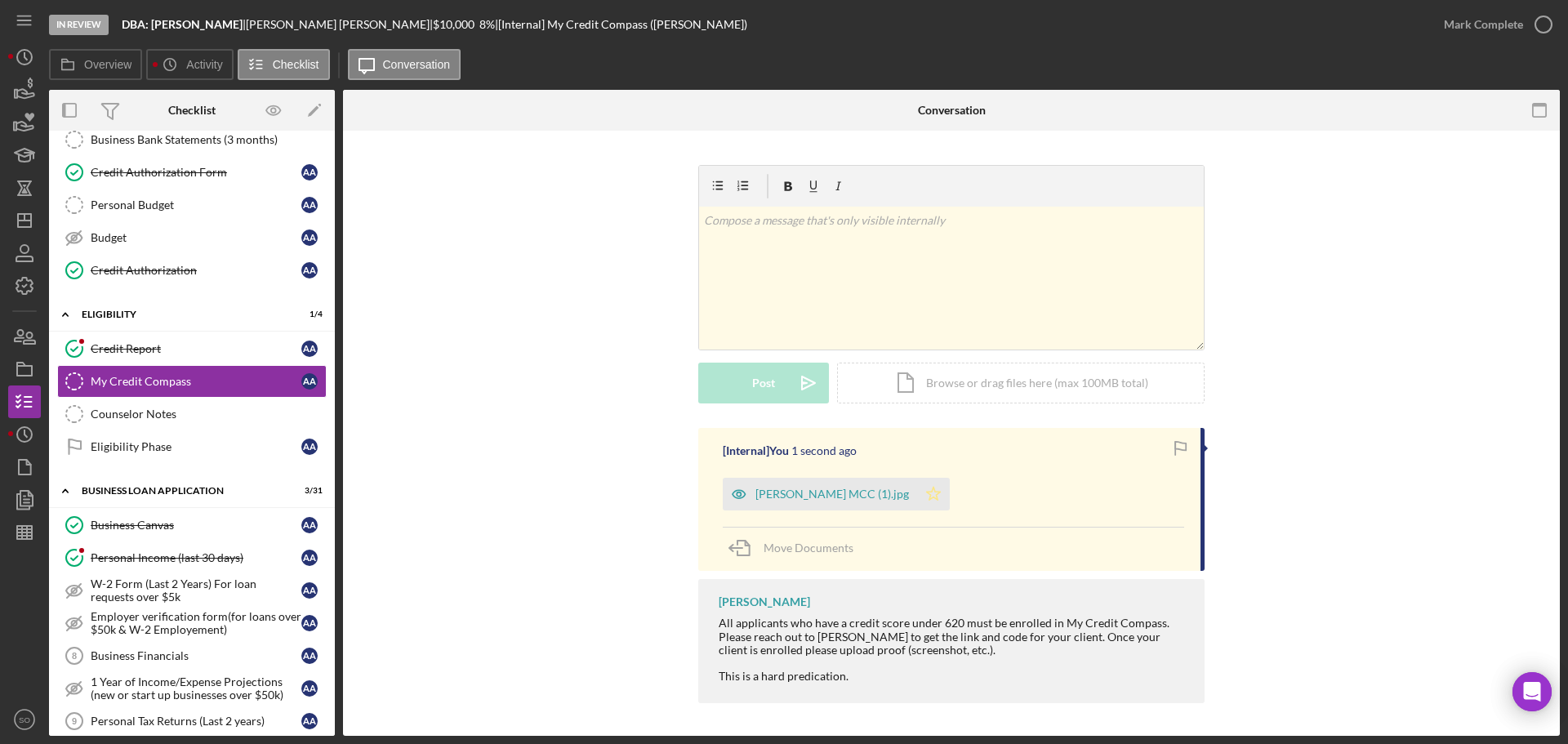
click at [927, 493] on polygon "button" at bounding box center [934, 493] width 14 height 13
click at [1475, 33] on div "Mark Complete" at bounding box center [1483, 24] width 79 height 33
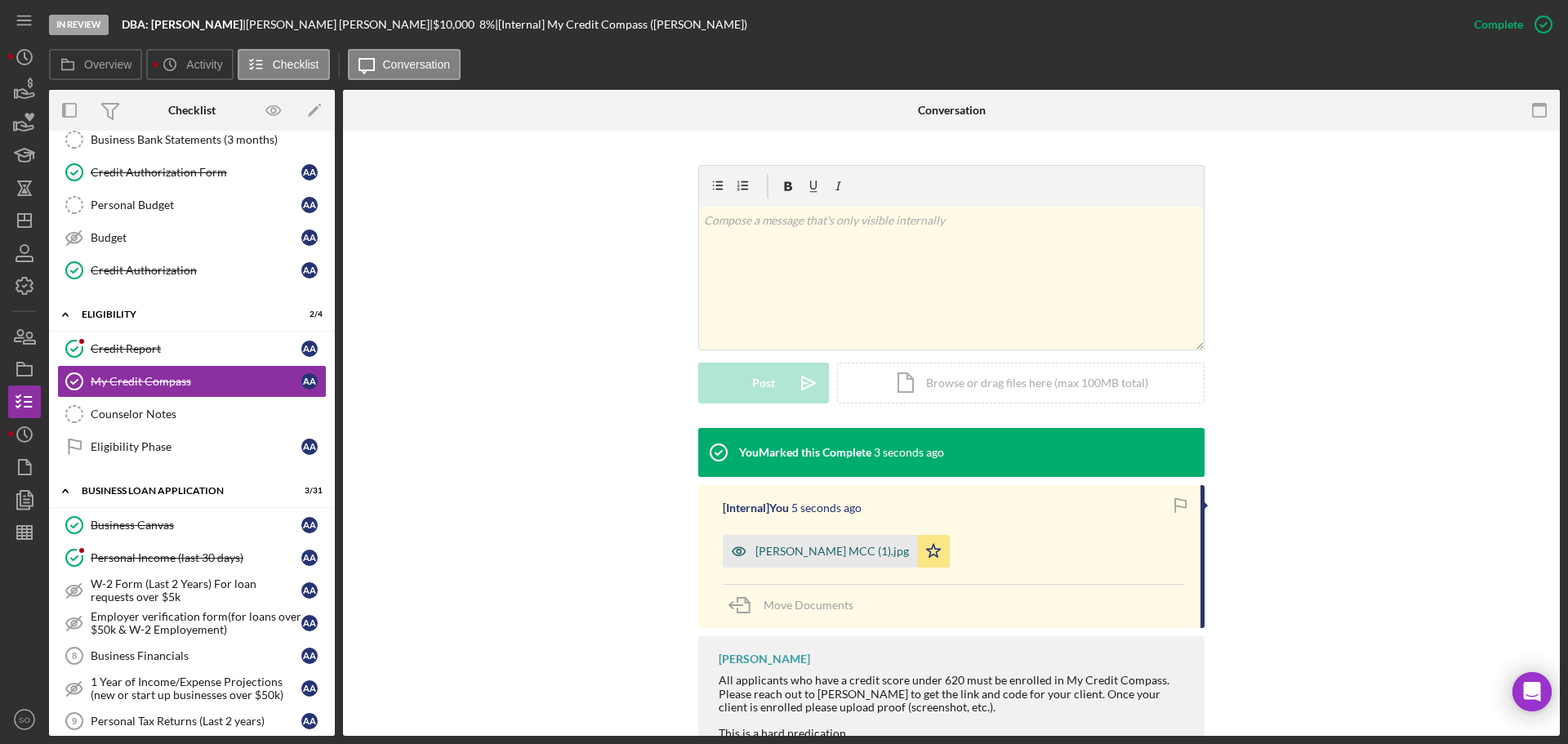
click at [810, 558] on div "Dan Asewe MCC (1).jpg" at bounding box center [832, 552] width 154 height 13
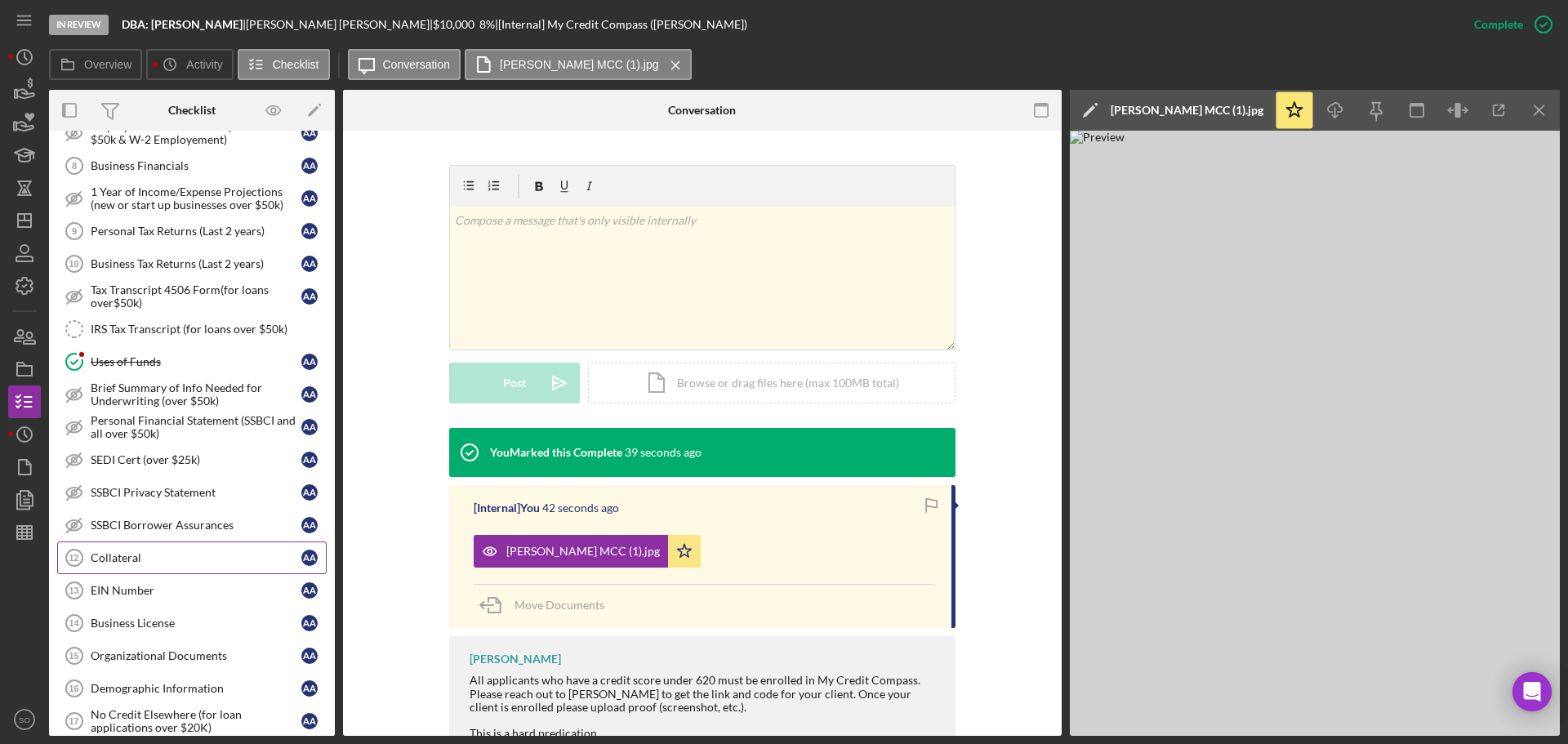
scroll to position [899, 0]
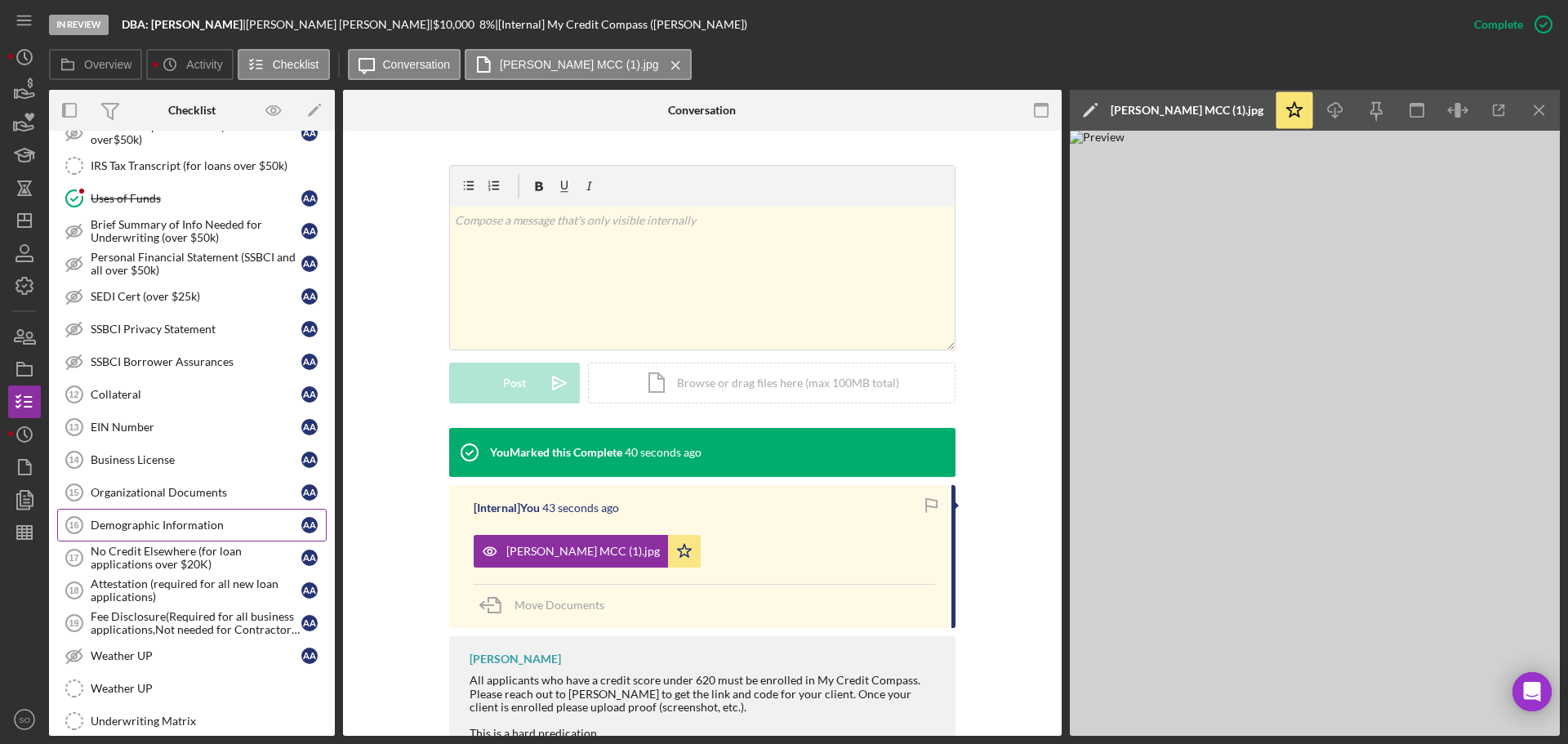
drag, startPoint x: 179, startPoint y: 520, endPoint x: 214, endPoint y: 530, distance: 36.4
click at [181, 520] on div "Demographic Information" at bounding box center [196, 525] width 211 height 13
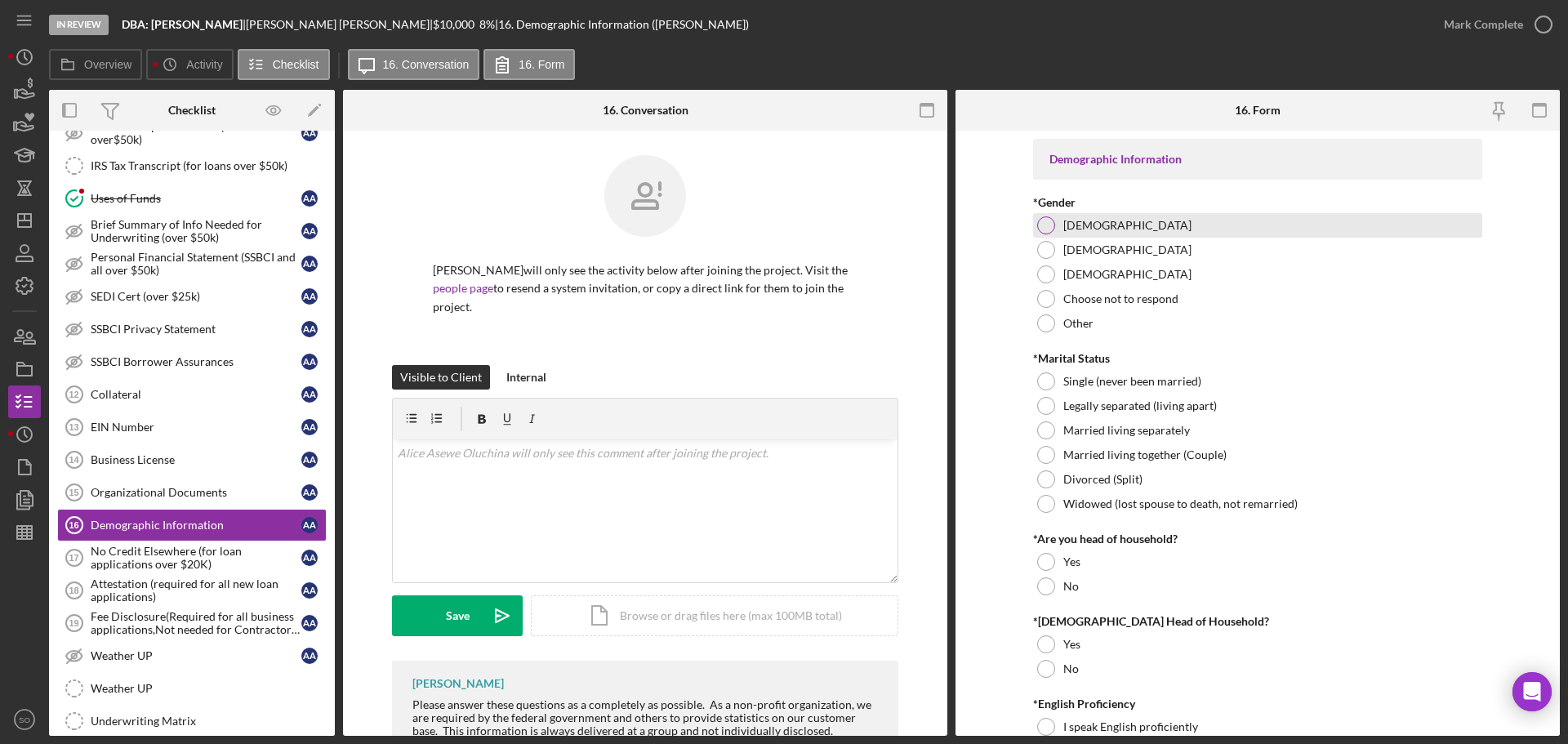
click at [1049, 228] on div at bounding box center [1046, 225] width 18 height 18
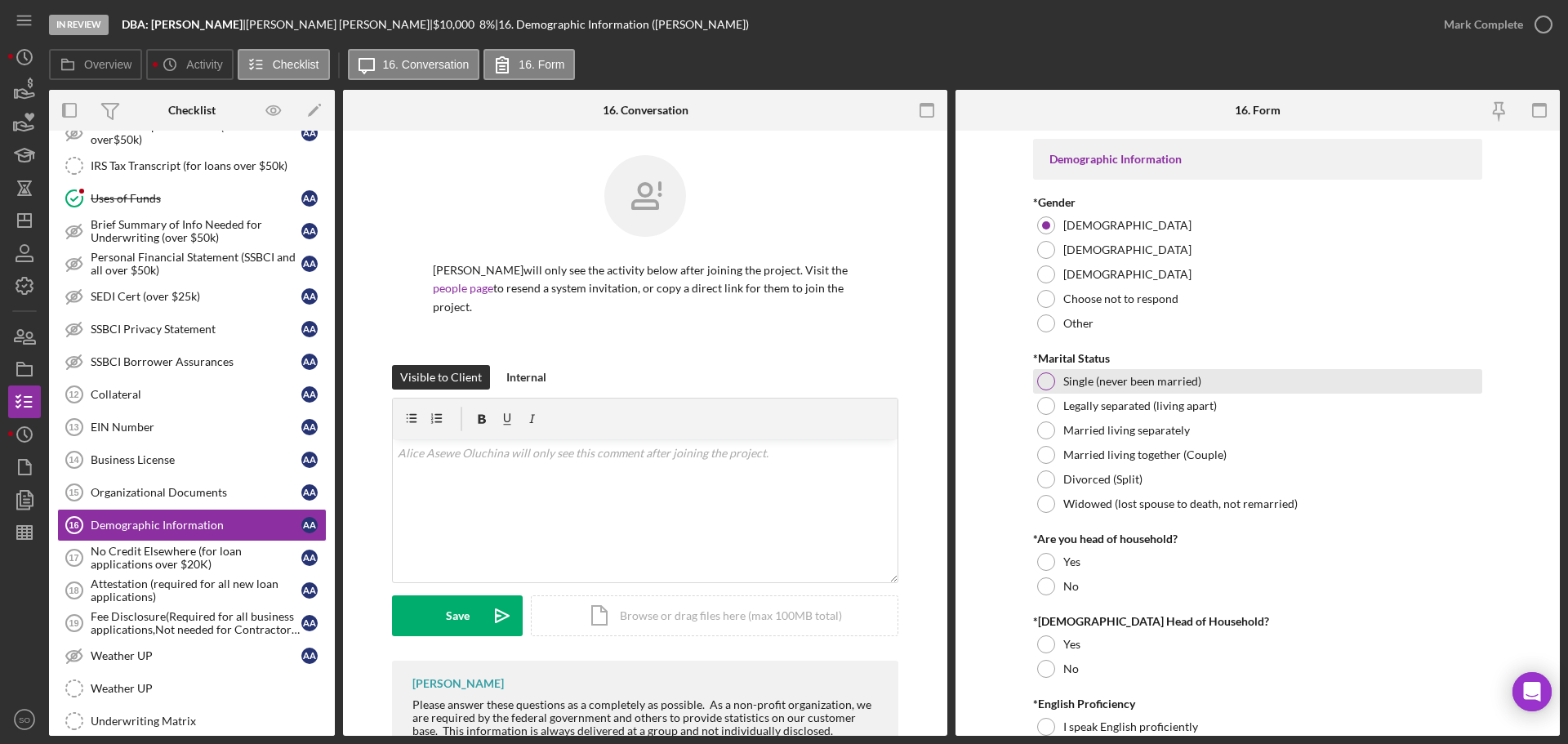
click at [1046, 380] on div at bounding box center [1046, 380] width 18 height 18
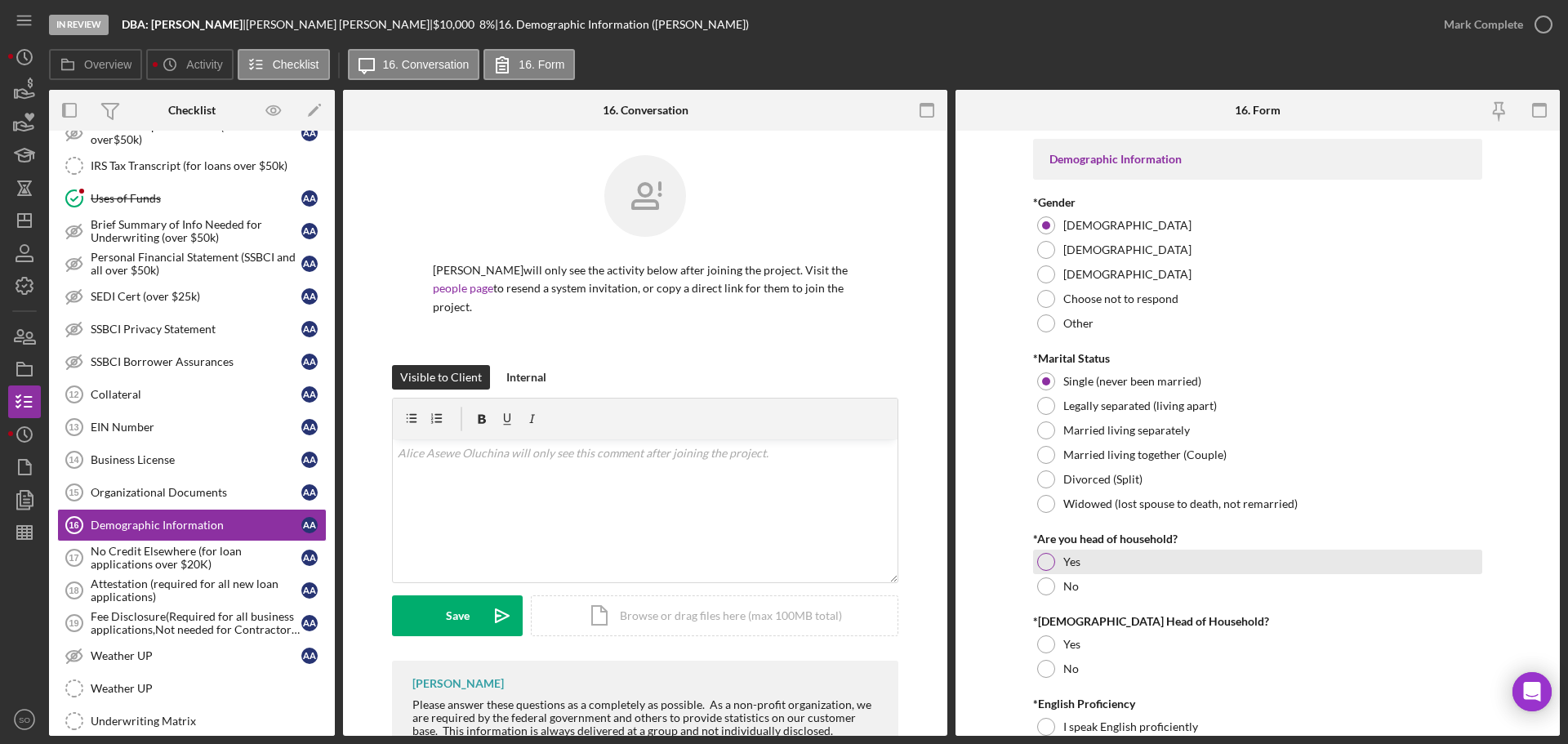
click at [1038, 560] on div at bounding box center [1046, 561] width 18 height 18
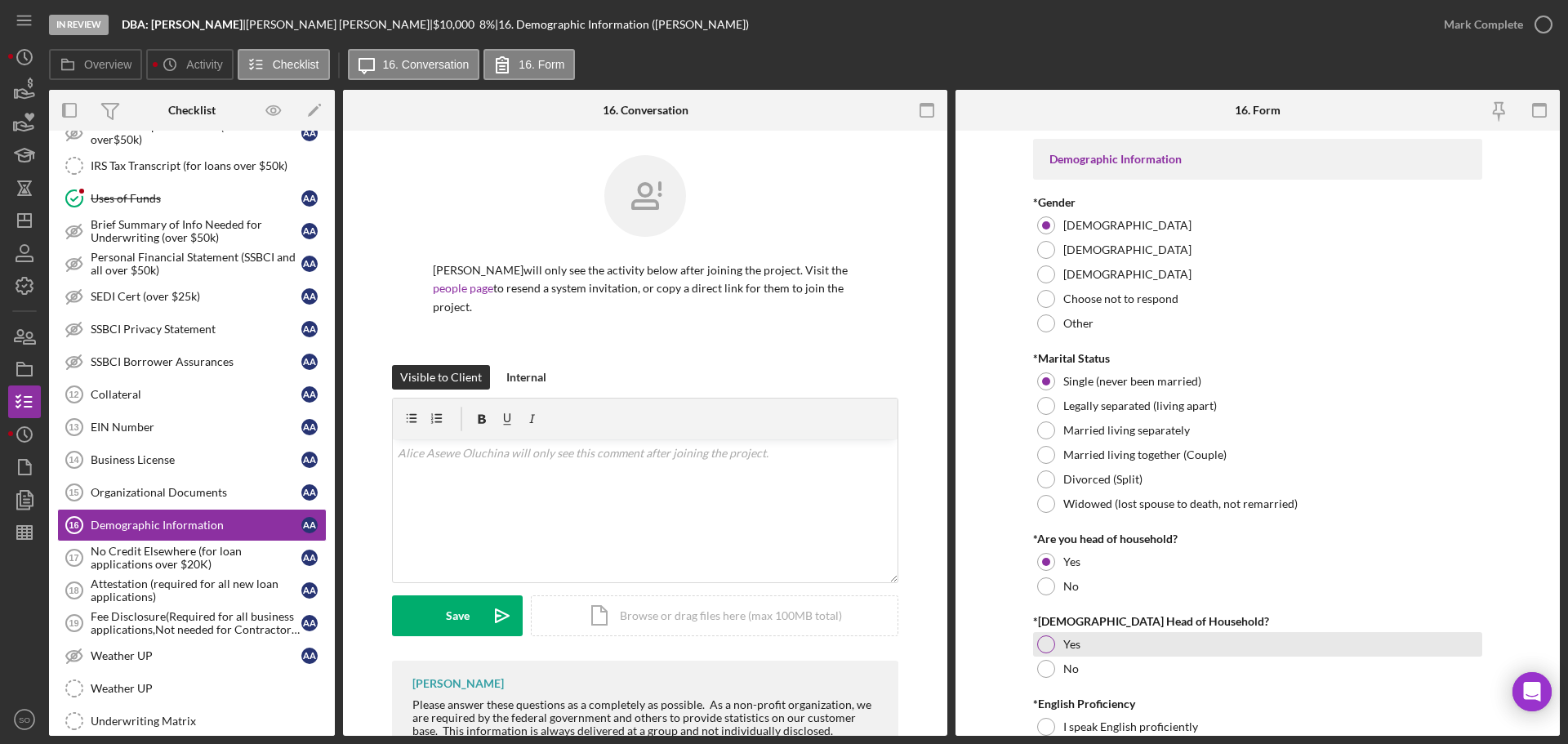
click at [1040, 655] on div "Yes" at bounding box center [1257, 644] width 449 height 24
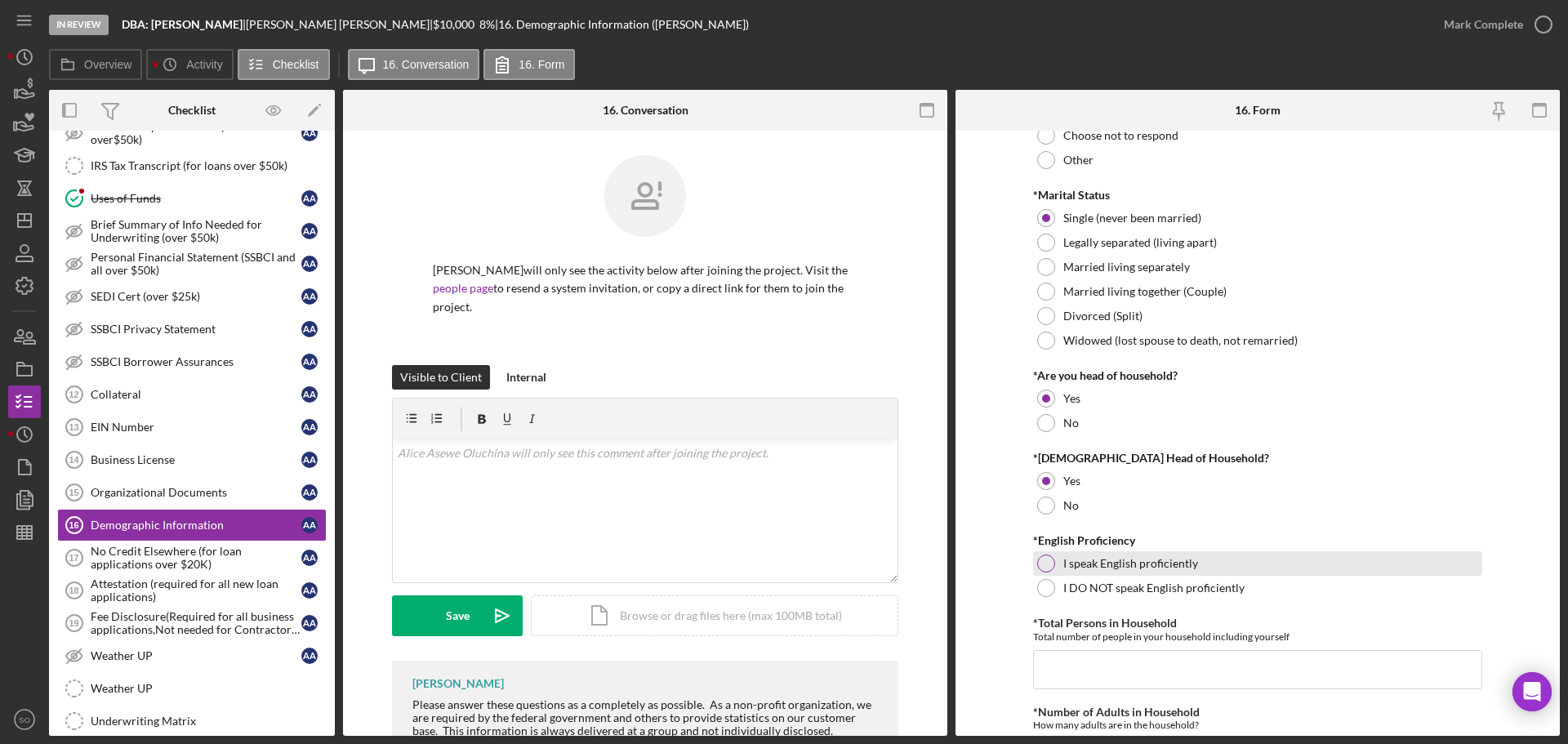
click at [1043, 563] on div at bounding box center [1046, 563] width 18 height 18
click at [1085, 656] on input "*Total Persons in Household" at bounding box center [1257, 670] width 449 height 39
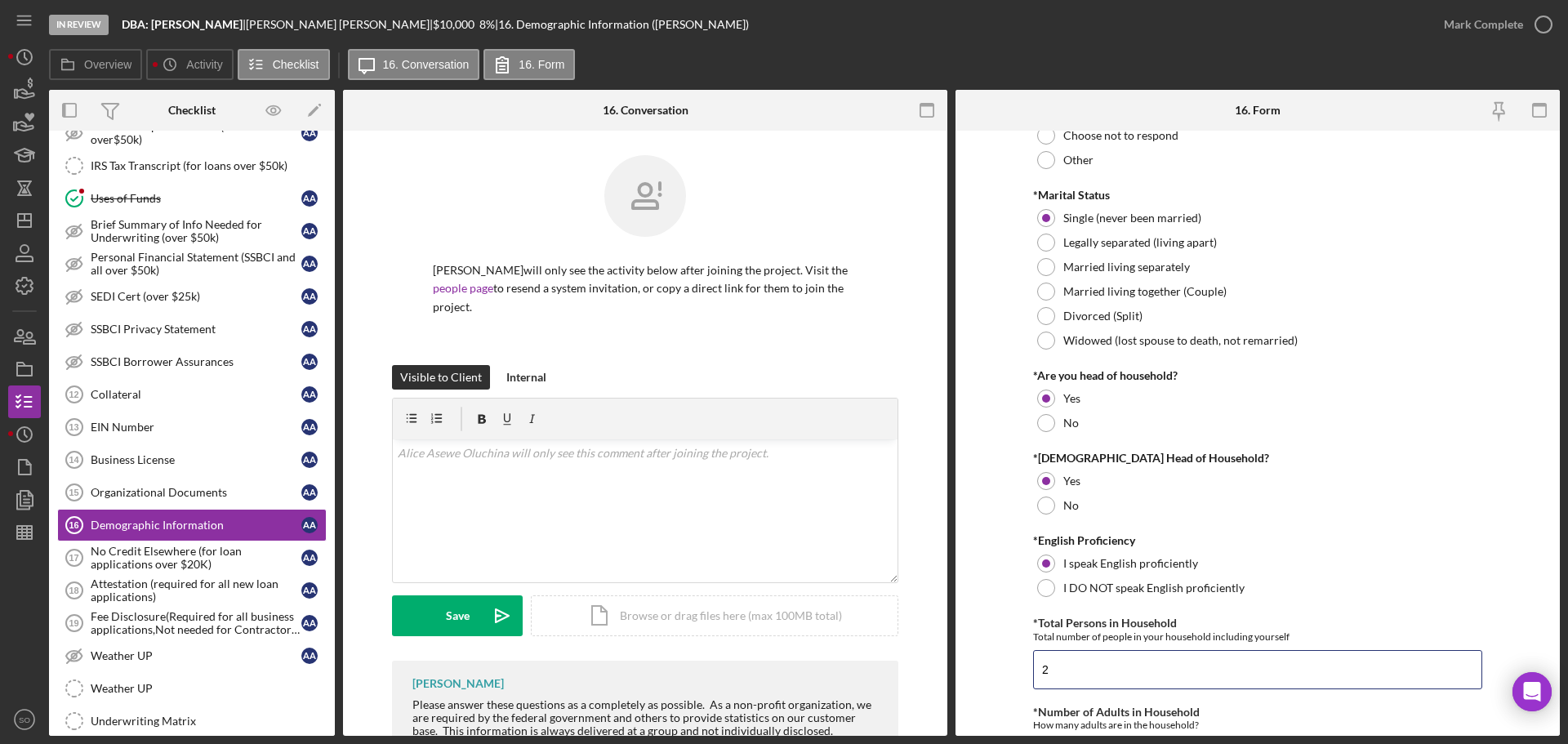
scroll to position [327, 0]
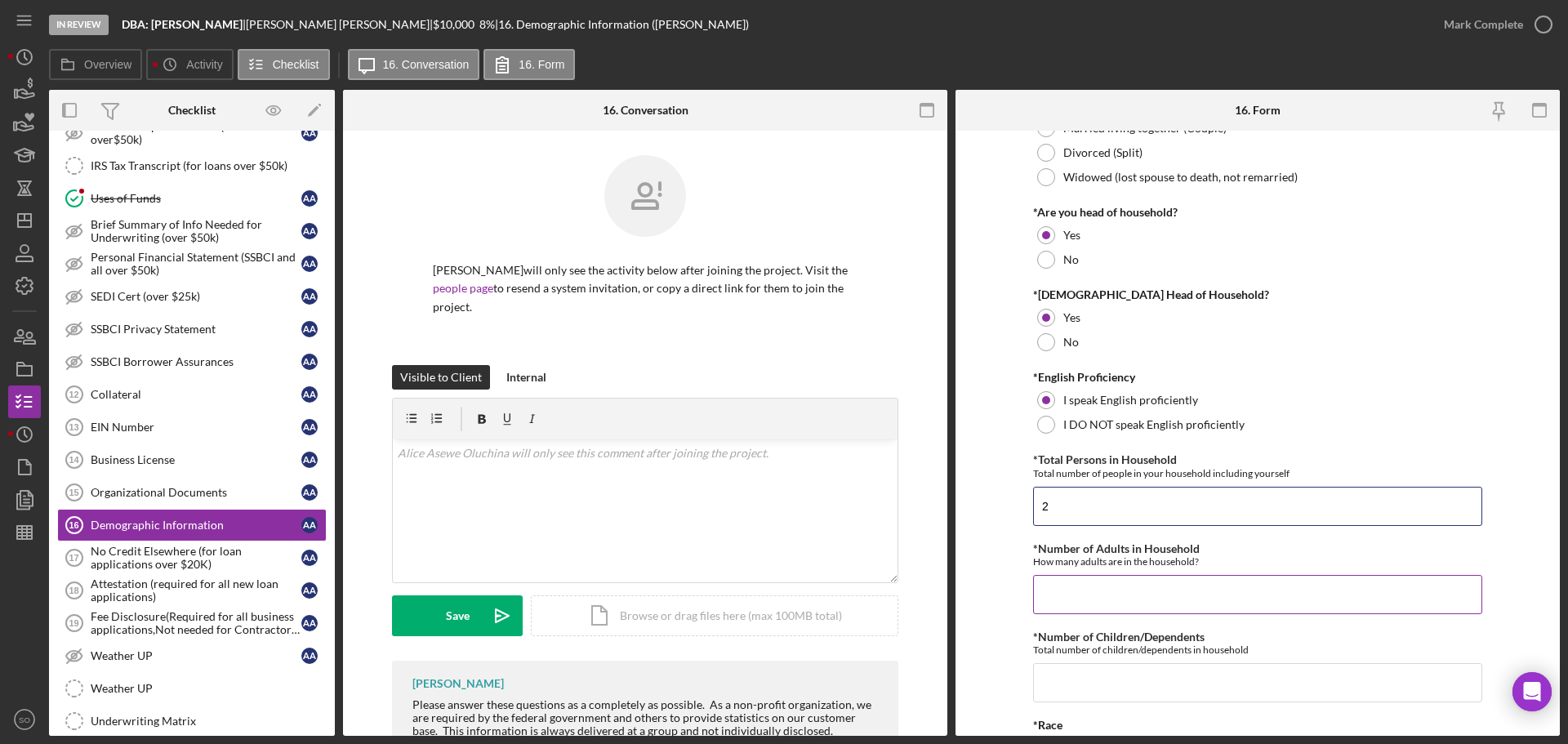
type input "2"
click at [1091, 596] on input "*Number of Adults in Household" at bounding box center [1257, 594] width 449 height 39
type input "2"
click at [1102, 678] on input "*Number of Children/Dependents" at bounding box center [1257, 682] width 449 height 39
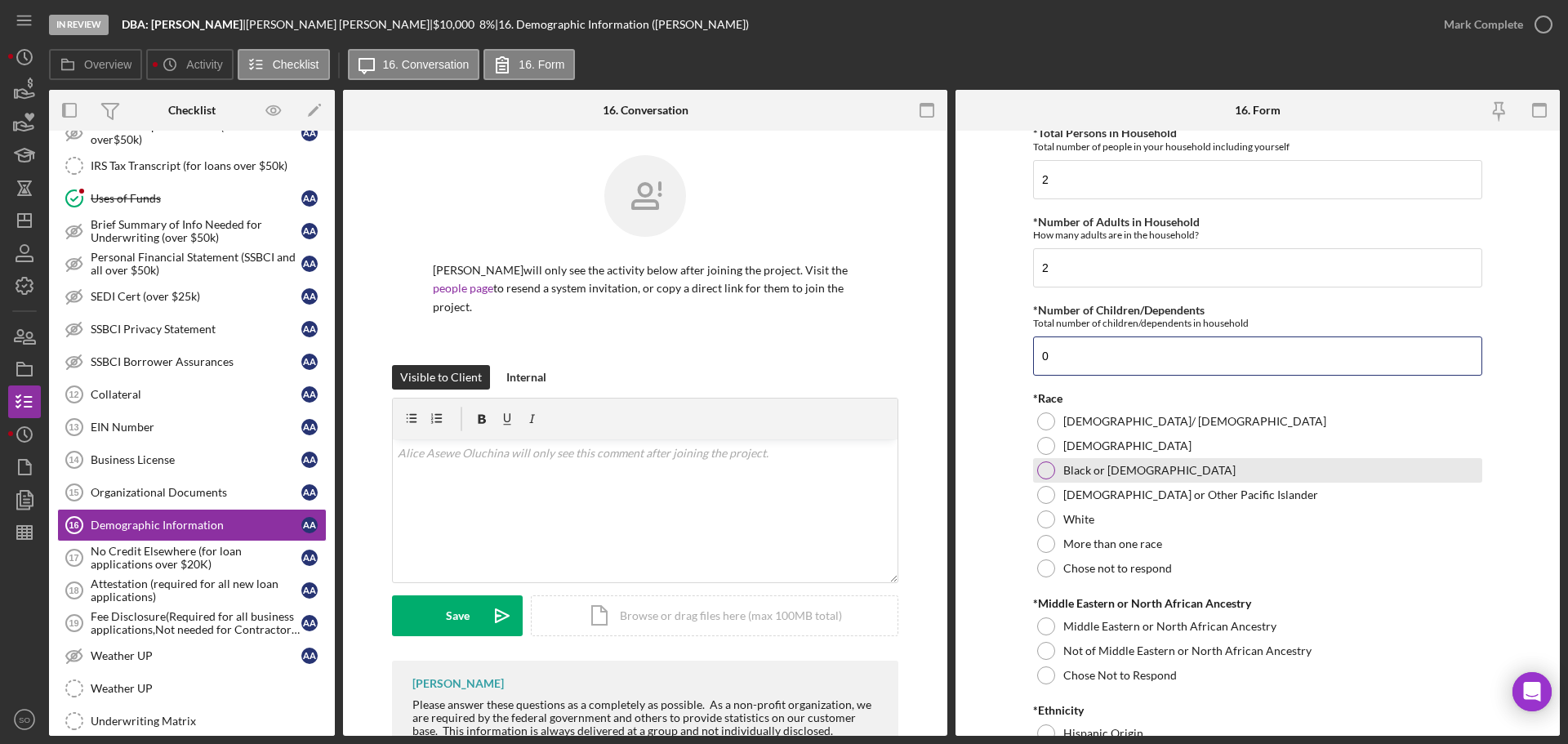
type input "0"
click at [1041, 467] on div at bounding box center [1046, 470] width 18 height 18
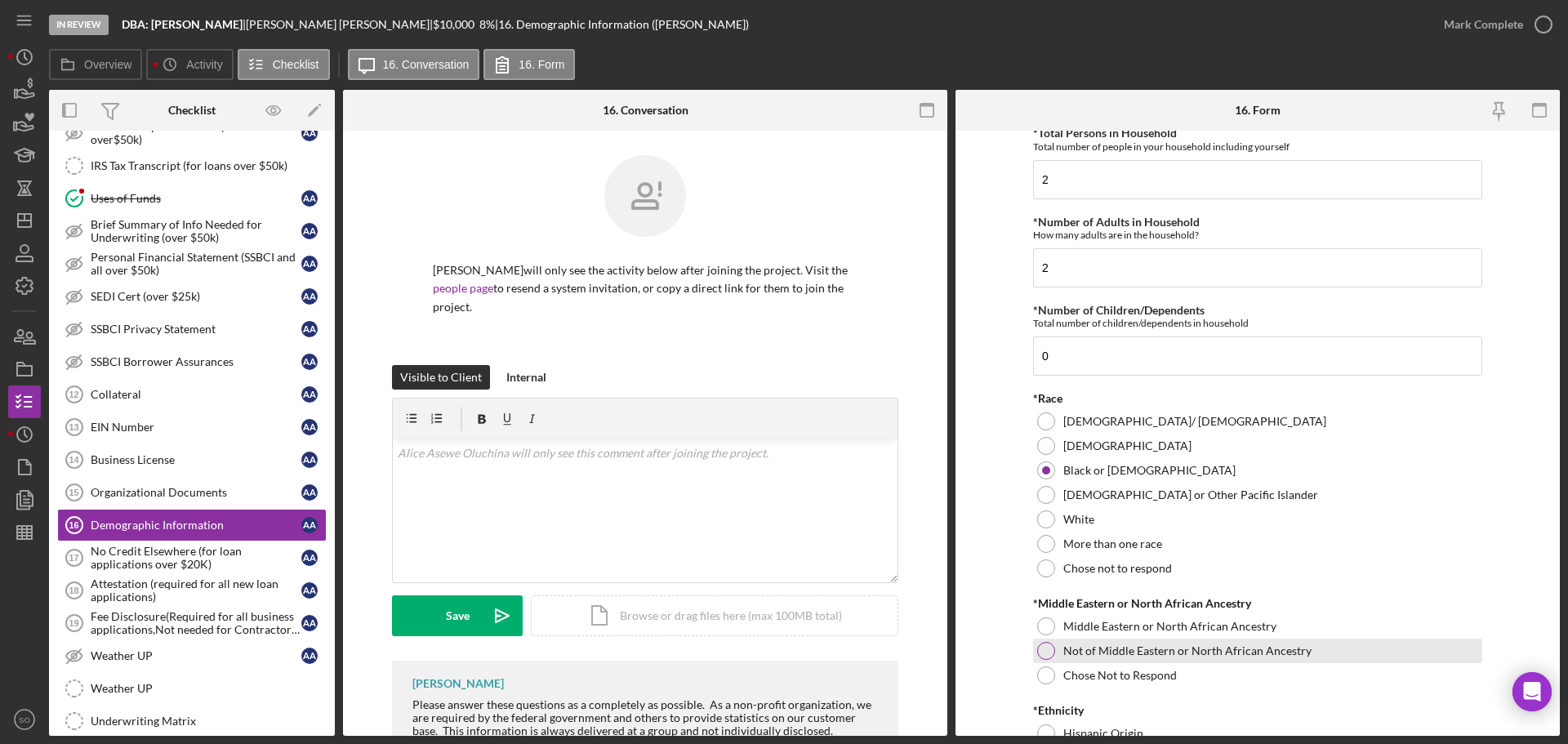
click at [1045, 645] on div at bounding box center [1046, 650] width 18 height 18
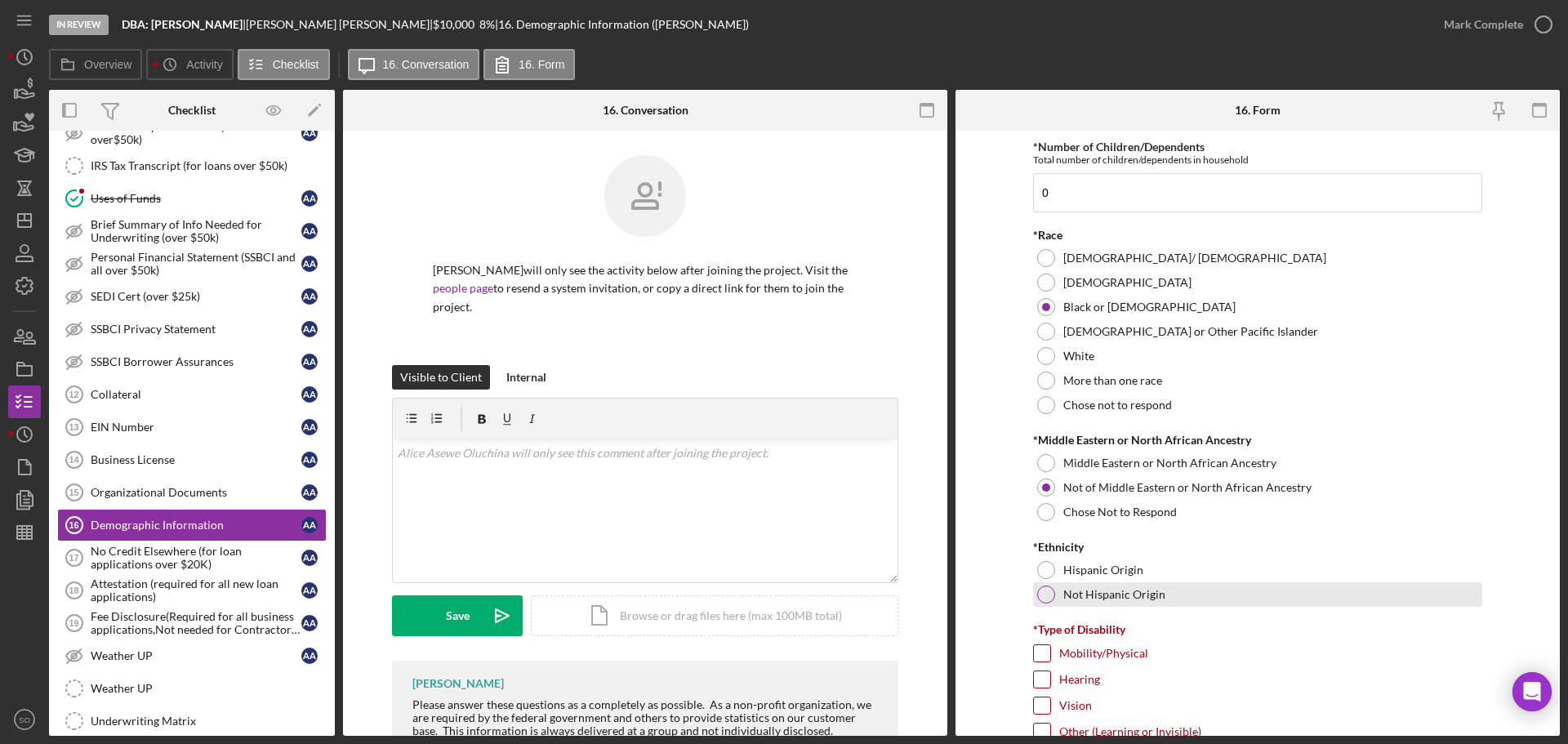
click at [1045, 594] on div at bounding box center [1046, 594] width 18 height 18
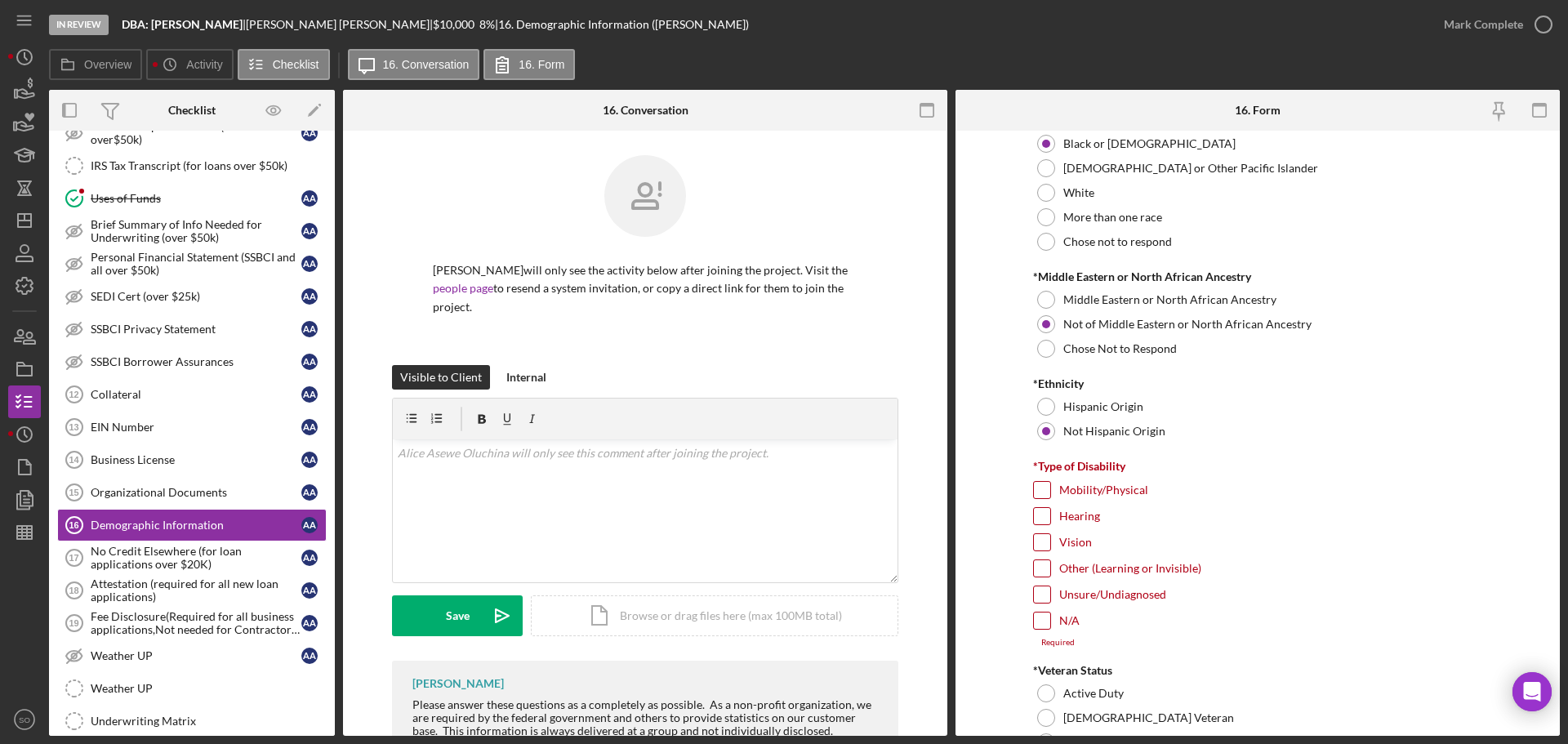
click at [1044, 613] on input "N/A" at bounding box center [1042, 621] width 17 height 17
checkbox input "true"
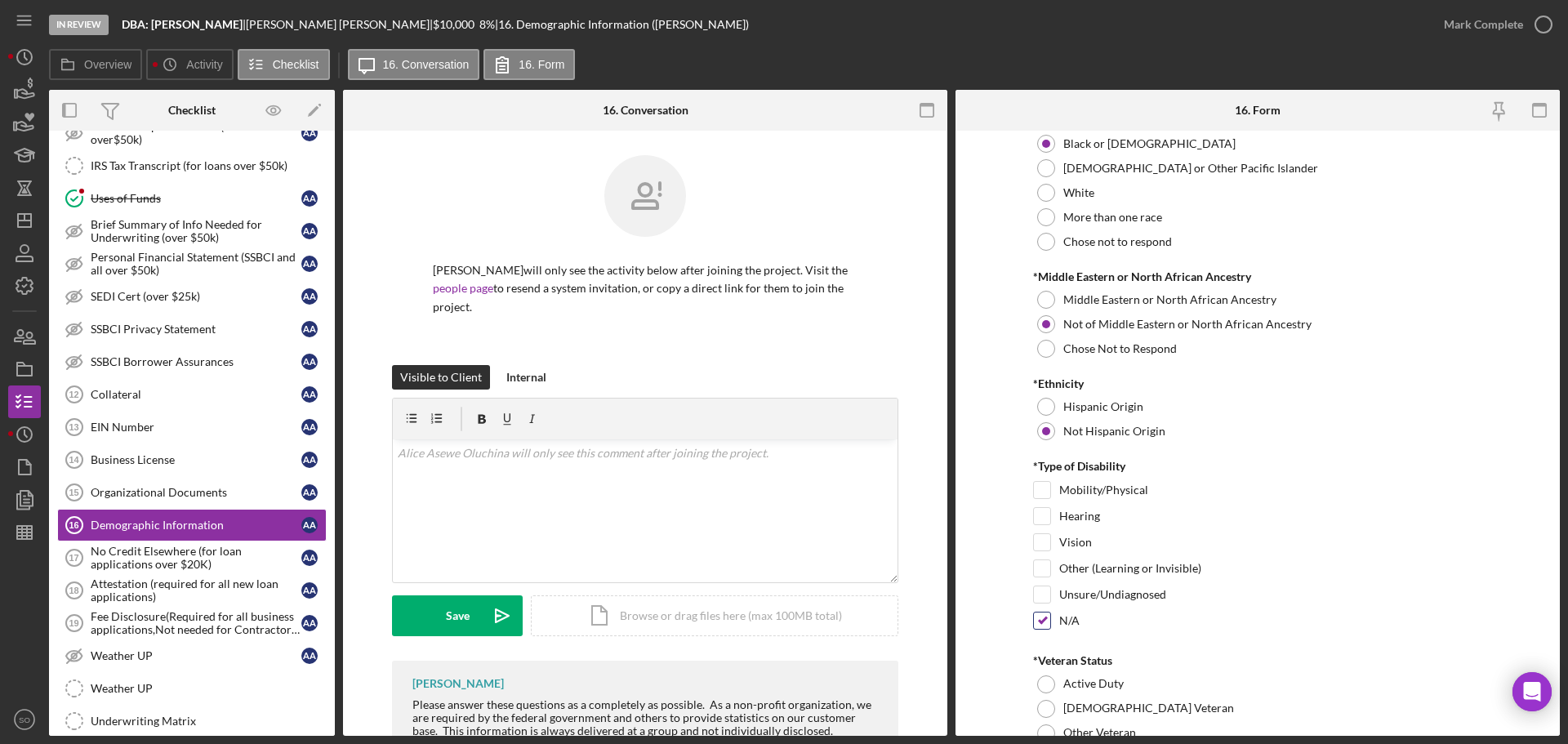
scroll to position [1144, 0]
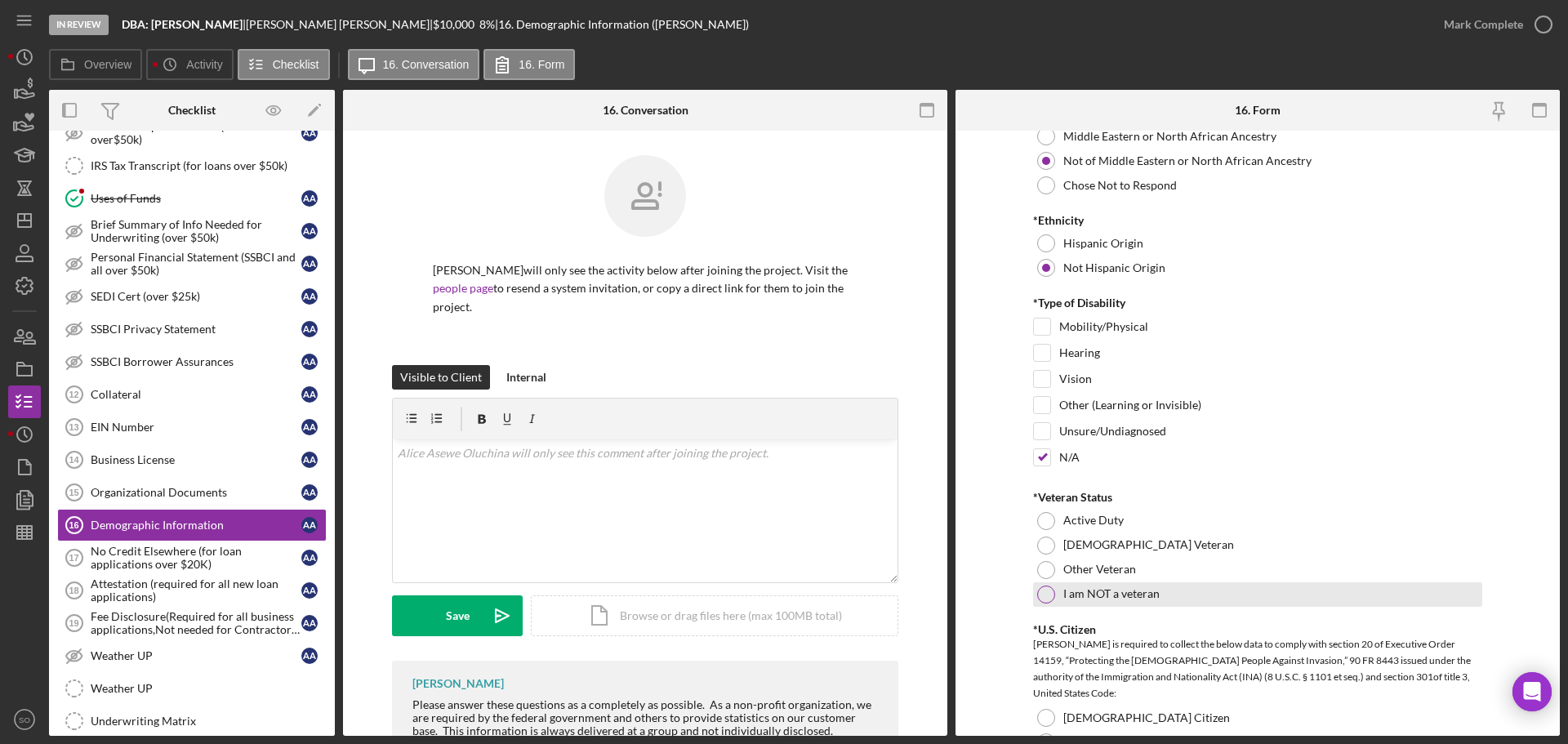
click at [1042, 589] on div at bounding box center [1046, 594] width 18 height 18
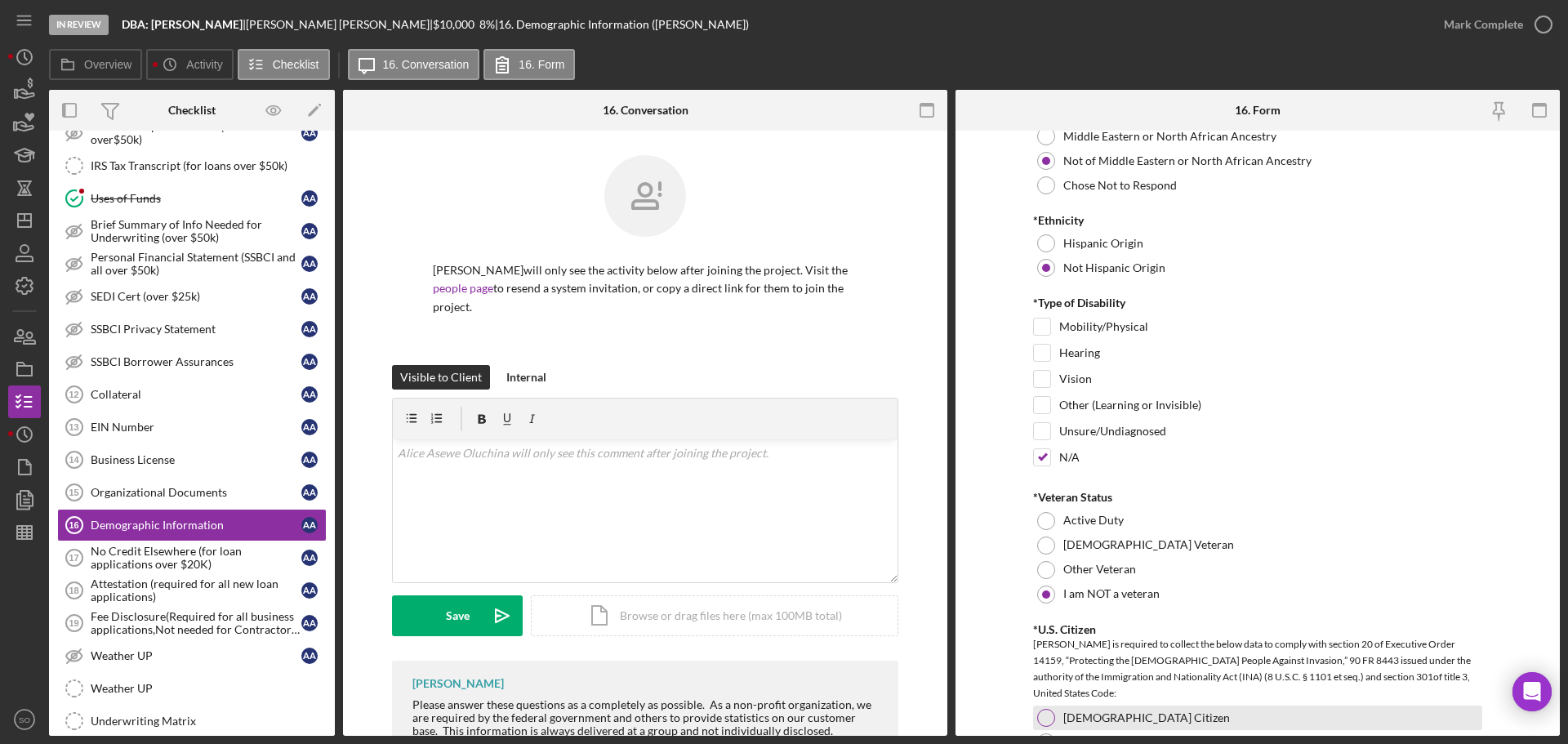
click at [1048, 718] on div at bounding box center [1046, 717] width 18 height 18
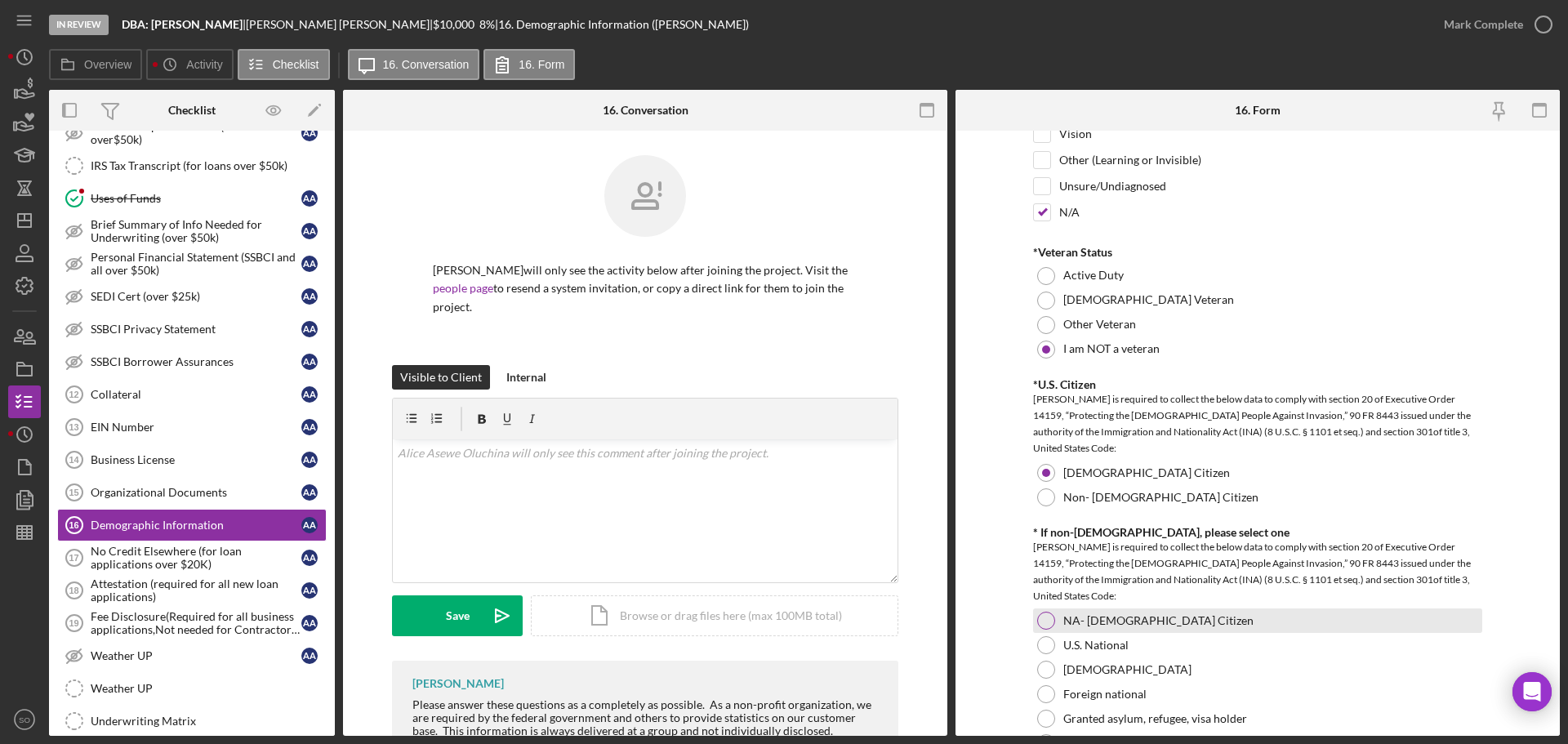
click at [1046, 629] on div "NA- US Citizen" at bounding box center [1257, 620] width 449 height 24
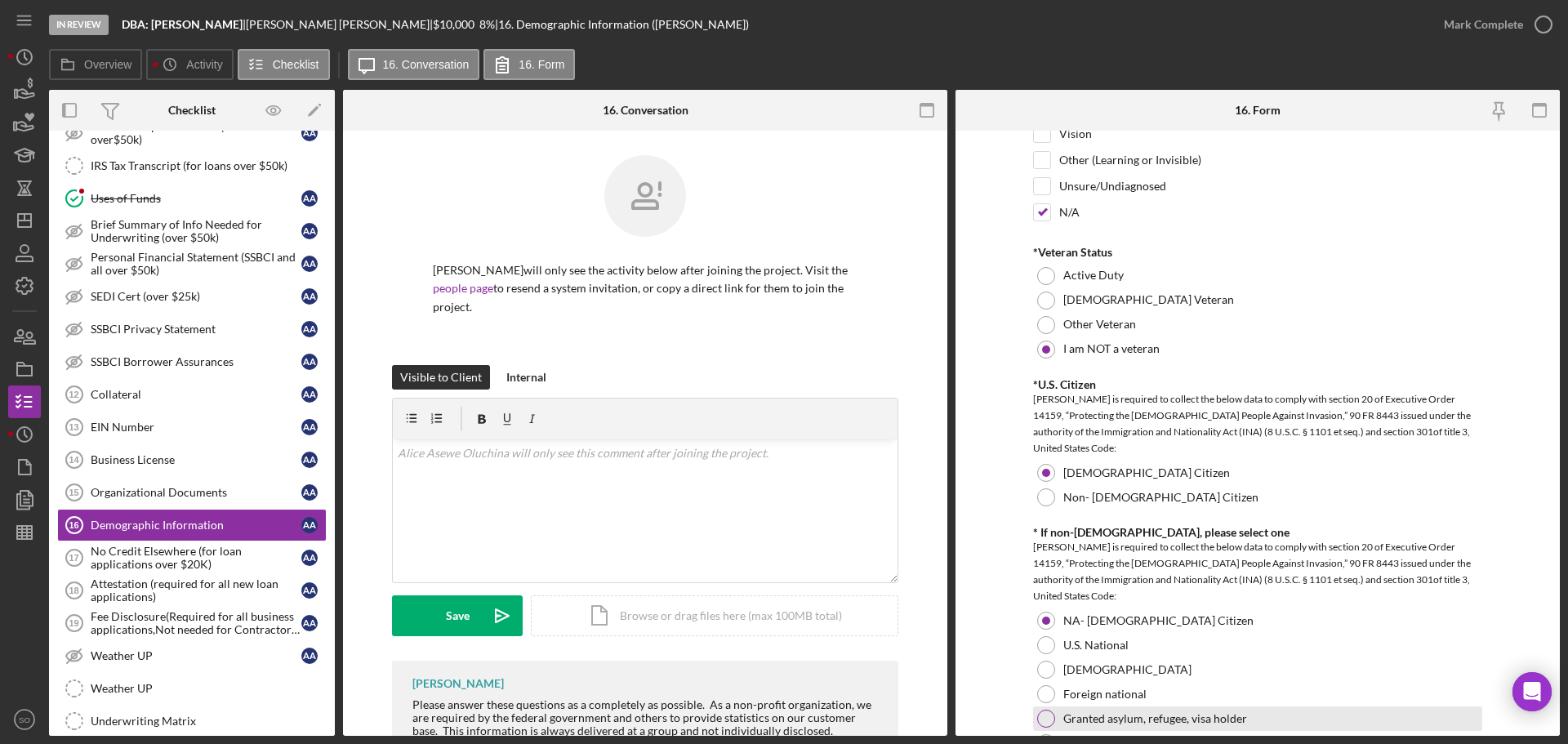
scroll to position [1715, 0]
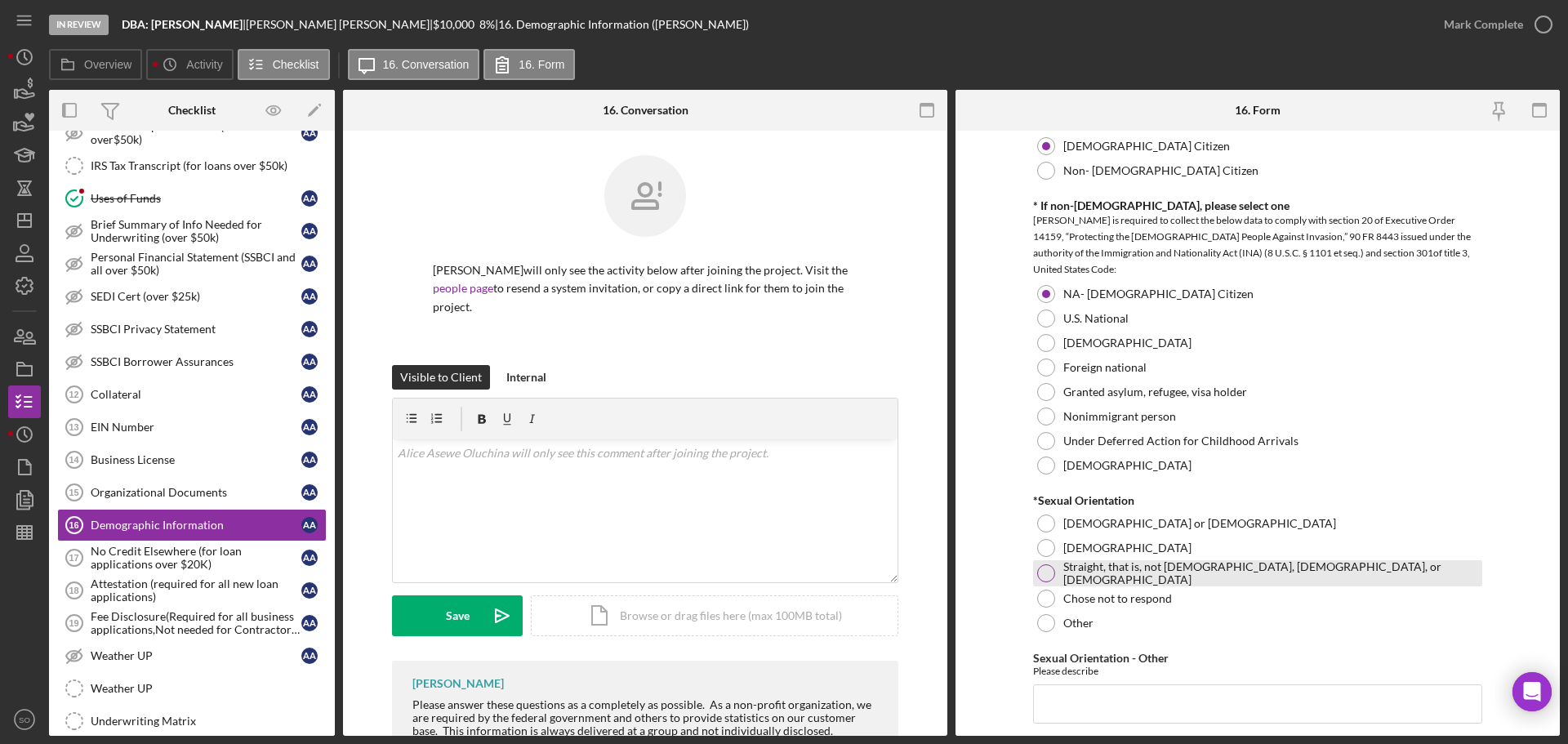
click at [1047, 571] on div at bounding box center [1046, 573] width 18 height 18
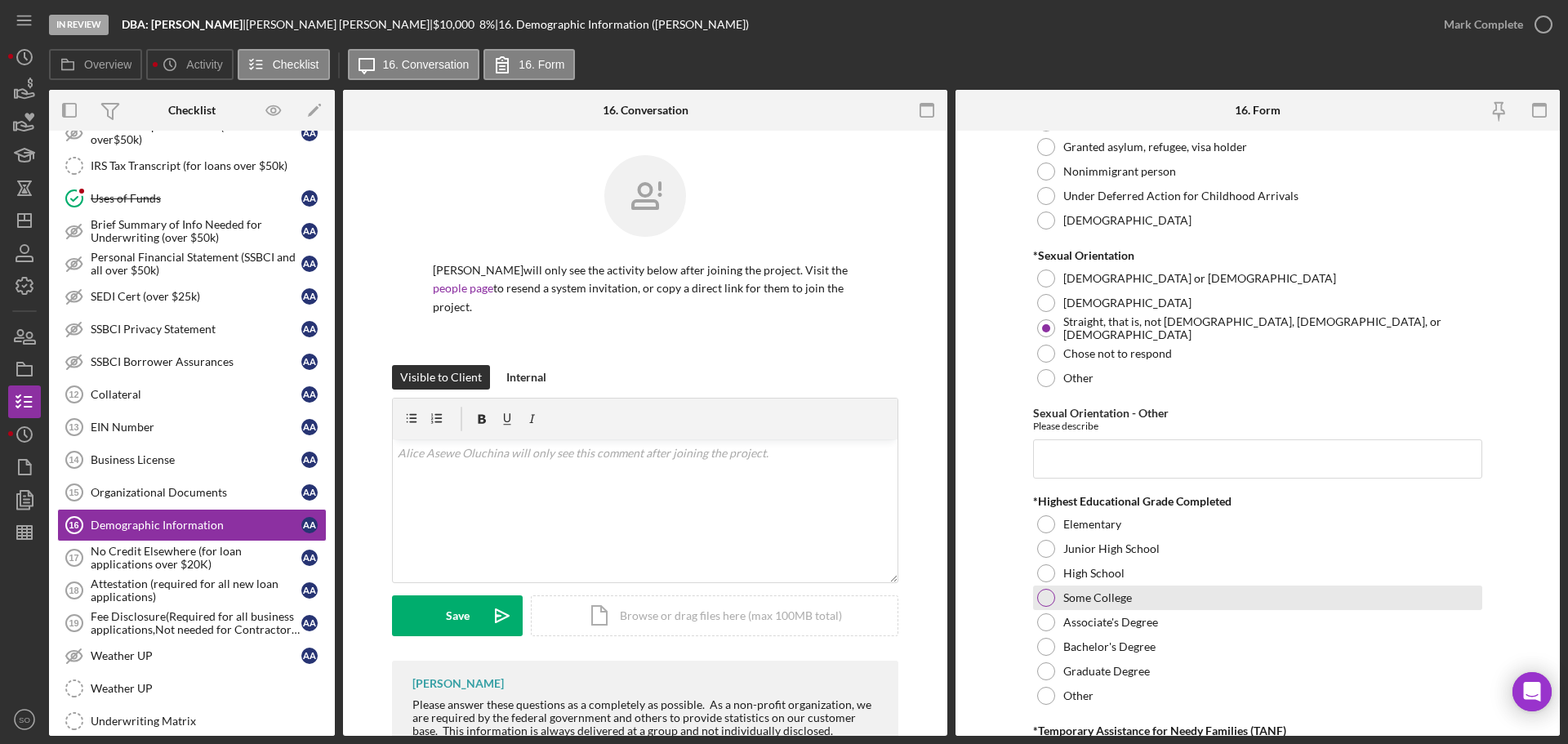
click at [1041, 601] on div at bounding box center [1046, 597] width 18 height 18
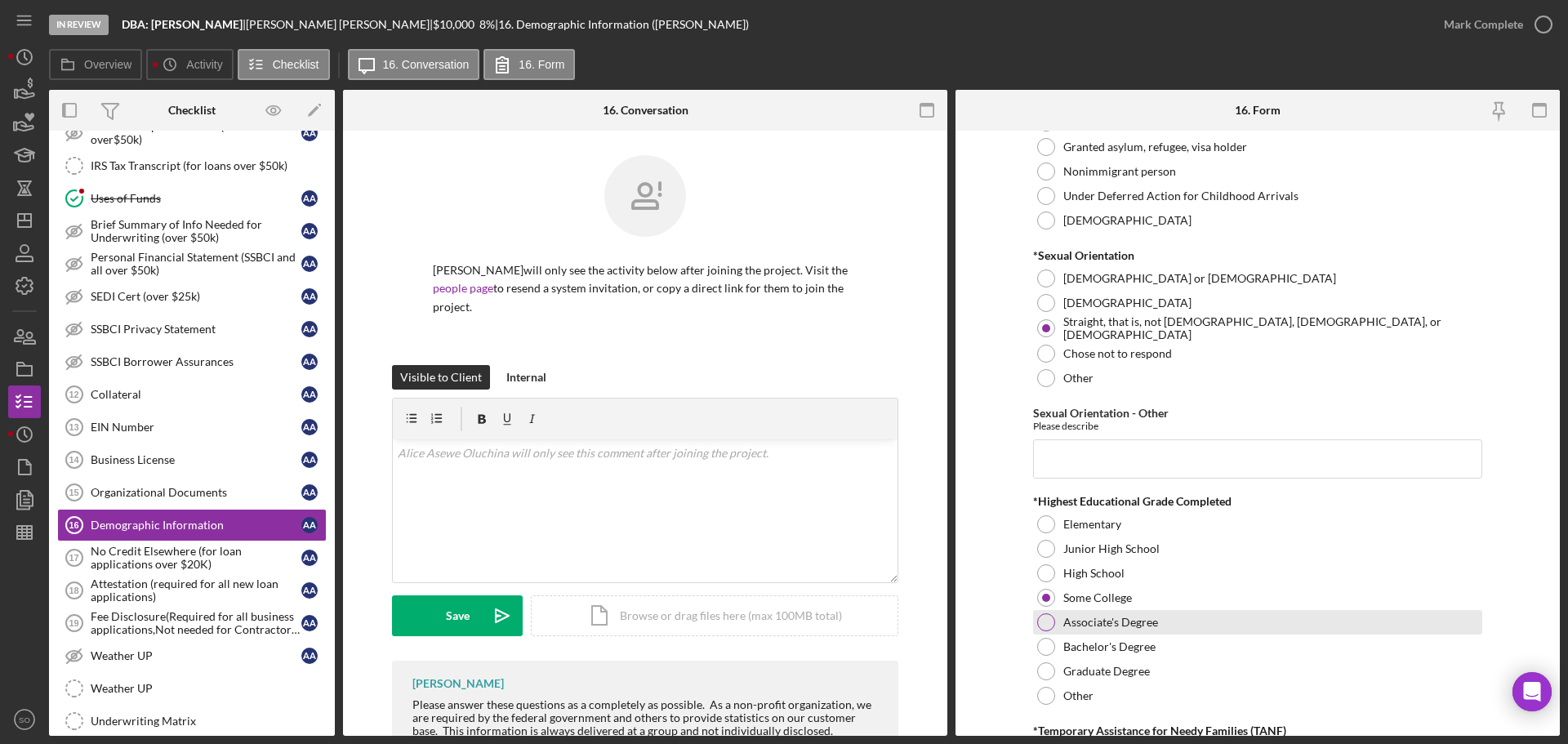
scroll to position [2205, 0]
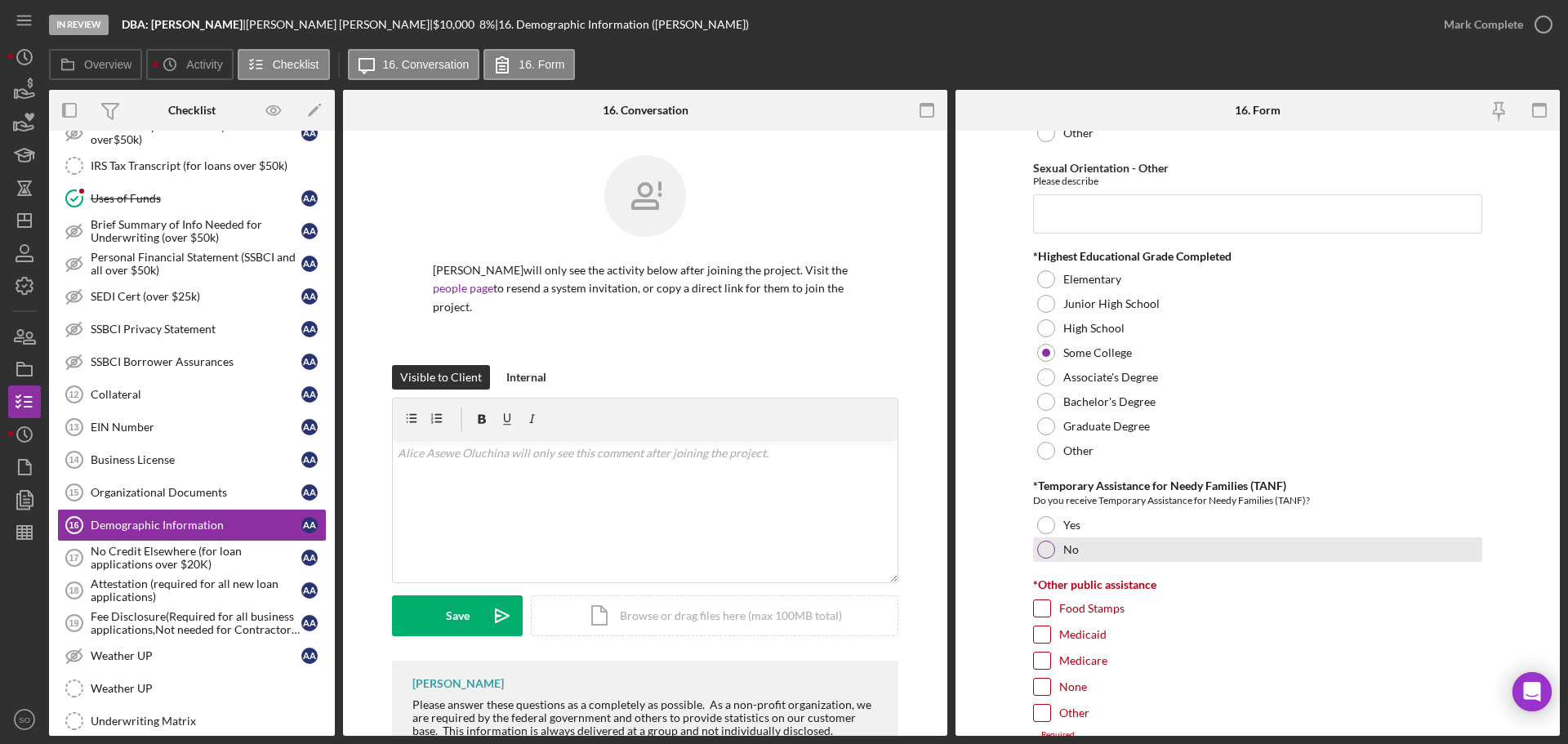
click at [1043, 543] on div at bounding box center [1046, 549] width 18 height 18
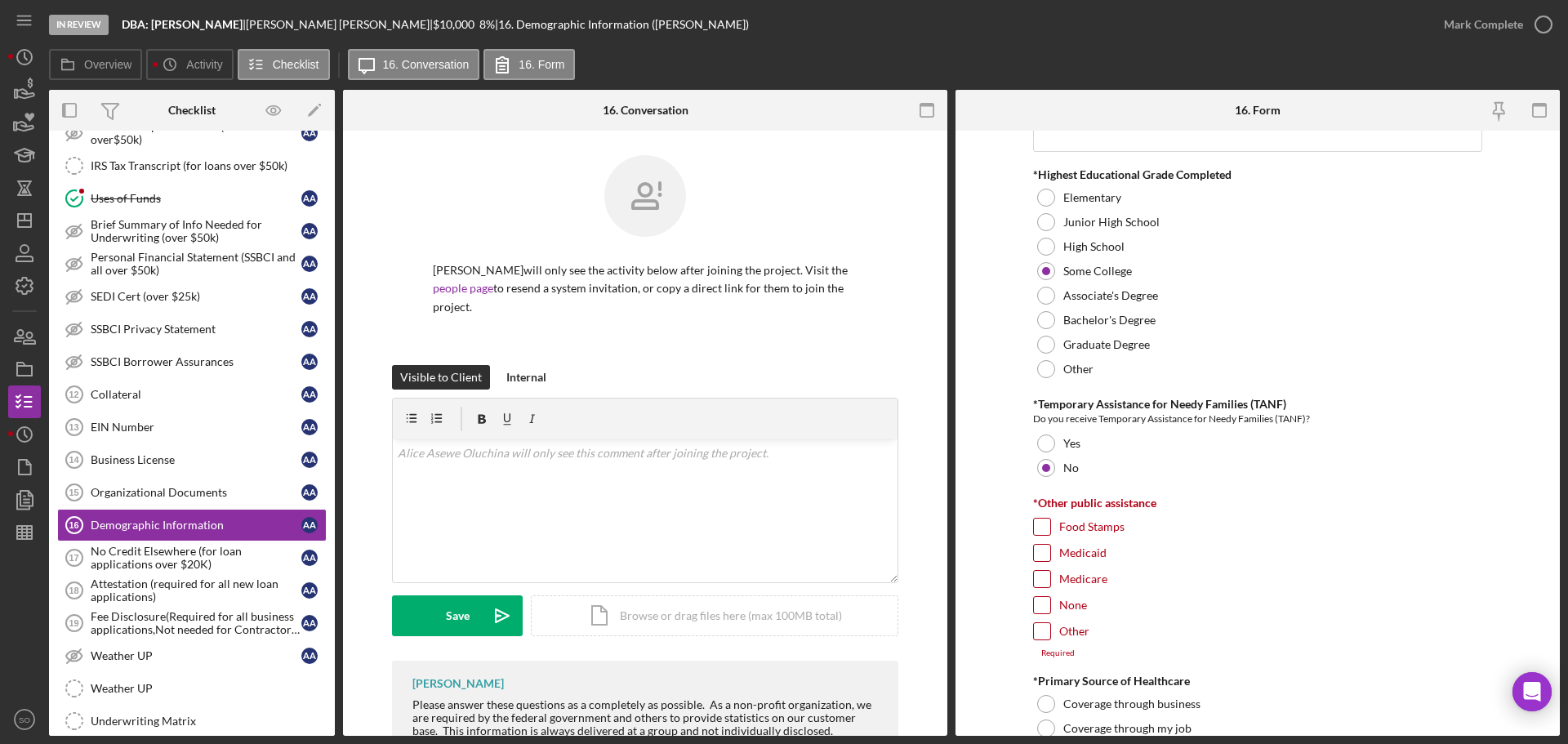
click at [1039, 593] on div "Medicare" at bounding box center [1257, 583] width 449 height 26
click at [1036, 606] on input "None" at bounding box center [1042, 605] width 17 height 17
checkbox input "true"
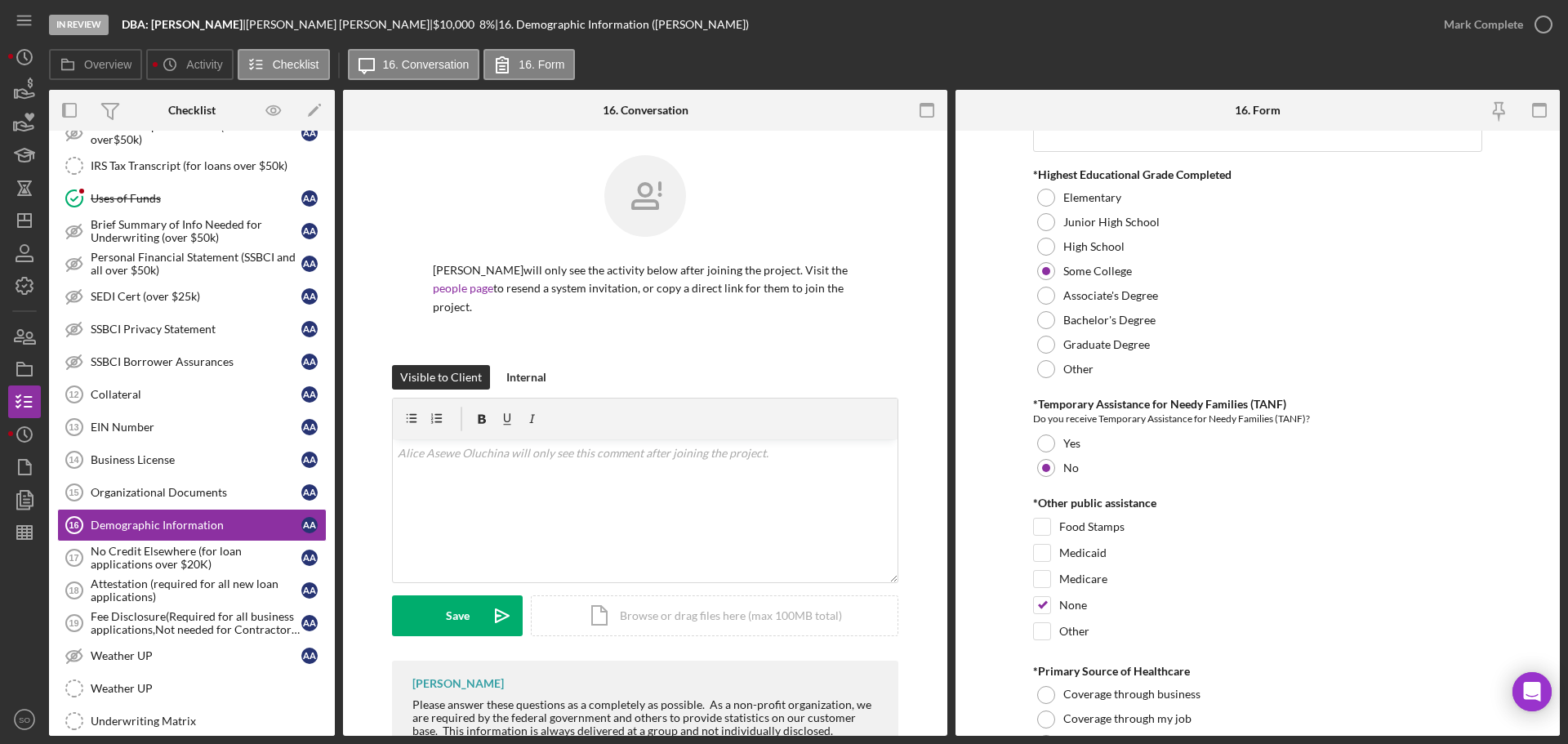
scroll to position [2450, 0]
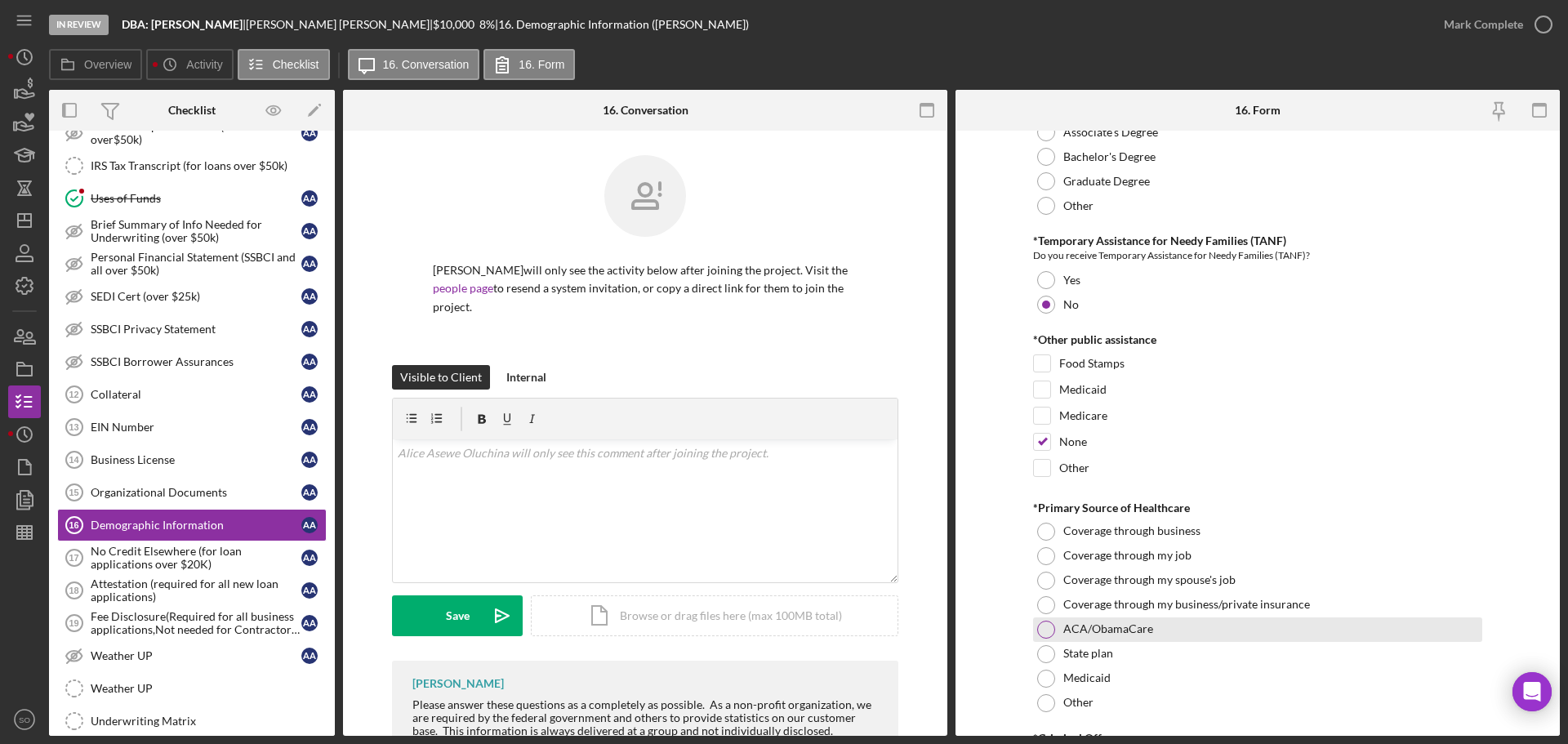
click at [1044, 627] on div at bounding box center [1046, 629] width 18 height 18
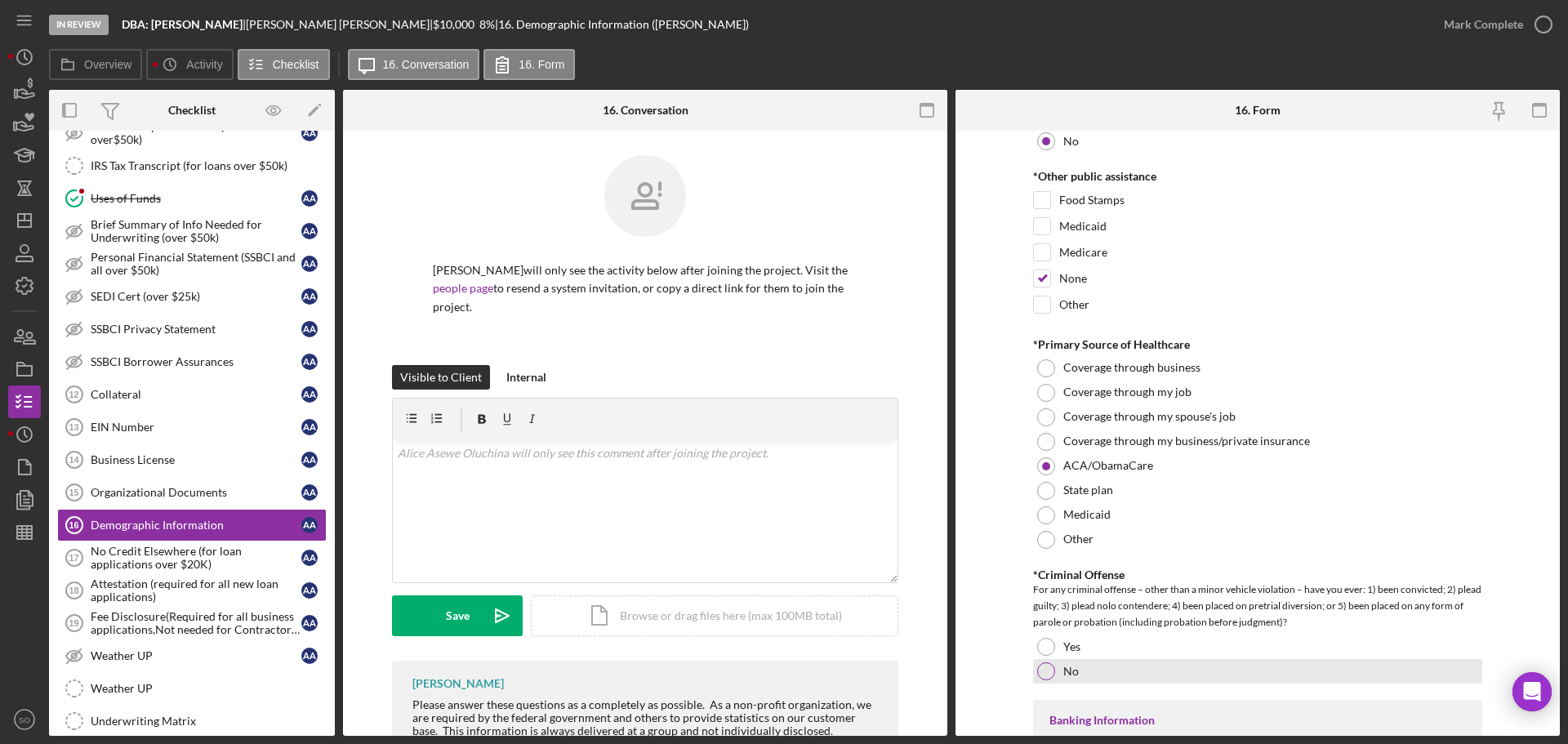
click at [1044, 664] on div at bounding box center [1046, 670] width 18 height 18
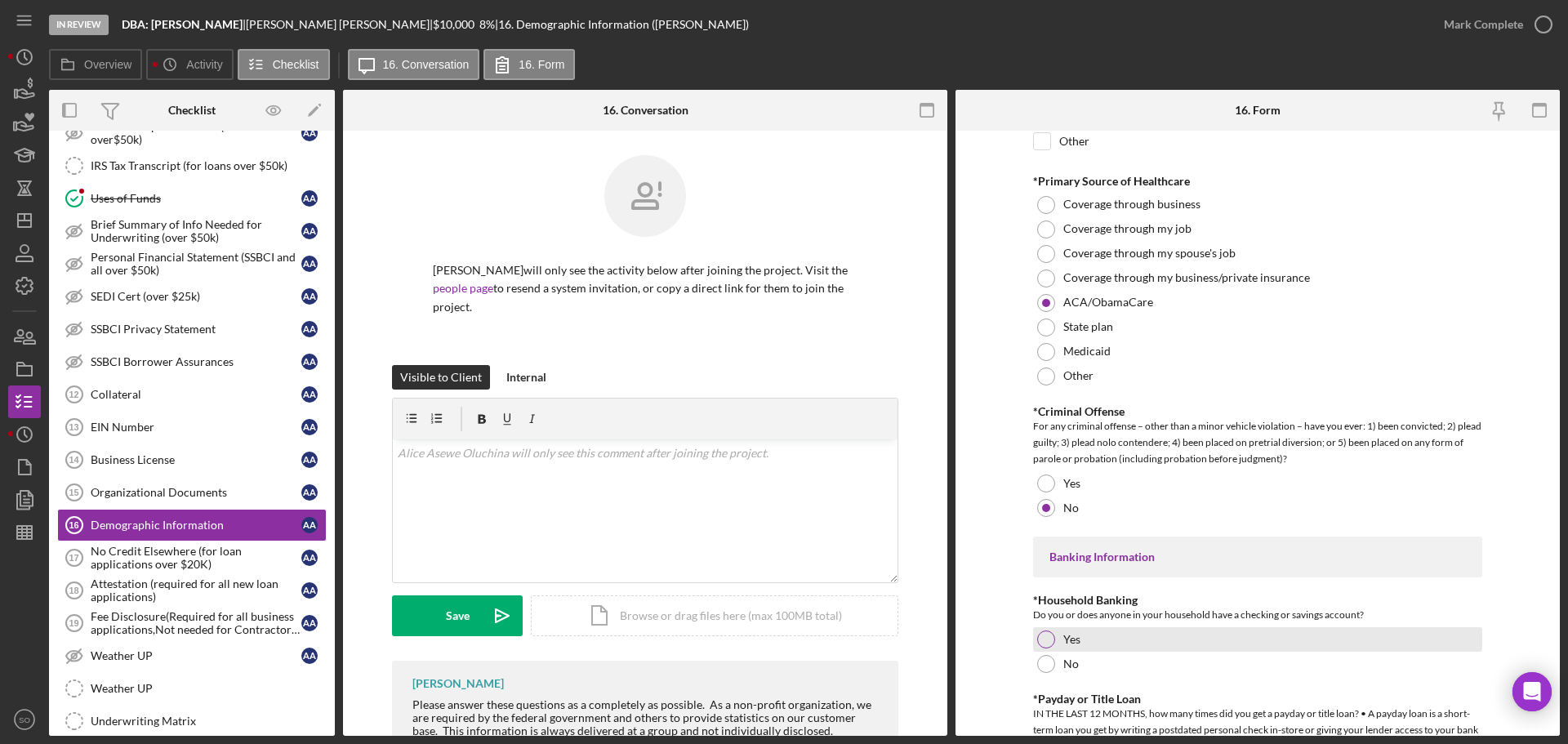
click at [1046, 638] on div at bounding box center [1046, 639] width 18 height 18
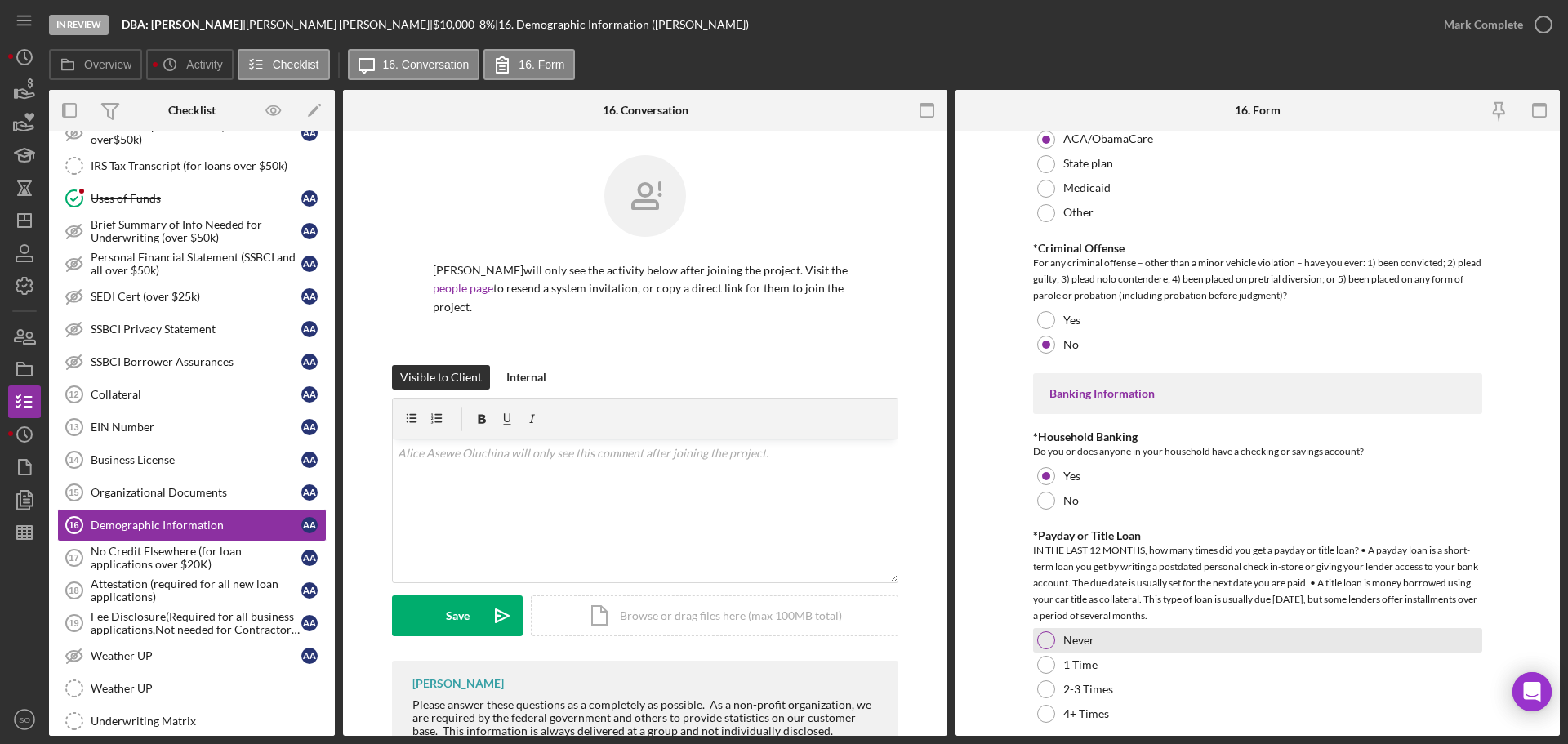
click at [1041, 642] on div at bounding box center [1046, 640] width 18 height 18
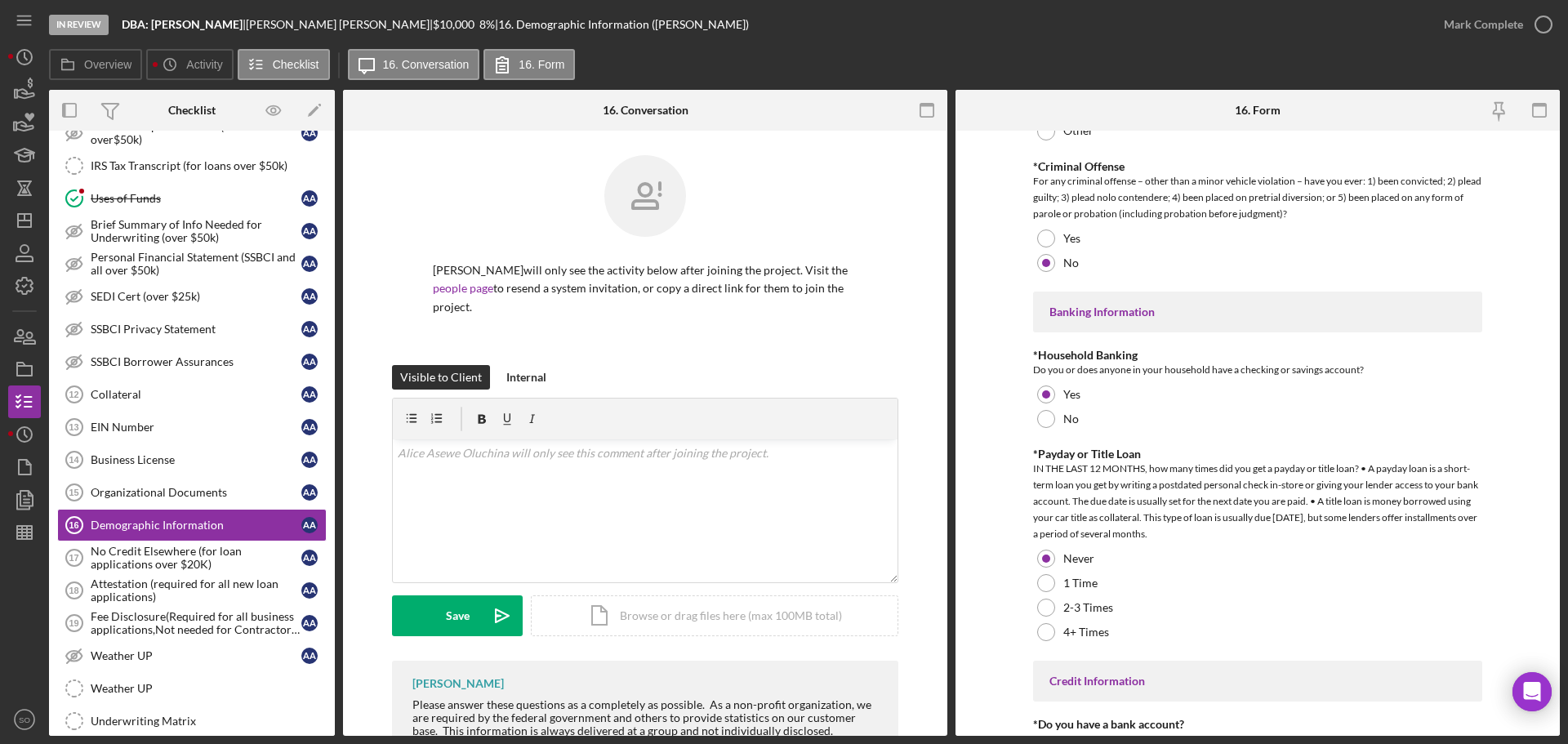
scroll to position [3185, 0]
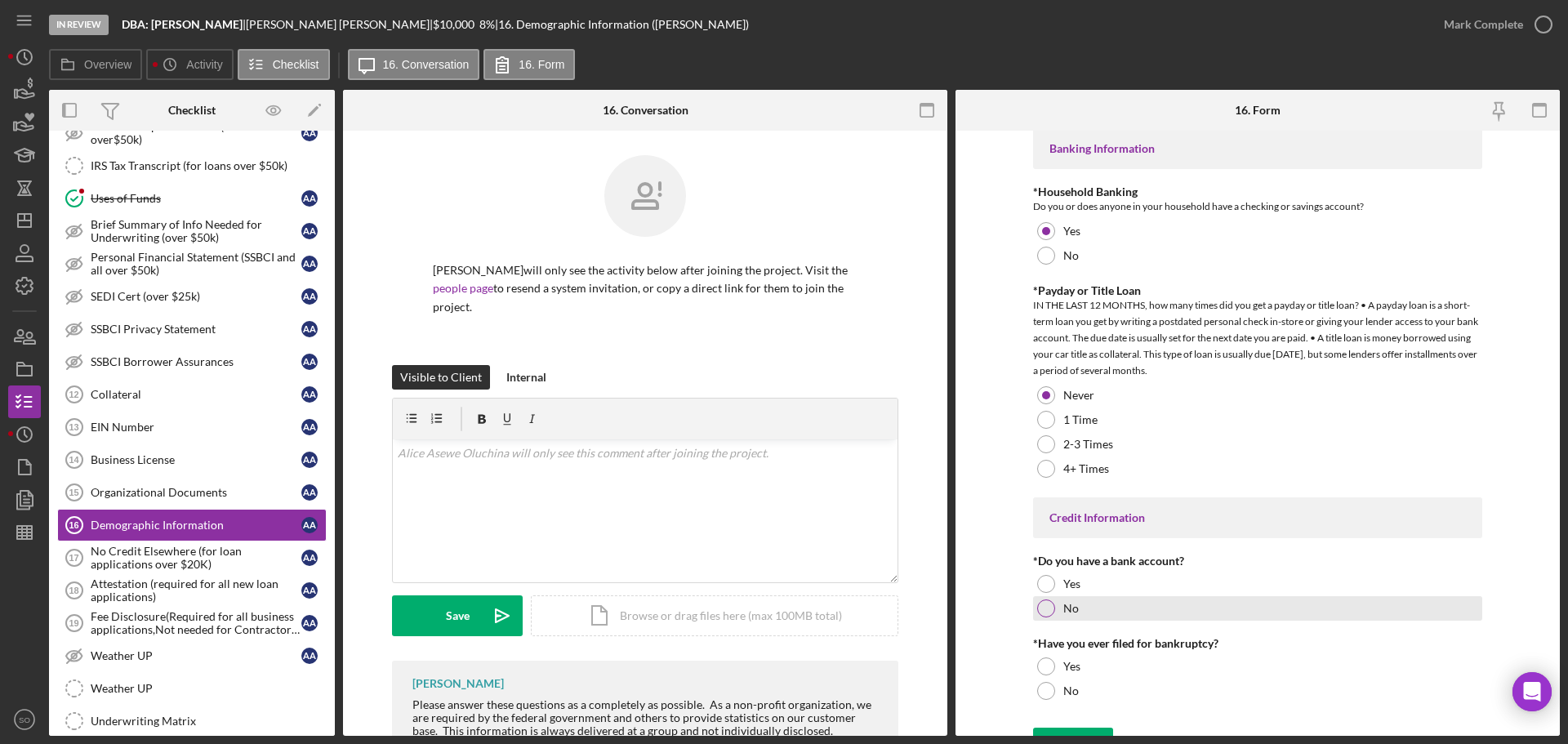
click at [1037, 611] on div at bounding box center [1046, 608] width 18 height 18
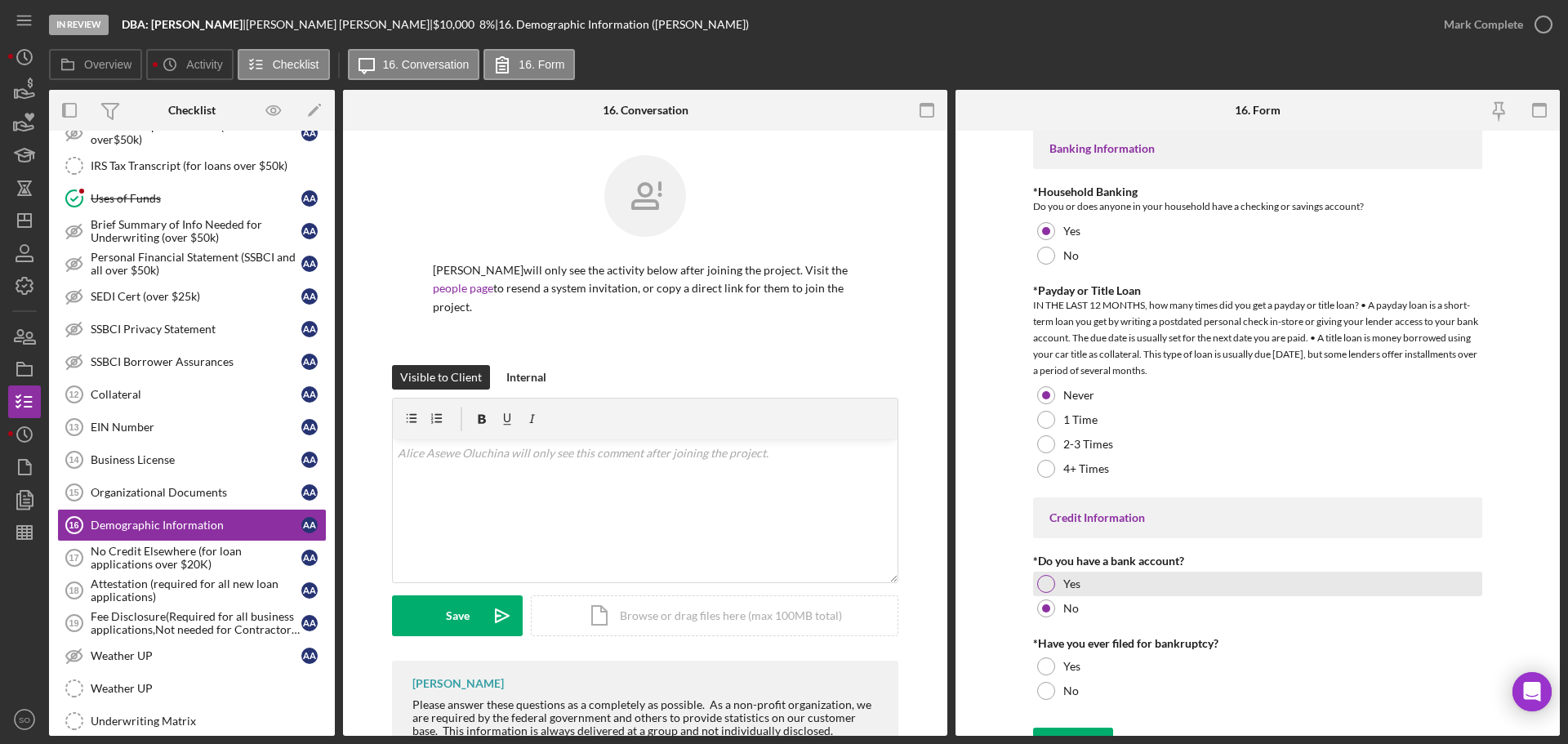
click at [1042, 588] on div at bounding box center [1046, 583] width 18 height 18
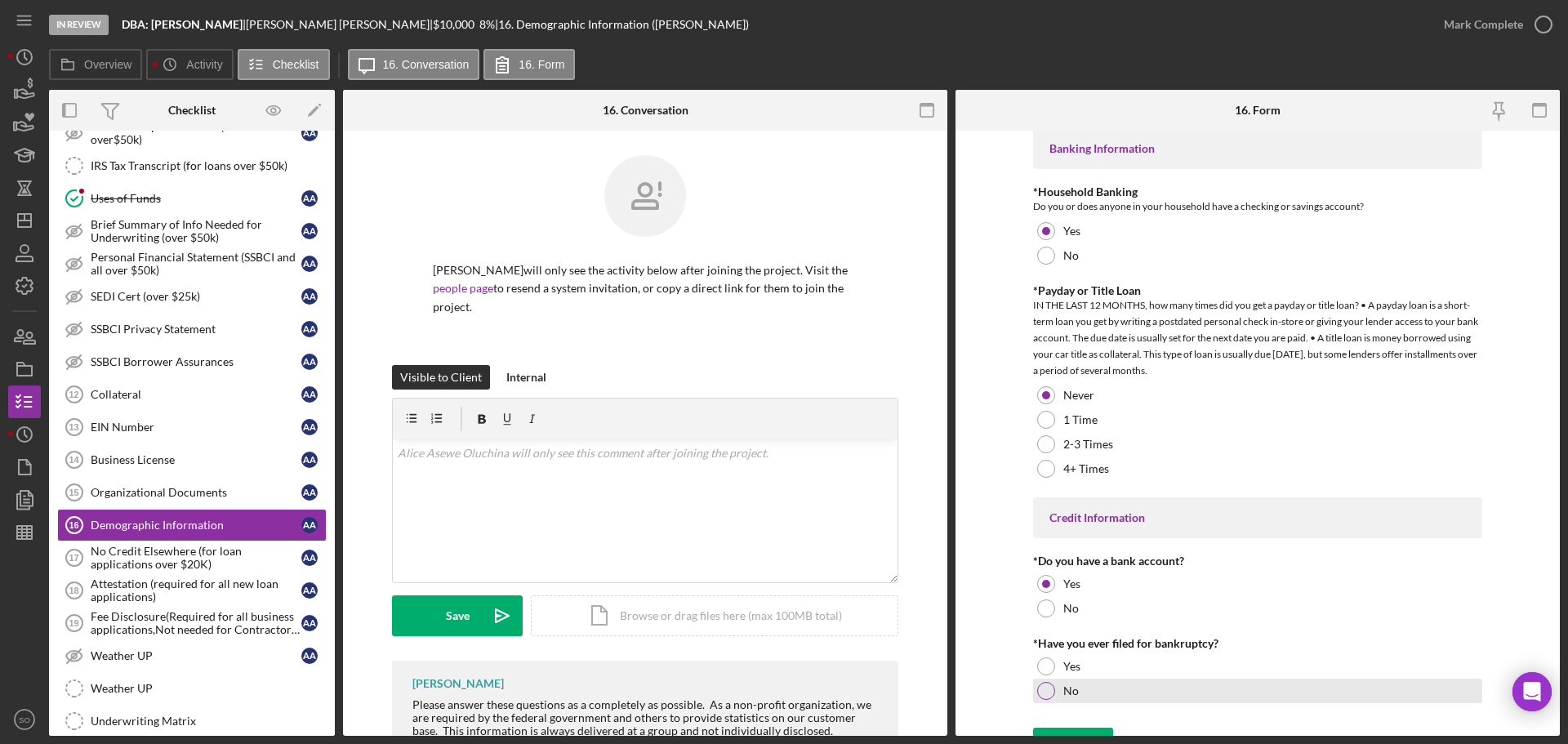
click at [1044, 687] on div at bounding box center [1046, 690] width 18 height 18
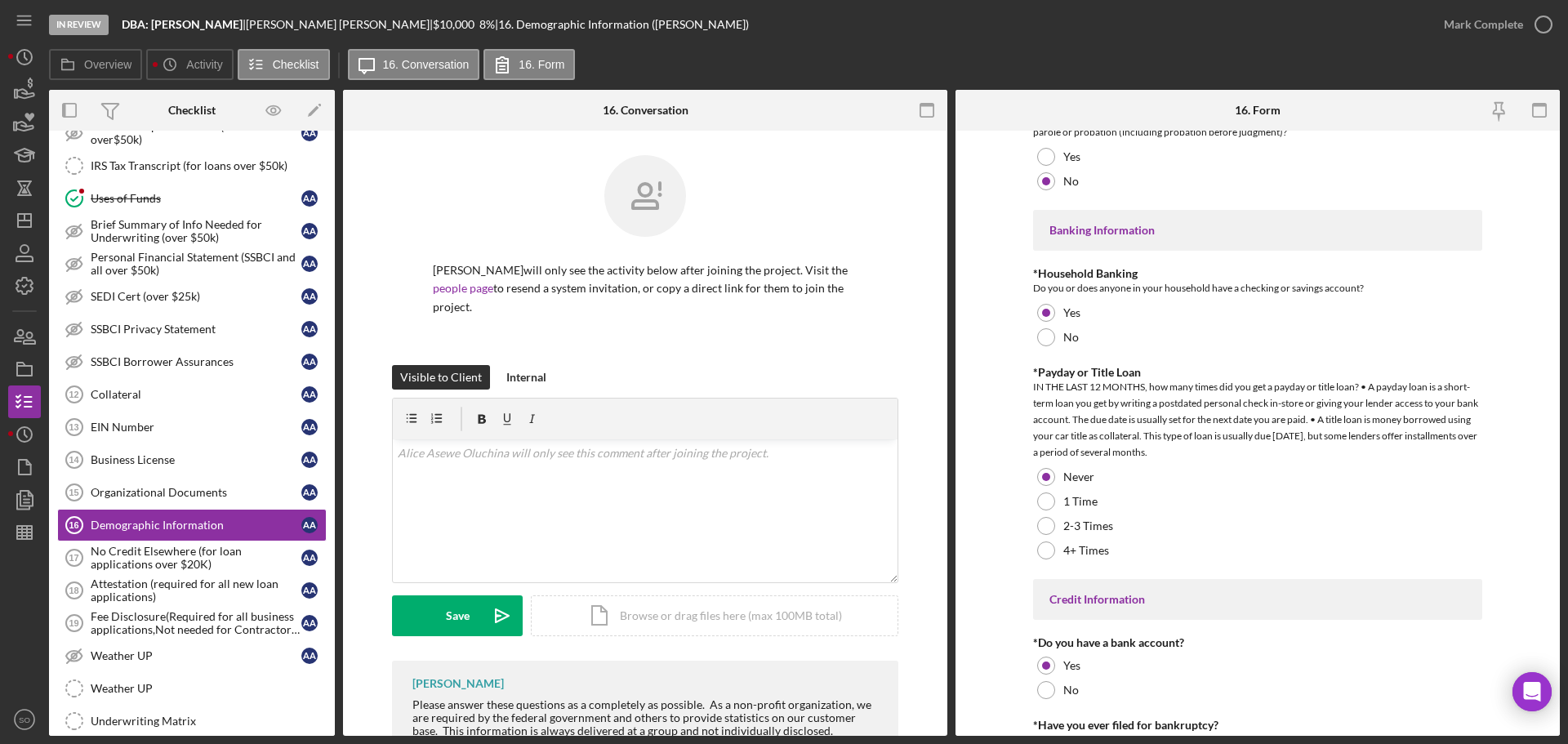
scroll to position [3210, 0]
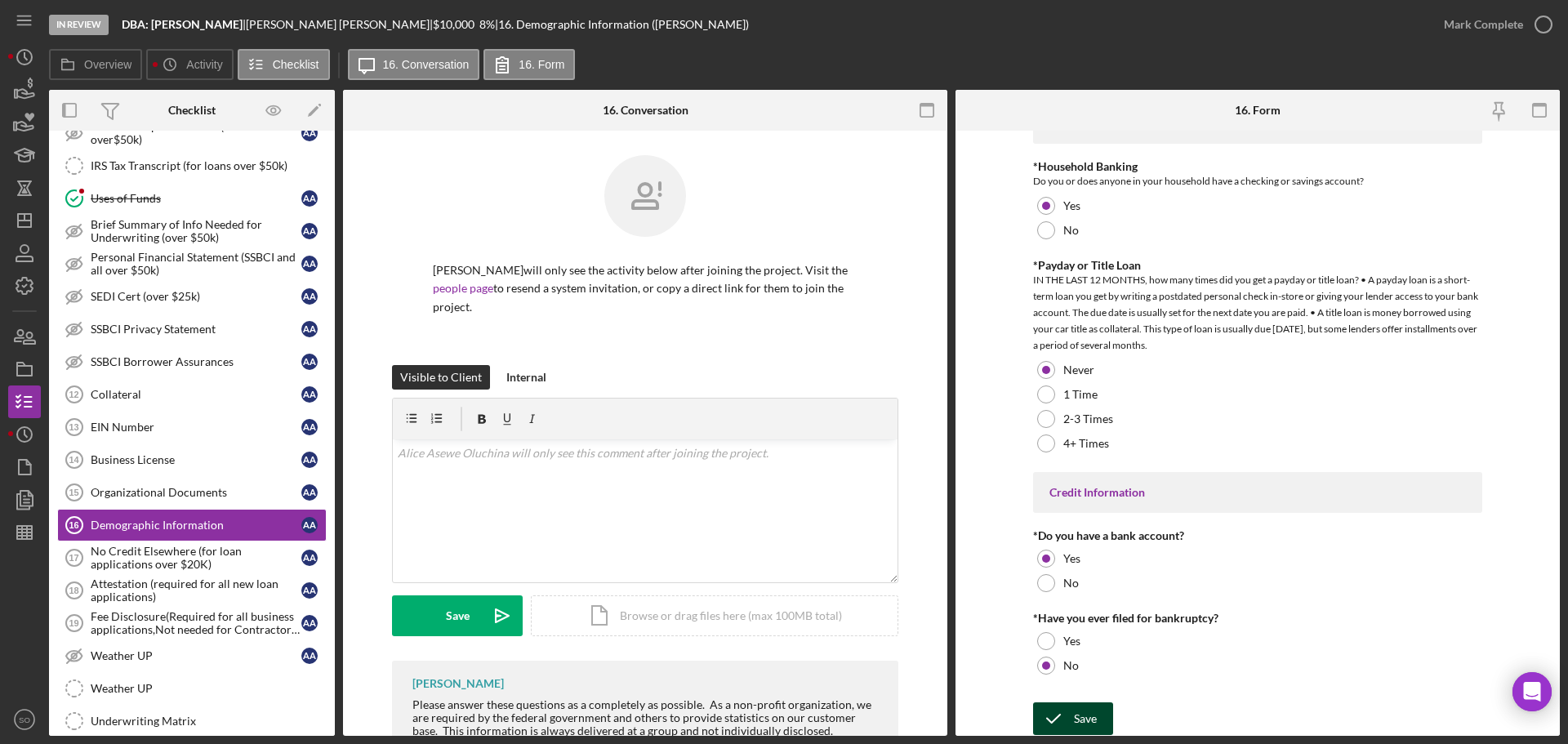
click at [1076, 713] on div "Save" at bounding box center [1085, 718] width 23 height 33
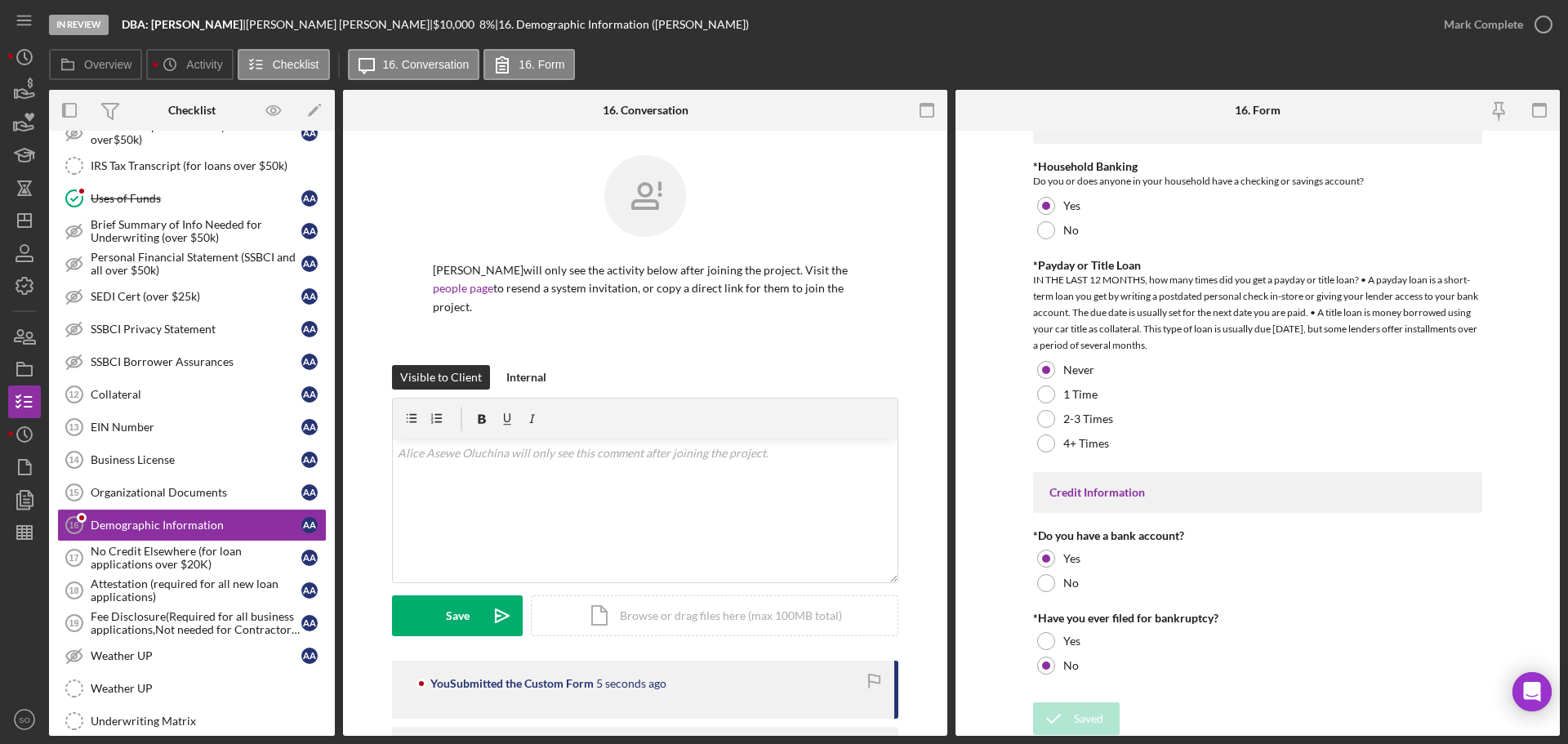
click at [1460, 25] on div "Mark Complete" at bounding box center [1483, 24] width 79 height 33
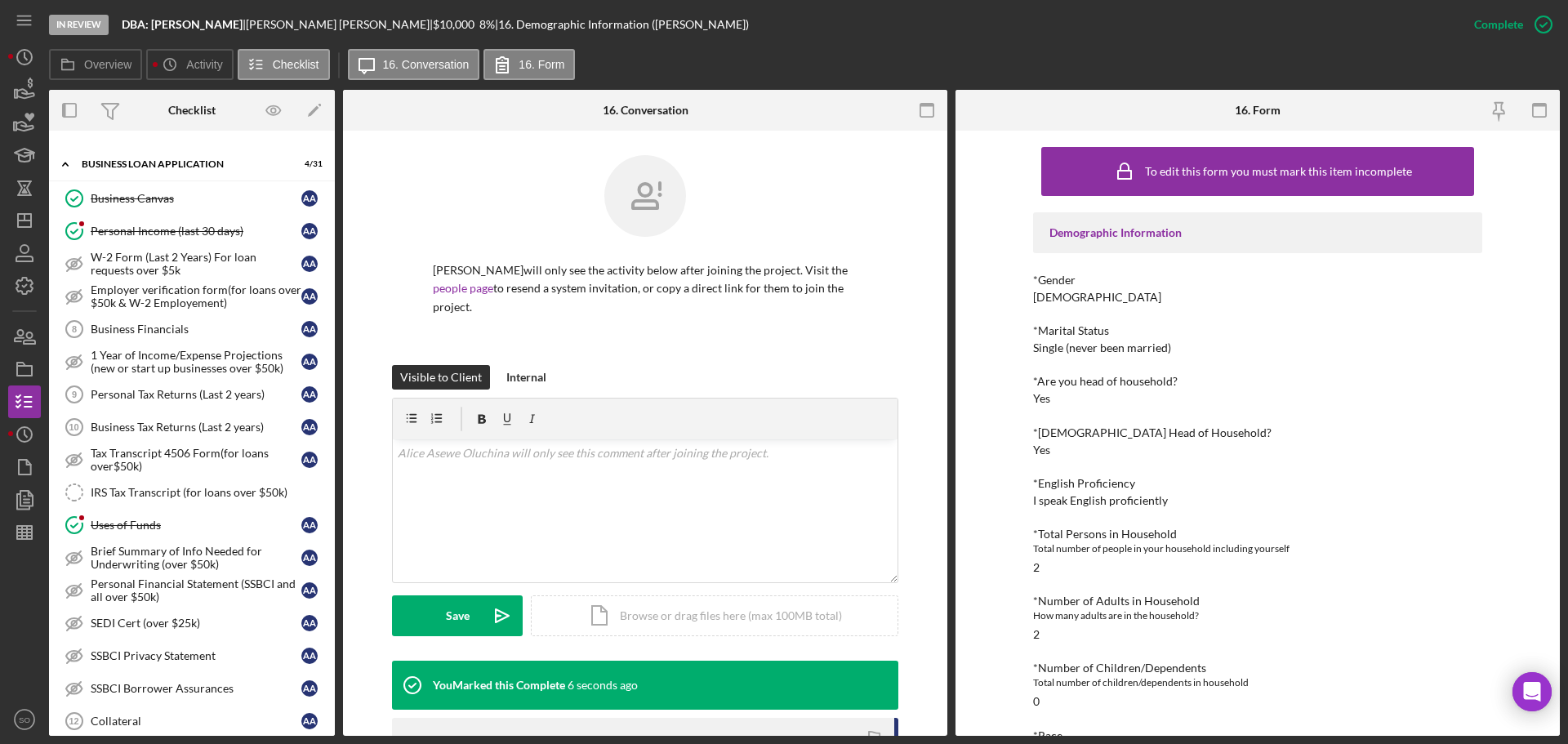
scroll to position [980, 0]
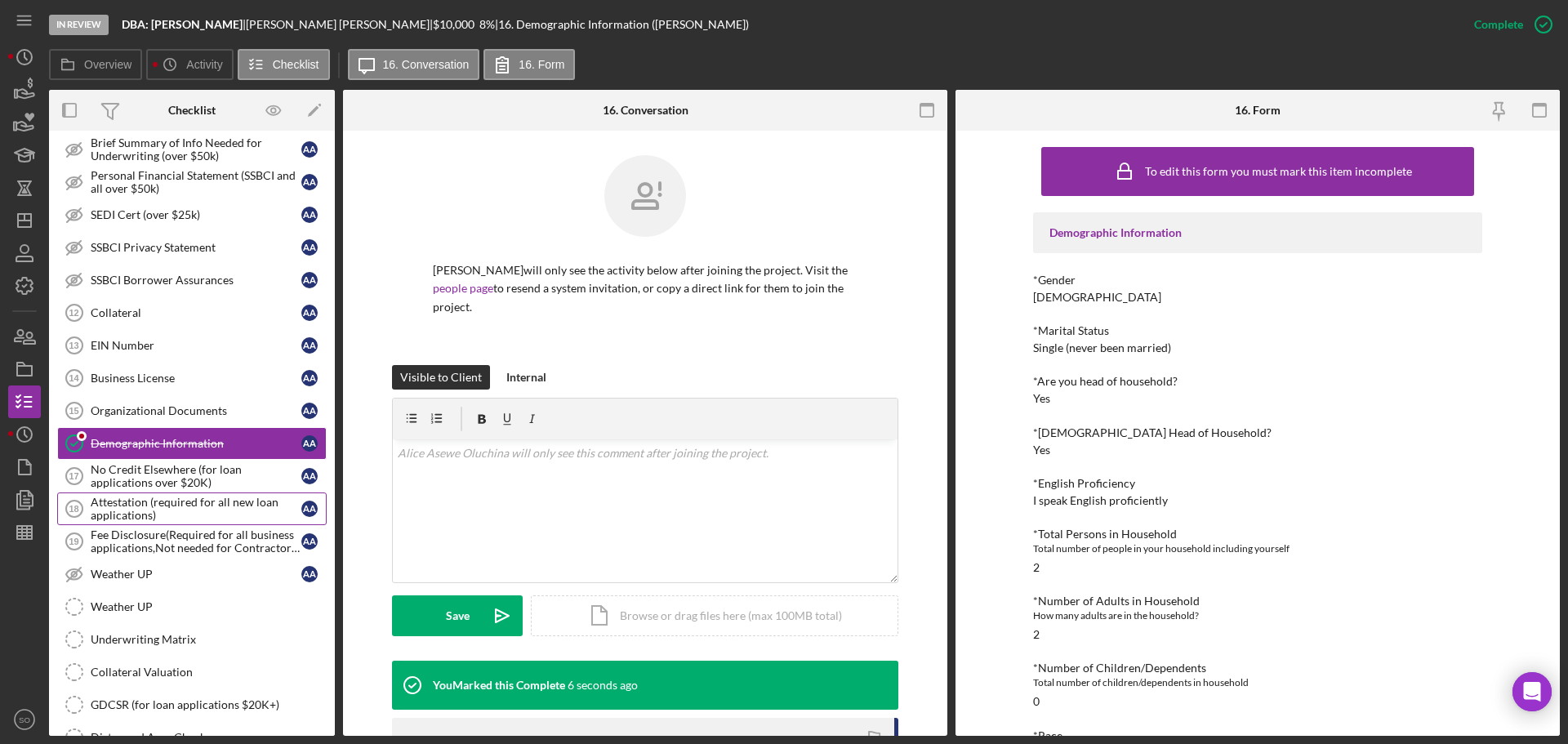
click at [183, 522] on link "Attestation (required for all new loan applications) 18 Attestation (required f…" at bounding box center [191, 508] width 269 height 33
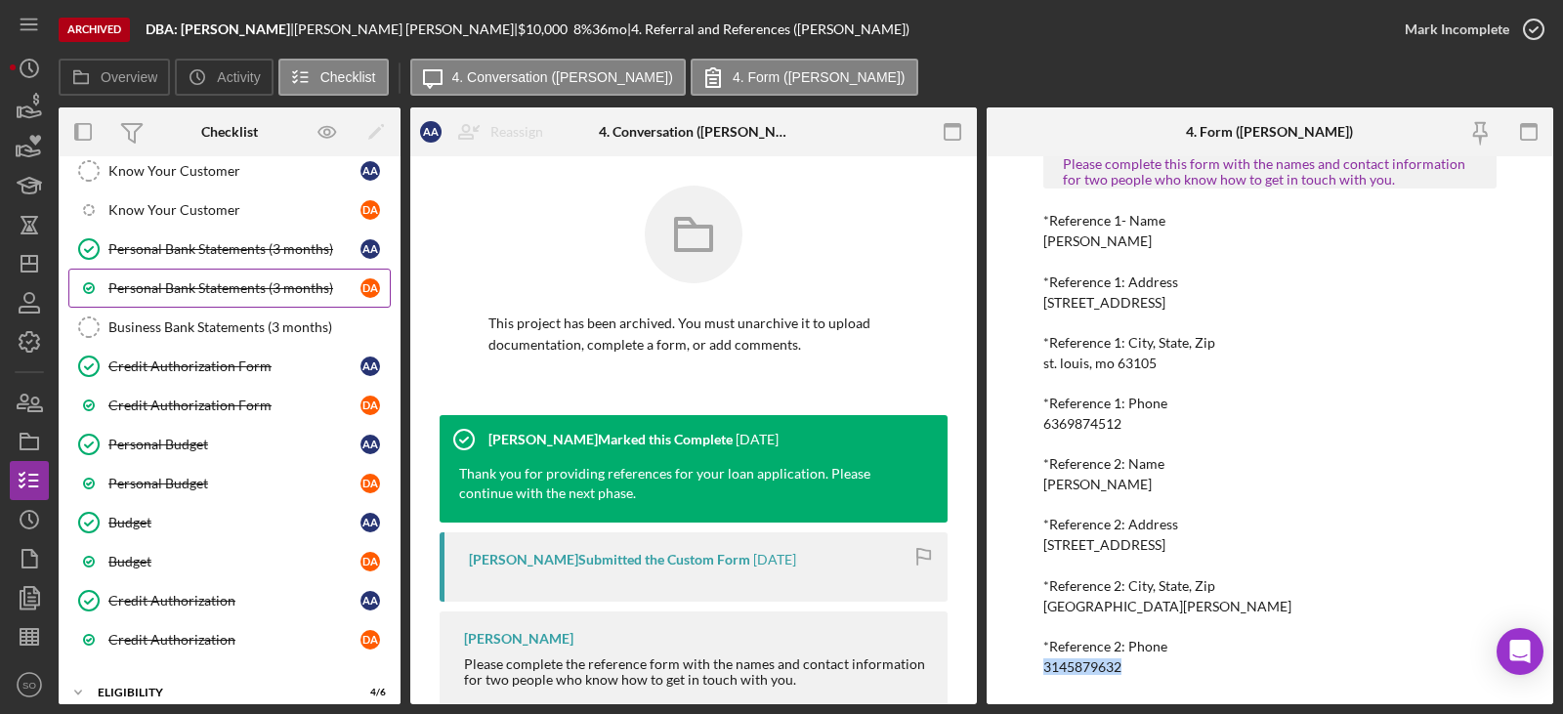
scroll to position [586, 0]
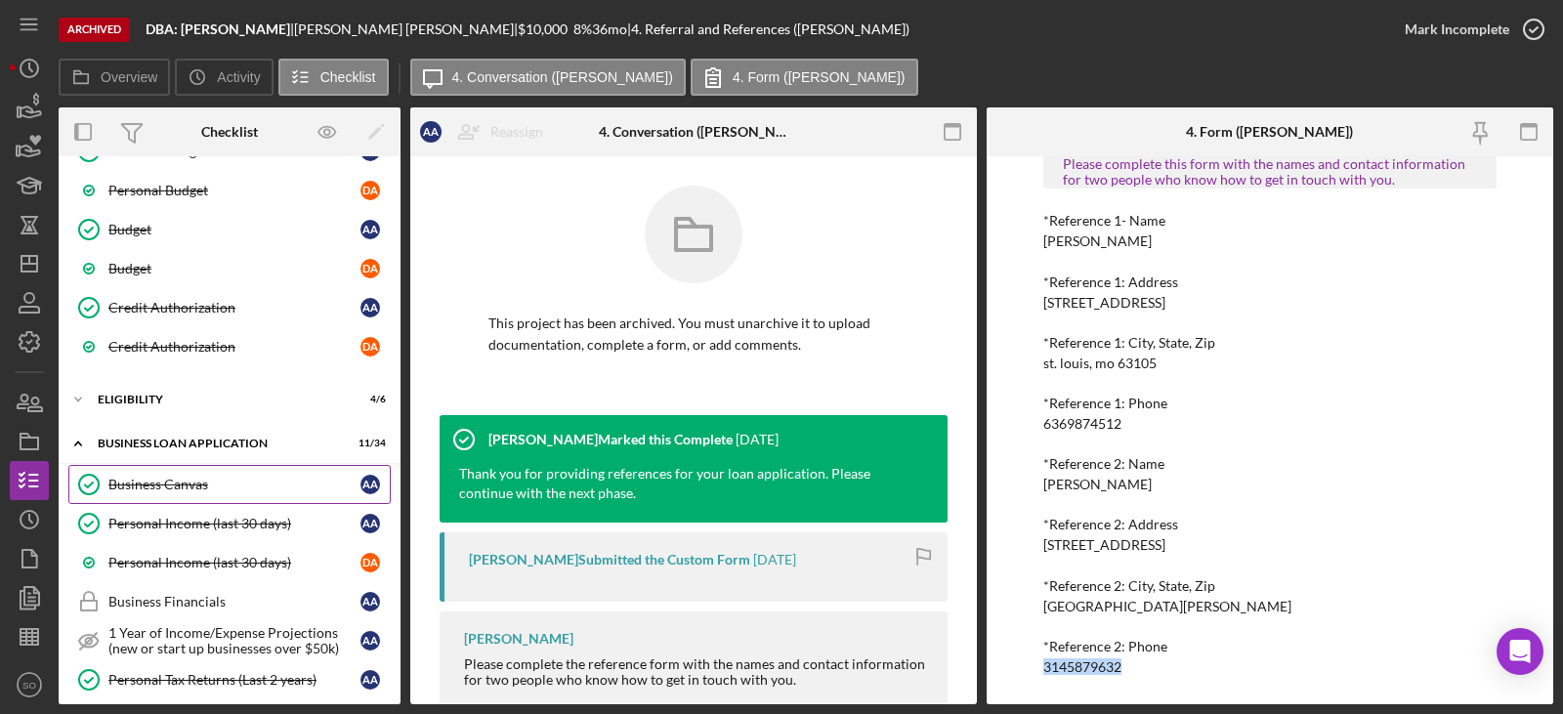
drag, startPoint x: 200, startPoint y: 472, endPoint x: 214, endPoint y: 487, distance: 20.8
click at [200, 472] on link "Business Canvas Business Canvas A A" at bounding box center [229, 484] width 322 height 39
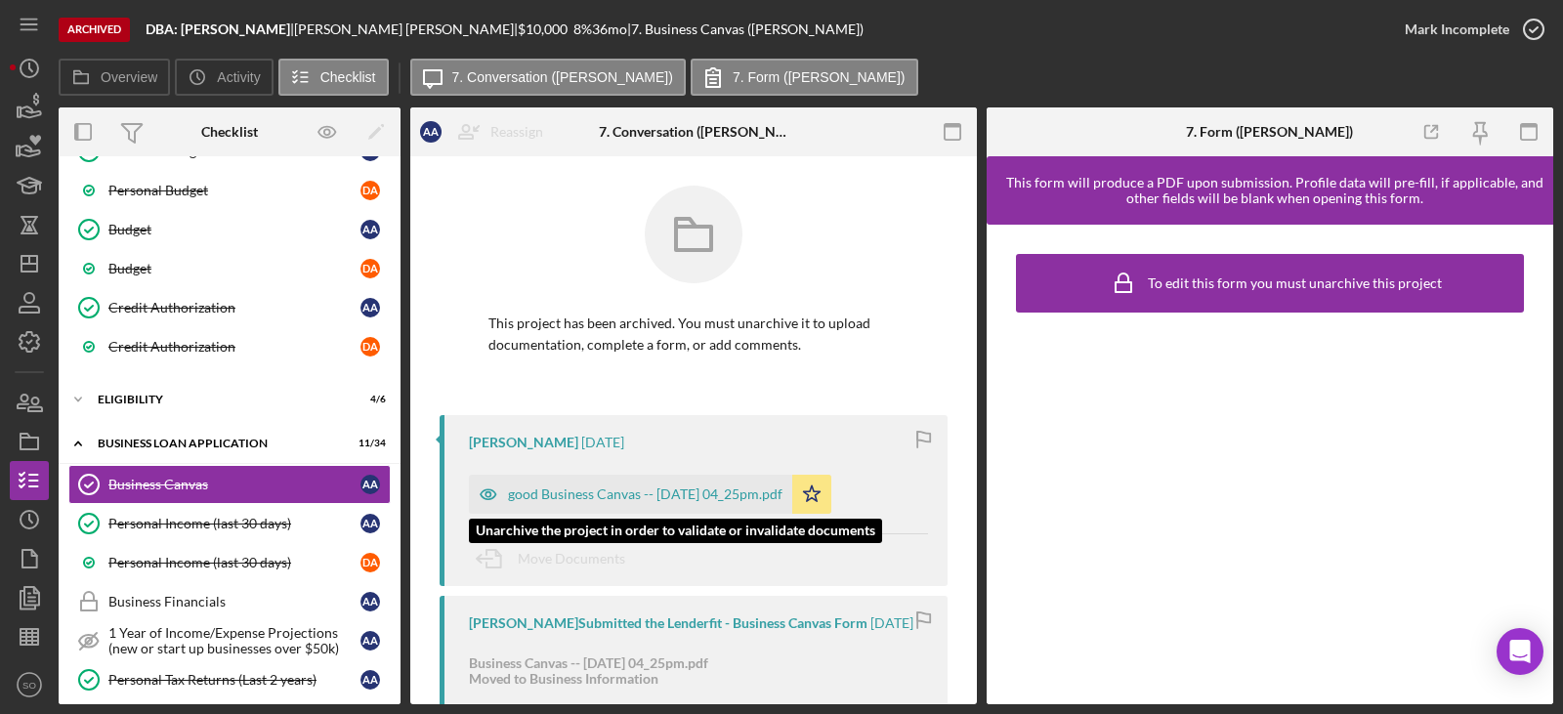
drag, startPoint x: 737, startPoint y: 490, endPoint x: 757, endPoint y: 517, distance: 33.4
click at [737, 494] on div "good Business Canvas -- 2025-04-28 04_25pm.pdf" at bounding box center [645, 495] width 275 height 16
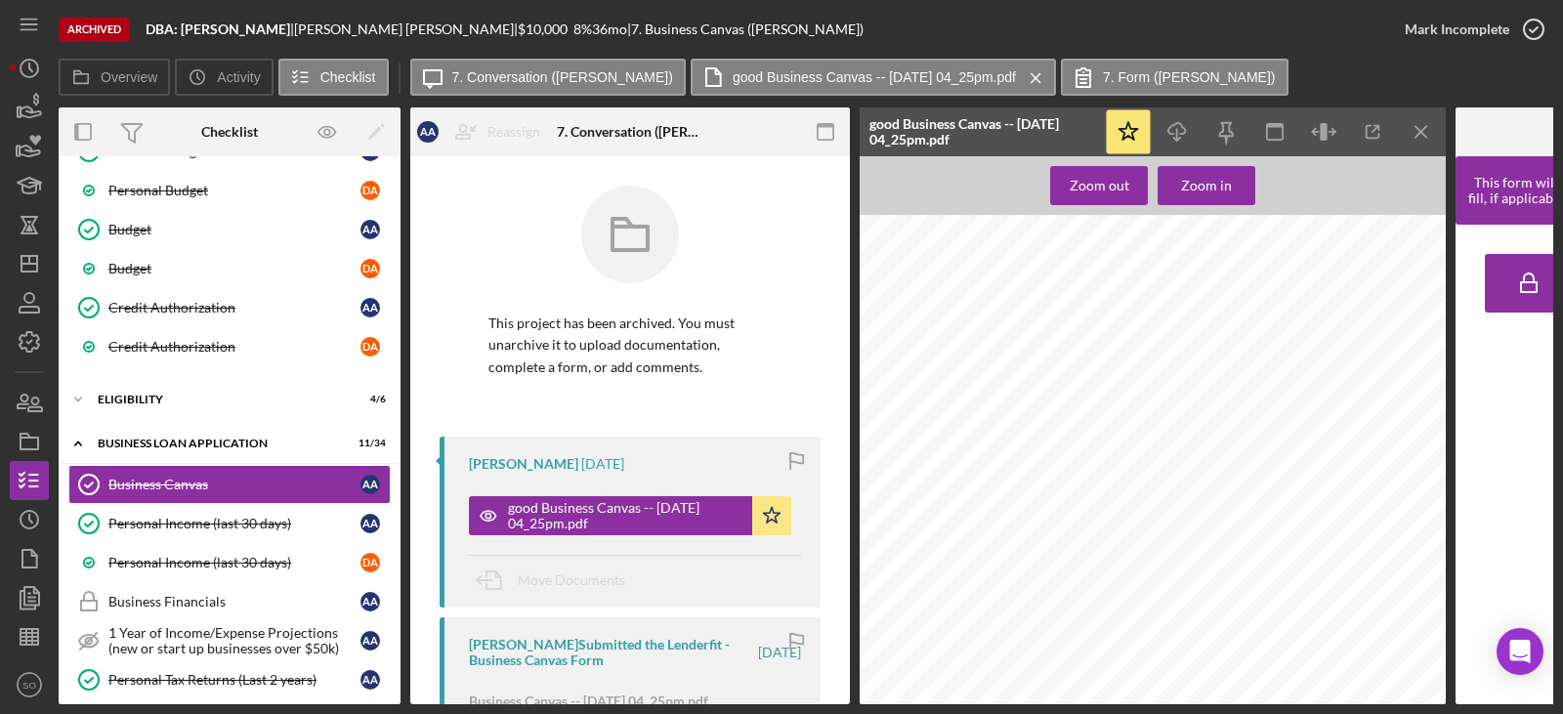
scroll to position [12, 0]
click at [1183, 120] on icon "Icon/Download" at bounding box center [1178, 132] width 44 height 44
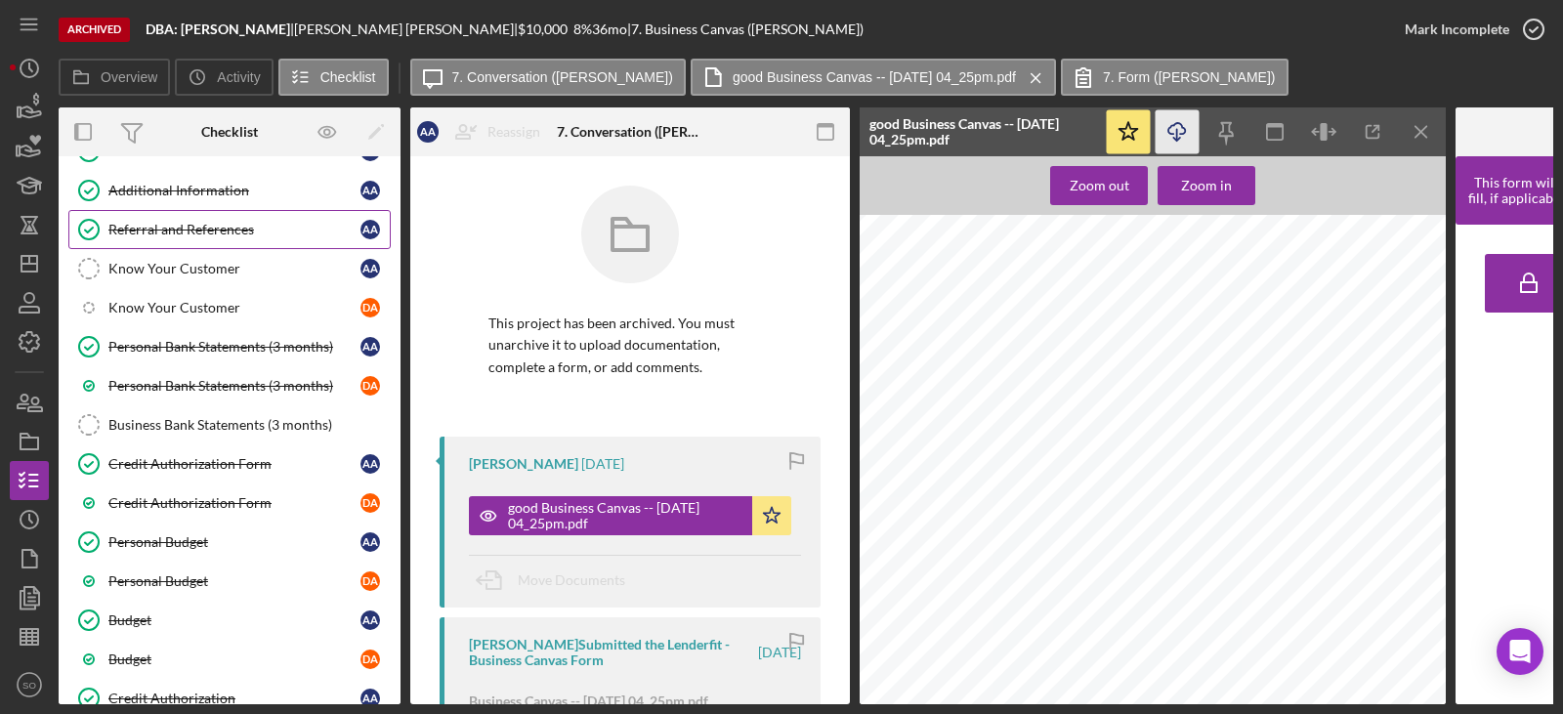
scroll to position [0, 0]
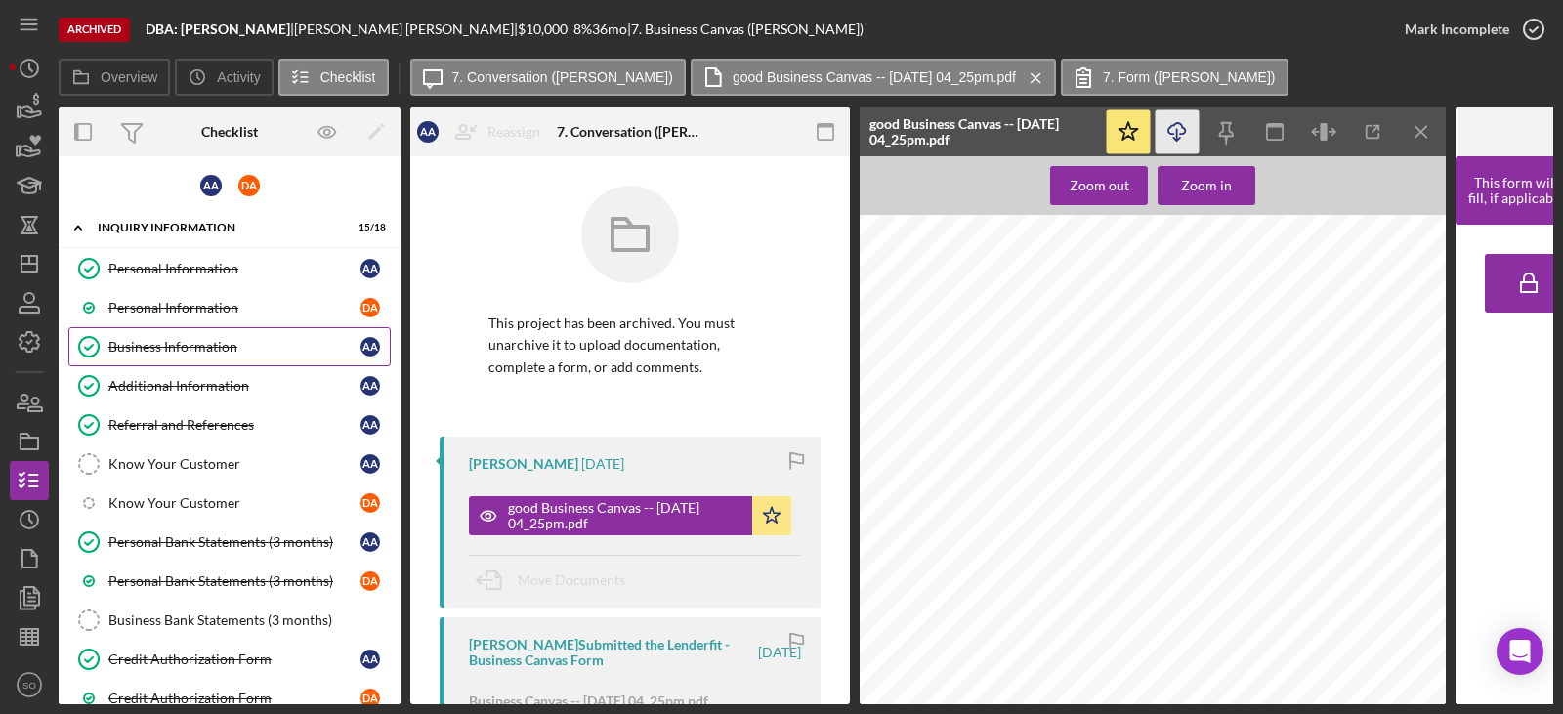
drag, startPoint x: 215, startPoint y: 305, endPoint x: 227, endPoint y: 327, distance: 25.3
click at [215, 305] on div "Personal Information" at bounding box center [234, 308] width 252 height 16
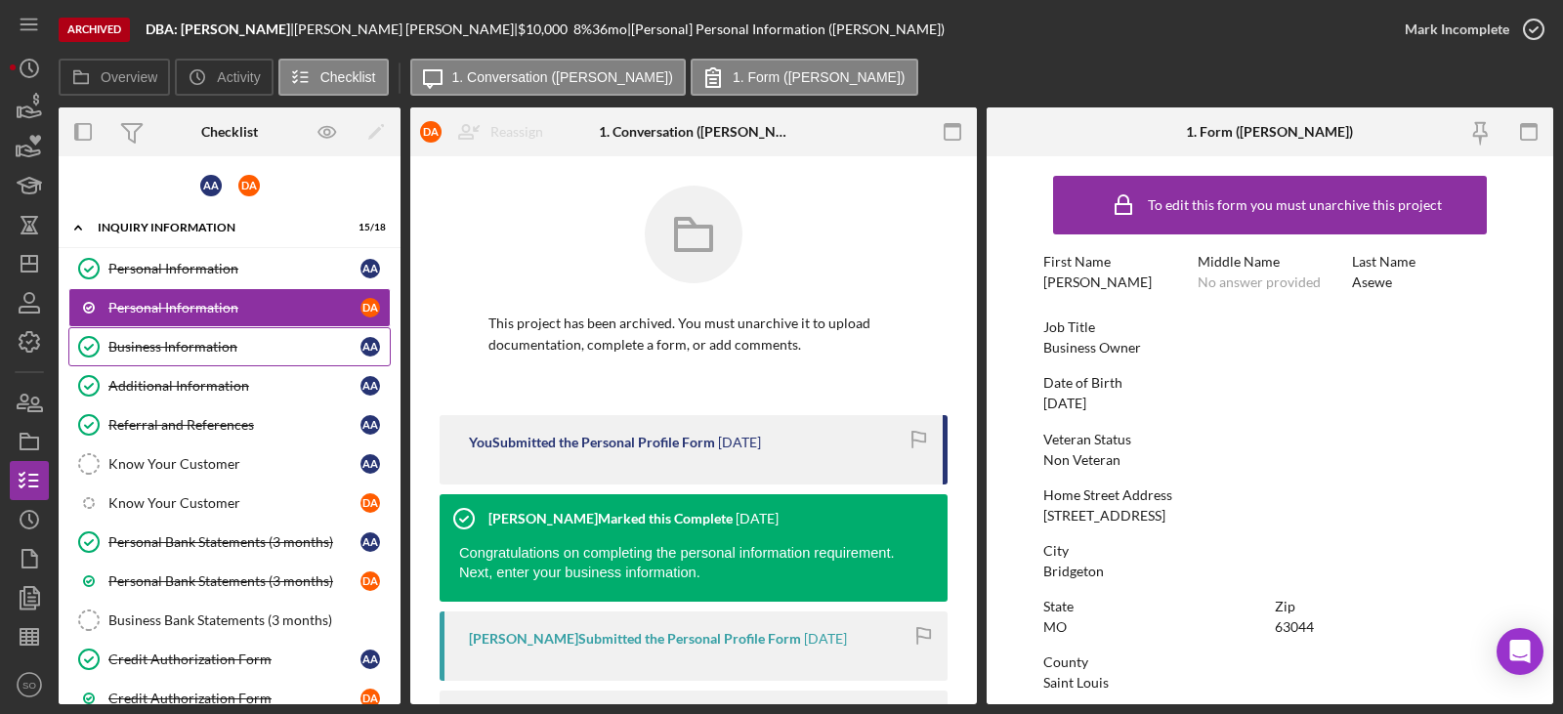
click at [223, 345] on div "Business Information" at bounding box center [234, 347] width 252 height 16
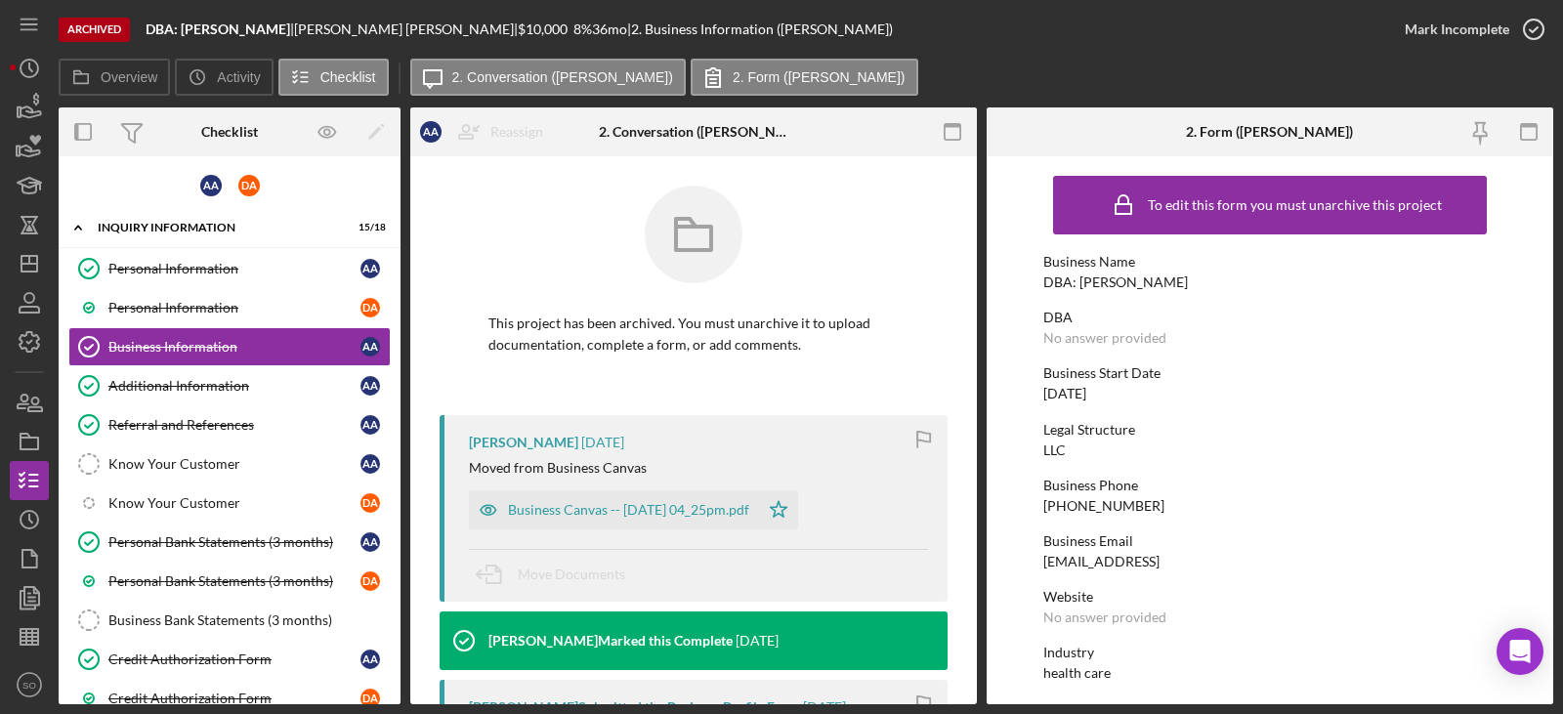
click at [1161, 278] on div "DBA: ALICE ASEWE OLUCHINA" at bounding box center [1115, 283] width 145 height 16
copy div "DBA: ALICE ASEWE OLUCHINA"
drag, startPoint x: 215, startPoint y: 275, endPoint x: 357, endPoint y: 275, distance: 141.7
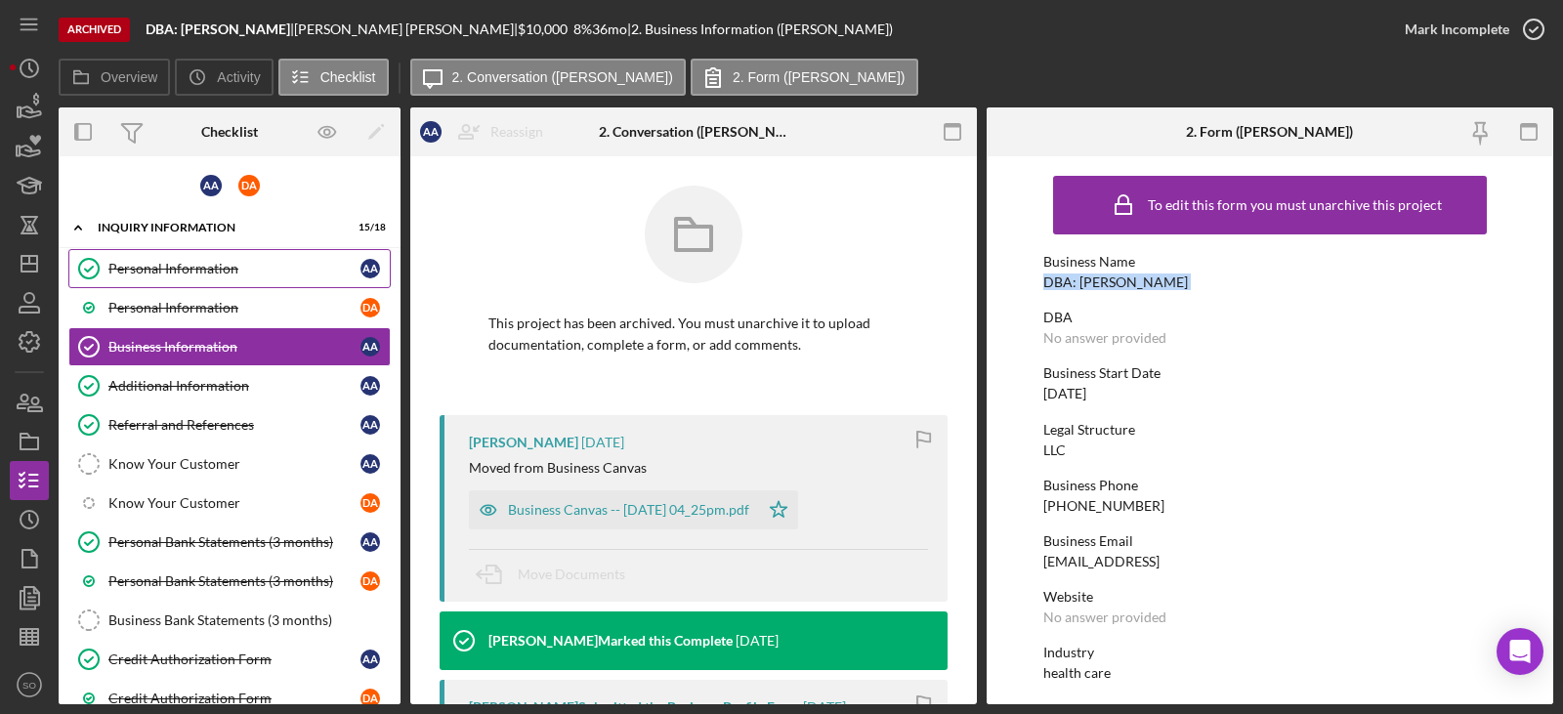
click at [215, 275] on div "Personal Information" at bounding box center [234, 269] width 252 height 16
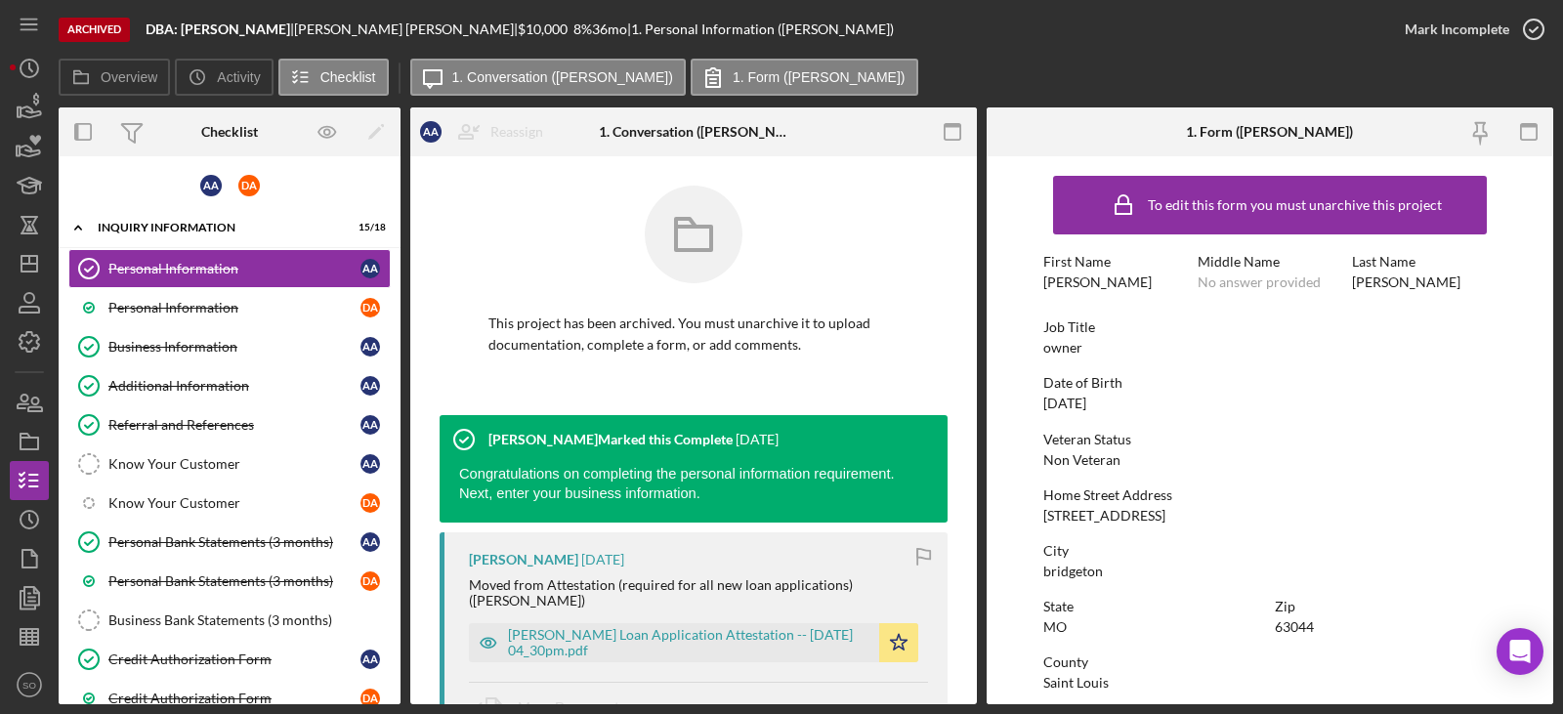
click at [1086, 404] on div "01/01/1968" at bounding box center [1064, 404] width 43 height 16
click at [210, 357] on link "Business Information Business Information A A" at bounding box center [229, 346] width 322 height 39
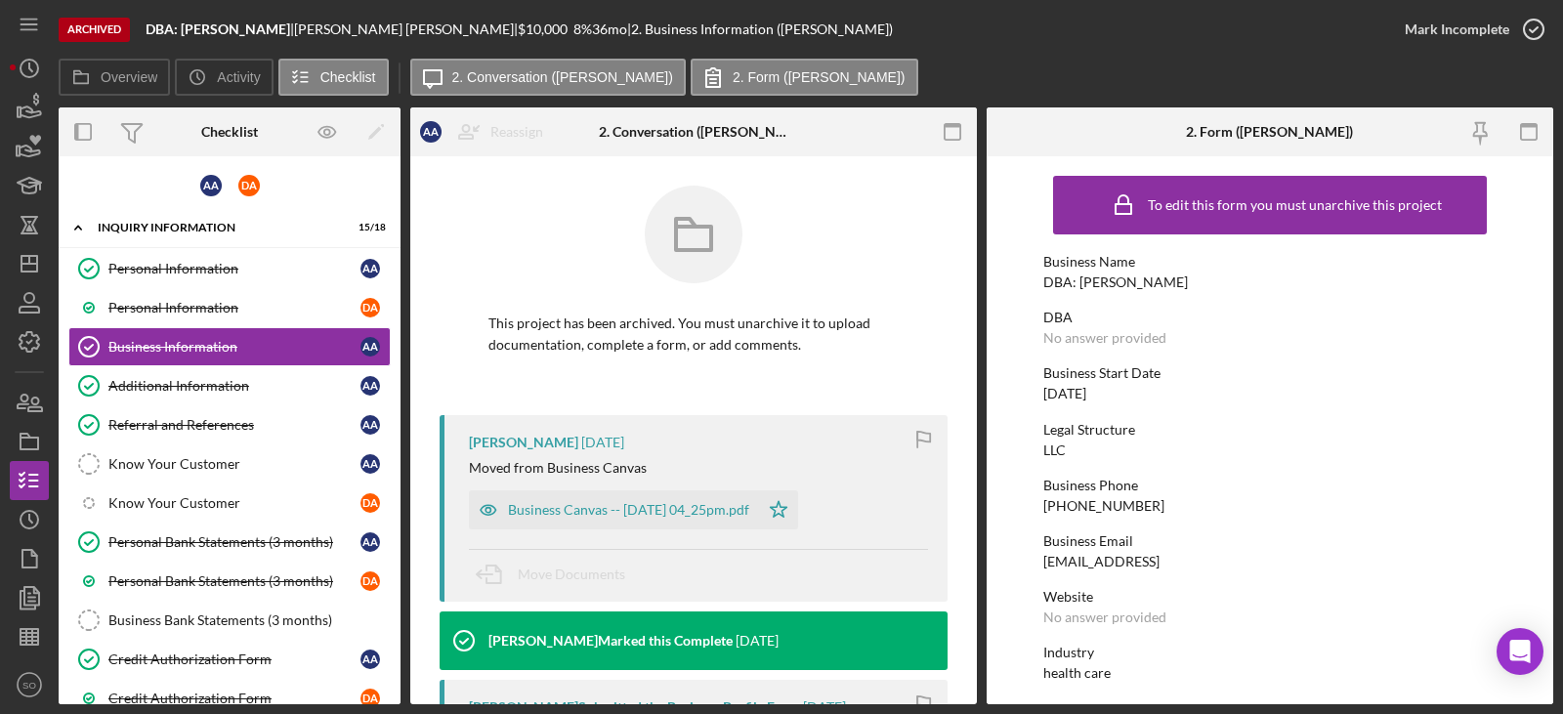
click at [1086, 391] on div "01/01/2022" at bounding box center [1064, 394] width 43 height 16
click at [1086, 396] on div "01/01/2022" at bounding box center [1064, 394] width 43 height 16
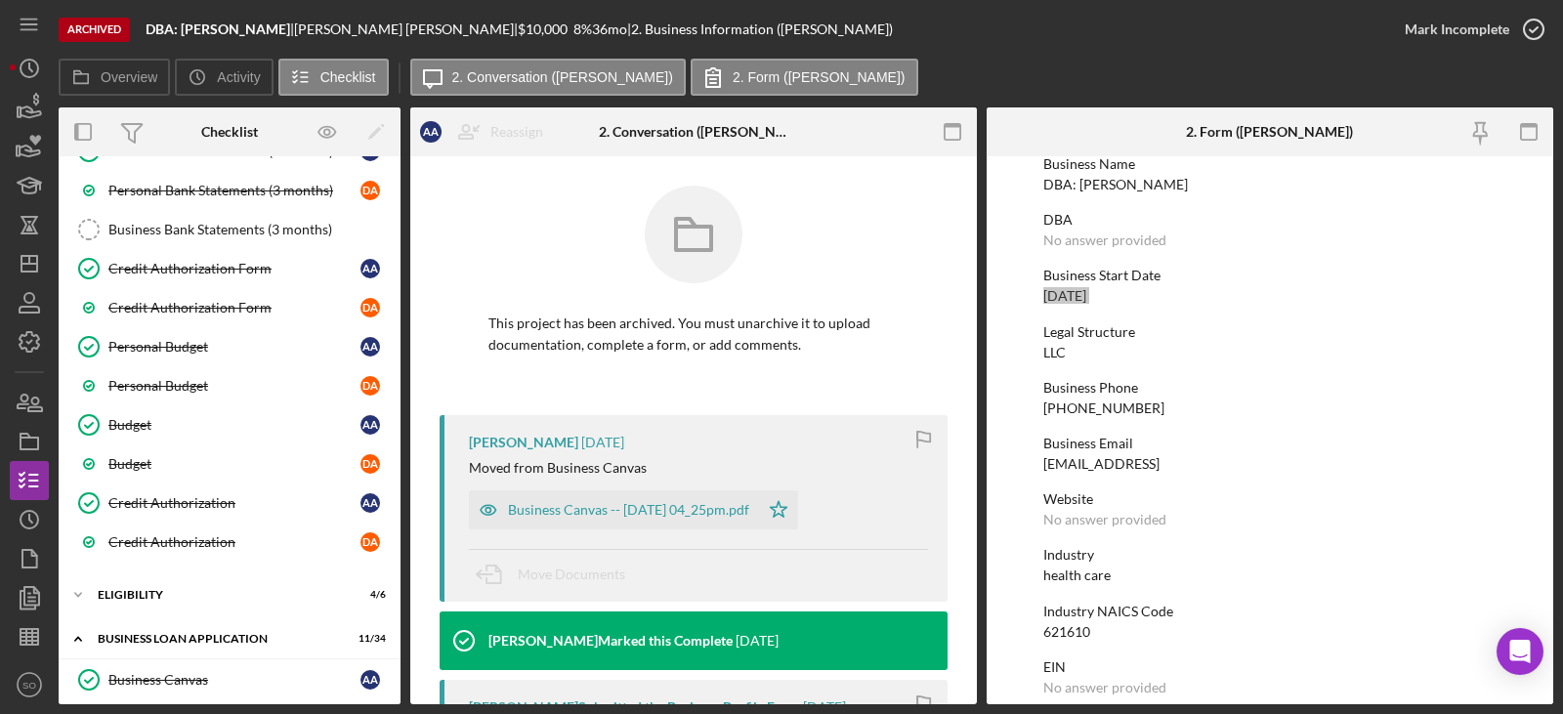
scroll to position [488, 0]
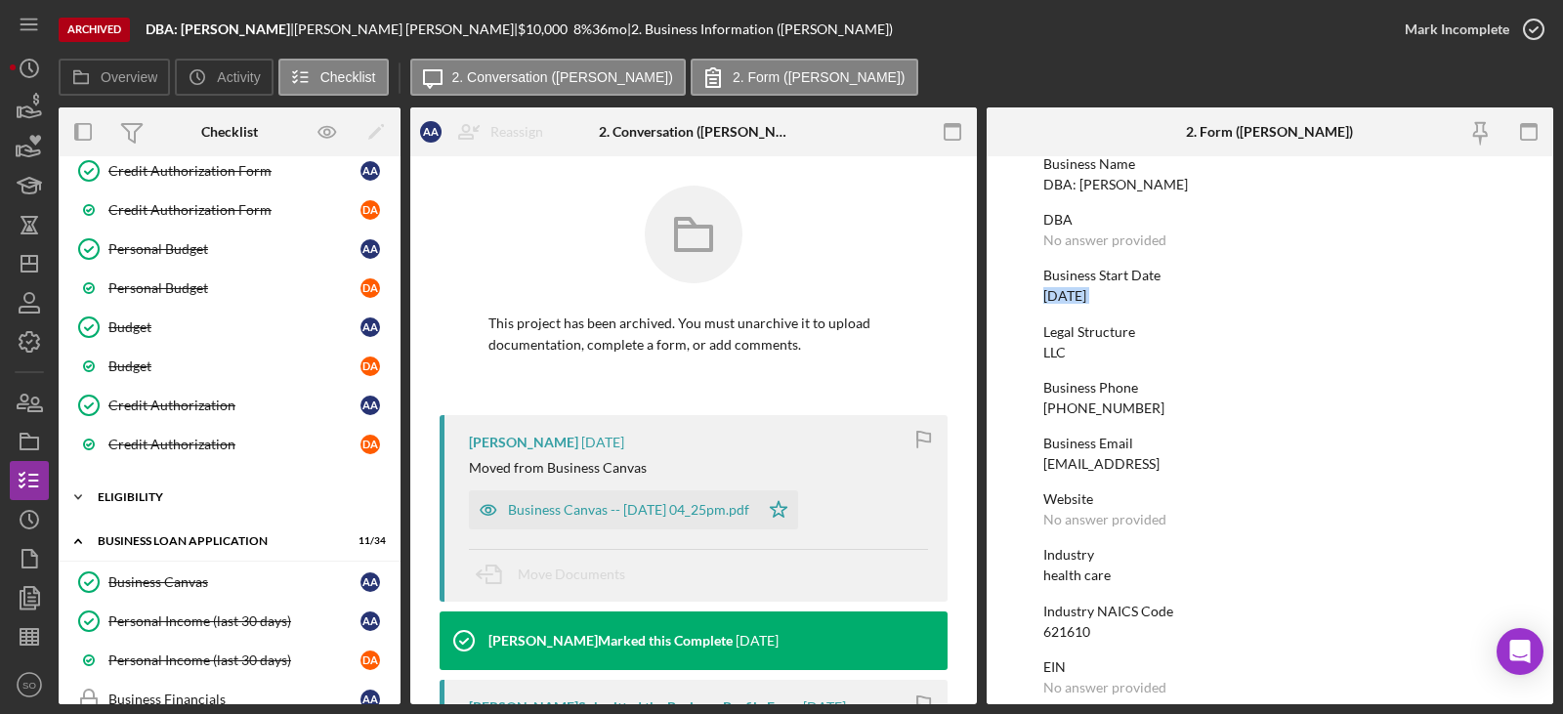
click at [179, 505] on div "Icon/Expander ELIGIBILITY 4 / 6" at bounding box center [230, 497] width 342 height 39
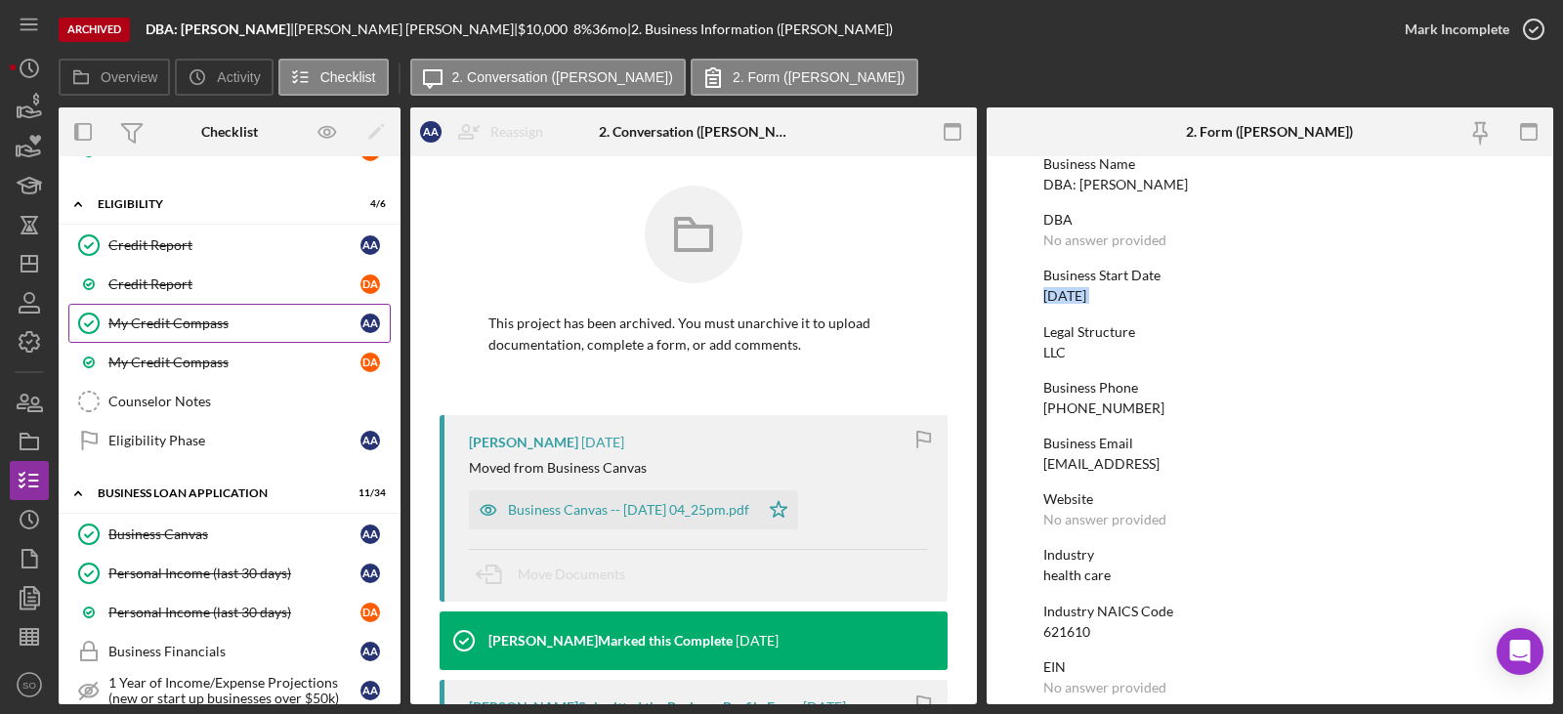
scroll to position [879, 0]
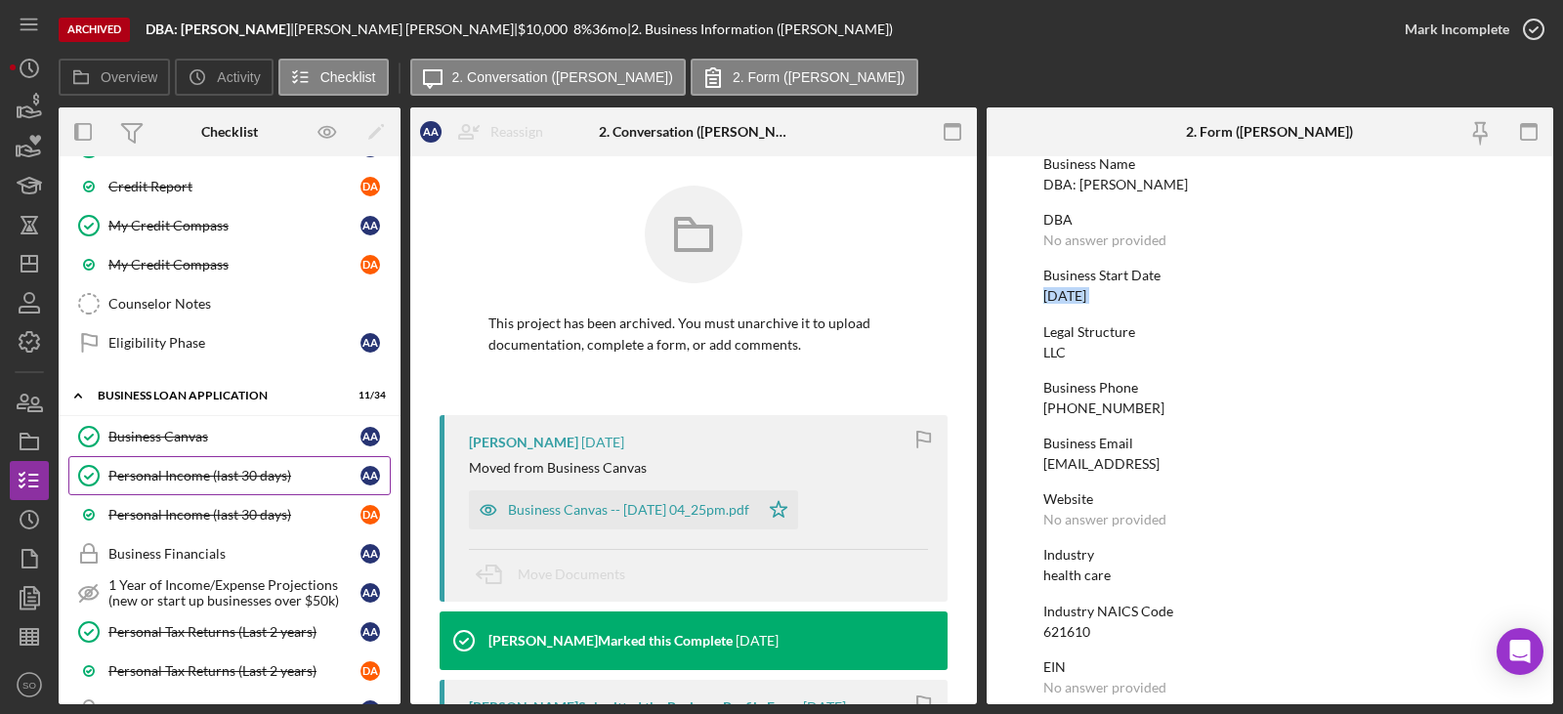
click at [236, 487] on link "Personal Income (last 30 days) Personal Income (last 30 days) A A" at bounding box center [229, 475] width 322 height 39
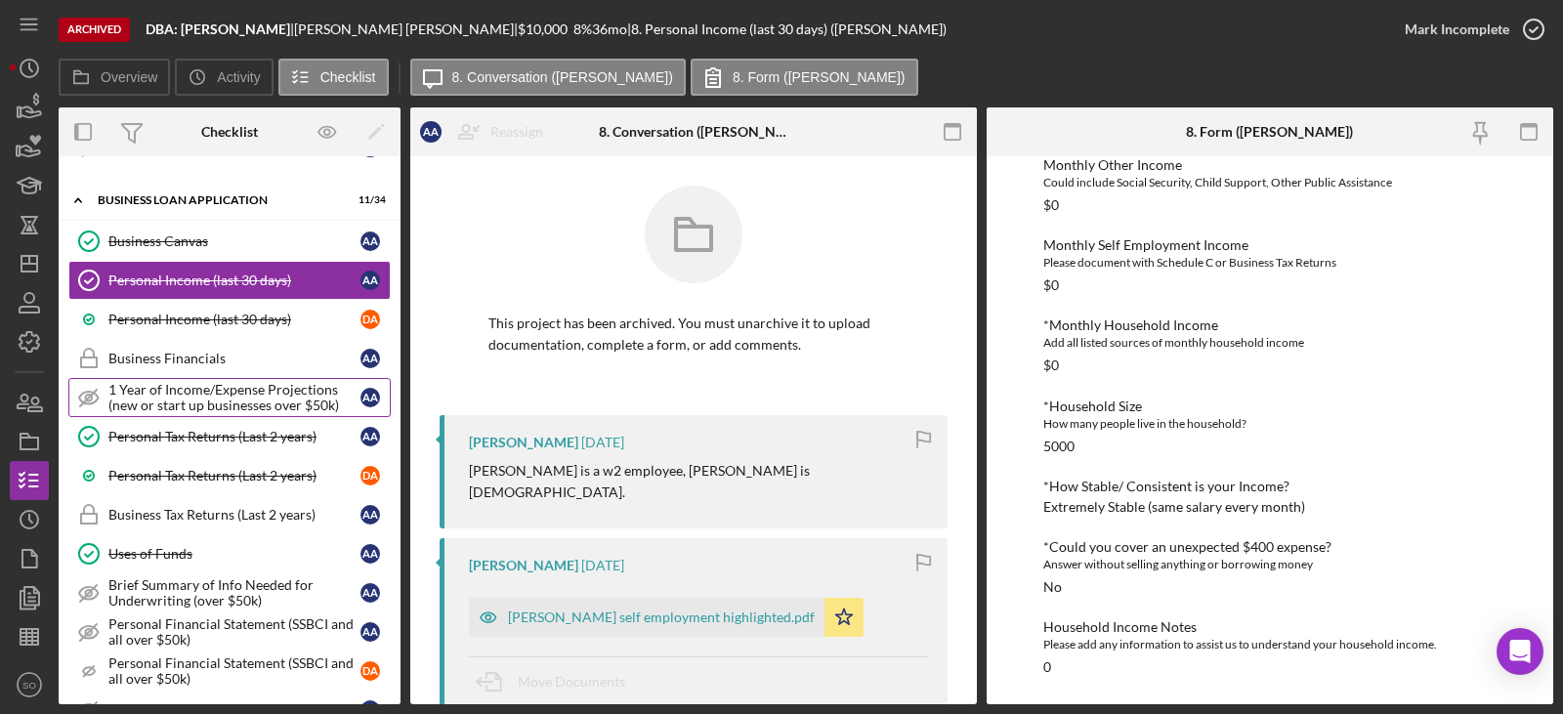
scroll to position [1172, 0]
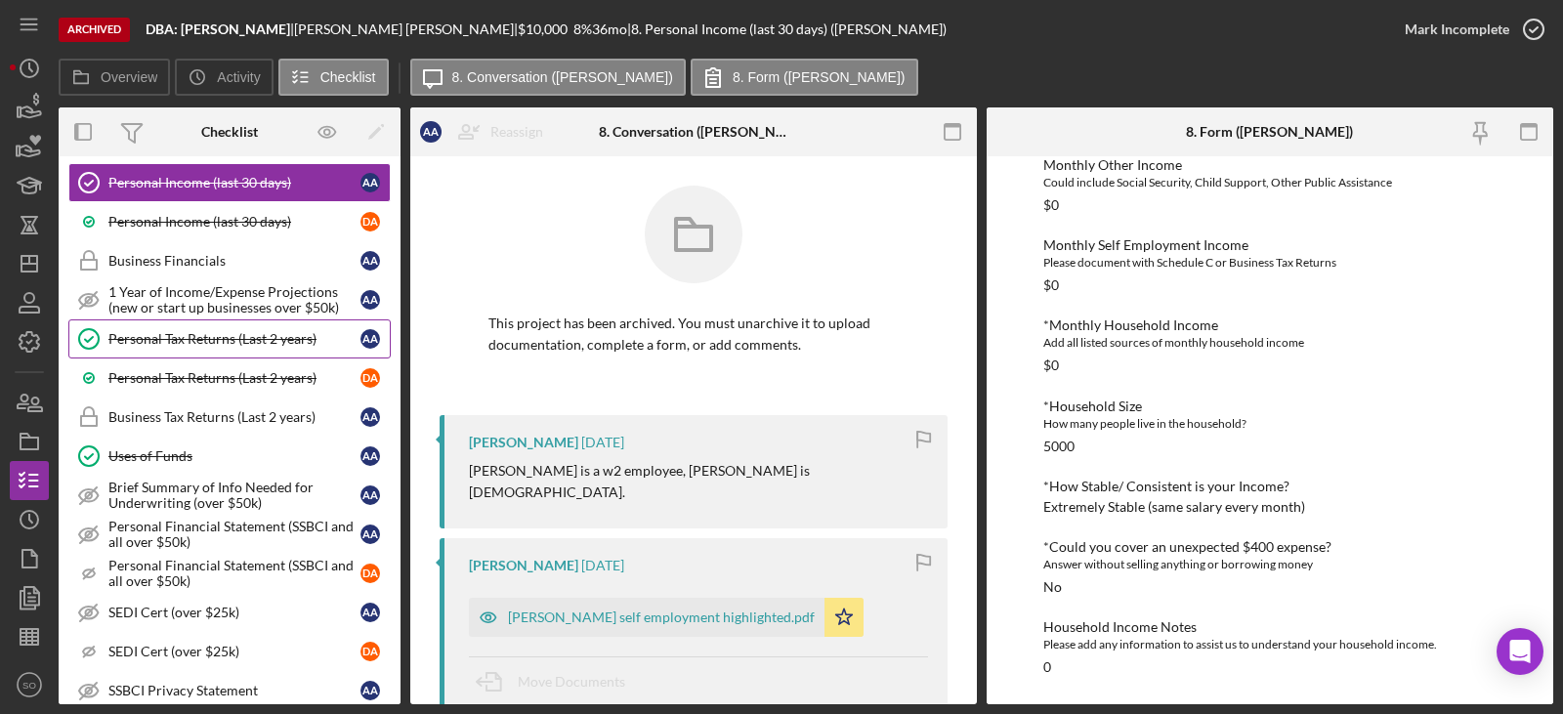
click at [257, 346] on div "Personal Tax Returns (Last 2 years)" at bounding box center [234, 339] width 252 height 16
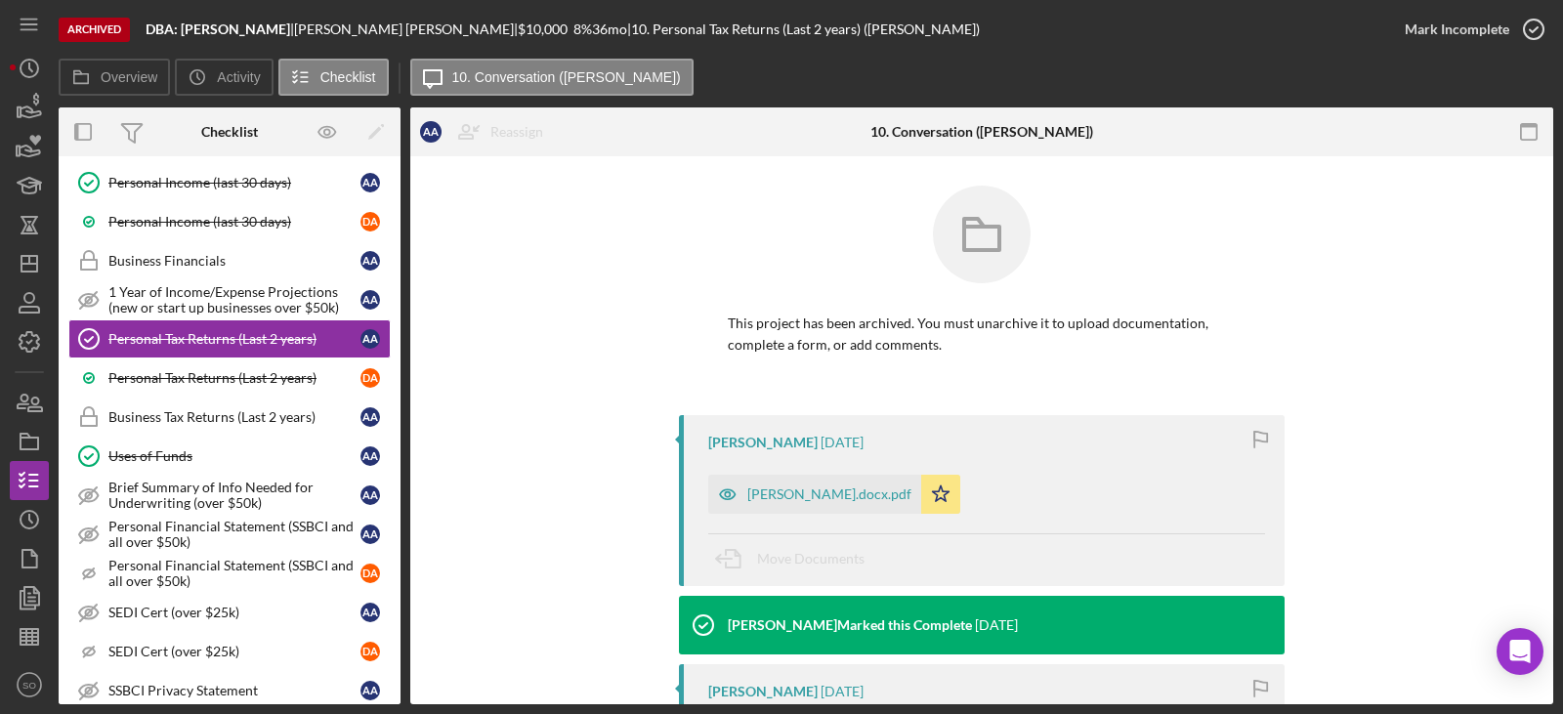
scroll to position [277, 0]
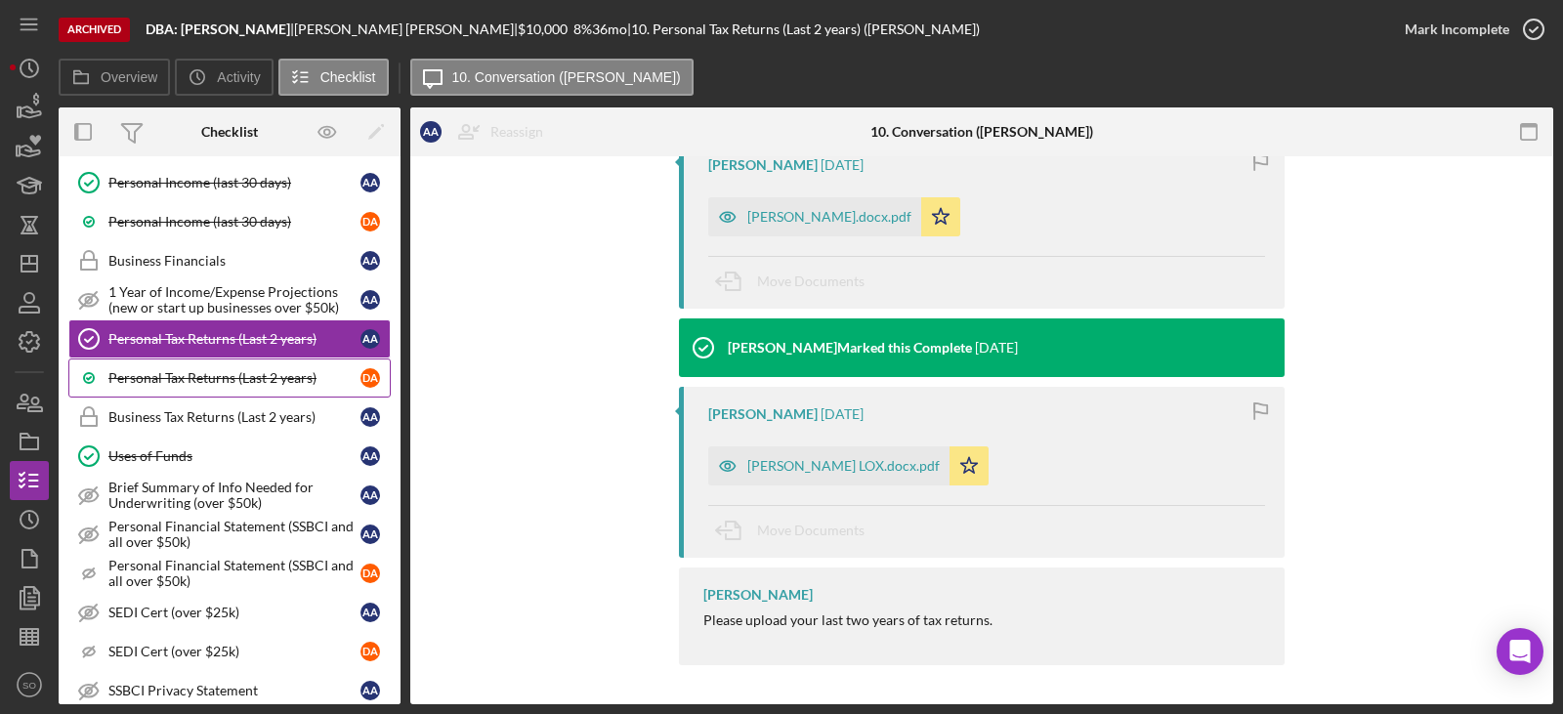
click at [246, 376] on div "Personal Tax Returns (Last 2 years)" at bounding box center [234, 378] width 252 height 16
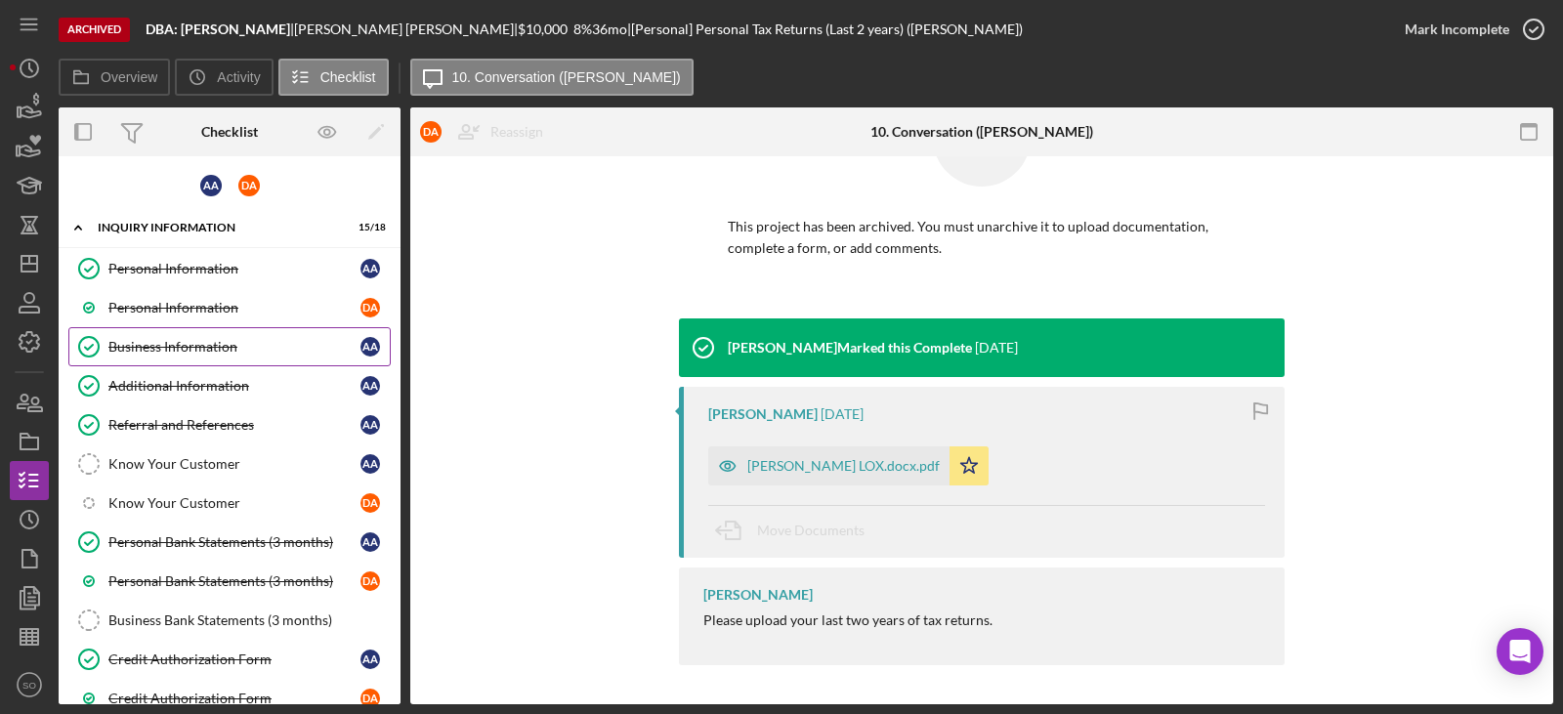
click at [212, 346] on div "Business Information" at bounding box center [234, 347] width 252 height 16
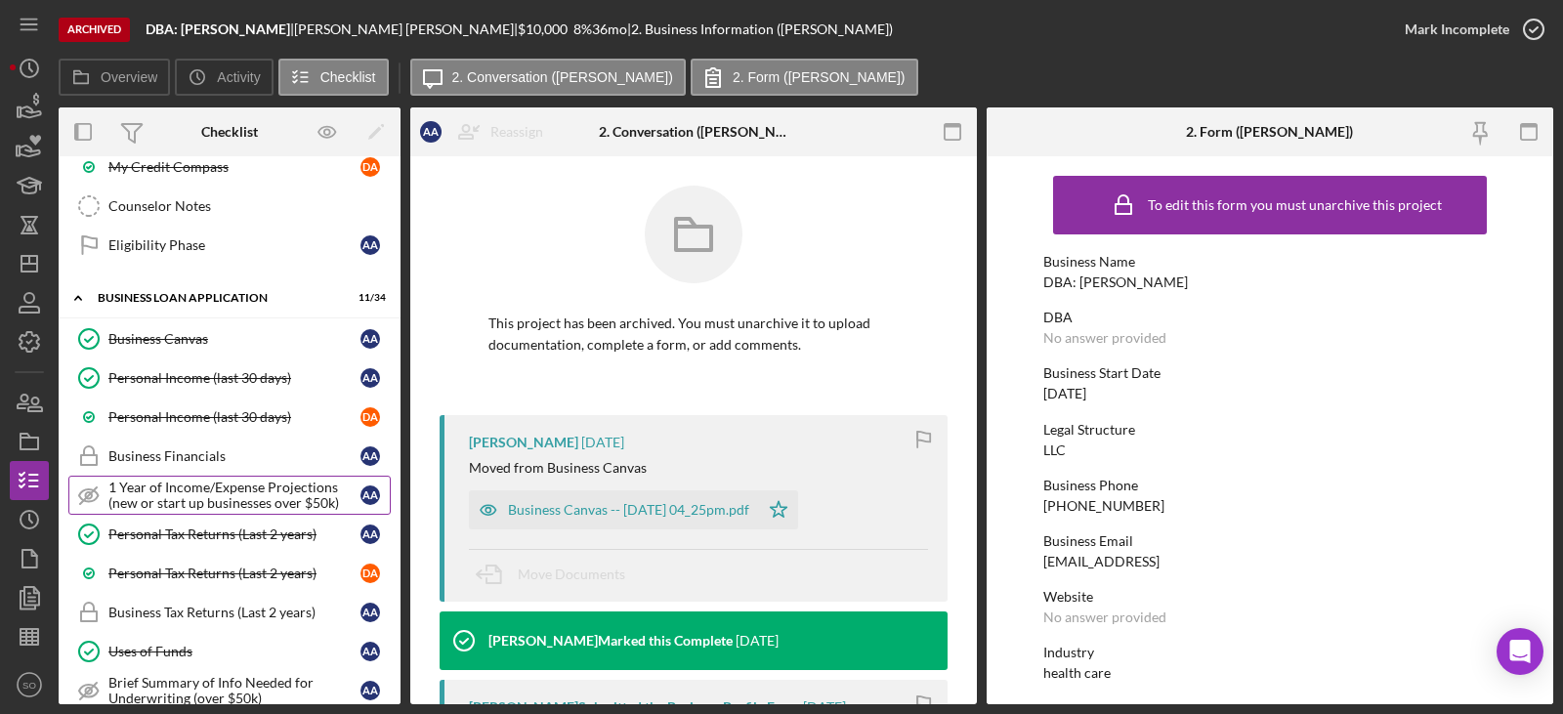
scroll to position [1075, 0]
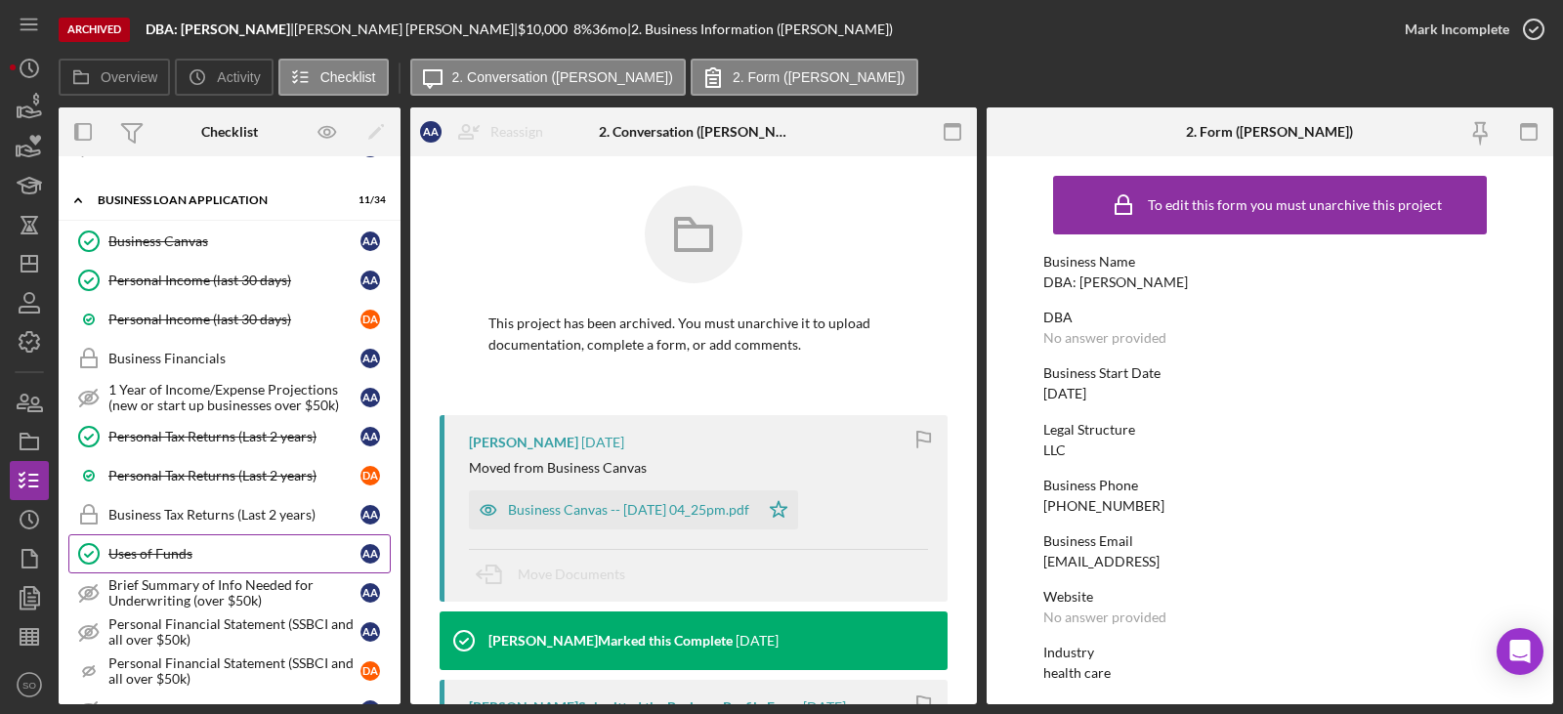
click at [195, 546] on div "Uses of Funds" at bounding box center [234, 554] width 252 height 16
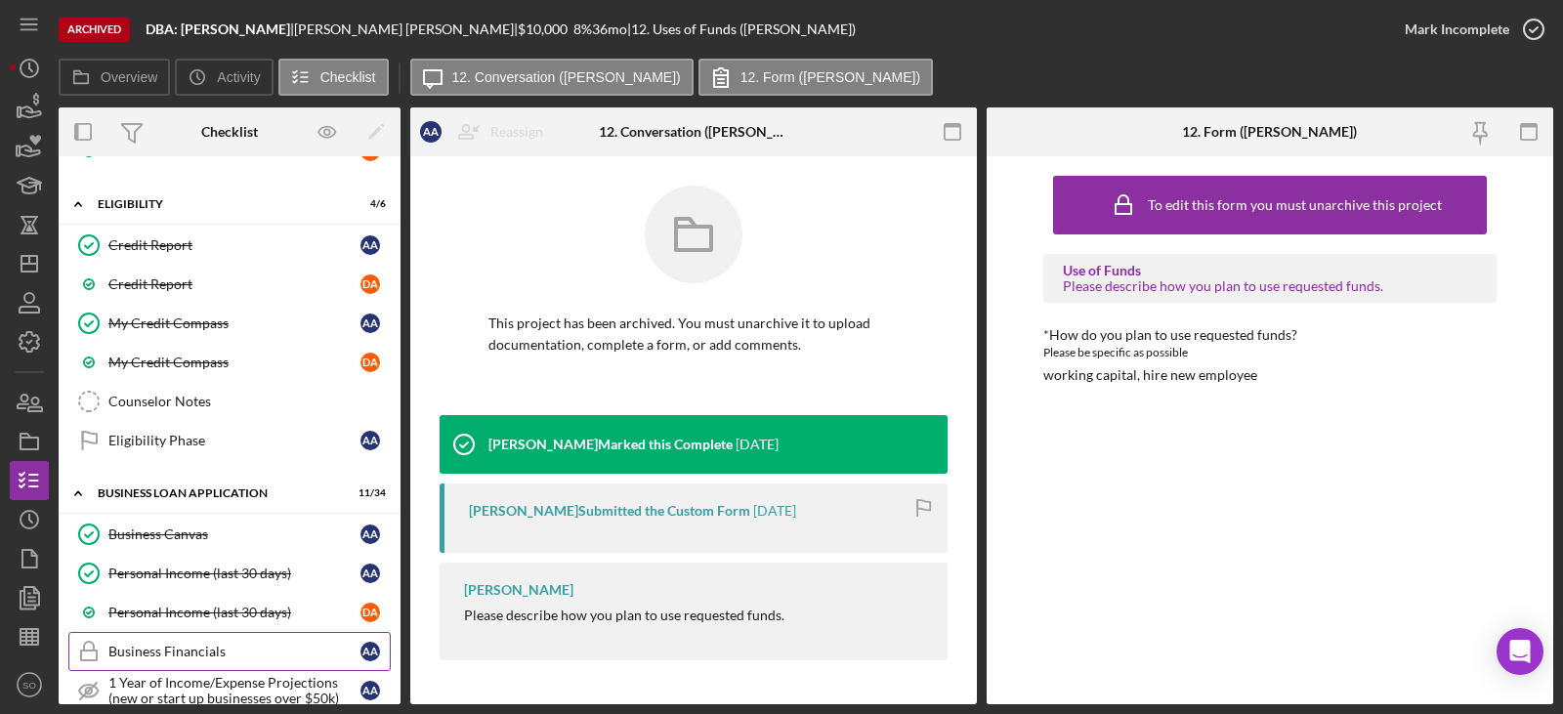
scroll to position [684, 0]
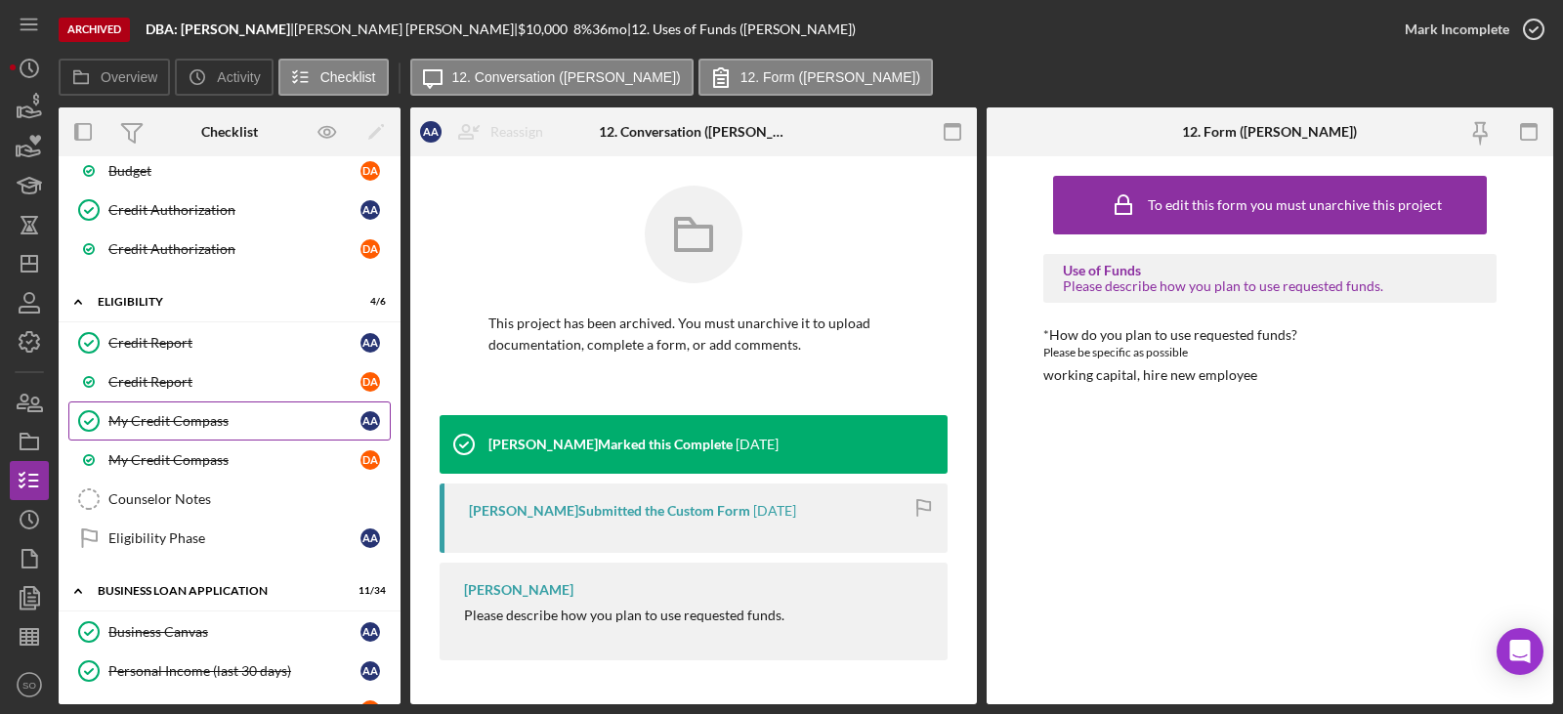
click at [209, 433] on link "My Credit Compass My Credit Compass A A" at bounding box center [229, 421] width 322 height 39
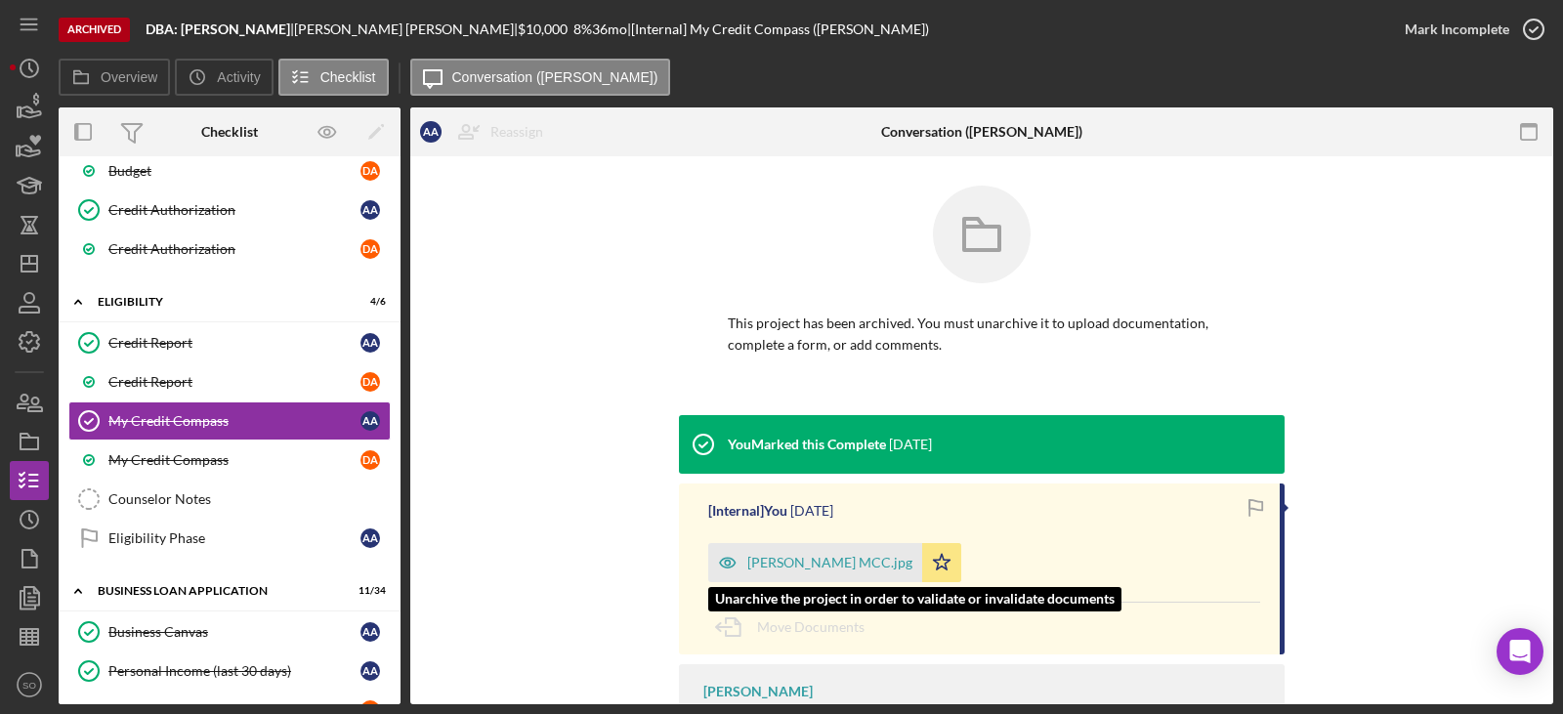
click at [823, 564] on div "Dan Asewe MCC.jpg" at bounding box center [829, 563] width 165 height 16
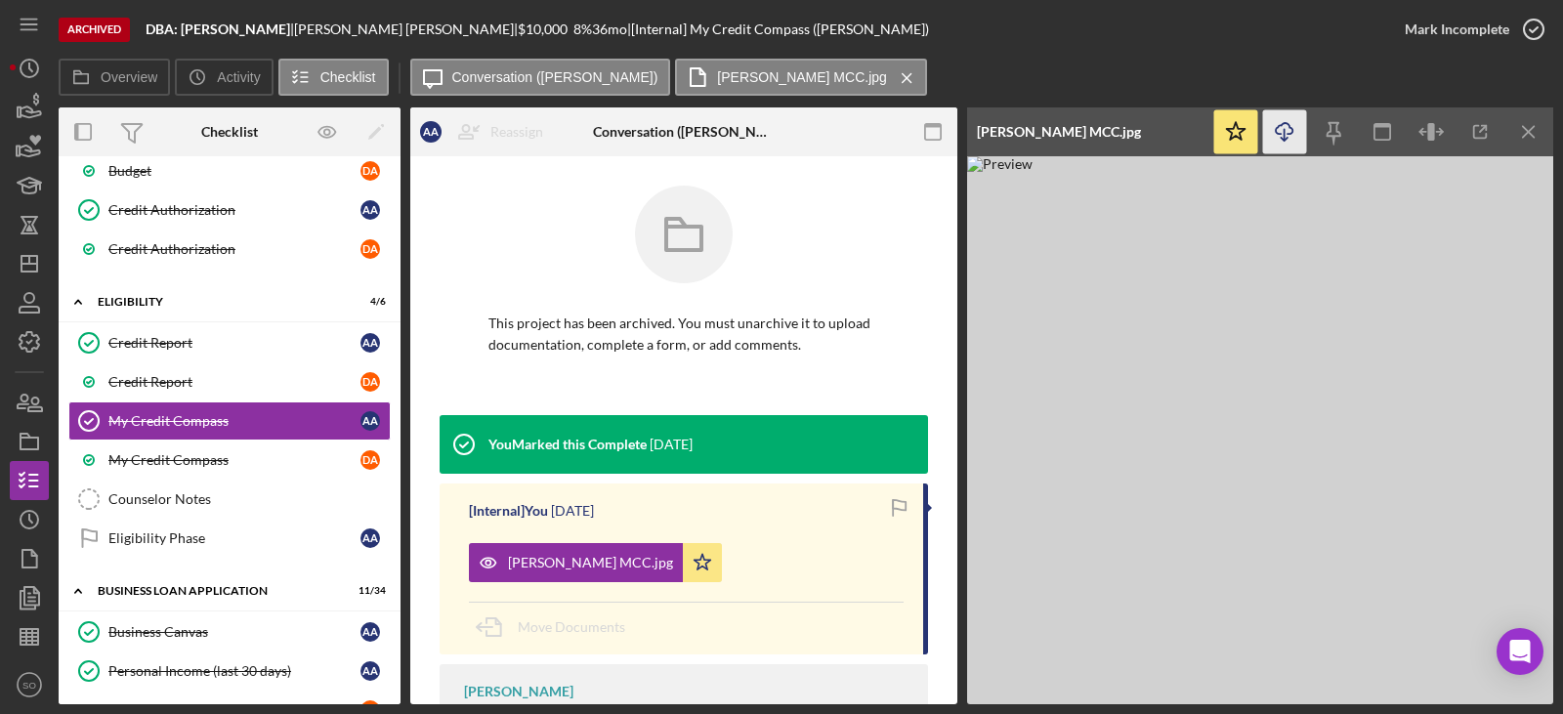
click at [1288, 132] on icon "Icon/Download" at bounding box center [1285, 132] width 44 height 44
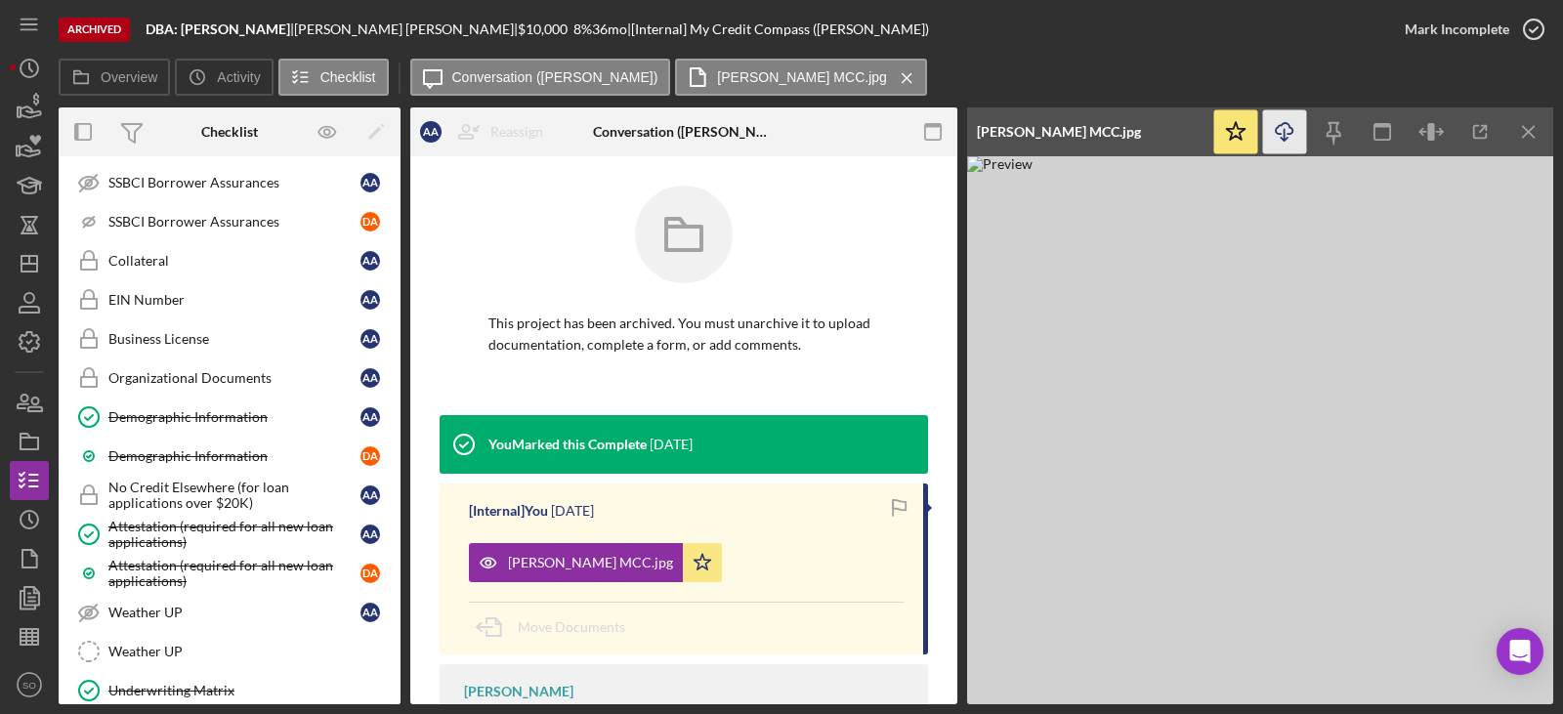
scroll to position [1856, 0]
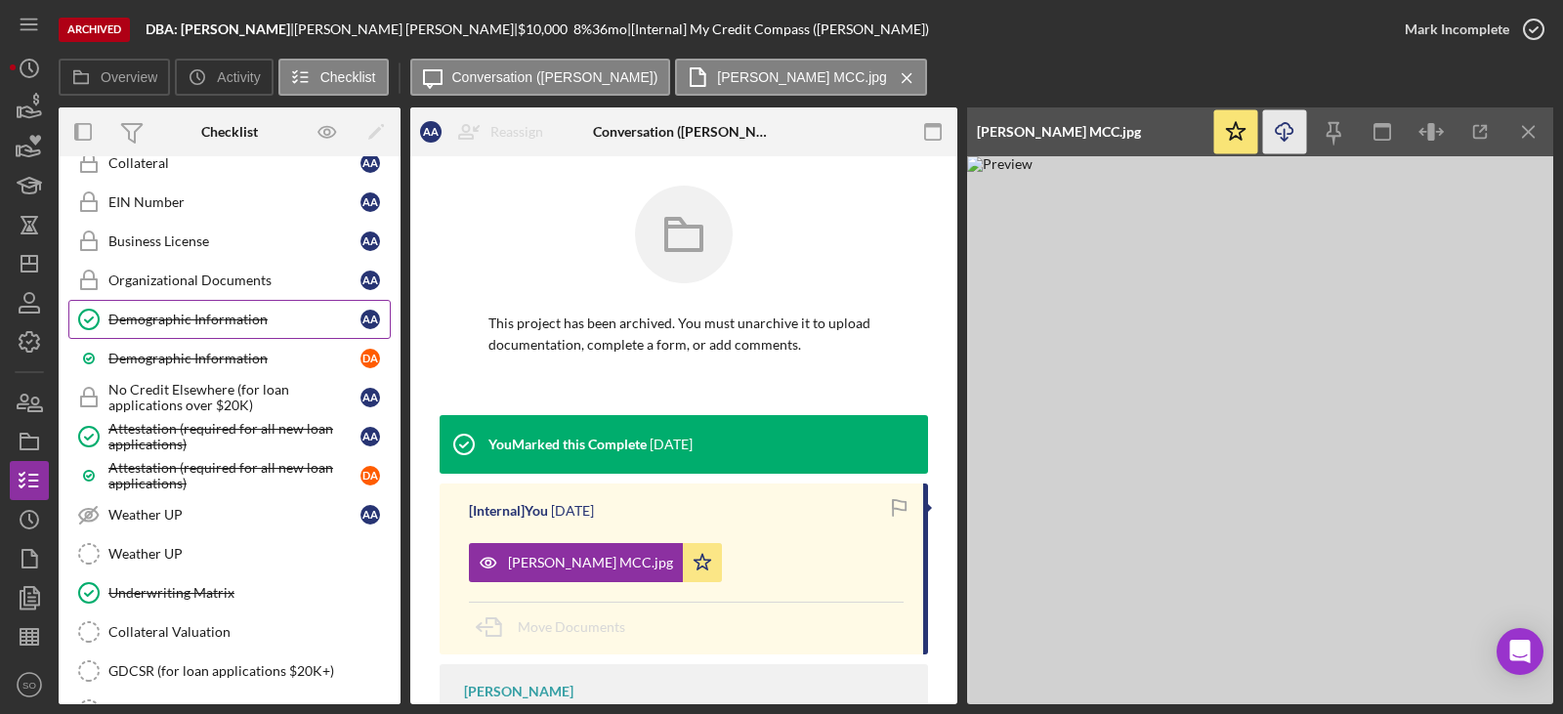
click at [192, 316] on div "Demographic Information" at bounding box center [234, 320] width 252 height 16
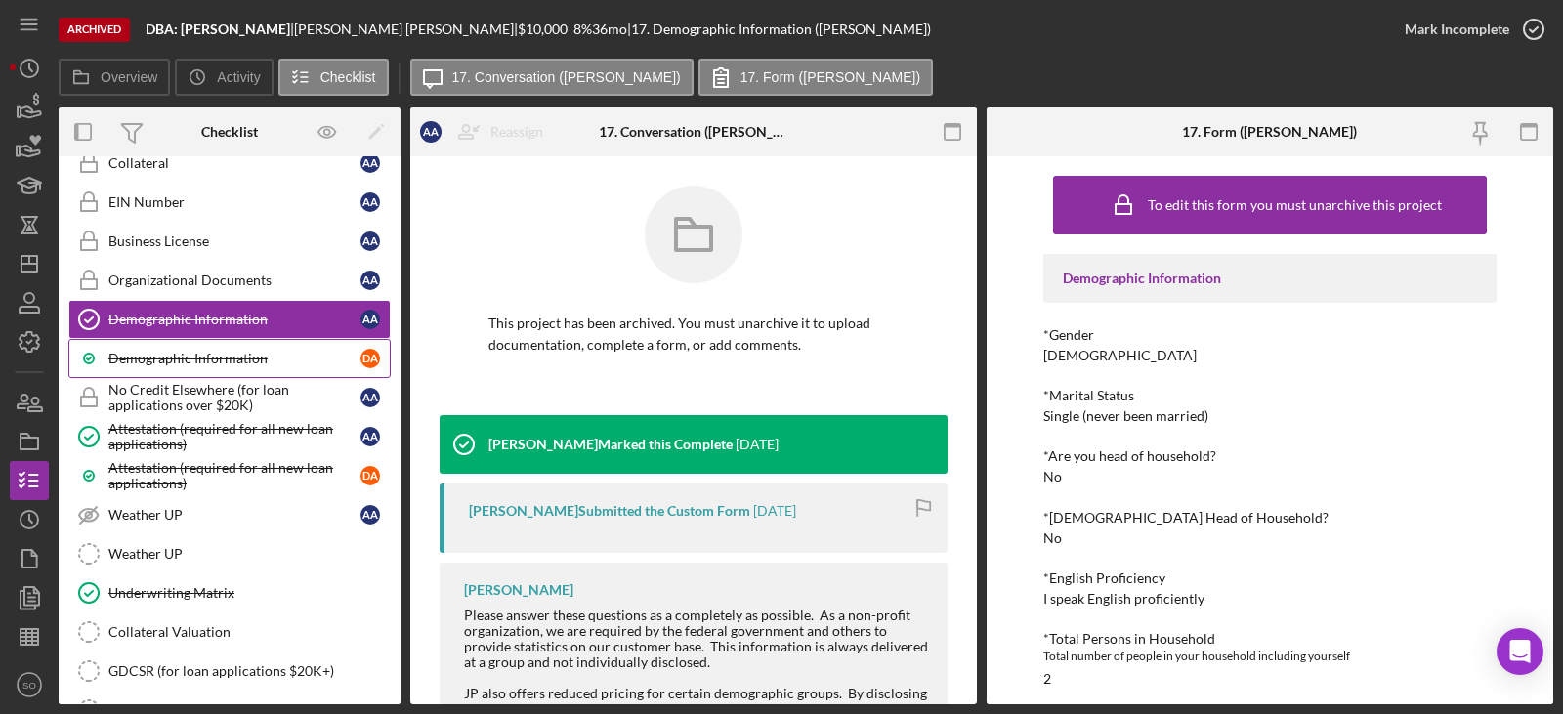
click at [197, 354] on div "Demographic Information" at bounding box center [234, 359] width 252 height 16
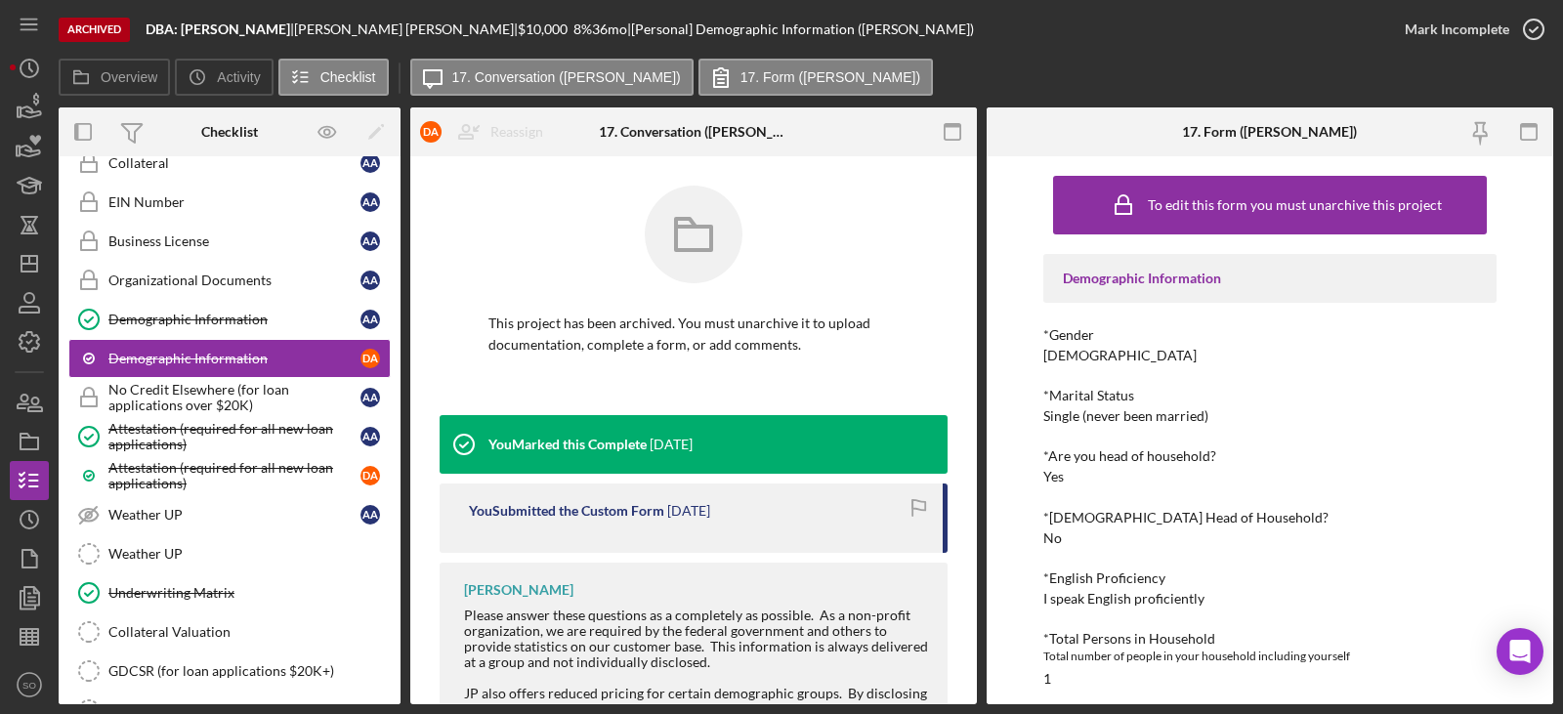
scroll to position [391, 0]
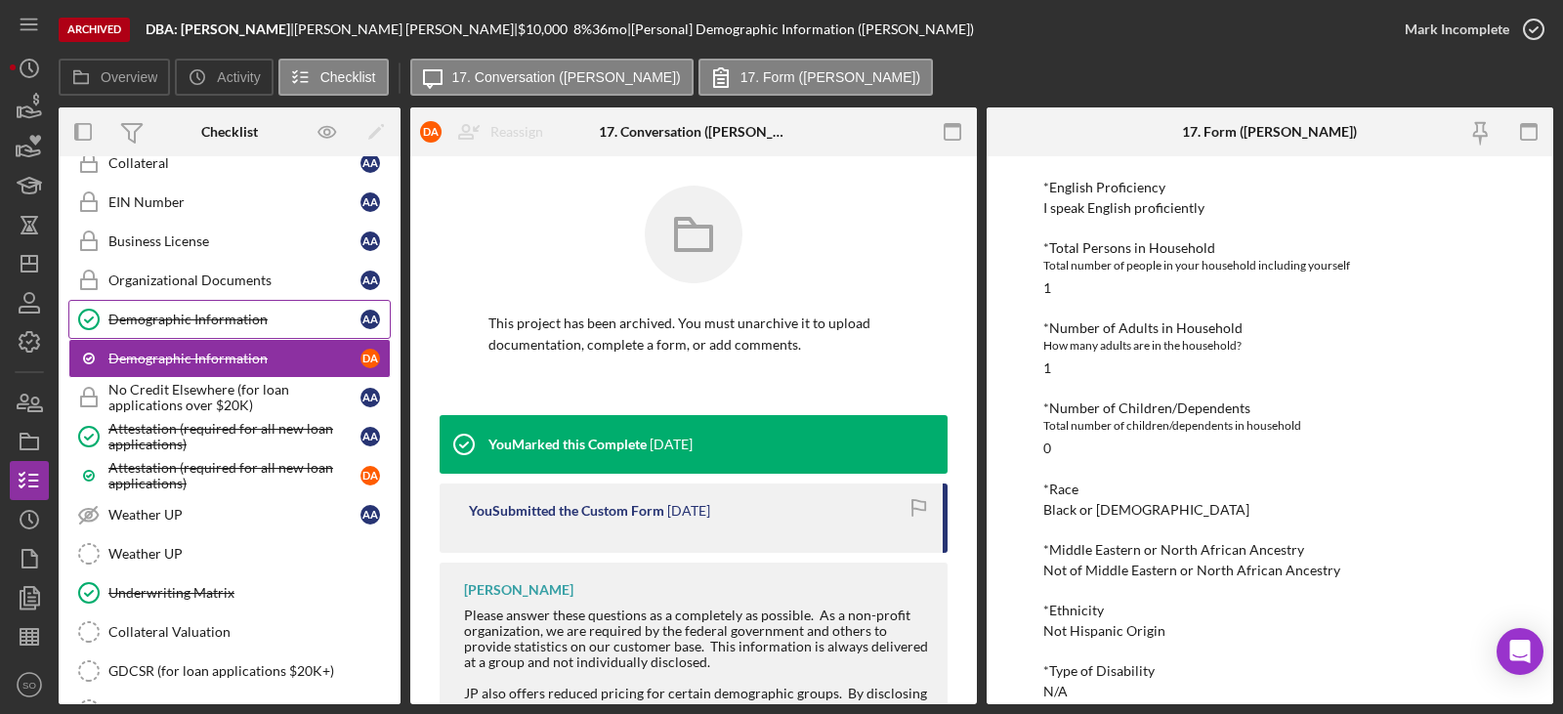
click at [224, 313] on div "Demographic Information" at bounding box center [234, 320] width 252 height 16
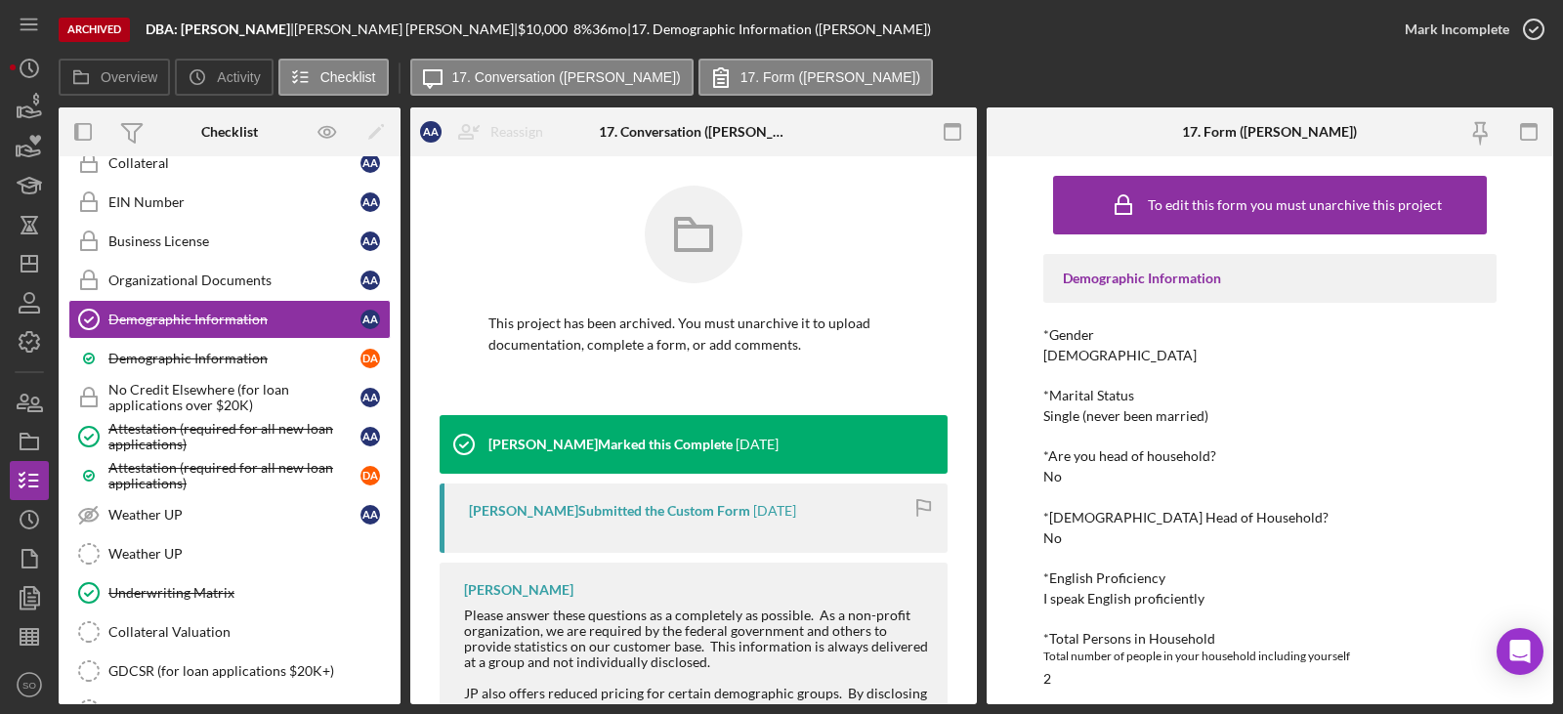
scroll to position [98, 0]
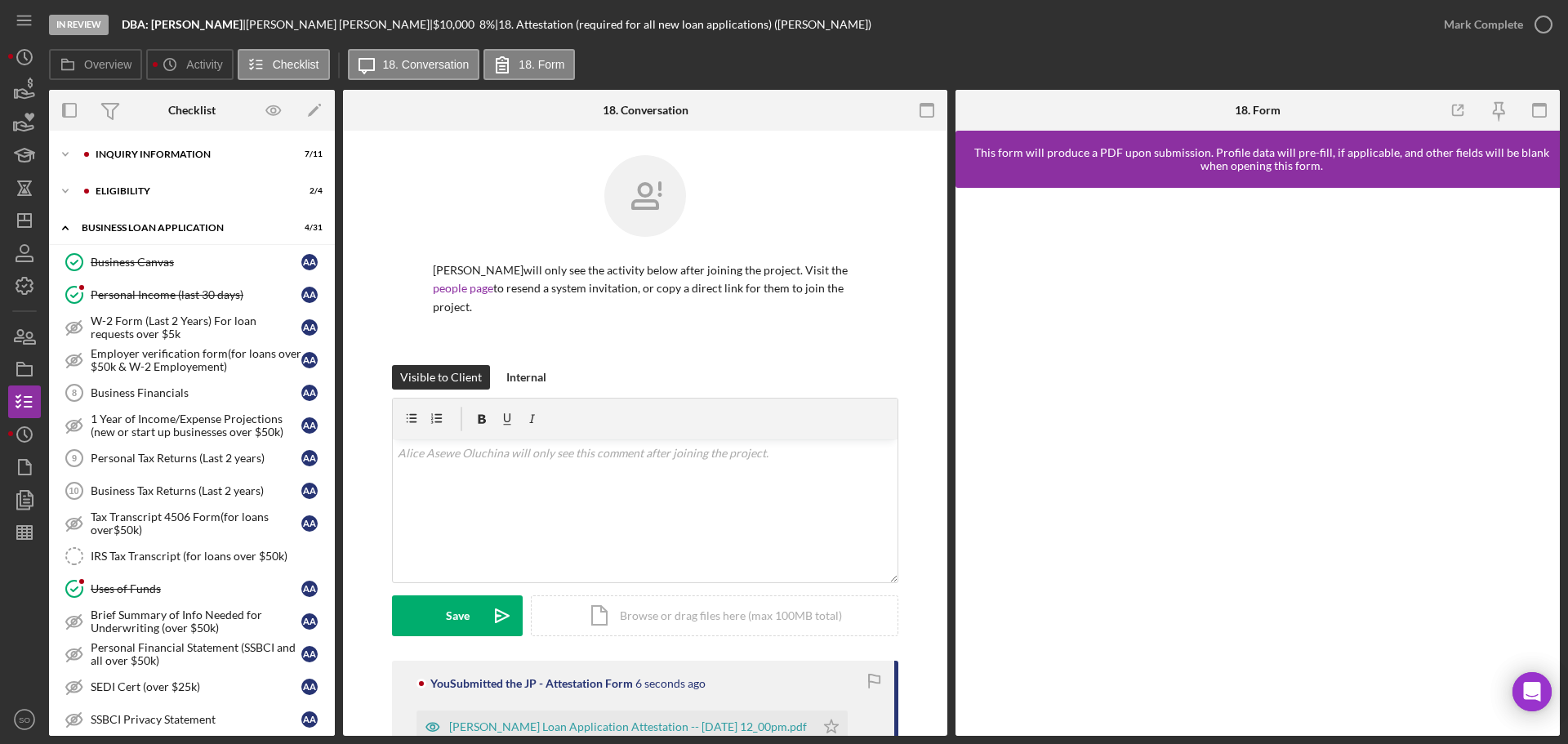
scroll to position [548, 0]
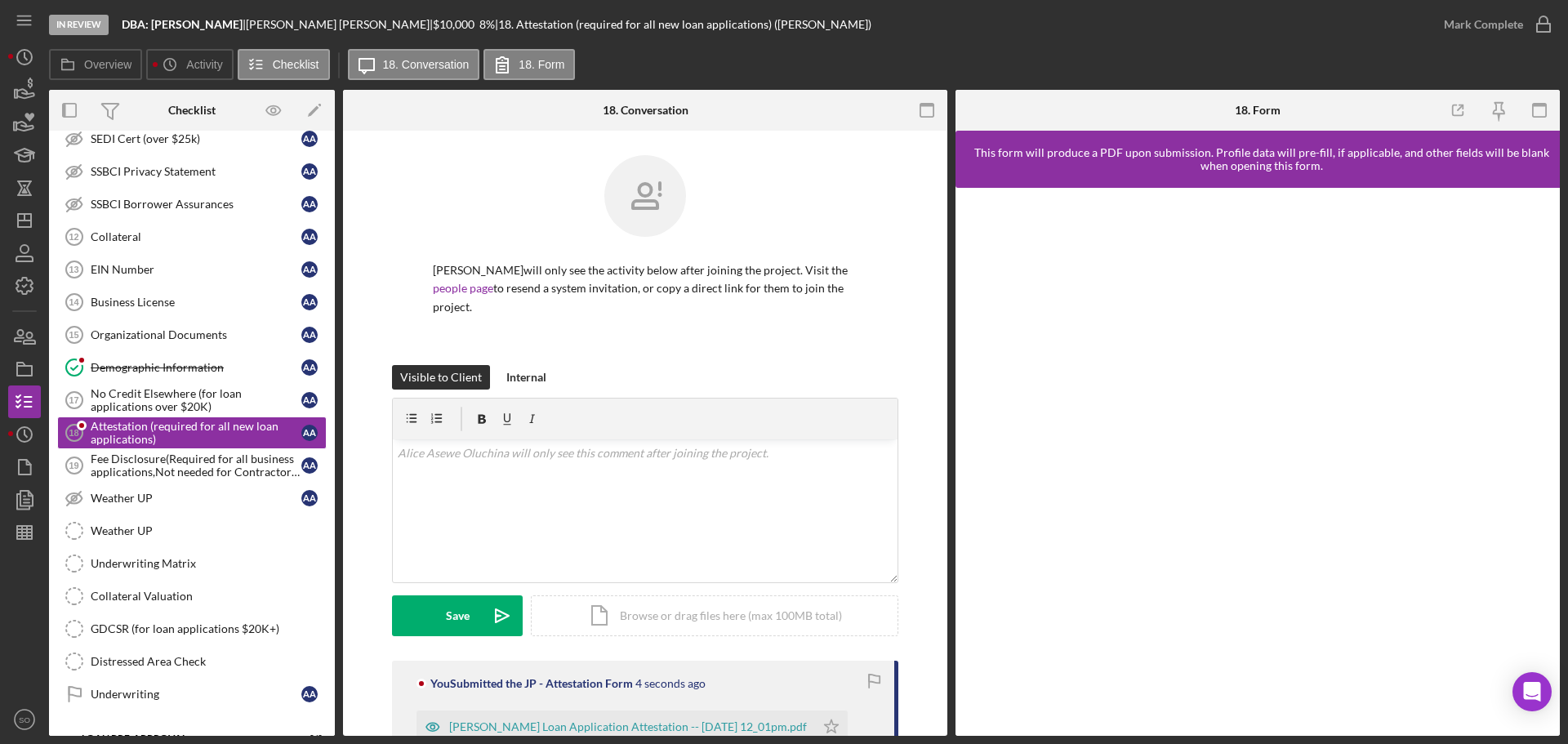
scroll to position [344, 0]
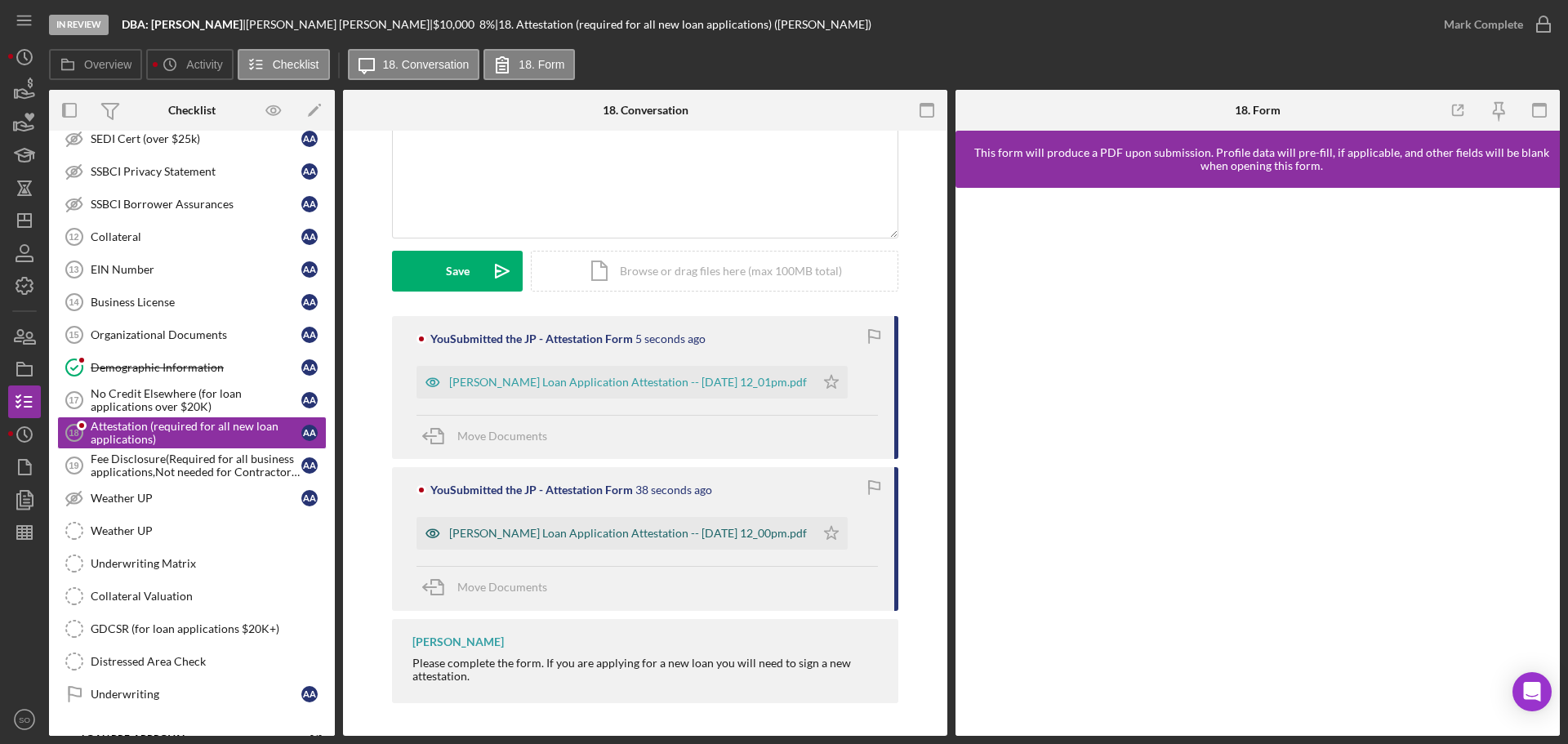
click at [757, 529] on div "[PERSON_NAME] Loan Application Attestation -- [DATE] 12_00pm.pdf" at bounding box center [628, 533] width 358 height 13
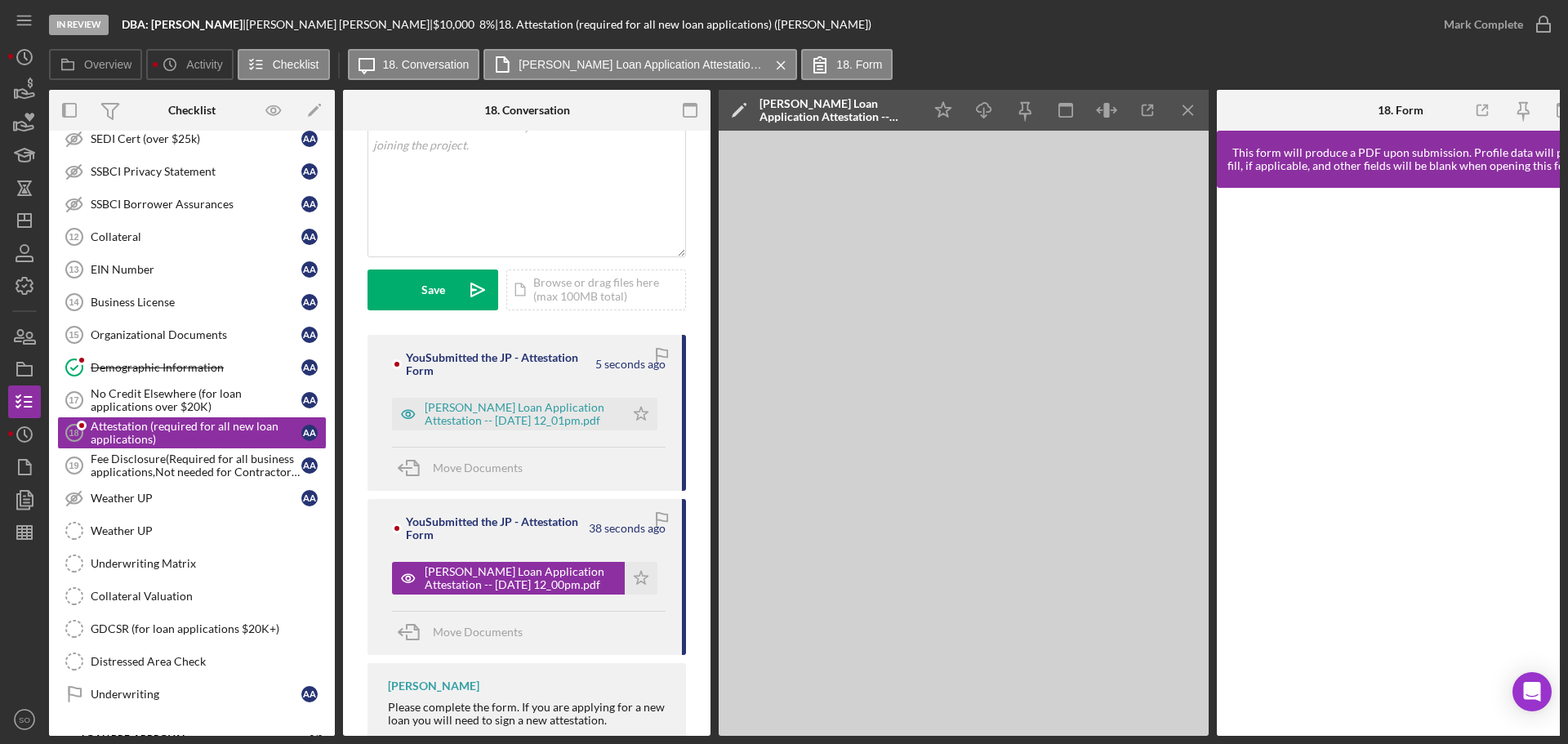
scroll to position [364, 0]
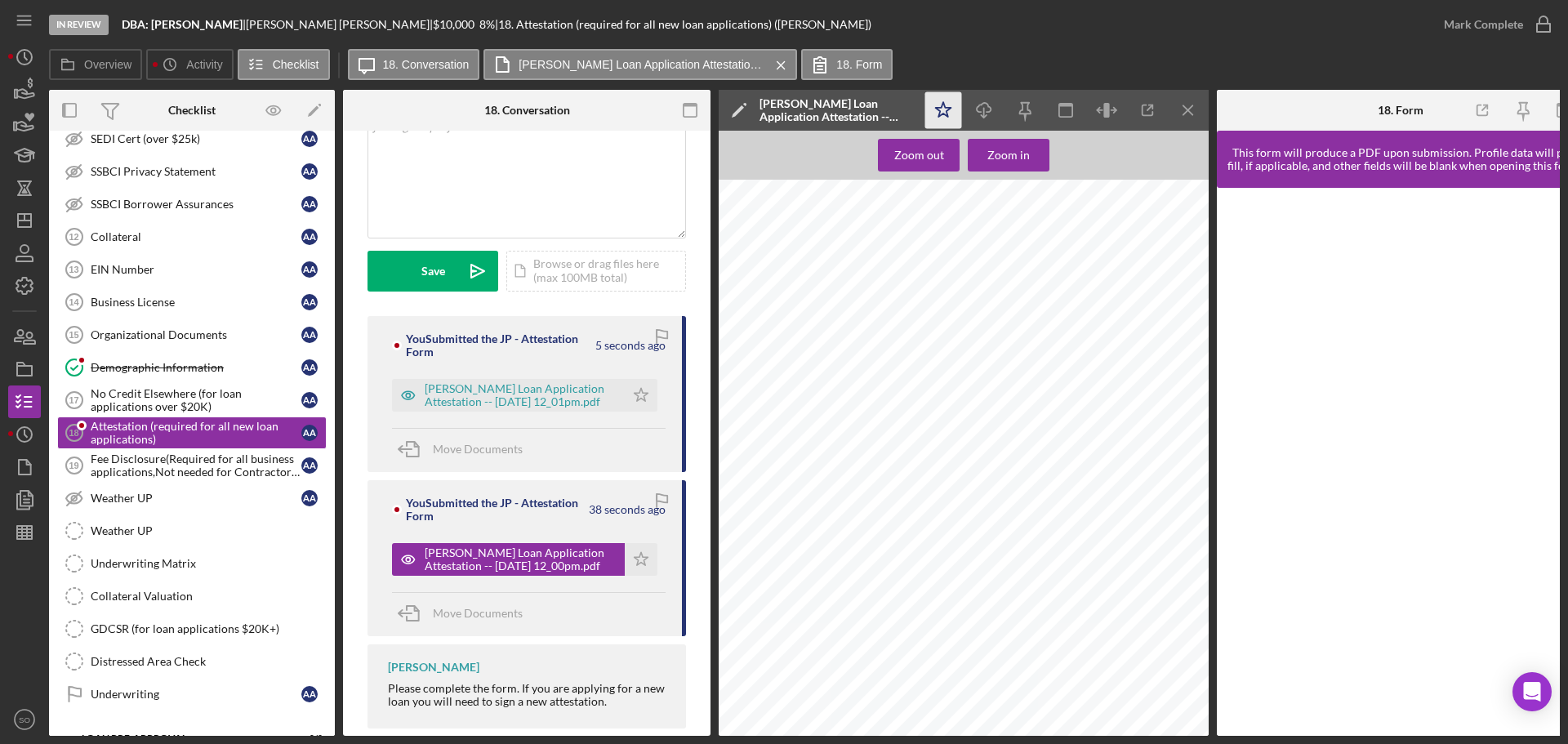
click at [938, 114] on icon "Icon/Star" at bounding box center [944, 110] width 37 height 37
click at [987, 112] on icon "button" at bounding box center [983, 107] width 14 height 9
click at [586, 401] on div "[PERSON_NAME] Loan Application Attestation -- [DATE] 12_01pm.pdf" at bounding box center [521, 395] width 192 height 26
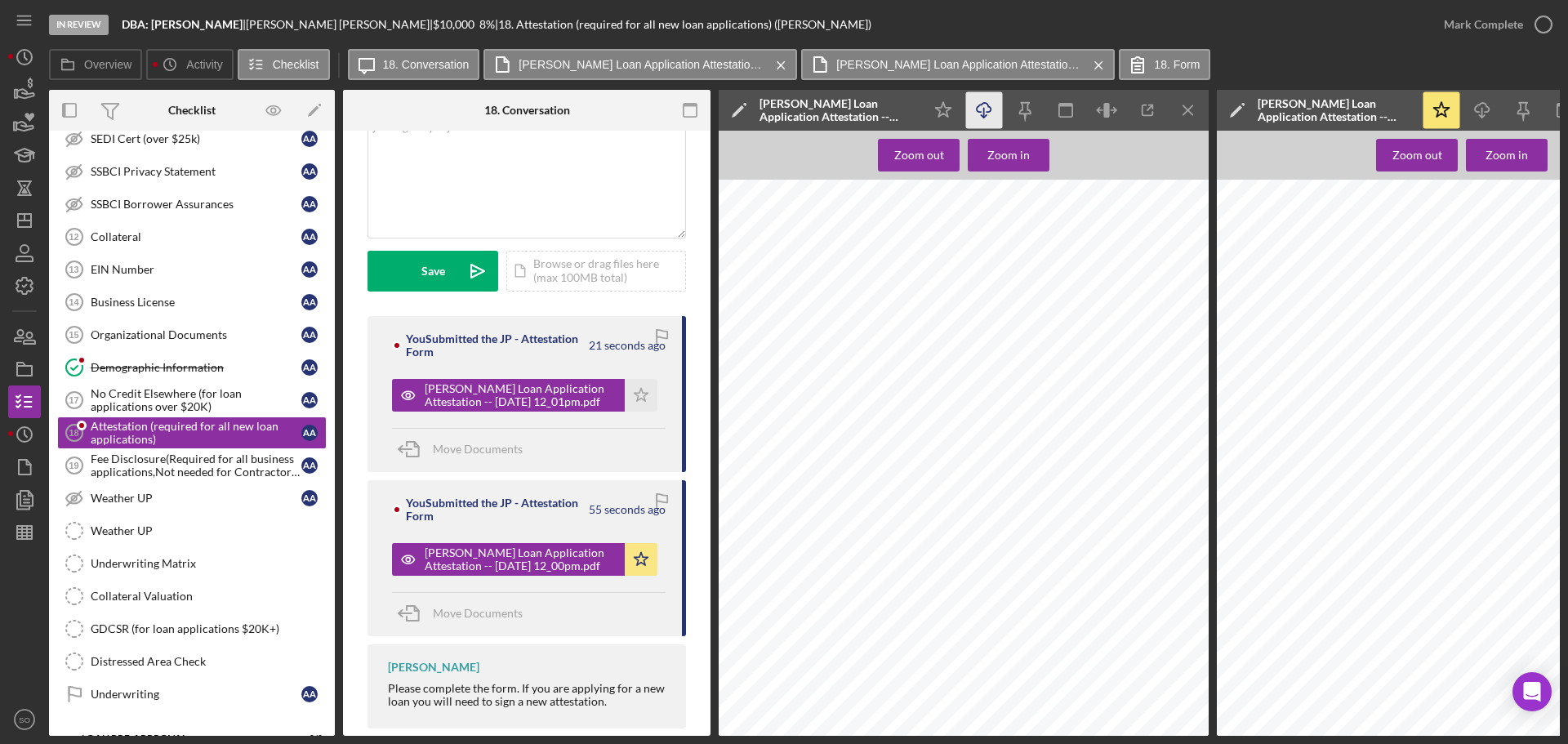
click at [988, 109] on icon "Icon/Download" at bounding box center [985, 110] width 37 height 37
click at [1182, 106] on icon "Icon/Menu Close" at bounding box center [1189, 110] width 37 height 37
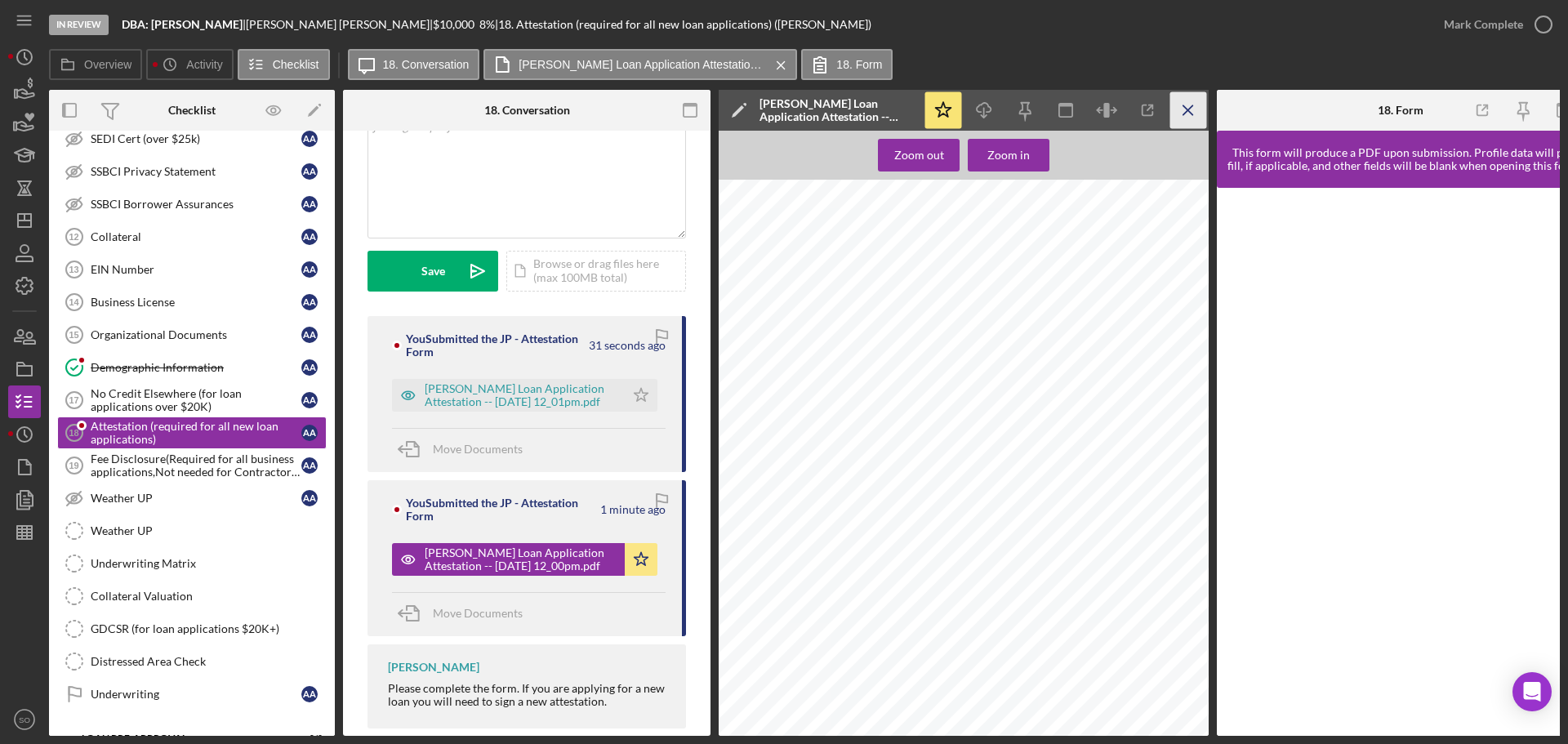
click at [1184, 105] on icon "Icon/Menu Close" at bounding box center [1189, 110] width 37 height 37
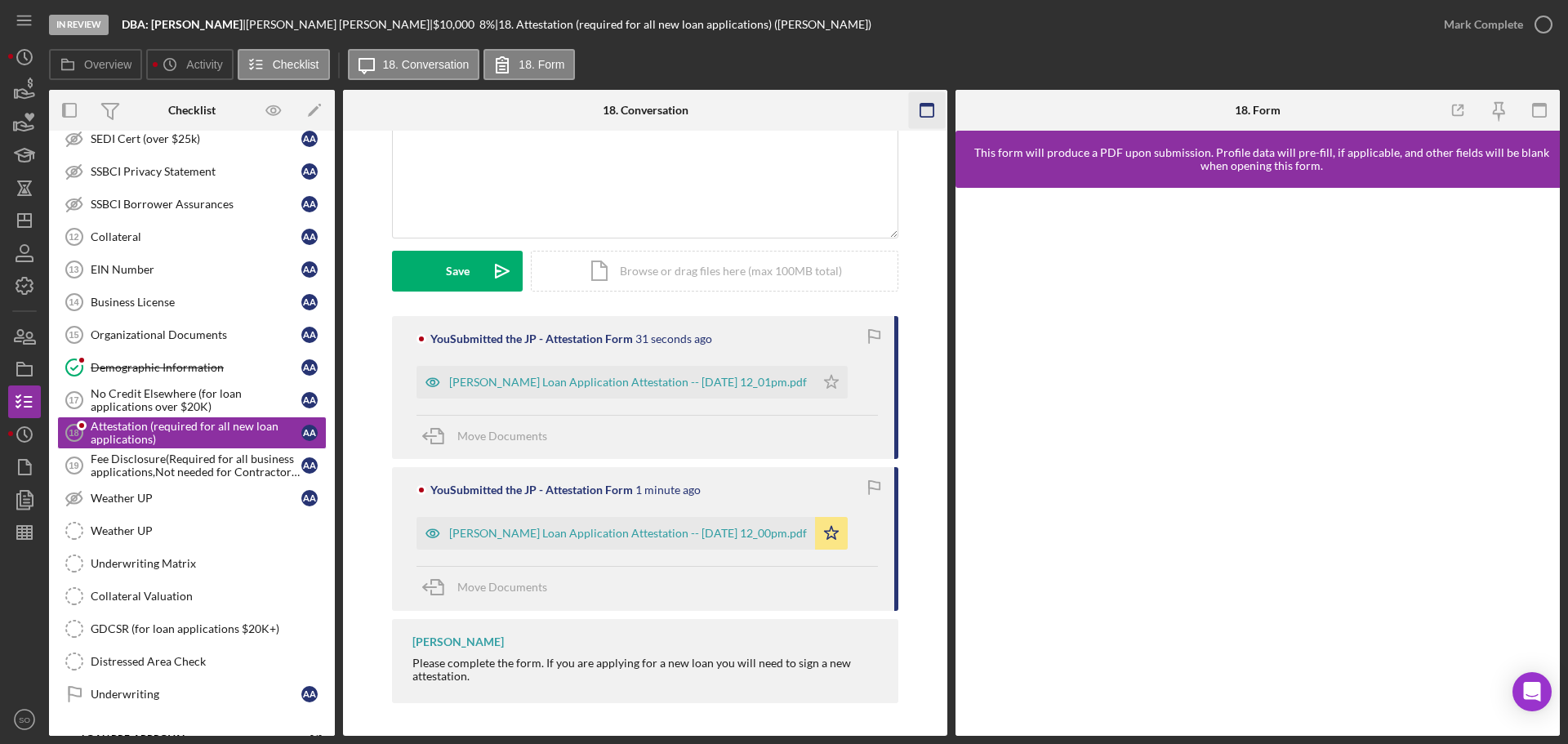
click at [1535, 109] on icon "button" at bounding box center [1540, 110] width 37 height 37
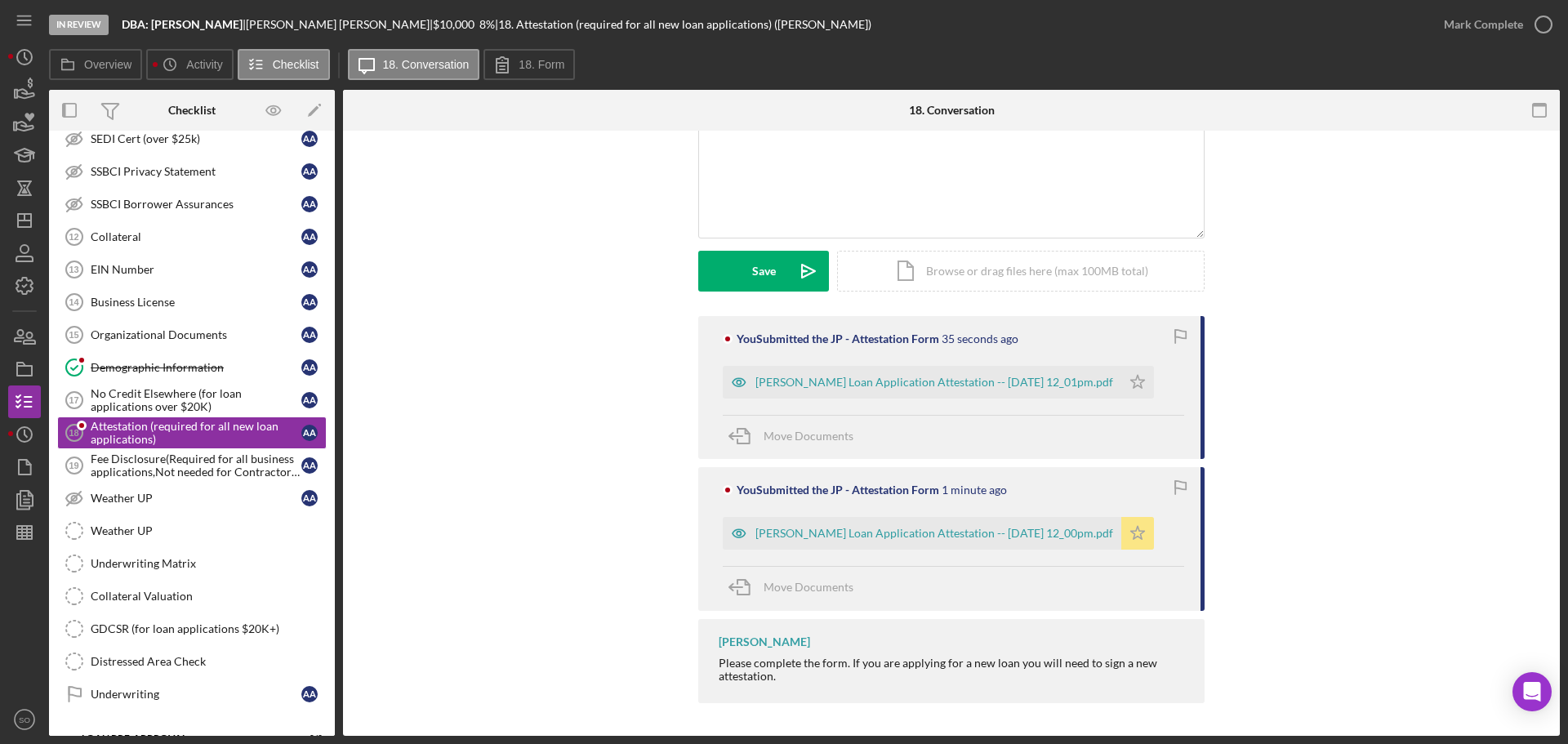
click at [1130, 533] on icon "Icon/Star" at bounding box center [1137, 533] width 33 height 33
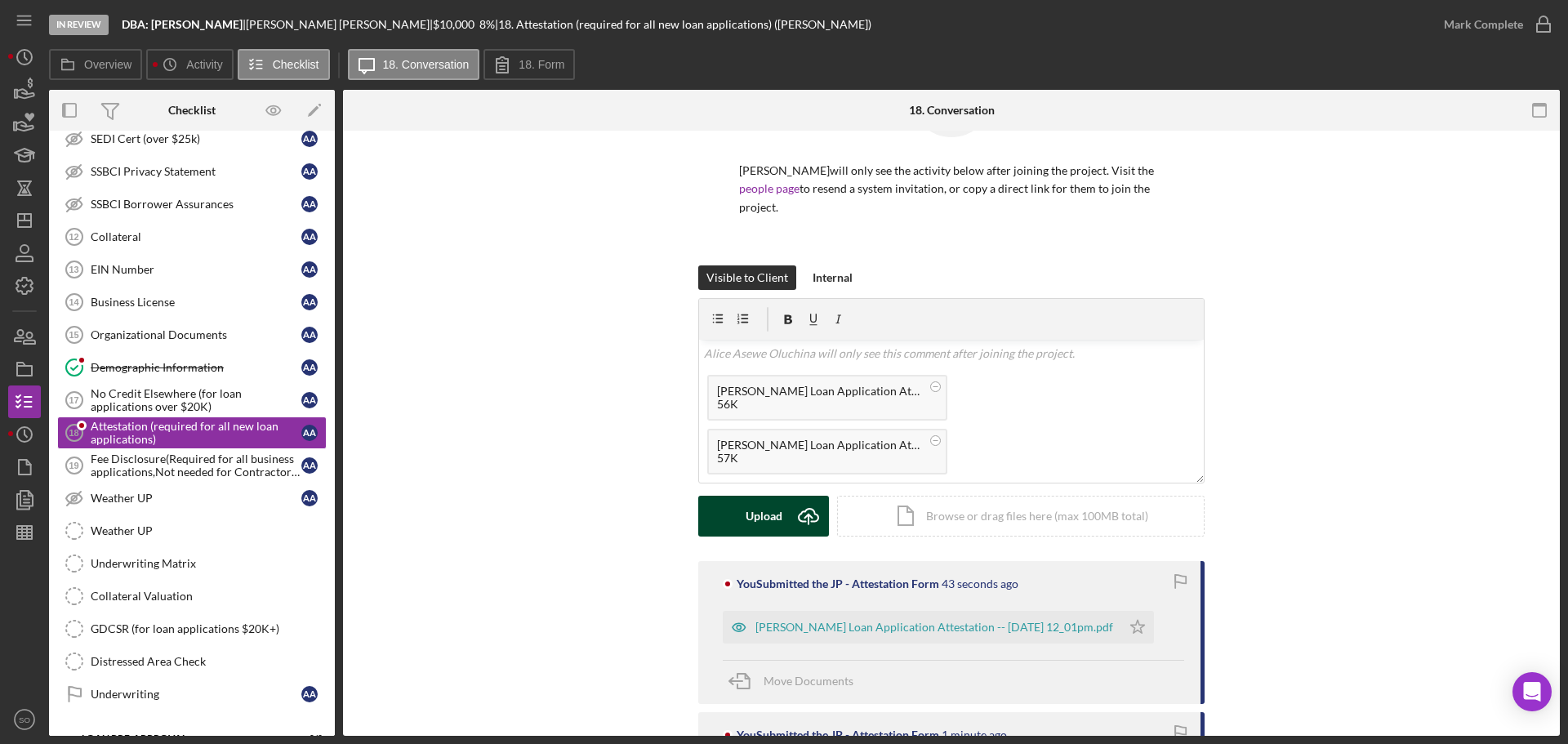
click at [782, 524] on button "Upload Icon/Upload" at bounding box center [763, 516] width 130 height 41
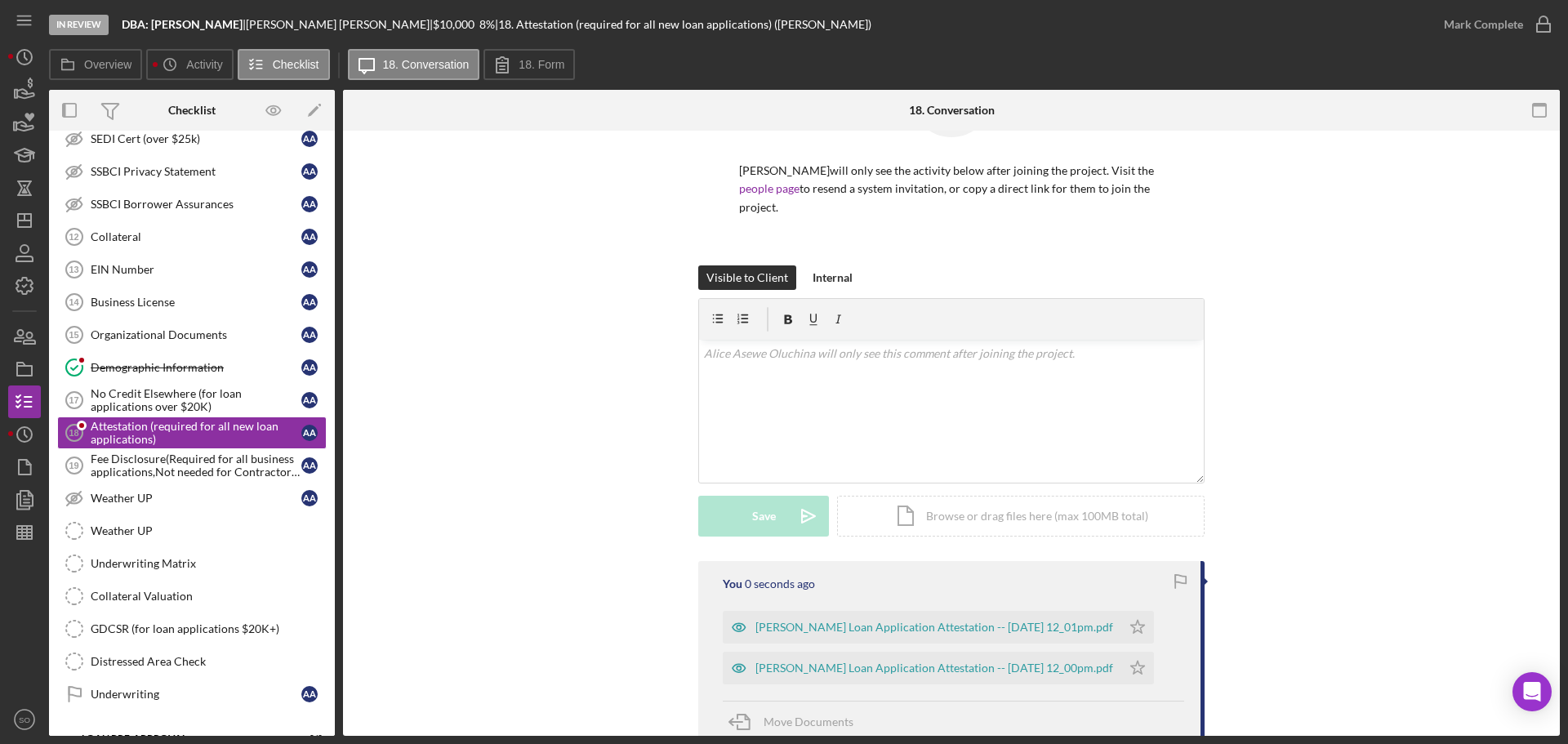
scroll to position [344, 0]
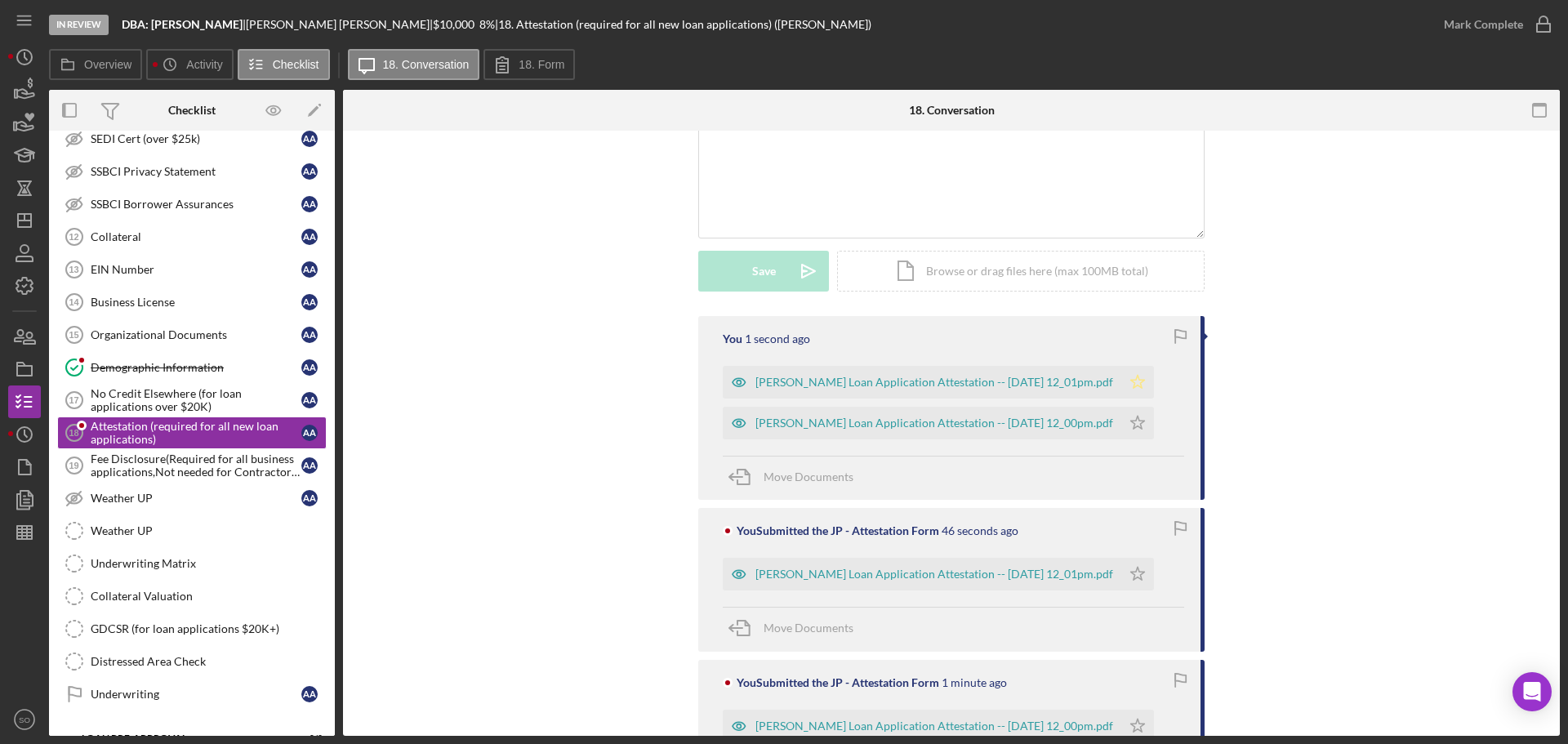
drag, startPoint x: 1150, startPoint y: 376, endPoint x: 1153, endPoint y: 436, distance: 60.1
click at [1150, 378] on icon "Icon/Star" at bounding box center [1137, 382] width 33 height 33
click at [1153, 440] on icon "Icon/Star" at bounding box center [1137, 423] width 33 height 33
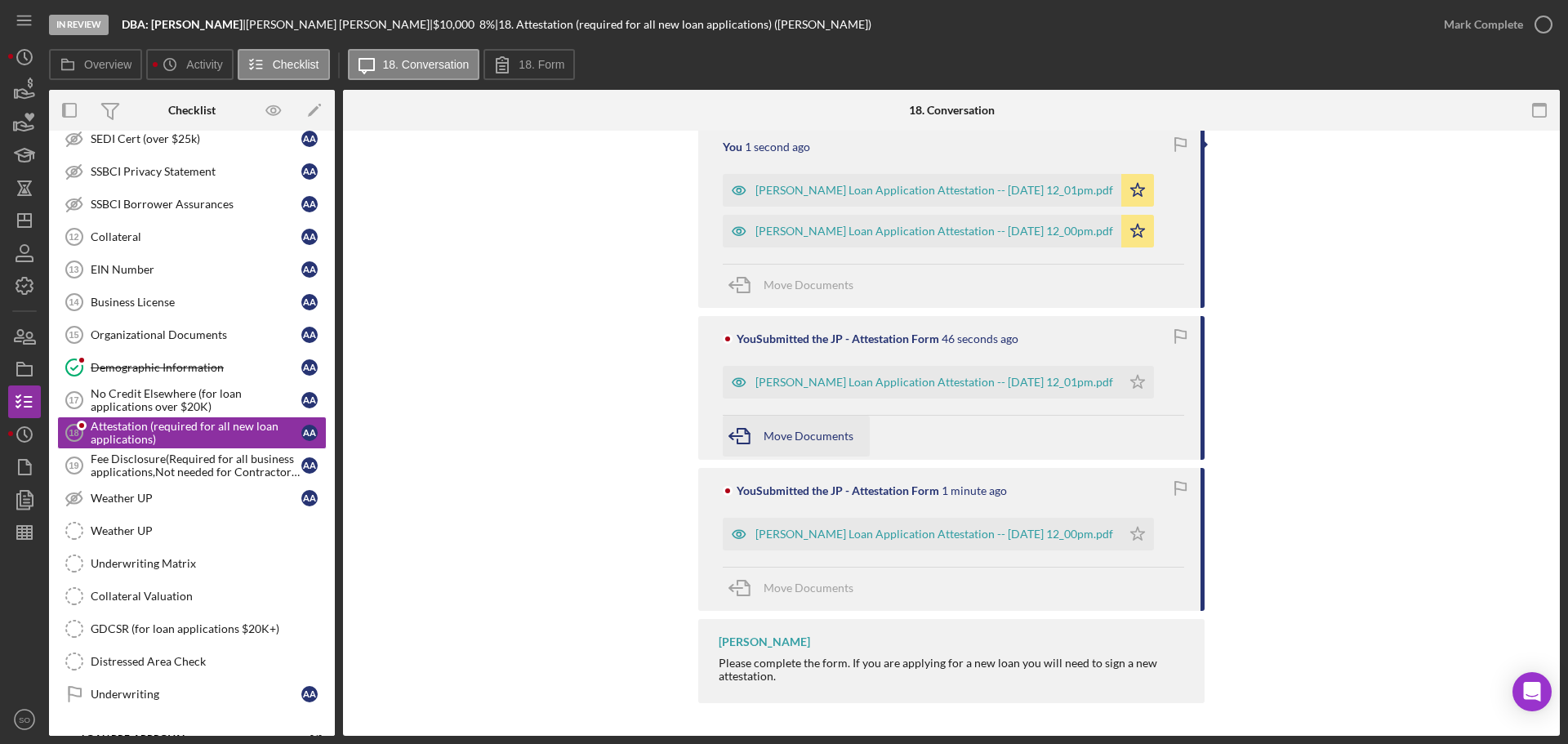
click at [810, 435] on span "Move Documents" at bounding box center [807, 436] width 89 height 14
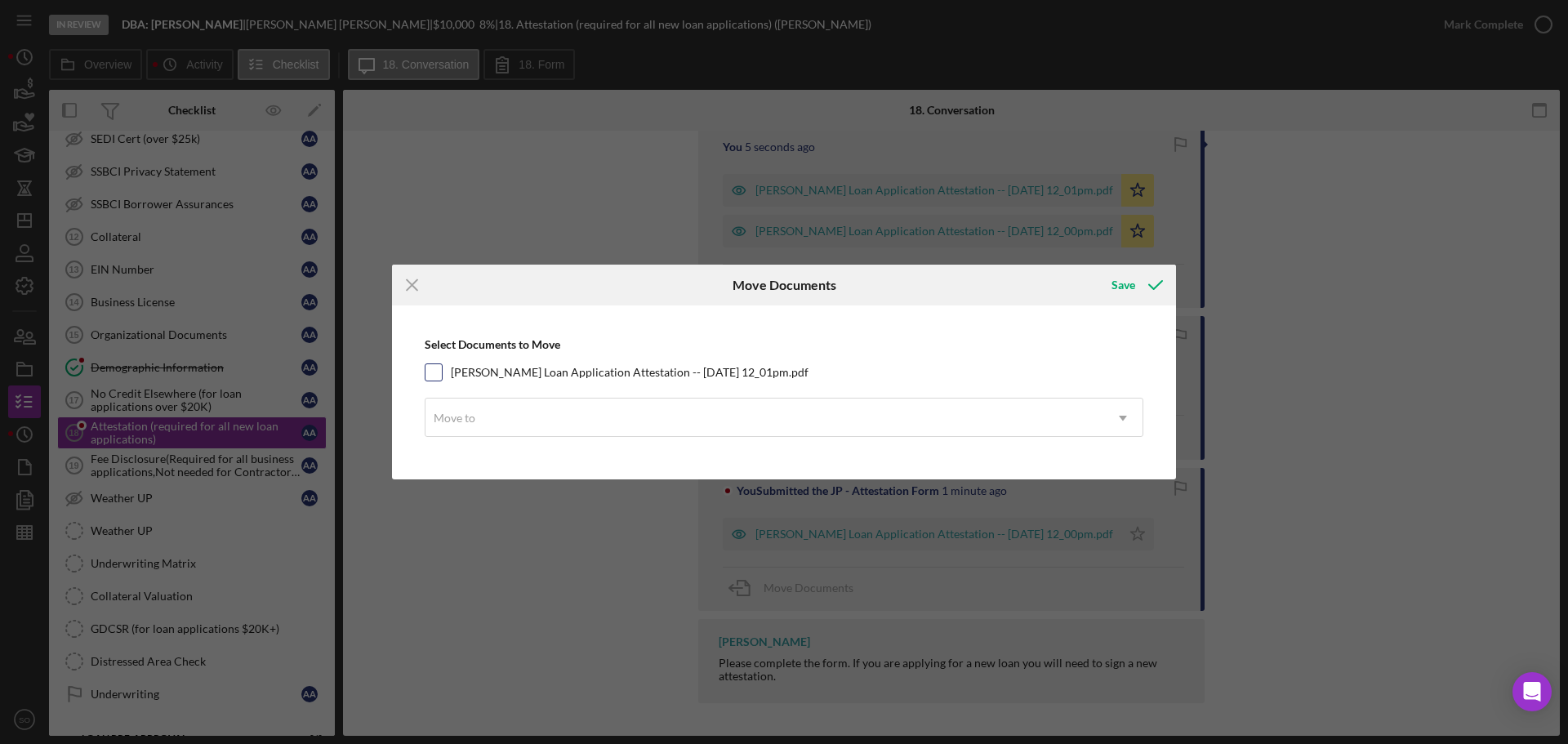
click at [442, 367] on div at bounding box center [433, 372] width 18 height 18
click at [542, 415] on div "Move to" at bounding box center [764, 418] width 678 height 38
click at [440, 377] on input "[PERSON_NAME] Loan Application Attestation -- [DATE] 12_01pm.pdf" at bounding box center [434, 373] width 17 height 17
checkbox input "true"
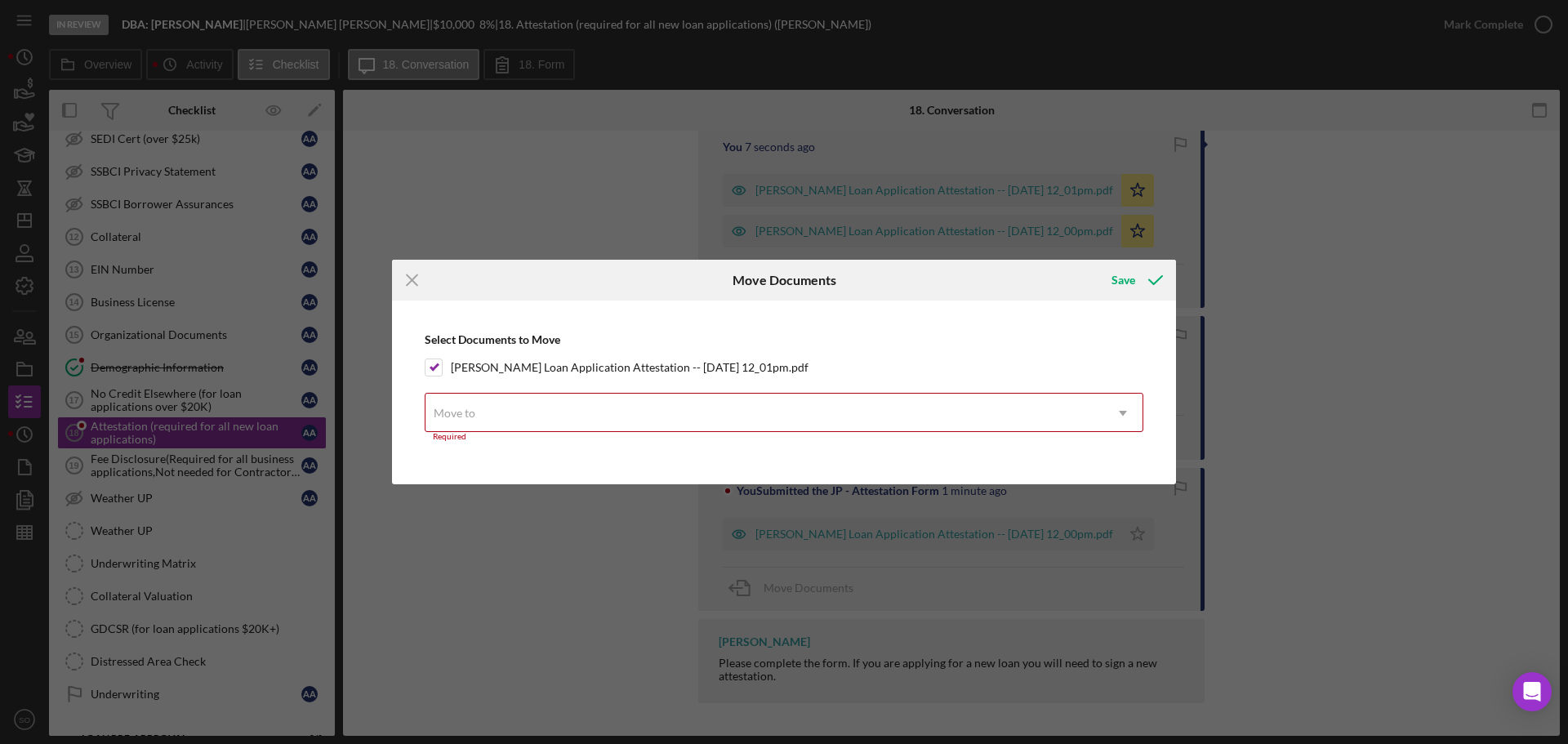
click at [588, 429] on div "Move to" at bounding box center [764, 413] width 678 height 38
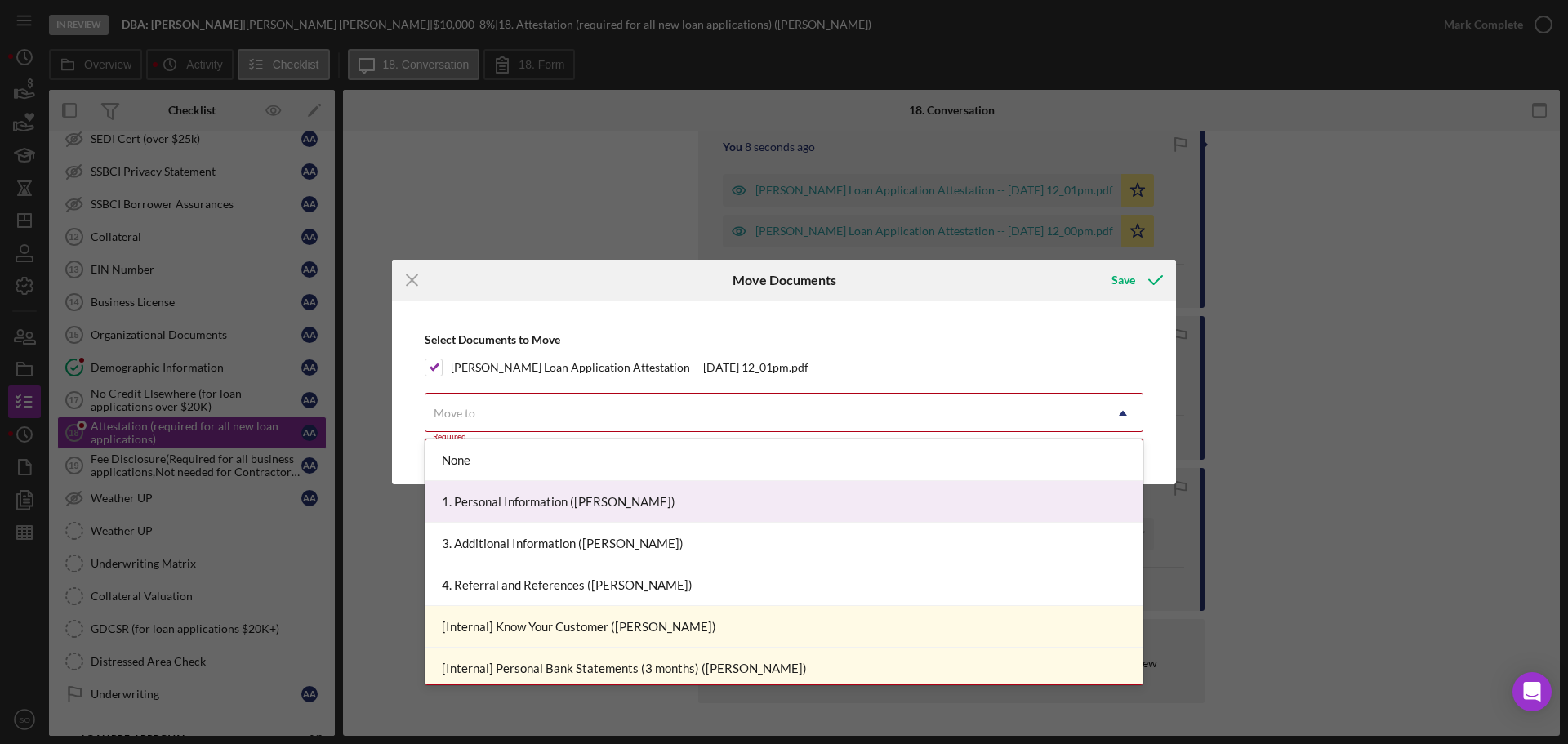
scroll to position [327, 0]
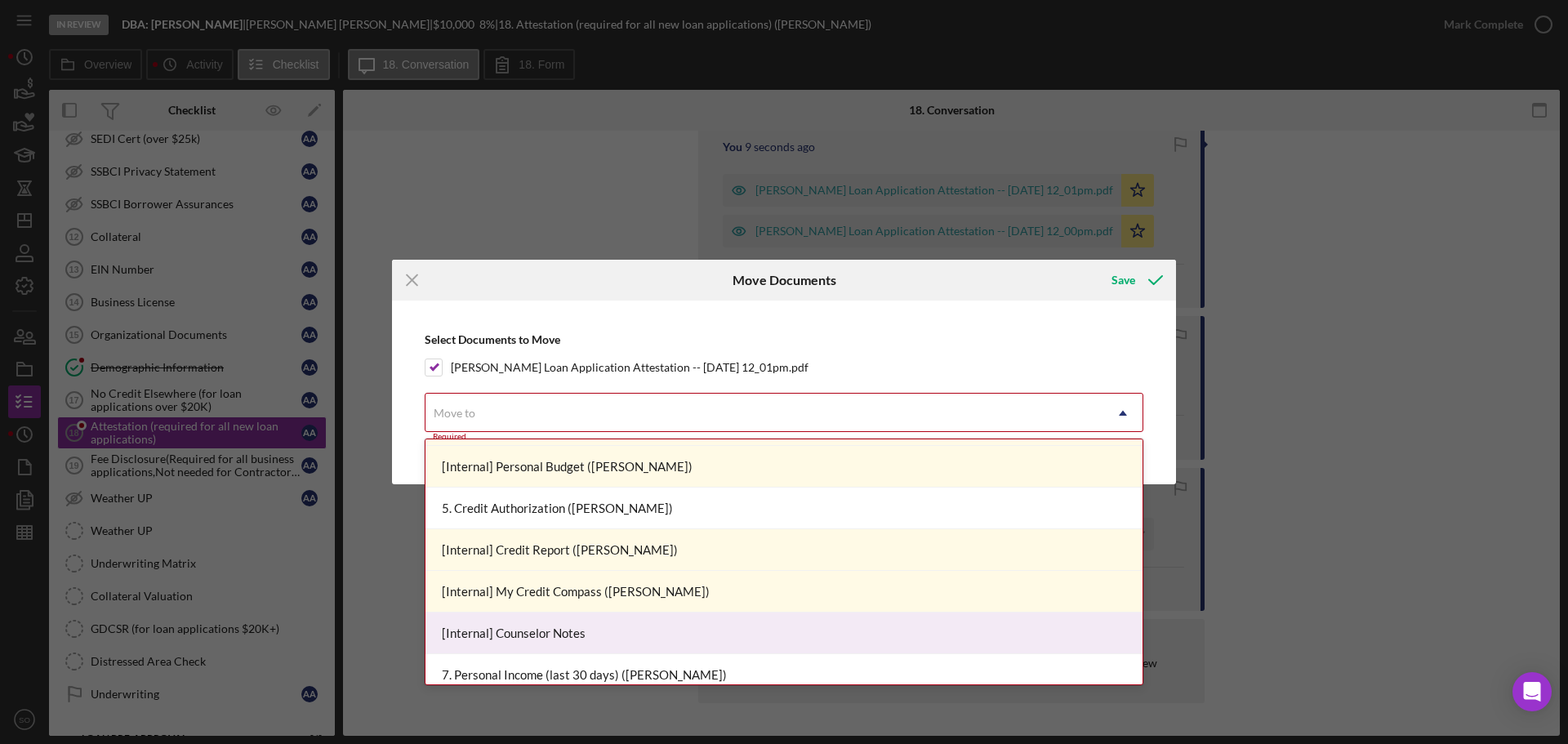
drag, startPoint x: 571, startPoint y: 630, endPoint x: 671, endPoint y: 591, distance: 107.3
click at [583, 631] on div "[Internal] Counselor Notes" at bounding box center [784, 634] width 717 height 42
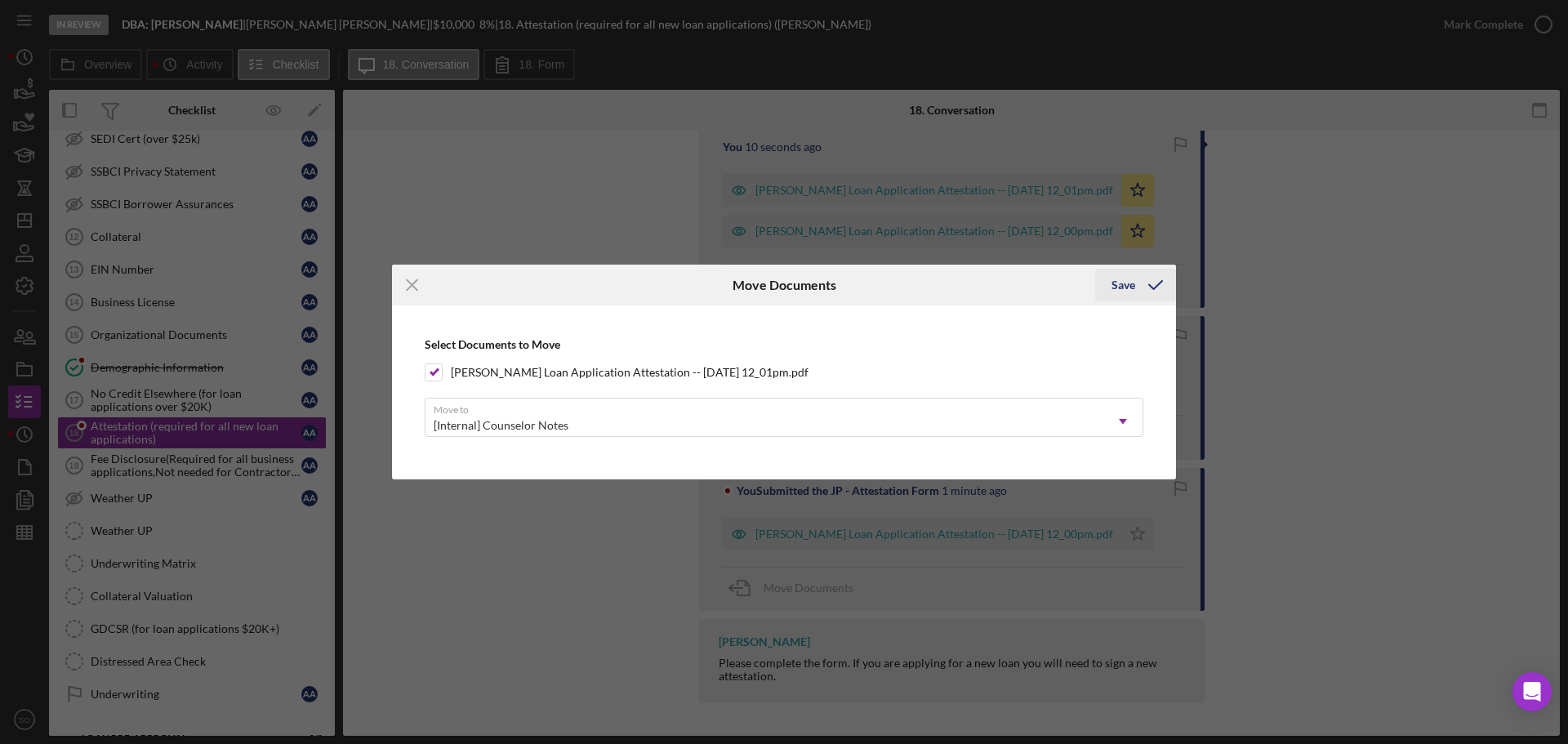
click at [1150, 284] on icon "submit" at bounding box center [1155, 285] width 41 height 41
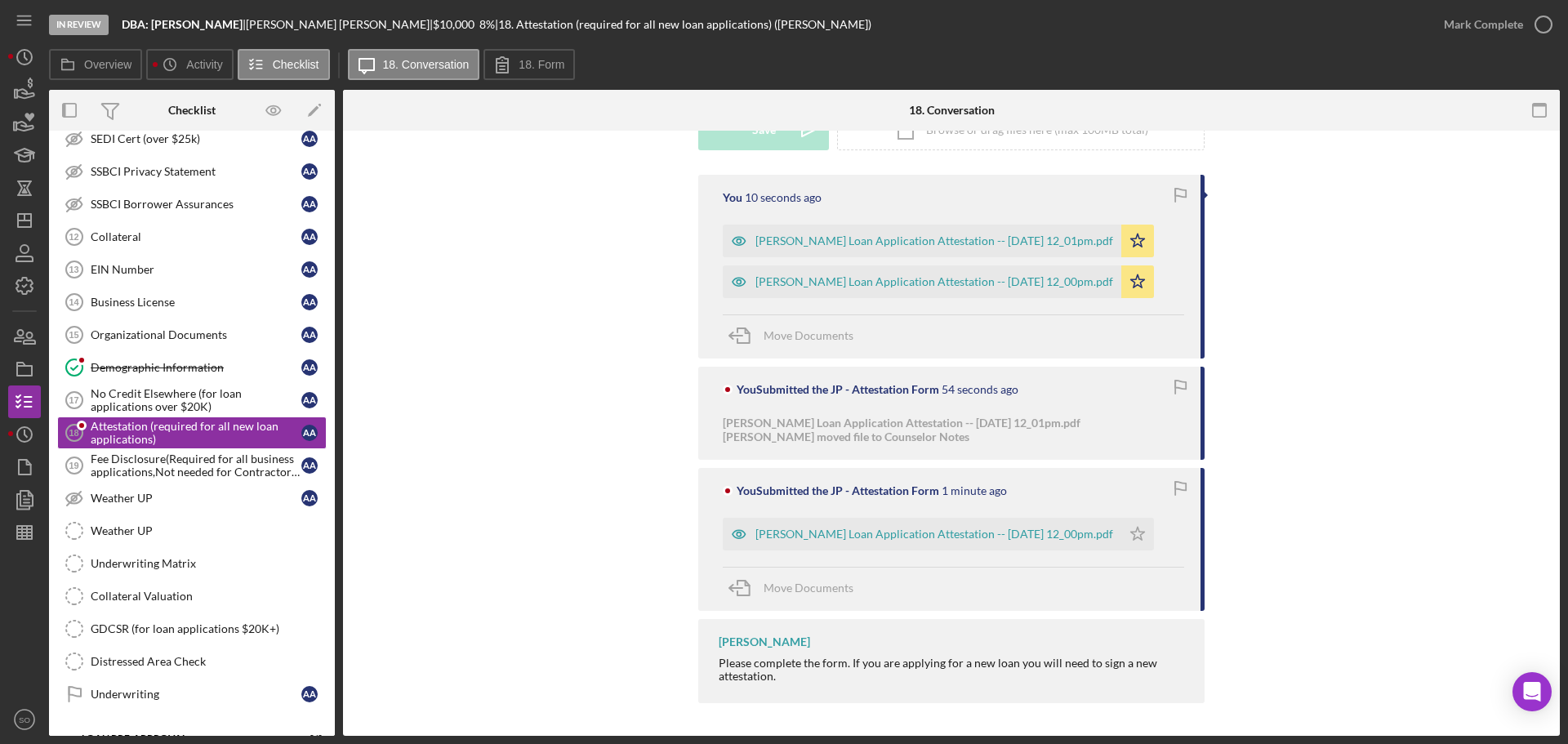
scroll to position [486, 0]
click at [802, 585] on span "Move Documents" at bounding box center [807, 588] width 89 height 14
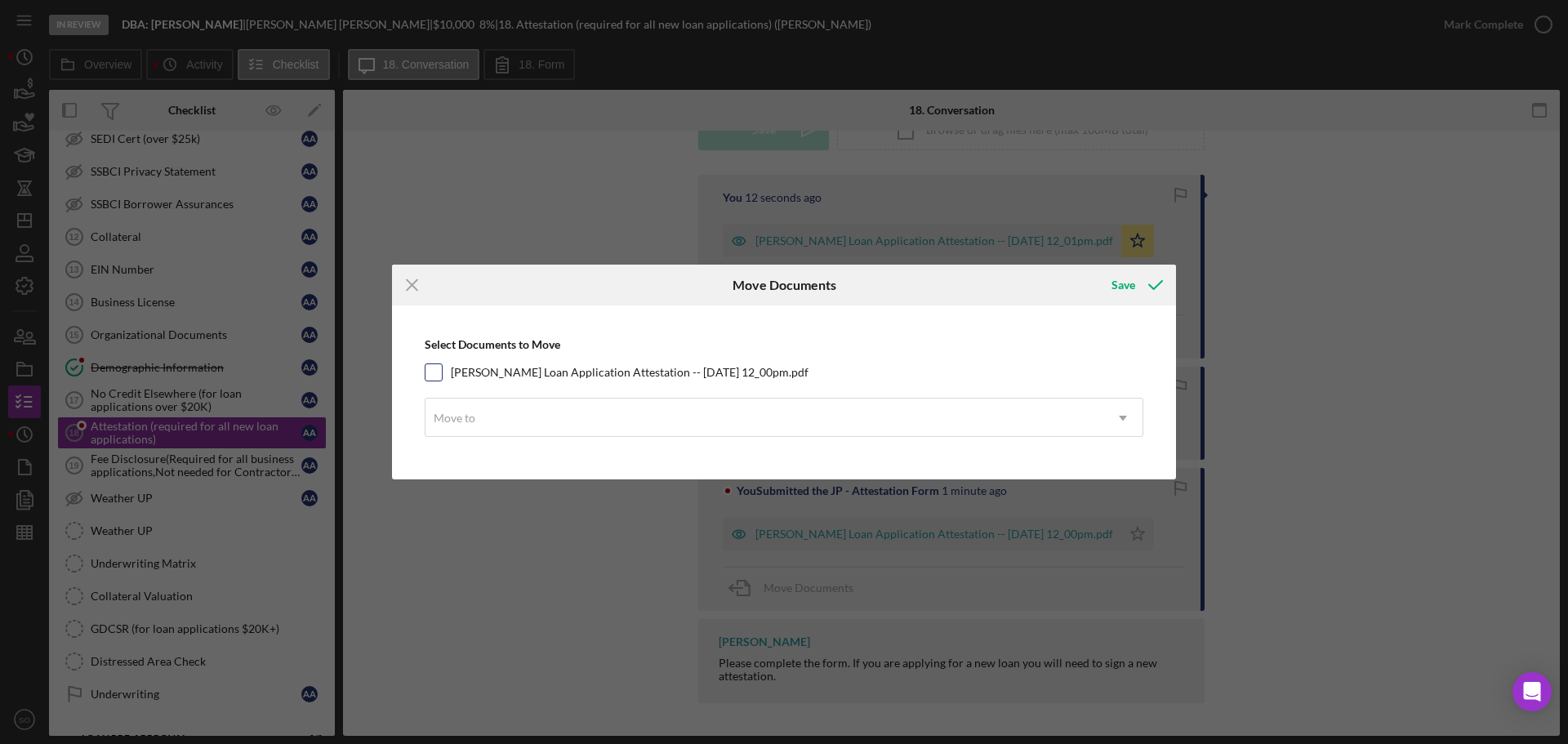
click at [437, 371] on input "[PERSON_NAME] Loan Application Attestation -- [DATE] 12_00pm.pdf" at bounding box center [434, 373] width 17 height 17
checkbox input "true"
click at [503, 419] on div "Move to" at bounding box center [764, 418] width 678 height 38
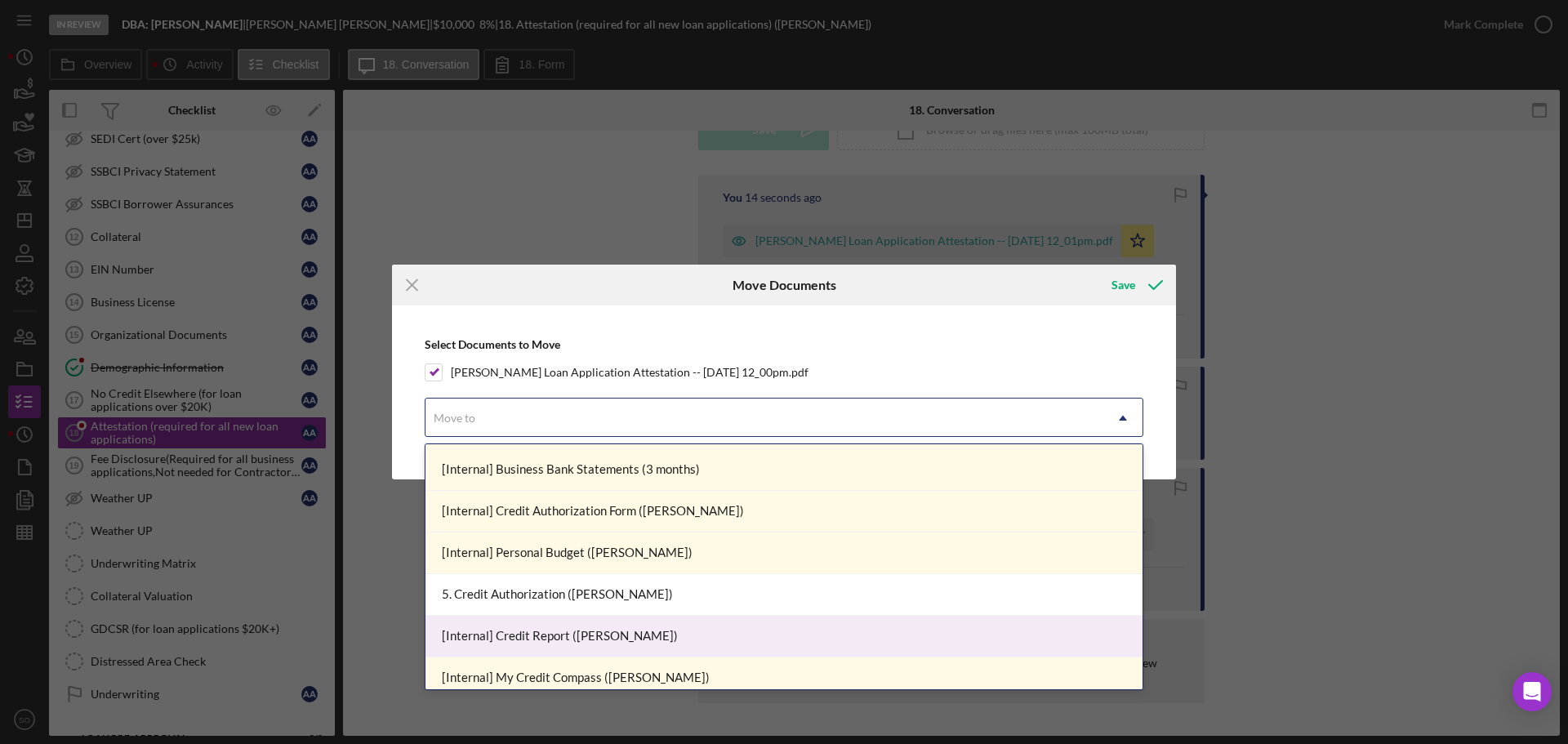
scroll to position [408, 0]
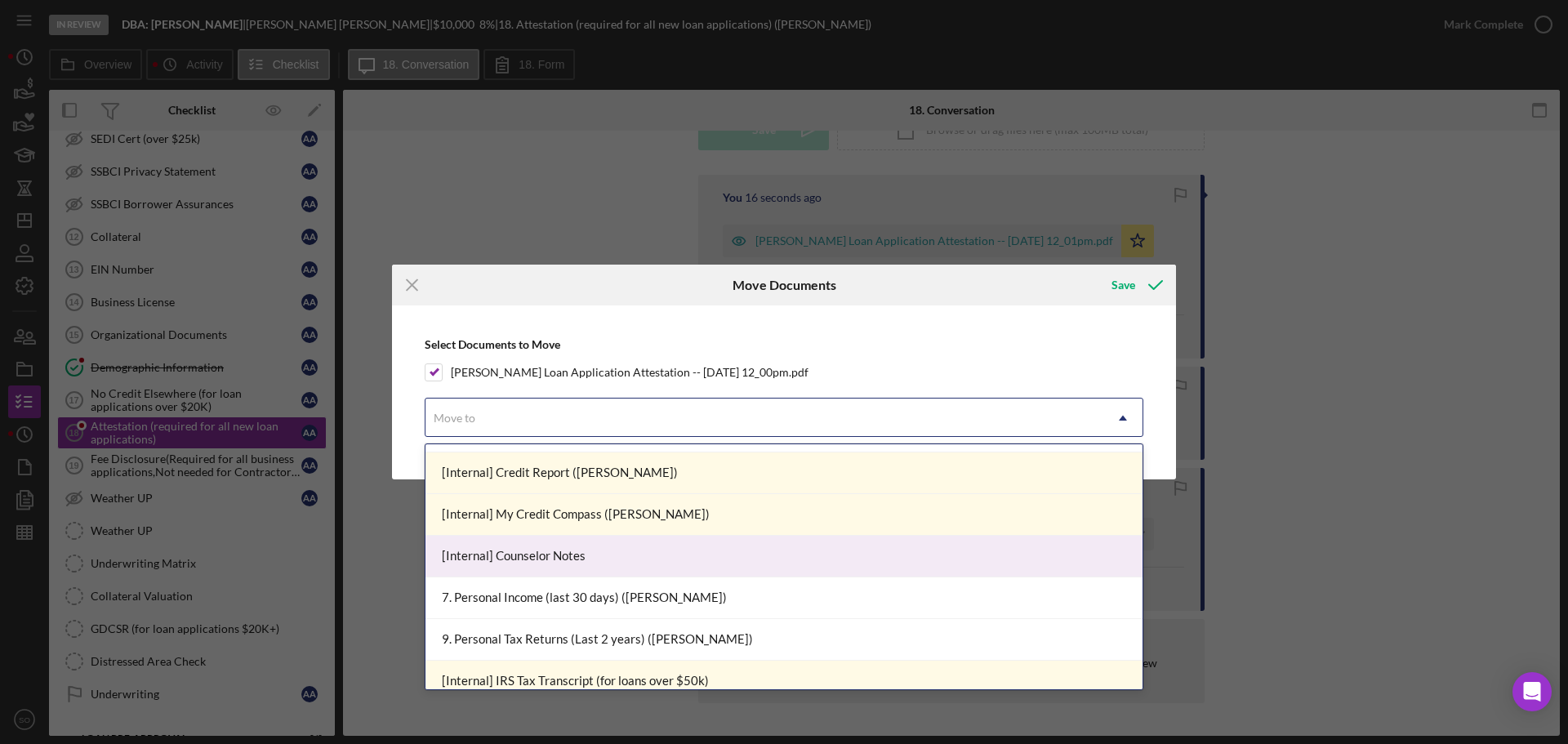
click at [575, 547] on div "[Internal] Counselor Notes" at bounding box center [784, 557] width 717 height 42
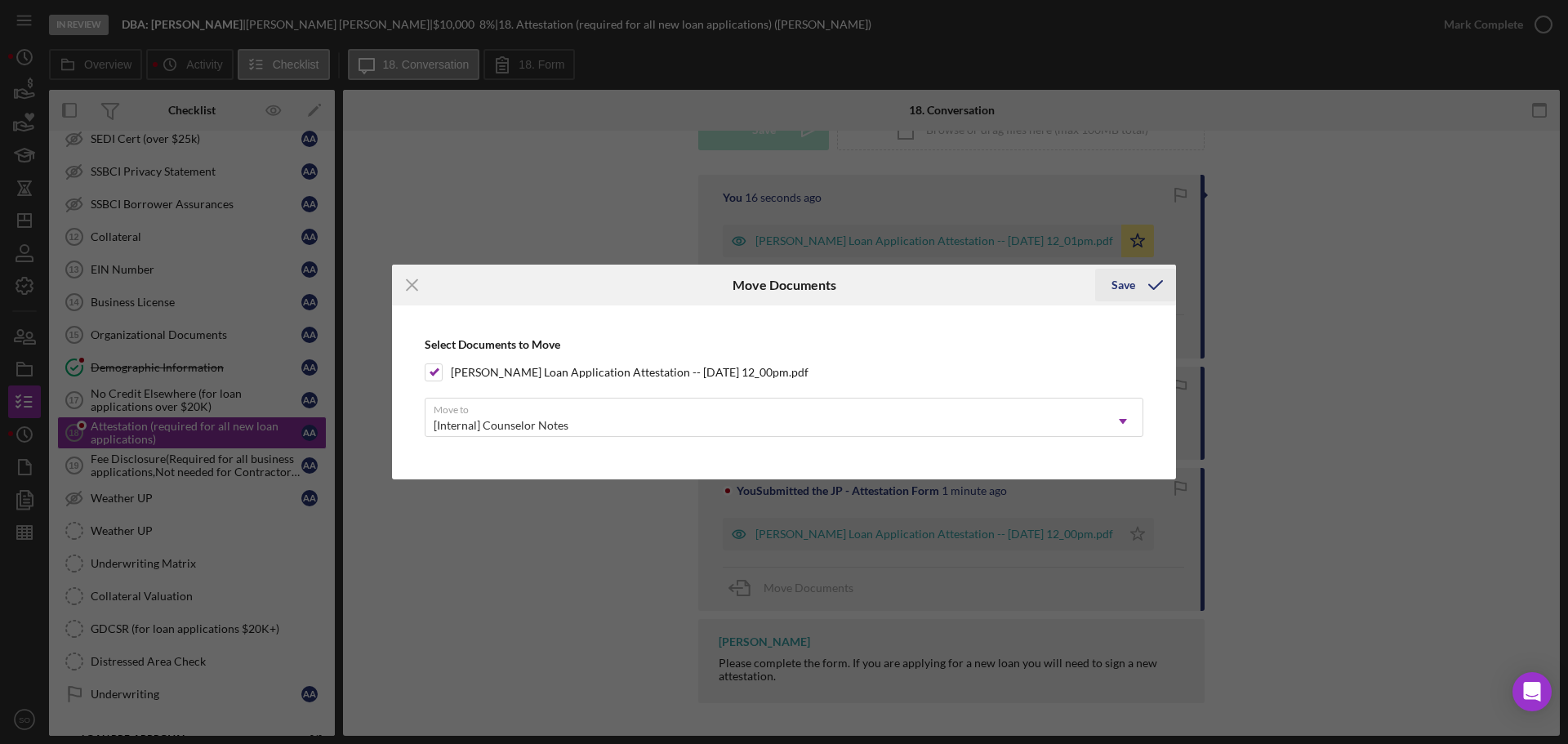
click at [1145, 278] on icon "submit" at bounding box center [1155, 285] width 41 height 41
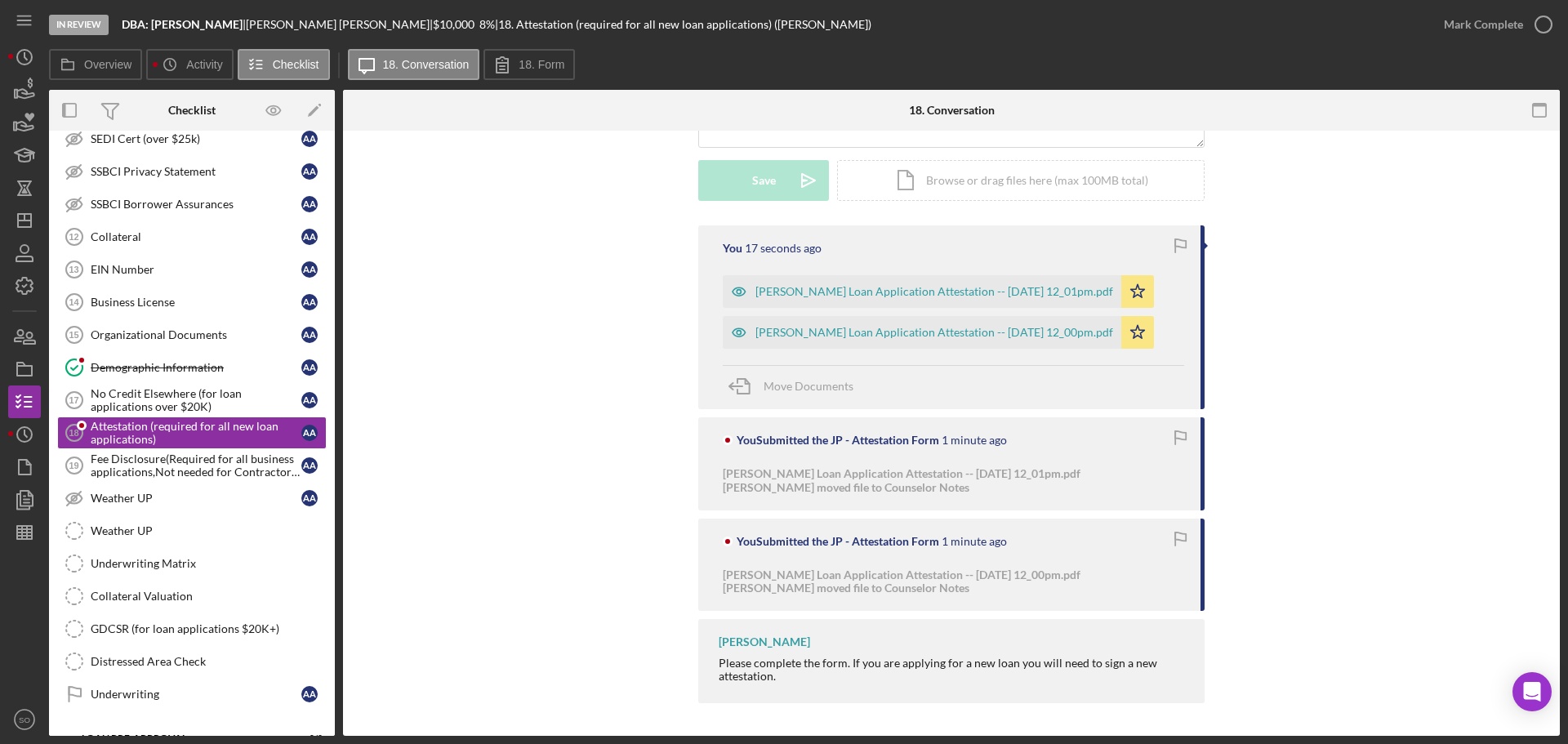
scroll to position [436, 0]
click at [537, 518] on div "You 17 seconds ago [PERSON_NAME] Loan Application Attestation -- [DATE] 12_01pm…" at bounding box center [951, 468] width 1168 height 486
click at [831, 290] on div "[PERSON_NAME] Loan Application Attestation -- [DATE] 12_01pm.pdf" at bounding box center [934, 292] width 358 height 13
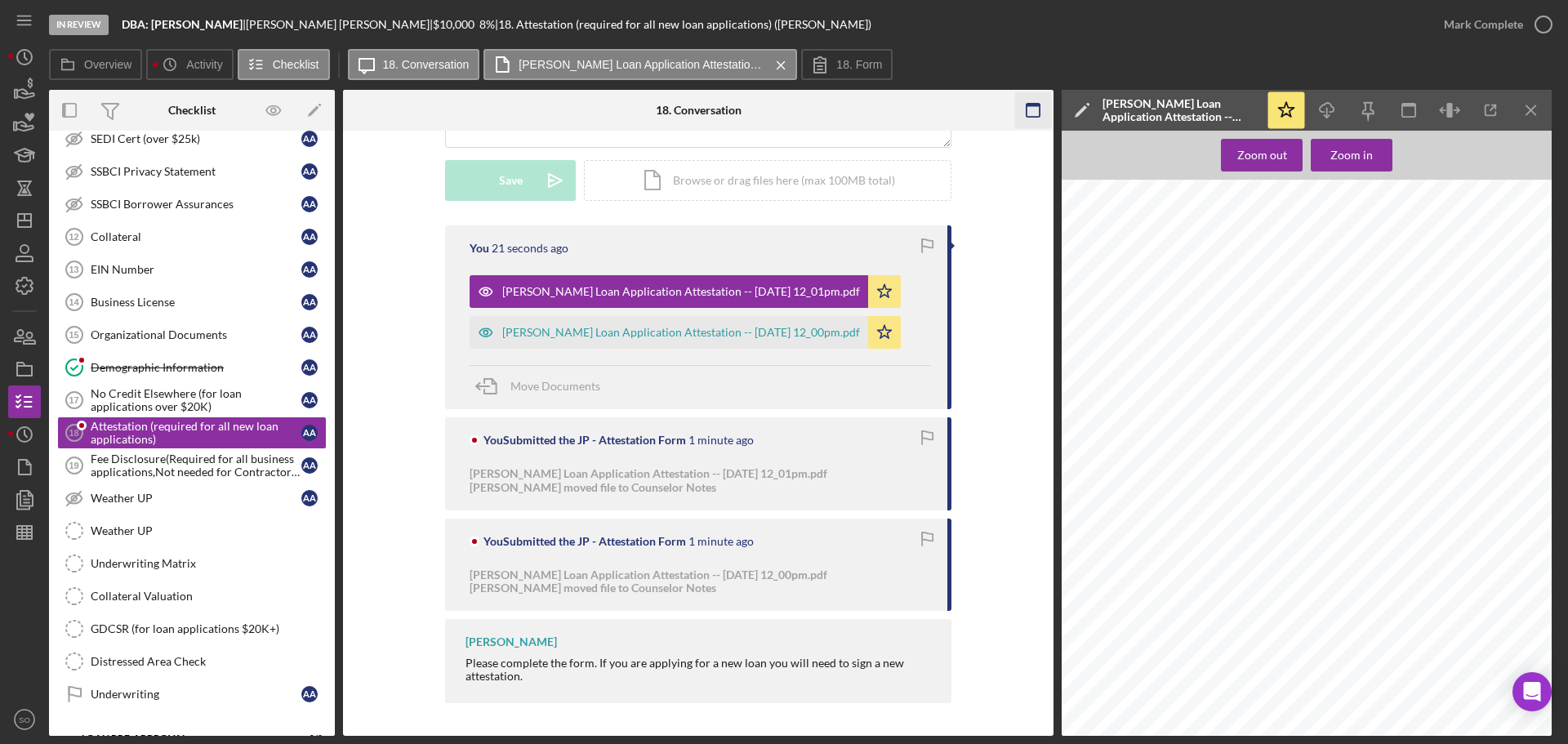
click at [1534, 110] on icon "Icon/Menu Close" at bounding box center [1531, 110] width 37 height 37
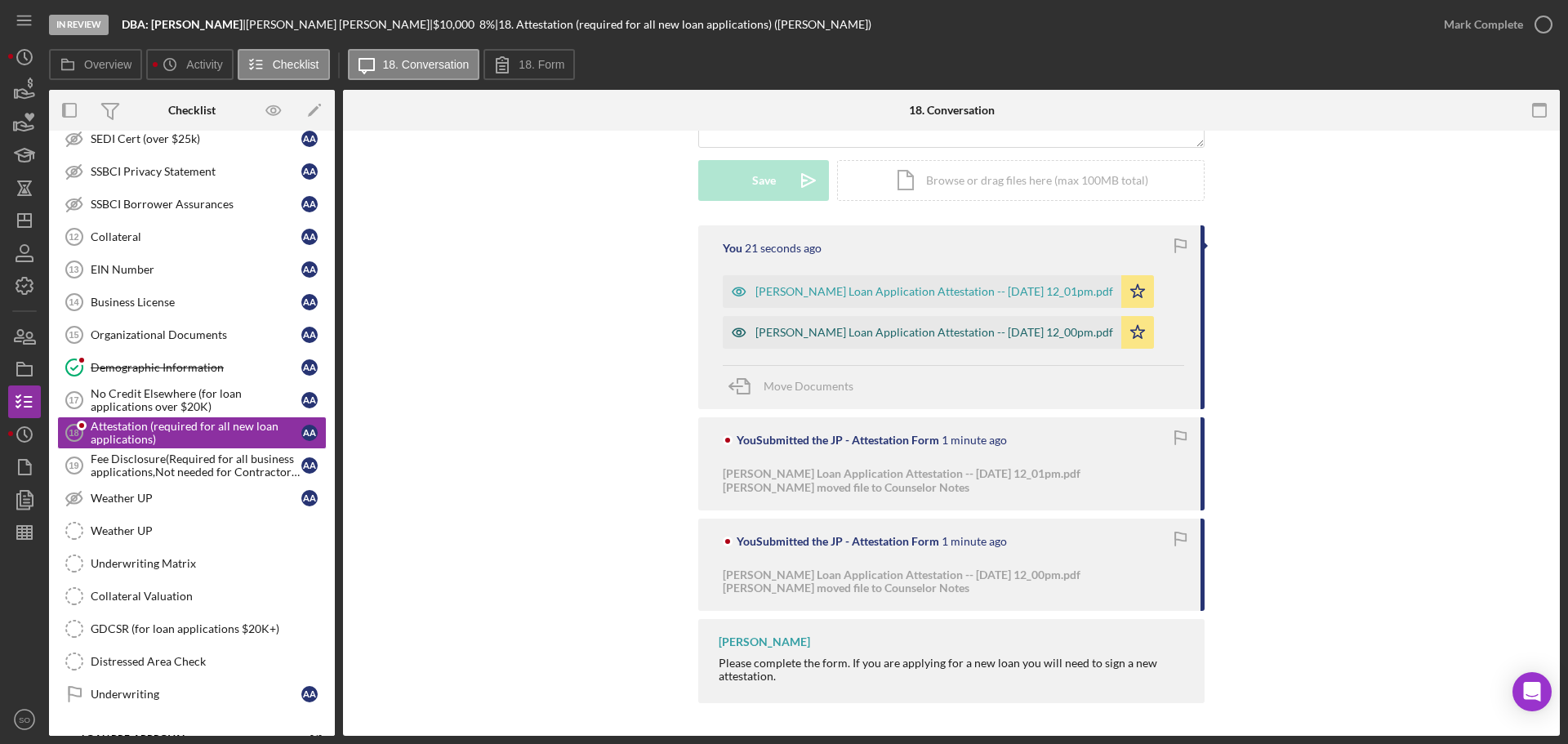
click at [921, 335] on div "[PERSON_NAME] Loan Application Attestation -- [DATE] 12_00pm.pdf" at bounding box center [934, 333] width 358 height 13
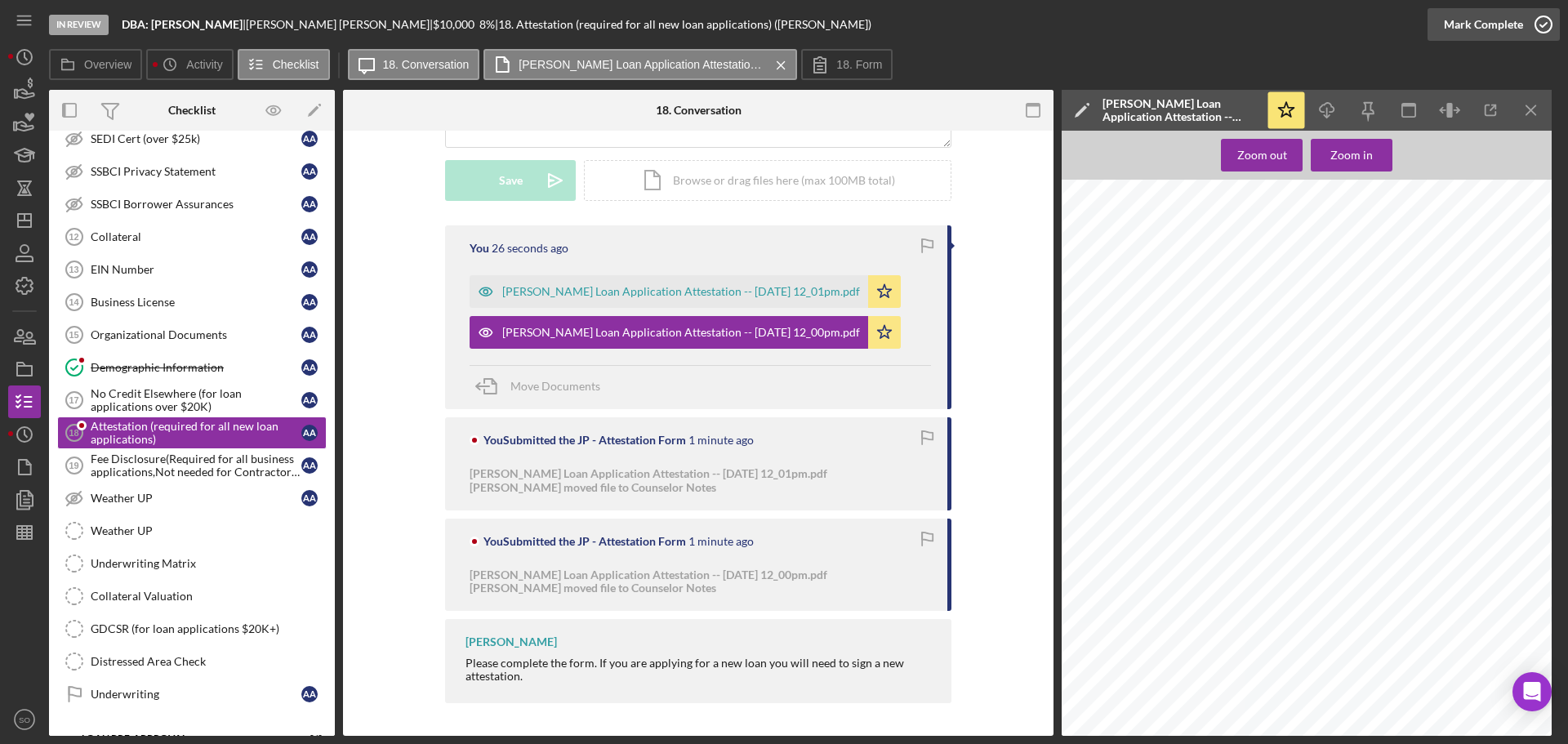
click at [1475, 25] on div "Mark Complete" at bounding box center [1483, 24] width 79 height 33
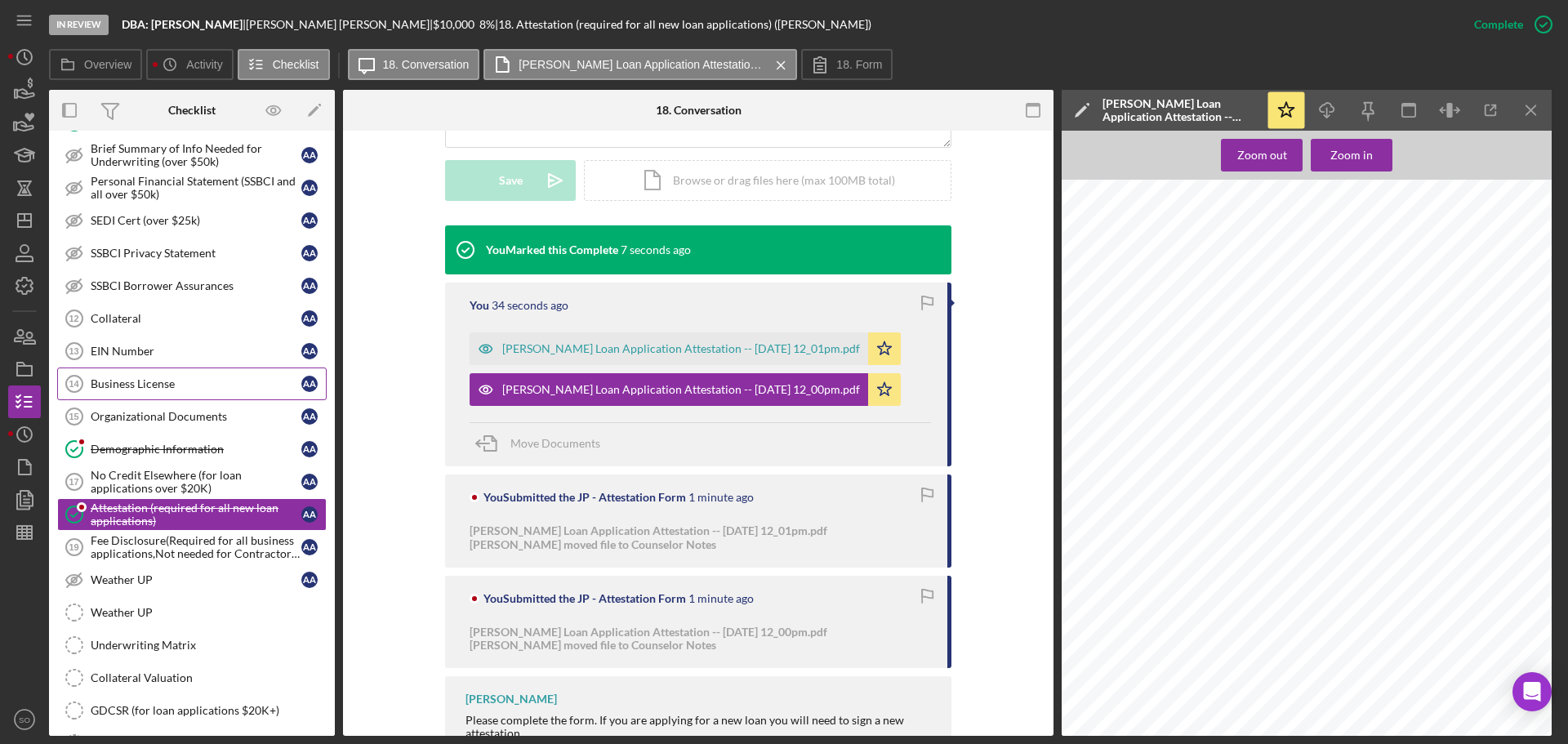
scroll to position [629, 0]
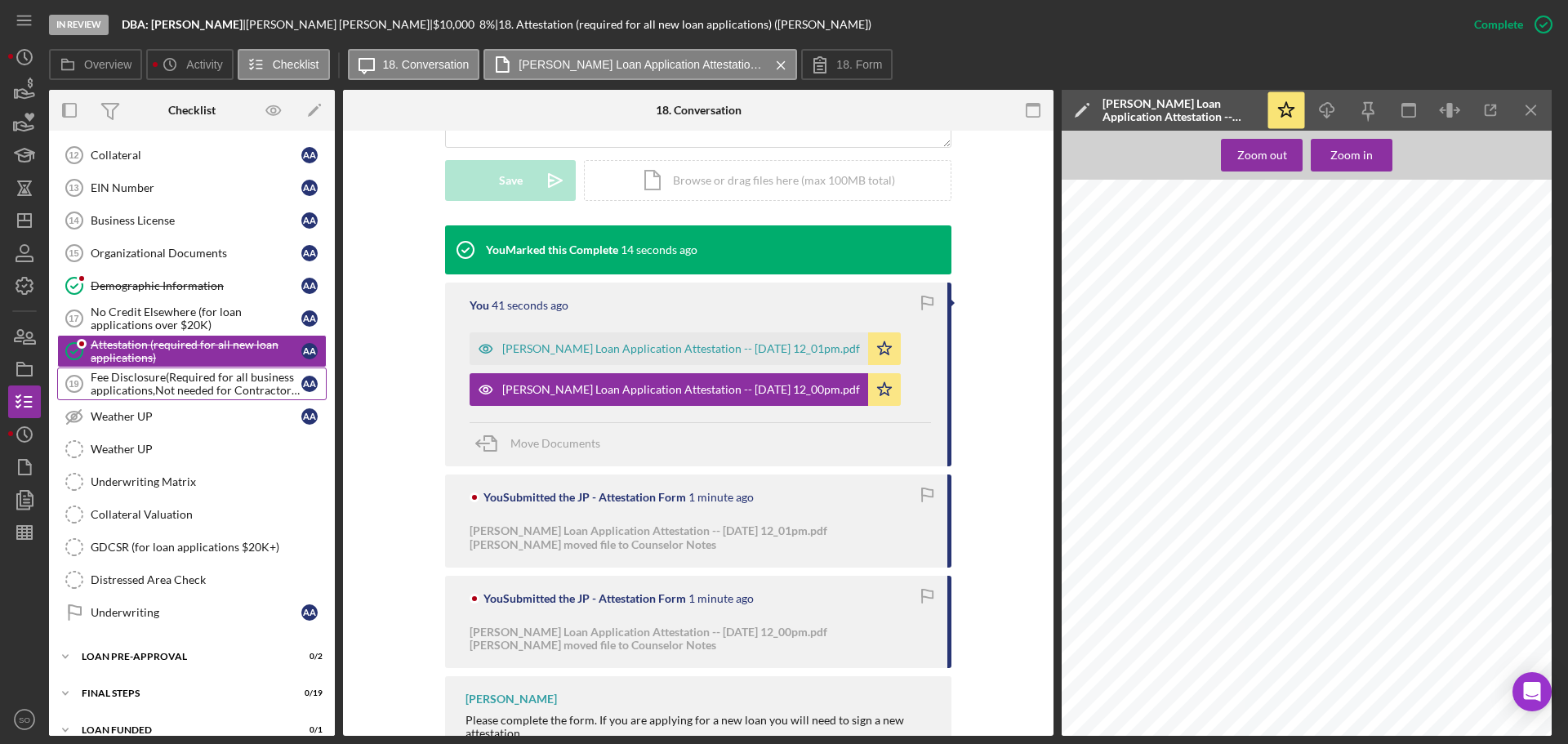
click at [186, 394] on div "Fee Disclosure(Required for all business applications,Not needed for Contractor…" at bounding box center [196, 384] width 211 height 26
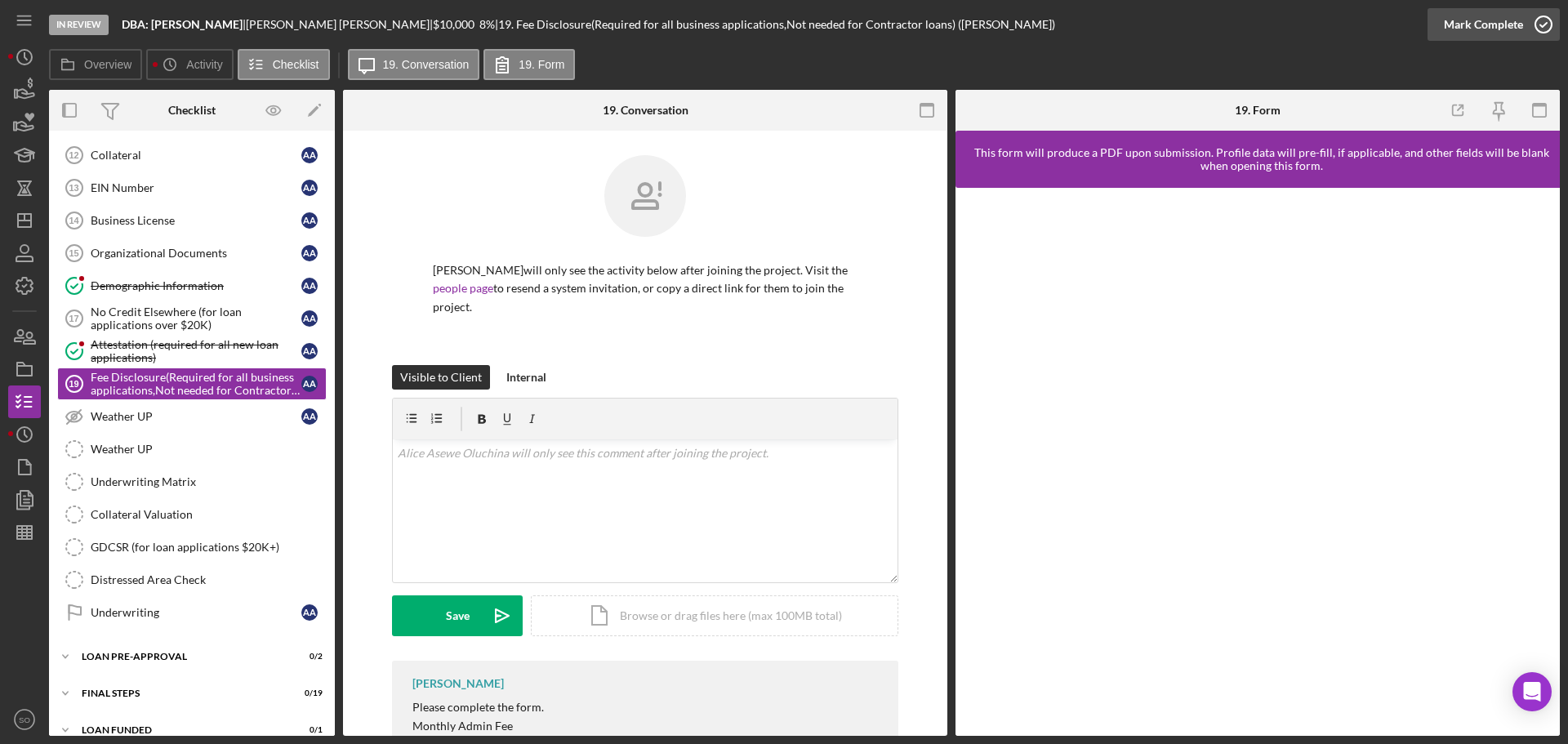
click at [1484, 29] on div "Mark Complete" at bounding box center [1483, 24] width 79 height 33
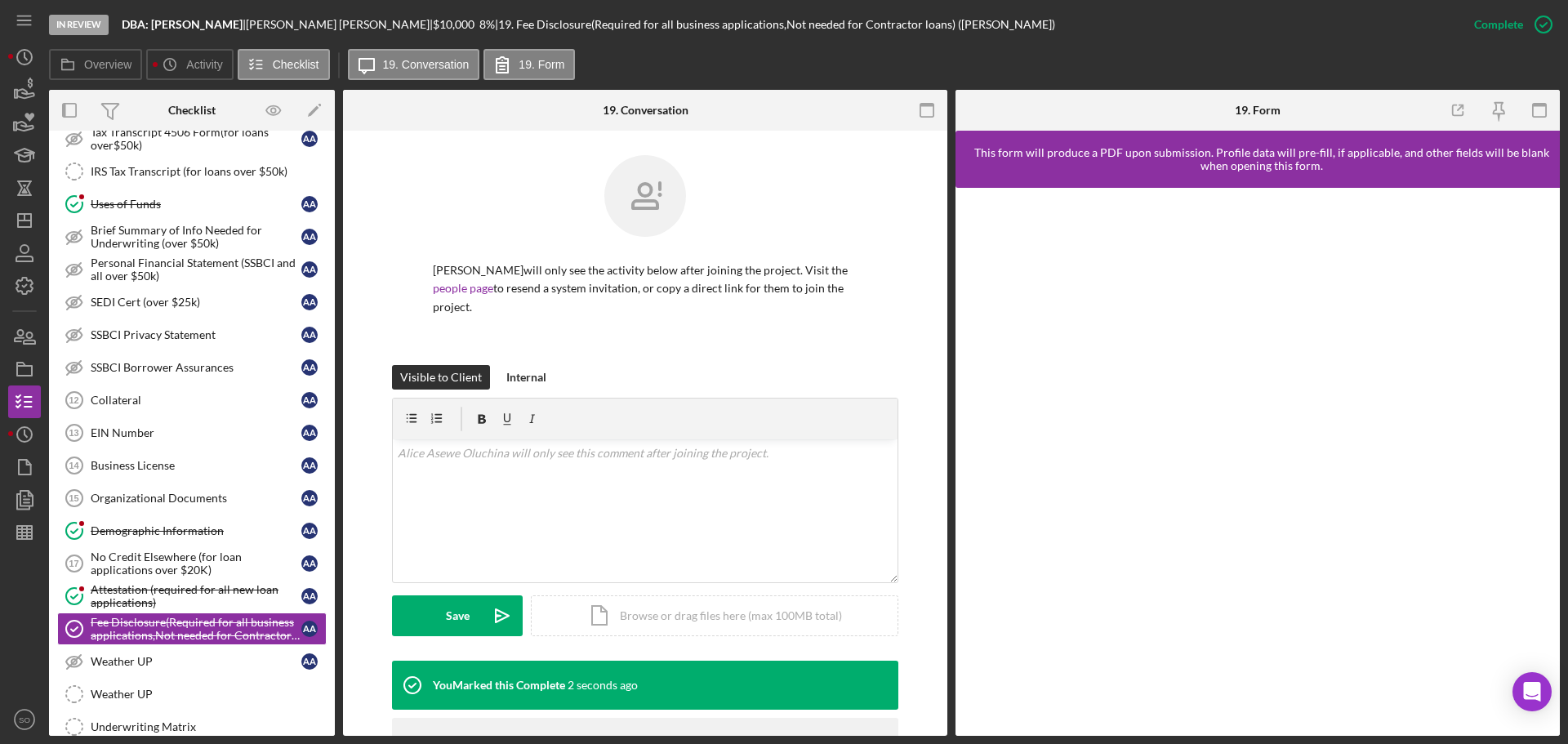
scroll to position [629, 0]
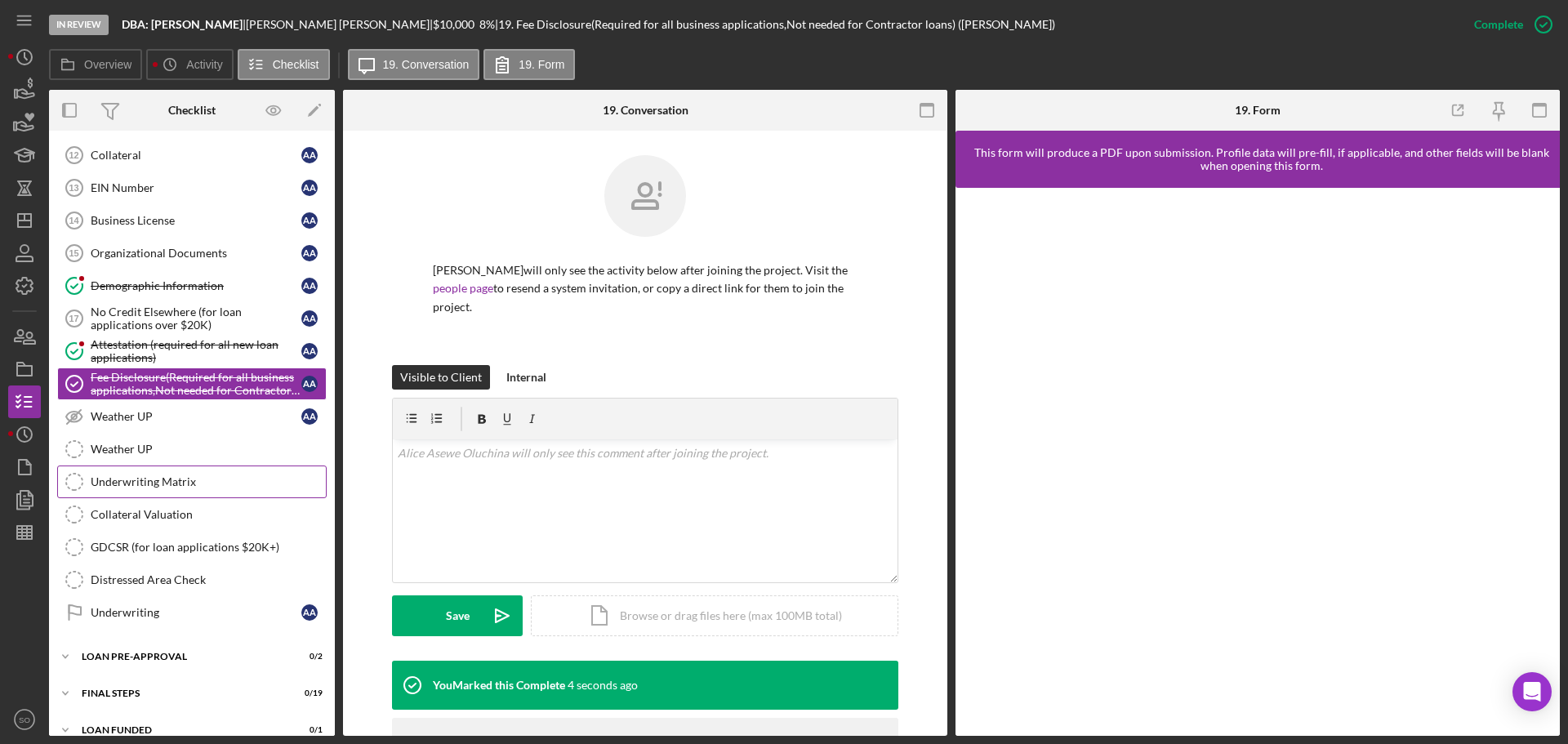
click at [191, 476] on div "Underwriting Matrix" at bounding box center [207, 482] width 235 height 13
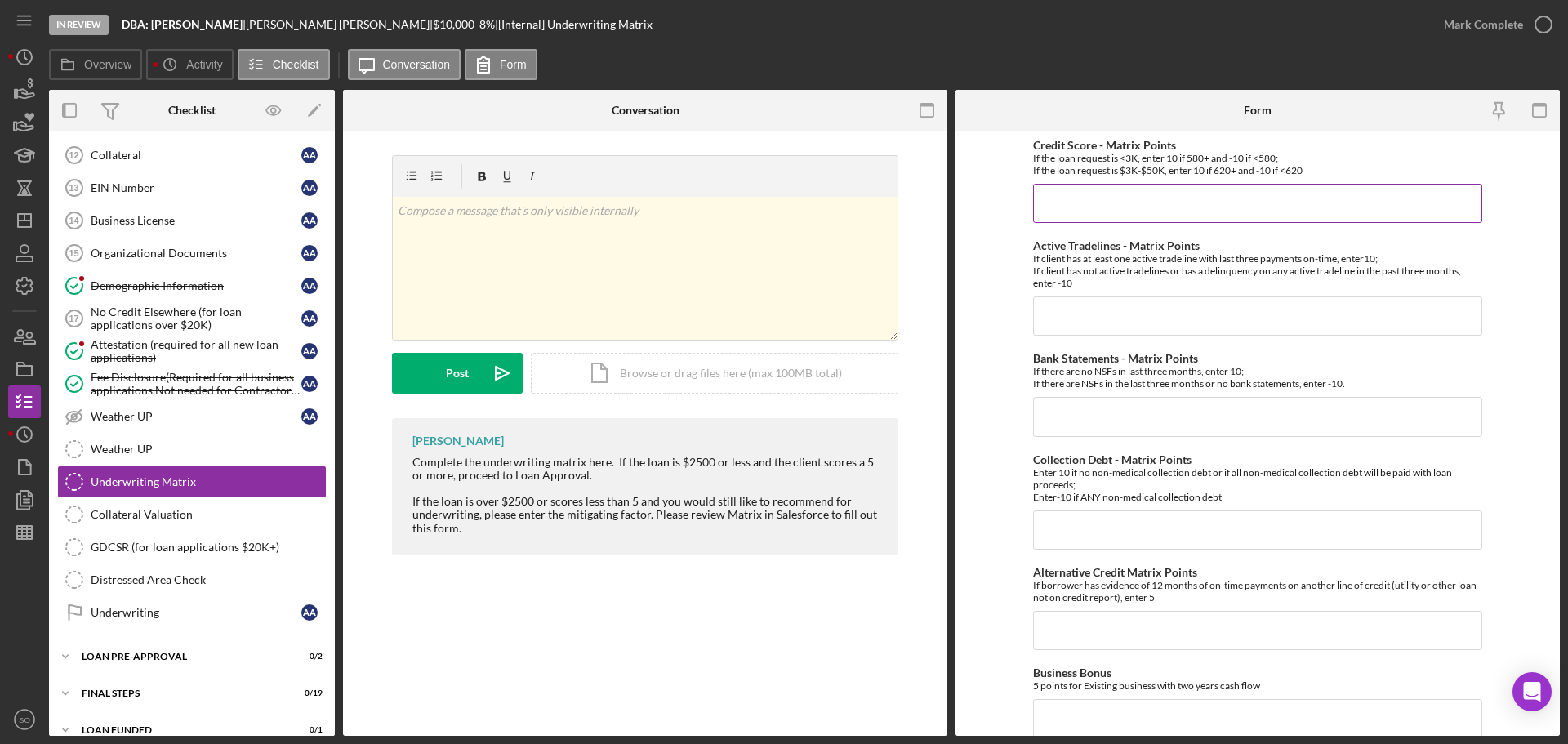
click at [1086, 200] on input "Credit Score - Matrix Points" at bounding box center [1257, 203] width 449 height 39
click at [1119, 196] on input "Credit Score - Matrix Points" at bounding box center [1257, 203] width 449 height 39
type input "10"
drag, startPoint x: 1128, startPoint y: 319, endPoint x: 1289, endPoint y: 352, distance: 164.3
click at [1129, 320] on input "Active Tradelines - Matrix Points" at bounding box center [1257, 316] width 449 height 39
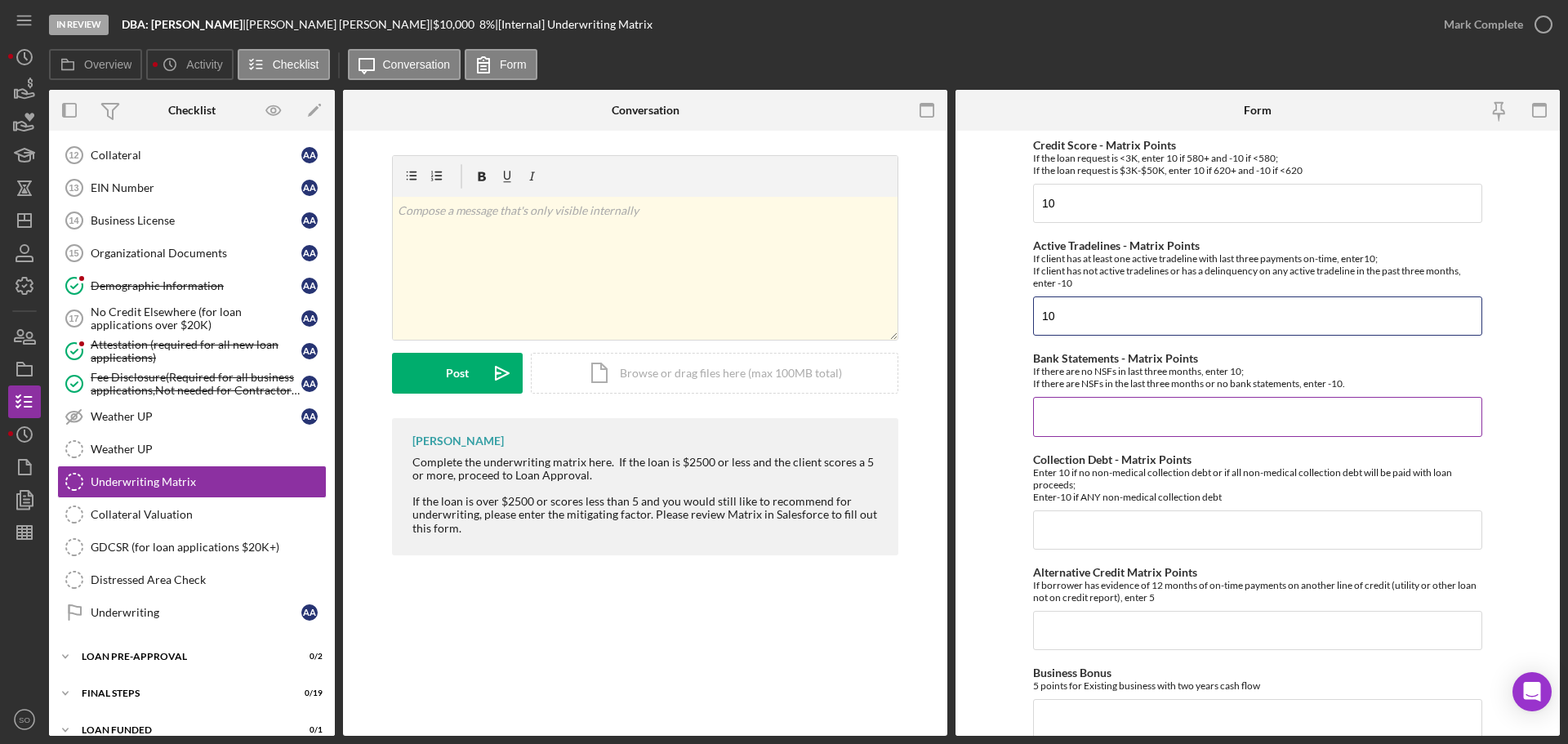
type input "10"
drag, startPoint x: 1101, startPoint y: 408, endPoint x: 1119, endPoint y: 420, distance: 21.6
click at [1108, 415] on input "Bank Statements - Matrix Points" at bounding box center [1257, 416] width 449 height 39
click at [1128, 524] on input "Collection Debt - Matrix Points" at bounding box center [1257, 530] width 449 height 39
type input "10"
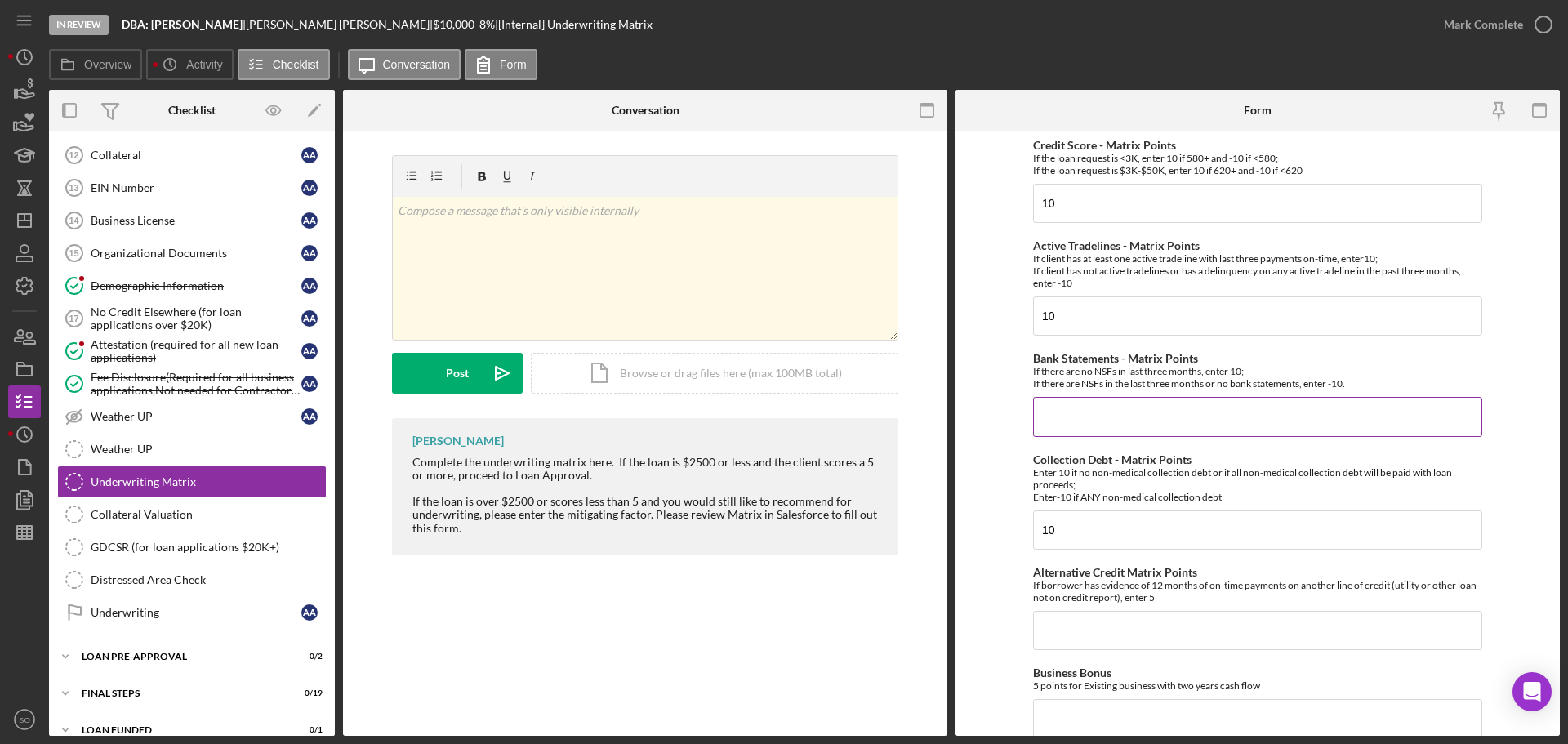
click at [1120, 413] on input "Bank Statements - Matrix Points" at bounding box center [1257, 416] width 449 height 39
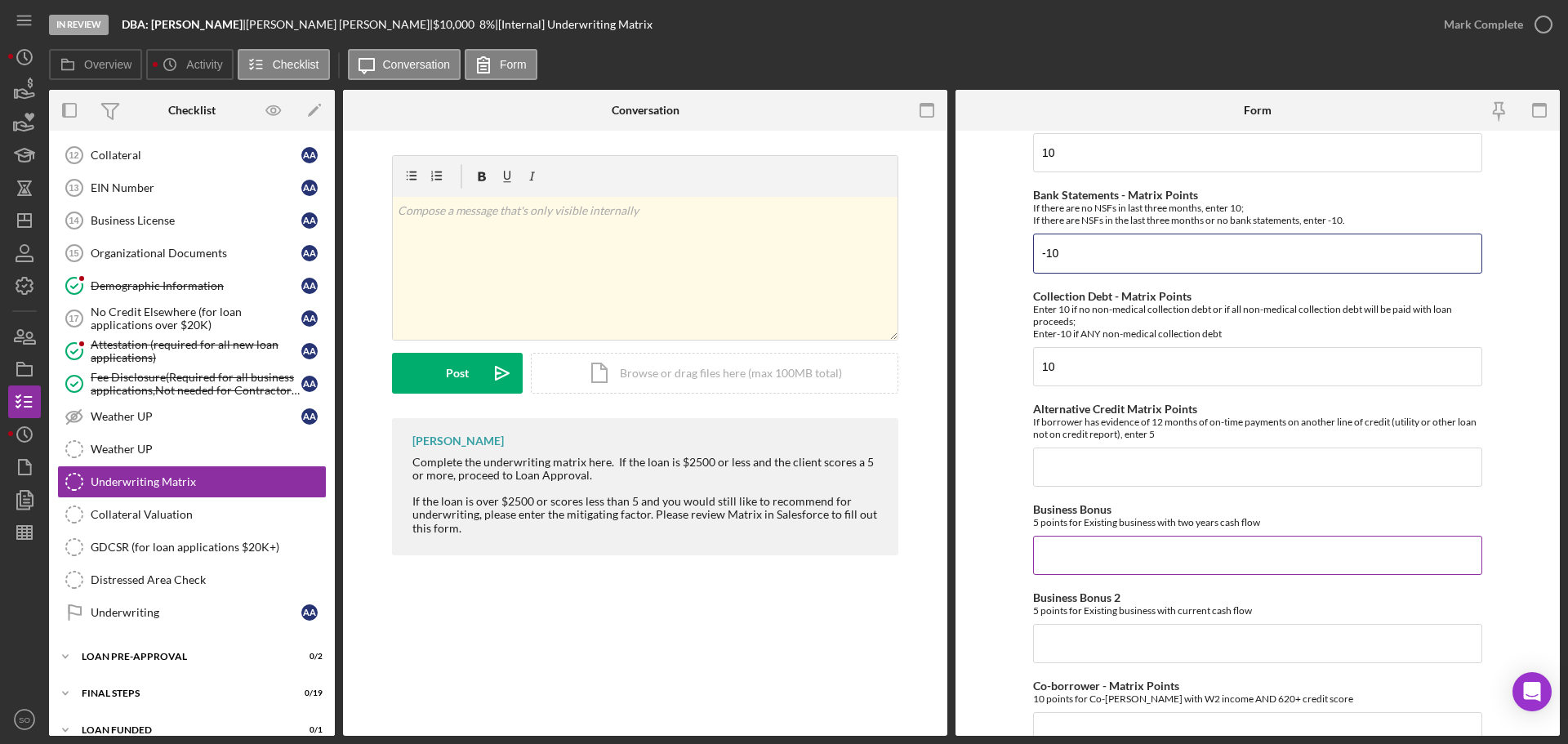
type input "-10"
click at [1083, 463] on input "Alternative Credit Matrix Points" at bounding box center [1257, 466] width 449 height 39
type input "0"
click at [1088, 568] on input "Business Bonus" at bounding box center [1257, 555] width 449 height 39
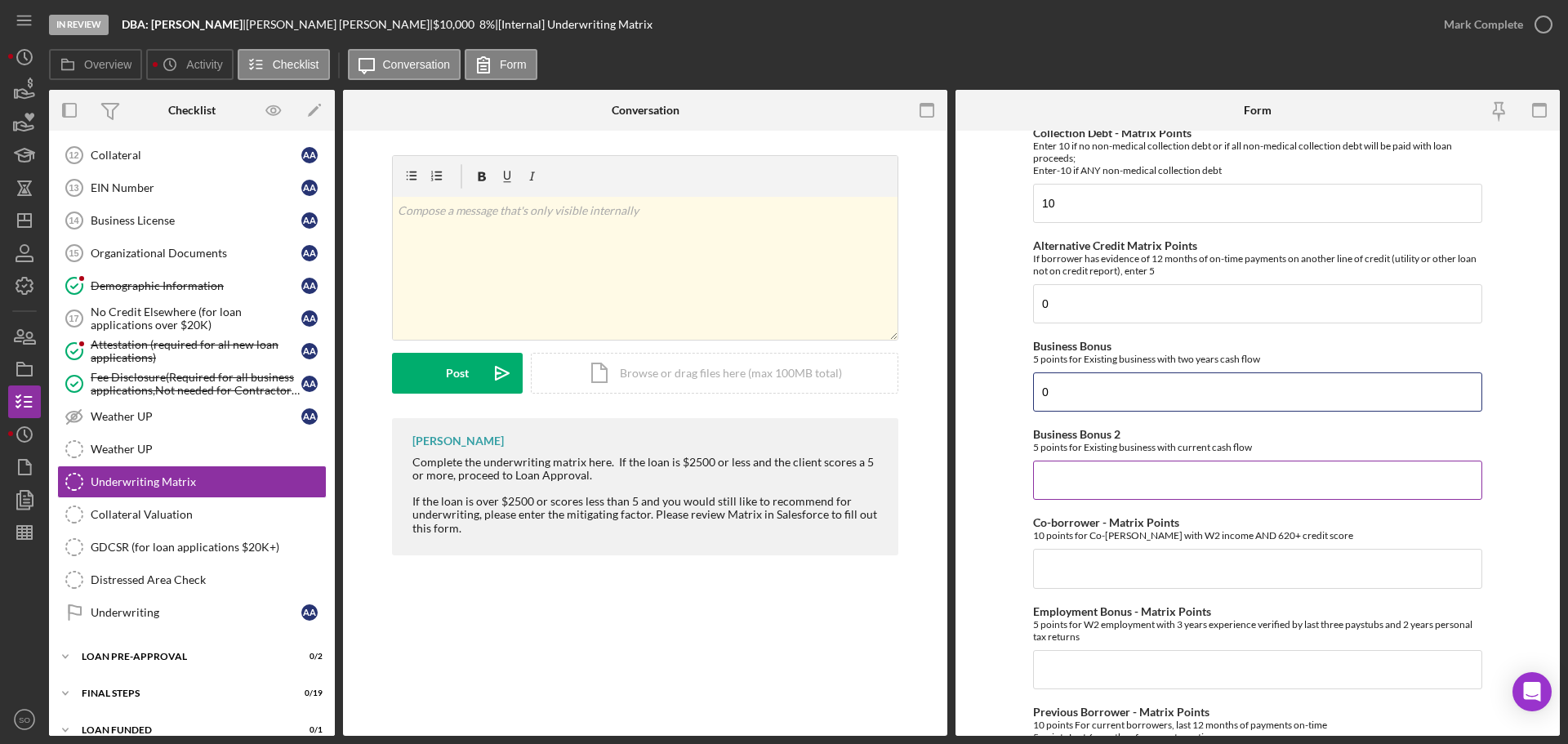
type input "0"
click at [1078, 488] on input "Business Bonus 2" at bounding box center [1257, 480] width 449 height 39
type input "0"
click at [1087, 563] on input "Co-borrower - Matrix Points" at bounding box center [1257, 568] width 449 height 39
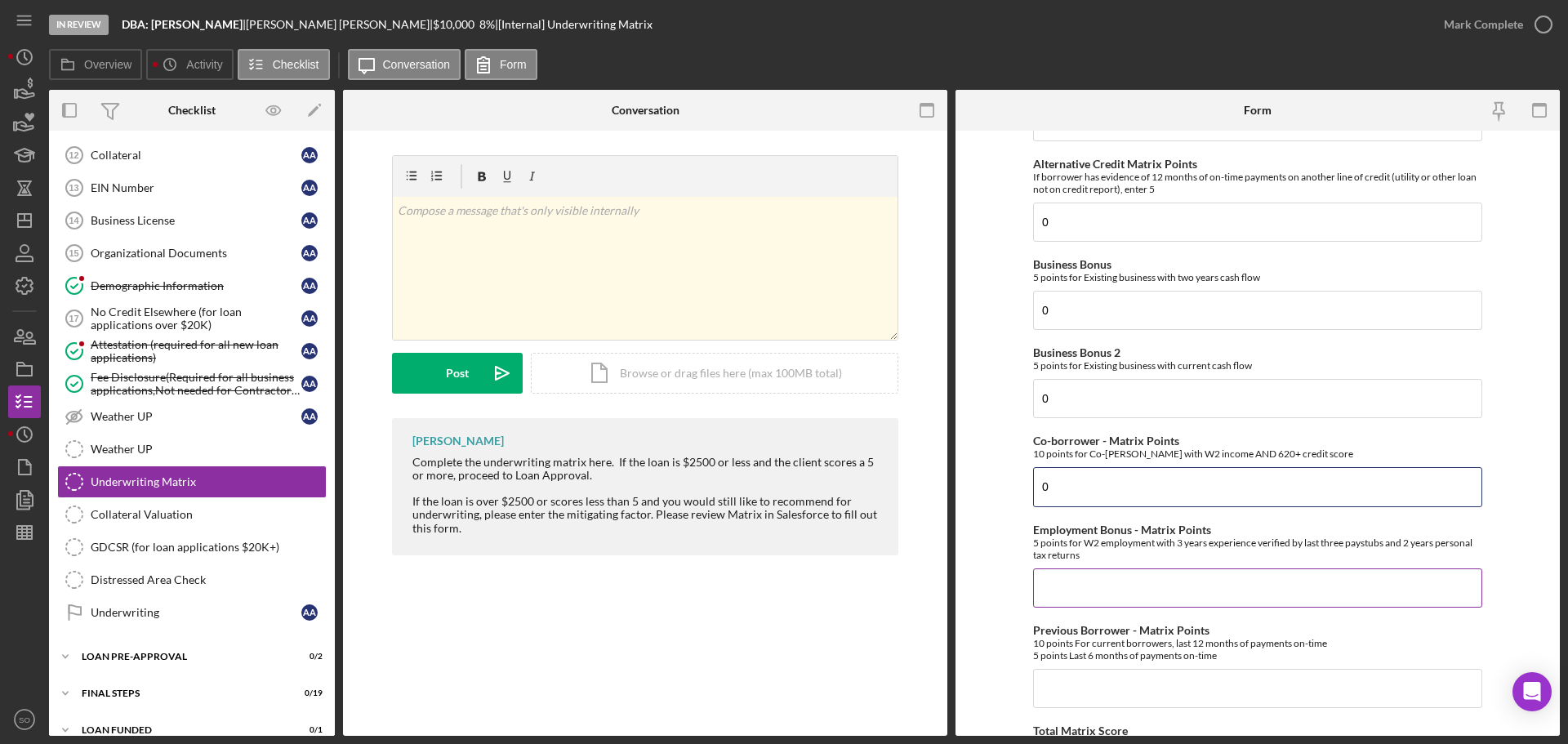
type input "0"
click at [1117, 576] on input "Employment Bonus - Matrix Points" at bounding box center [1257, 588] width 449 height 39
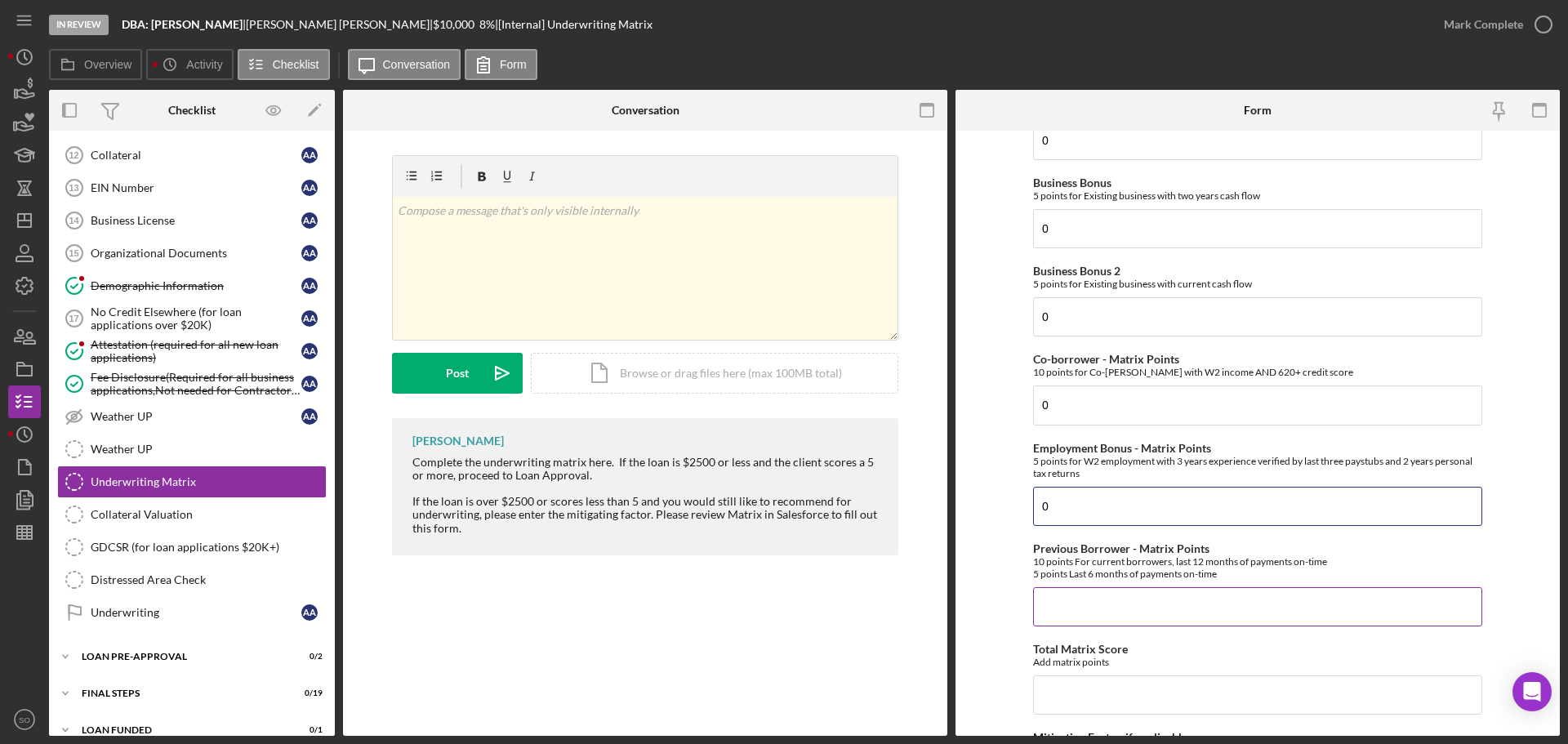
type input "0"
click at [1117, 611] on input "Previous Borrower - Matrix Points" at bounding box center [1257, 606] width 449 height 39
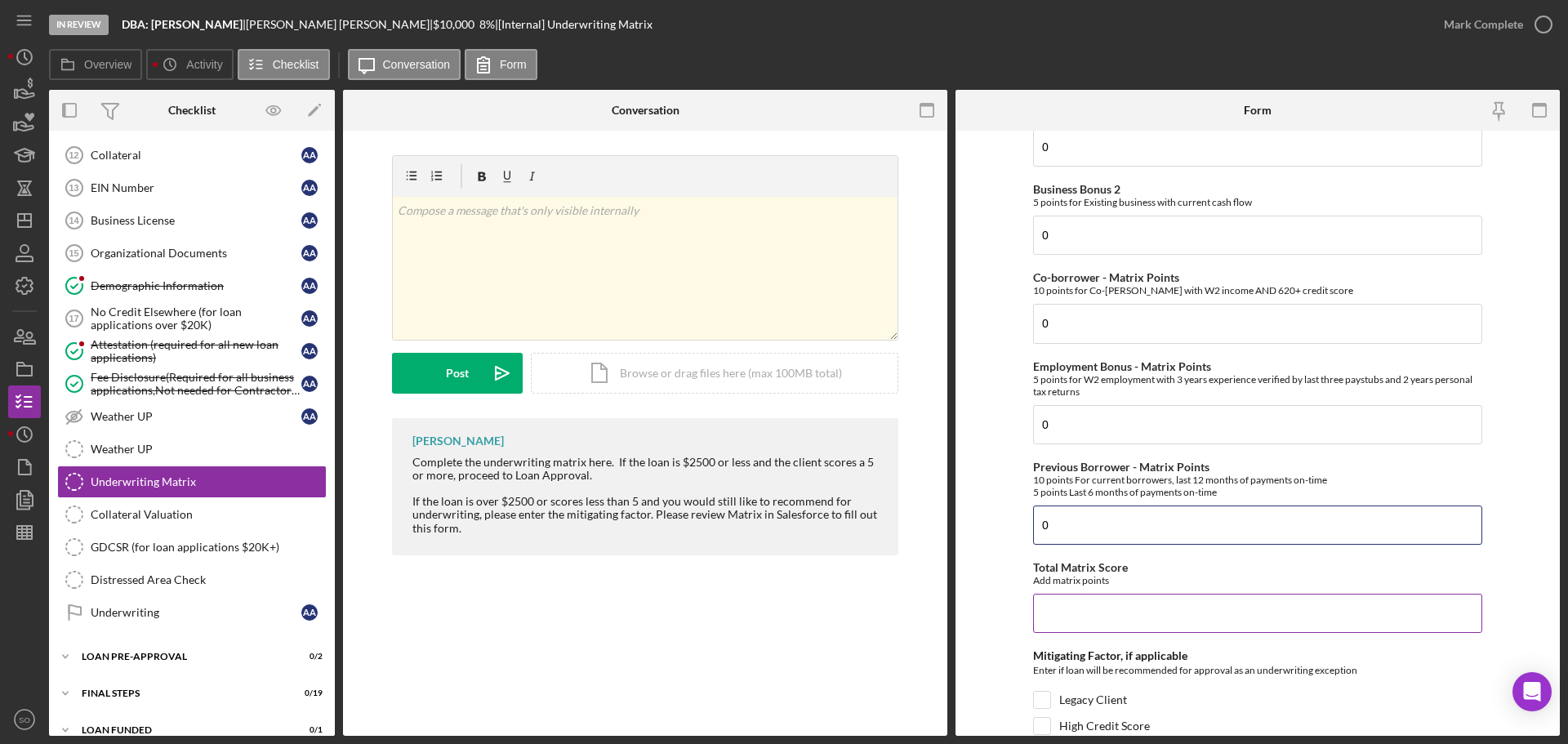
type input "0"
click at [1141, 609] on input "Total Matrix Score" at bounding box center [1257, 613] width 449 height 39
type input "20"
